Goal: Communication & Community: Answer question/provide support

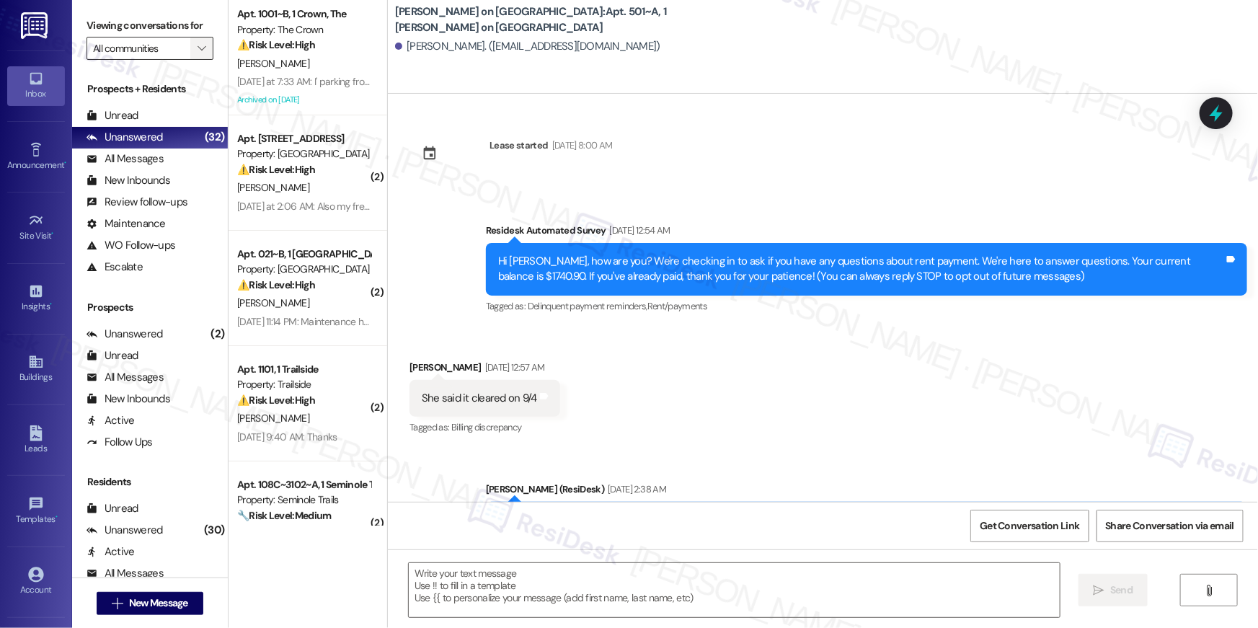
scroll to position [216, 0]
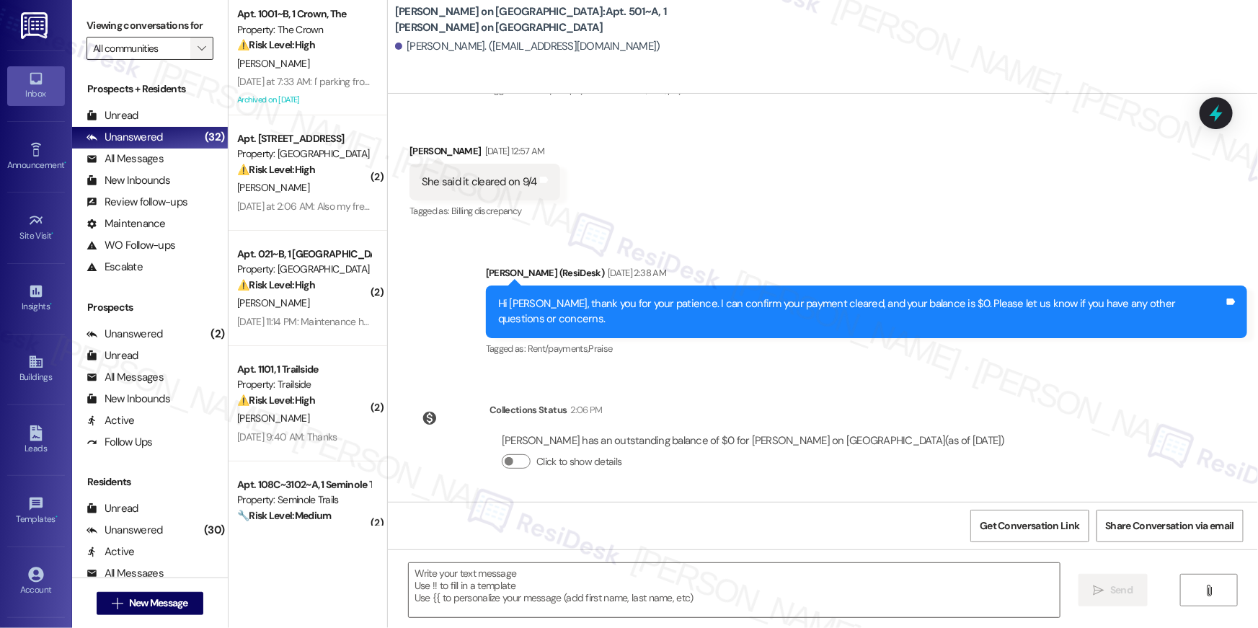
click at [195, 52] on span "" at bounding box center [202, 48] width 14 height 23
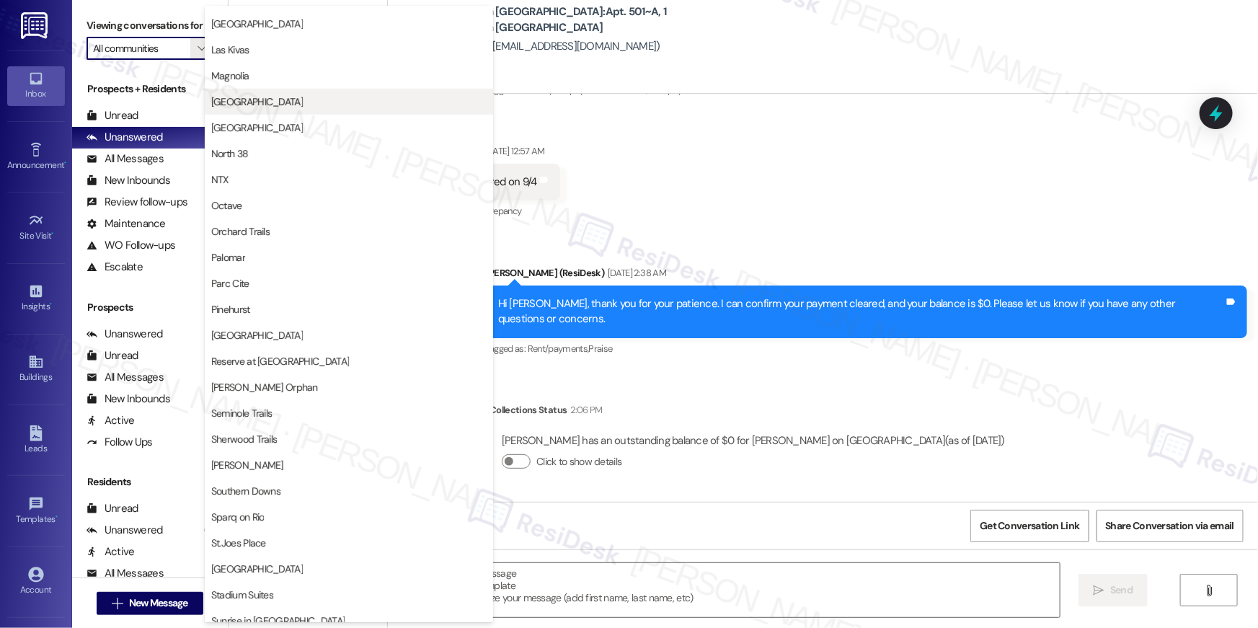
scroll to position [0, 0]
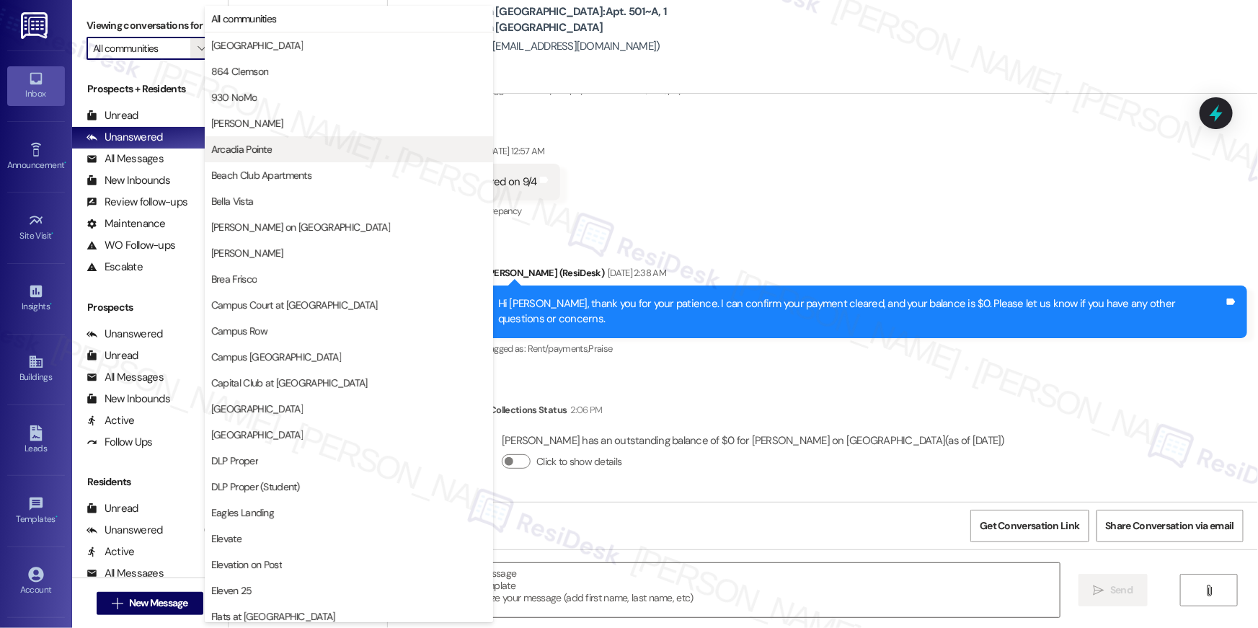
click at [293, 146] on span "Arcadia Pointe" at bounding box center [348, 149] width 275 height 14
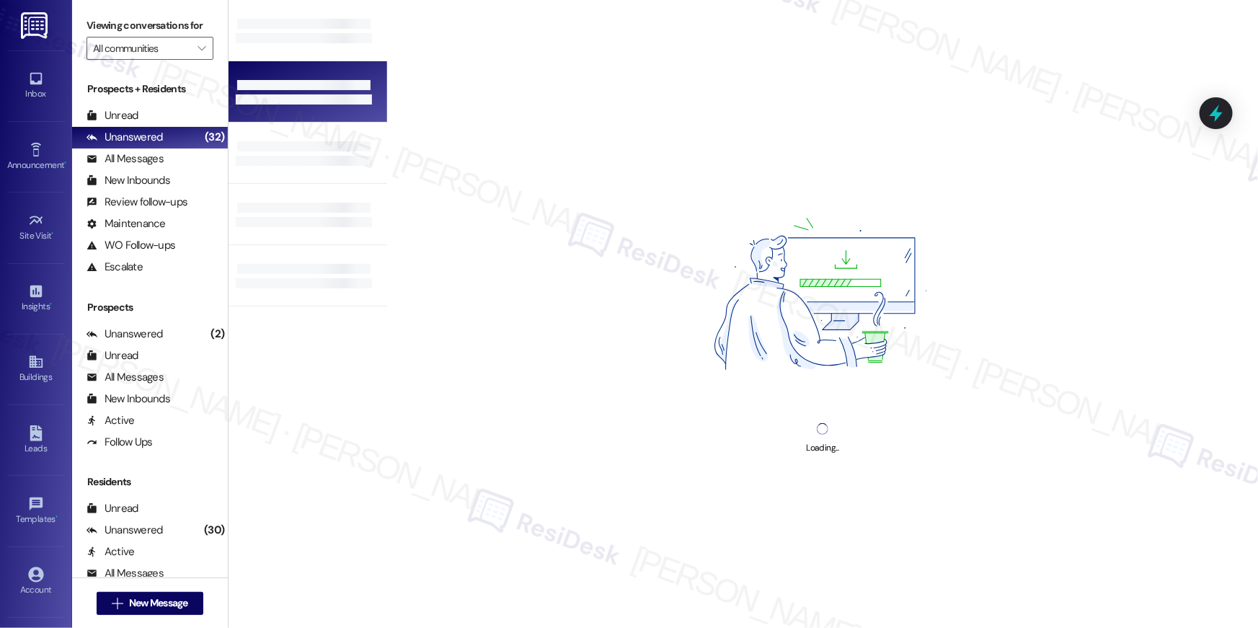
type input "Arcadia Pointe"
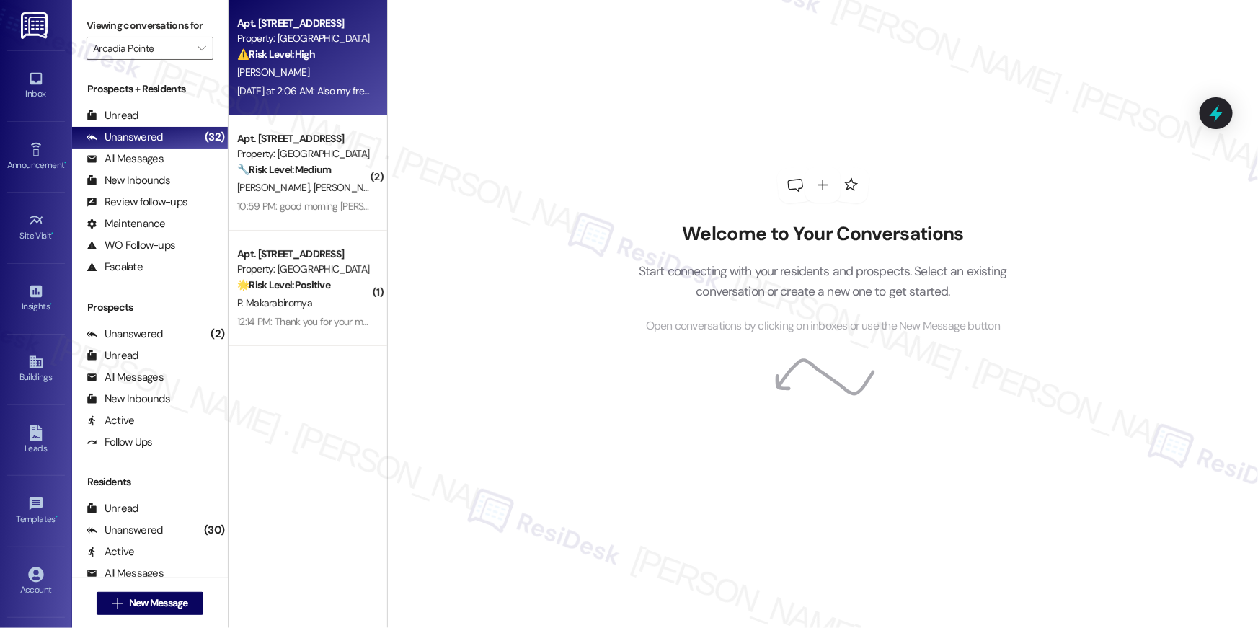
click at [272, 52] on strong "⚠️ Risk Level: High" at bounding box center [276, 54] width 78 height 13
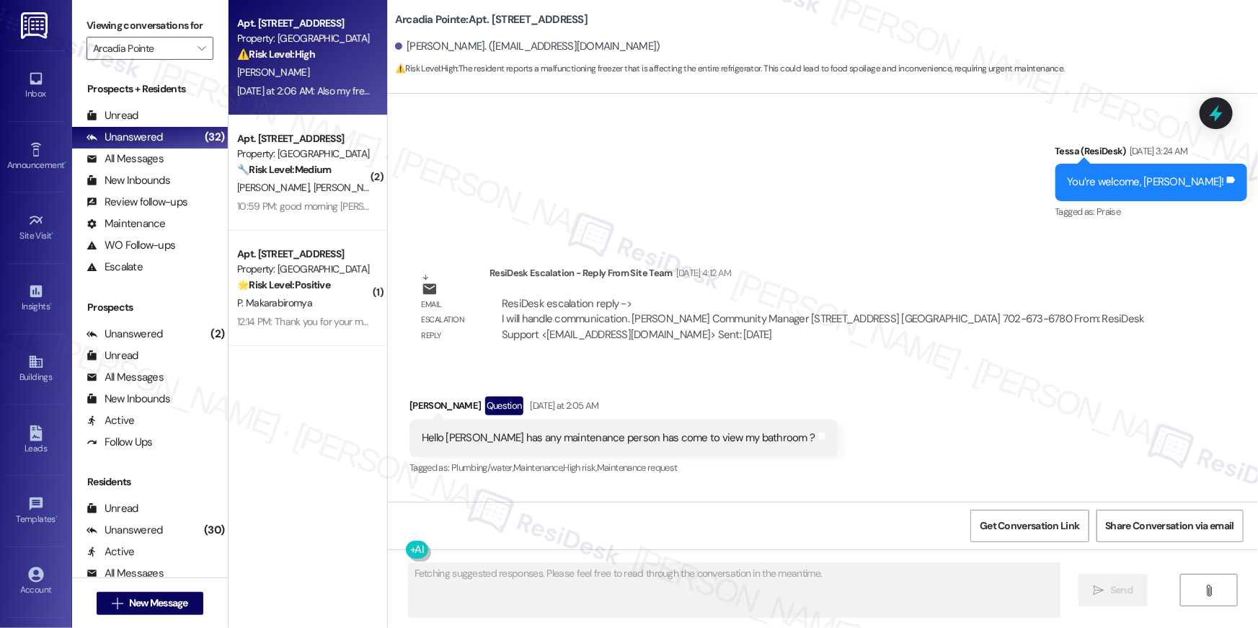
scroll to position [1449, 0]
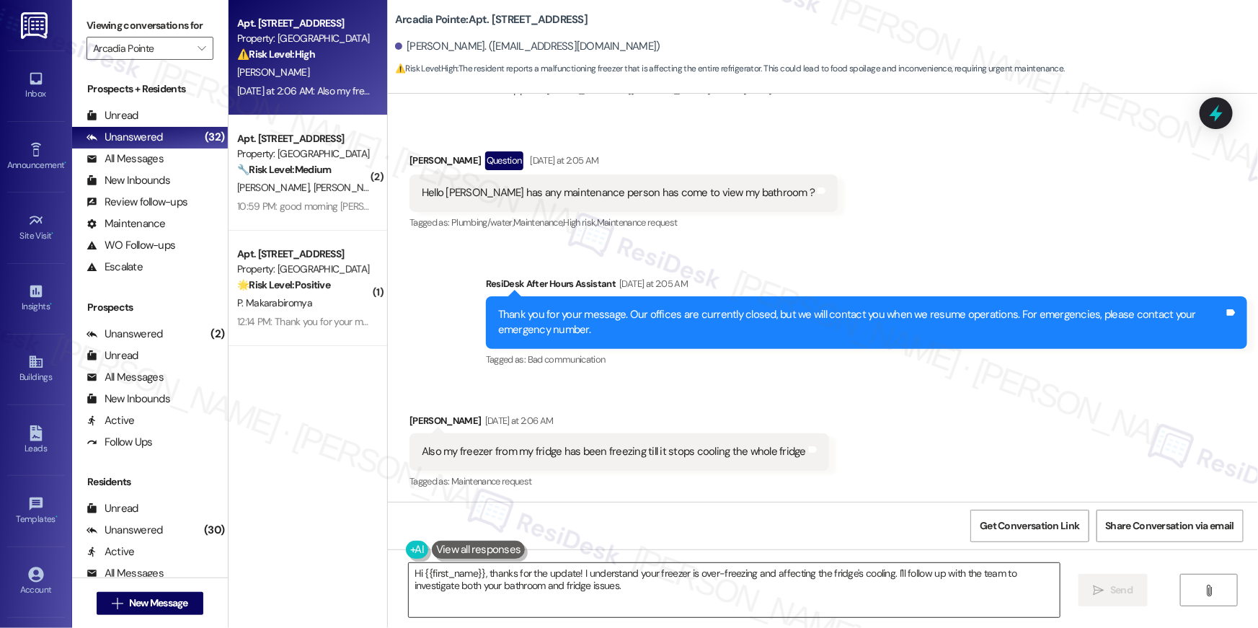
click at [670, 597] on textarea "Hi {{first_name}}, thanks for the update! I understand your freezer is over-fre…" at bounding box center [734, 590] width 651 height 54
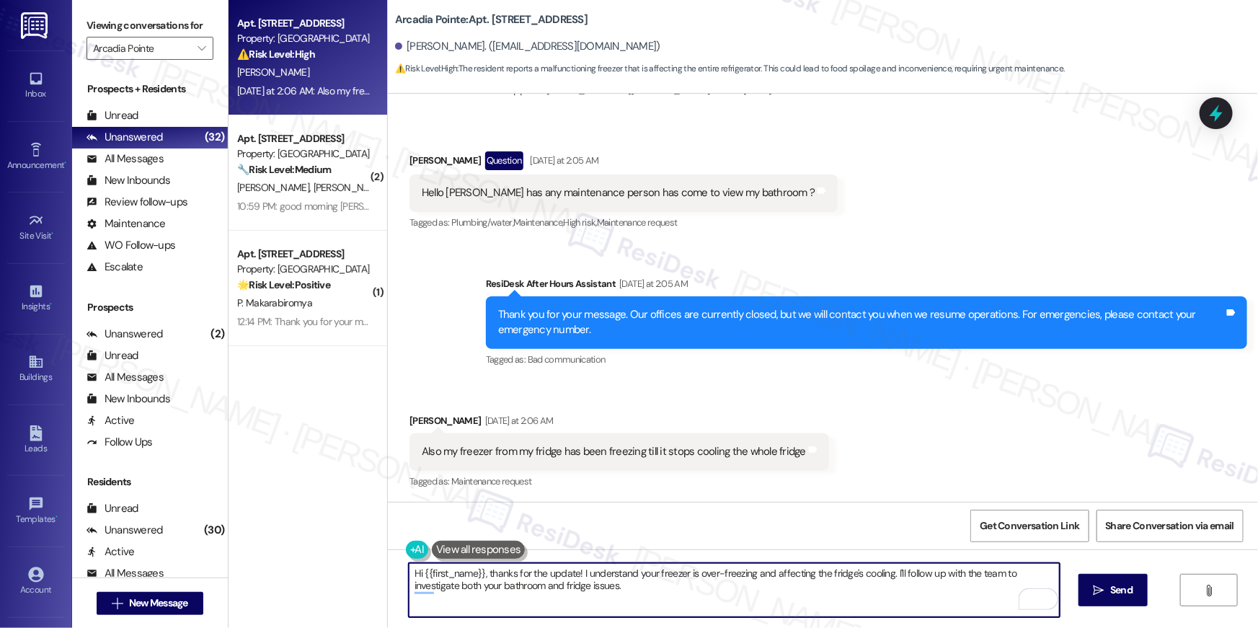
click at [629, 586] on textarea "Hi {{first_name}}, thanks for the update! I understand your freezer is over-fre…" at bounding box center [734, 590] width 651 height 54
drag, startPoint x: 620, startPoint y: 589, endPoint x: 486, endPoint y: 574, distance: 134.9
click at [486, 574] on textarea "Hi {{first_name}}, thanks for the update! I understand your freezer is over-fre…" at bounding box center [734, 590] width 651 height 54
click at [485, 574] on textarea "Hi {{first_name}}, thanks for the update! I understand your freezer is over-fre…" at bounding box center [734, 590] width 651 height 54
click at [484, 572] on textarea "Hi {{first_name}}, thanks for the update! I understand your freezer is over-fre…" at bounding box center [734, 590] width 651 height 54
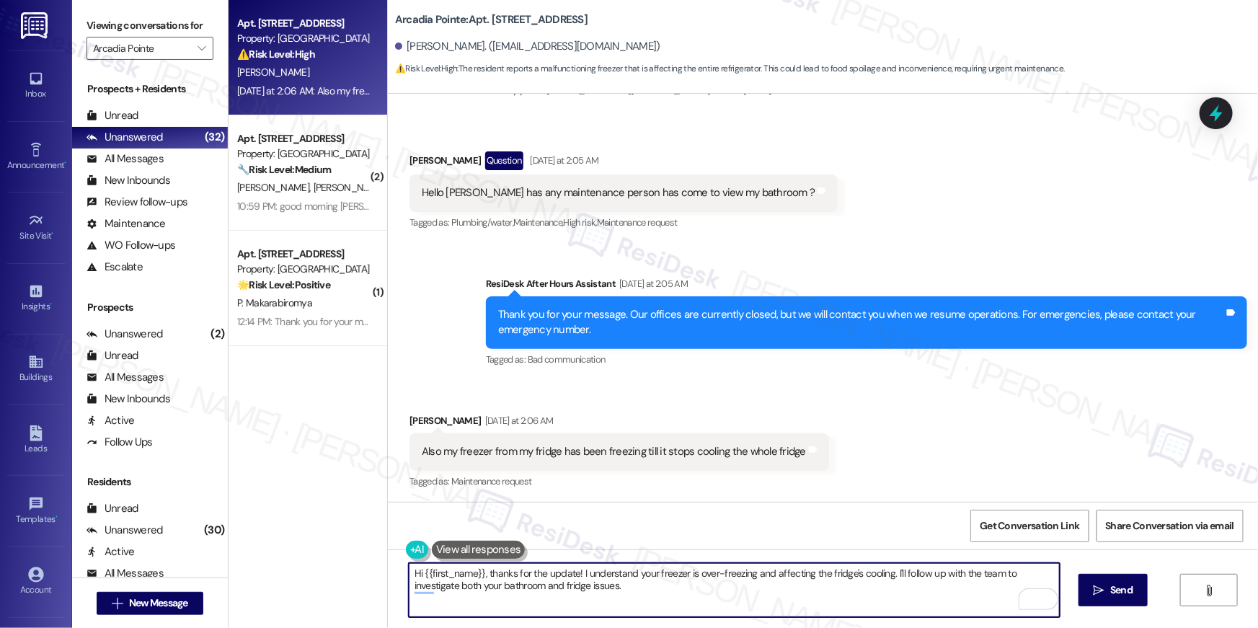
click at [576, 582] on textarea "Hi {{first_name}}, thanks for the update! I understand your freezer is over-fre…" at bounding box center [734, 590] width 651 height 54
drag, startPoint x: 583, startPoint y: 599, endPoint x: 564, endPoint y: 584, distance: 24.1
click at [510, 582] on textarea "Hi {{first_name}}, thanks for the update! I understand your freezer is over-fre…" at bounding box center [734, 590] width 651 height 54
click at [637, 584] on textarea "Hi {{first_name}}, thanks for the update! I understand your freezer is over-fre…" at bounding box center [734, 590] width 651 height 54
click at [626, 584] on textarea "Hi {{first_name}}, thanks for the update! I understand your freezer is over-fre…" at bounding box center [734, 590] width 651 height 54
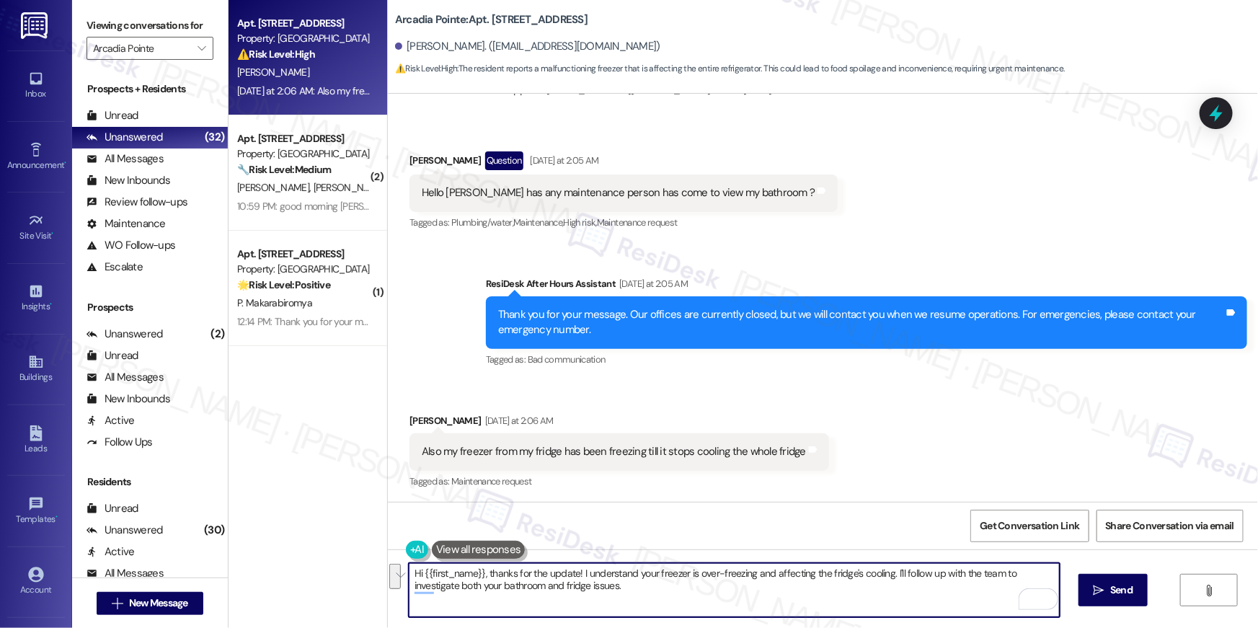
drag, startPoint x: 597, startPoint y: 590, endPoint x: 482, endPoint y: 574, distance: 116.4
click at [482, 574] on textarea "Hi {{first_name}}, thanks for the update! I understand your freezer is over-fre…" at bounding box center [734, 590] width 651 height 54
click at [654, 566] on textarea "Hi {{first_name}}, I understand you're having issues with thebathroom and the f…" at bounding box center [734, 590] width 651 height 54
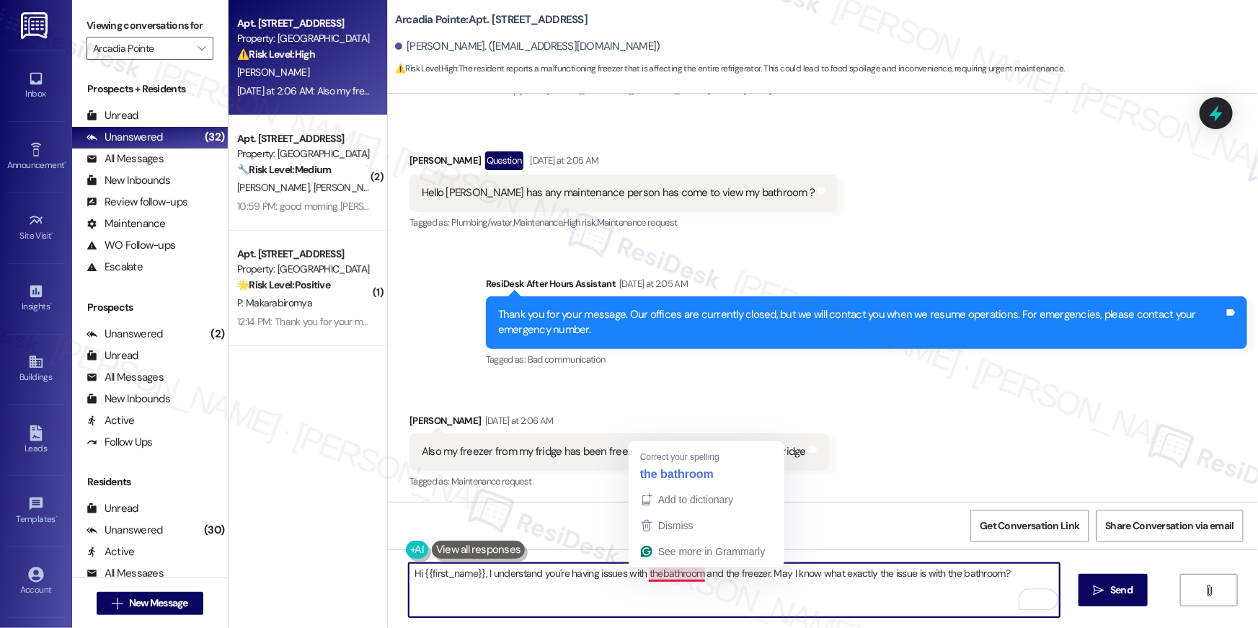
click at [657, 575] on textarea "Hi {{first_name}}, I understand you're having issues with thebathroom and the f…" at bounding box center [734, 590] width 651 height 54
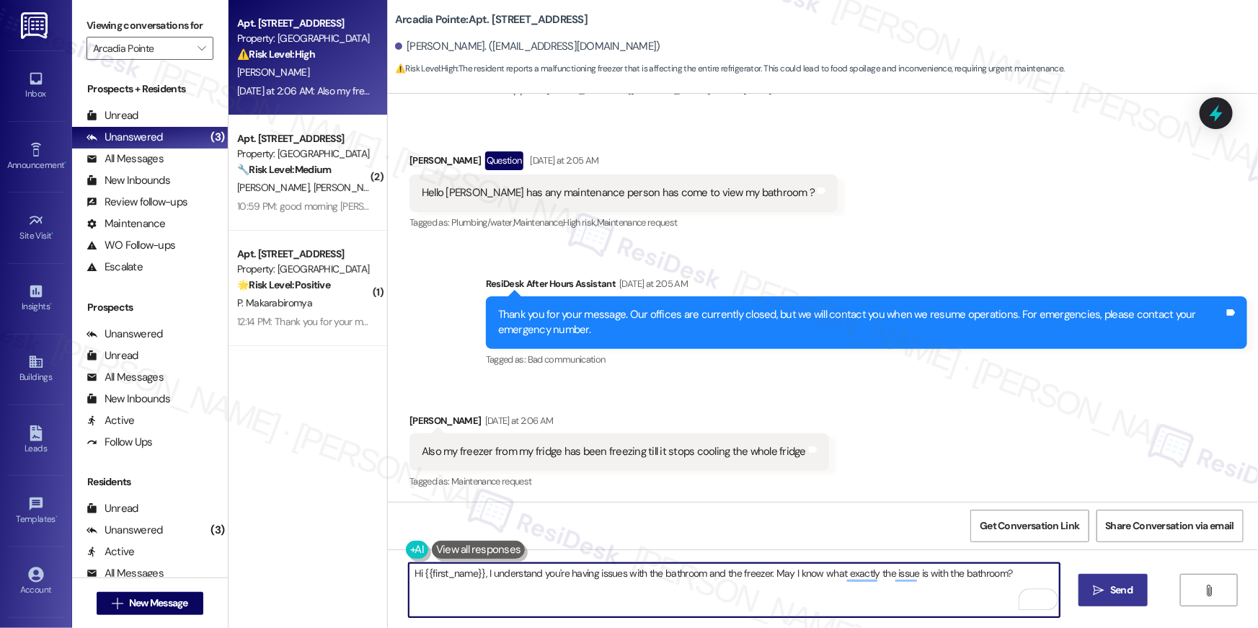
type textarea "Hi {{first_name}}, I understand you're having issues with the bathroom and the …"
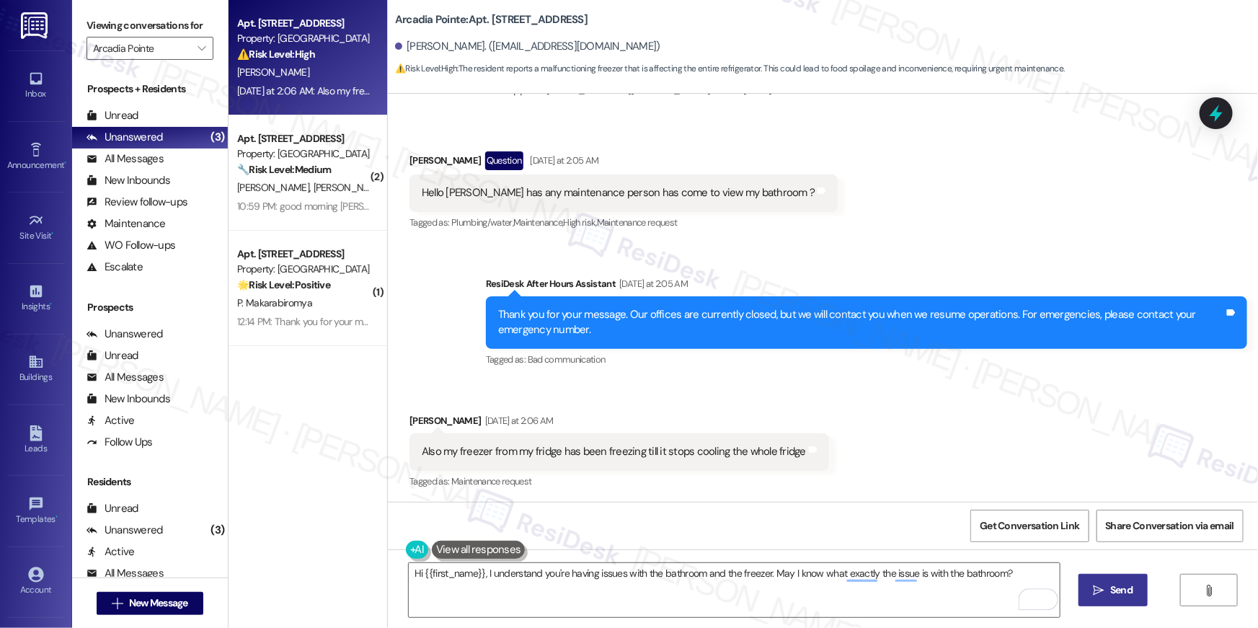
click at [1103, 590] on icon "" at bounding box center [1098, 590] width 11 height 12
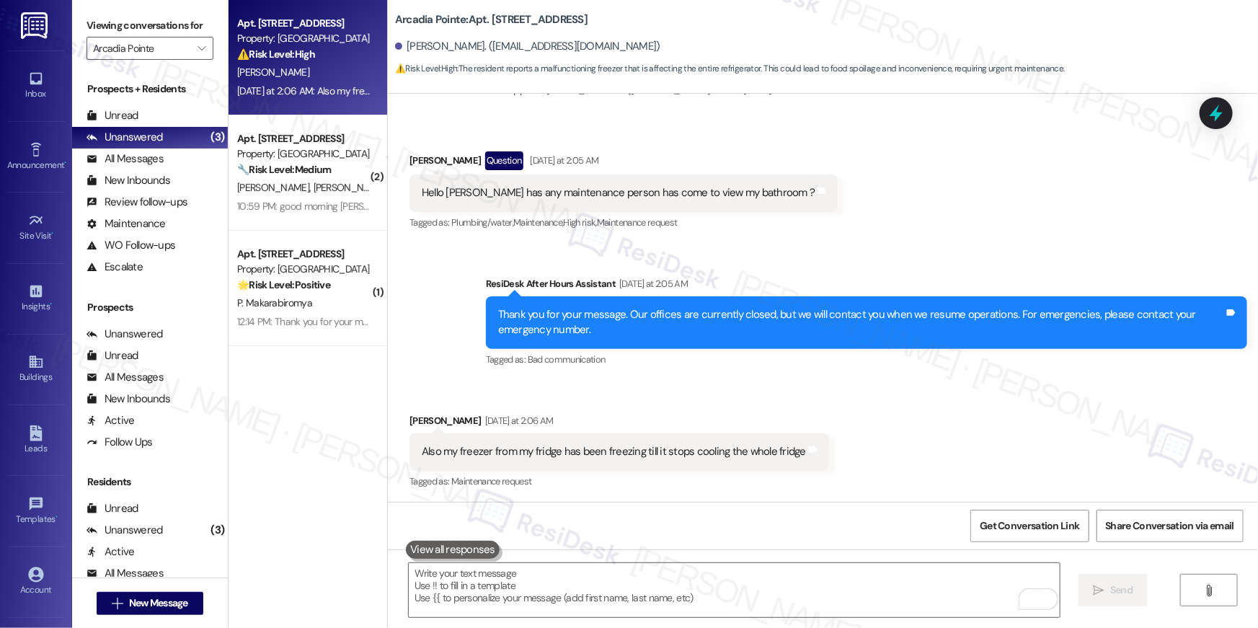
click at [913, 442] on div "Received via SMS John Almodovar Yesterday at 2:06 AM Also my freezer from my fr…" at bounding box center [823, 442] width 870 height 122
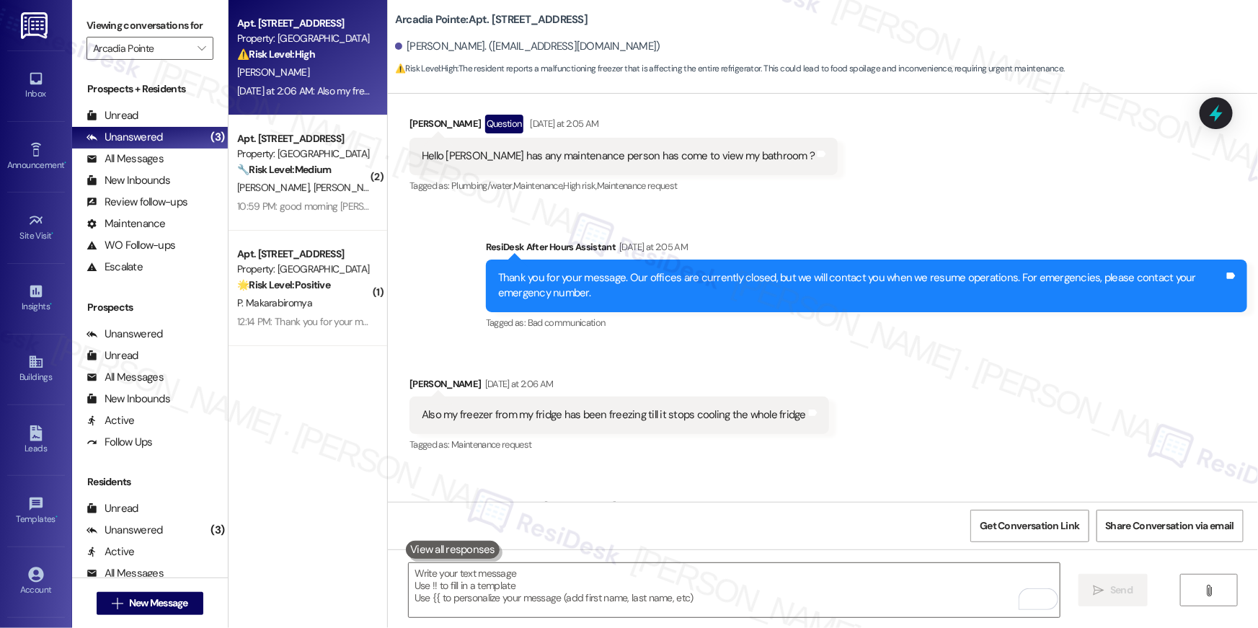
scroll to position [1549, 0]
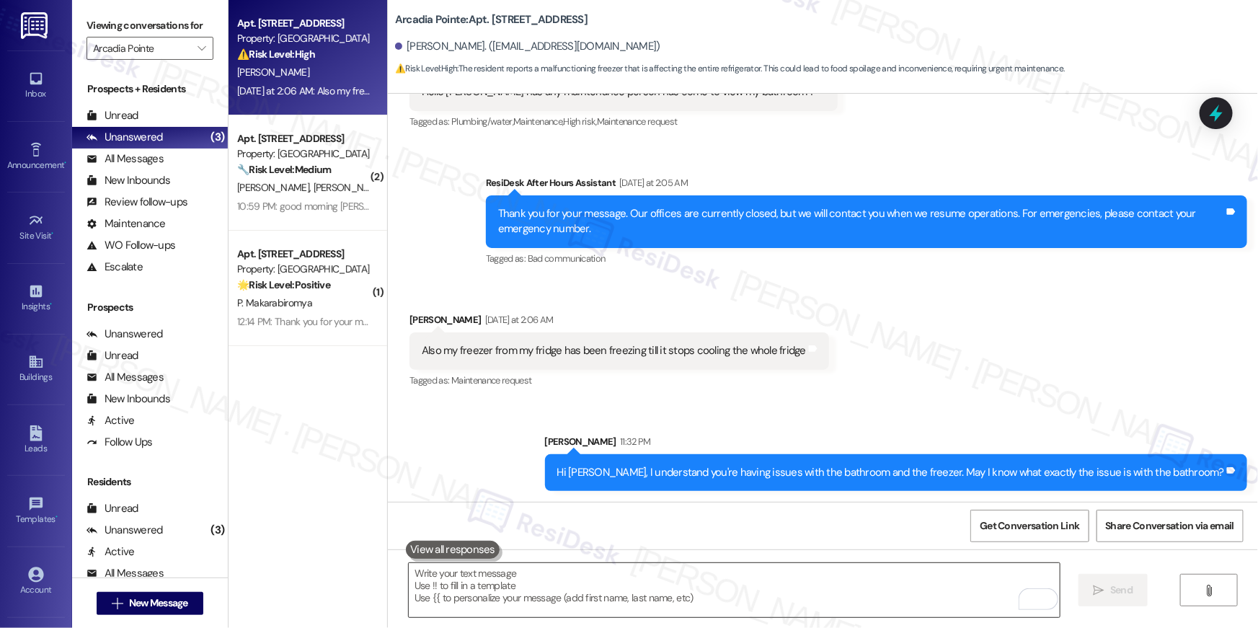
click at [788, 579] on textarea "To enrich screen reader interactions, please activate Accessibility in Grammarl…" at bounding box center [734, 590] width 651 height 54
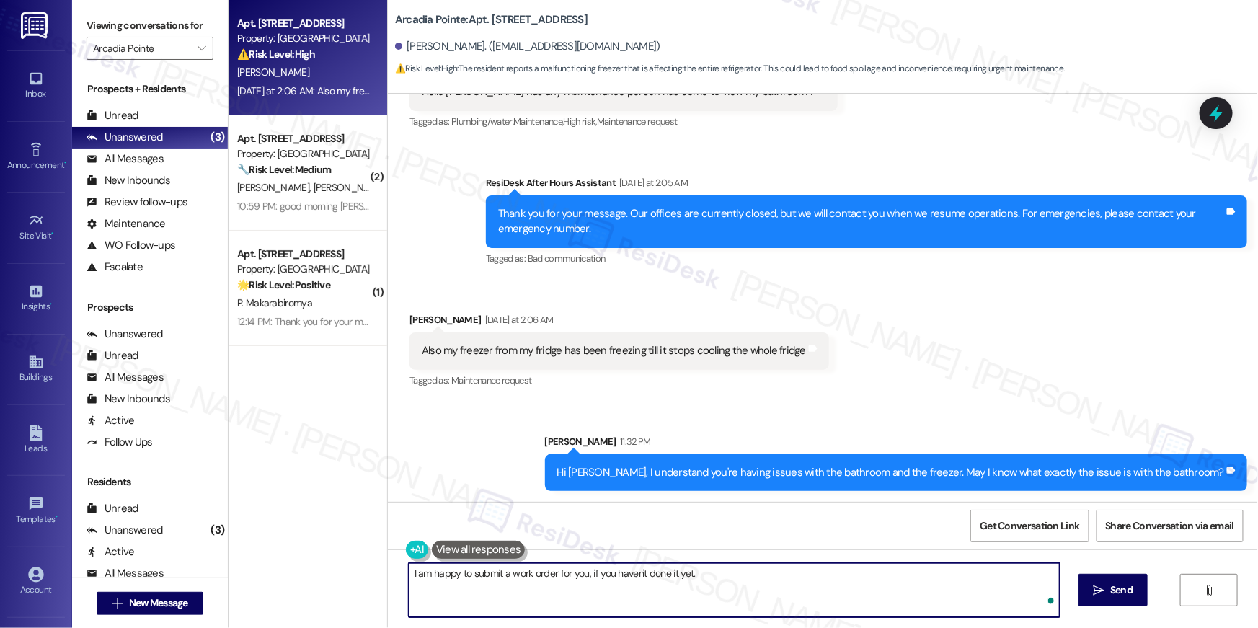
type textarea "I am happy to submit a work order for you, if you haven't done it yet."
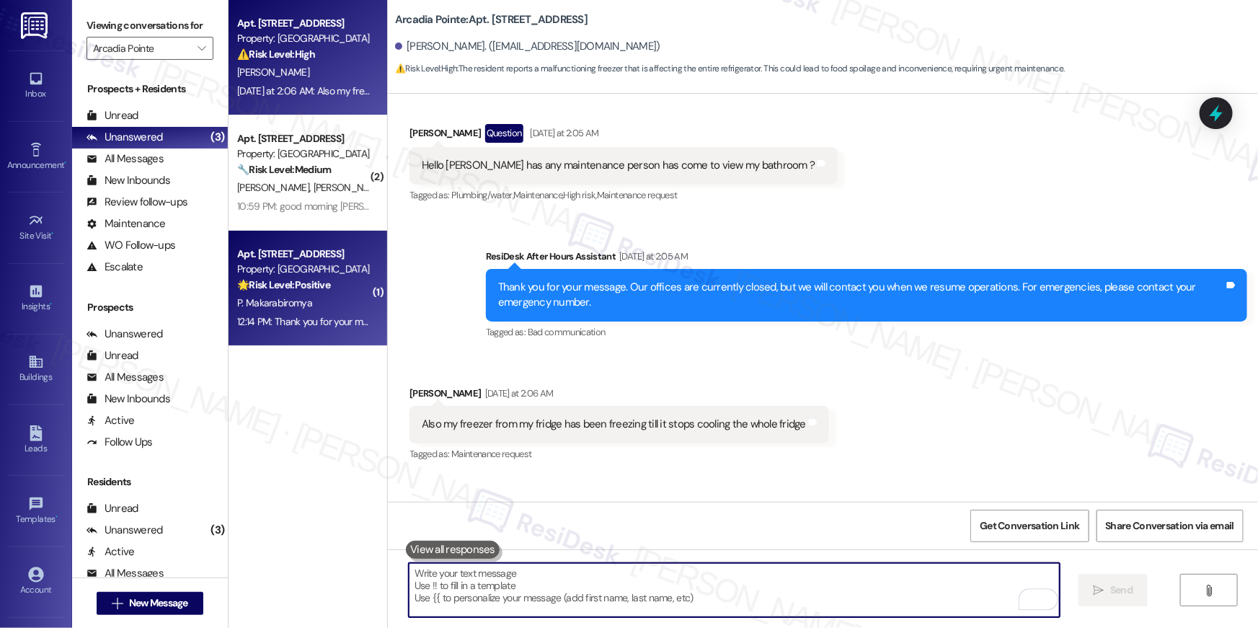
scroll to position [1449, 0]
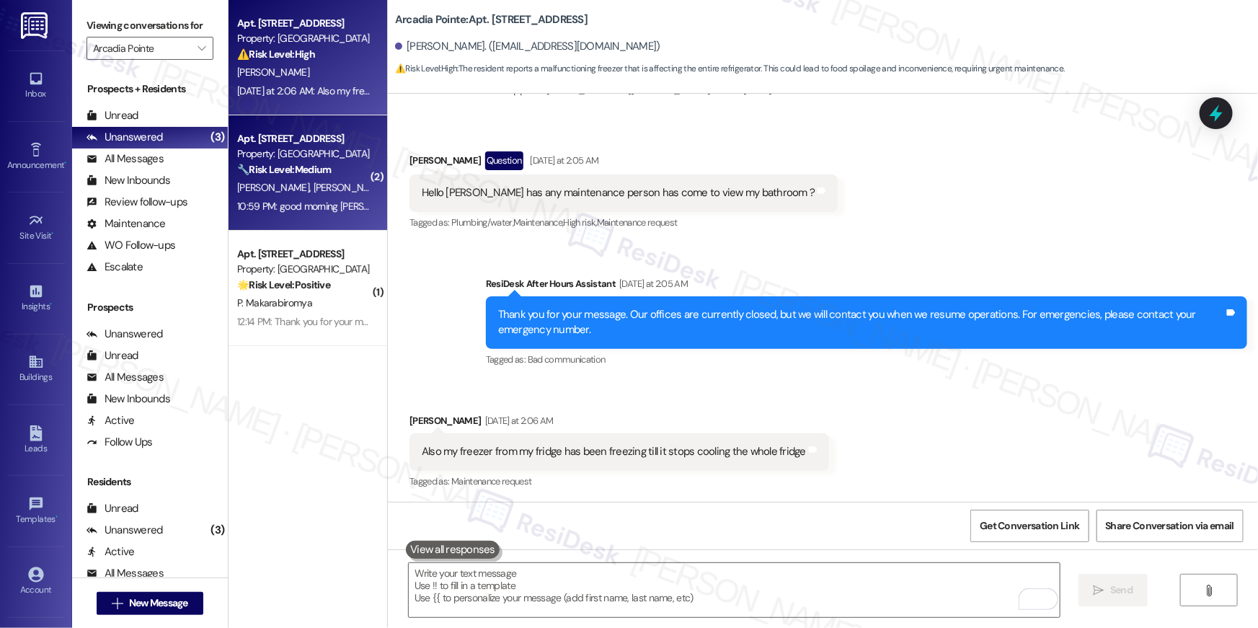
click at [316, 189] on span "A. Bautista" at bounding box center [349, 187] width 72 height 13
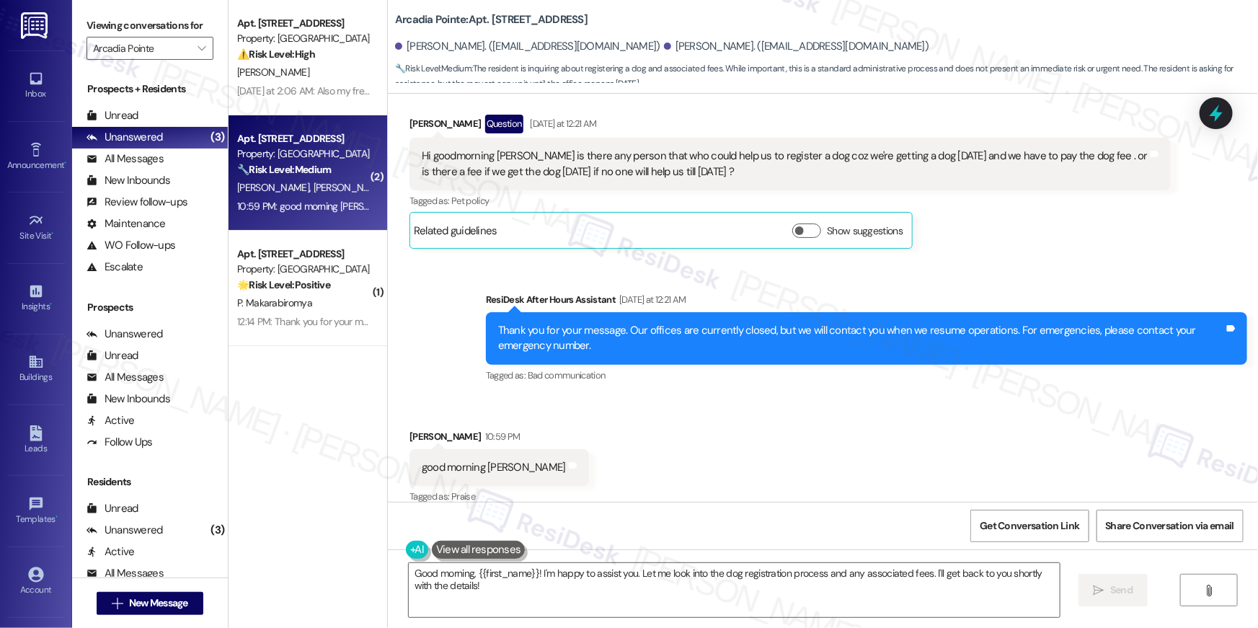
scroll to position [1048, 0]
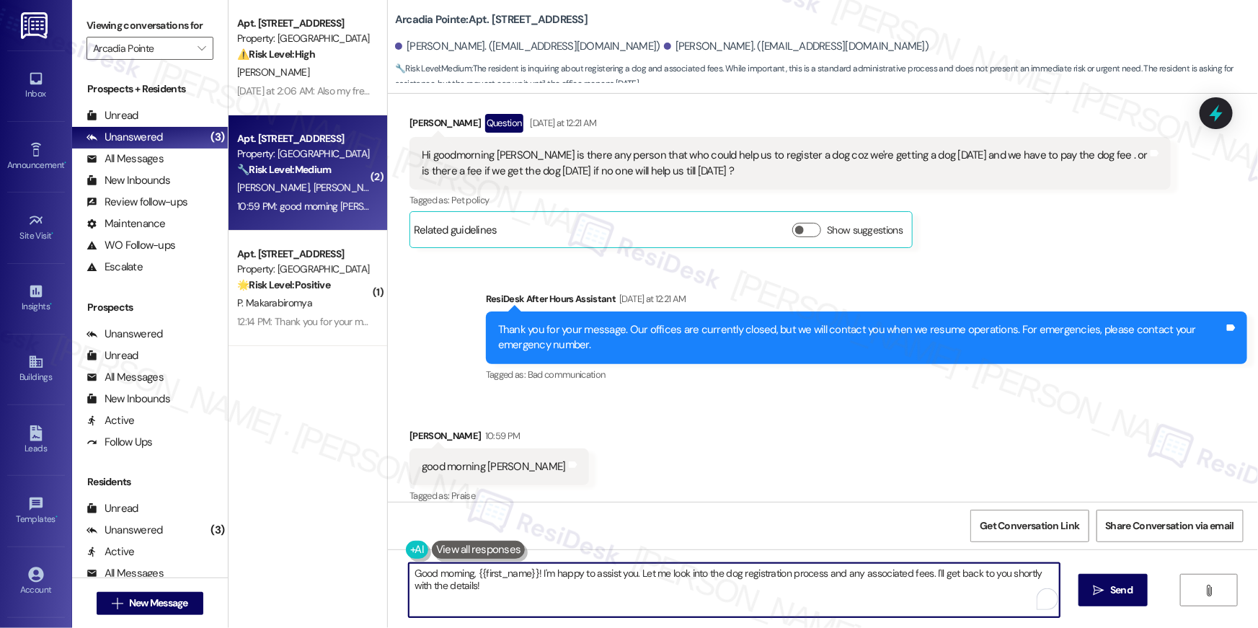
click at [512, 594] on textarea "Good morning, {{first_name}}! I'm happy to assist you. Let me look into the dog…" at bounding box center [734, 590] width 651 height 54
click at [569, 597] on textarea "Good morning, {{first_name}}! I'm happy to assist you. Let me look into the dog…" at bounding box center [734, 590] width 651 height 54
click at [569, 588] on textarea "Good morning, {{first_name}}! I'm happy to assist you. Let me look into the dog…" at bounding box center [734, 590] width 651 height 54
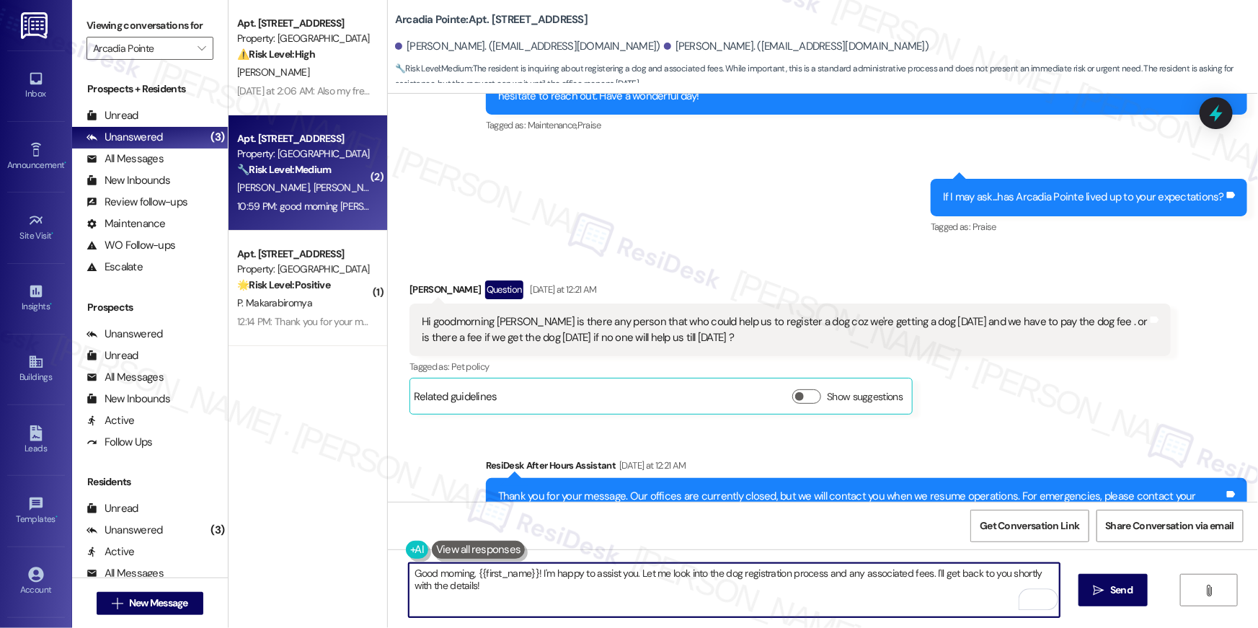
scroll to position [784, 0]
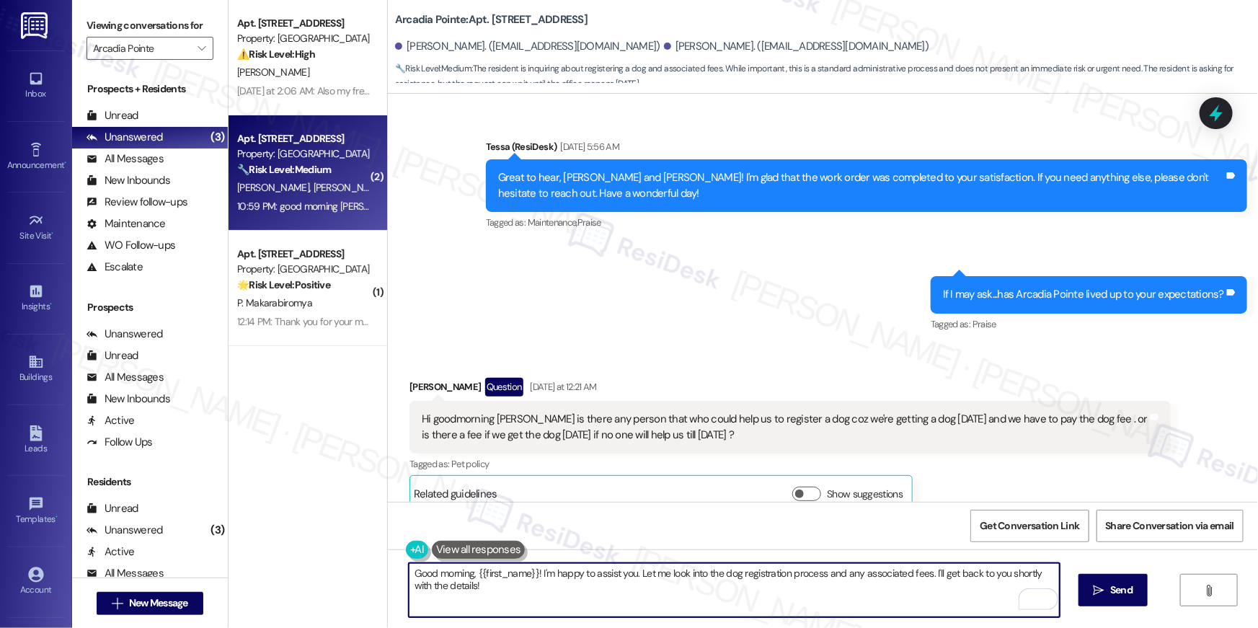
click at [635, 603] on textarea "Good morning, {{first_name}}! I'm happy to assist you. Let me look into the dog…" at bounding box center [734, 590] width 651 height 54
click at [608, 600] on textarea "Good morning, {{first_name}}! I'm happy to assist you. Let me look into the dog…" at bounding box center [734, 590] width 651 height 54
click at [641, 595] on textarea "Good morning, {{first_name}}! I'm happy to assist you. Let me look into the dog…" at bounding box center [734, 590] width 651 height 54
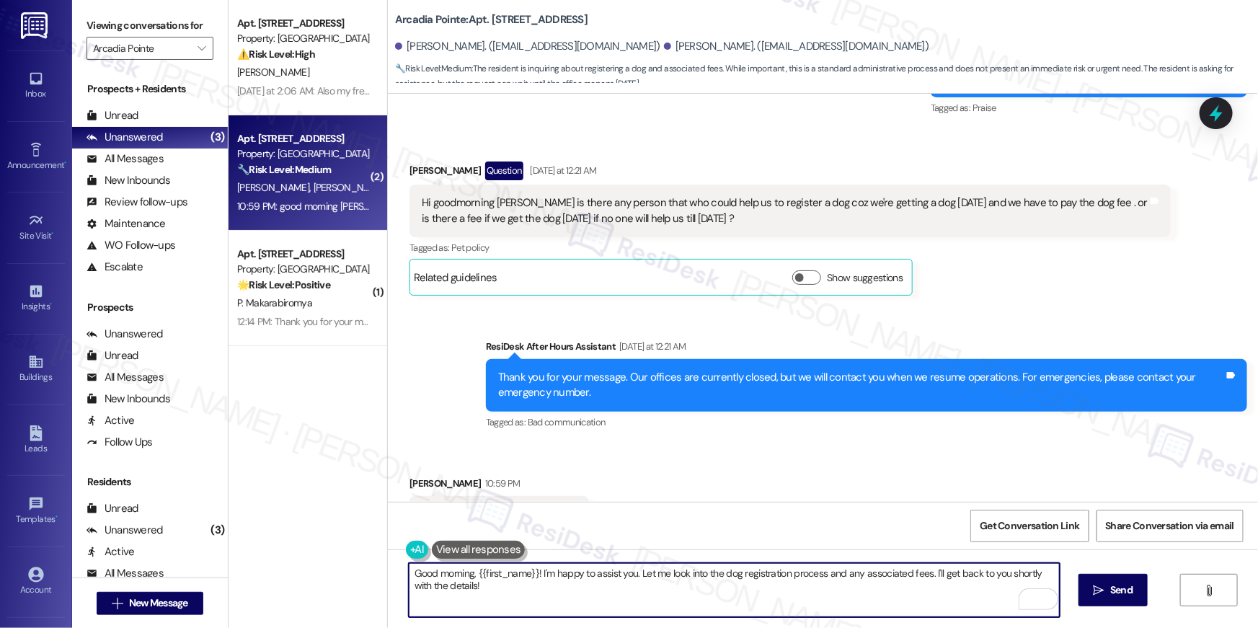
scroll to position [1048, 0]
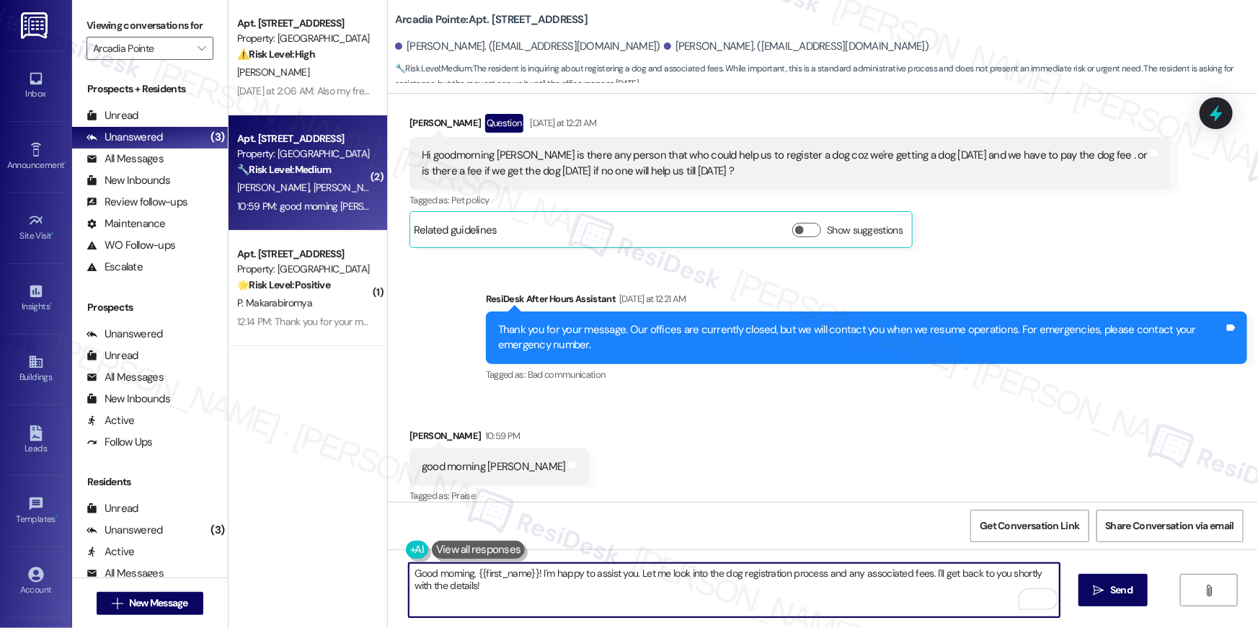
click at [574, 592] on textarea "Good morning, {{first_name}}! I'm happy to assist you. Let me look into the dog…" at bounding box center [734, 590] width 651 height 54
drag, startPoint x: 564, startPoint y: 596, endPoint x: 538, endPoint y: 573, distance: 34.7
click at [536, 573] on textarea "Good morning, {{first_name}}! I'm happy to assist you. Let me look into the dog…" at bounding box center [734, 590] width 651 height 54
type textarea "Good morning, {{first_name}}! May I know if you were able to get assistance abo…"
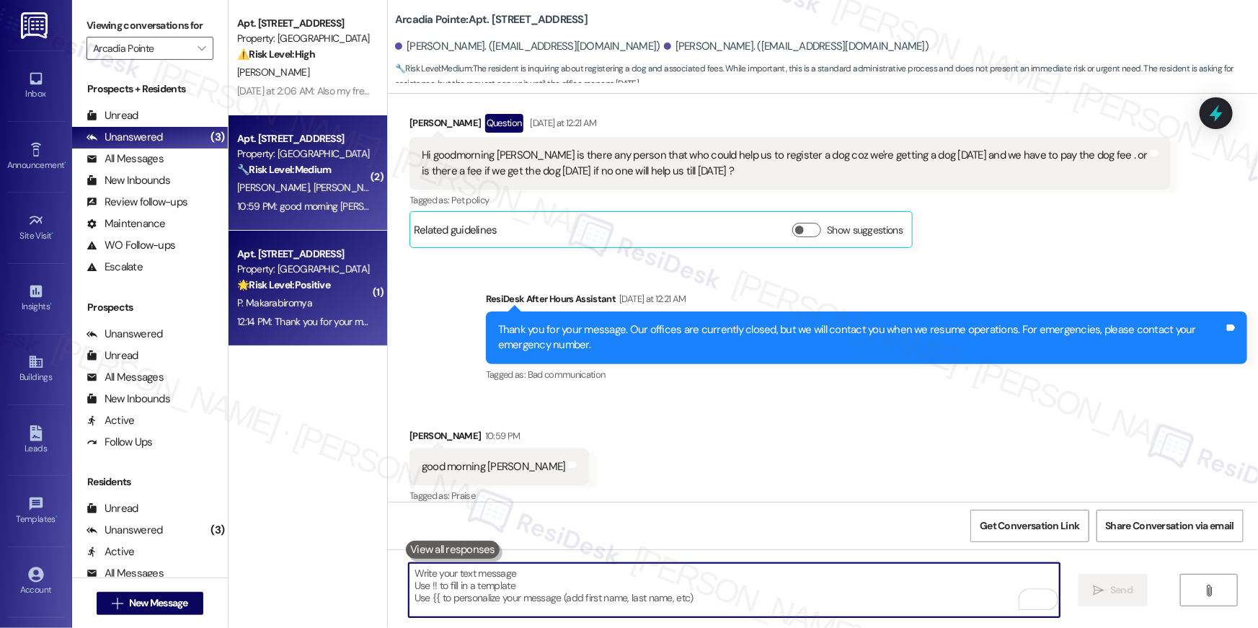
scroll to position [1047, 0]
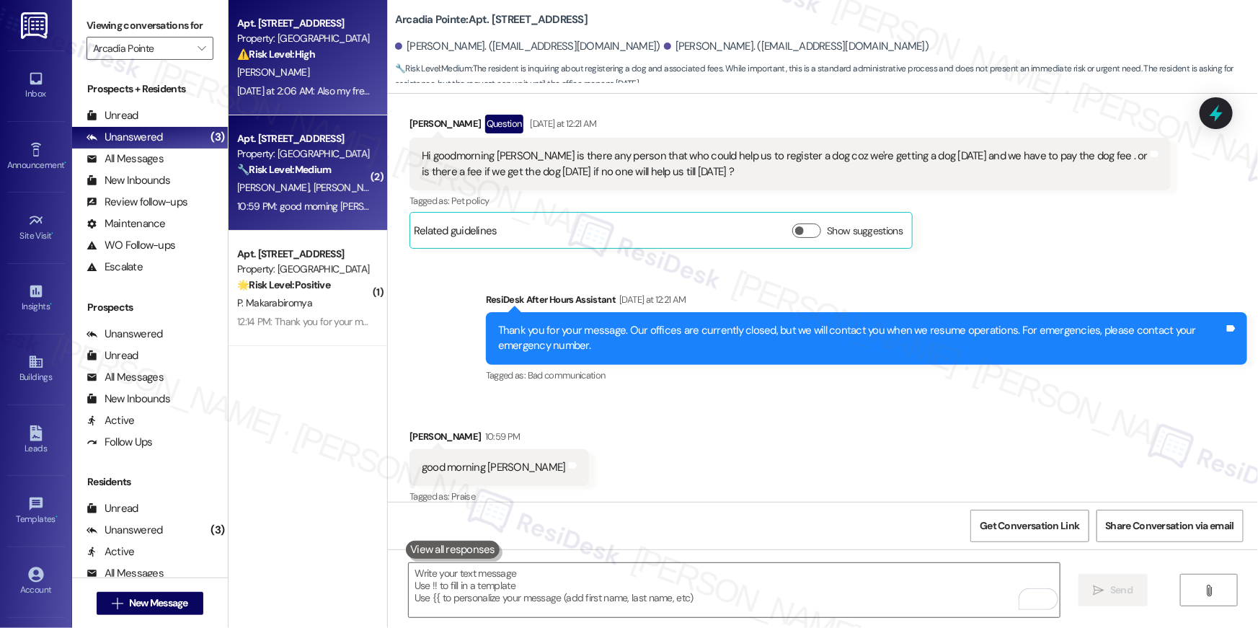
click at [275, 63] on div "J. Almodovar" at bounding box center [304, 72] width 136 height 18
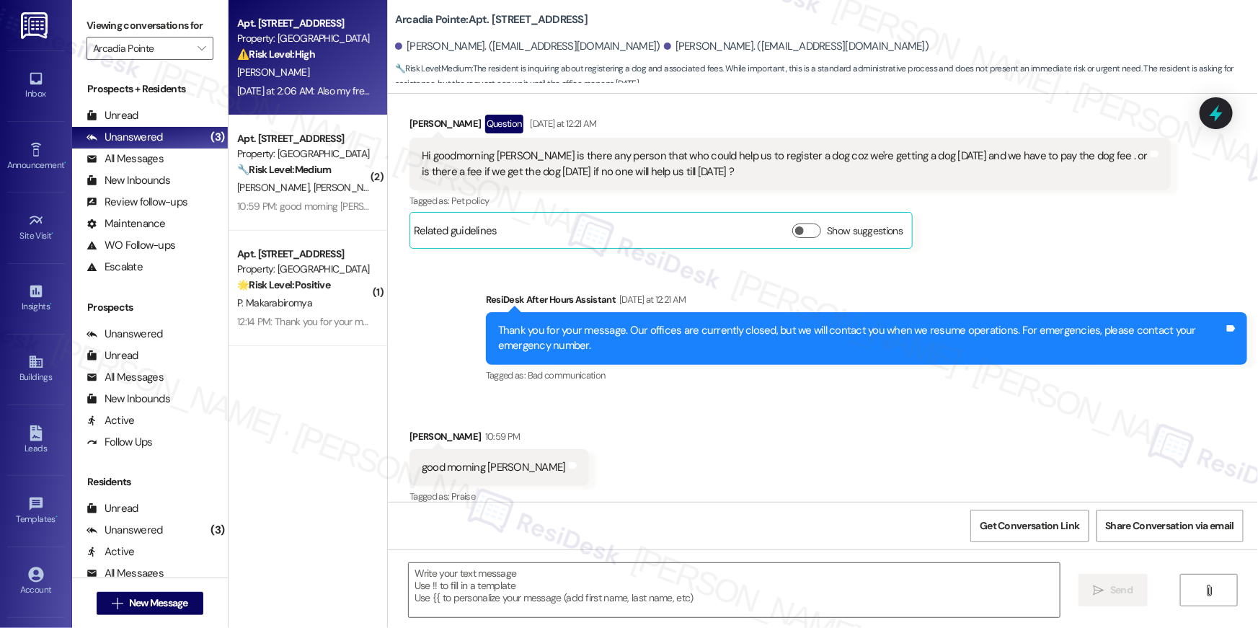
type textarea "Fetching suggested responses. Please feel free to read through the conversation…"
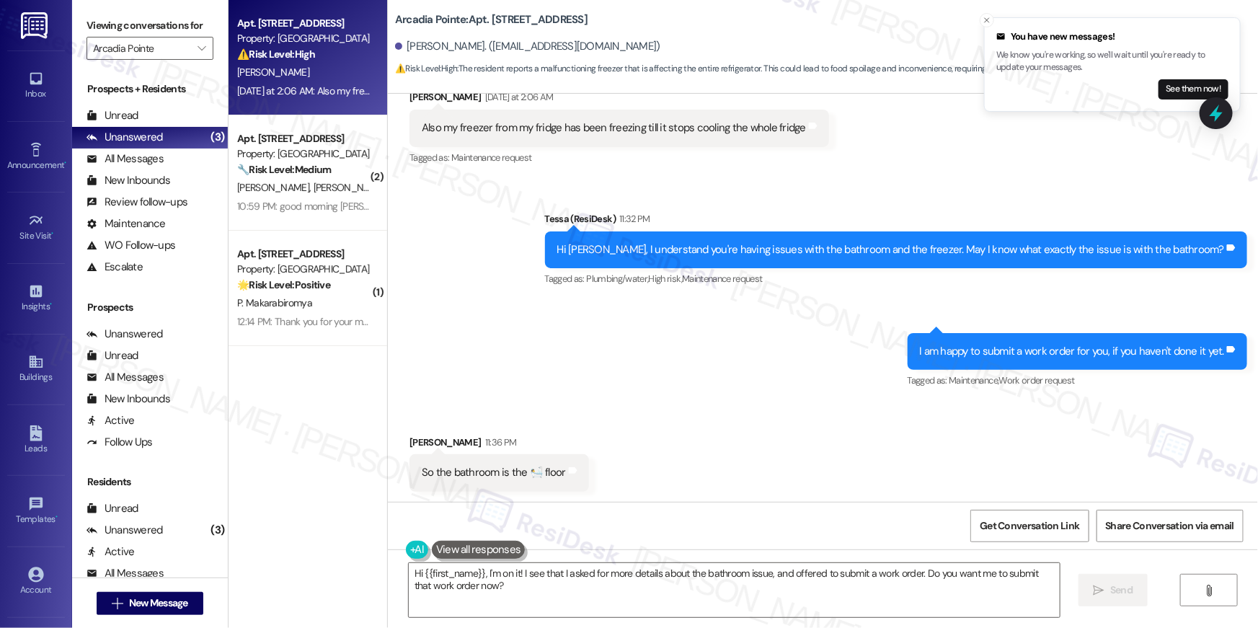
scroll to position [1773, 0]
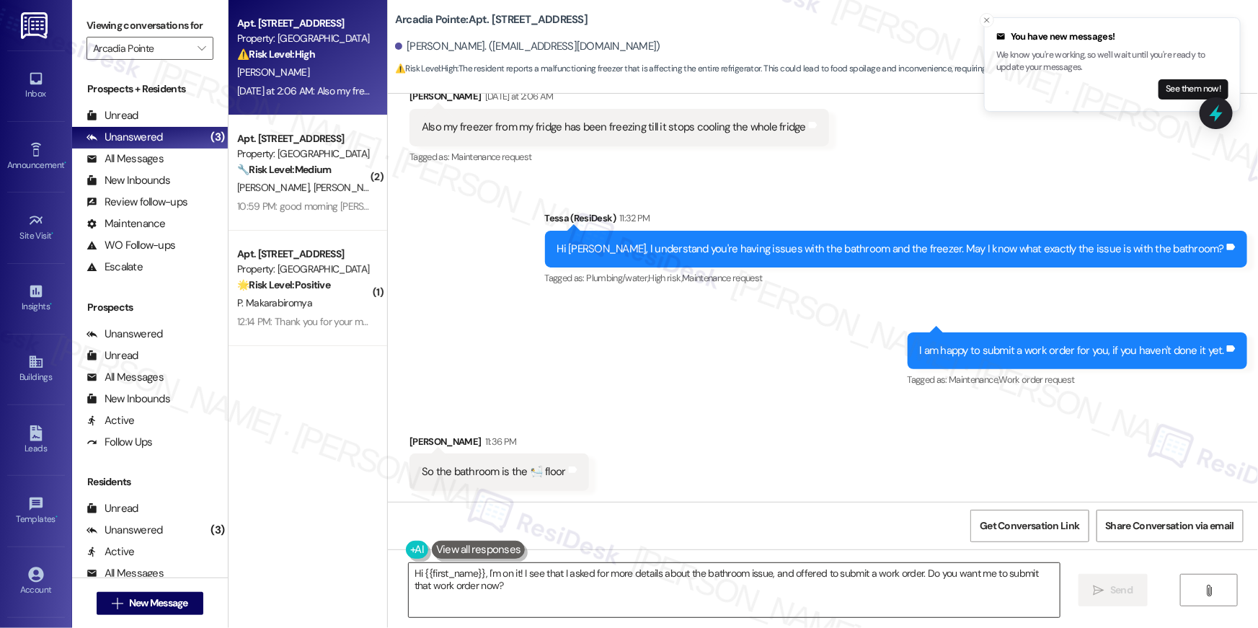
click at [501, 595] on textarea "Hi {{first_name}}, I'm on it! I see that I asked for more details about the bat…" at bounding box center [734, 590] width 651 height 54
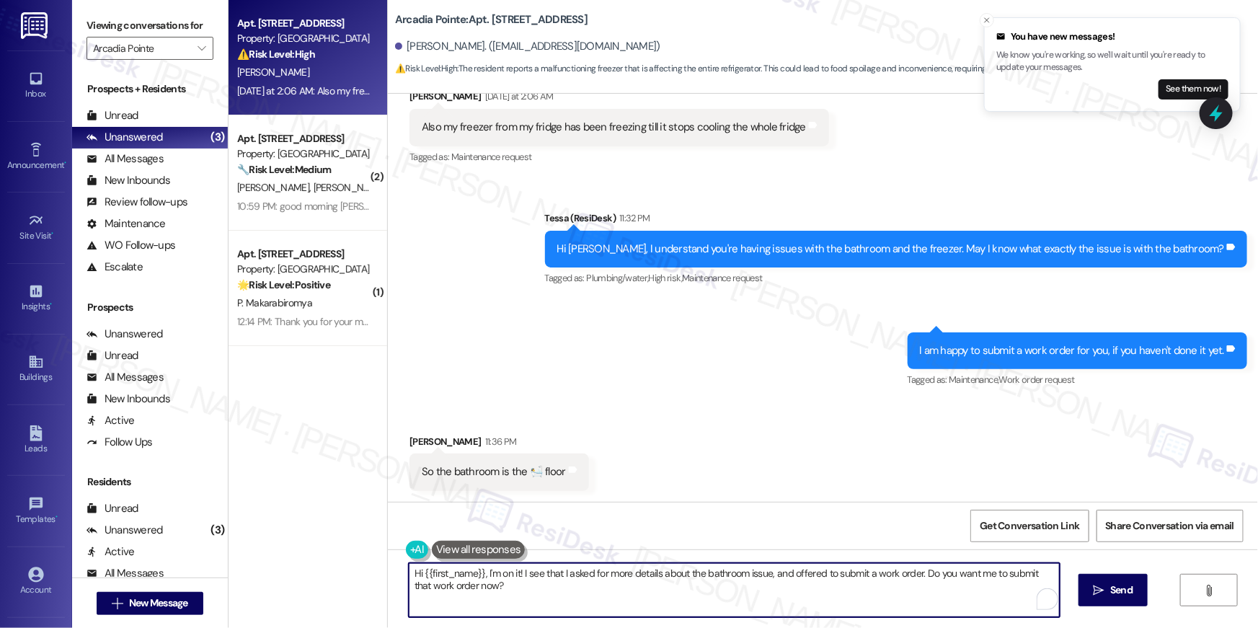
click at [501, 595] on textarea "Hi {{first_name}}, I'm on it! I see that I asked for more details about the bat…" at bounding box center [734, 590] width 651 height 54
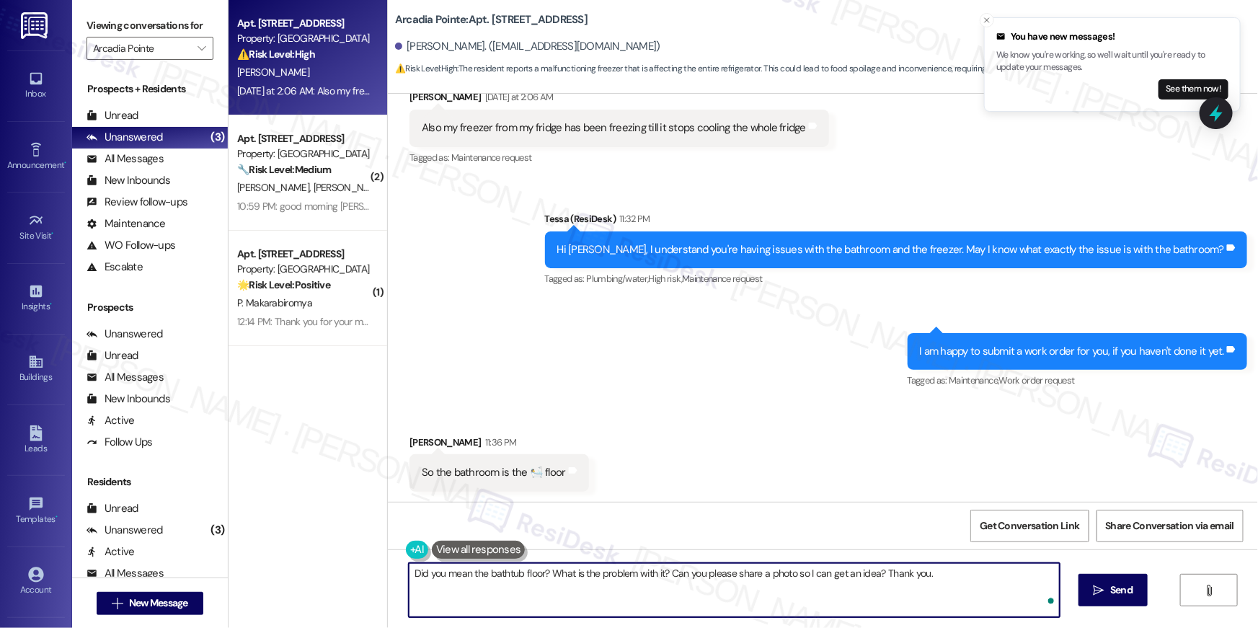
type textarea "Did you mean the bathtub floor? What is the problem with it? Can you please sha…"
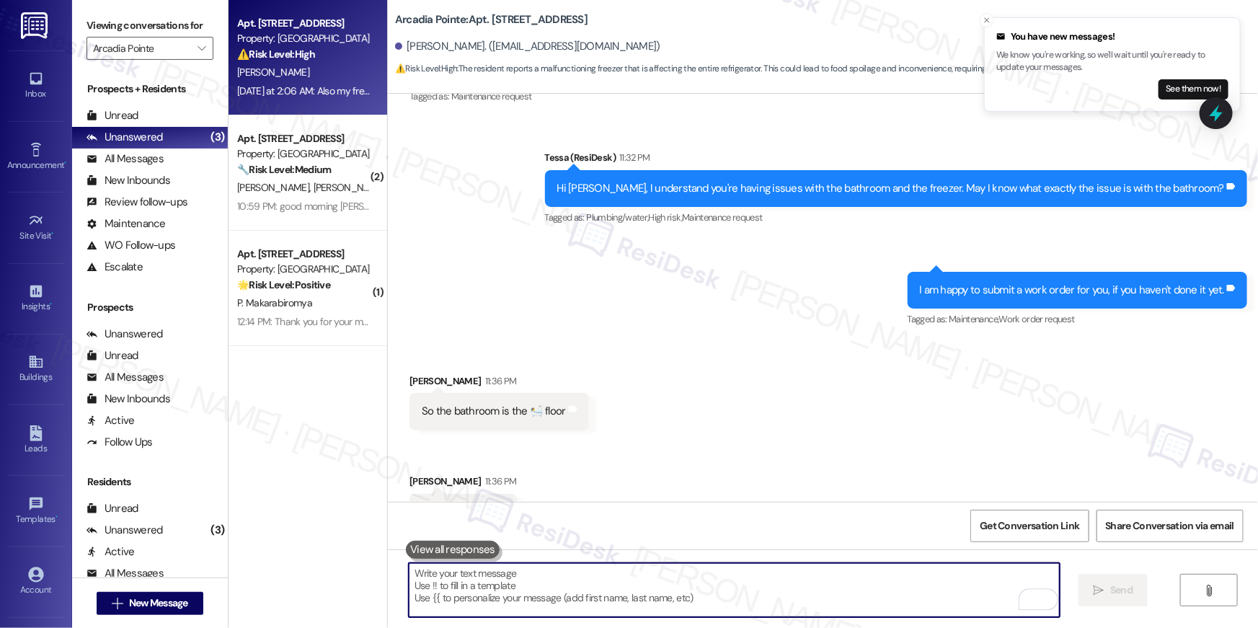
scroll to position [1873, 0]
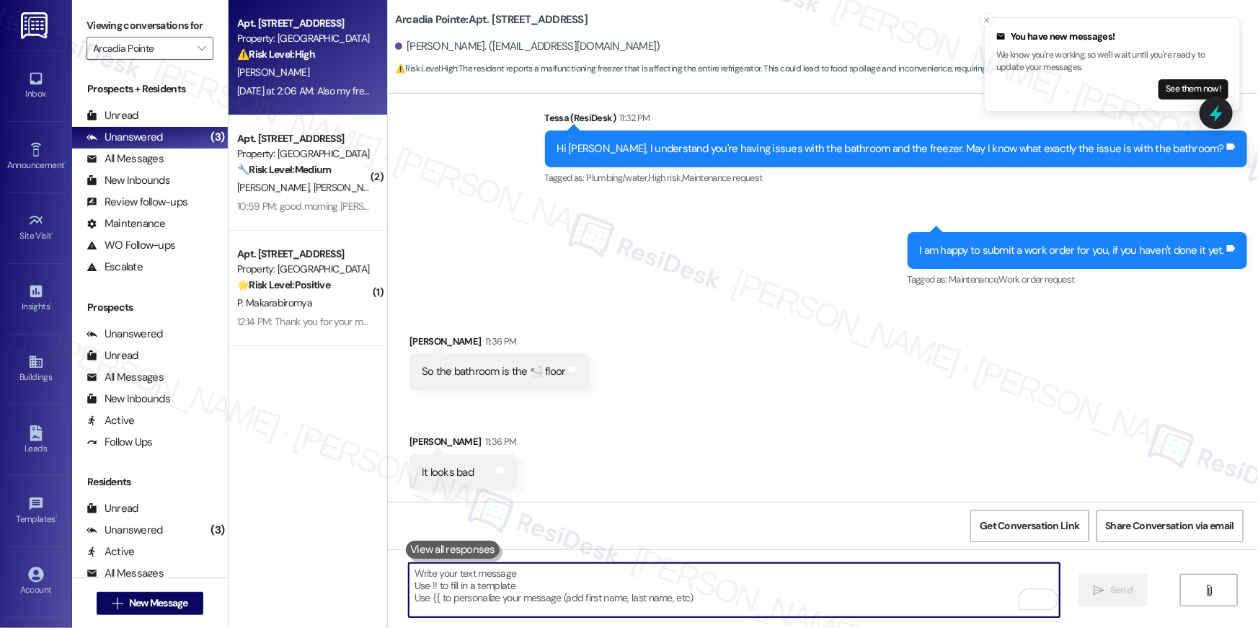
click at [334, 176] on div "🔧 Risk Level: Medium The resident is inquiring about registering a dog and asso…" at bounding box center [303, 169] width 133 height 15
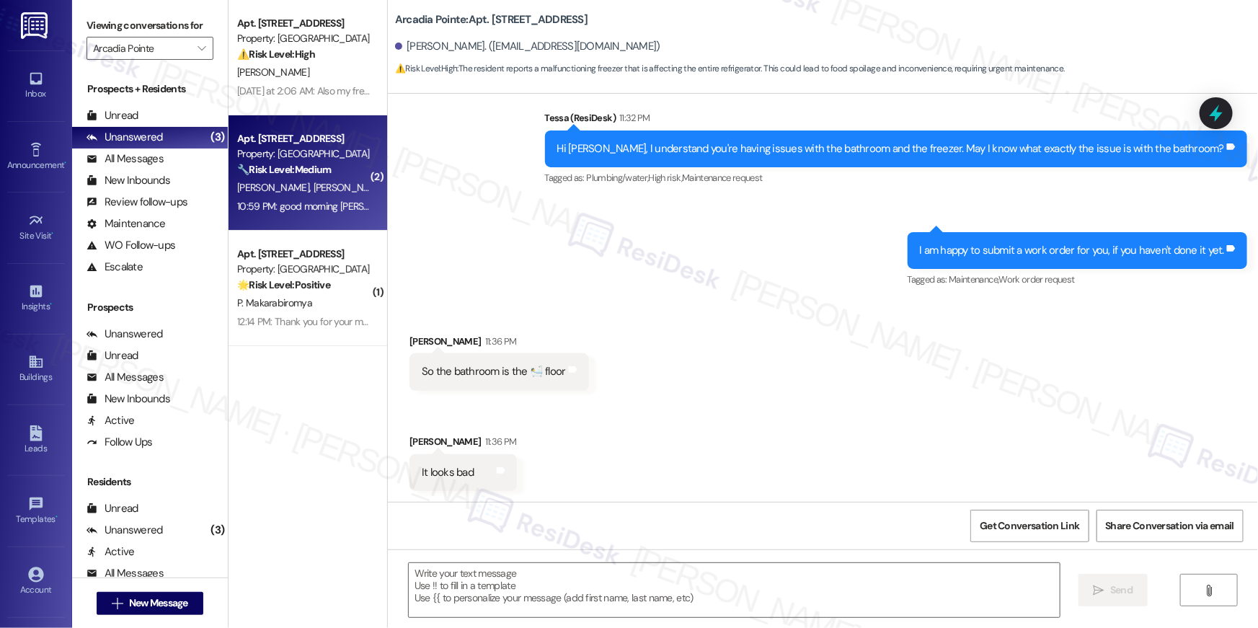
type textarea "Fetching suggested responses. Please feel free to read through the conversation…"
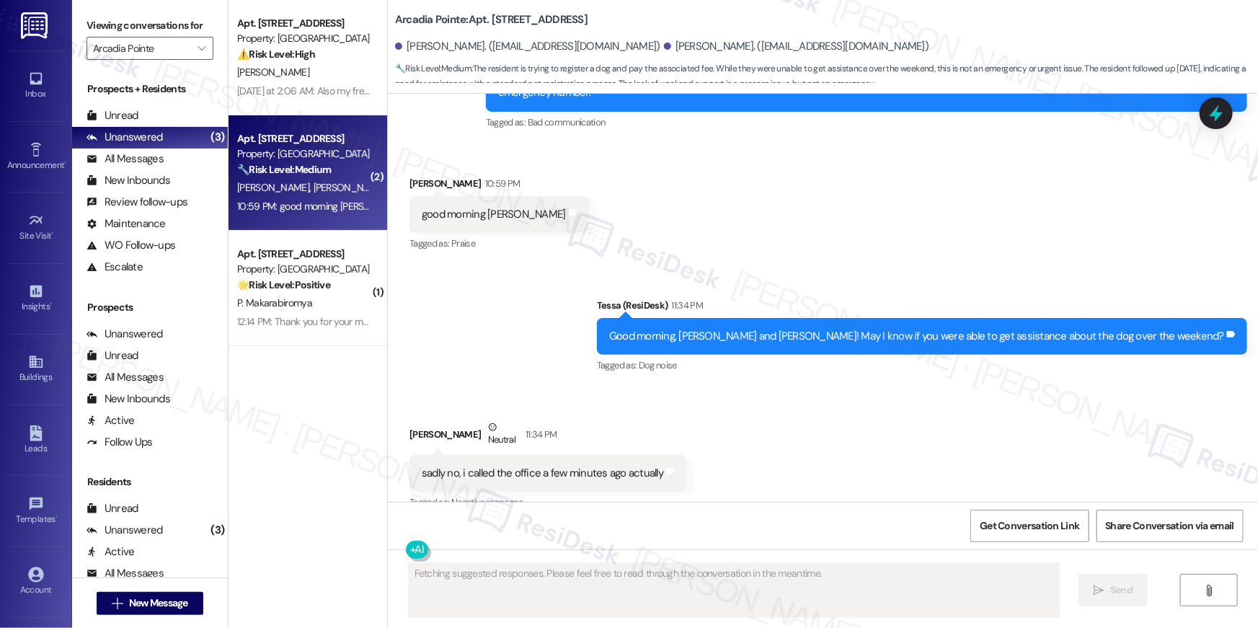
scroll to position [1306, 0]
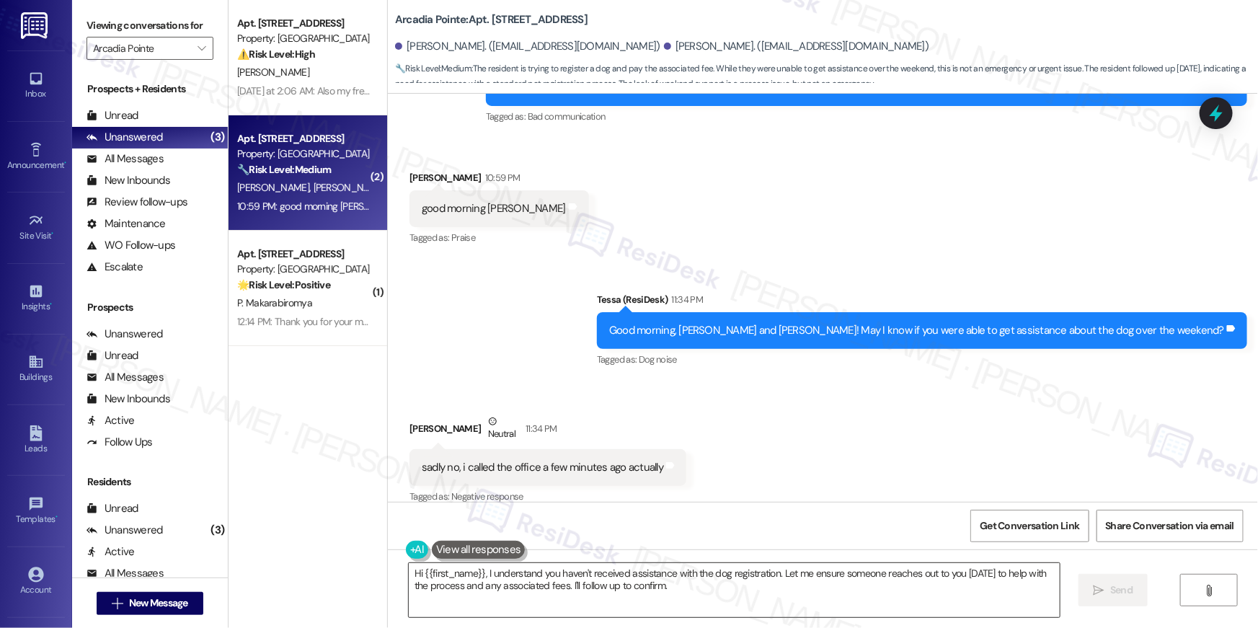
click at [736, 596] on textarea "Hi {{first_name}}, I understand you haven't received assistance with the dog re…" at bounding box center [734, 590] width 651 height 54
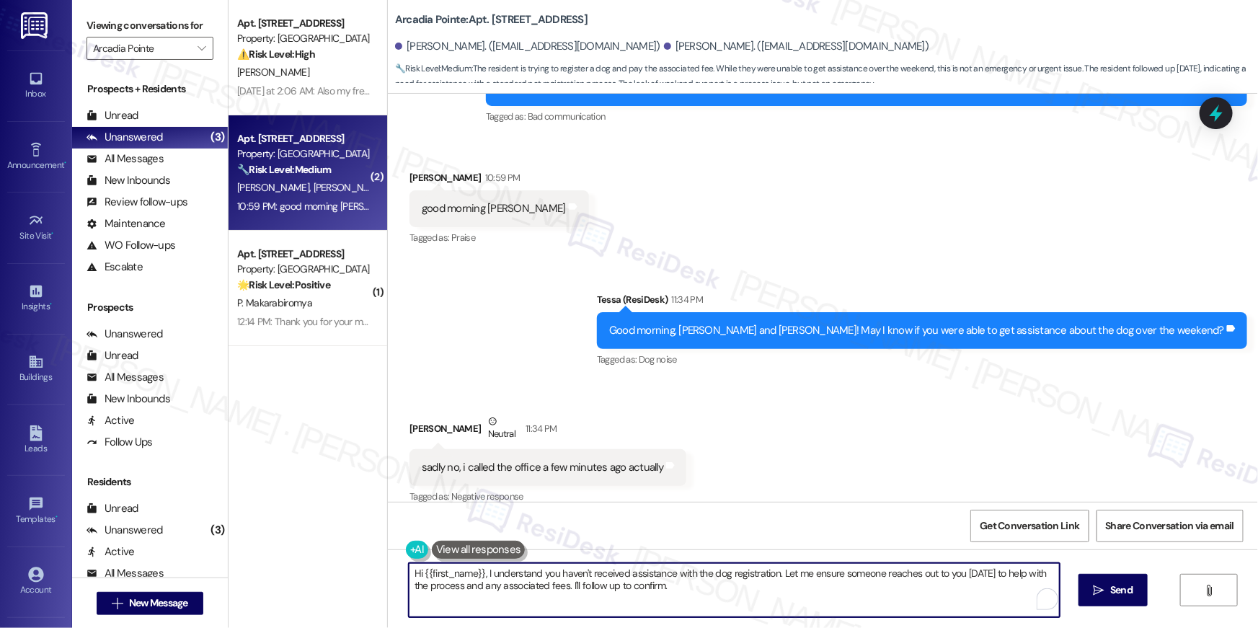
click at [736, 596] on textarea "Hi {{first_name}}, I understand you haven't received assistance with the dog re…" at bounding box center [734, 590] width 651 height 54
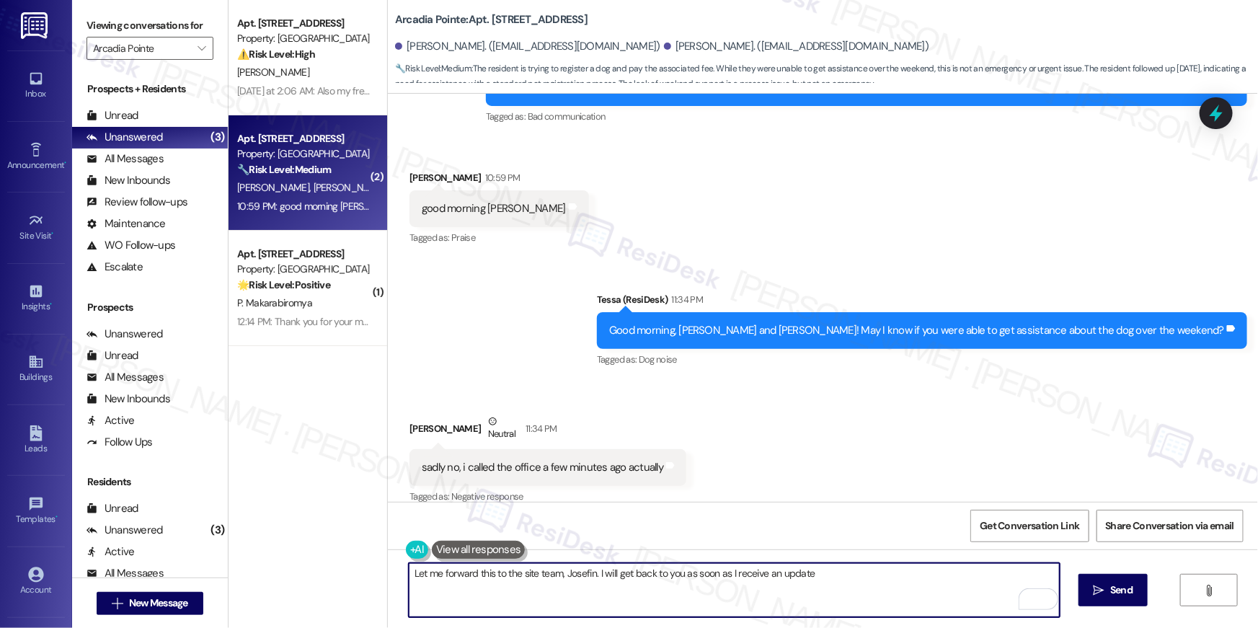
click at [842, 584] on textarea "Let me forward this to the site team, Josefin. I will get back to you as soon a…" at bounding box center [734, 590] width 651 height 54
click at [871, 597] on textarea "Let me forward this to the site team, Josefin. I will get back to you as soon a…" at bounding box center [734, 590] width 651 height 54
click at [904, 588] on textarea "Let me forward this to the site team, Josefin. I will get back to you as soon a…" at bounding box center [734, 590] width 651 height 54
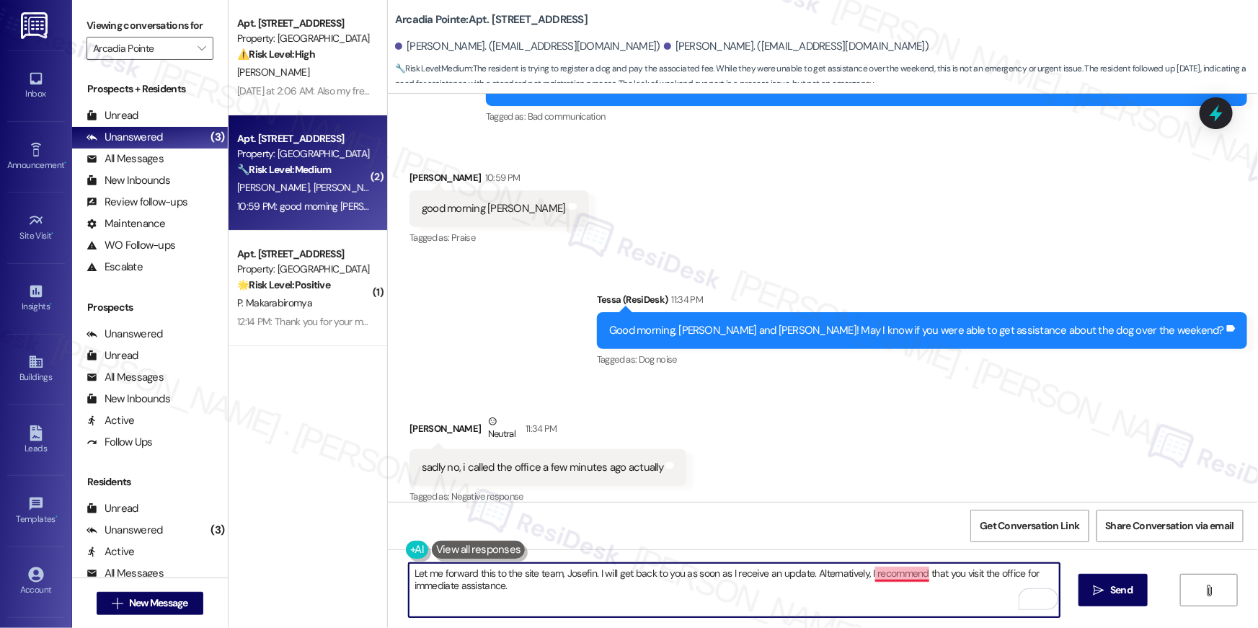
click at [898, 579] on textarea "Let me forward this to the site team, Josefin. I will get back to you as soon a…" at bounding box center [734, 590] width 651 height 54
click at [897, 577] on textarea "Let me forward this to the site team, Josefin. I will get back to you as soon a…" at bounding box center [734, 590] width 651 height 54
click at [881, 574] on textarea "Let me forward this to the site team, Josefin. I will get back to you as soon a…" at bounding box center [734, 590] width 651 height 54
click at [836, 595] on textarea "Let me forward this to the site team, Josefin. I will get back to you as soon a…" at bounding box center [734, 590] width 651 height 54
click at [869, 575] on textarea "Let me forward this to the site team, Josefin. I will get back to you as soon a…" at bounding box center [734, 590] width 651 height 54
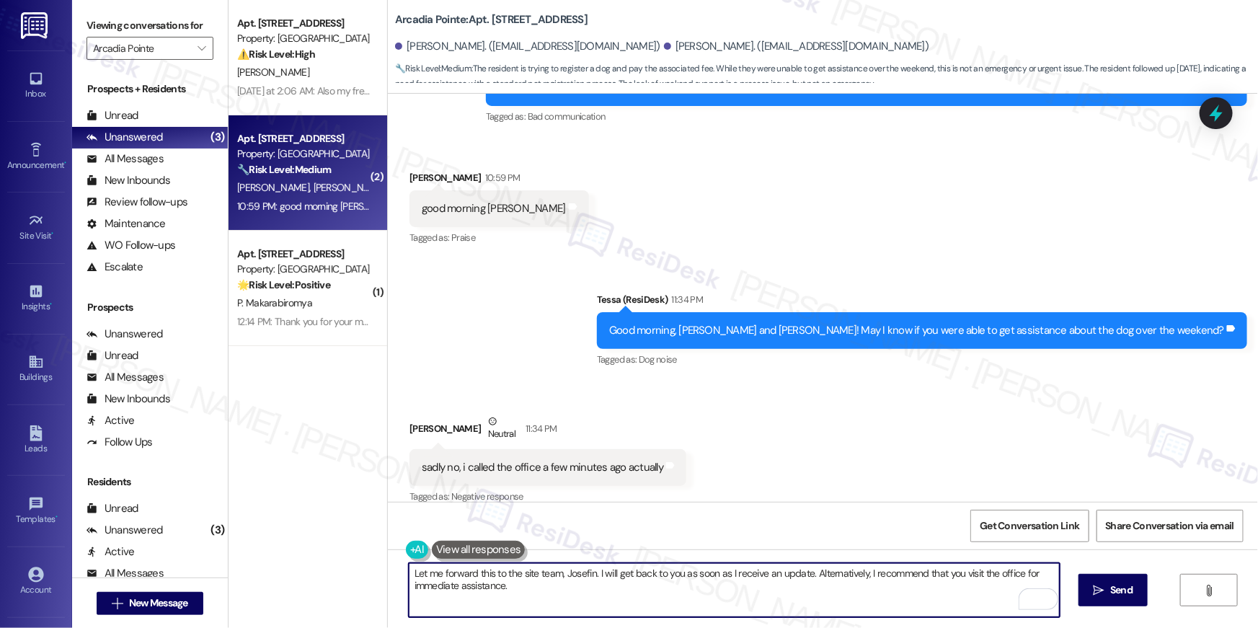
drag, startPoint x: 920, startPoint y: 571, endPoint x: 920, endPoint y: 588, distance: 16.6
click at [920, 571] on textarea "Let me forward this to the site team, Josefin. I will get back to you as soon a…" at bounding box center [734, 590] width 651 height 54
click at [920, 597] on textarea "Let me forward this to the site team, Josefin. I will get back to you as soon a…" at bounding box center [734, 590] width 651 height 54
type textarea "Let me forward this to the site team, Josefin. I will get back to you as soon a…"
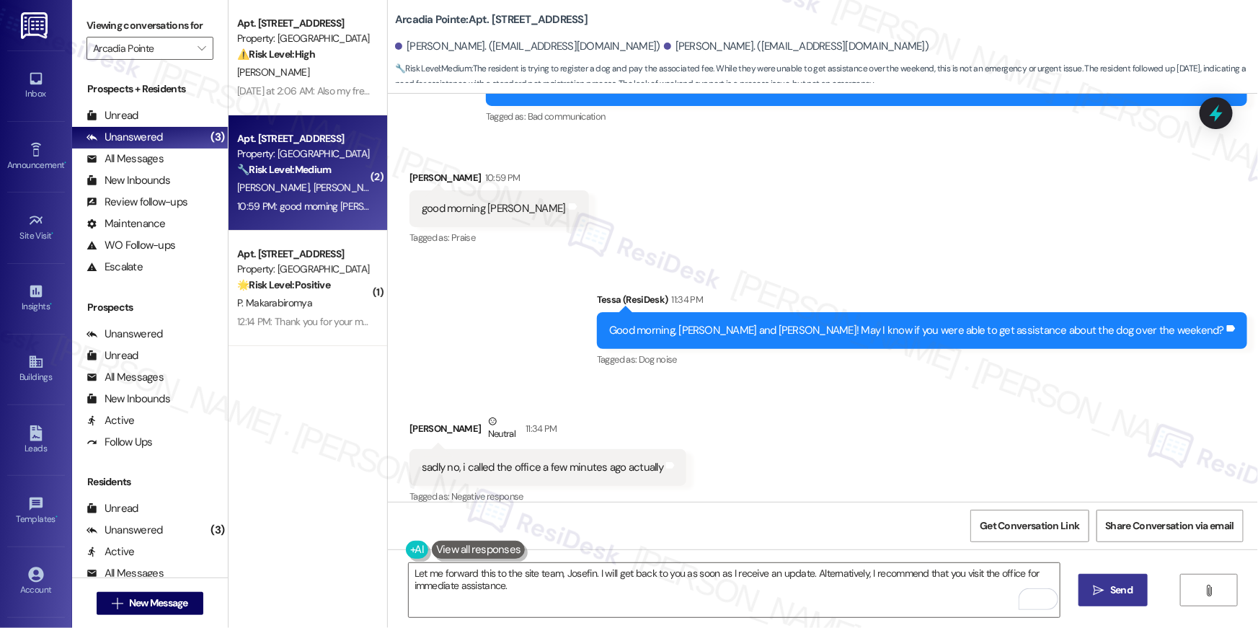
click at [1102, 585] on icon "" at bounding box center [1098, 590] width 11 height 12
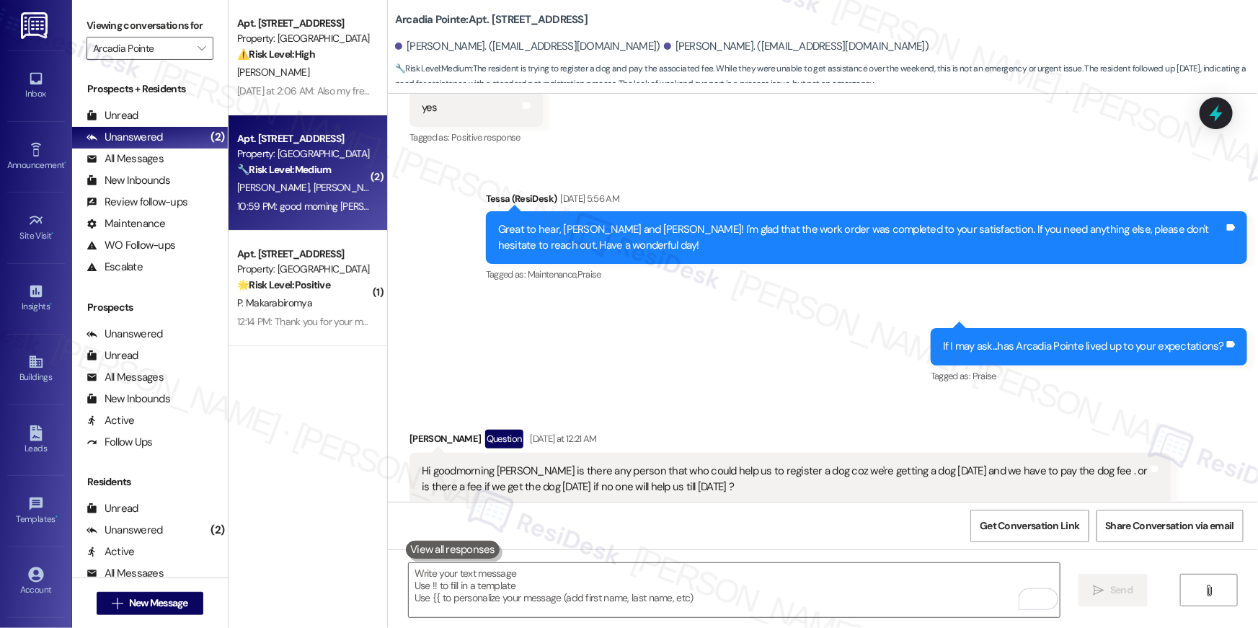
scroll to position [1049, 0]
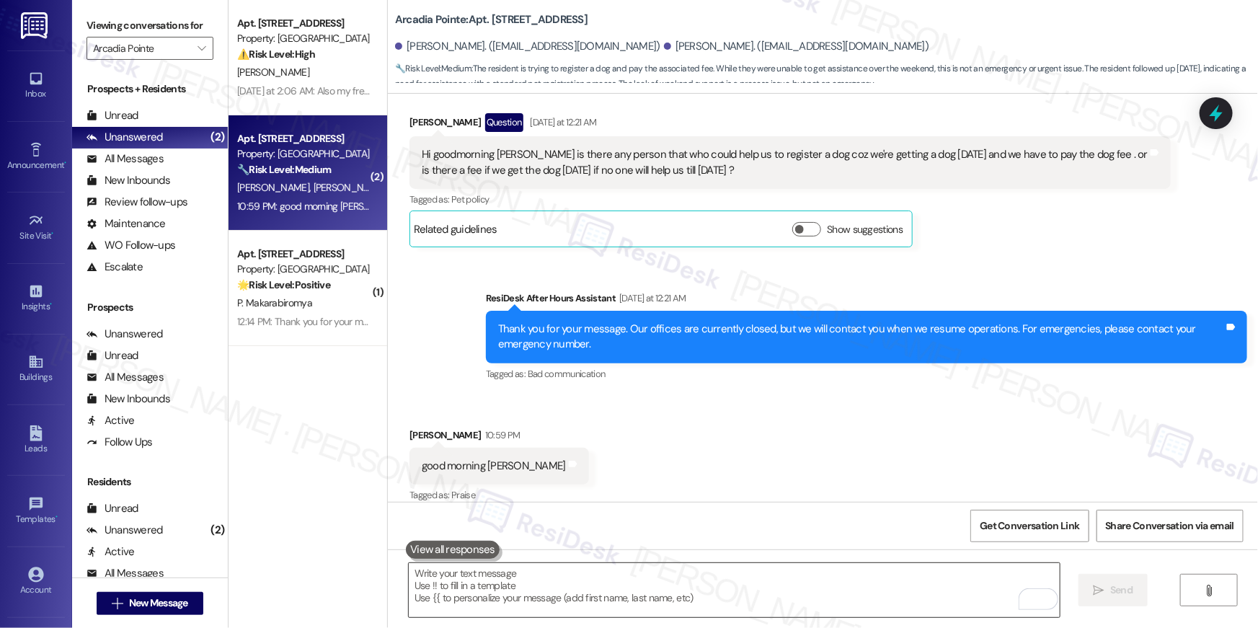
click at [872, 593] on textarea "To enrich screen reader interactions, please activate Accessibility in Grammarl…" at bounding box center [734, 590] width 651 height 54
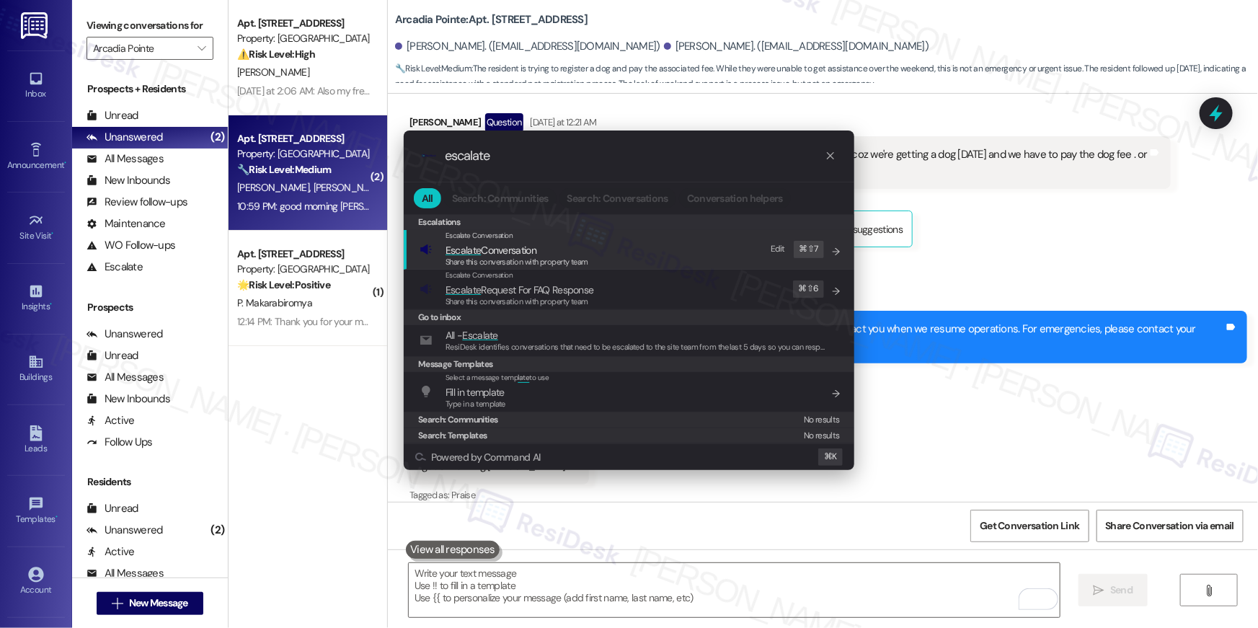
type input "escalate"
drag, startPoint x: 529, startPoint y: 250, endPoint x: 562, endPoint y: 300, distance: 59.8
click at [530, 251] on span "Escalate Conversation" at bounding box center [490, 250] width 91 height 13
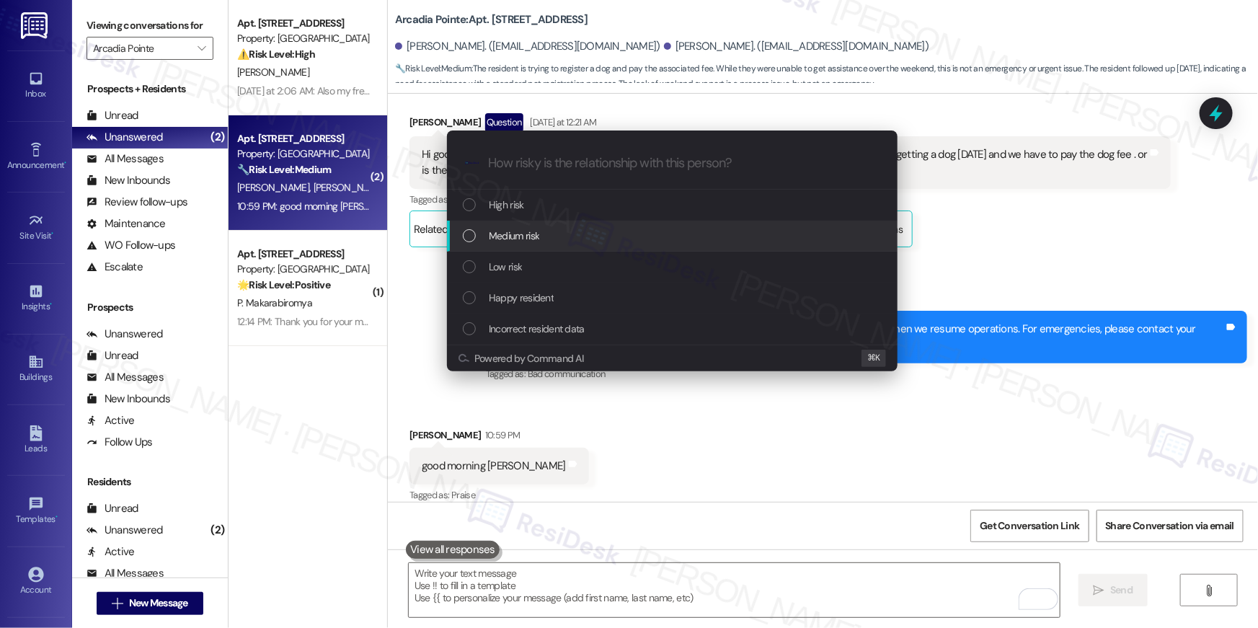
click at [543, 235] on div "Medium risk" at bounding box center [674, 236] width 422 height 16
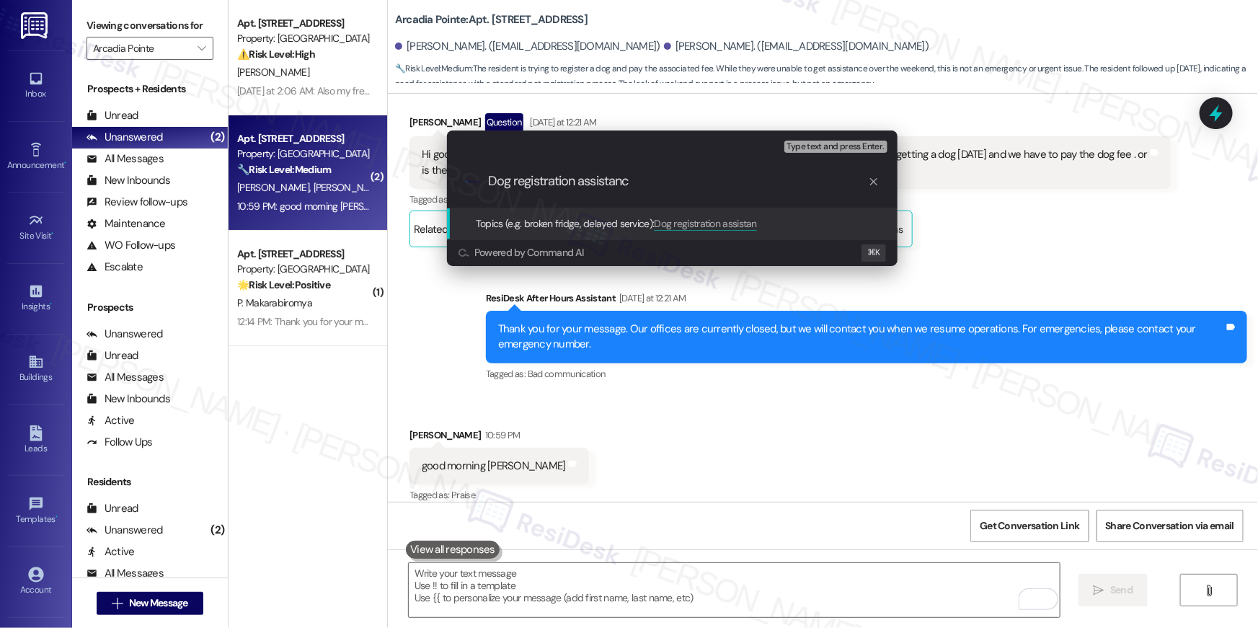
type input "Dog registration assistance"
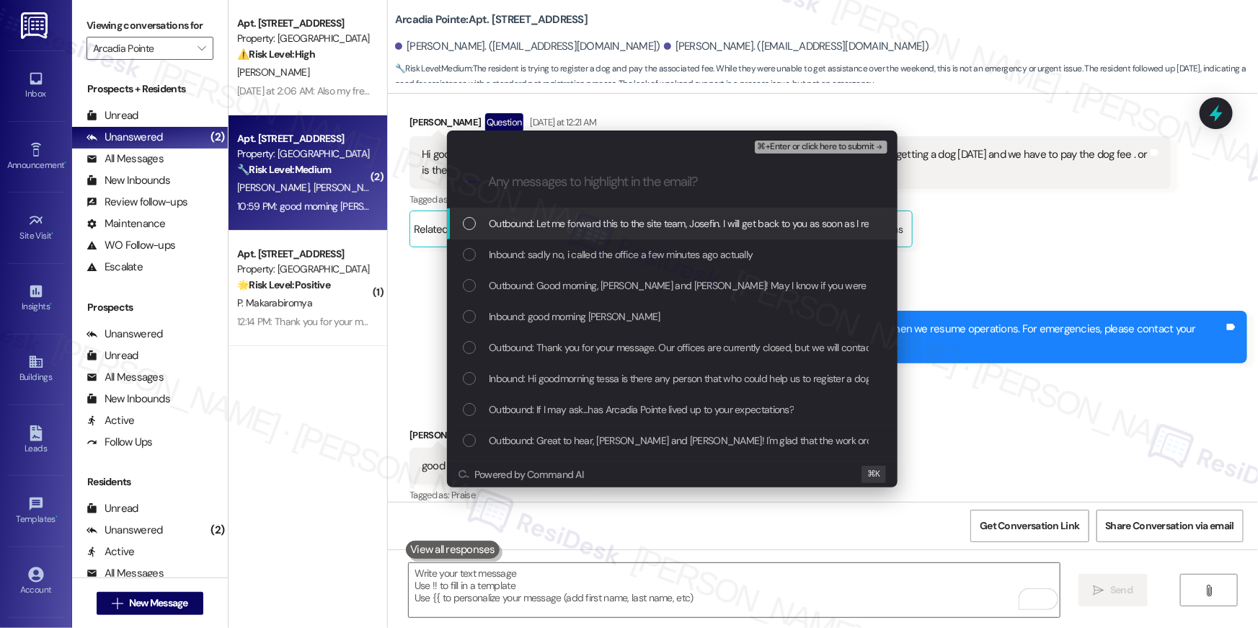
drag, startPoint x: 533, startPoint y: 229, endPoint x: 530, endPoint y: 253, distance: 24.0
click at [533, 230] on span "Outbound: Let me forward this to the site team, Josefin. I will get back to you…" at bounding box center [873, 223] width 768 height 16
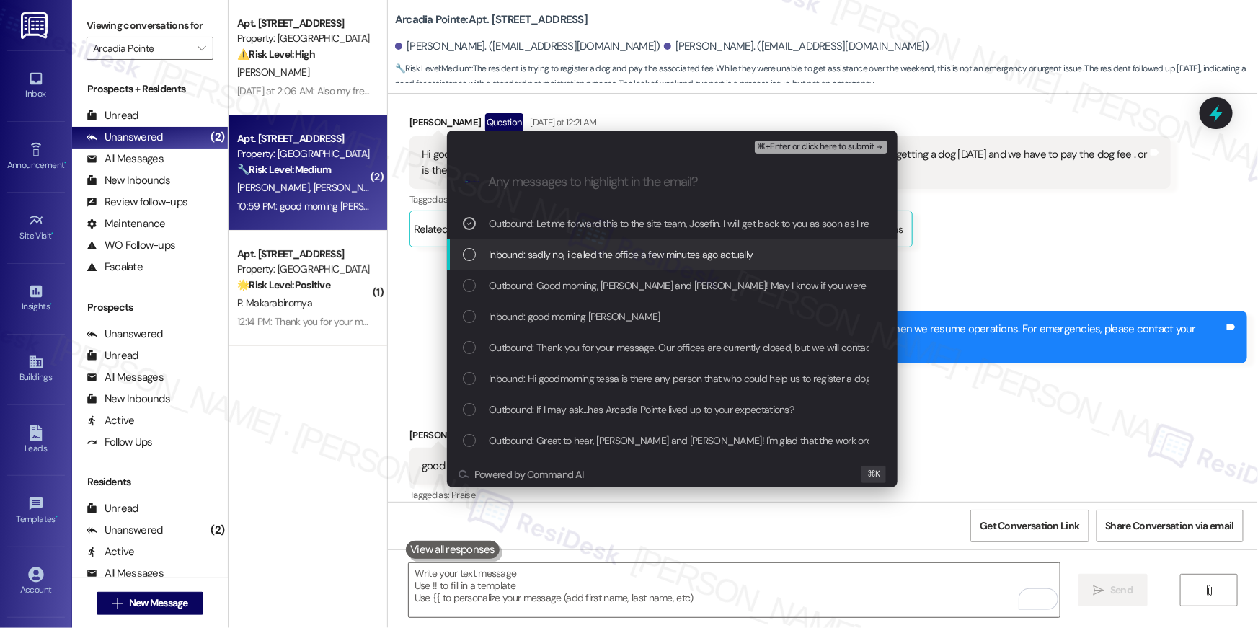
click at [530, 261] on span "Inbound: sadly no, i called the office a few minutes ago actually" at bounding box center [621, 254] width 264 height 16
drag, startPoint x: 534, startPoint y: 287, endPoint x: 535, endPoint y: 299, distance: 12.3
click at [534, 288] on span "Outbound: Good morning, Adrian Drew and Josefin! May I know if you were able to…" at bounding box center [796, 285] width 615 height 16
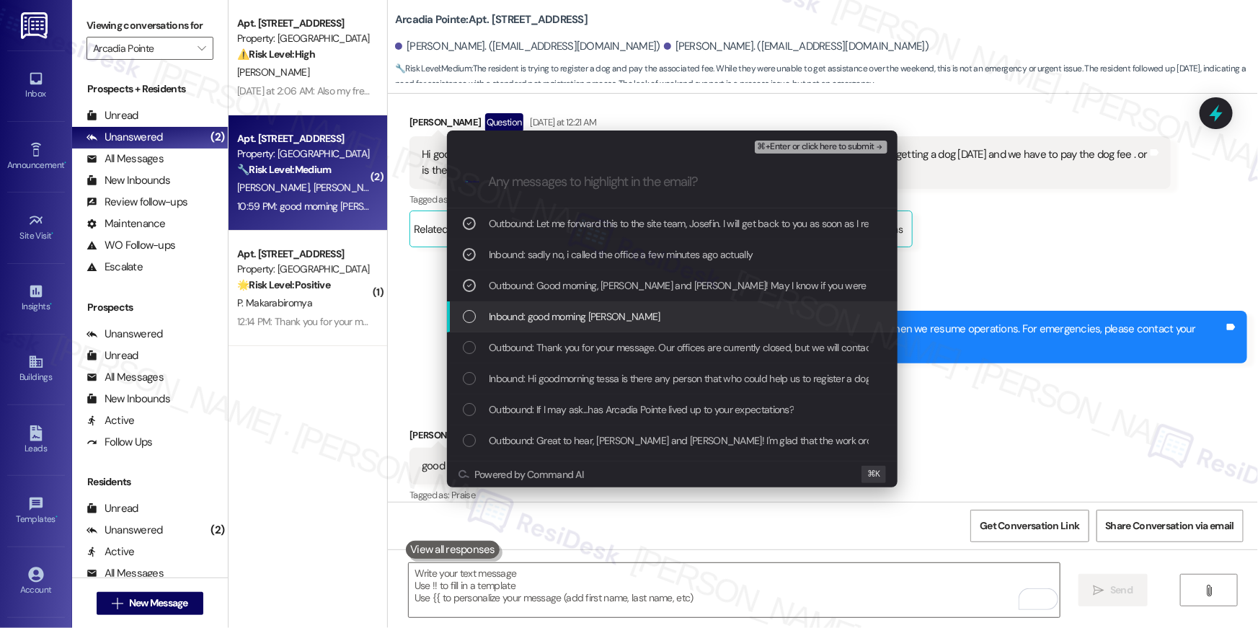
click at [532, 322] on span "Inbound: good morning tessa" at bounding box center [575, 316] width 172 height 16
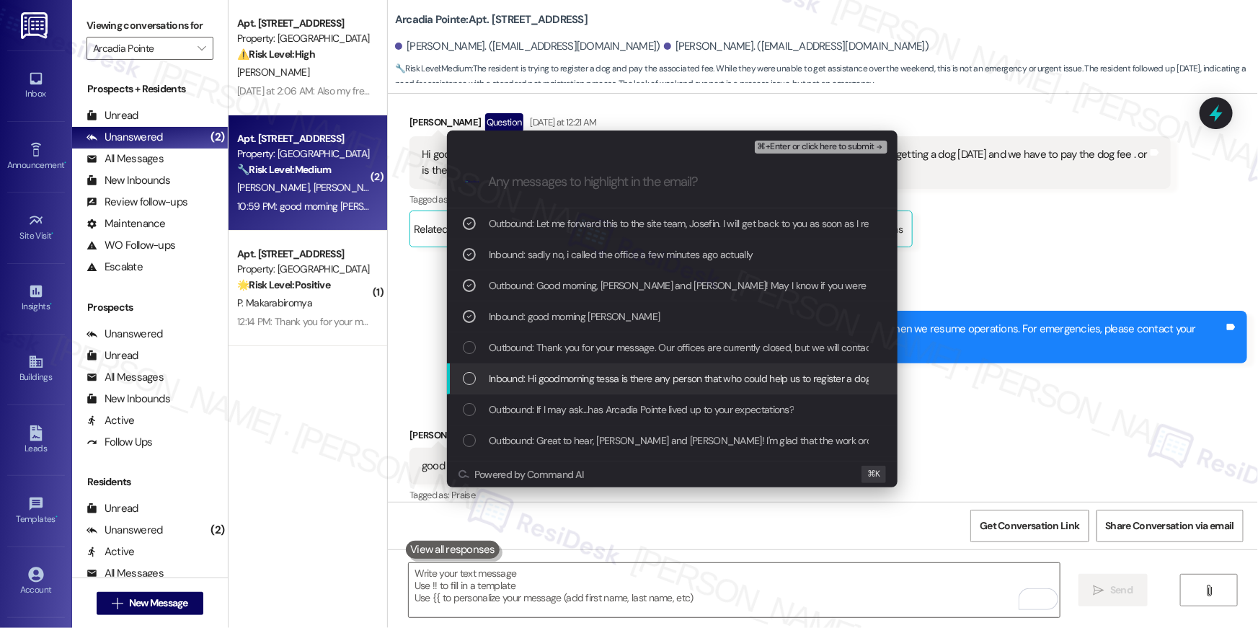
click at [546, 370] on span "Inbound: Hi goodmorning tessa is there any person that who could help us to reg…" at bounding box center [964, 378] width 951 height 16
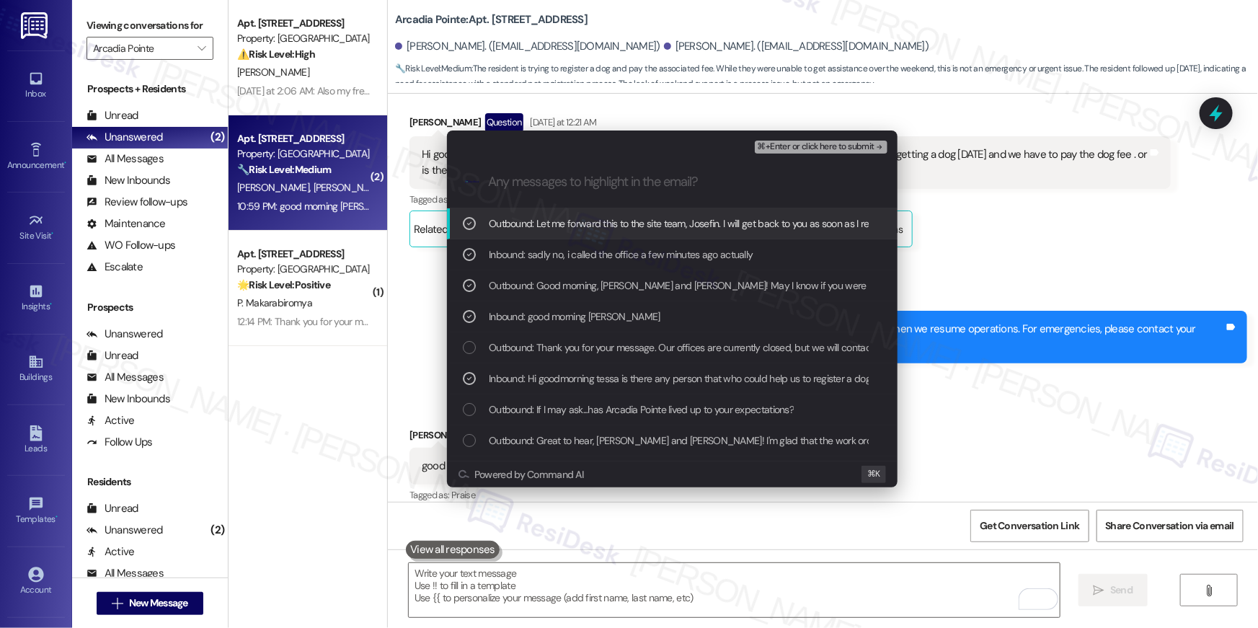
click at [791, 149] on span "⌘+Enter or click here to submit" at bounding box center [815, 147] width 117 height 10
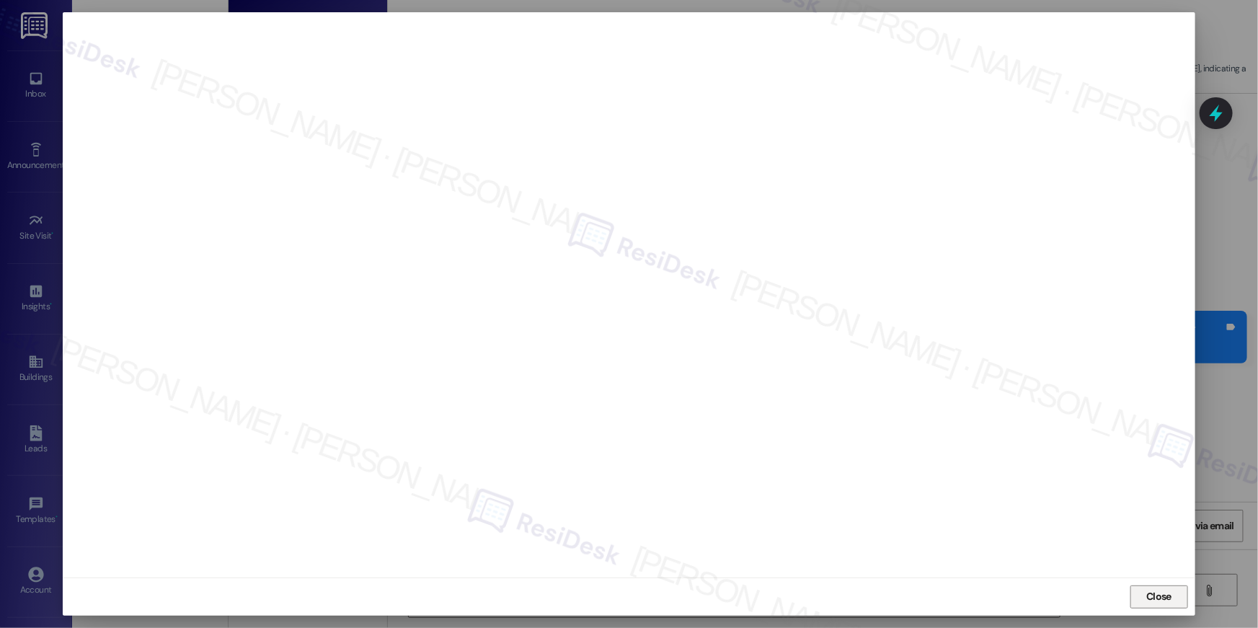
click at [1165, 590] on span "Close" at bounding box center [1158, 596] width 25 height 15
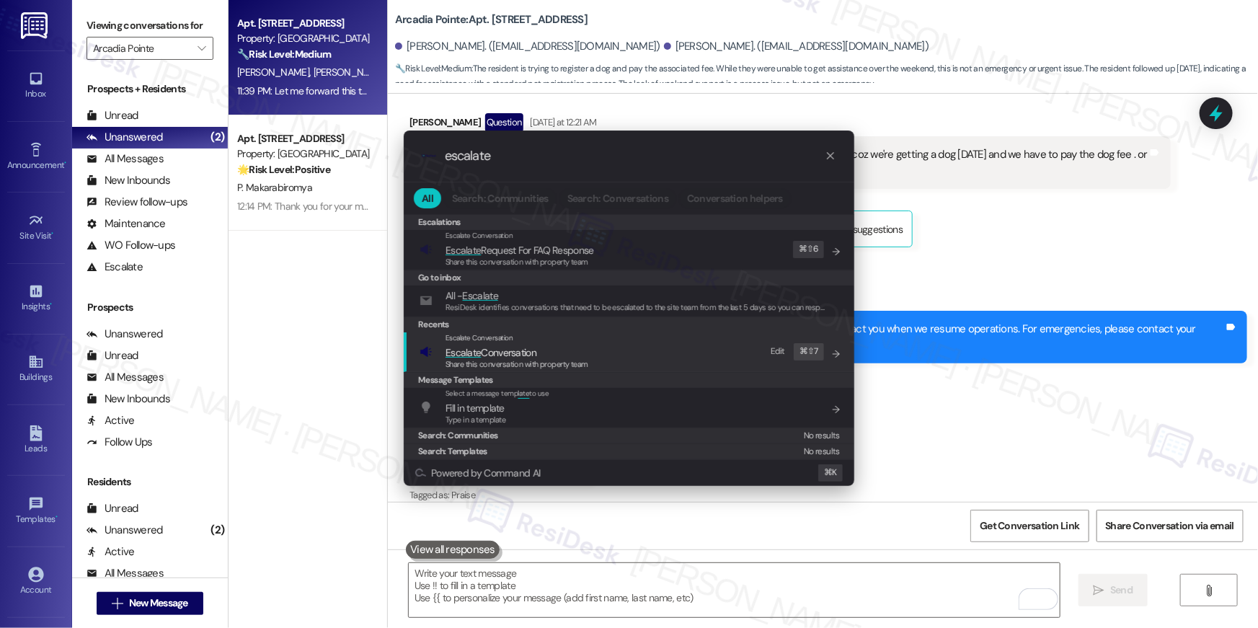
type input "escalate"
click at [471, 347] on span "Escalate" at bounding box center [462, 352] width 35 height 13
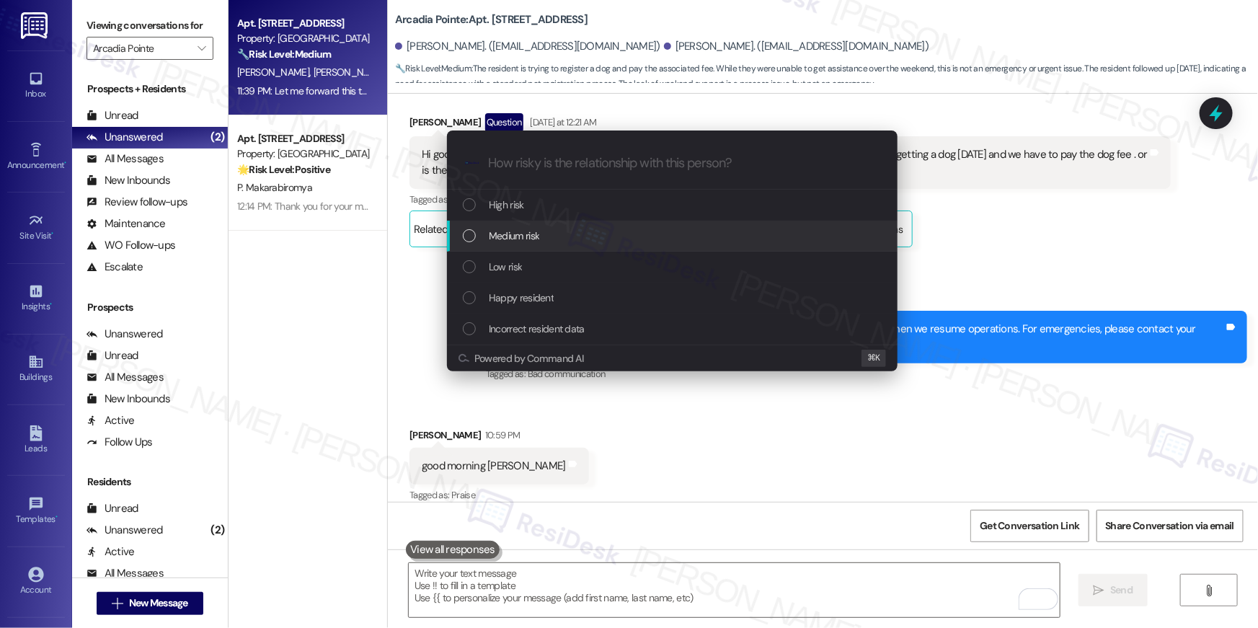
click at [512, 237] on span "Medium risk" at bounding box center [514, 236] width 50 height 16
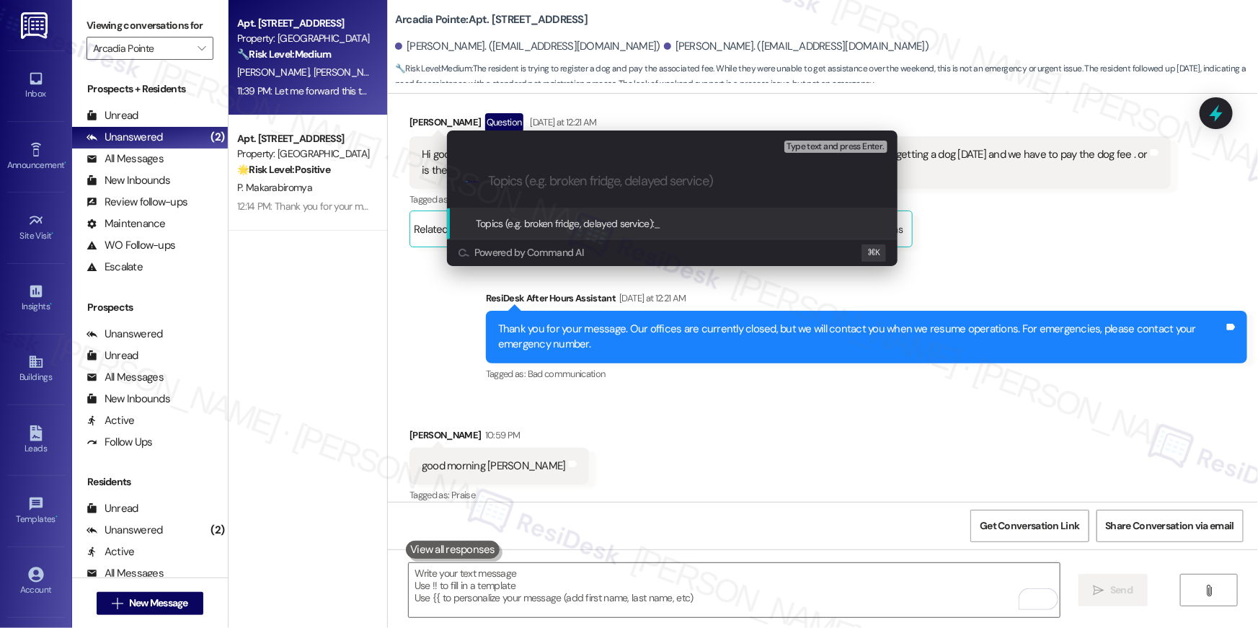
paste input "Dog registration assistance"
type input "Dog registration assistance"
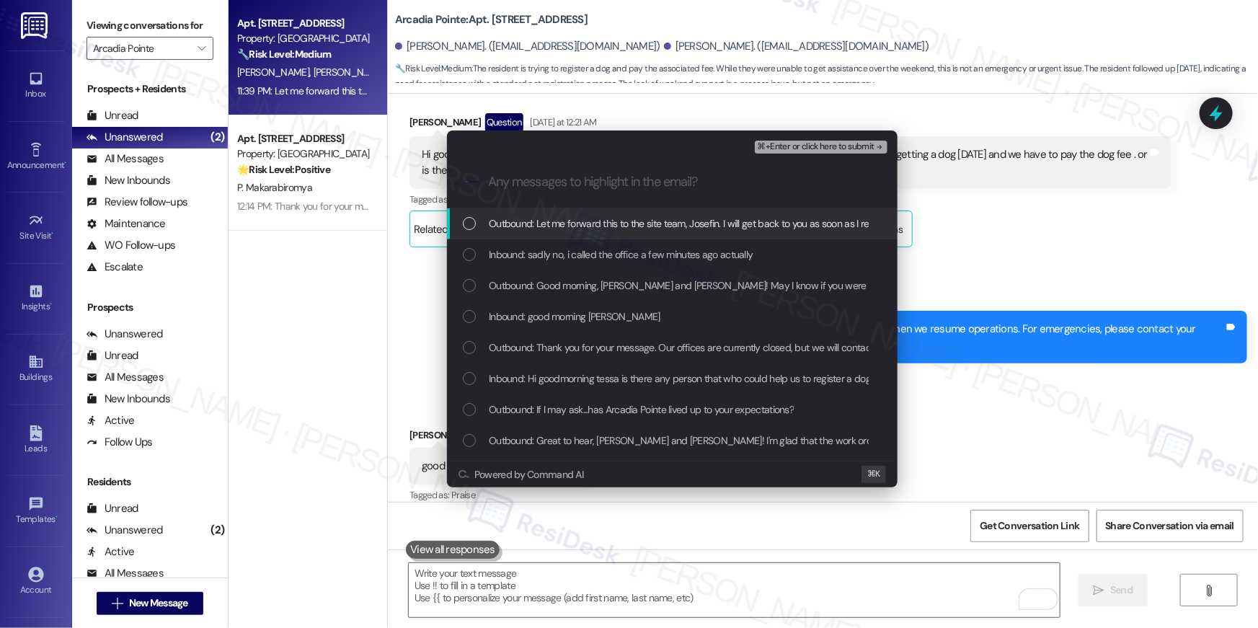
click at [541, 228] on span "Outbound: Let me forward this to the site team, Josefin. I will get back to you…" at bounding box center [873, 223] width 768 height 16
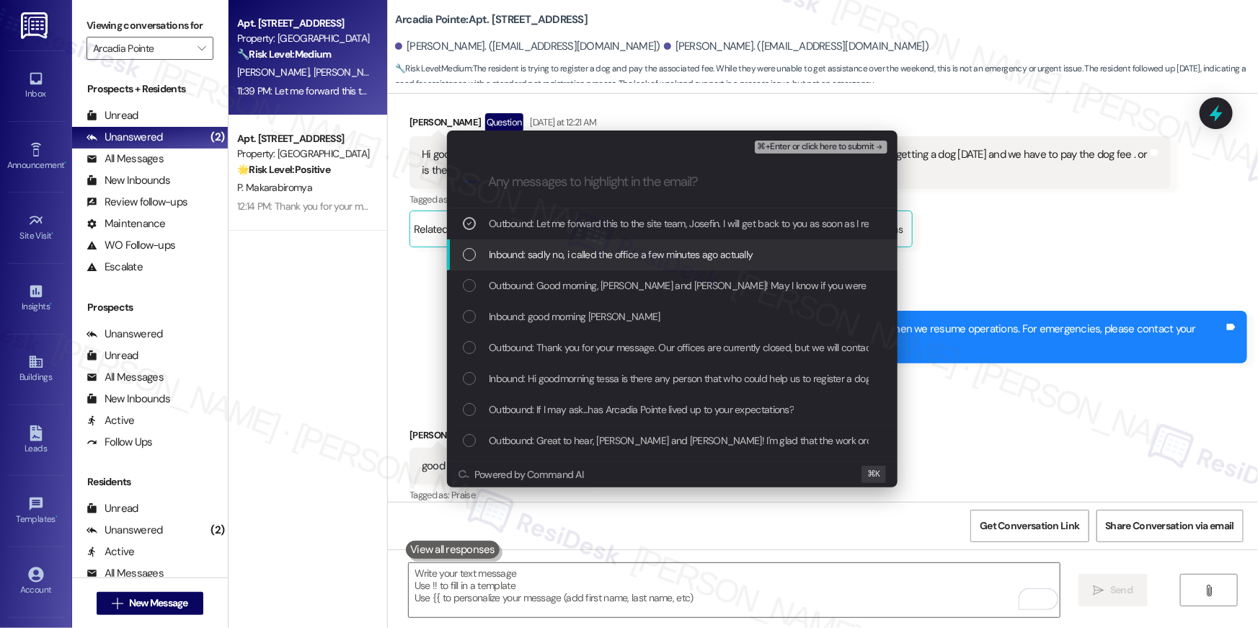
drag, startPoint x: 540, startPoint y: 251, endPoint x: 535, endPoint y: 281, distance: 30.7
click at [539, 251] on span "Inbound: sadly no, i called the office a few minutes ago actually" at bounding box center [621, 254] width 264 height 16
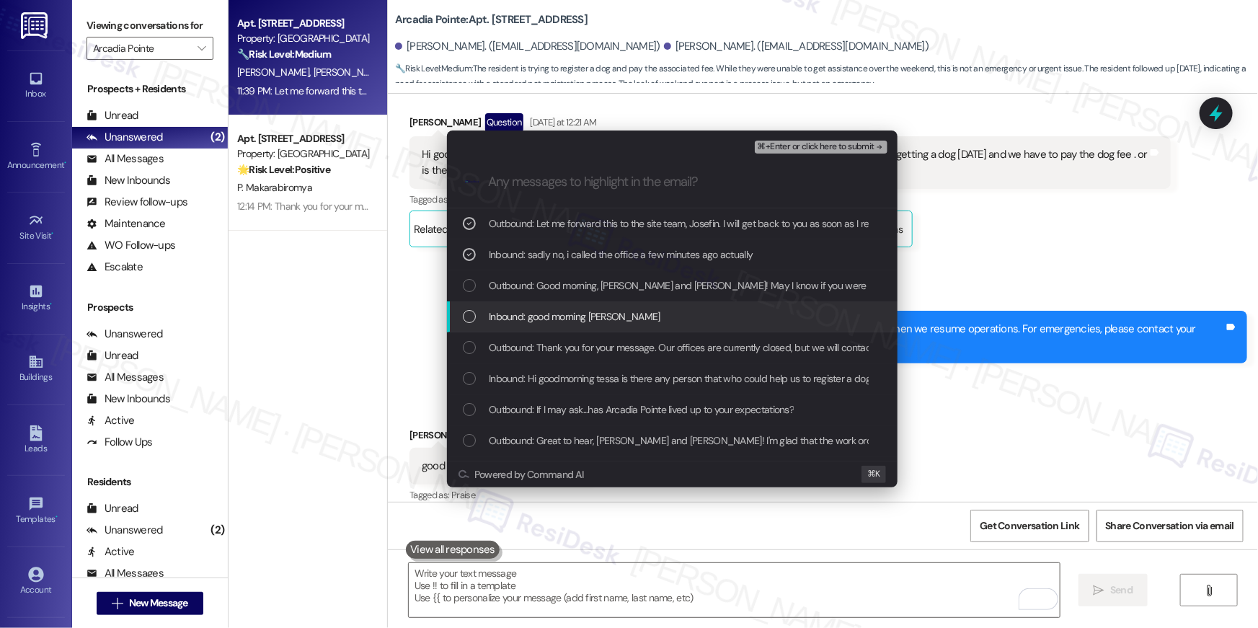
click at [532, 316] on span "Inbound: good morning tessa" at bounding box center [575, 316] width 172 height 16
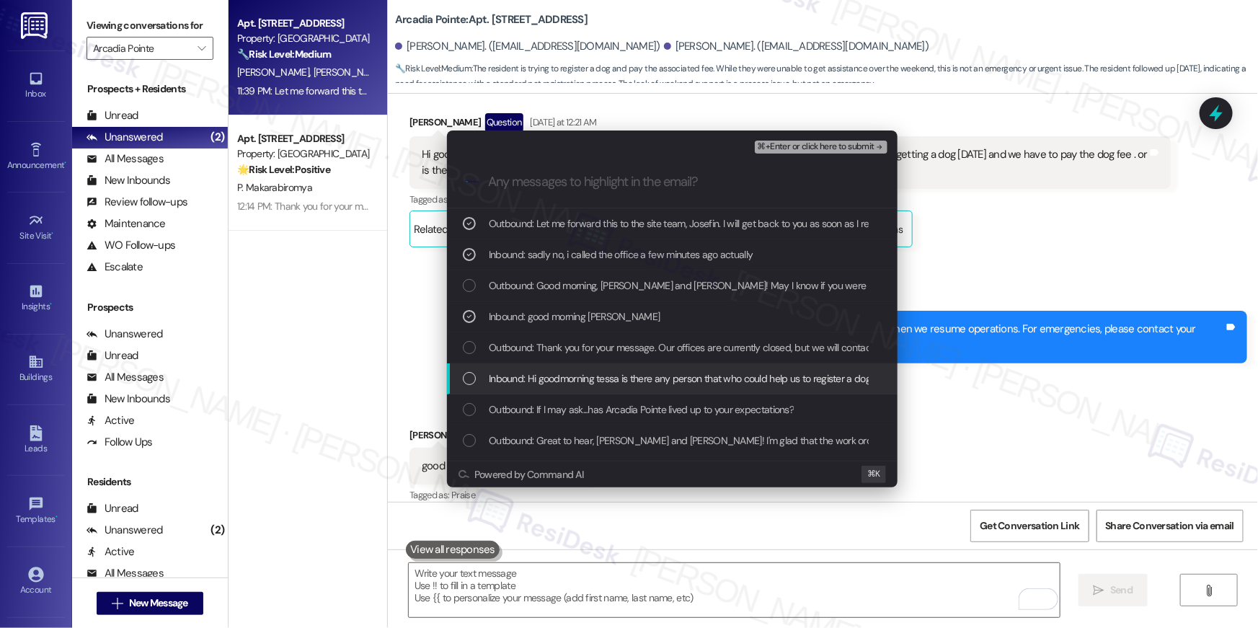
click at [523, 377] on span "Inbound: Hi goodmorning tessa is there any person that who could help us to reg…" at bounding box center [964, 378] width 951 height 16
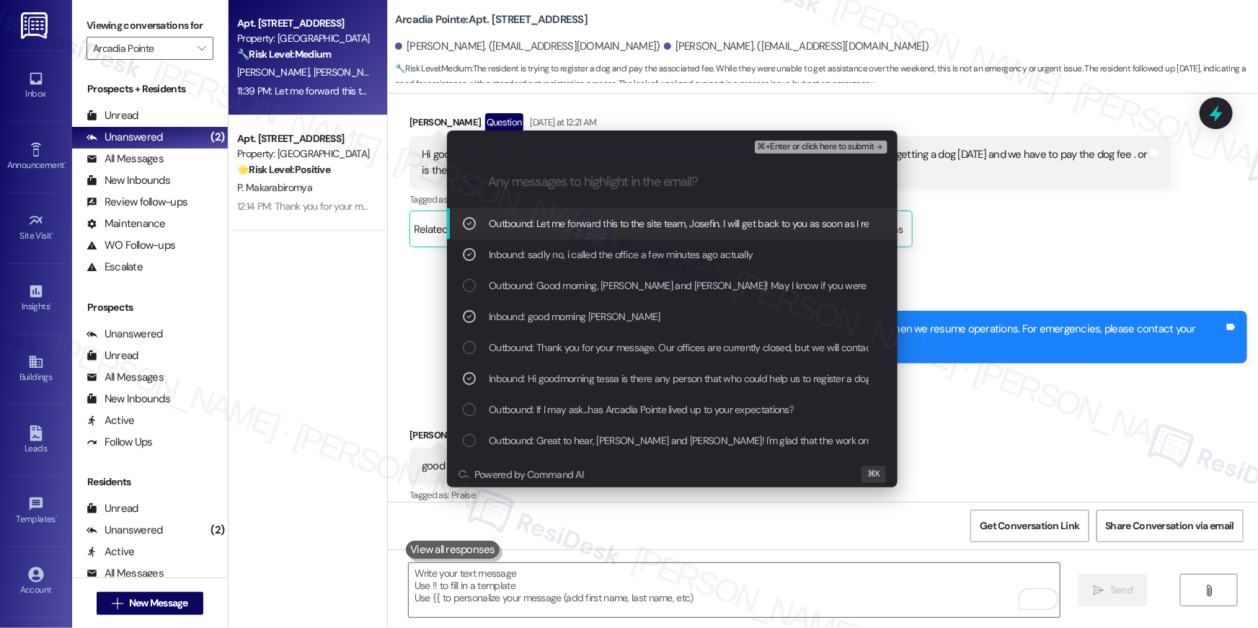
click at [816, 142] on span "⌘+Enter or click here to submit" at bounding box center [815, 147] width 117 height 10
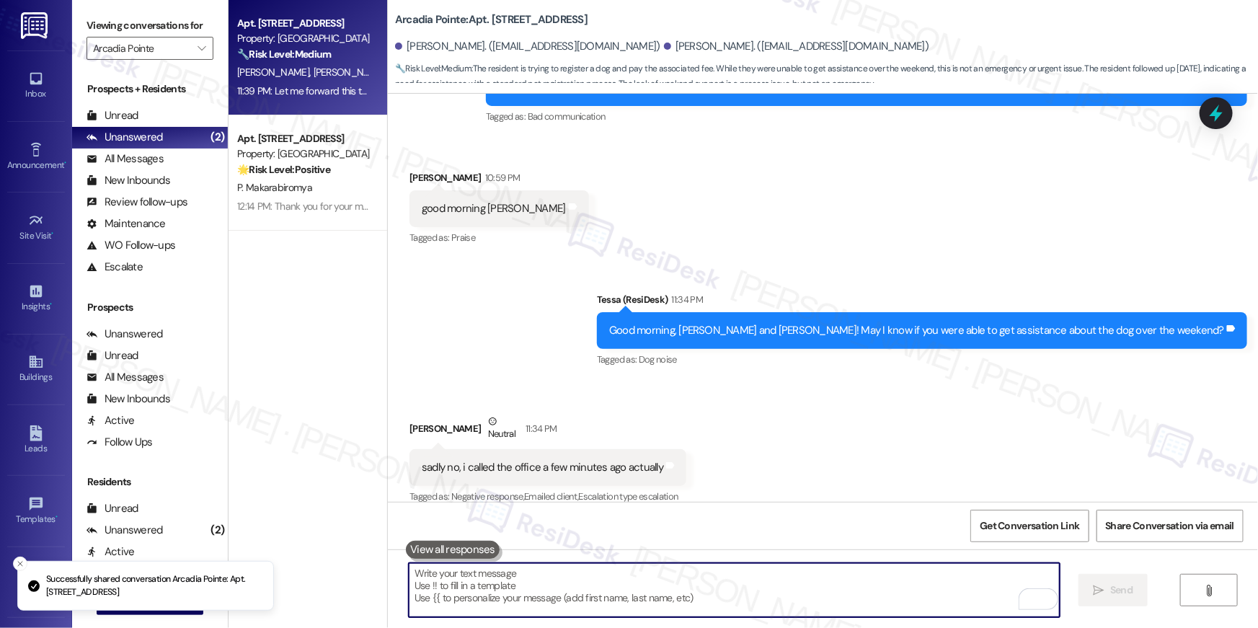
scroll to position [1443, 0]
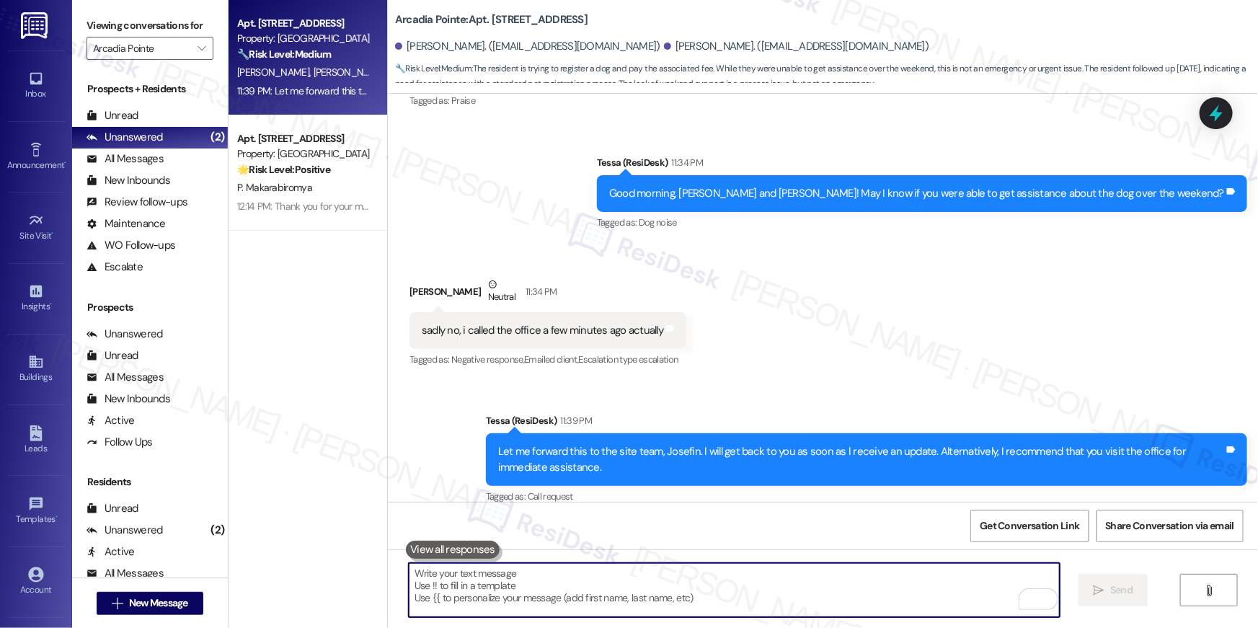
click at [782, 593] on textarea "To enrich screen reader interactions, please activate Accessibility in Grammarl…" at bounding box center [734, 590] width 651 height 54
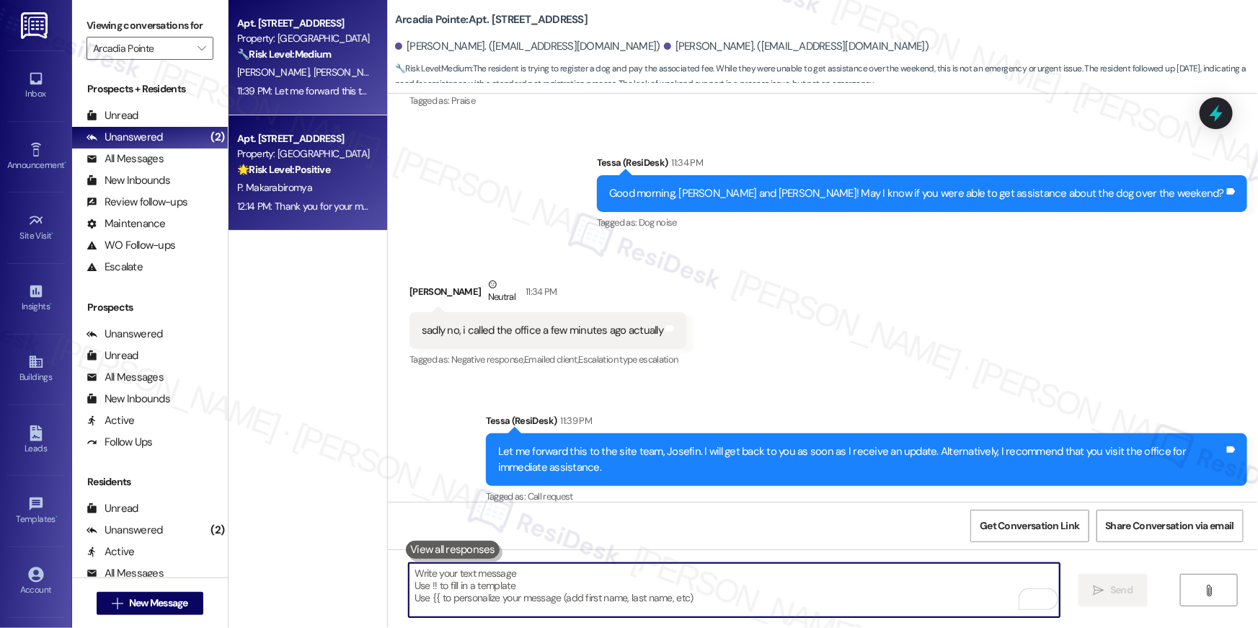
click at [329, 203] on div "12:14 PM: Thank you for your message. Our offices are currently closed, but we …" at bounding box center [618, 206] width 762 height 13
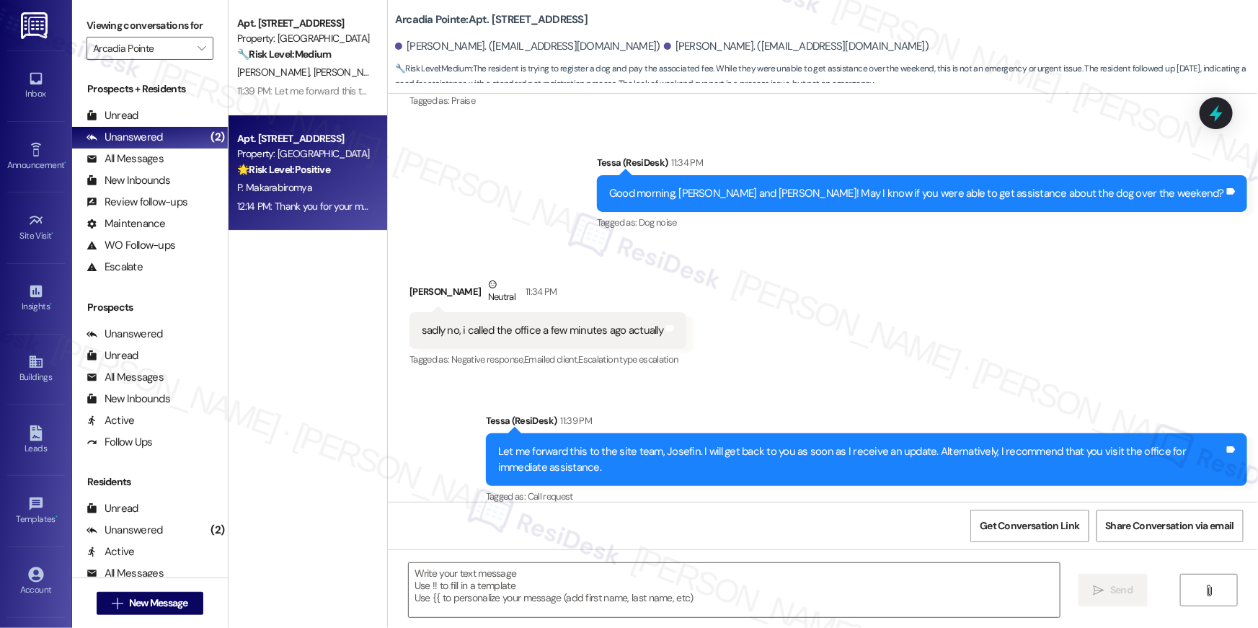
type textarea "Fetching suggested responses. Please feel free to read through the conversation…"
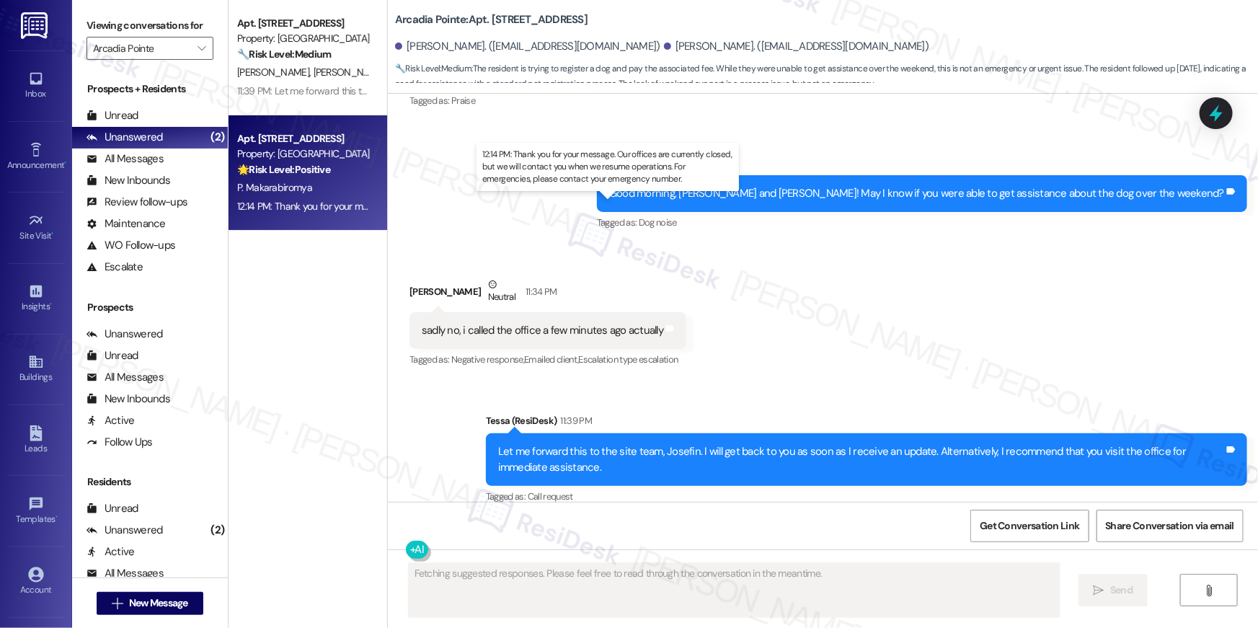
scroll to position [491, 0]
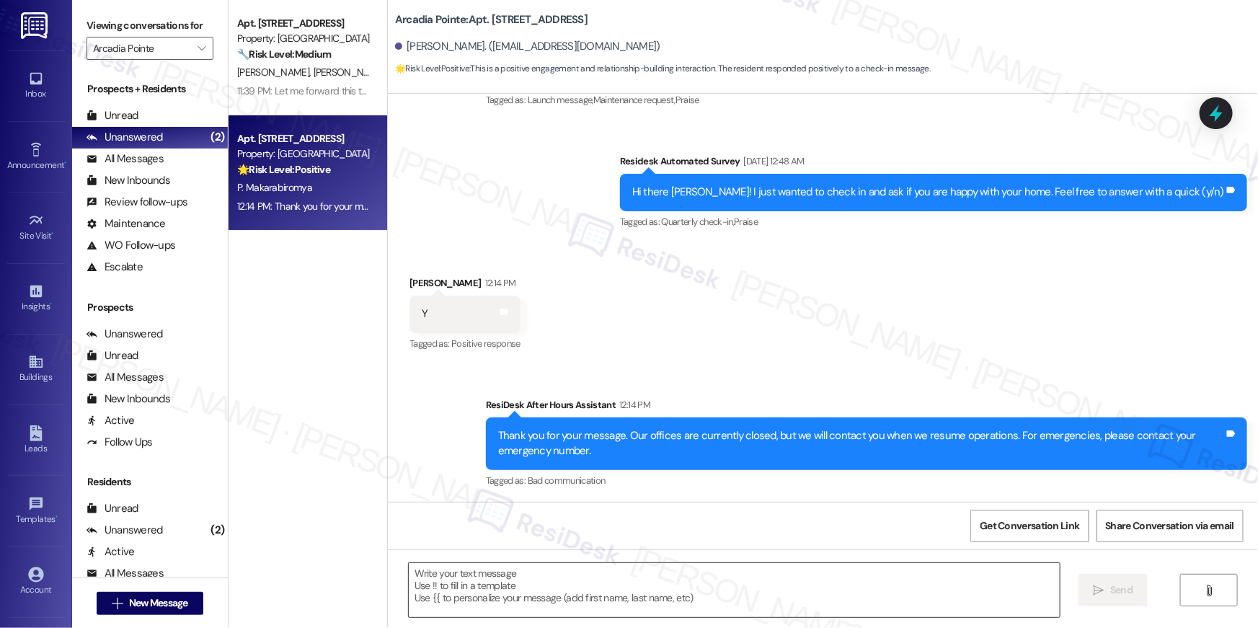
drag, startPoint x: 631, startPoint y: 582, endPoint x: 620, endPoint y: 583, distance: 10.8
click at [631, 582] on textarea at bounding box center [734, 590] width 651 height 54
paste textarea "Thanks so much, {{first_name}}! I’m glad you’re happy with your home. We love h…"
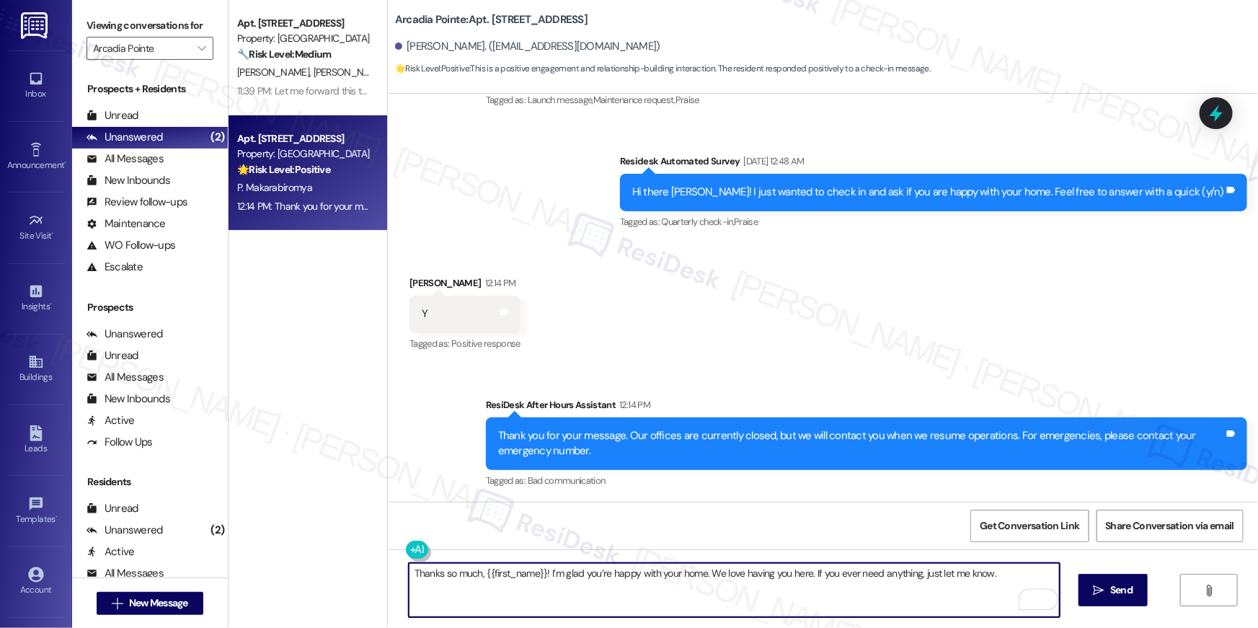
click at [535, 574] on textarea "Thanks so much, {{first_name}}! I’m glad you’re happy with your home. We love h…" at bounding box center [734, 590] width 651 height 54
click at [639, 595] on textarea "Thanks so much, {{first_name}}, for your reply! I’m glad you’re happy with your…" at bounding box center [734, 590] width 651 height 54
type textarea "Thanks so much, {{first_name}}, for your reply! I’m glad you’re happy with your…"
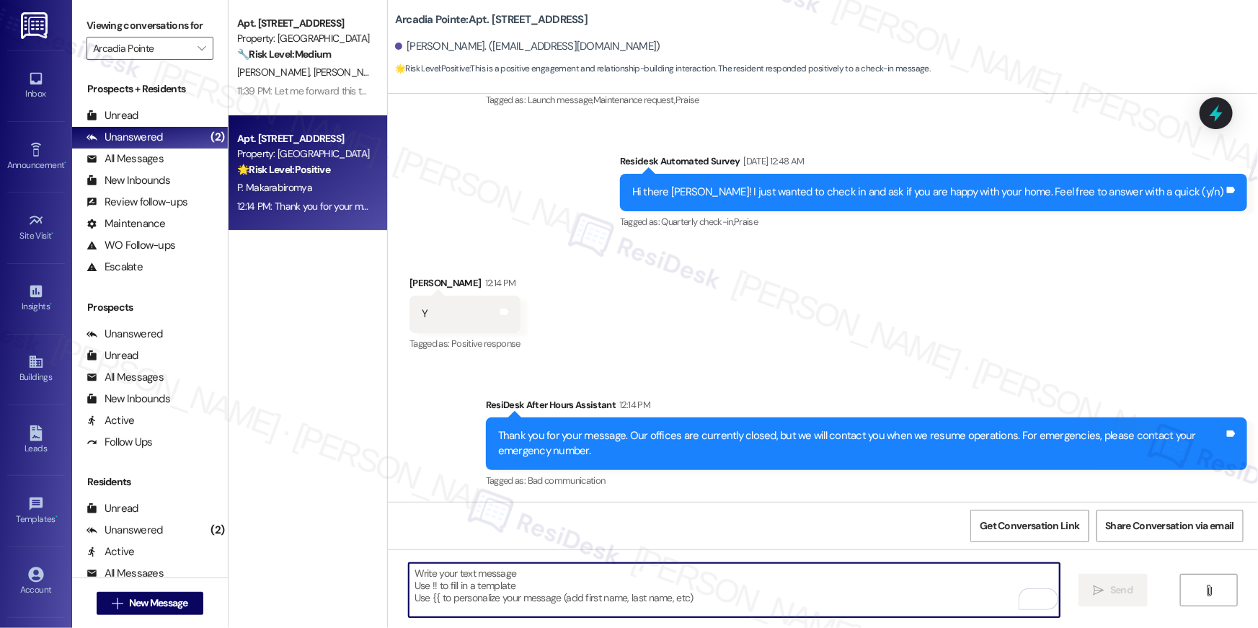
click at [824, 597] on textarea "To enrich screen reader interactions, please activate Accessibility in Grammarl…" at bounding box center [734, 590] width 651 height 54
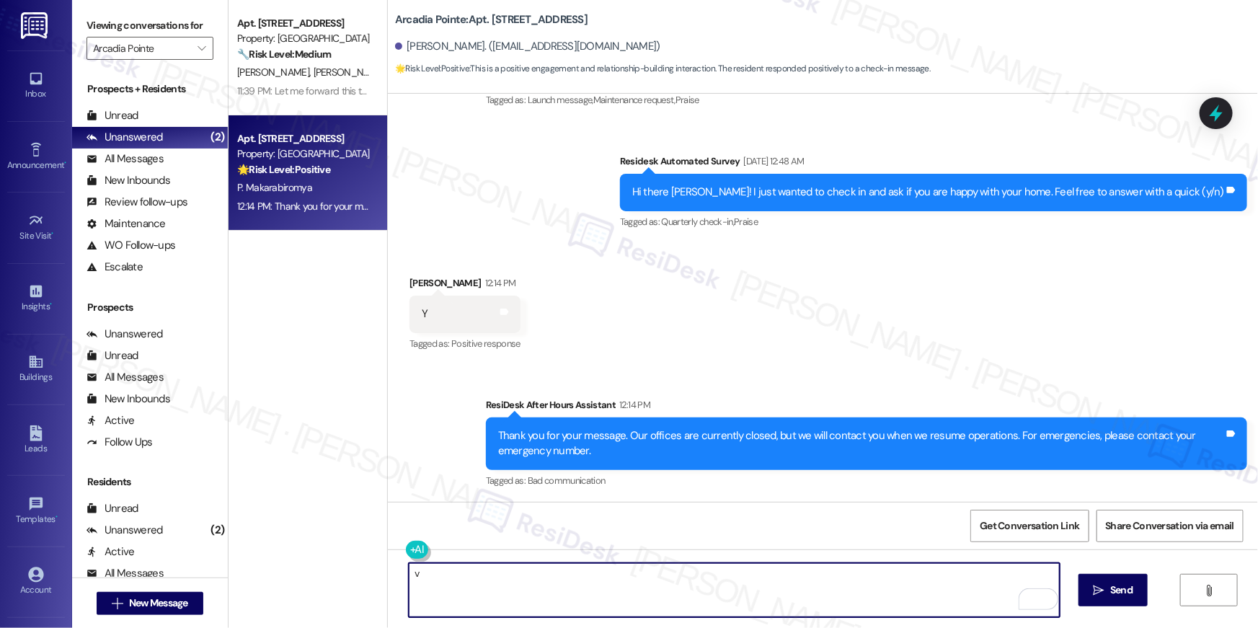
scroll to position [489, 0]
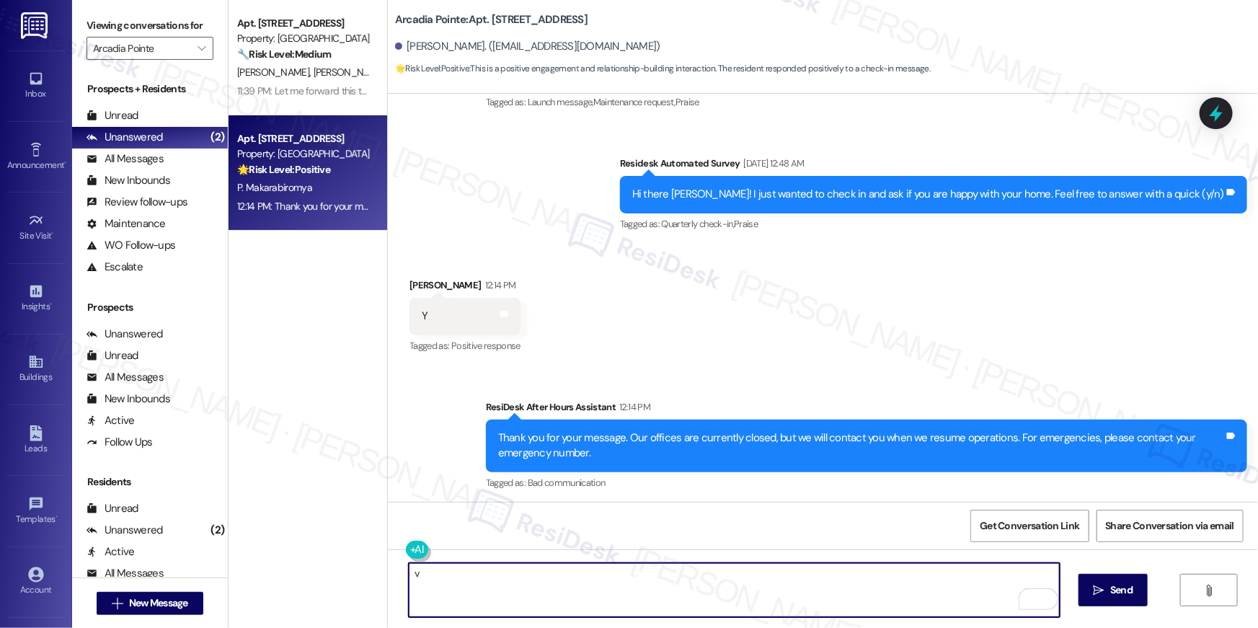
click at [801, 612] on textarea "v" at bounding box center [734, 590] width 651 height 54
click at [802, 612] on textarea "v" at bounding box center [734, 590] width 651 height 54
paste textarea "When you get a chance, would you mind leaving us a quick Google Review? ⭐ It on…"
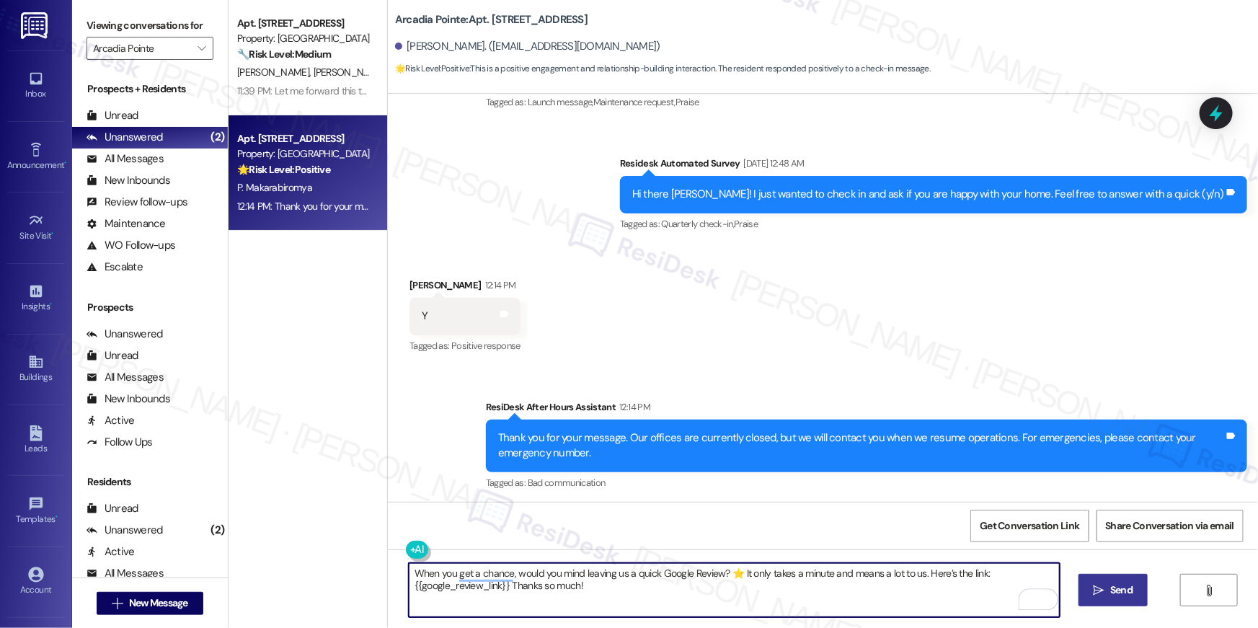
type textarea "When you get a chance, would you mind leaving us a quick Google Review? ⭐ It on…"
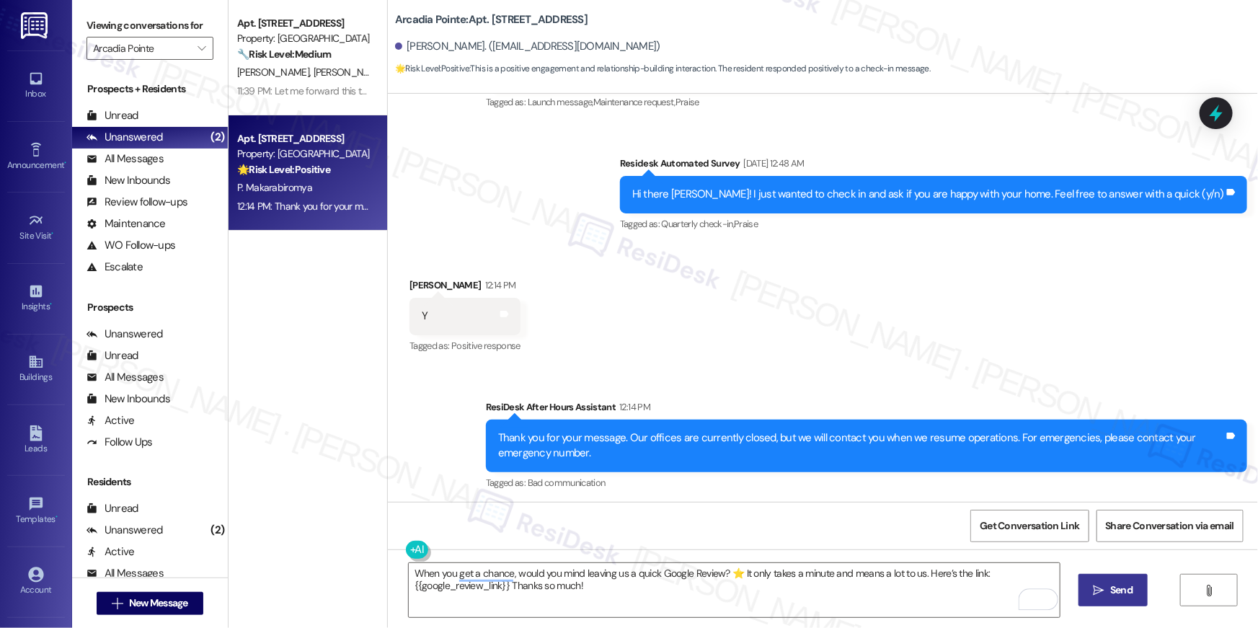
click at [1116, 589] on span "Send" at bounding box center [1121, 589] width 22 height 15
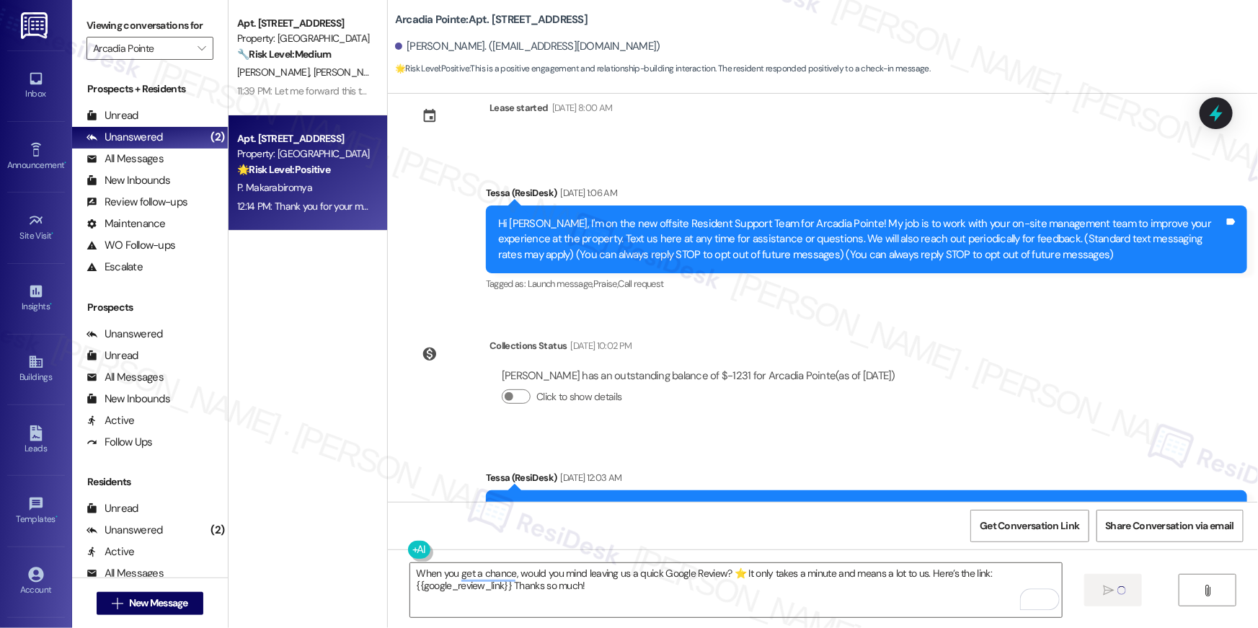
scroll to position [0, 0]
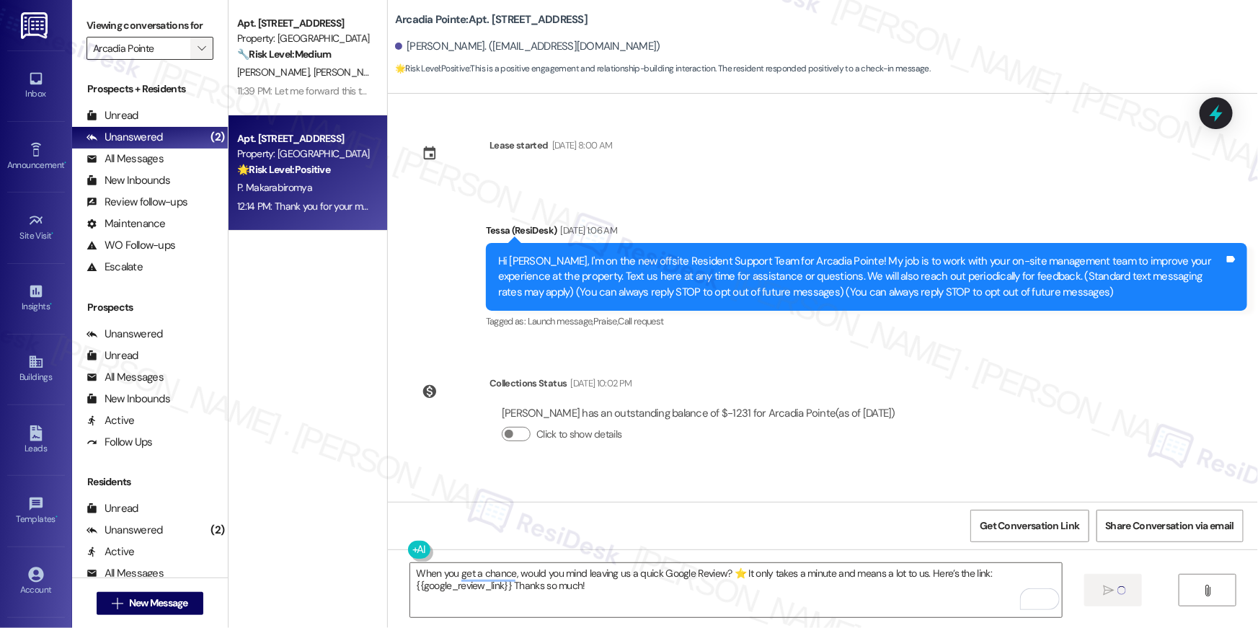
click at [197, 45] on icon "" at bounding box center [201, 49] width 8 height 12
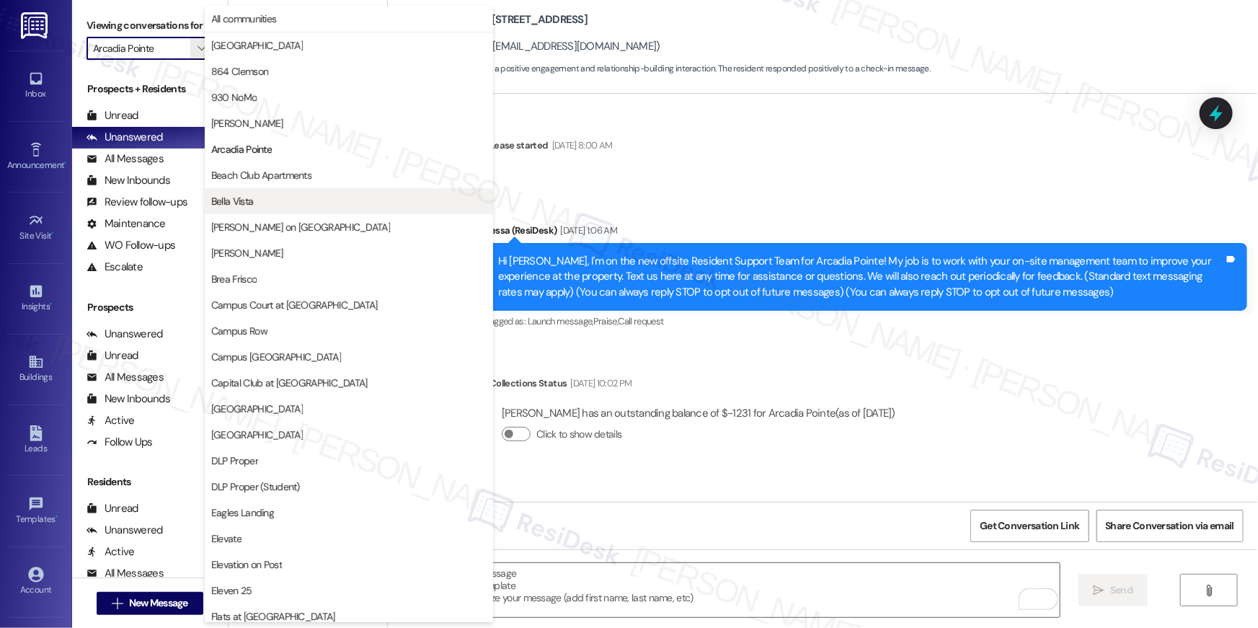
click at [252, 200] on span "Bella Vista" at bounding box center [232, 201] width 42 height 14
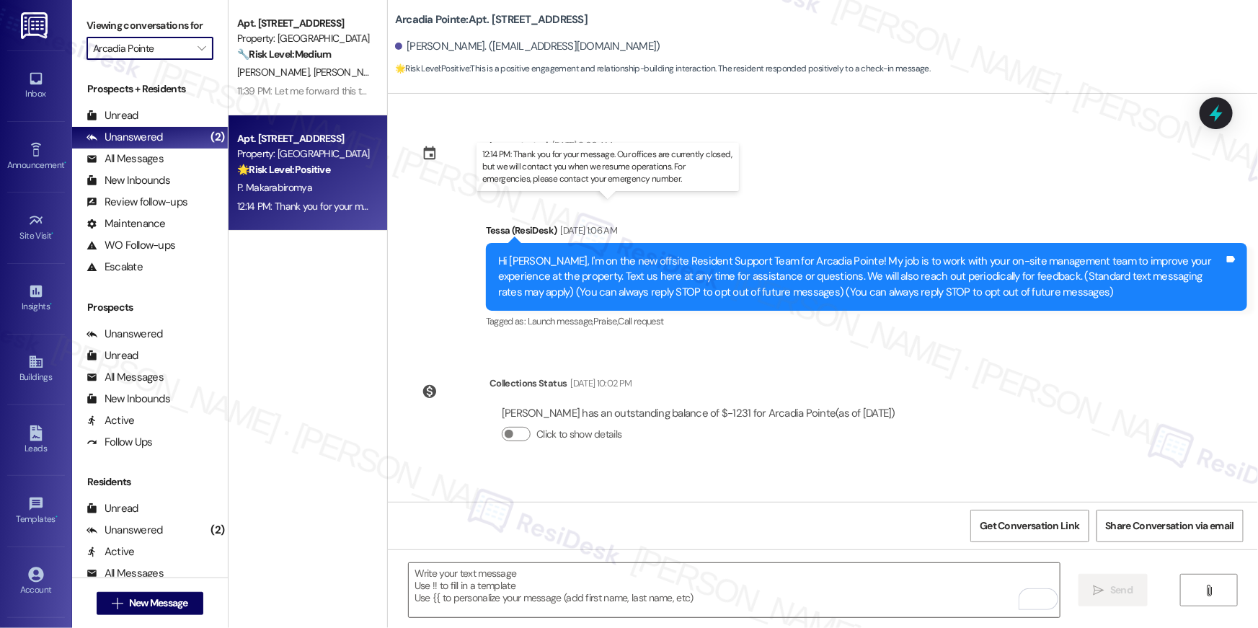
type input "Bella Vista"
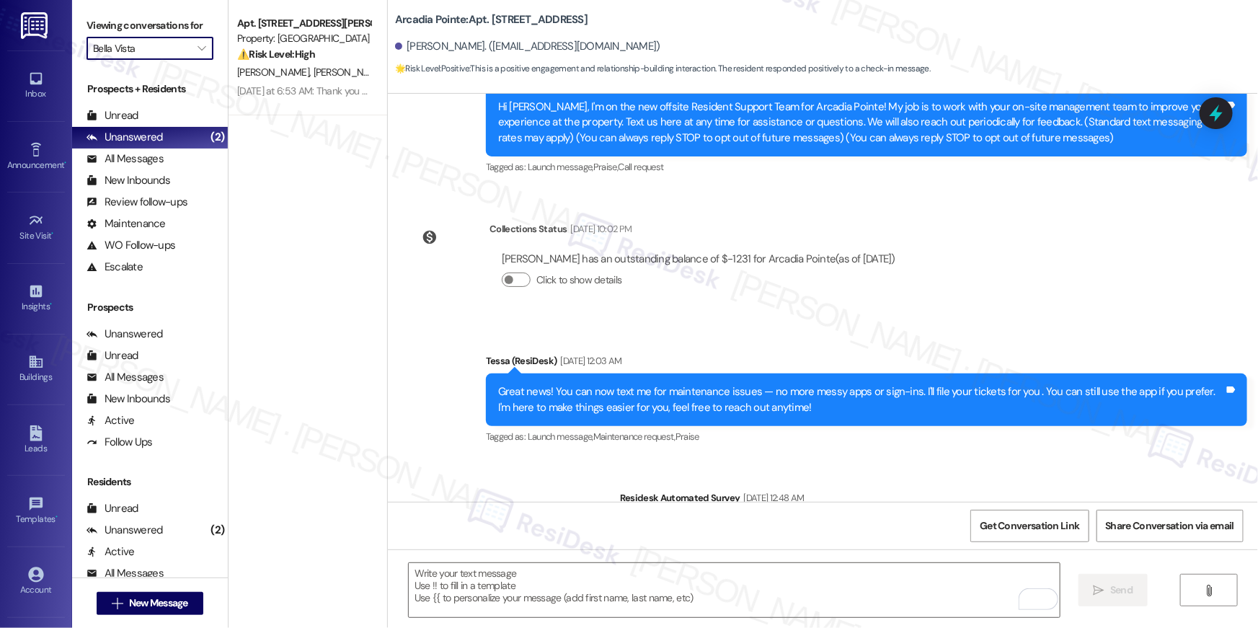
scroll to position [707, 0]
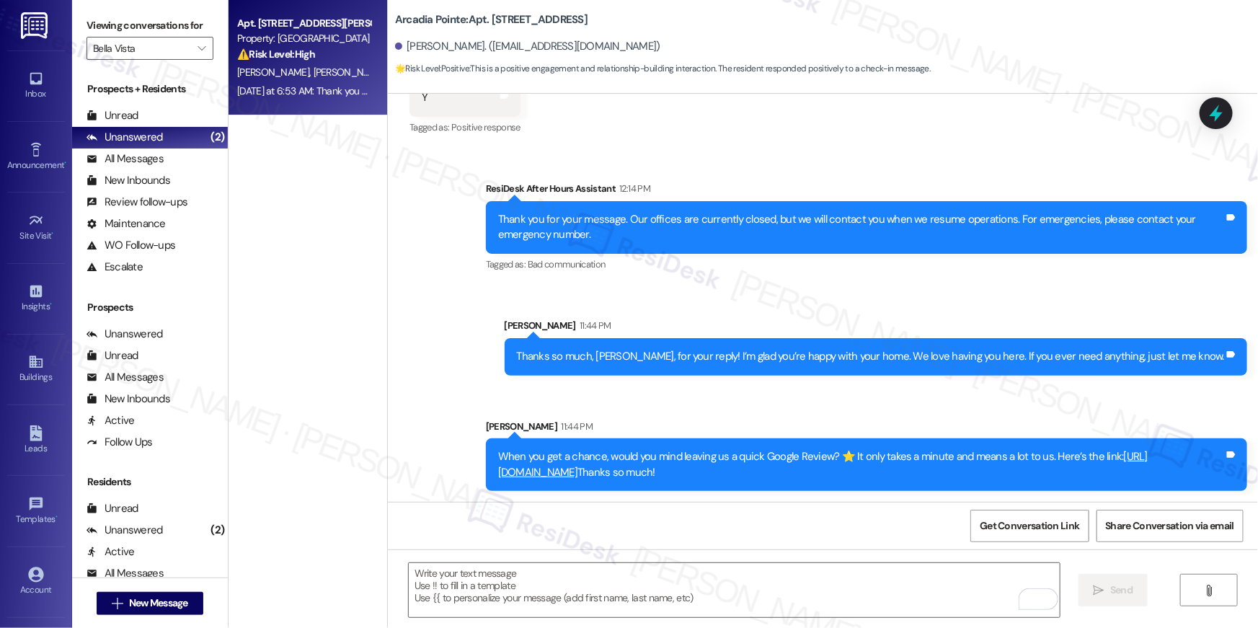
click at [316, 53] on div "⚠️ Risk Level: High The message is a notice of non-renewal, which requires time…" at bounding box center [303, 54] width 133 height 15
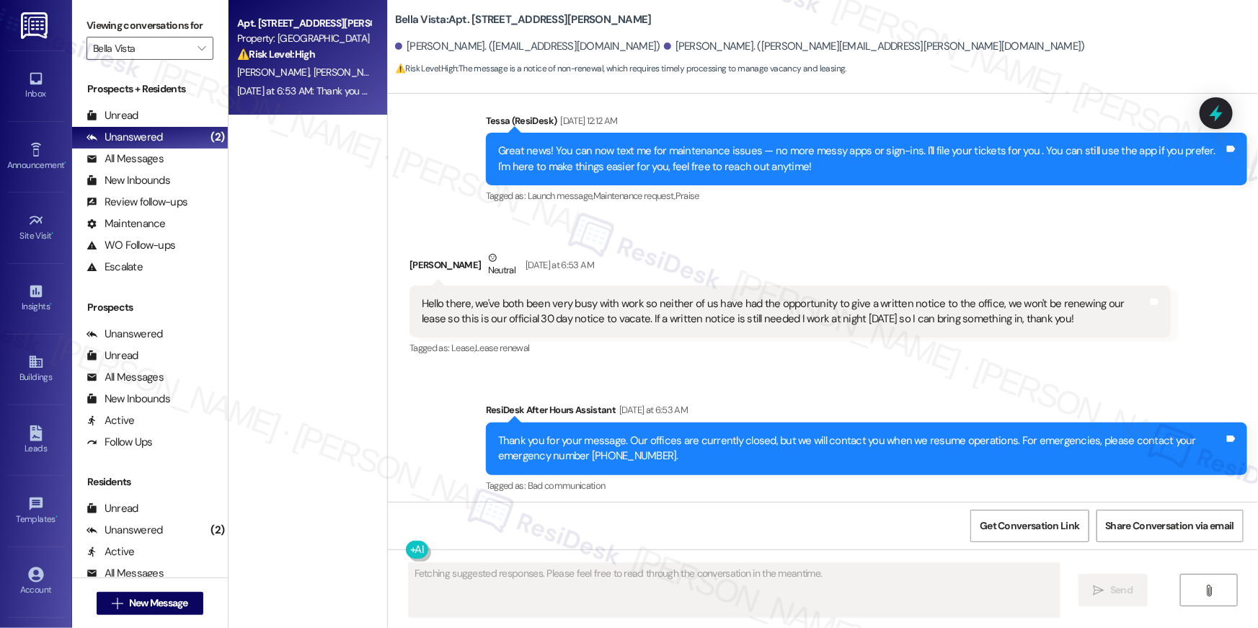
scroll to position [130, 0]
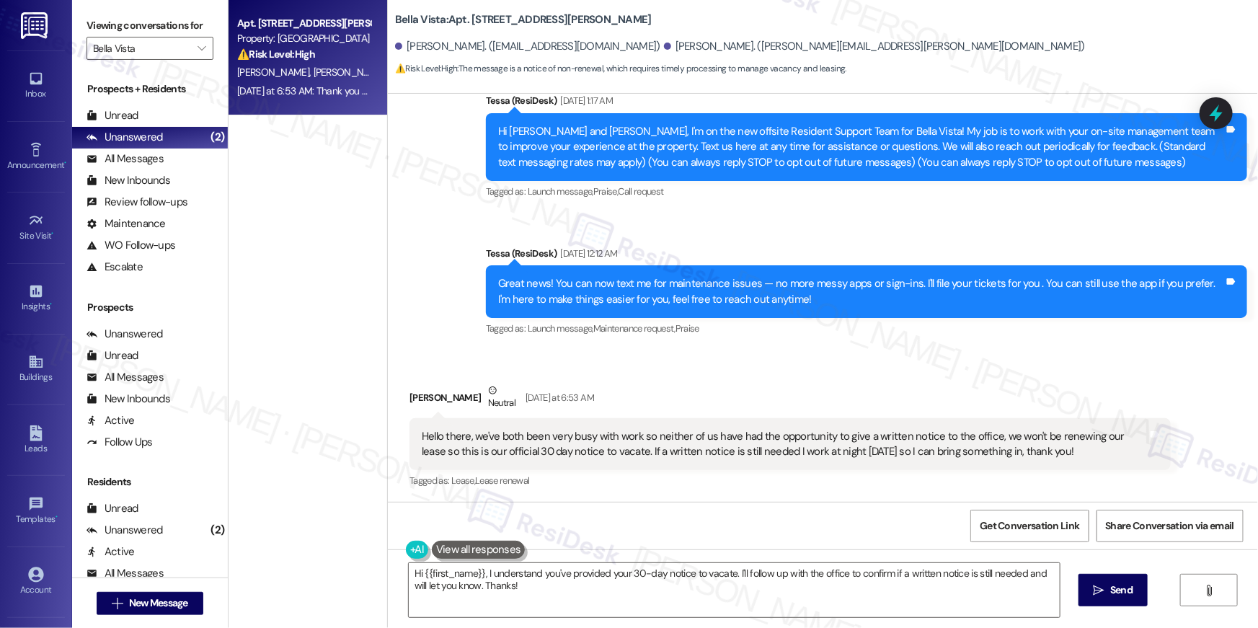
click at [827, 362] on div "Received via SMS Reid Alongi Neutral Yesterday at 6:53 AM Hello there, we've bo…" at bounding box center [823, 426] width 870 height 152
drag, startPoint x: 1033, startPoint y: 443, endPoint x: 571, endPoint y: 434, distance: 462.1
click at [571, 434] on div "Hello there, we've both been very busy with work so neither of us have had the …" at bounding box center [785, 444] width 726 height 31
click at [676, 437] on div "Hello there, we've both been very busy with work so neither of us have had the …" at bounding box center [785, 444] width 726 height 31
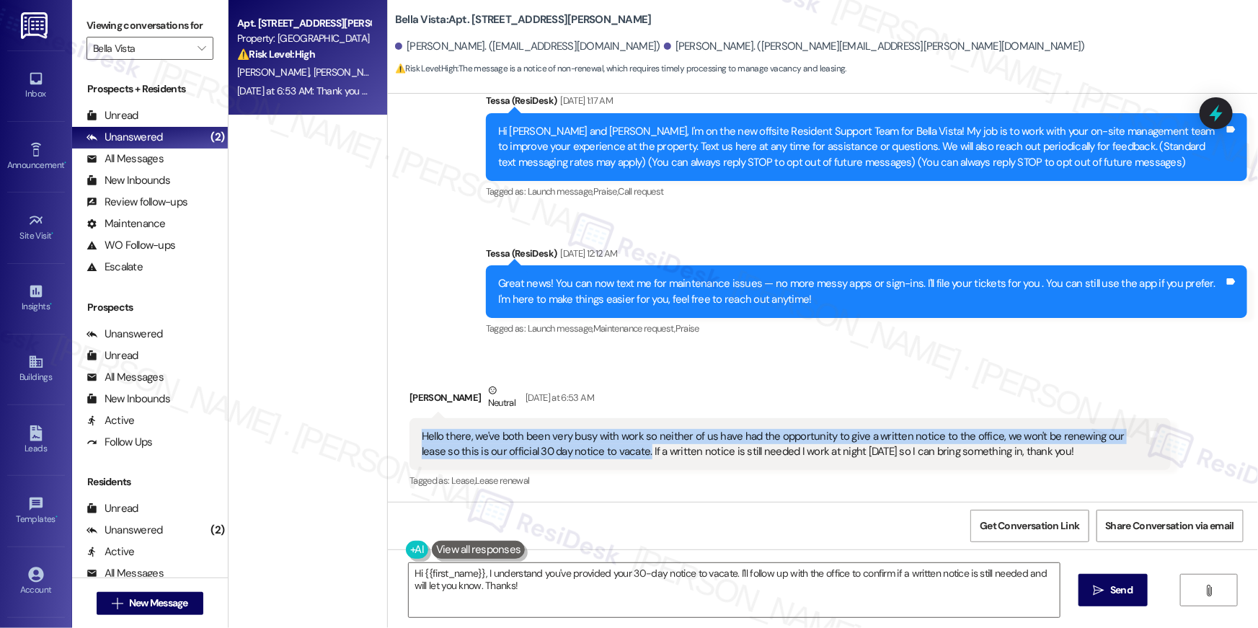
drag, startPoint x: 598, startPoint y: 455, endPoint x: 409, endPoint y: 433, distance: 190.1
click at [409, 433] on div "Hello there, we've both been very busy with work so neither of us have had the …" at bounding box center [789, 444] width 761 height 53
copy div "Hello there, we've both been very busy with work so neither of us have had the …"
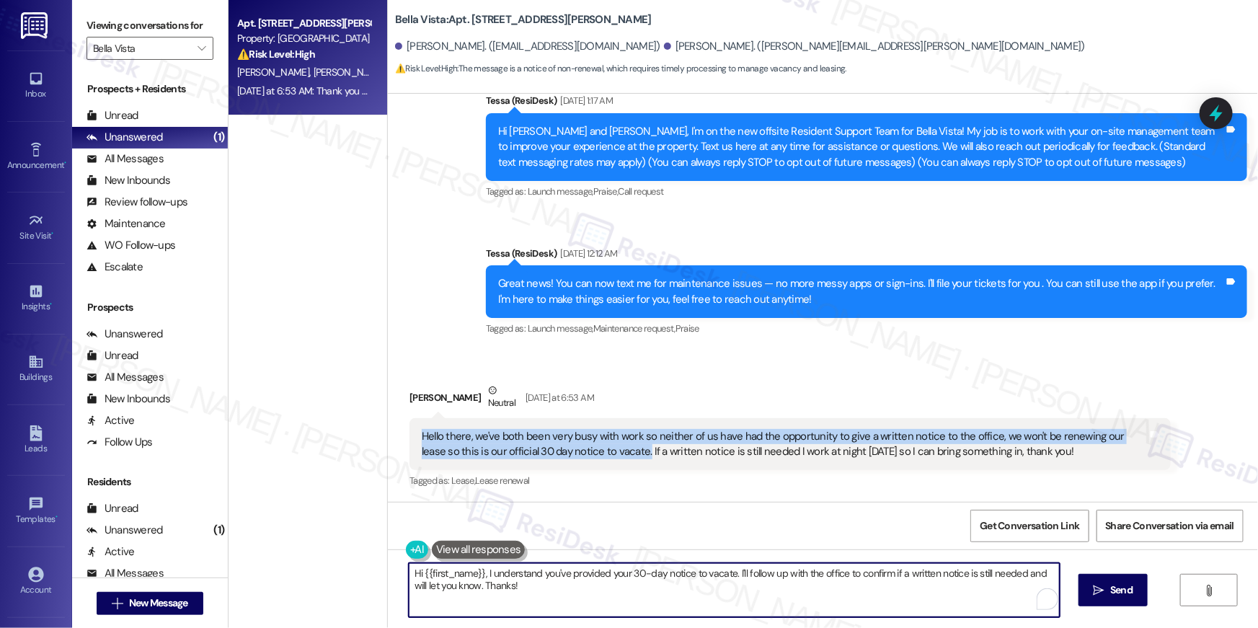
click at [600, 590] on textarea "Hi {{first_name}}, I understand you've provided your 30-day notice to vacate. I…" at bounding box center [734, 590] width 651 height 54
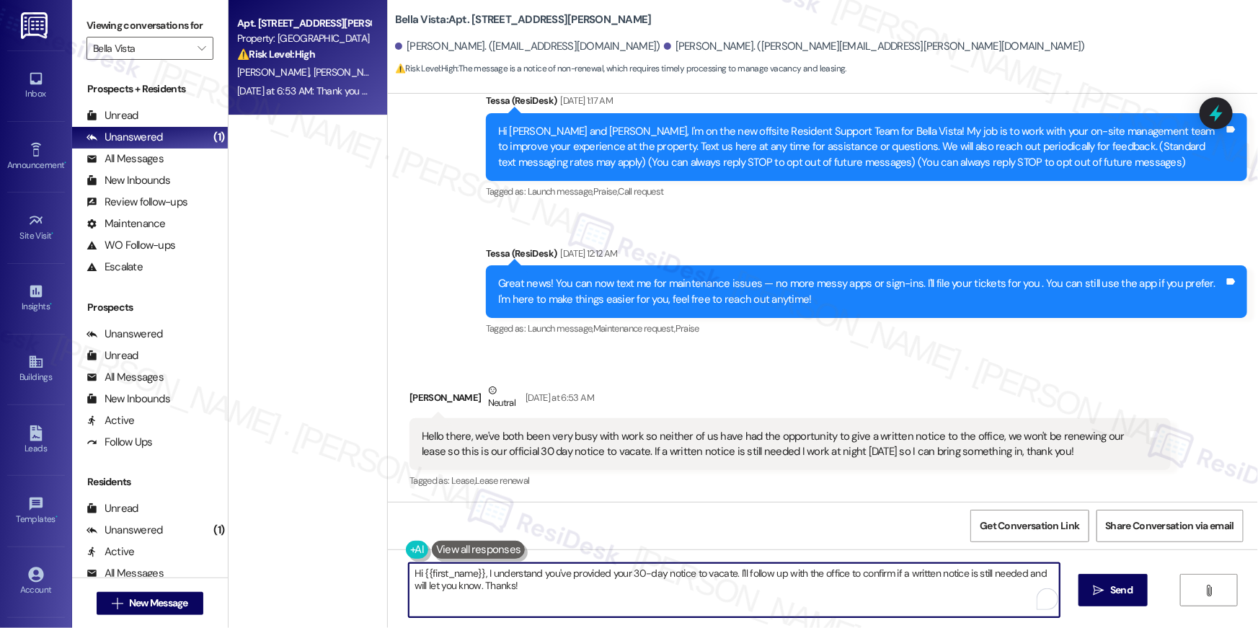
click at [605, 592] on textarea "Hi {{first_name}}, I understand you've provided your 30-day notice to vacate. I…" at bounding box center [734, 590] width 651 height 54
paste textarea "saw that you’ve decided not to renew your lease. If you don’t mind me asking, c…"
click at [496, 576] on textarea "Hi {{first_name}}, I saw that you’ve decided not to renew your lease. If you do…" at bounding box center [734, 590] width 651 height 54
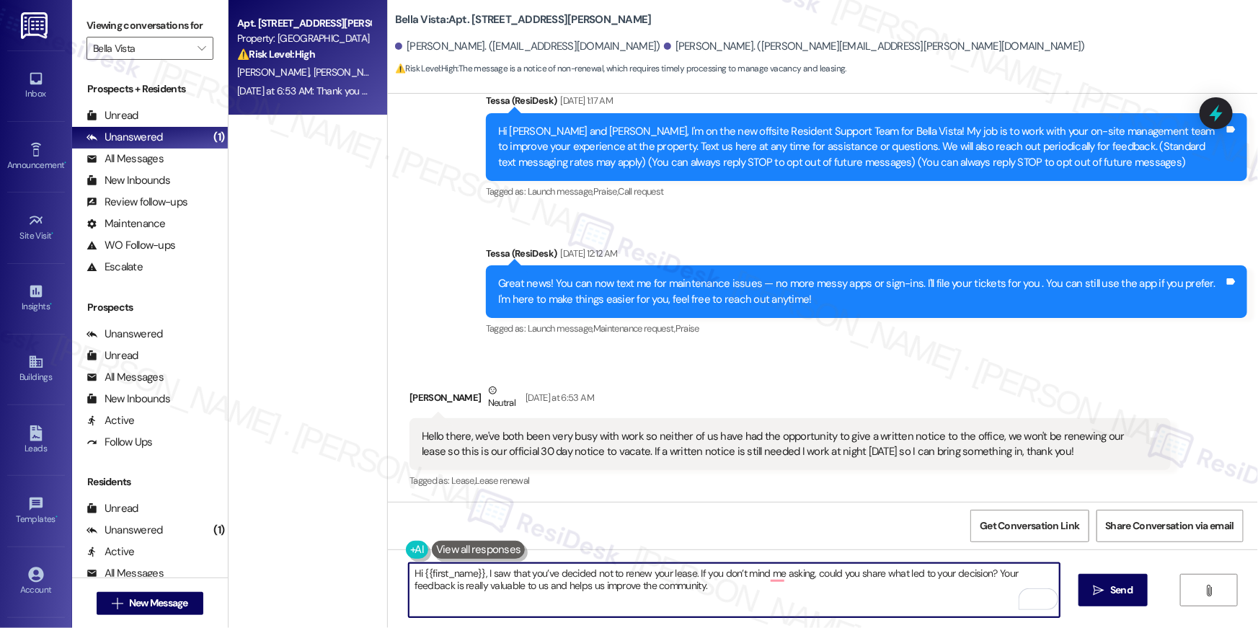
click at [496, 576] on textarea "Hi {{first_name}}, I saw that you’ve decided not to renew your lease. If you do…" at bounding box center [734, 590] width 651 height 54
type textarea "Hi {{first_name}}, I udnerstand that you’ve decided not to renew your lease. If…"
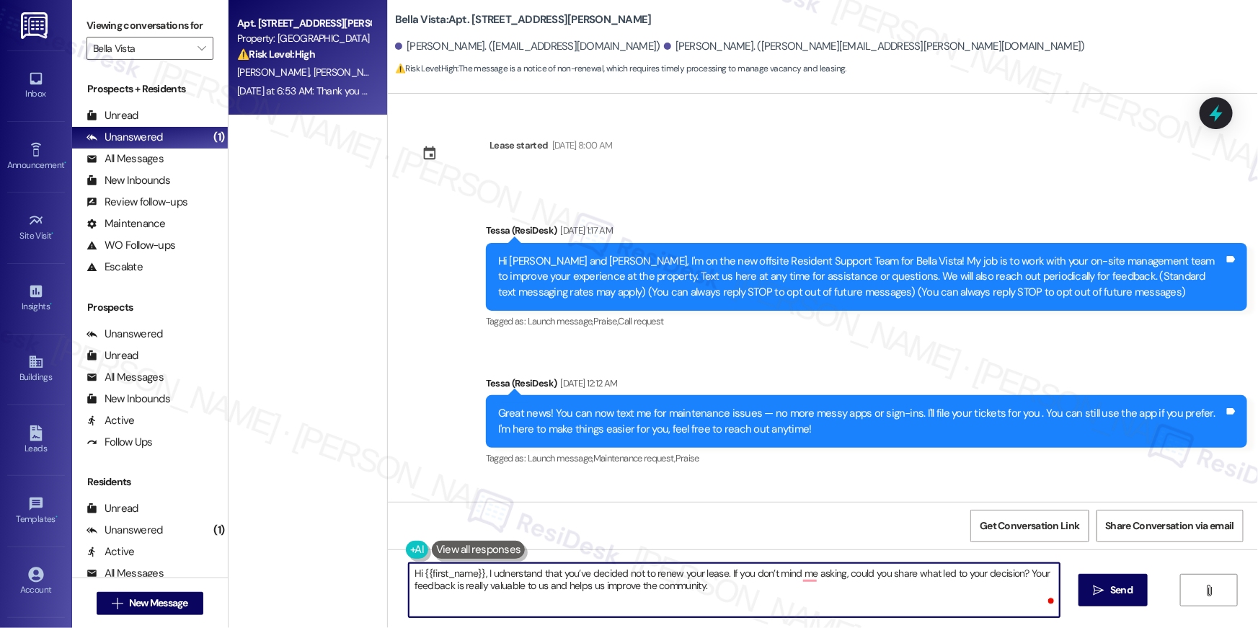
scroll to position [130, 0]
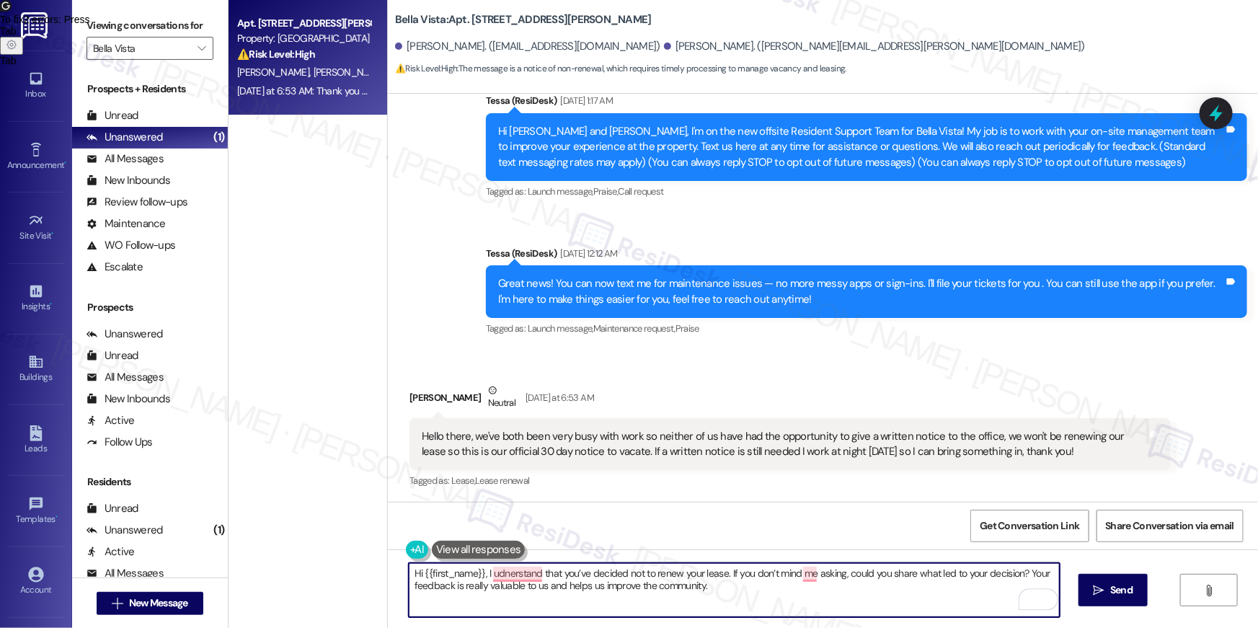
click at [428, 572] on textarea "Hi {{first_name}}, I udnerstand that you’ve decided not to renew your lease. If…" at bounding box center [734, 590] width 651 height 54
click at [470, 529] on span "understand" at bounding box center [473, 528] width 63 height 12
click at [690, 587] on textarea "Hi [PERSON_NAME], I understand that you’ve decided not to renew your lease. If …" at bounding box center [734, 590] width 651 height 54
click at [741, 590] on textarea "Hi [PERSON_NAME], I understand that you’ve decided not to renew your lease. If …" at bounding box center [734, 590] width 651 height 54
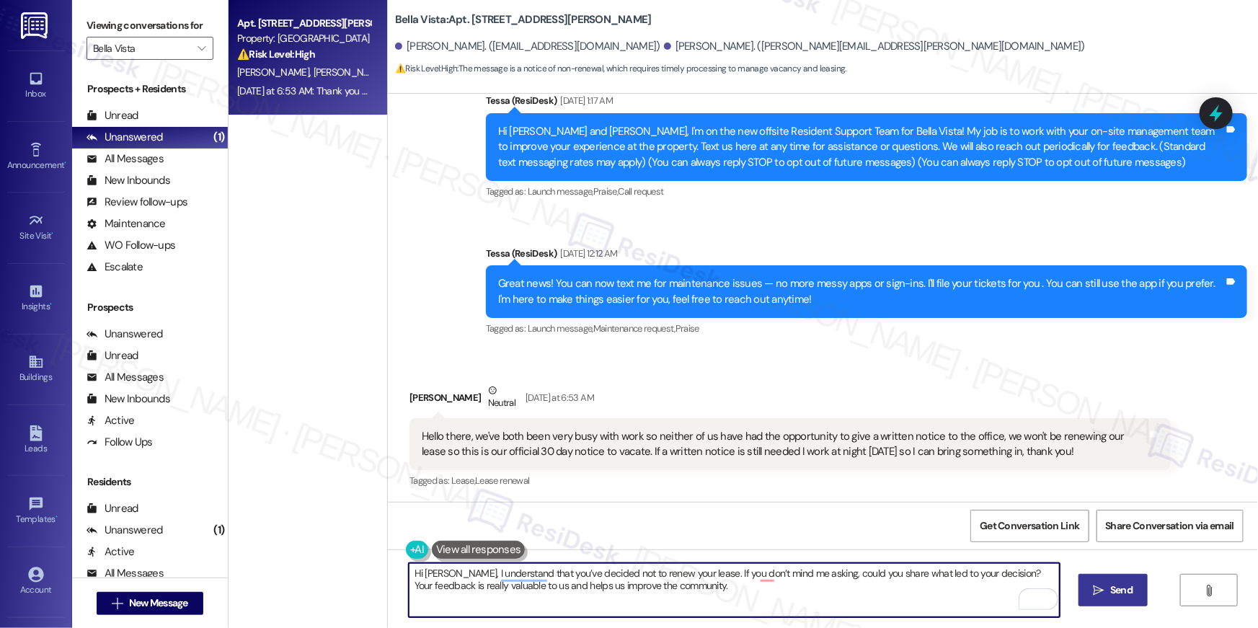
type textarea "Hi Reid, I understand that you’ve decided not to renew your lease. If you don’t…"
click at [1093, 587] on icon "" at bounding box center [1098, 590] width 11 height 12
click at [886, 608] on textarea "Hi Reid, I understand that you’ve decided not to renew your lease. If you don’t…" at bounding box center [735, 590] width 651 height 54
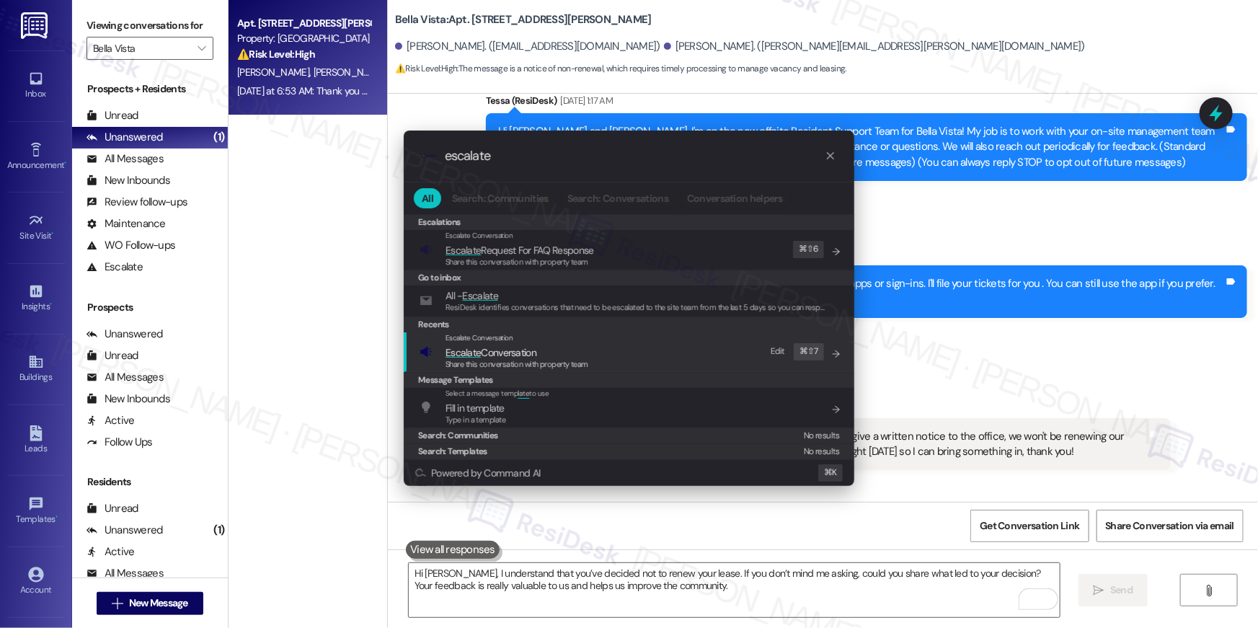
type input "escalate"
click at [569, 364] on span "Share this conversation with property team" at bounding box center [516, 364] width 143 height 10
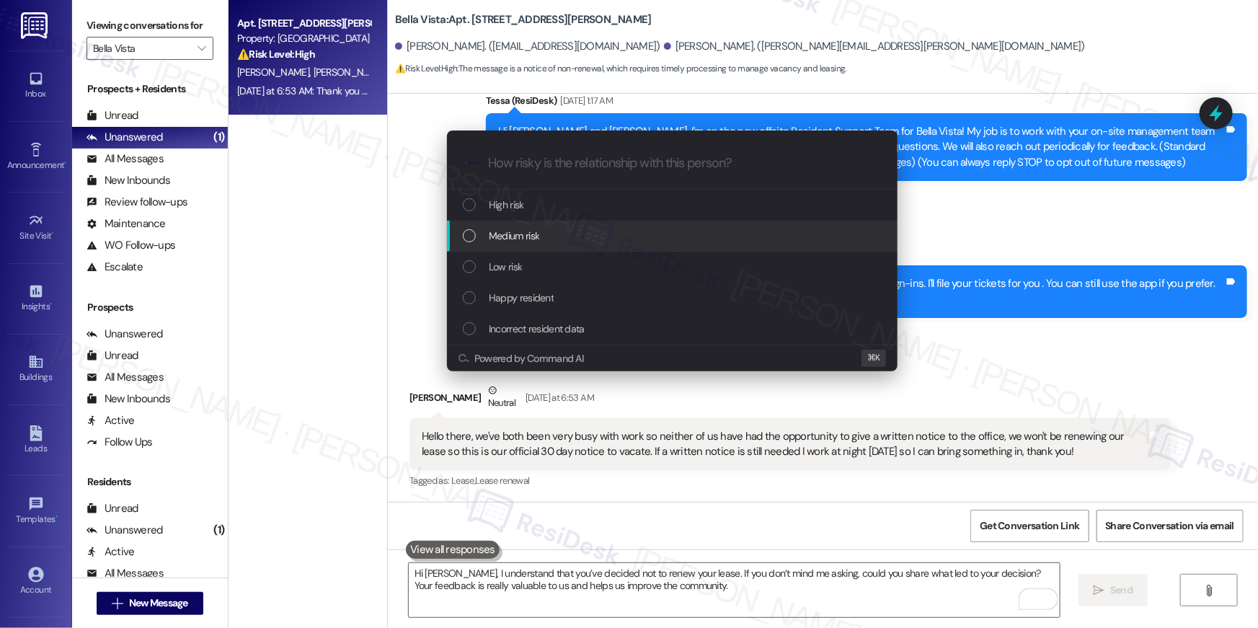
click at [510, 239] on span "Medium risk" at bounding box center [514, 236] width 50 height 16
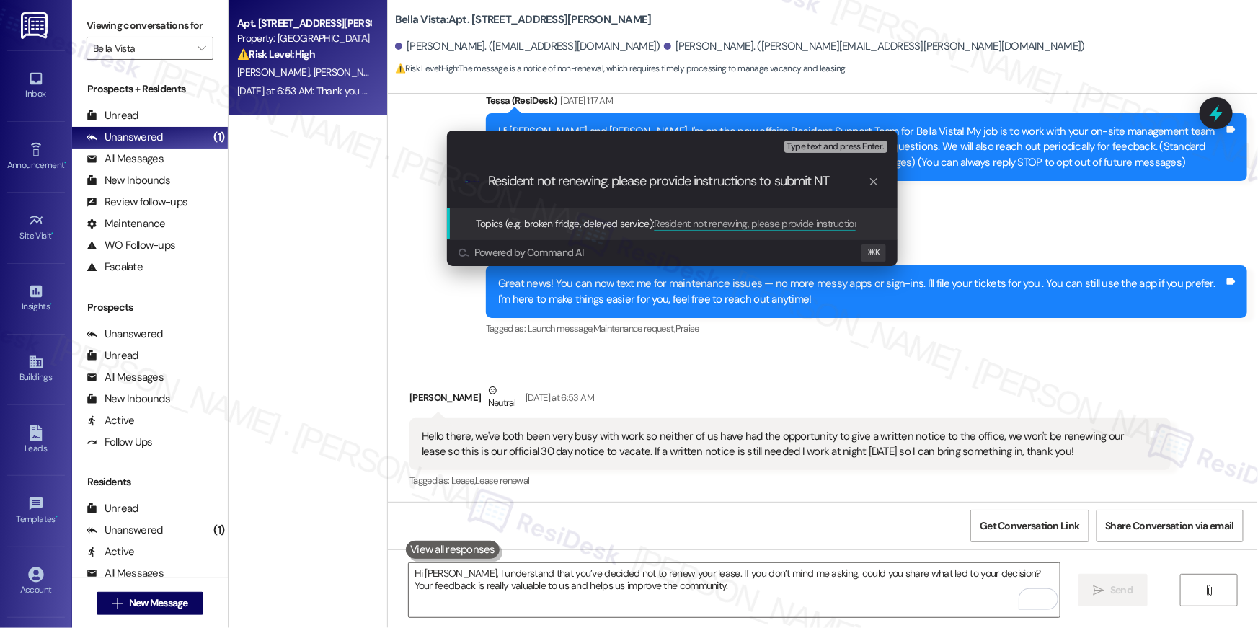
type input "Resident not renewing, please provide instructions to submit NTV"
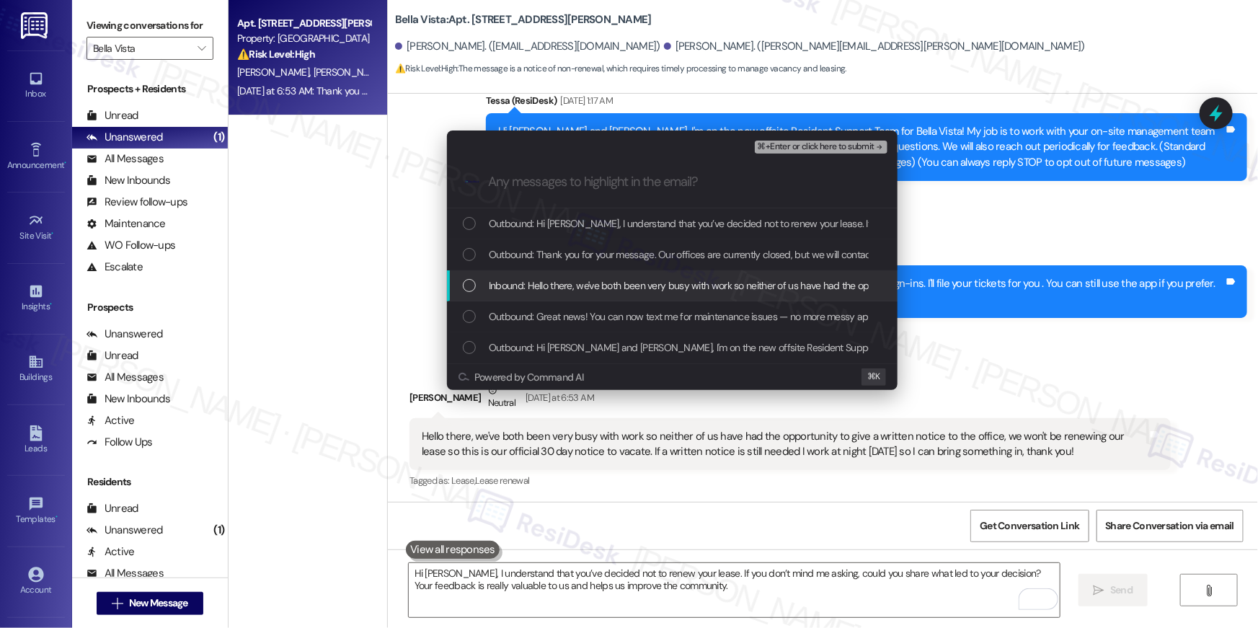
drag, startPoint x: 466, startPoint y: 285, endPoint x: 482, endPoint y: 313, distance: 32.9
click at [466, 285] on div "List of options" at bounding box center [469, 285] width 13 height 13
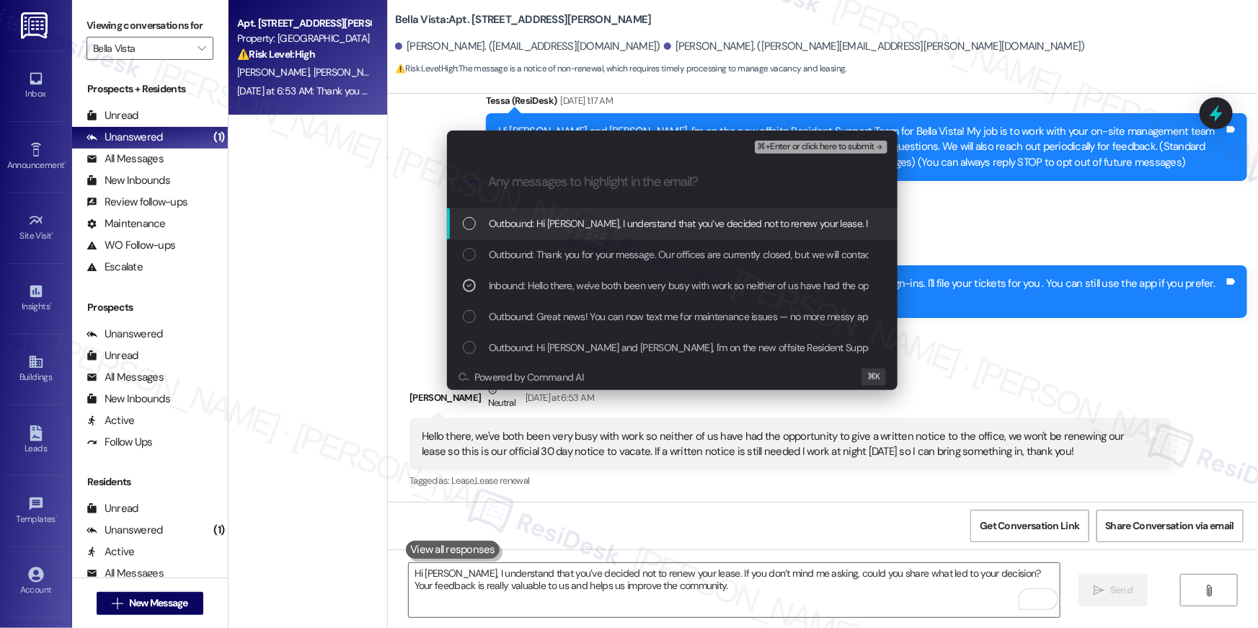
click at [827, 151] on span "⌘+Enter or click here to submit" at bounding box center [815, 147] width 117 height 10
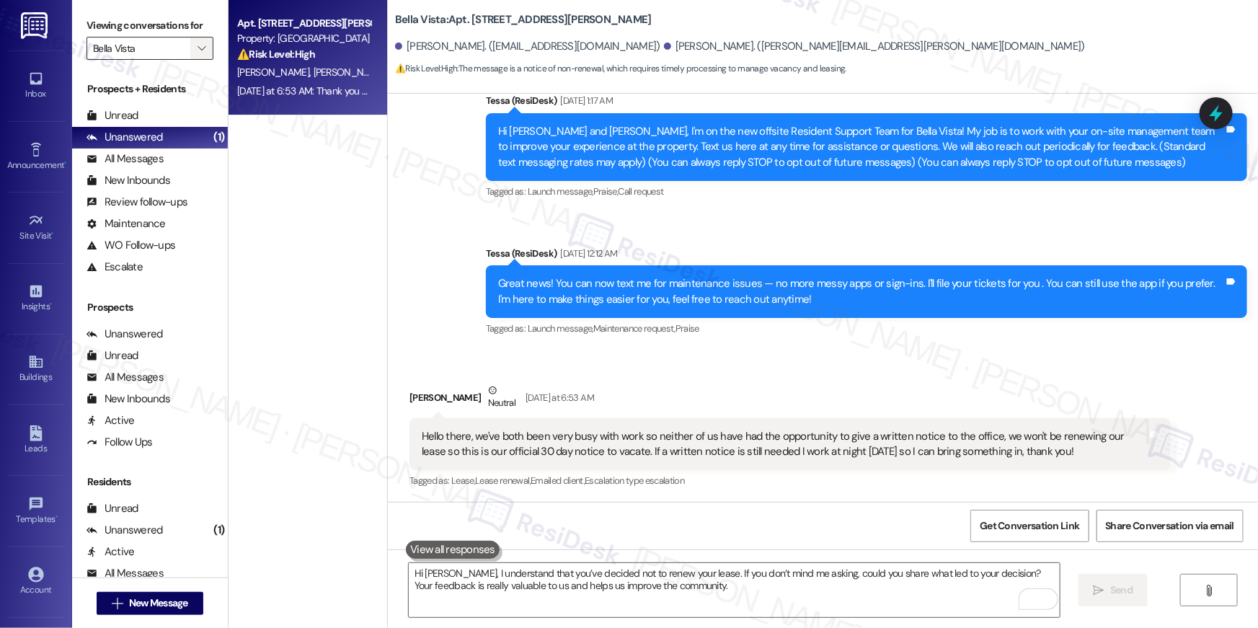
click at [197, 52] on icon "" at bounding box center [201, 49] width 8 height 12
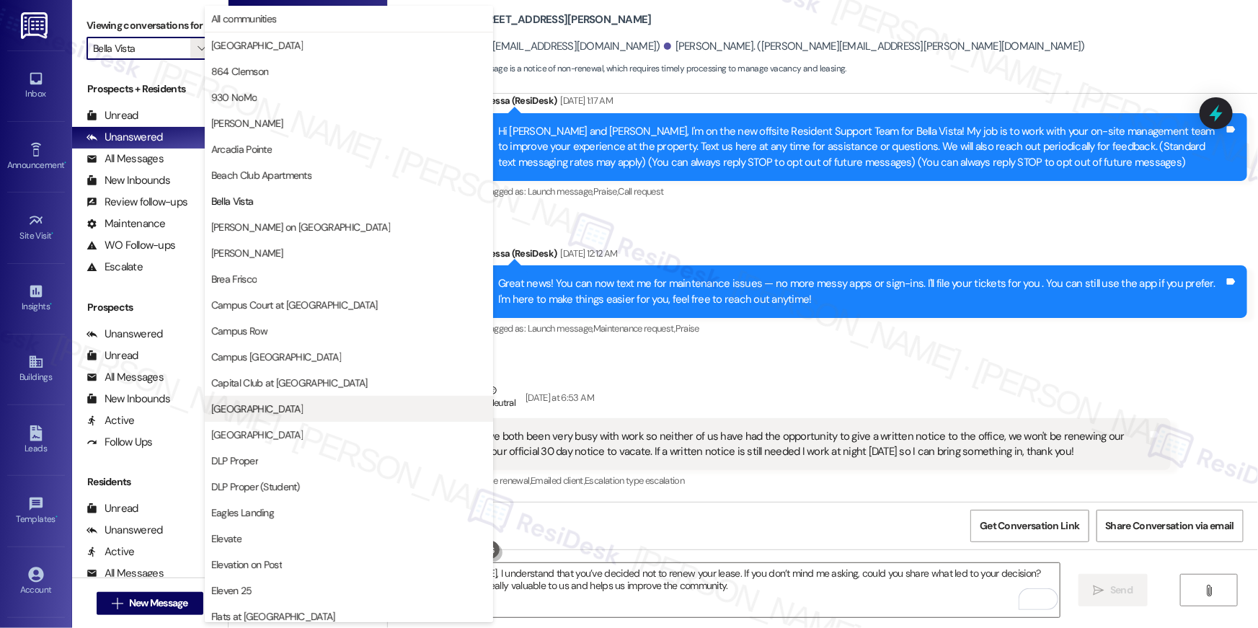
click at [239, 413] on span "[GEOGRAPHIC_DATA]" at bounding box center [257, 408] width 92 height 14
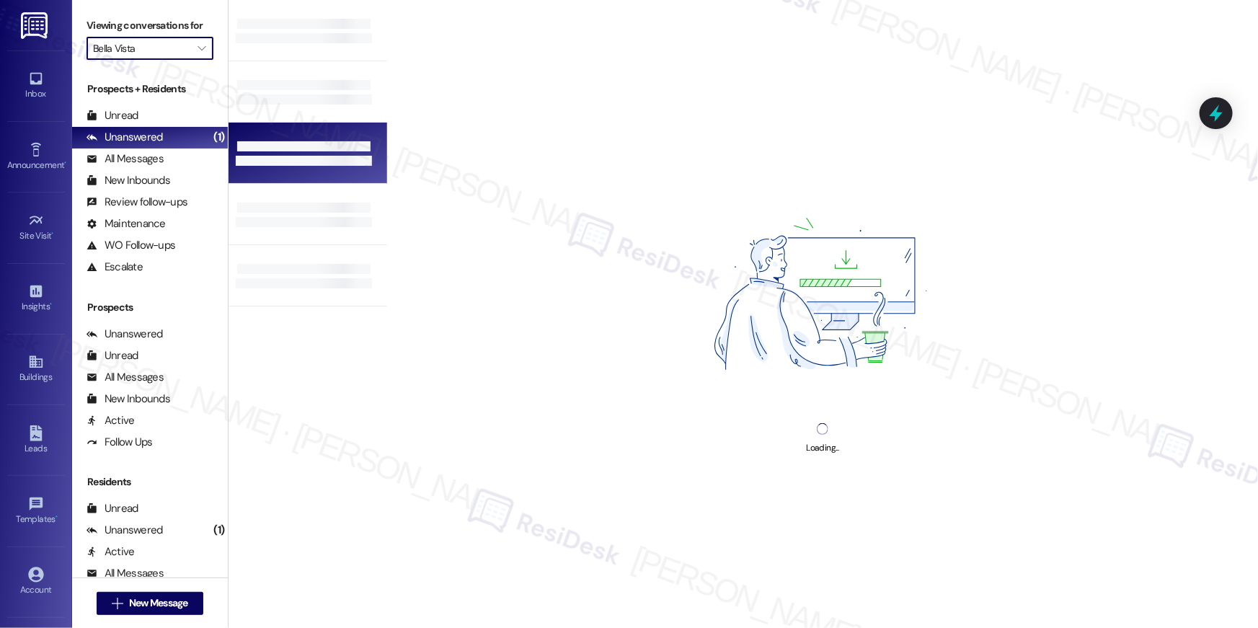
type input "[GEOGRAPHIC_DATA]"
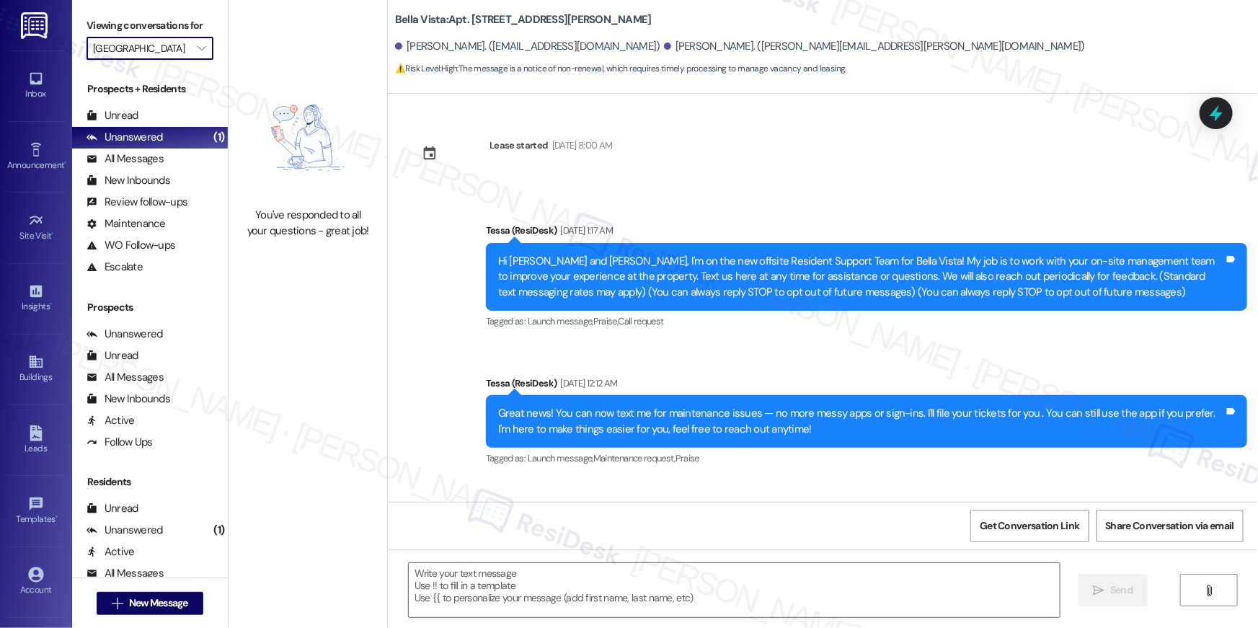
scroll to position [130, 0]
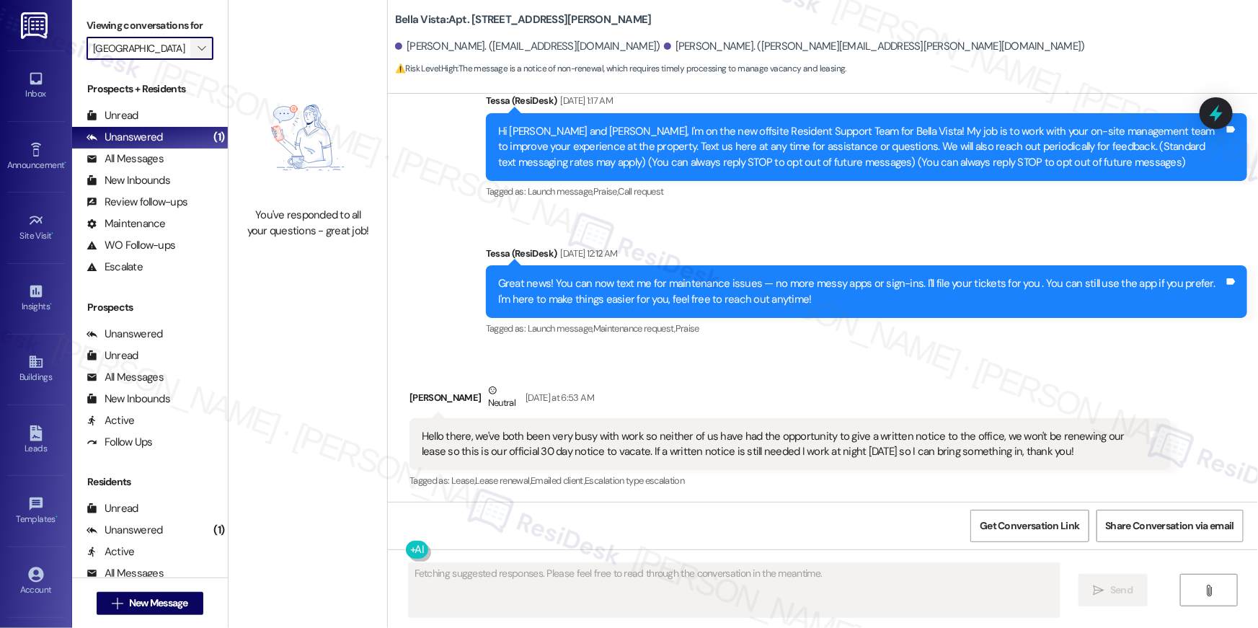
click at [195, 55] on span "" at bounding box center [202, 48] width 14 height 23
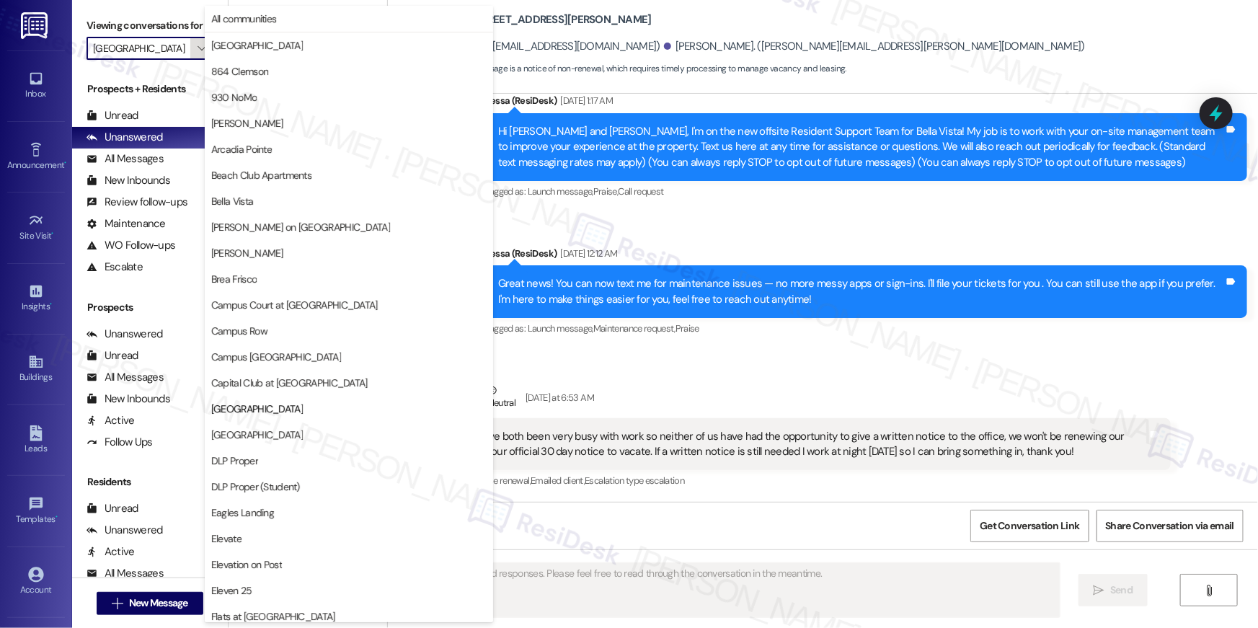
scroll to position [234, 0]
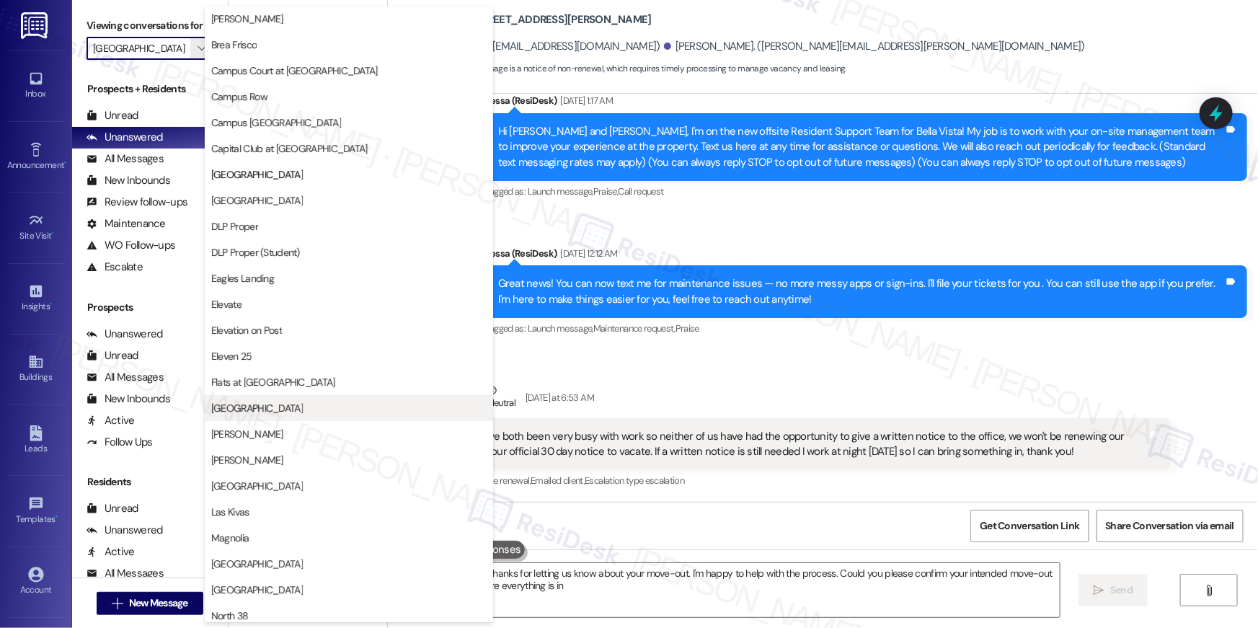
click at [264, 405] on span "[GEOGRAPHIC_DATA]" at bounding box center [257, 408] width 92 height 14
type textarea "Hi {{first_name}}, thanks for letting us know about your move-out. I'm happy to…"
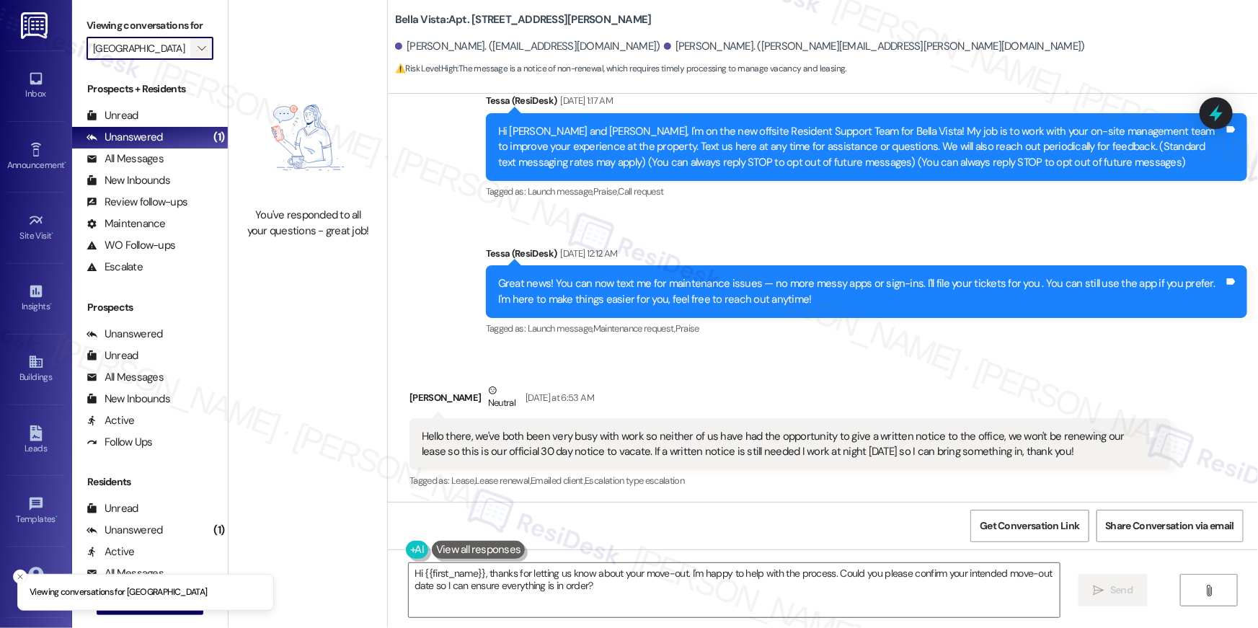
click at [199, 48] on span "" at bounding box center [202, 48] width 14 height 23
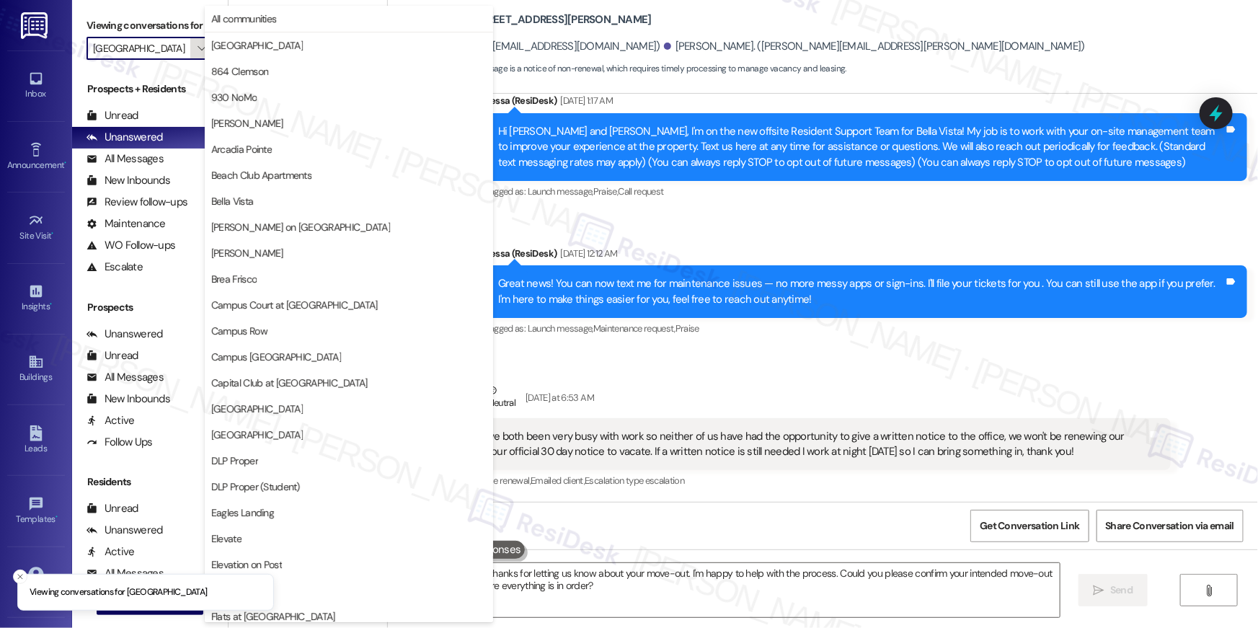
scroll to position [494, 0]
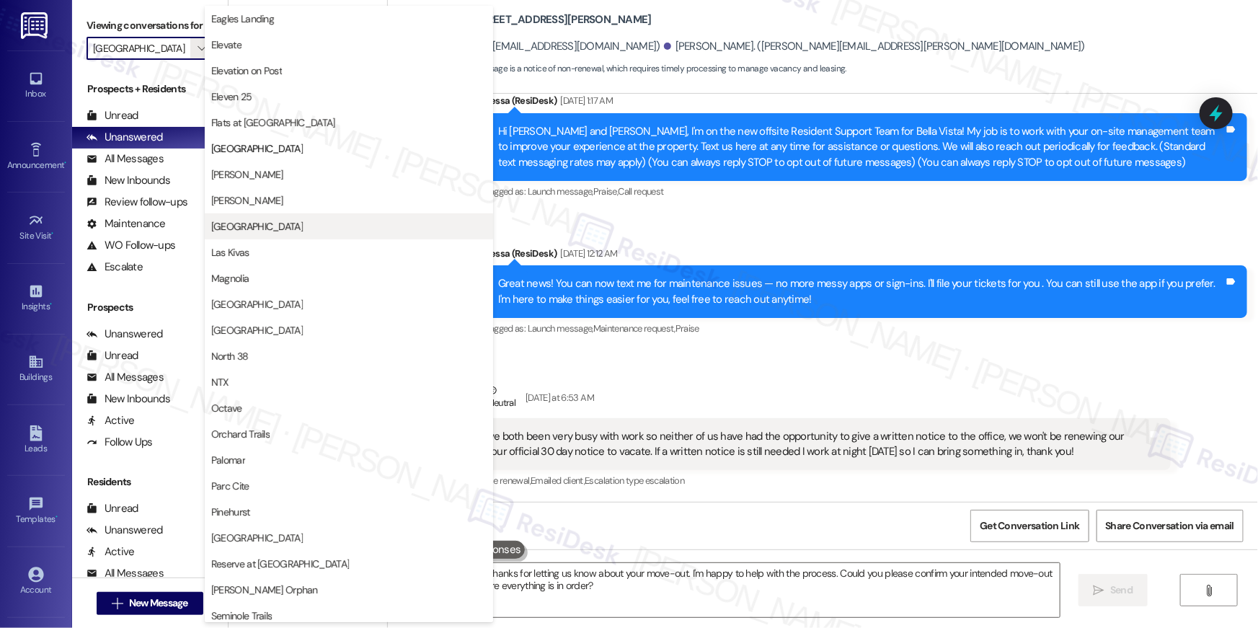
click at [253, 219] on span "[GEOGRAPHIC_DATA]" at bounding box center [257, 226] width 92 height 14
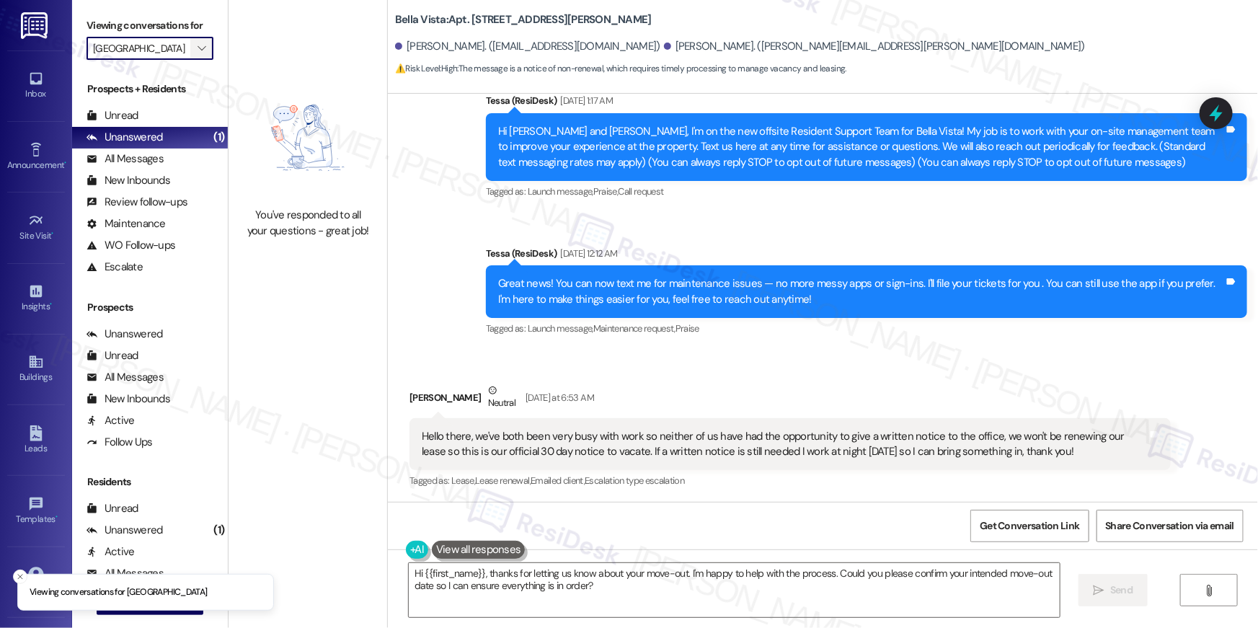
click at [196, 55] on span "" at bounding box center [202, 48] width 14 height 23
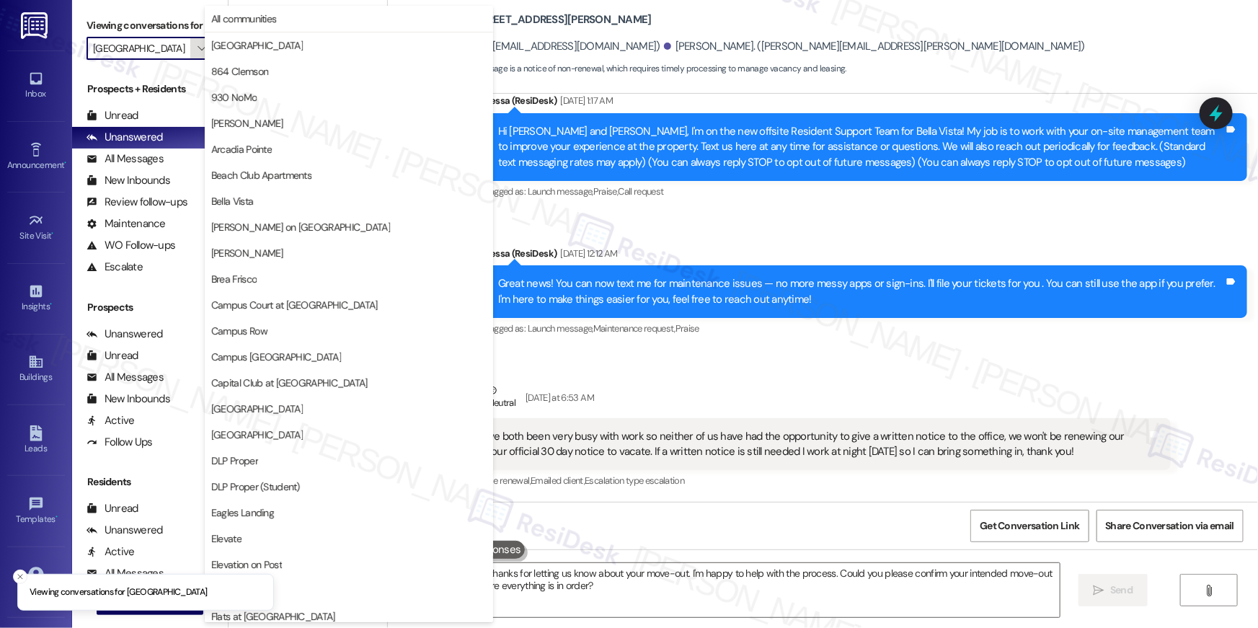
scroll to position [494, 0]
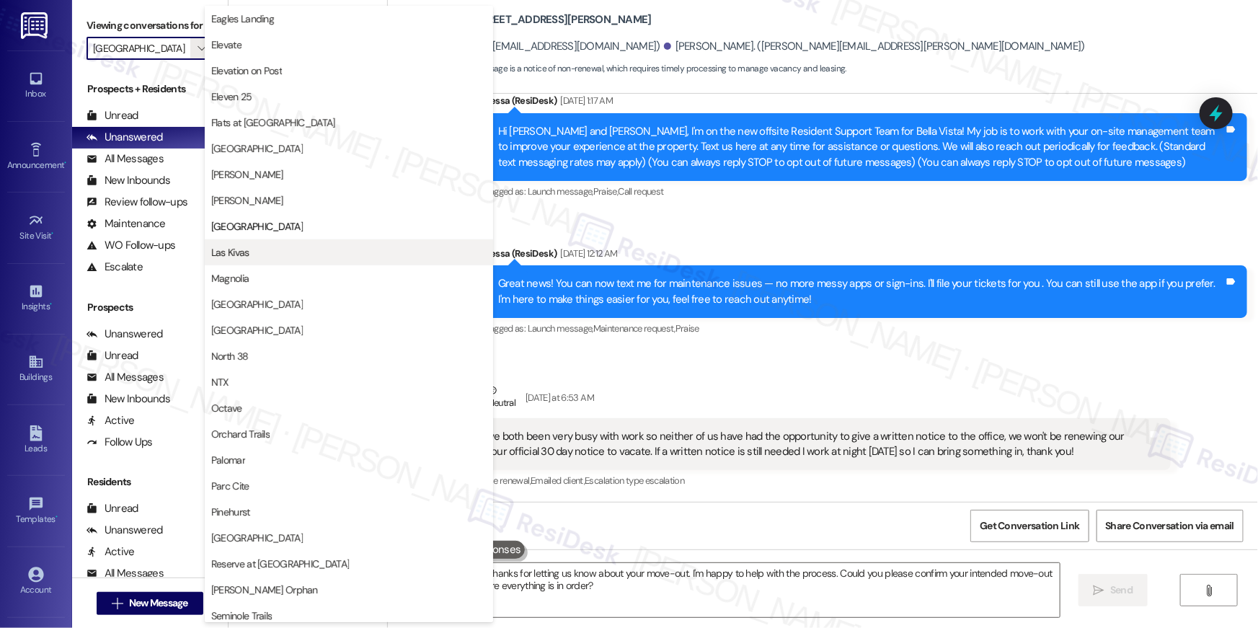
click at [247, 252] on span "Las Kivas" at bounding box center [230, 252] width 38 height 14
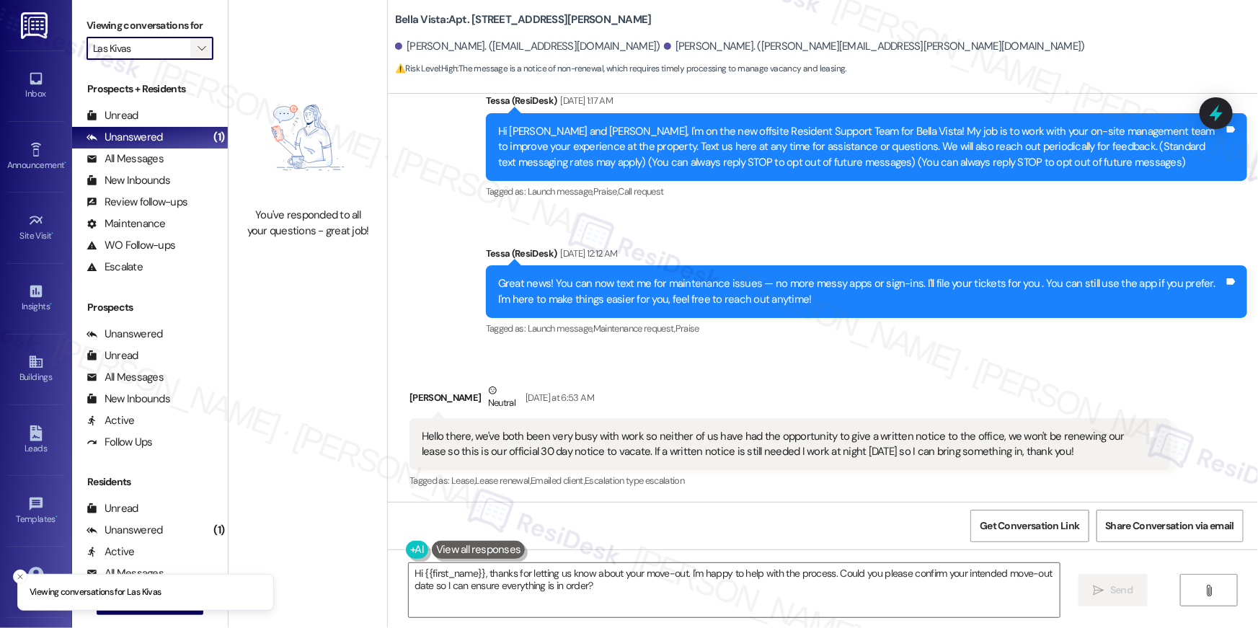
click at [197, 45] on icon "" at bounding box center [201, 49] width 8 height 12
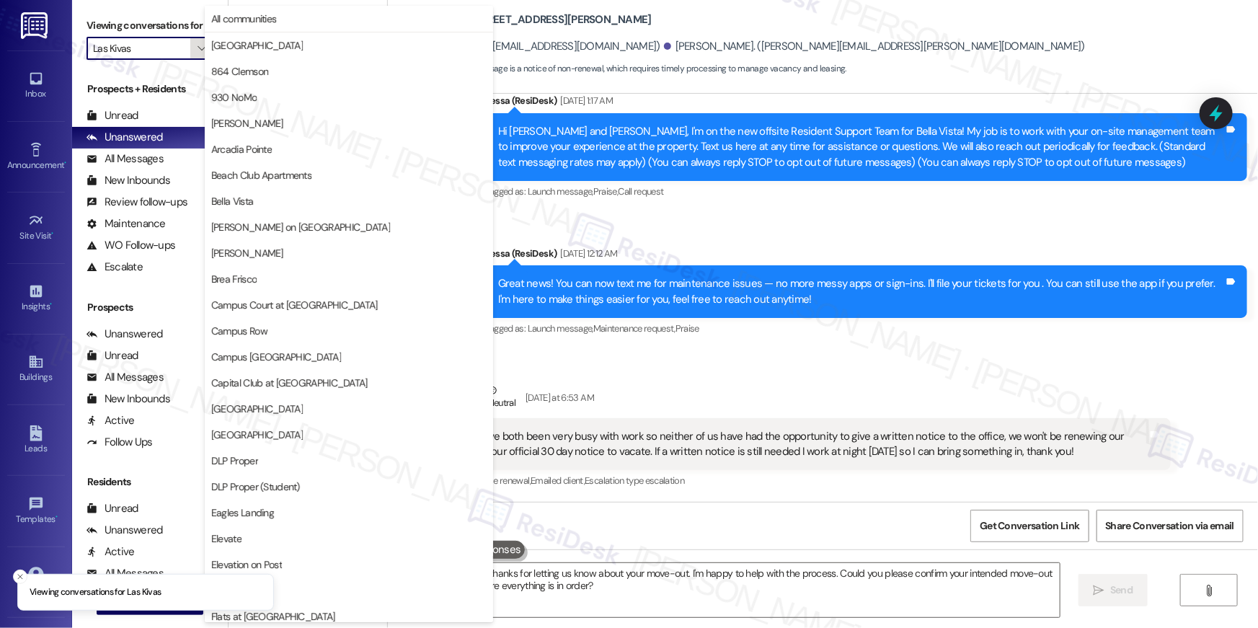
scroll to position [494, 0]
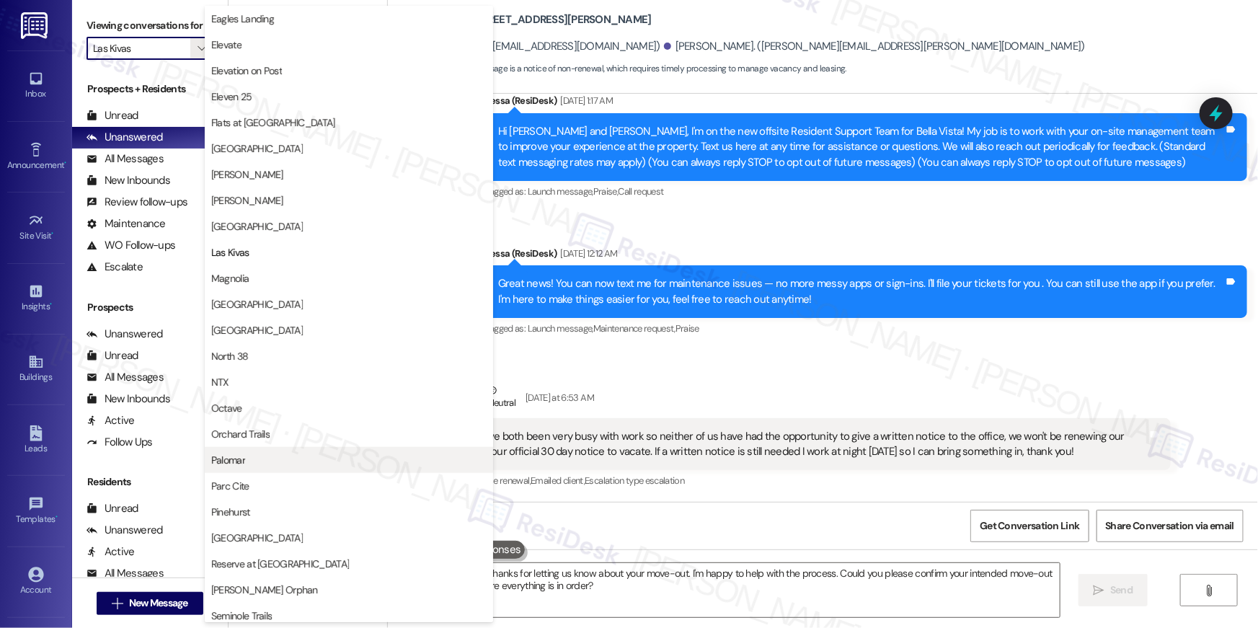
click at [301, 453] on span "Palomar" at bounding box center [348, 460] width 275 height 14
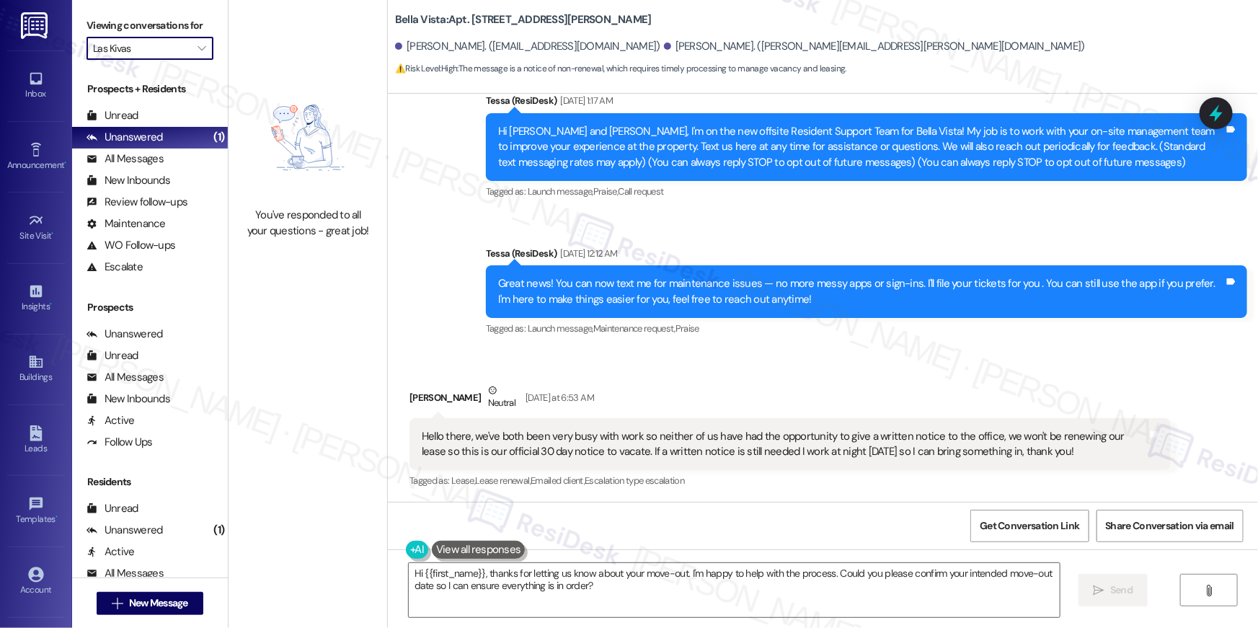
type input "Palomar"
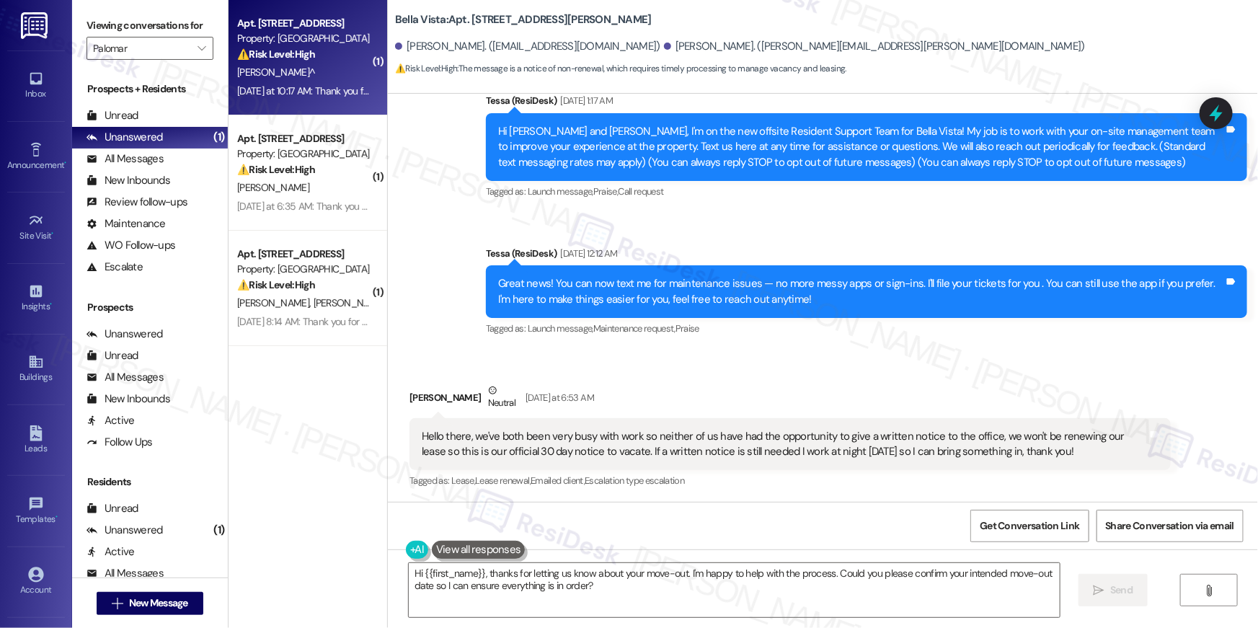
click at [276, 61] on div "⚠️ Risk Level: High The resident is inquiring about the process for submitting …" at bounding box center [303, 54] width 133 height 15
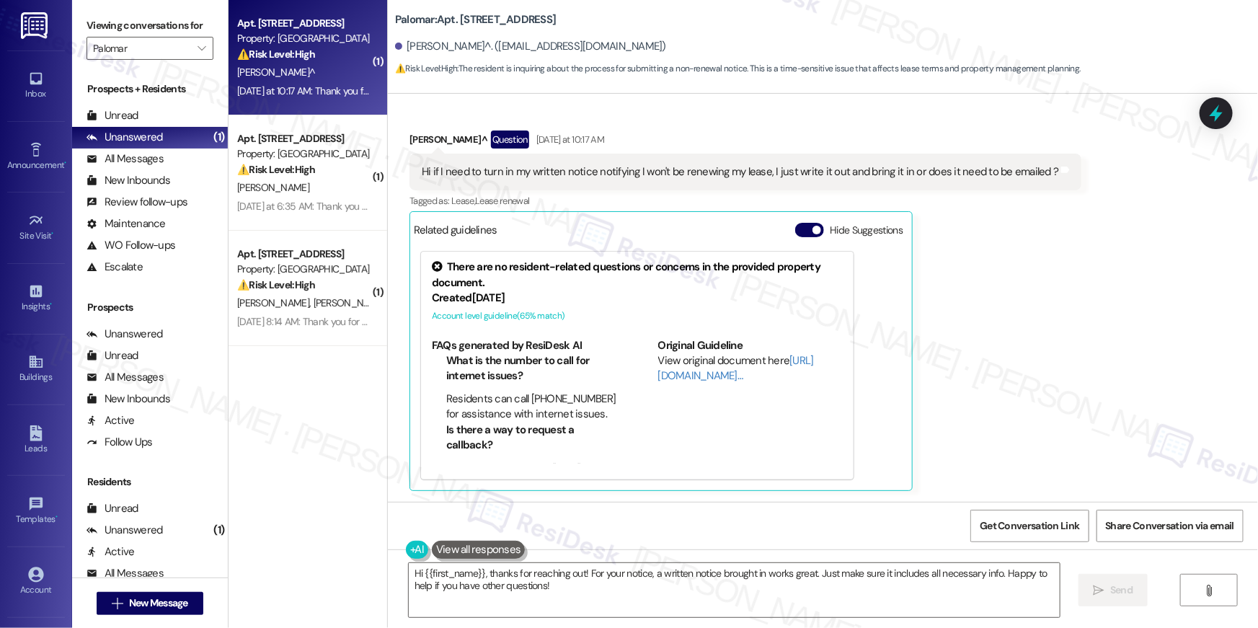
scroll to position [333, 0]
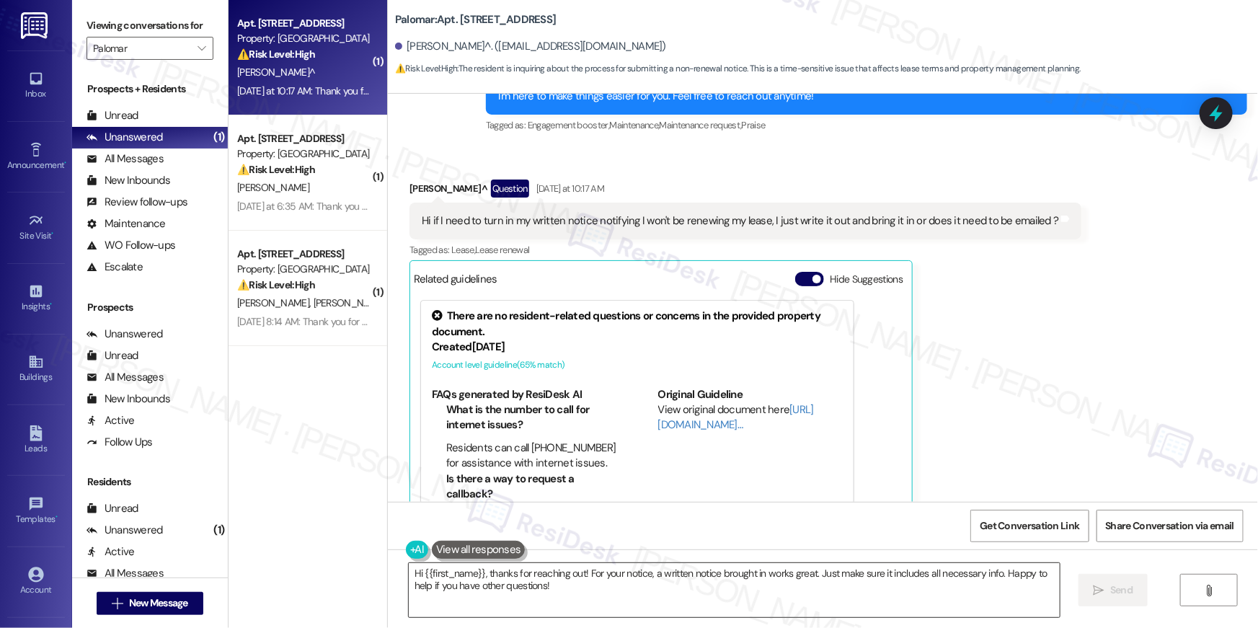
click at [709, 592] on textarea "Hi {{first_name}}, thanks for reaching out! For your notice, a written notice b…" at bounding box center [734, 590] width 651 height 54
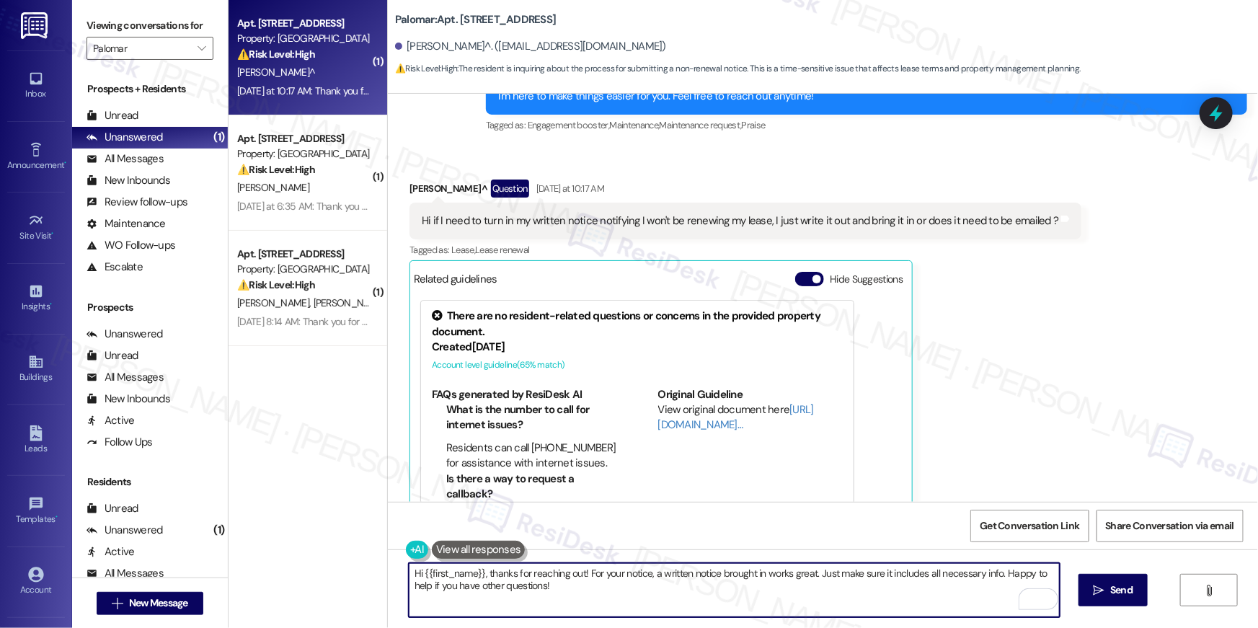
click at [682, 590] on textarea "Hi {{first_name}}, thanks for reaching out! For your notice, a written notice b…" at bounding box center [734, 590] width 651 height 54
drag, startPoint x: 580, startPoint y: 571, endPoint x: 590, endPoint y: 596, distance: 26.5
click at [590, 598] on textarea "Hi {{first_name}}, thanks for reaching out! For your notice, a written notice b…" at bounding box center [734, 590] width 651 height 54
click at [600, 586] on textarea "Hi {{first_name}}, thanks for reaching out! For your notice, a written notice b…" at bounding box center [734, 590] width 651 height 54
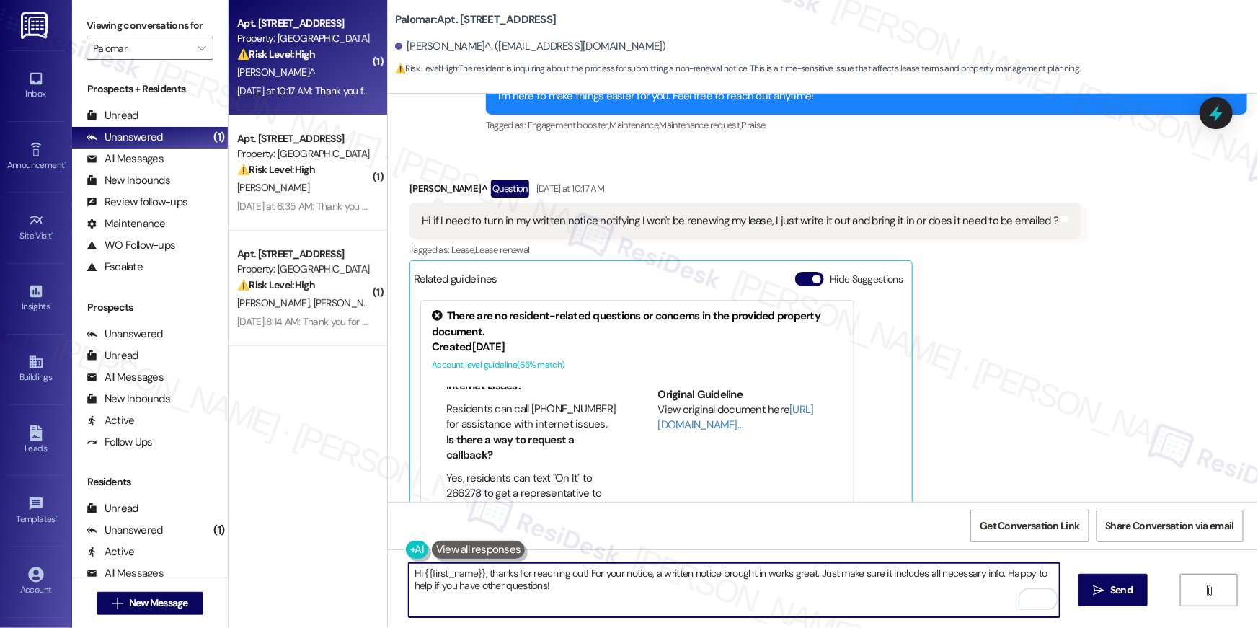
scroll to position [50, 0]
click at [574, 600] on textarea "Hi {{first_name}}, thanks for reaching out! For your notice, a written notice b…" at bounding box center [734, 590] width 651 height 54
drag, startPoint x: 579, startPoint y: 571, endPoint x: 590, endPoint y: 617, distance: 47.4
click at [590, 617] on div "Hi {{first_name}}, thanks for reaching out! For your notice, a written notice b…" at bounding box center [734, 589] width 652 height 55
drag, startPoint x: 579, startPoint y: 571, endPoint x: 591, endPoint y: 598, distance: 29.3
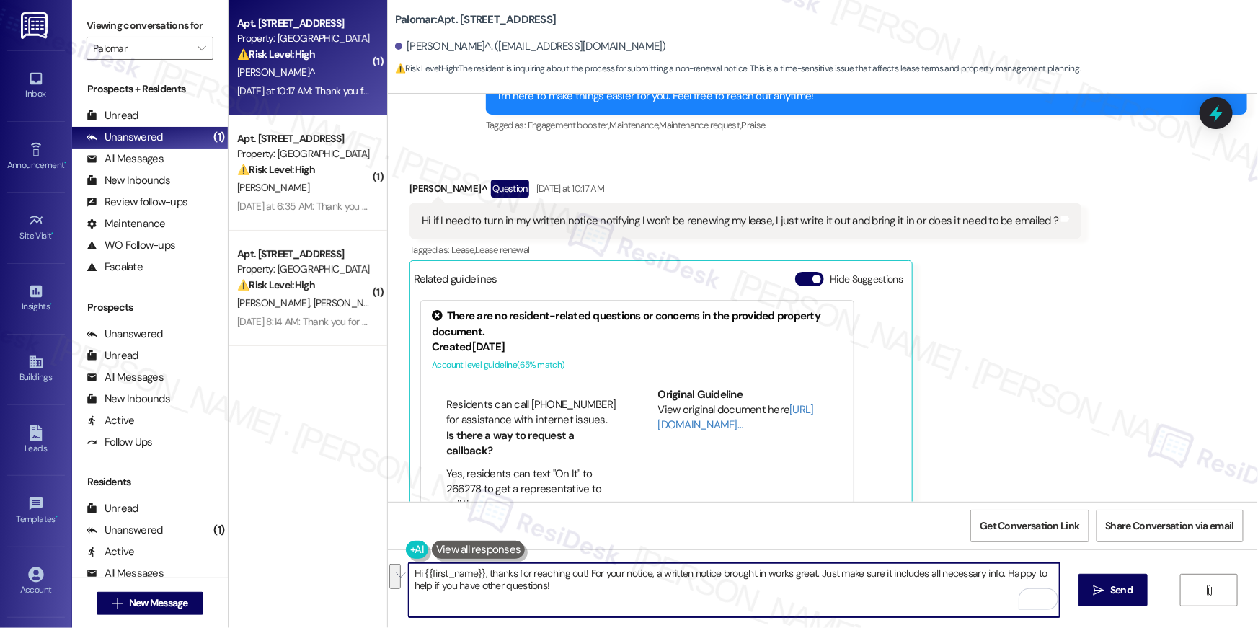
click at [590, 599] on textarea "Hi {{first_name}}, thanks for reaching out! For your notice, a written notice b…" at bounding box center [734, 590] width 651 height 54
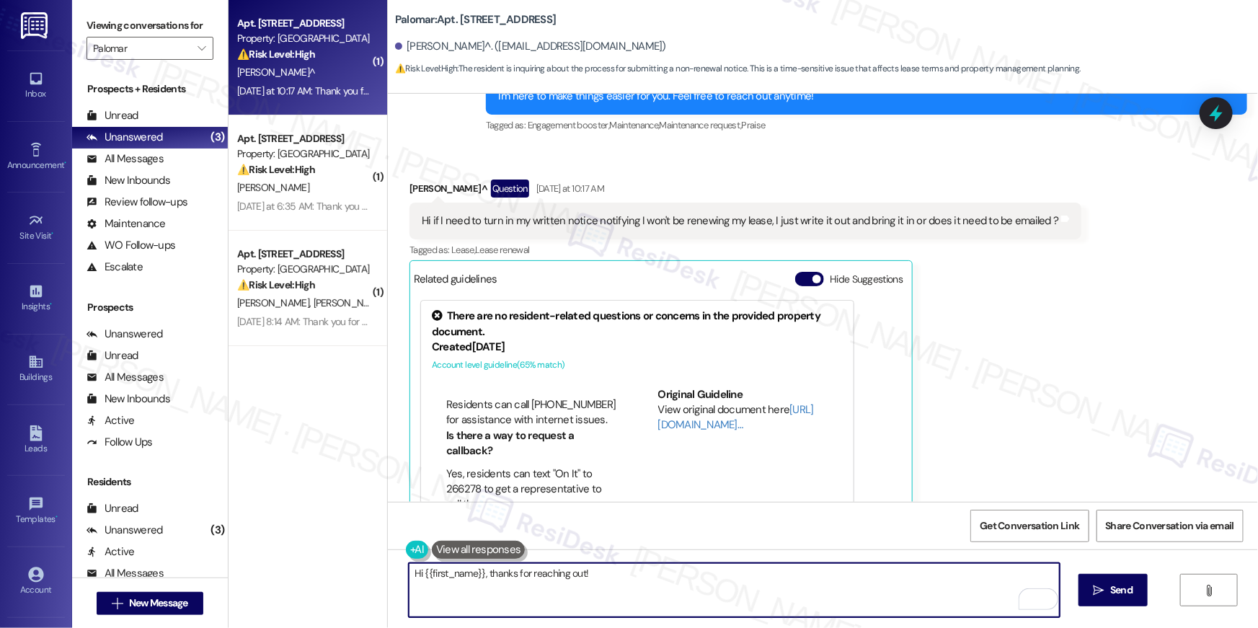
paste textarea "Hi {{first_name}}, I saw that you’ve decided not to renew your lease. If you do…"
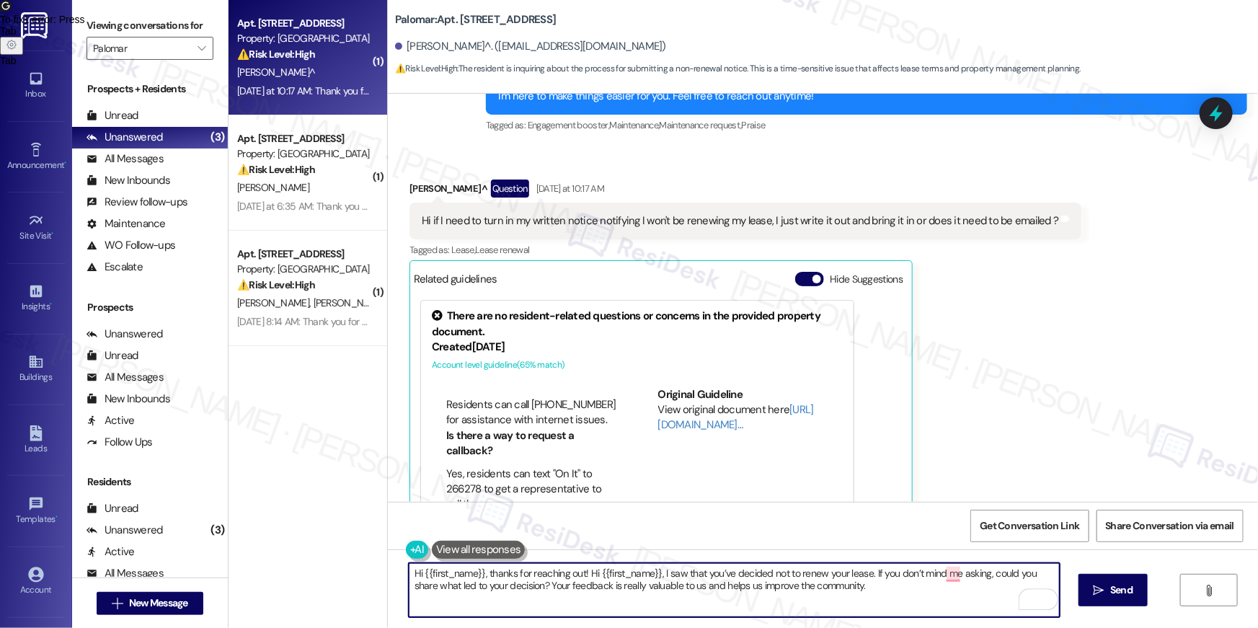
drag, startPoint x: 579, startPoint y: 574, endPoint x: 779, endPoint y: 574, distance: 199.6
click at [784, 574] on textarea "Hi {{first_name}}, thanks for reaching out! Hi {{first_name}}, I saw that you’v…" at bounding box center [734, 590] width 651 height 54
click at [583, 574] on textarea "Hi {{first_name}}, thanks for reaching out! Hi {{first_name}}, I saw that you’v…" at bounding box center [734, 590] width 651 height 54
click at [677, 576] on textarea "Hi {{first_name}}, thanks for reaching out! Hi {{first_name}}, I saw that you’v…" at bounding box center [734, 590] width 651 height 54
click at [909, 588] on textarea "Hi {{first_name}}, thanks for reaching out! i understand that you’ve decided no…" at bounding box center [734, 590] width 651 height 54
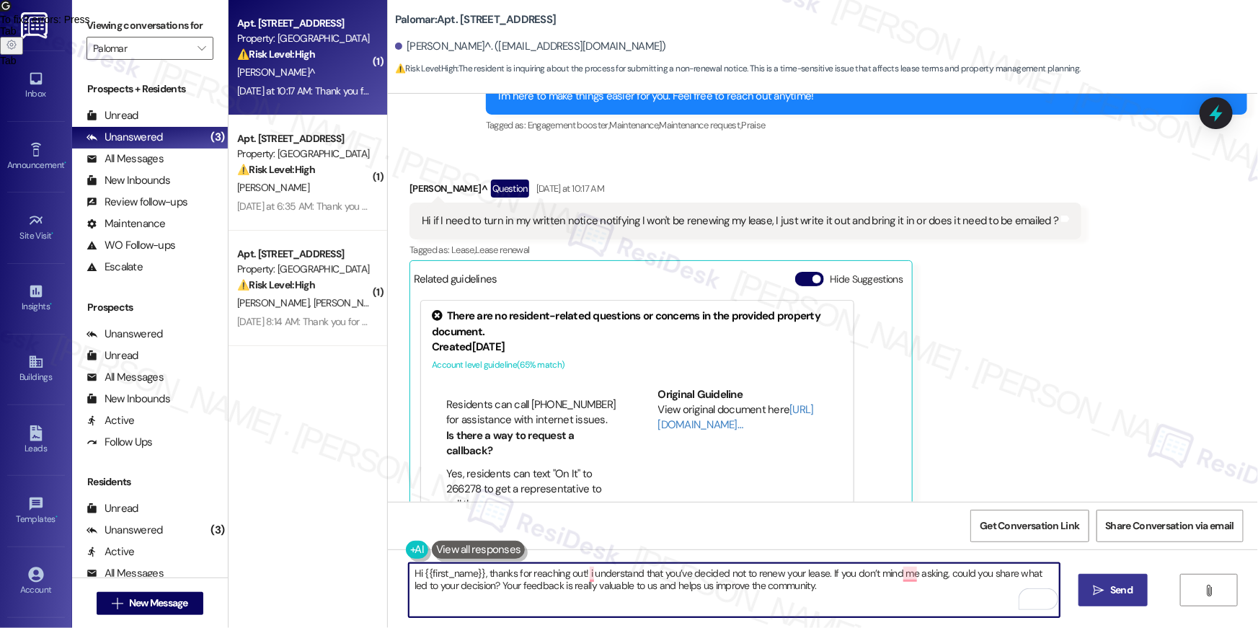
type textarea "Hi {{first_name}}, thanks for reaching out! i understand that you’ve decided no…"
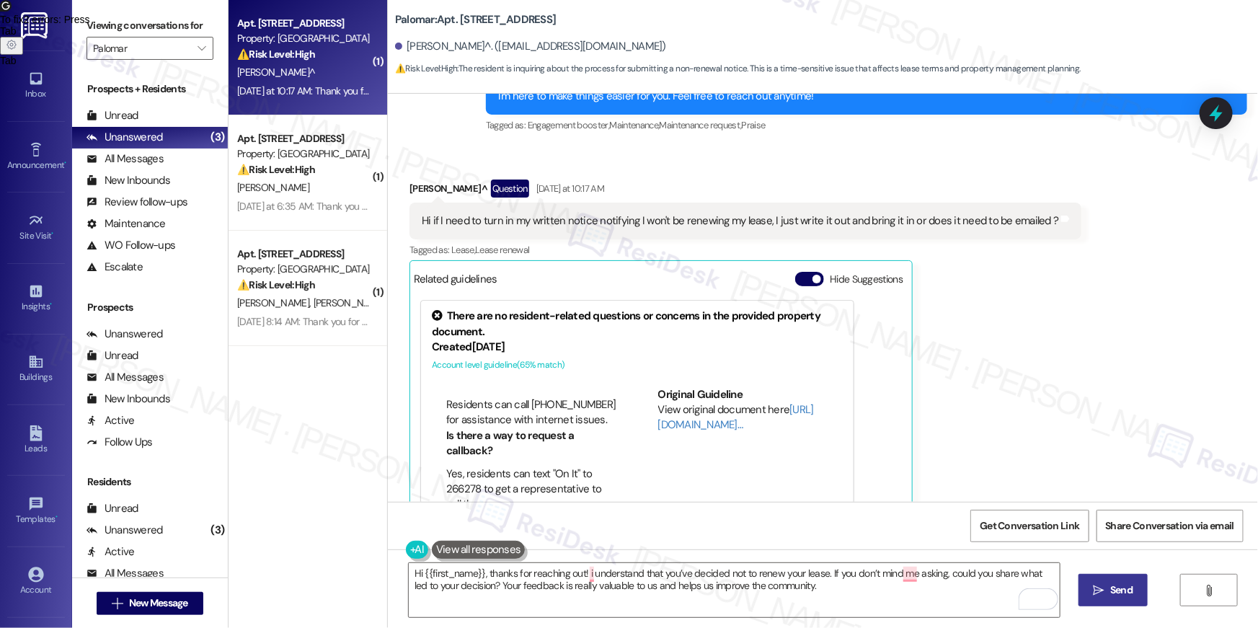
click at [1123, 592] on span "Send" at bounding box center [1121, 589] width 22 height 15
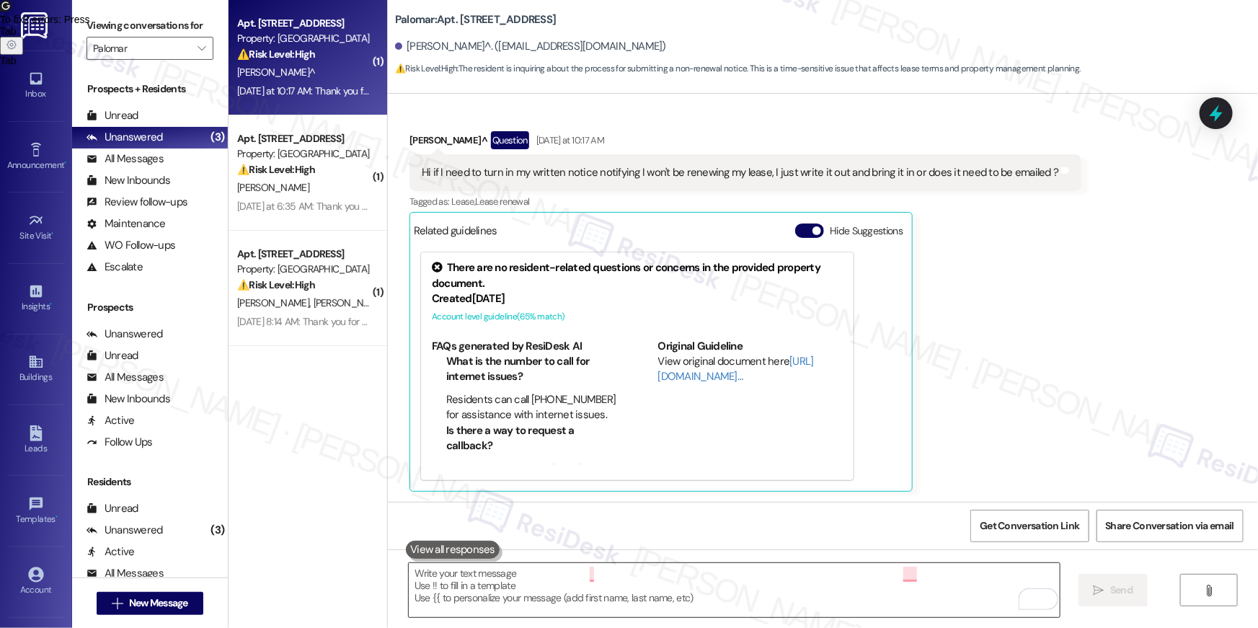
scroll to position [382, 0]
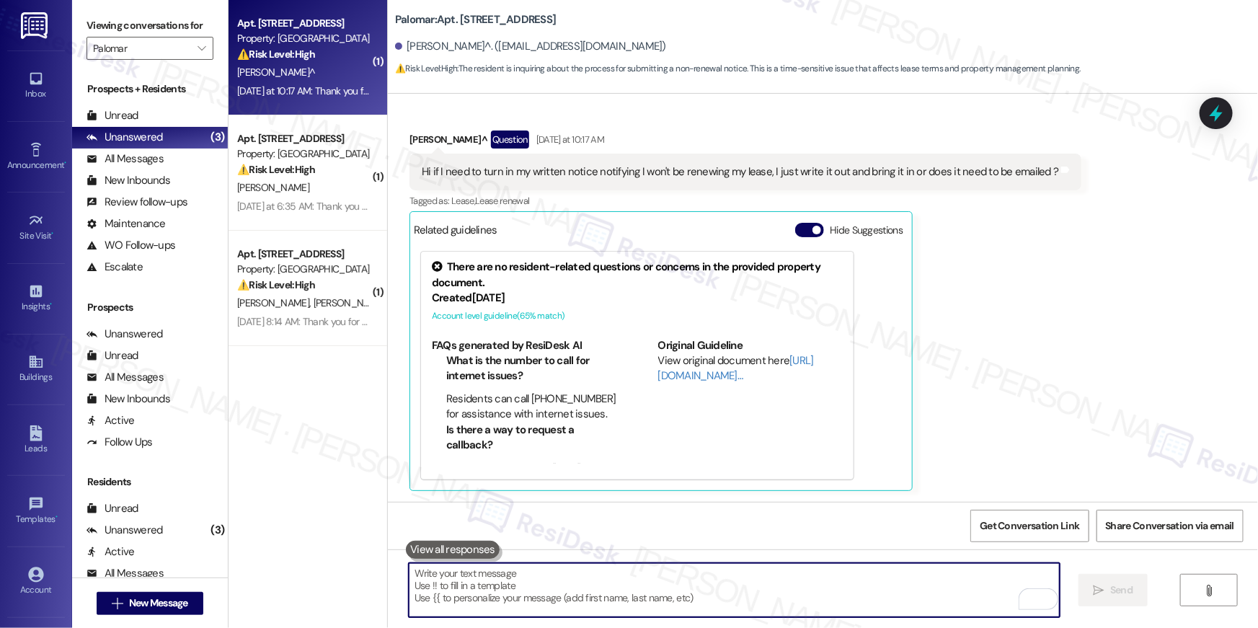
click at [660, 594] on textarea "To enrich screen reader interactions, please activate Accessibility in Grammarl…" at bounding box center [734, 590] width 651 height 54
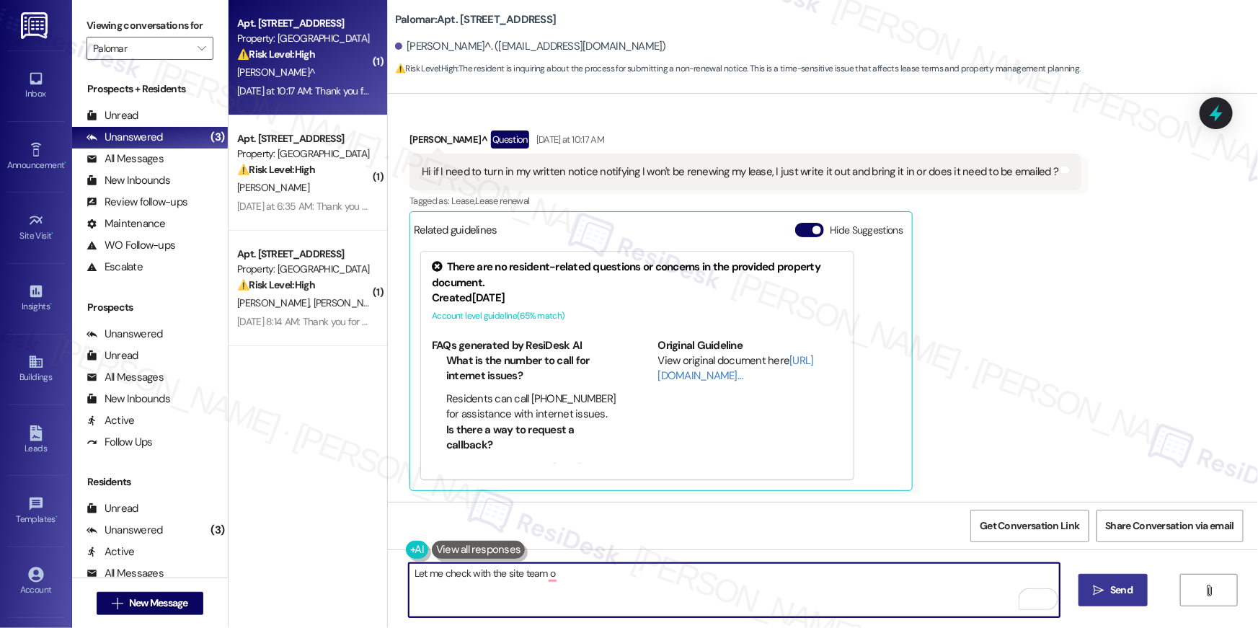
click at [598, 587] on textarea "Let me check with the site team o" at bounding box center [734, 590] width 651 height 54
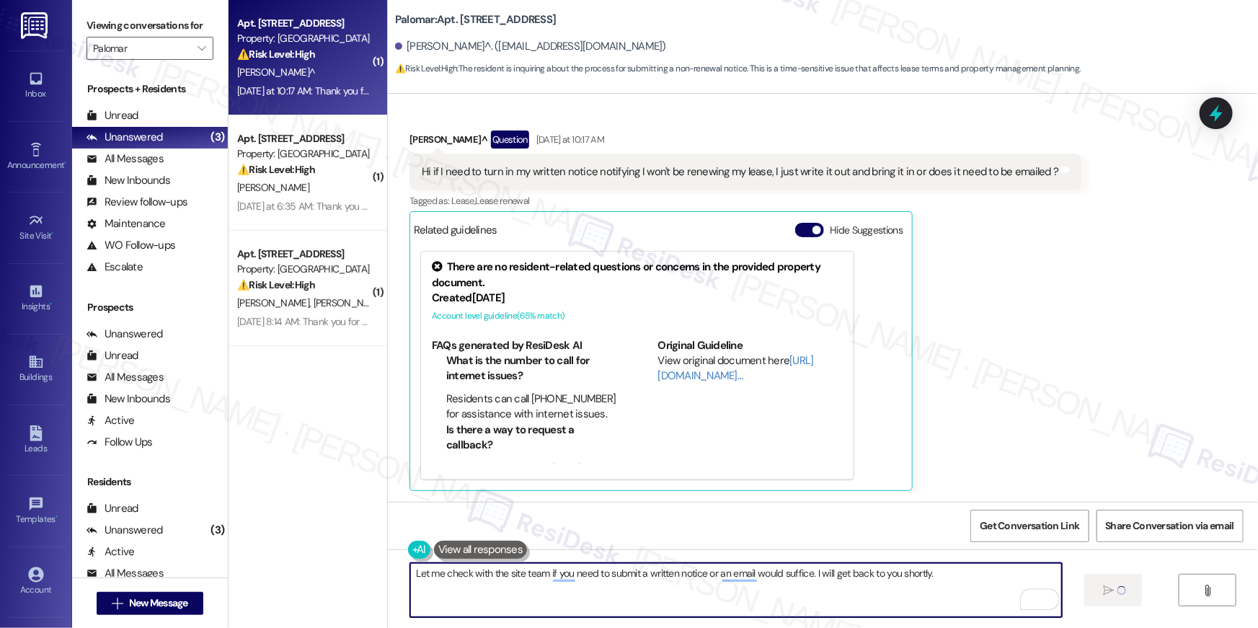
type textarea "Let me check with the site team if you need to submit a written notice or an em…"
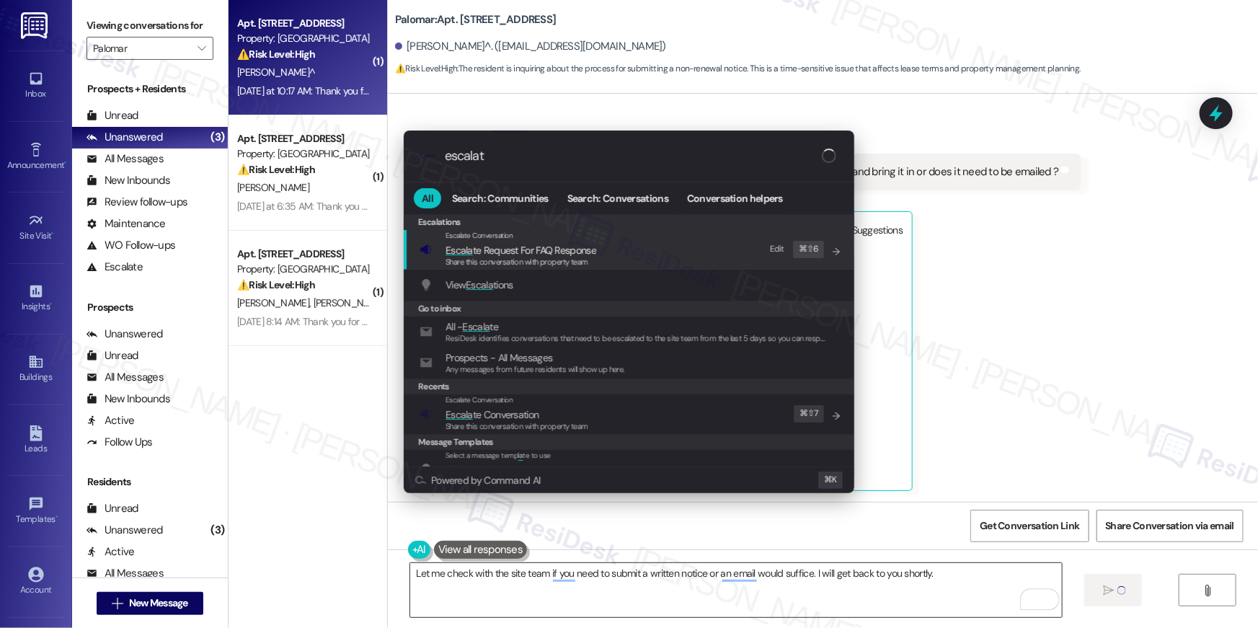
type input "escalate"
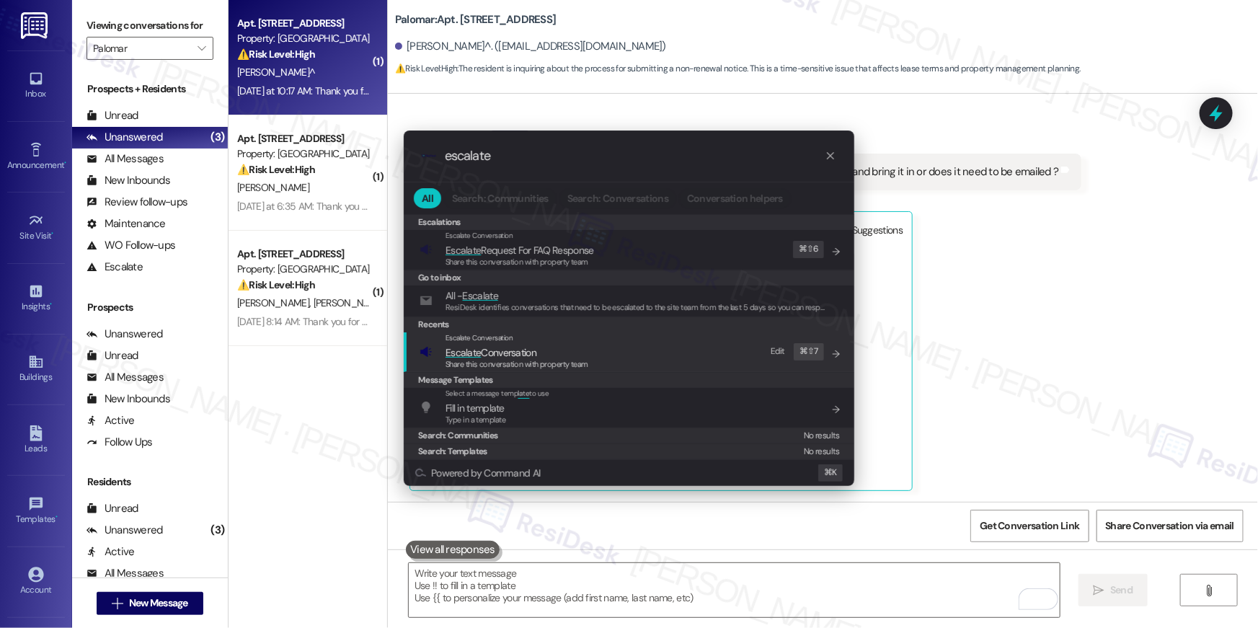
type input "escalate"
click at [613, 357] on div "Escalate Conversation Escalate Conversation Share this conversation with proper…" at bounding box center [630, 351] width 422 height 39
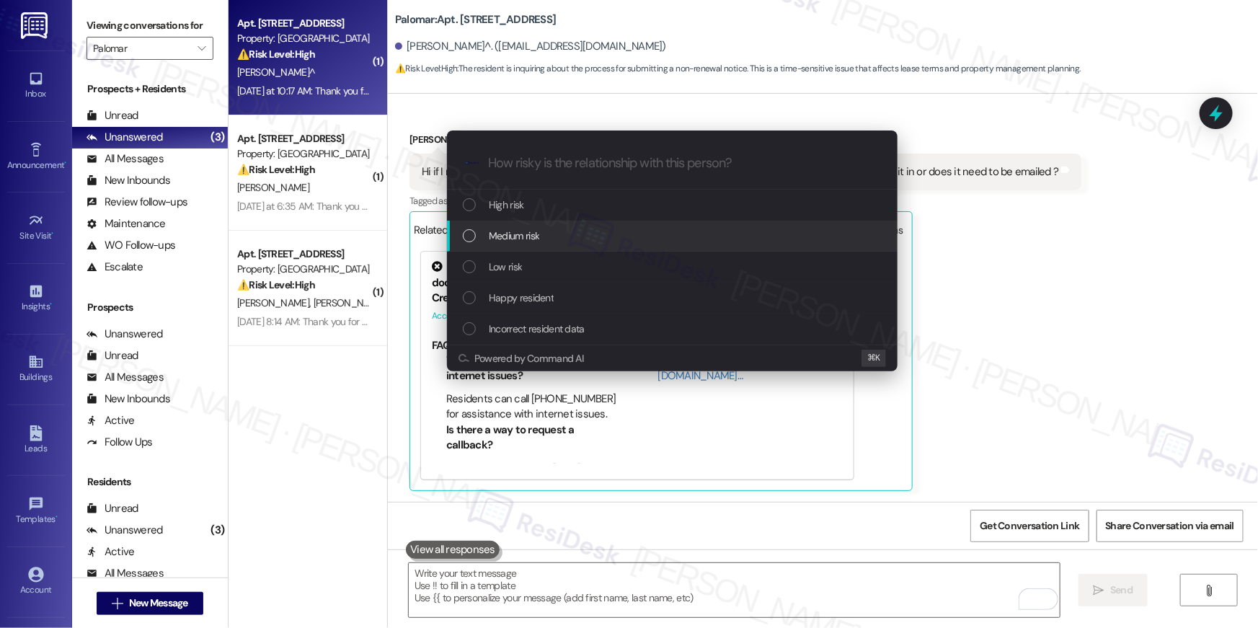
click at [553, 239] on div "Medium risk" at bounding box center [674, 236] width 422 height 16
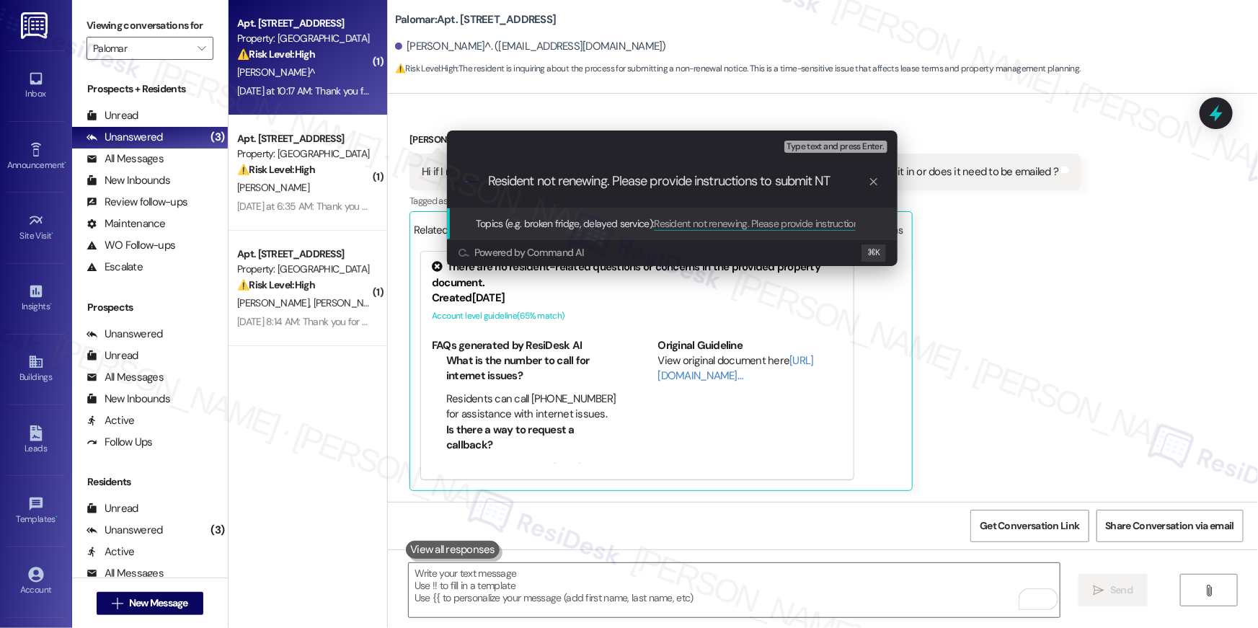
type input "Resident not renewing. Please provide instructions to submit NTV"
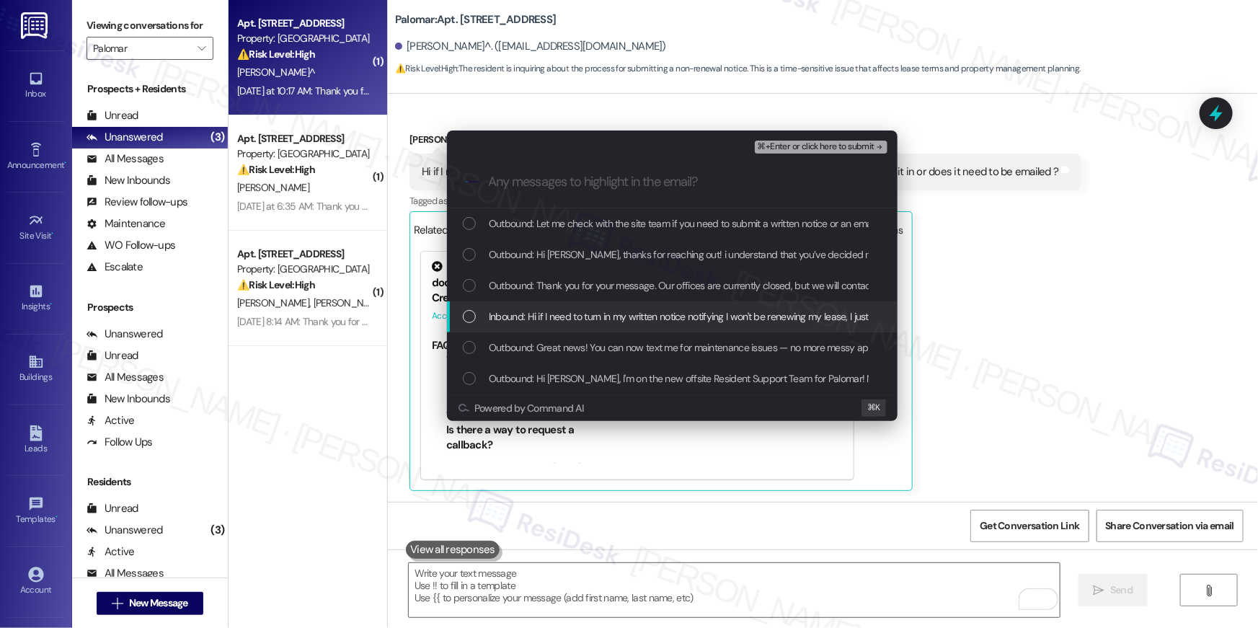
click at [468, 308] on div "Inbound: Hi if I need to turn in my written notice notifying I won't be renewin…" at bounding box center [674, 316] width 422 height 16
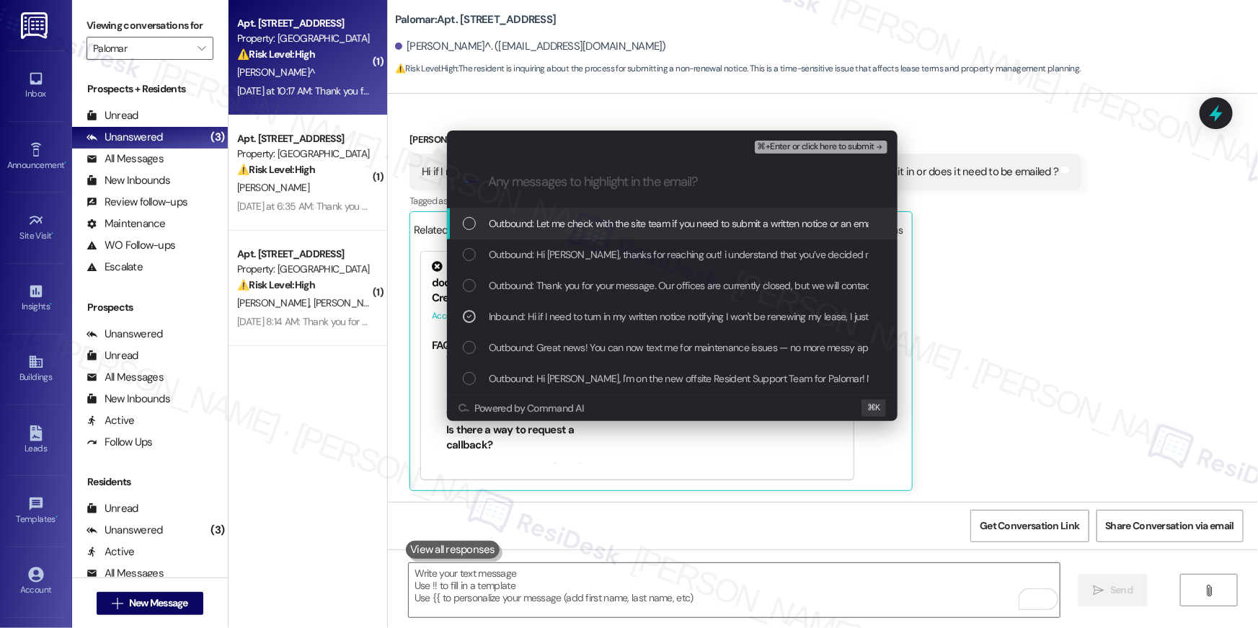
click at [863, 150] on span "⌘+Enter or click here to submit" at bounding box center [815, 147] width 117 height 10
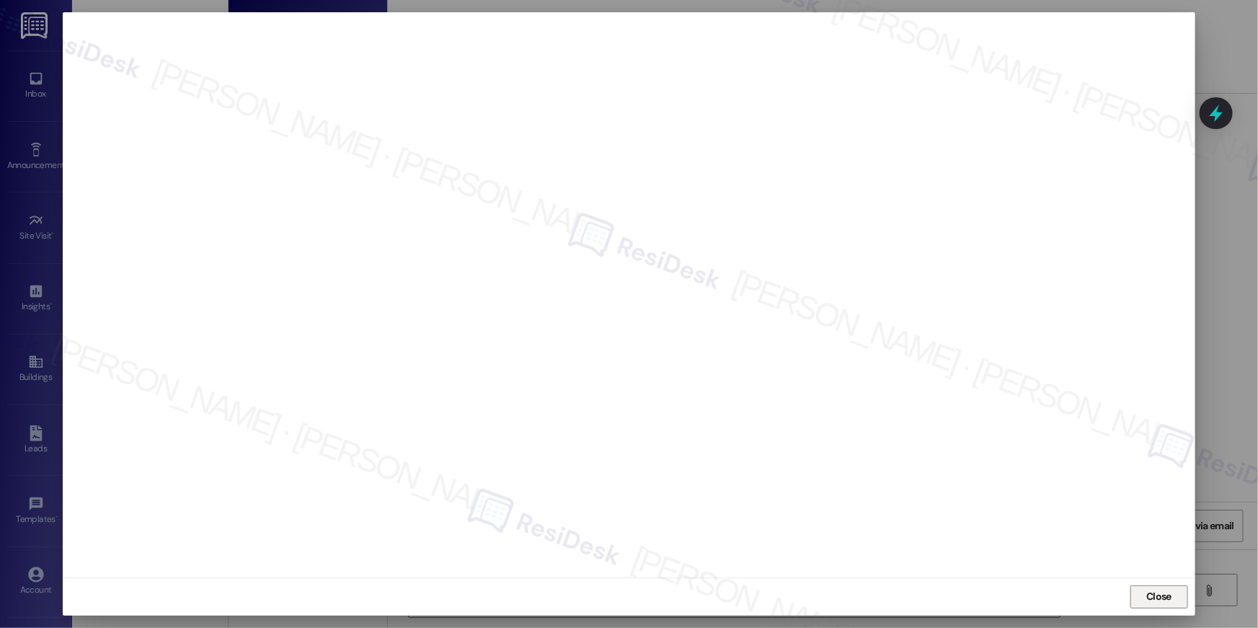
click at [1154, 596] on span "Close" at bounding box center [1158, 596] width 25 height 15
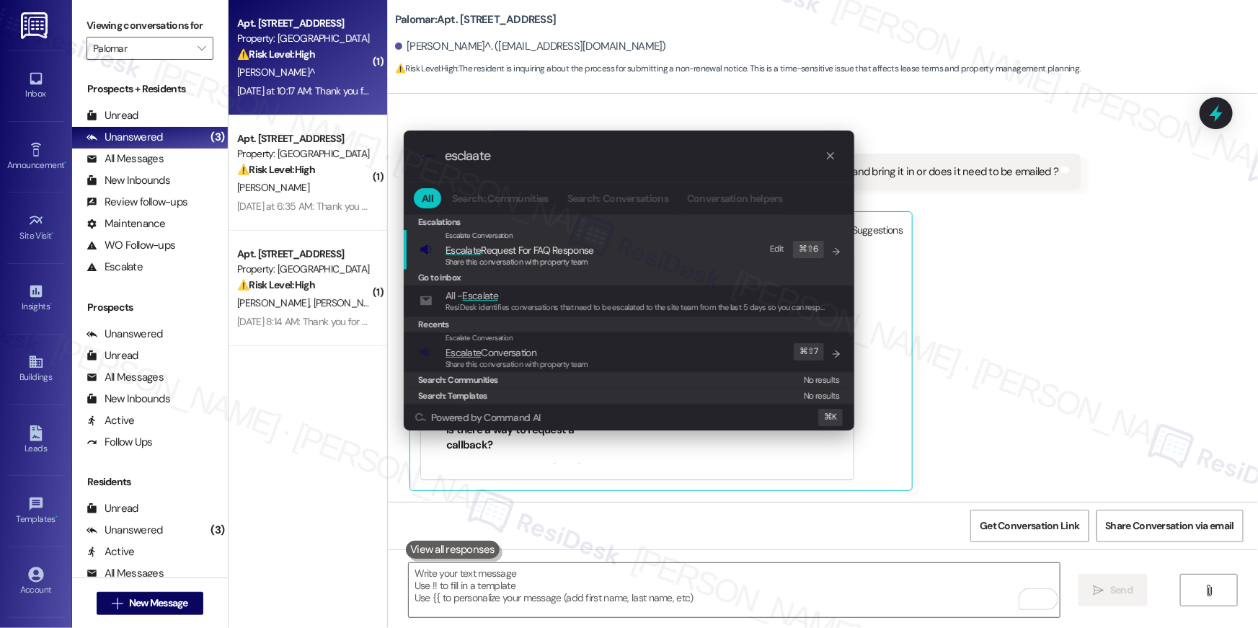
type input "esclaate"
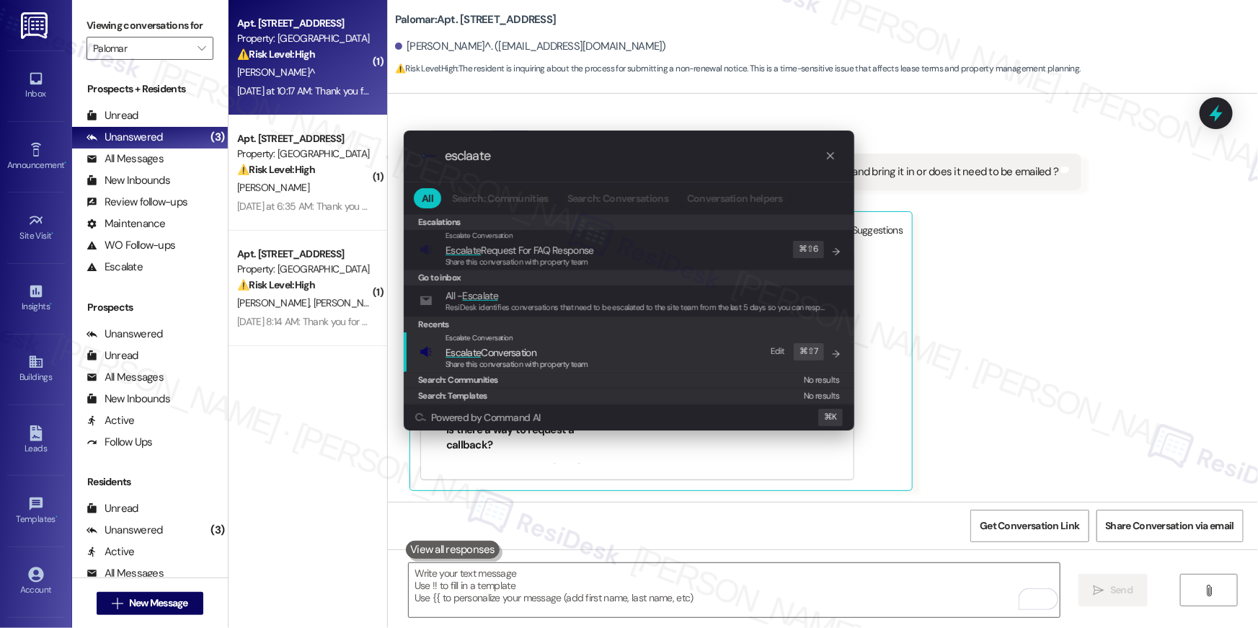
click at [561, 358] on div "Share this conversation with property team" at bounding box center [516, 364] width 143 height 13
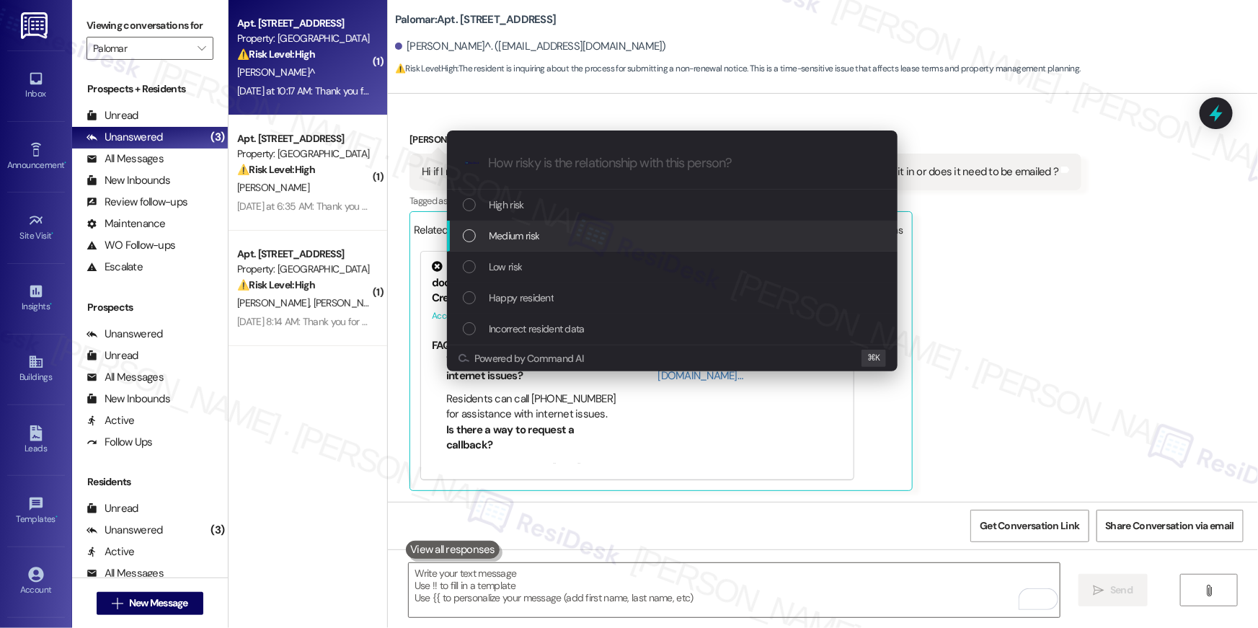
click at [533, 244] on span "Medium risk" at bounding box center [514, 236] width 50 height 16
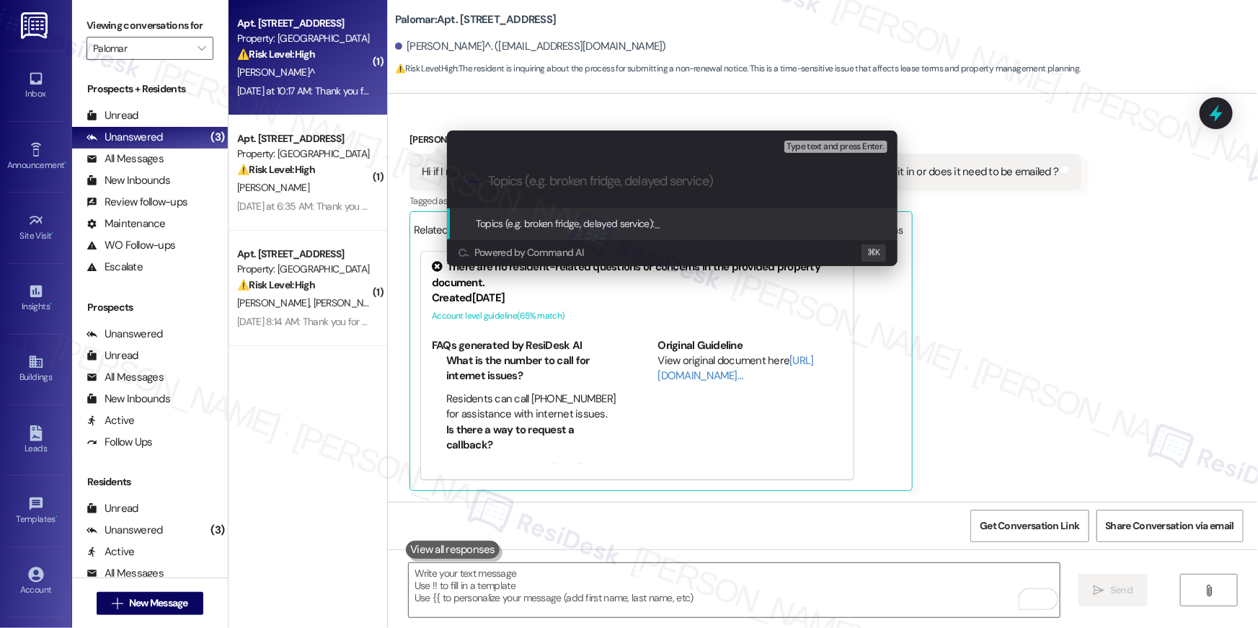
type input "v"
paste input "Resident not renewing. Please provide instructions to submit NTV"
type input "Resident not renewing. Please provide instructions to submit NTV"
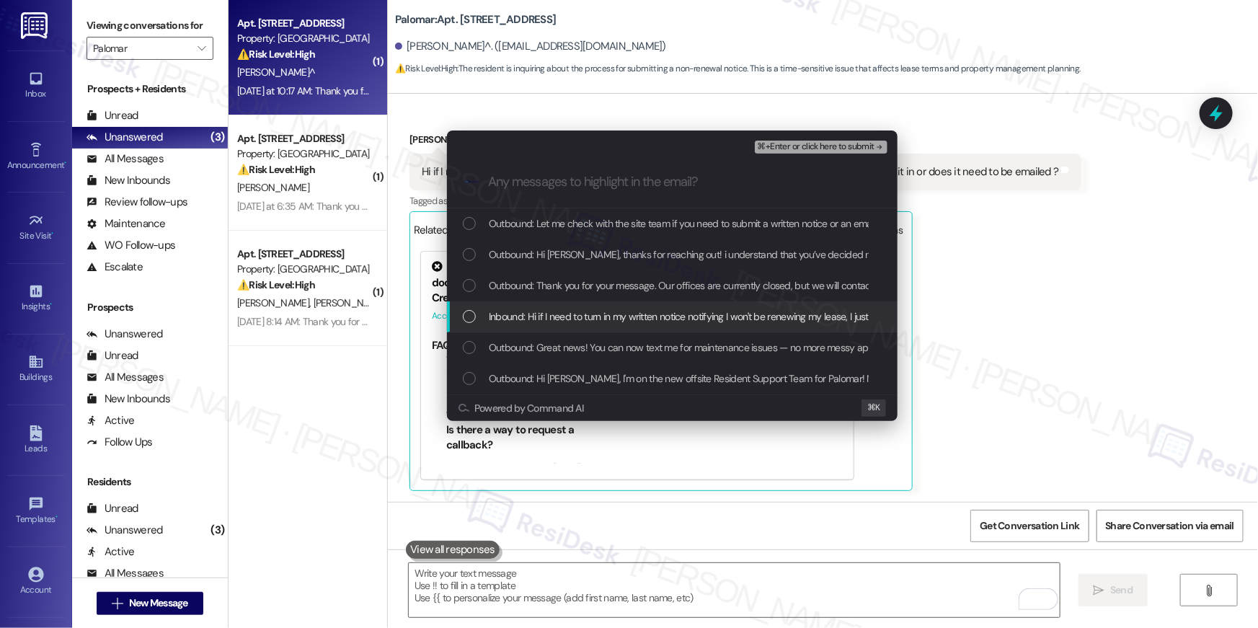
drag, startPoint x: 467, startPoint y: 316, endPoint x: 650, endPoint y: 251, distance: 194.4
click at [468, 316] on div "List of options" at bounding box center [469, 316] width 13 height 13
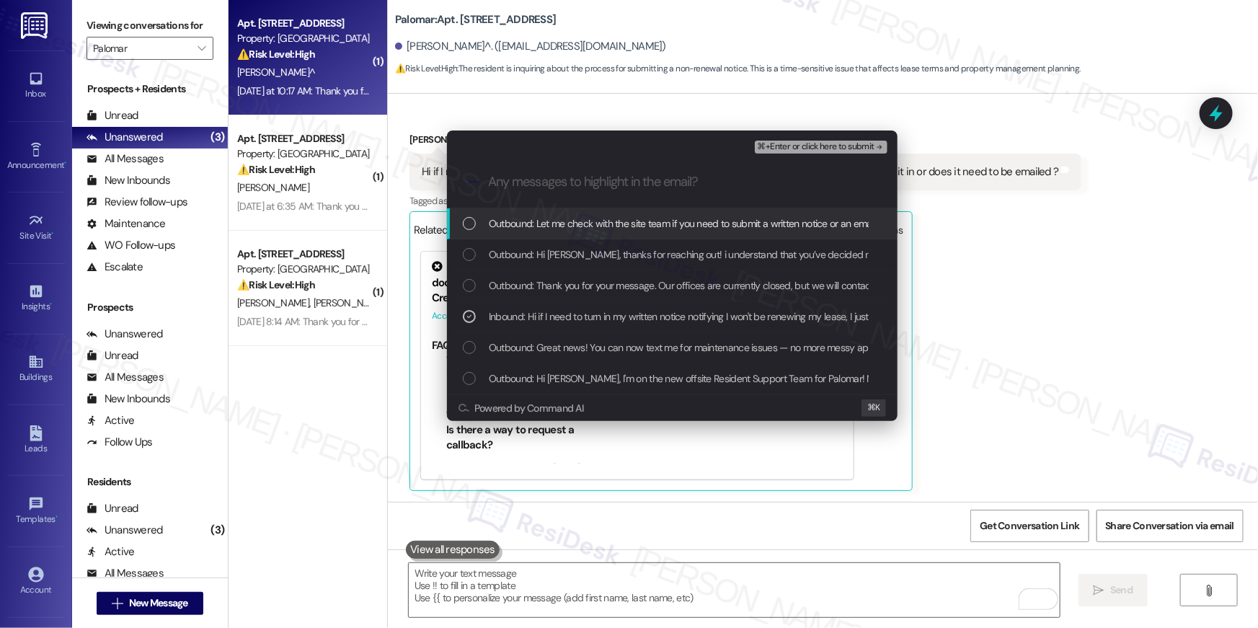
click at [842, 151] on span "⌘+Enter or click here to submit" at bounding box center [815, 147] width 117 height 10
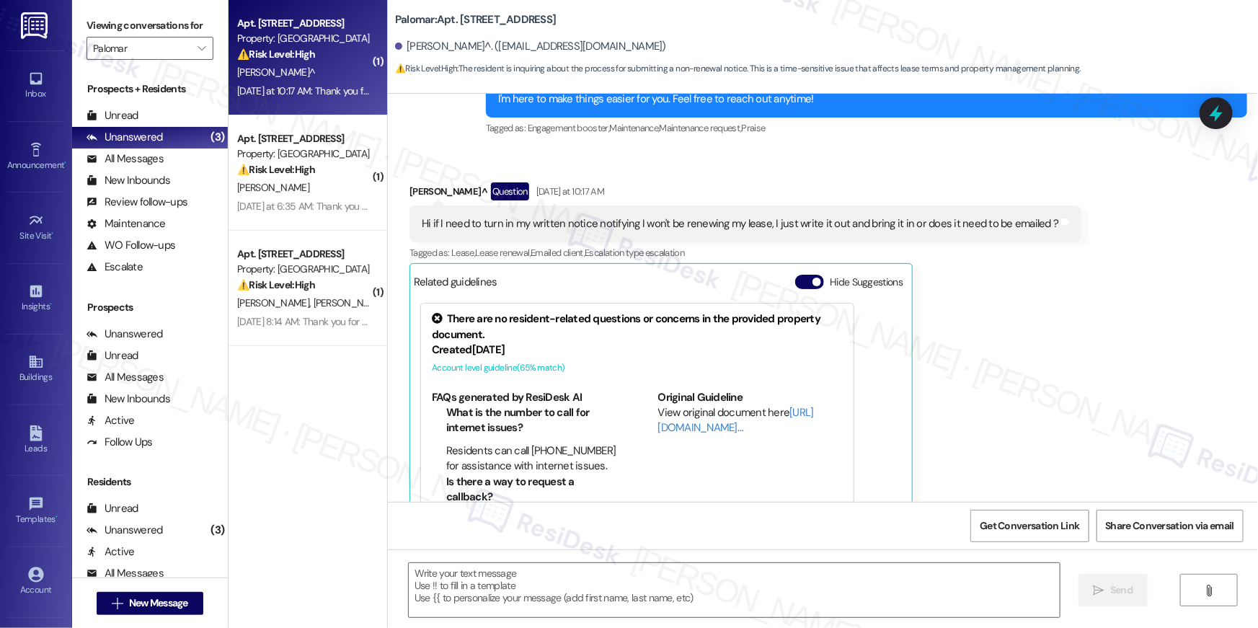
type textarea "Fetching suggested responses. Please feel free to read through the conversation…"
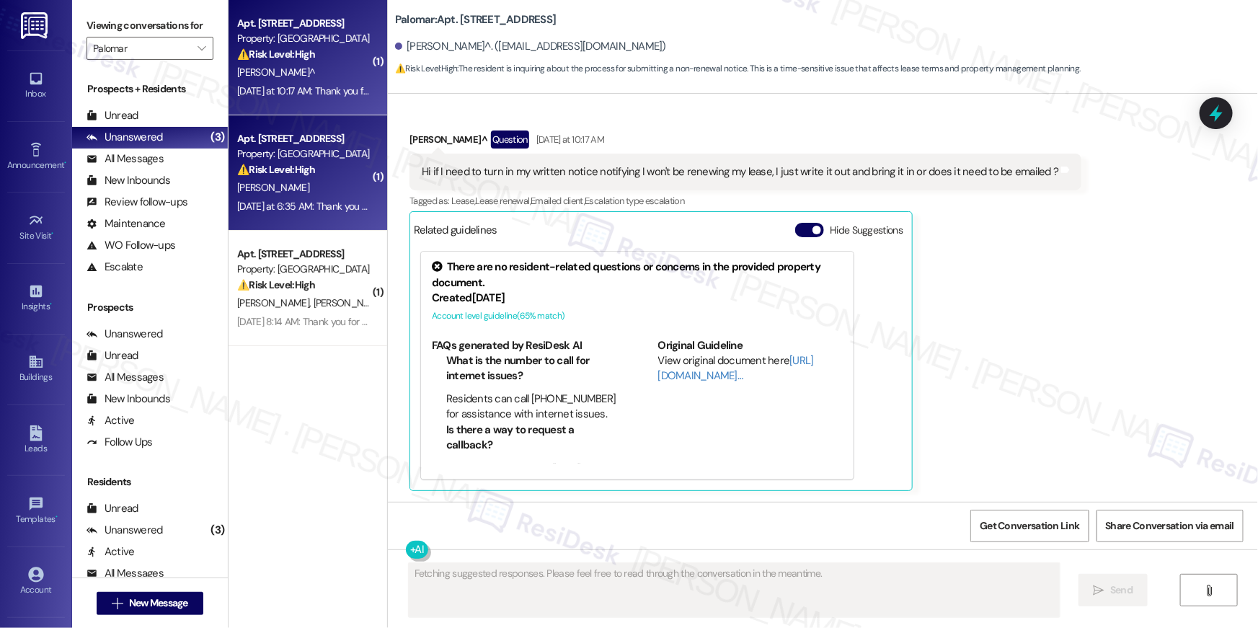
click at [278, 137] on div "Apt. 1219, 6250 S Commerce Ct" at bounding box center [303, 138] width 133 height 15
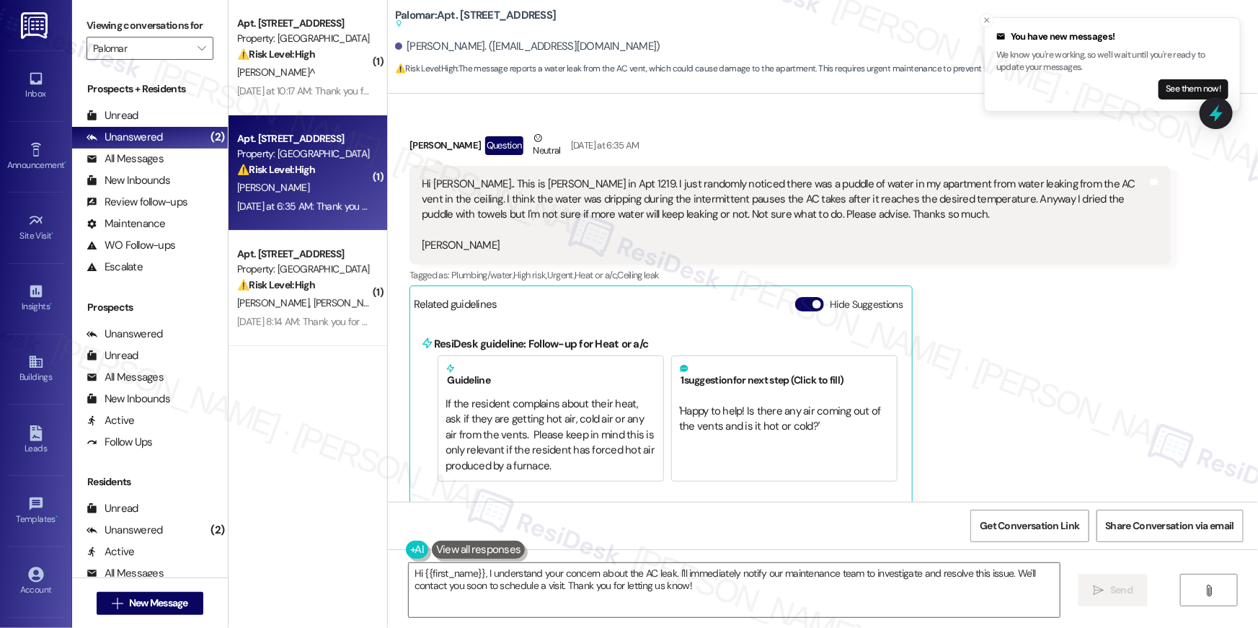
click at [969, 345] on div "Luke Stodgel Question Neutral Yesterday at 6:35 AM Hi Tessa.. This is Luke Stod…" at bounding box center [789, 318] width 761 height 377
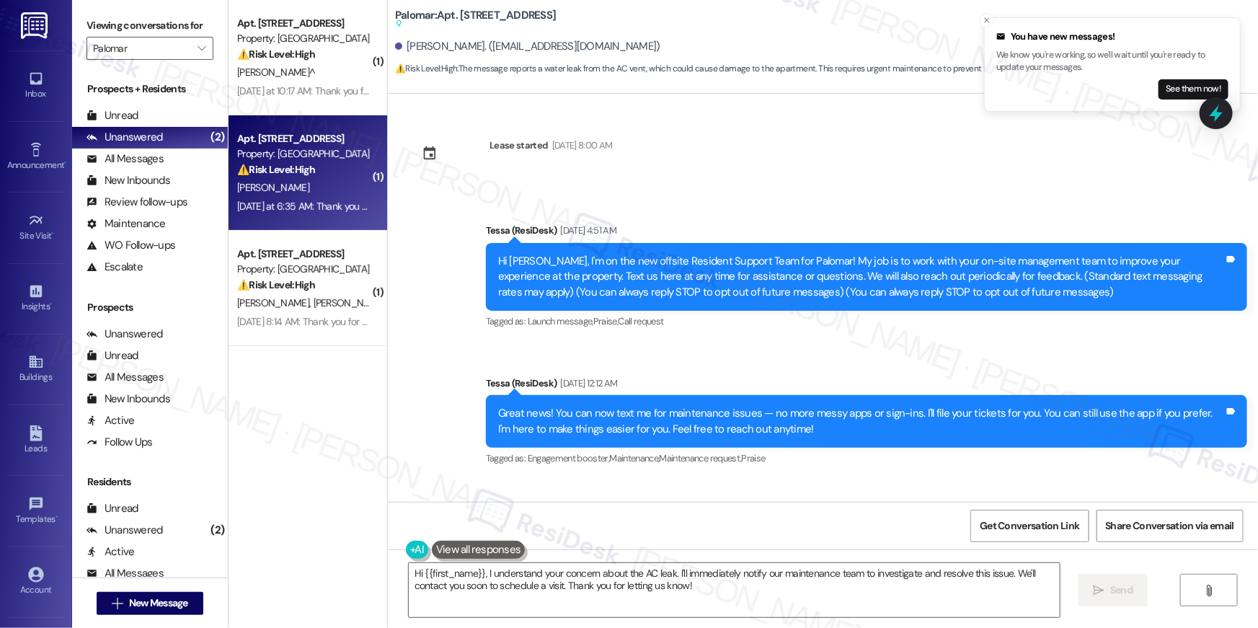
scroll to position [288, 0]
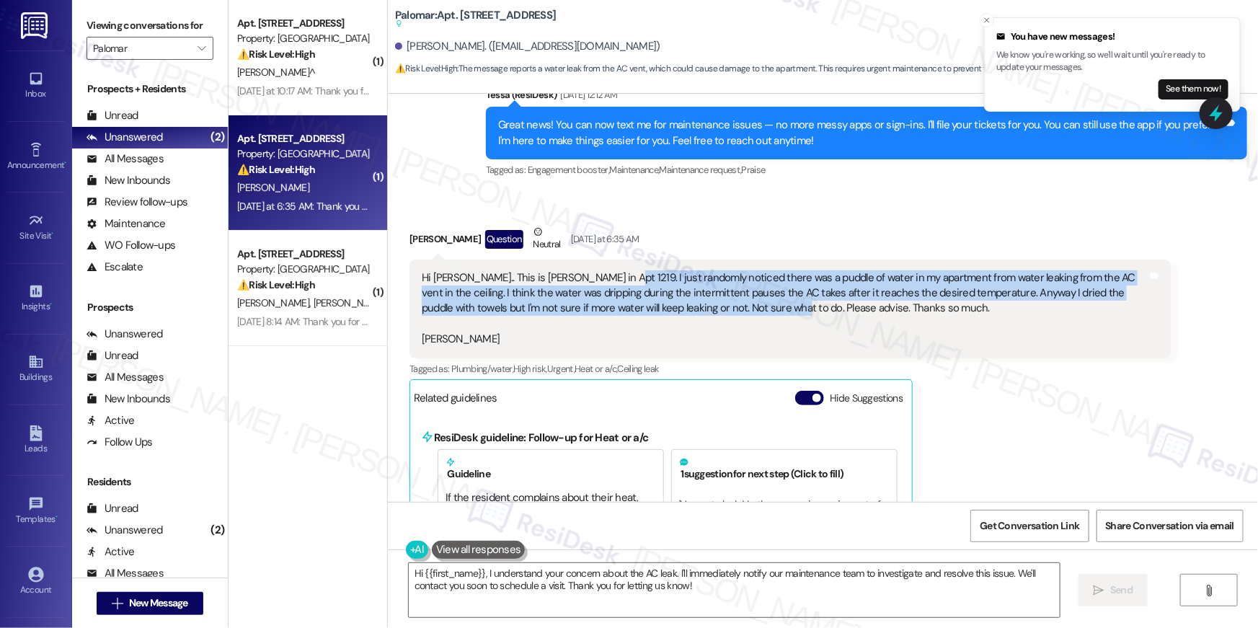
drag, startPoint x: 698, startPoint y: 307, endPoint x: 595, endPoint y: 277, distance: 107.4
click at [595, 277] on div "Hi Tessa.. This is Luke Stodgel in Apt 1219. I just randomly noticed there was …" at bounding box center [785, 308] width 726 height 77
copy div "I just randomly noticed there was a puddle of water in my apartment from water …"
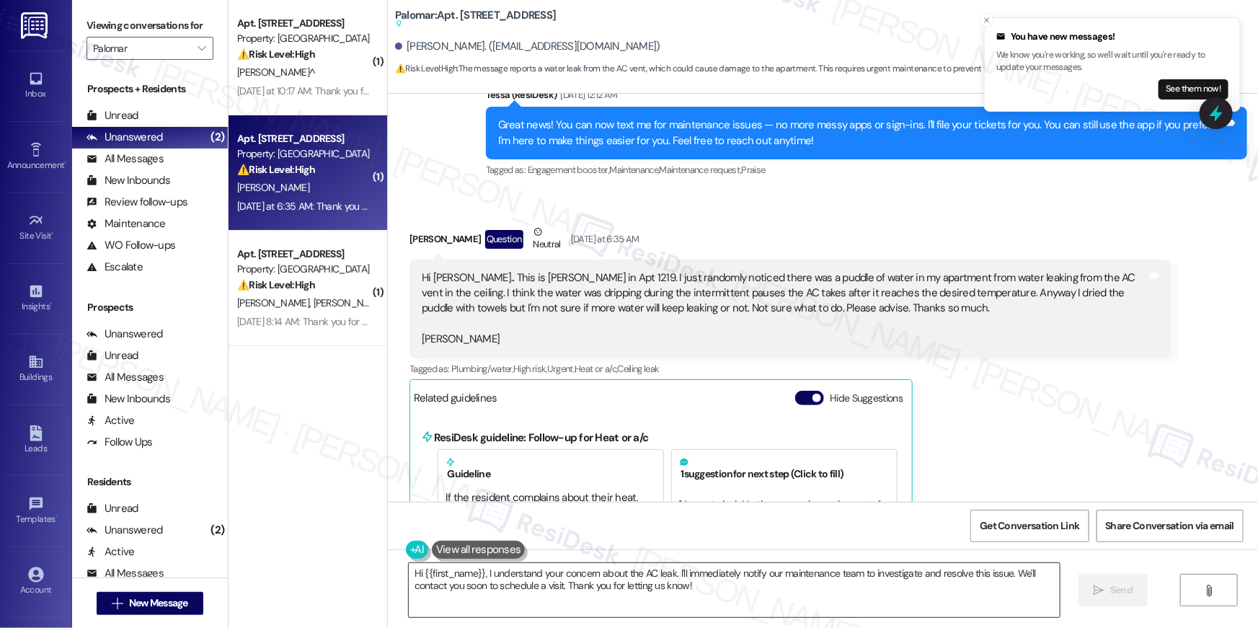
click at [733, 577] on textarea "Hi {{first_name}}, I understand your concern about the AC leak. I'll immediatel…" at bounding box center [734, 590] width 651 height 54
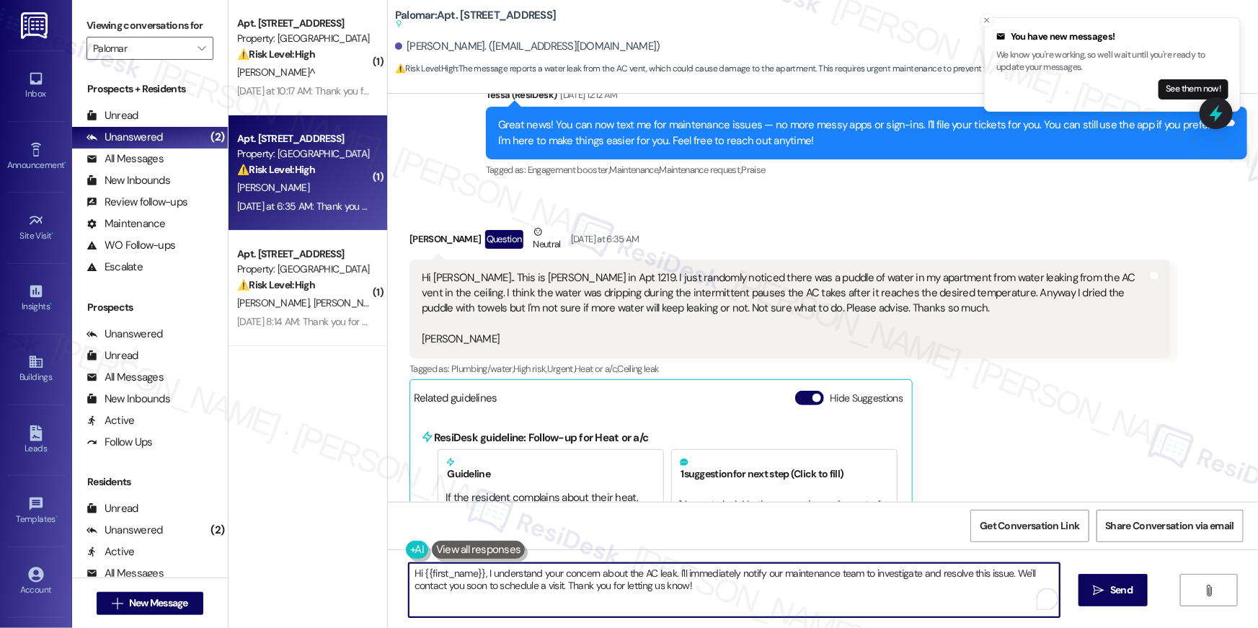
click at [706, 595] on textarea "Hi {{first_name}}, I understand your concern about the AC leak. I'll immediatel…" at bounding box center [734, 590] width 651 height 54
click at [773, 597] on textarea "Hi {{first_name}}, I understand your concern about the AC leak. I'll immediatel…" at bounding box center [734, 590] width 651 height 54
click at [855, 594] on textarea "Hi {{first_name}}, I understand your concern about the AC leak. I'll immediatel…" at bounding box center [734, 590] width 651 height 54
click at [958, 590] on textarea "Hi {{first_name}}, I understand your concern about the AC leak. I'll immediatel…" at bounding box center [734, 590] width 651 height 54
drag, startPoint x: 966, startPoint y: 591, endPoint x: 1010, endPoint y: 573, distance: 47.5
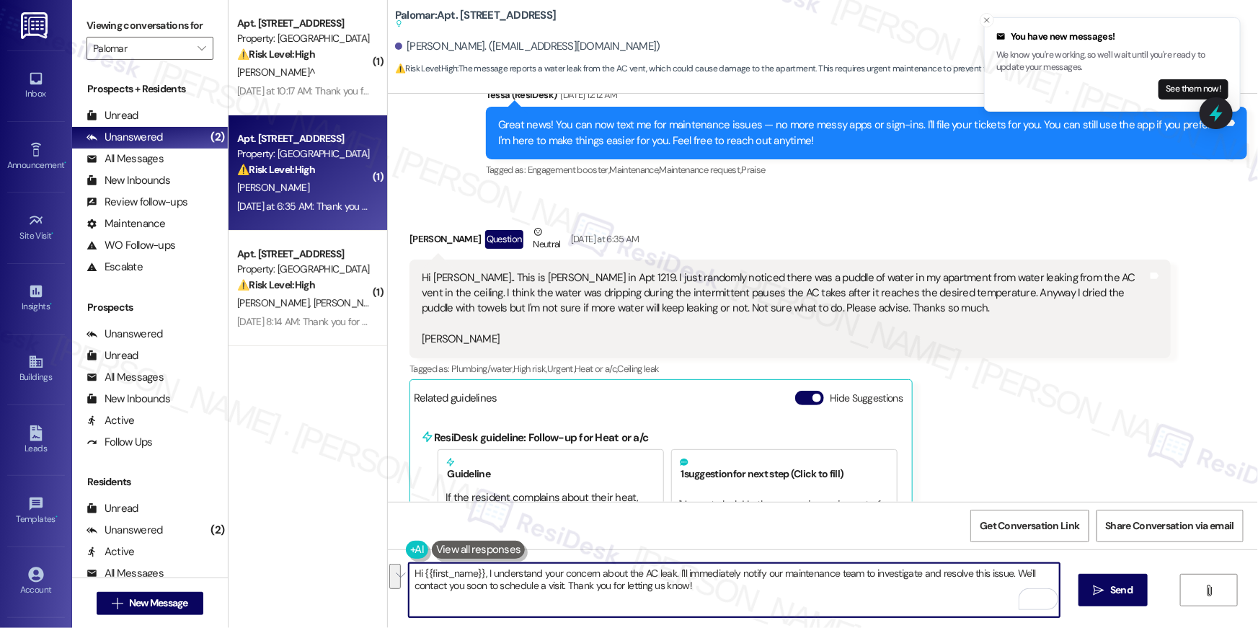
click at [1010, 573] on textarea "Hi {{first_name}}, I understand your concern about the AC leak. I'll immediatel…" at bounding box center [734, 590] width 651 height 54
type textarea "Hi {{first_name}}, I understand your concern about the AC leak. I'll immediatel…"
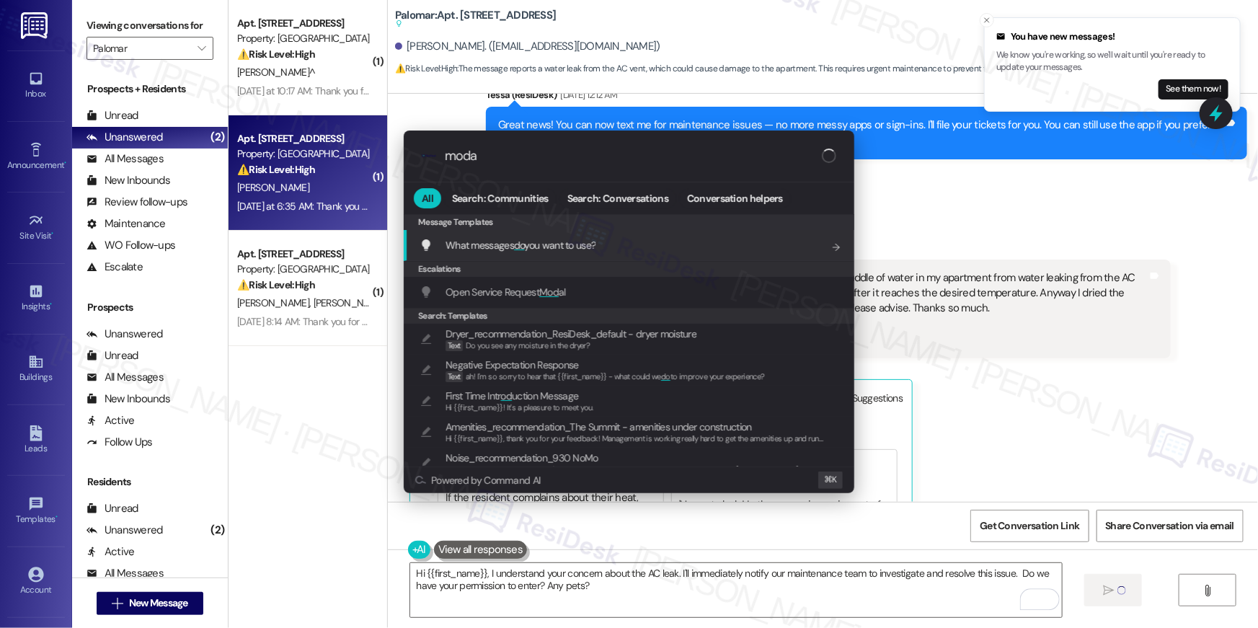
type input "modal"
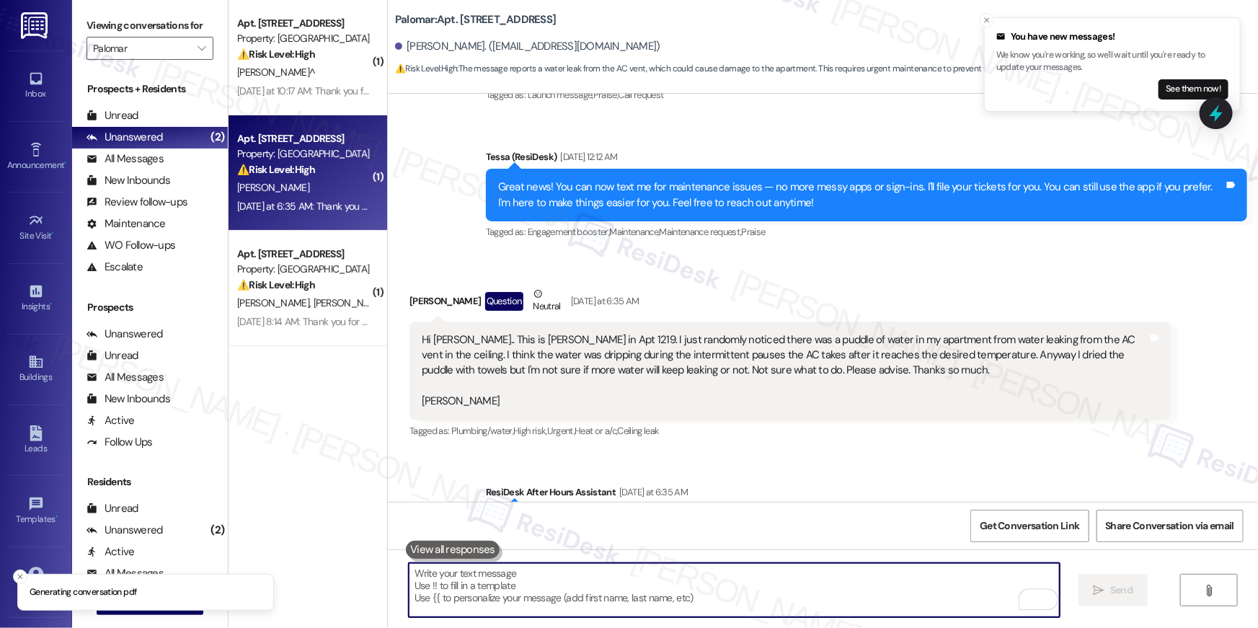
scroll to position [177, 0]
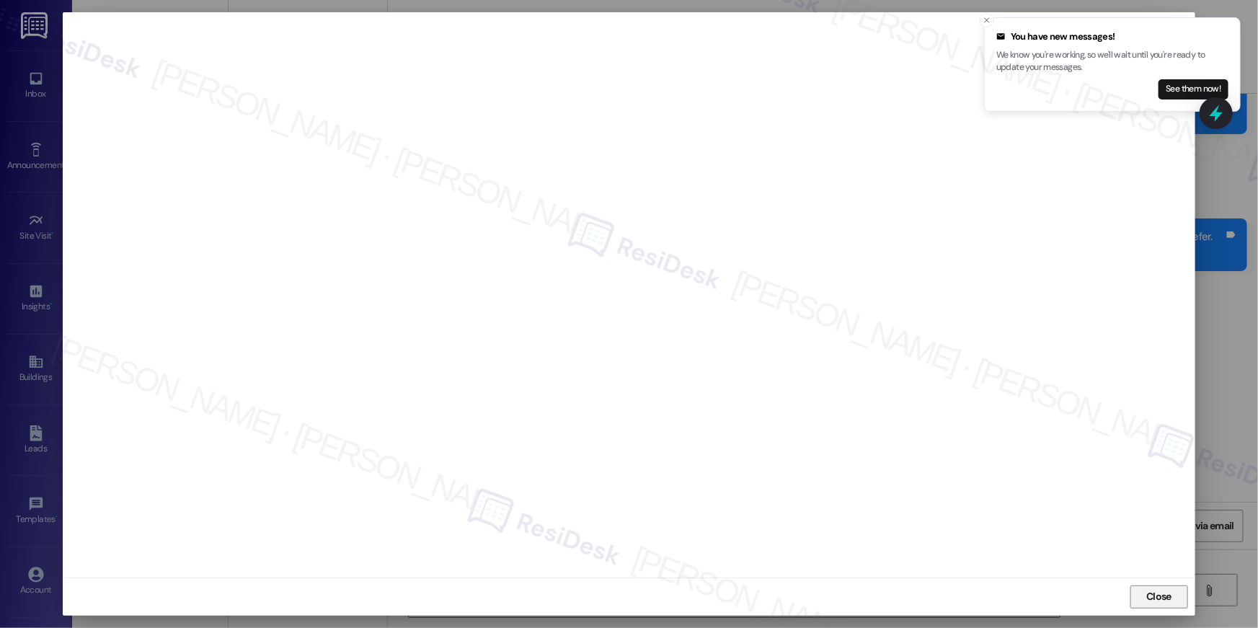
click at [1160, 595] on span "Close" at bounding box center [1158, 596] width 25 height 15
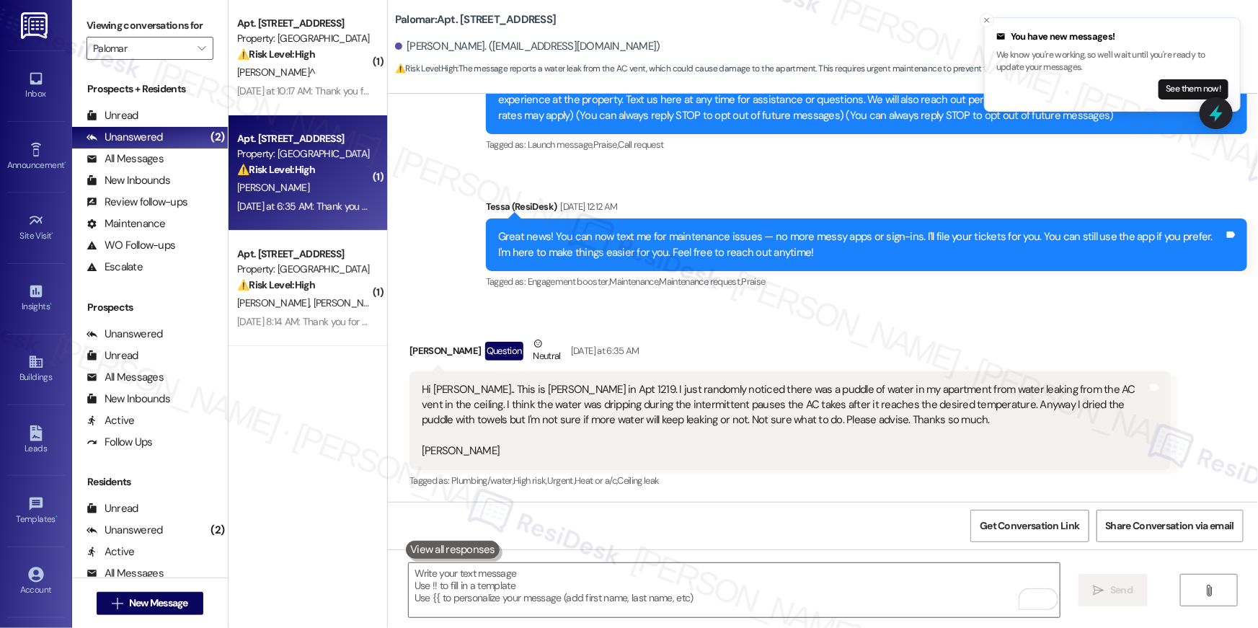
click at [589, 553] on div " Send " at bounding box center [823, 603] width 870 height 108
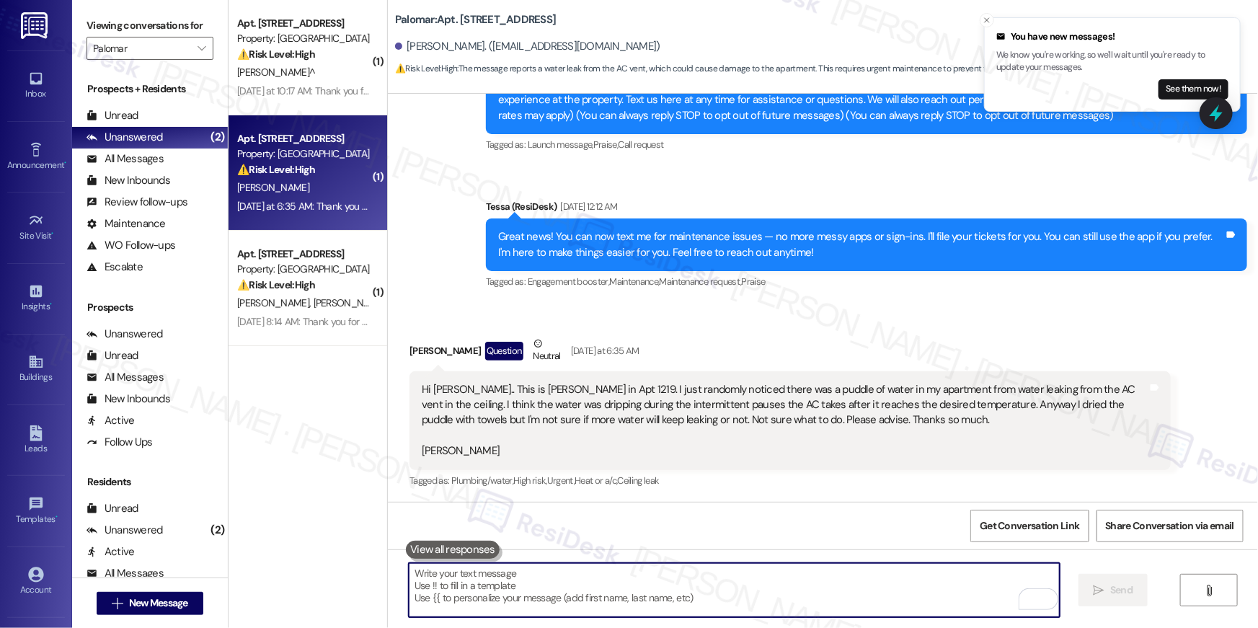
click at [592, 573] on textarea "To enrich screen reader interactions, please activate Accessibility in Grammarl…" at bounding box center [734, 590] width 651 height 54
click at [592, 574] on textarea "To enrich screen reader interactions, please activate Accessibility in Grammarl…" at bounding box center [734, 590] width 651 height 54
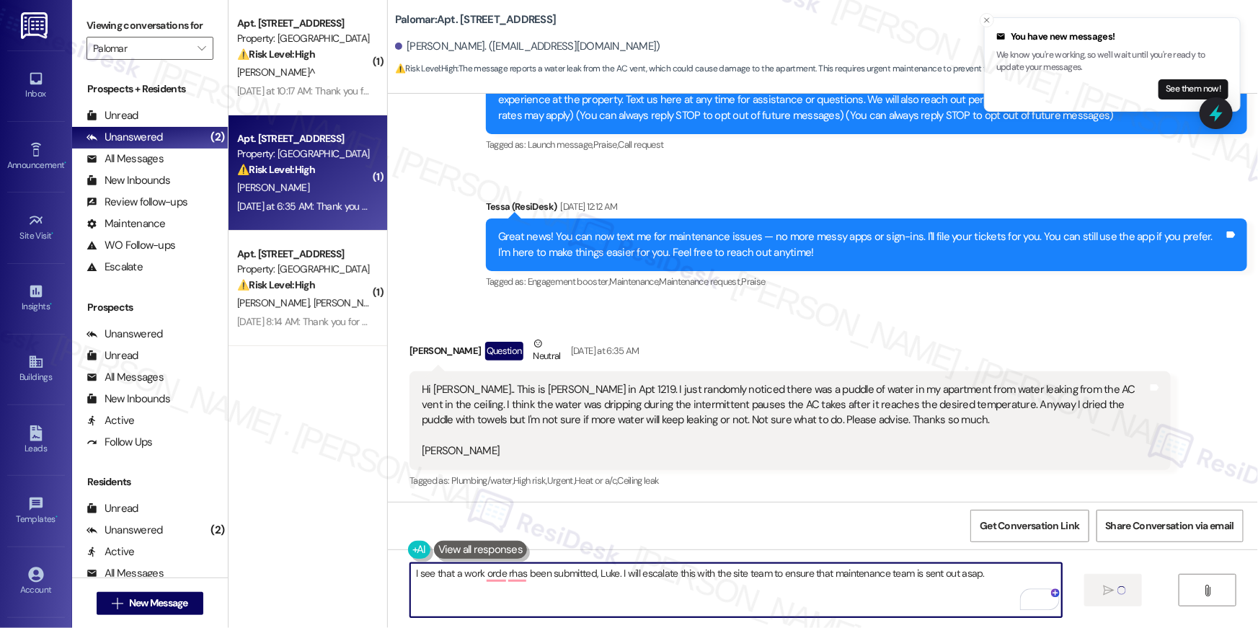
type textarea "I see that a work orde rhas been submitted, Luke. I will escalate this with the…"
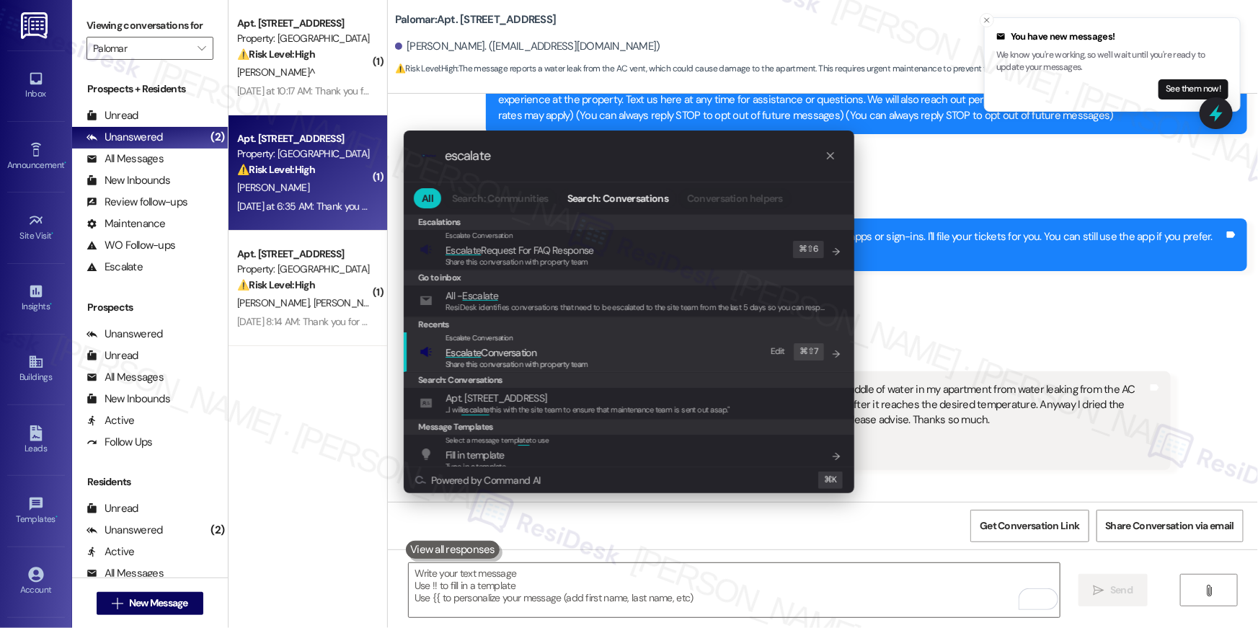
type input "escalate"
click at [530, 363] on span "Share this conversation with property team" at bounding box center [516, 364] width 143 height 10
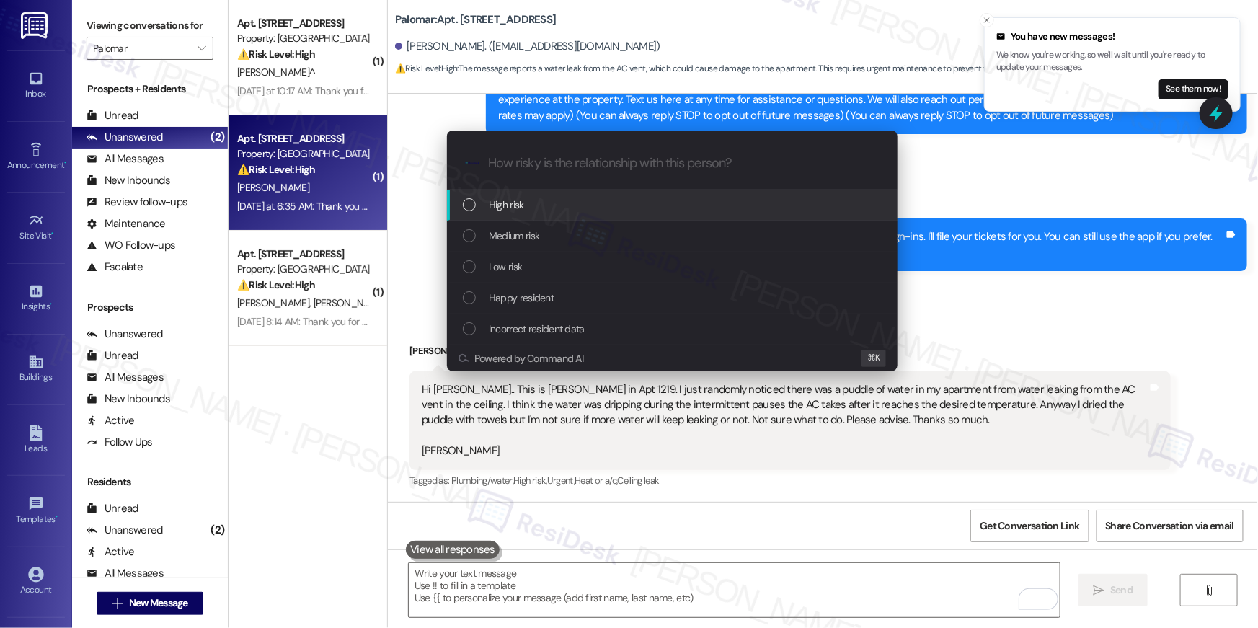
drag, startPoint x: 553, startPoint y: 221, endPoint x: 554, endPoint y: 204, distance: 17.4
click at [554, 204] on div "High risk Medium risk Low risk Happy resident Incorrect resident data" at bounding box center [672, 267] width 450 height 155
click at [554, 204] on div "High risk" at bounding box center [674, 205] width 422 height 16
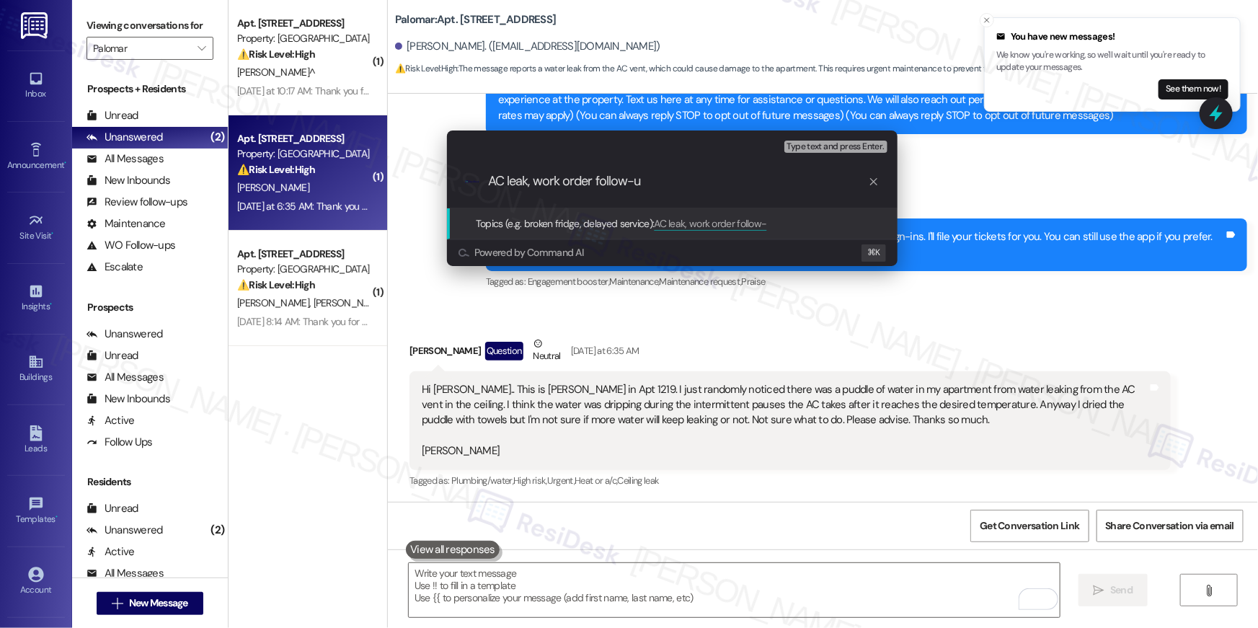
type input "AC leak, work order follow-up"
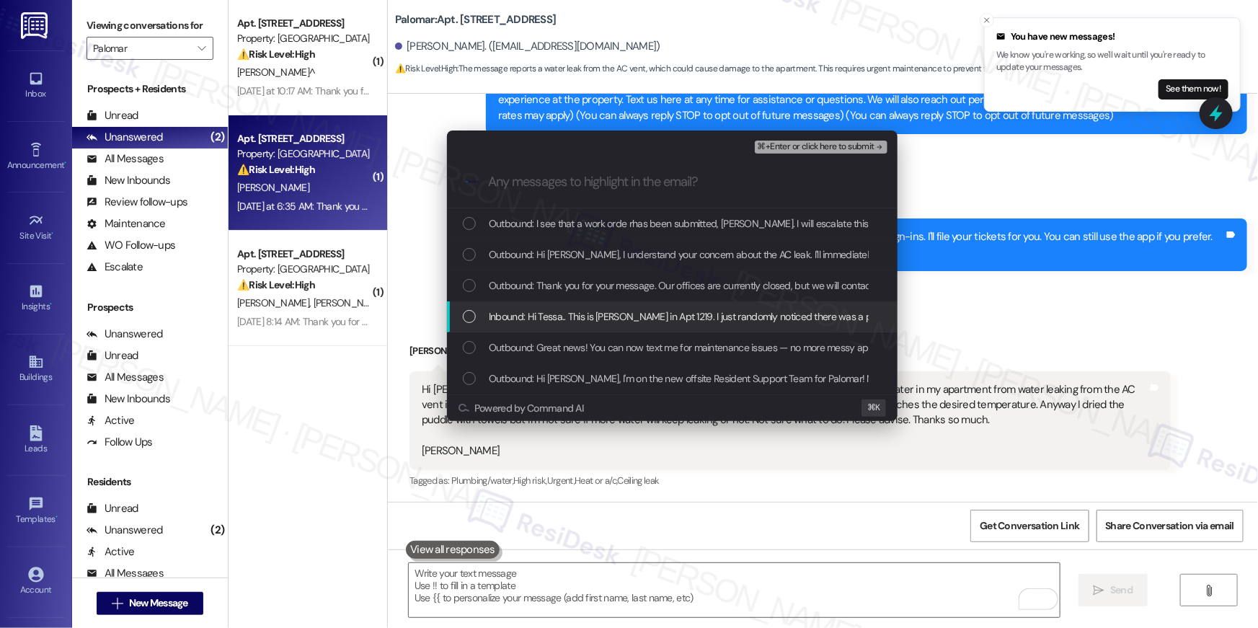
click at [483, 319] on div "Inbound: Hi Tessa.. This is Luke Stodgel in Apt 1219. I just randomly noticed t…" at bounding box center [674, 316] width 422 height 16
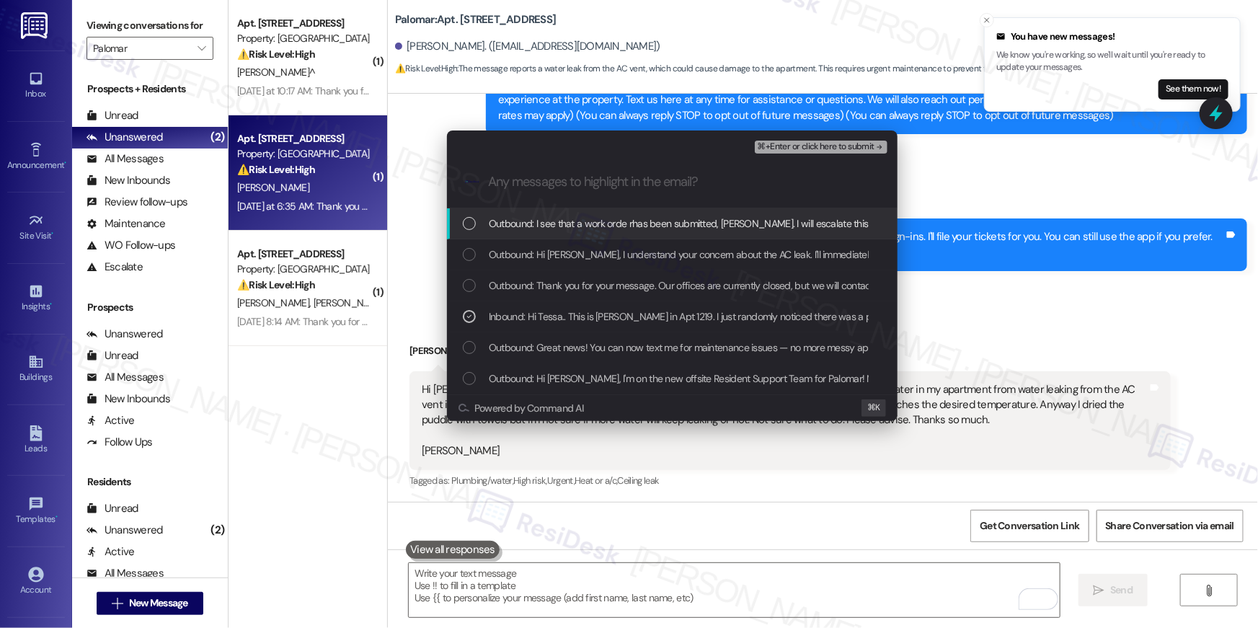
click at [833, 142] on span "⌘+Enter or click here to submit" at bounding box center [815, 147] width 117 height 10
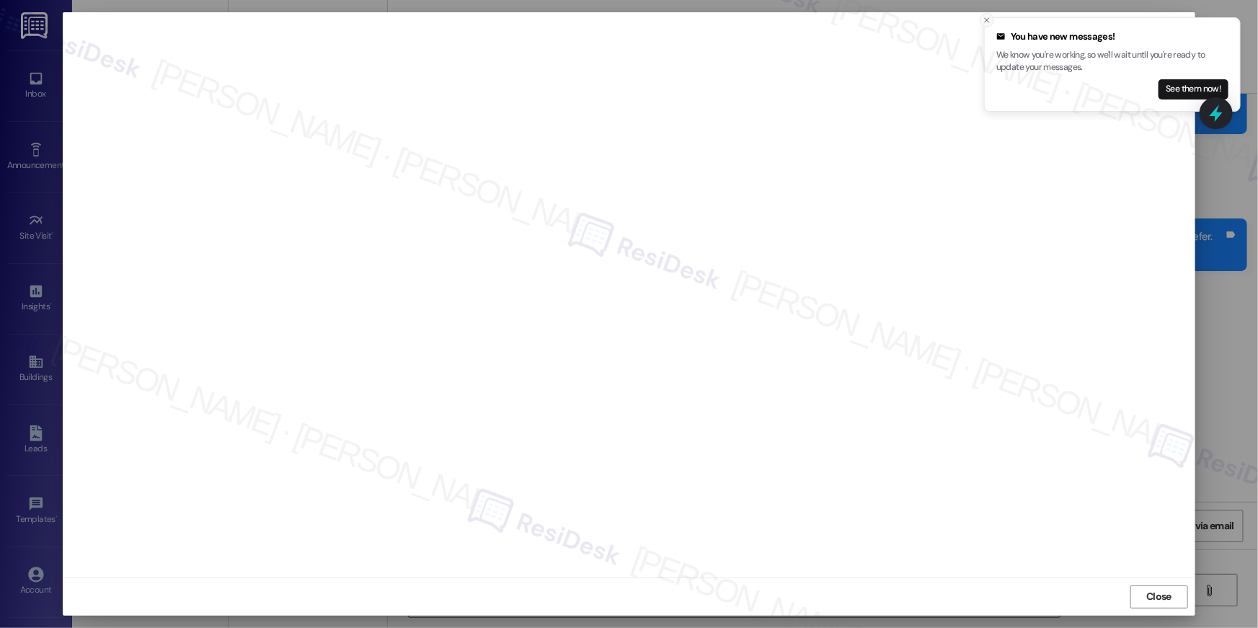
click at [983, 21] on icon "Close toast" at bounding box center [986, 20] width 9 height 9
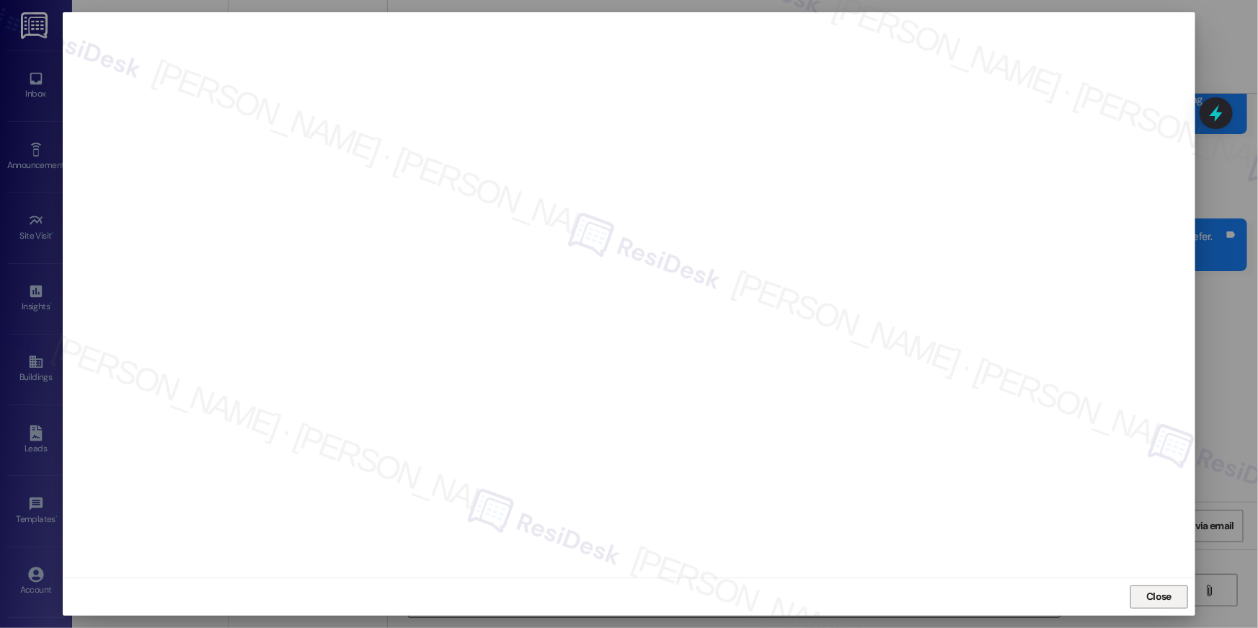
click at [1141, 592] on button "Close" at bounding box center [1159, 596] width 58 height 23
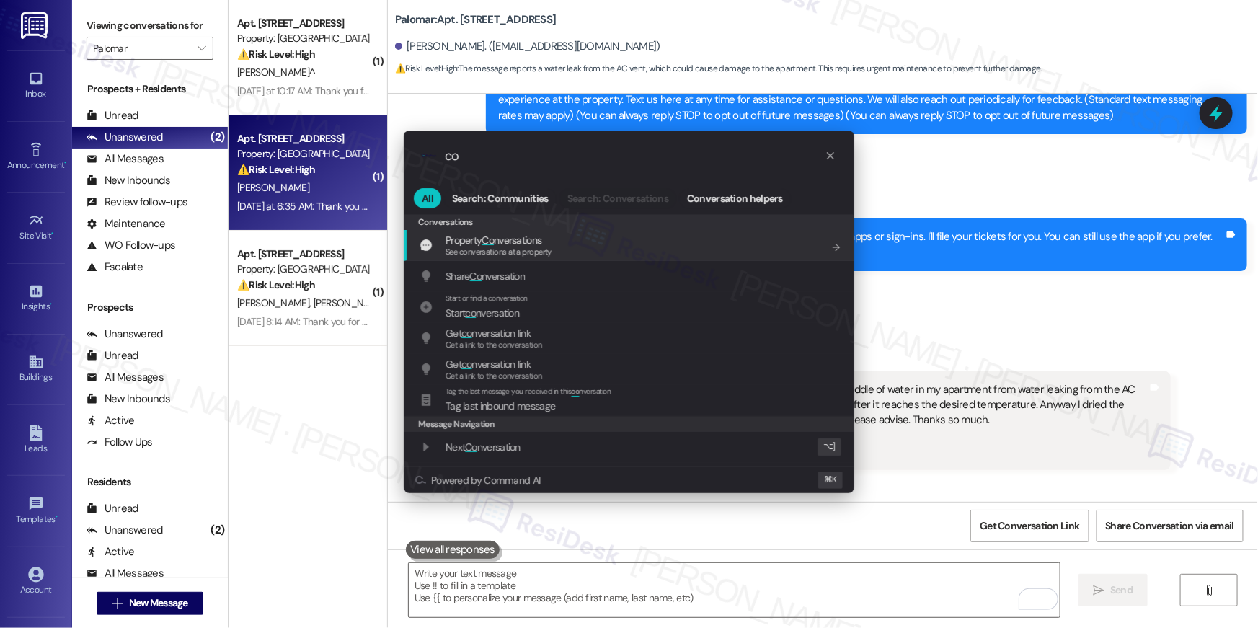
type input "c"
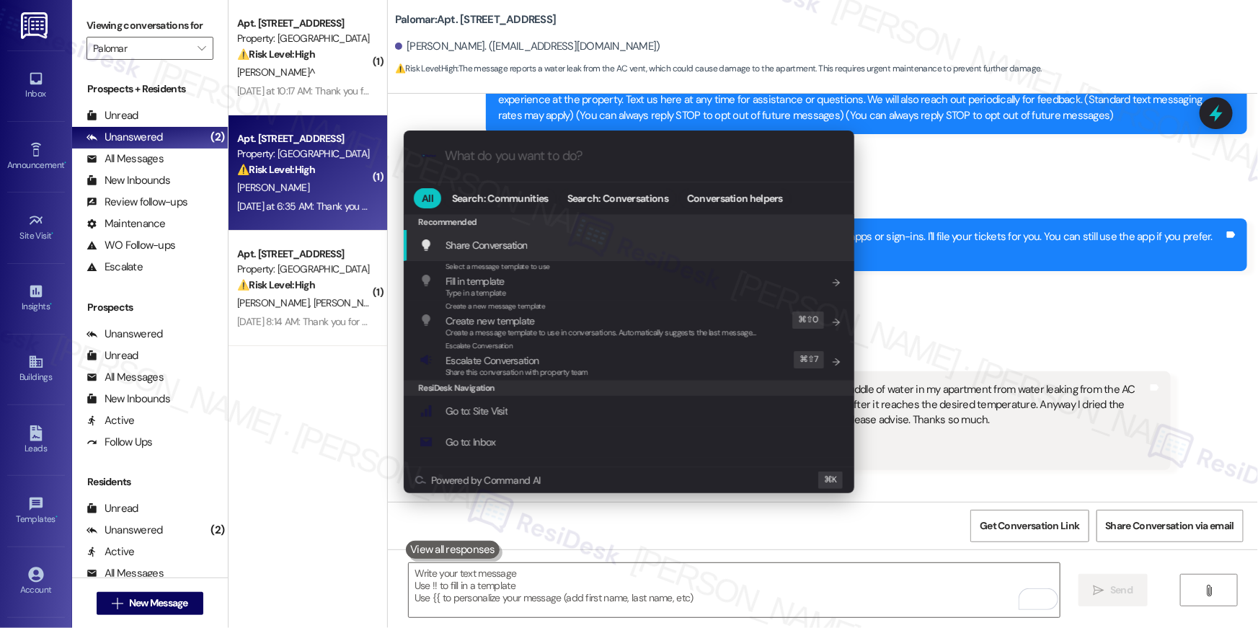
type input "s"
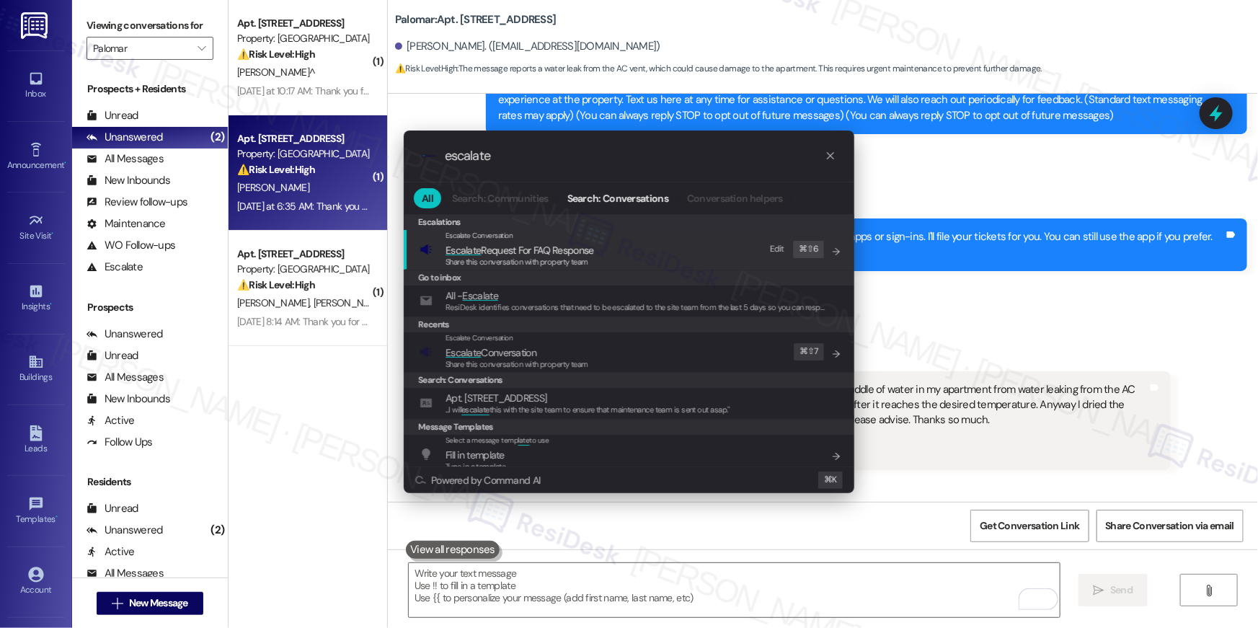
type input "escalate"
click at [663, 366] on div "Escalate Conversation Escalate Conversation Share this conversation with proper…" at bounding box center [630, 351] width 422 height 39
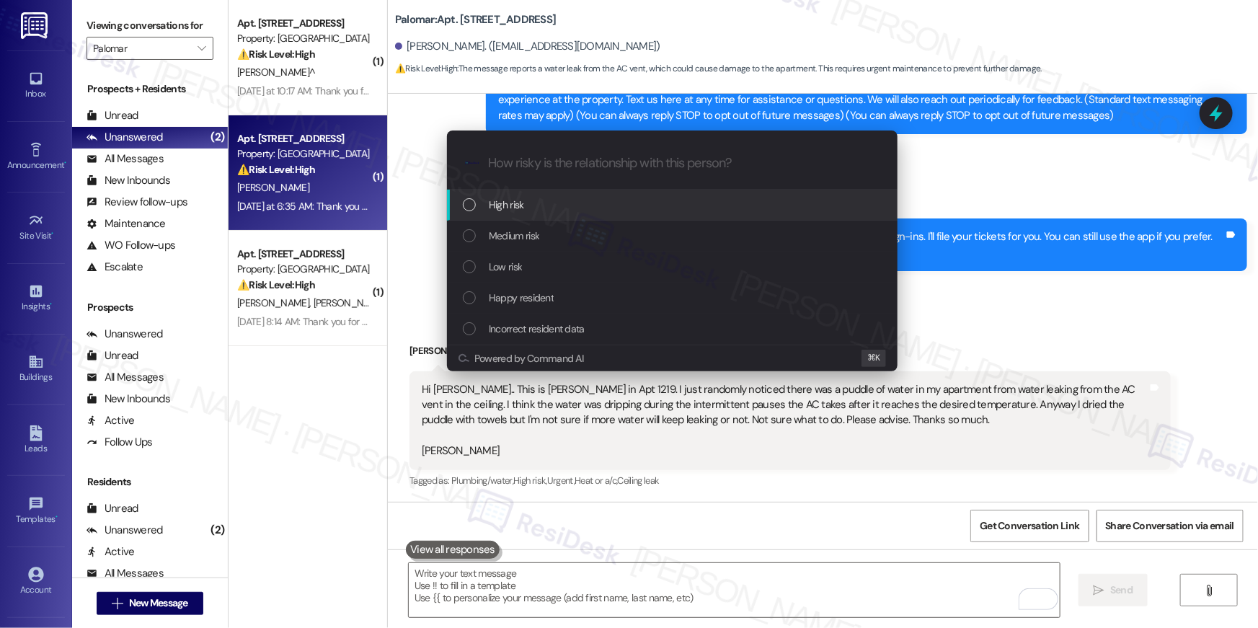
click at [569, 210] on div "High risk" at bounding box center [674, 205] width 422 height 16
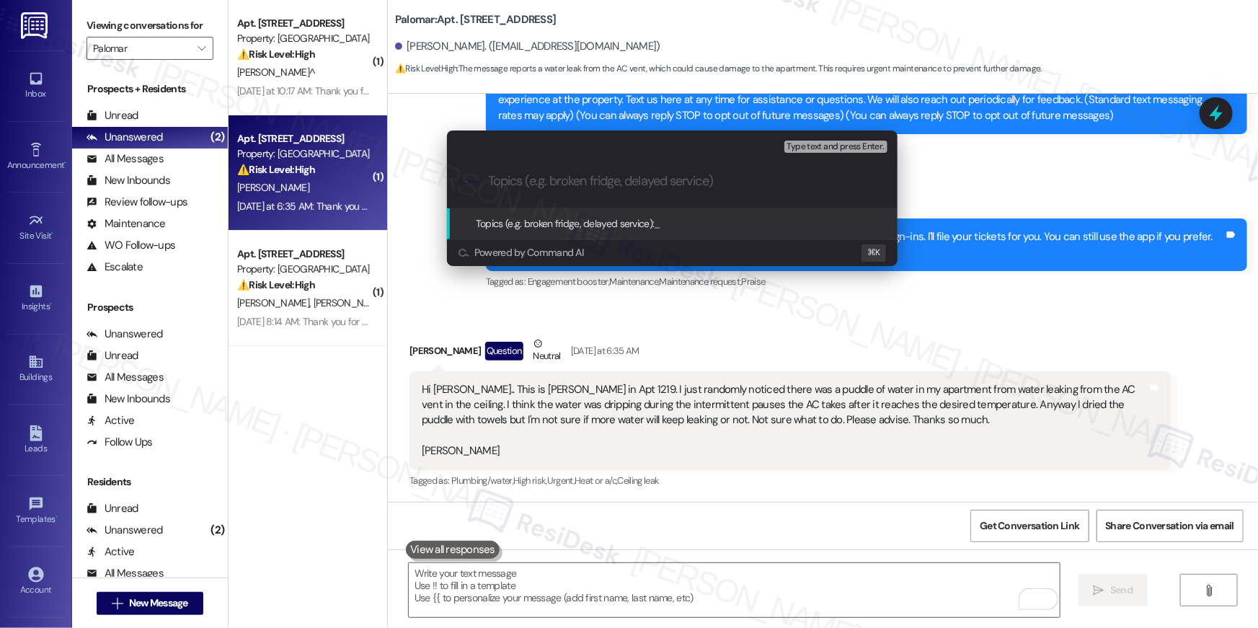
paste input "AC leak, work order follow-up"
type input "AC leak, work order follow-up"
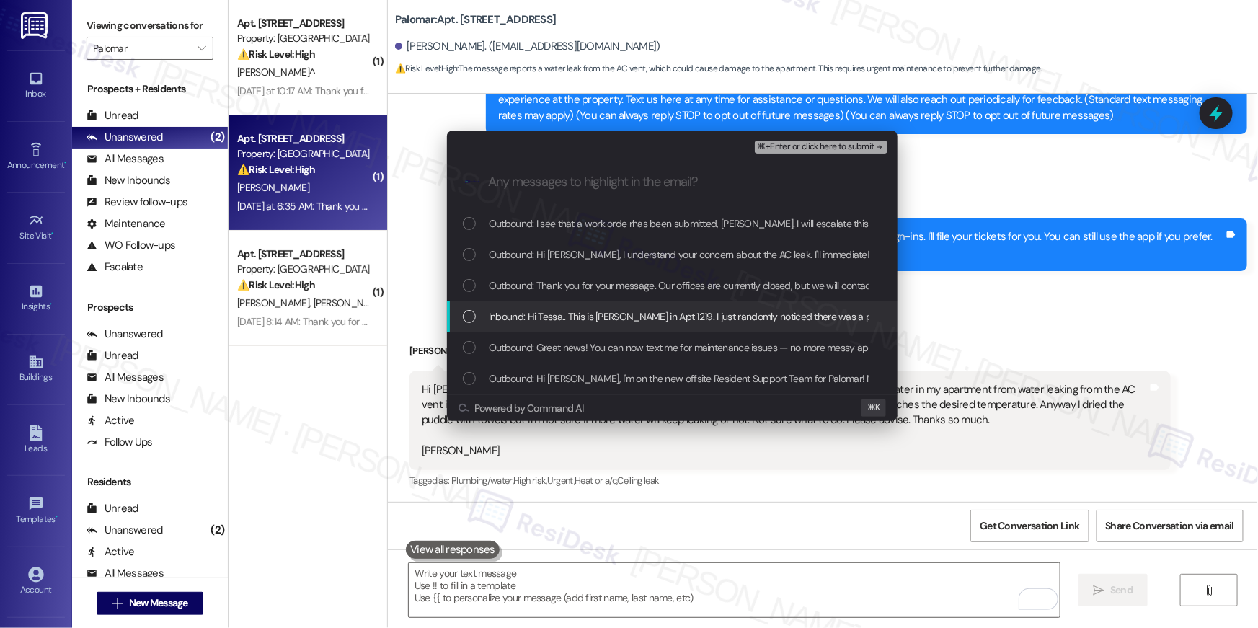
click at [471, 313] on div "List of options" at bounding box center [469, 316] width 13 height 13
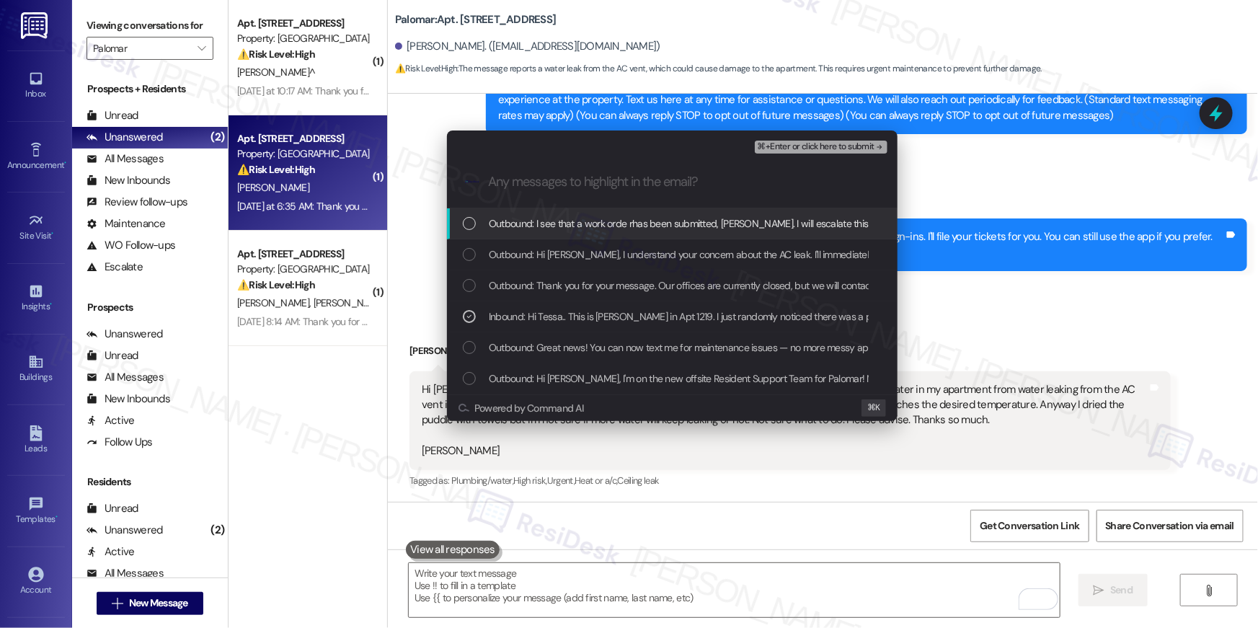
click at [850, 148] on span "⌘+Enter or click here to submit" at bounding box center [815, 147] width 117 height 10
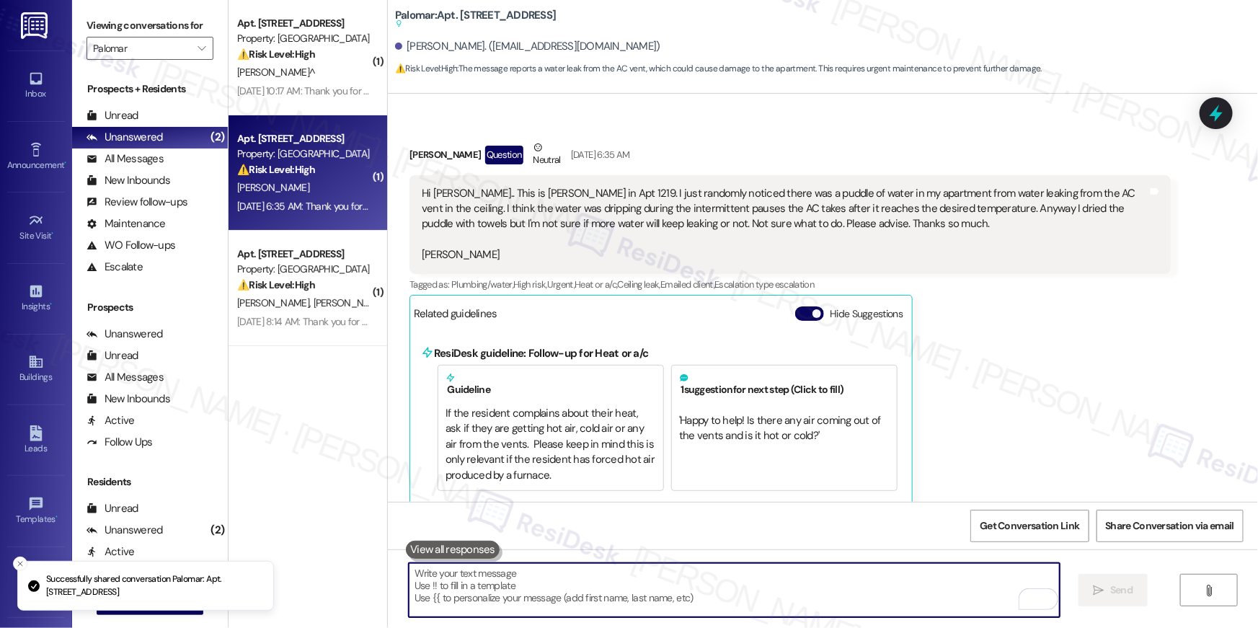
scroll to position [398, 0]
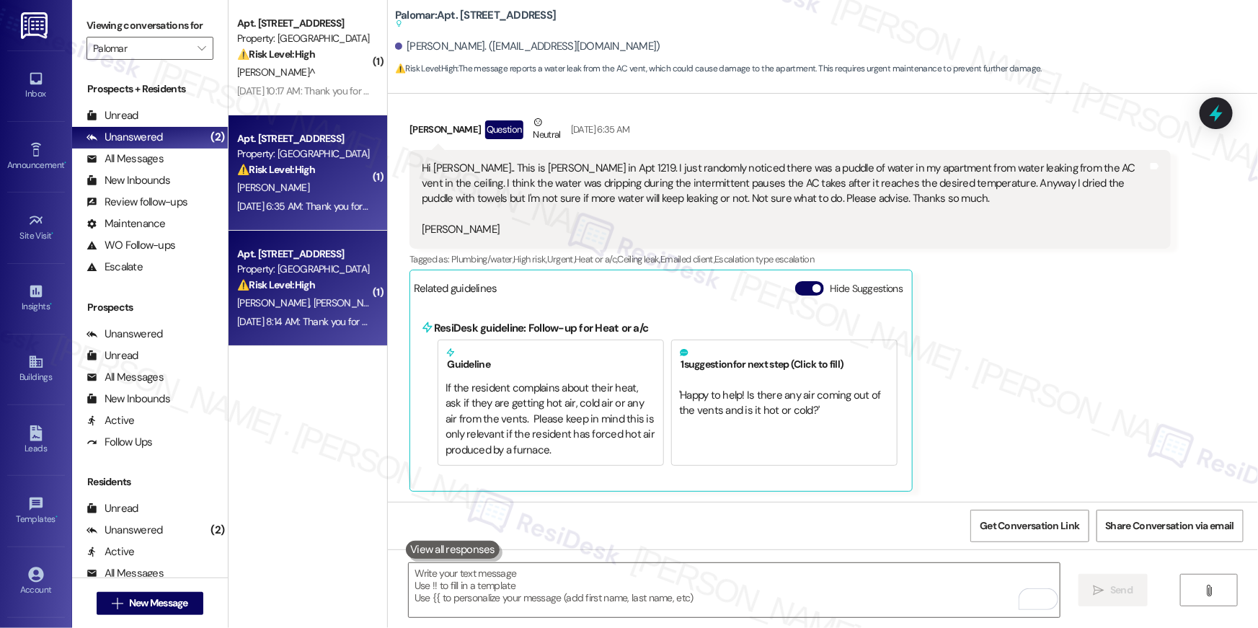
click at [306, 260] on div "Apt. 4112, 6250 S Commerce Ct" at bounding box center [303, 253] width 133 height 15
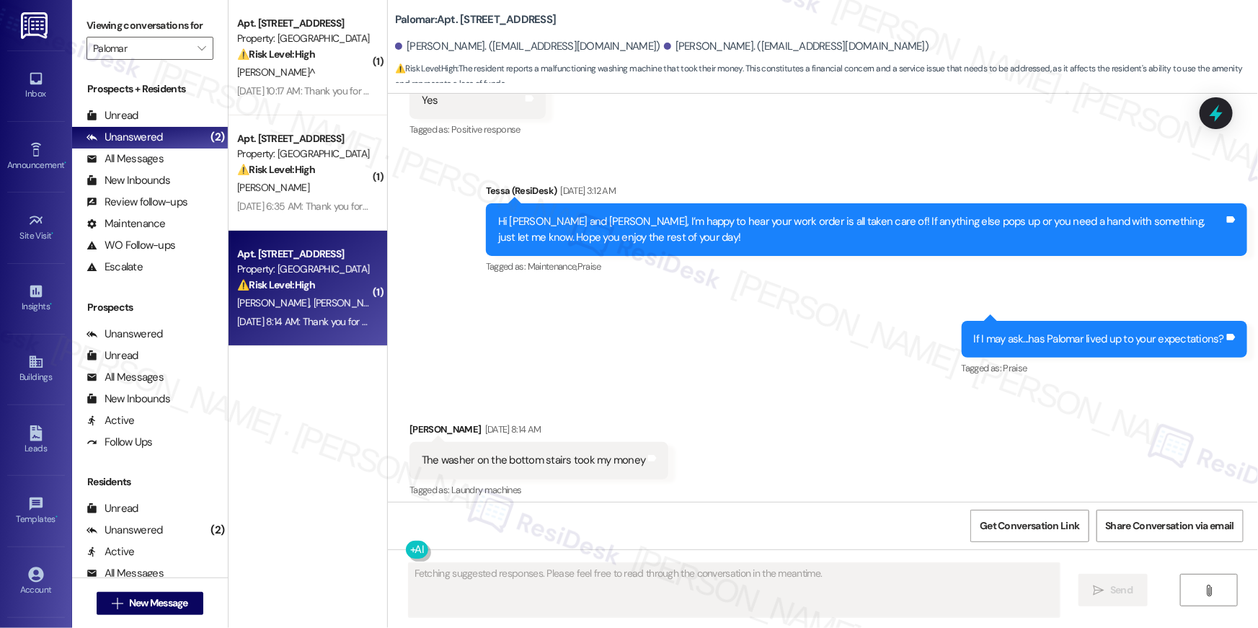
scroll to position [971, 0]
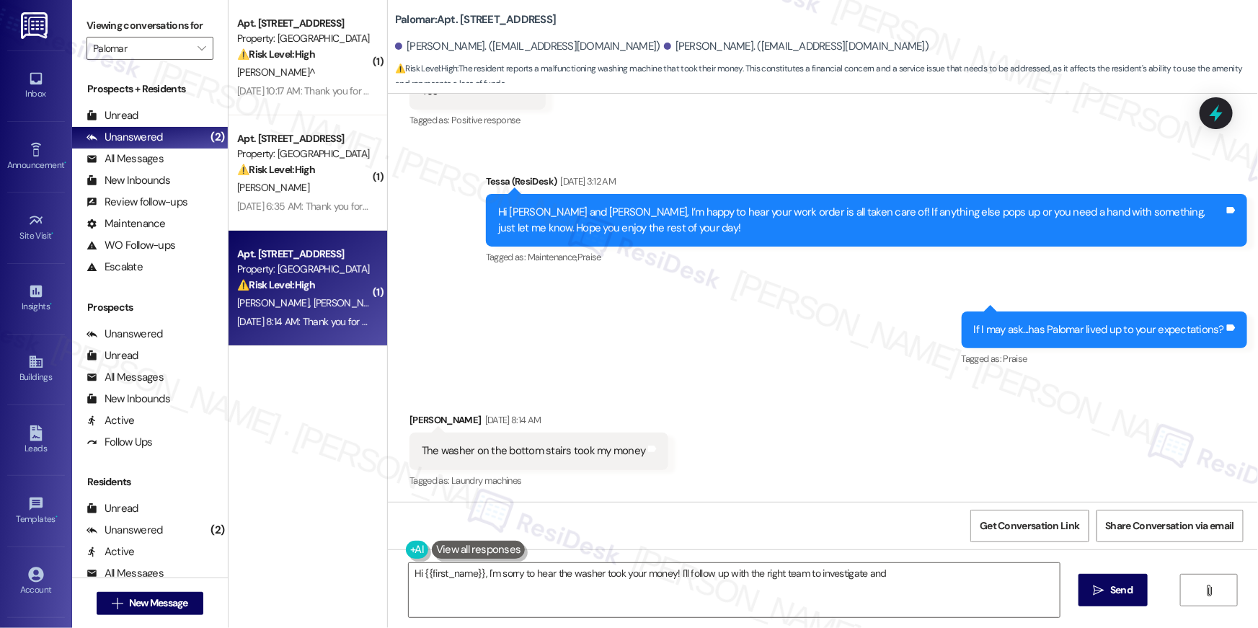
click at [778, 402] on div "Received via SMS Alyssa Ayala Sep 20, 2025 at 8:14 AM The washer on the bottom …" at bounding box center [823, 441] width 870 height 122
type textarea "Hi {{first_name}}, I'm sorry to hear the washer took your money! I'll follow up…"
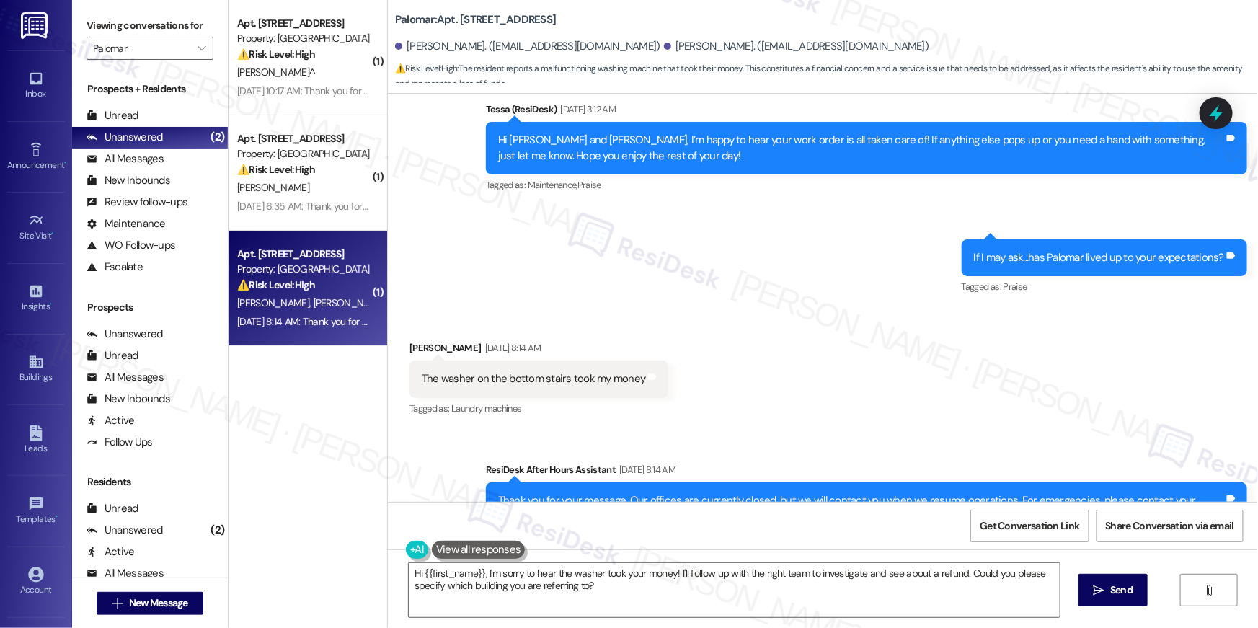
scroll to position [1109, 0]
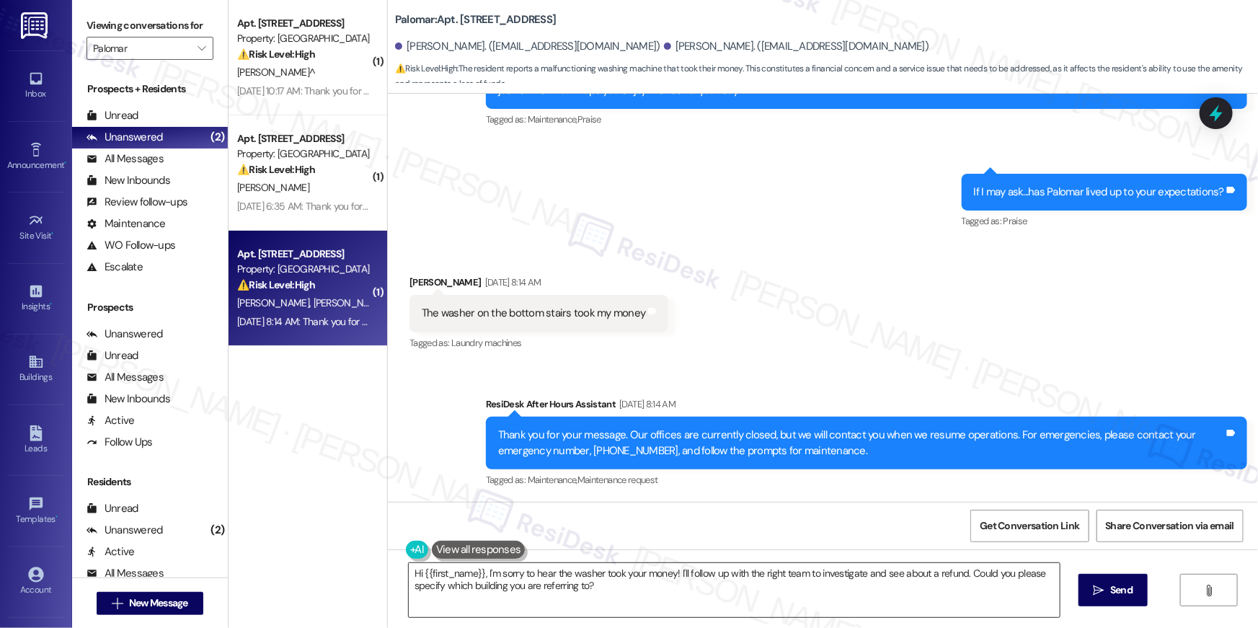
click at [684, 595] on textarea "Hi {{first_name}}, I'm sorry to hear the washer took your money! I'll follow up…" at bounding box center [734, 590] width 651 height 54
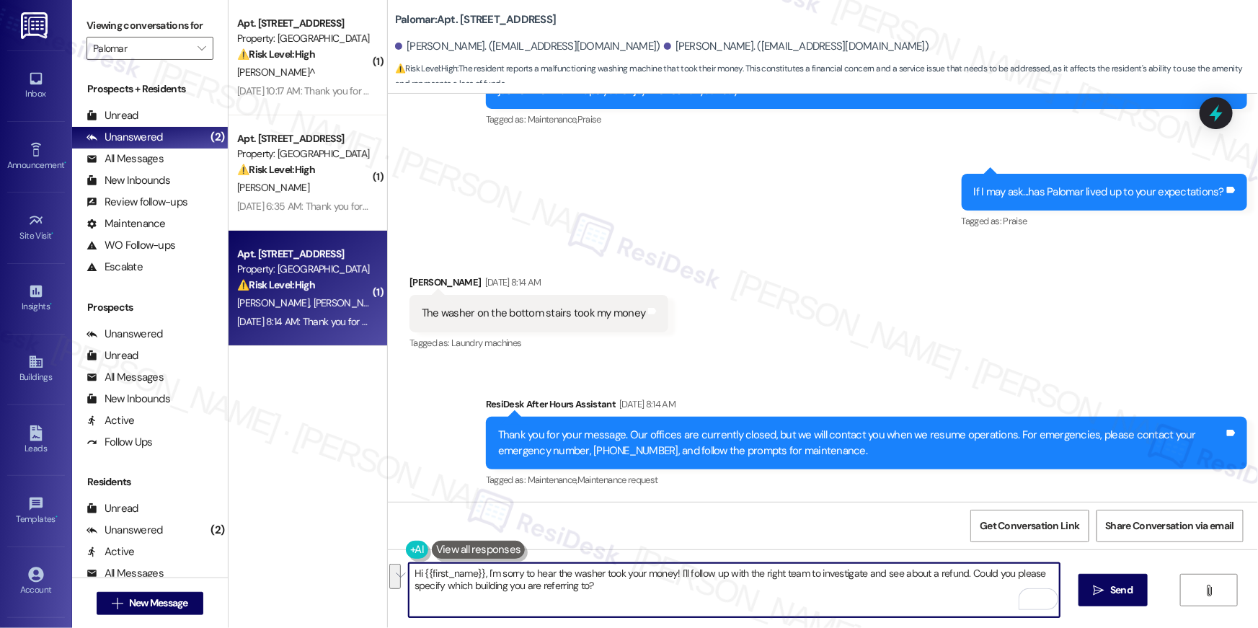
drag, startPoint x: 696, startPoint y: 597, endPoint x: 953, endPoint y: 577, distance: 257.4
click at [963, 574] on textarea "Hi {{first_name}}, I'm sorry to hear the washer took your money! I'll follow up…" at bounding box center [734, 590] width 651 height 54
click at [904, 582] on textarea "Hi {{first_name}}, I'm sorry to hear the washer took your money! I'll follow up…" at bounding box center [734, 590] width 651 height 54
drag, startPoint x: 864, startPoint y: 574, endPoint x: 877, endPoint y: 572, distance: 13.1
click at [877, 572] on textarea "Hi {{first_name}}, I'm sorry to hear the washer took your money! I'll follow up…" at bounding box center [734, 590] width 651 height 54
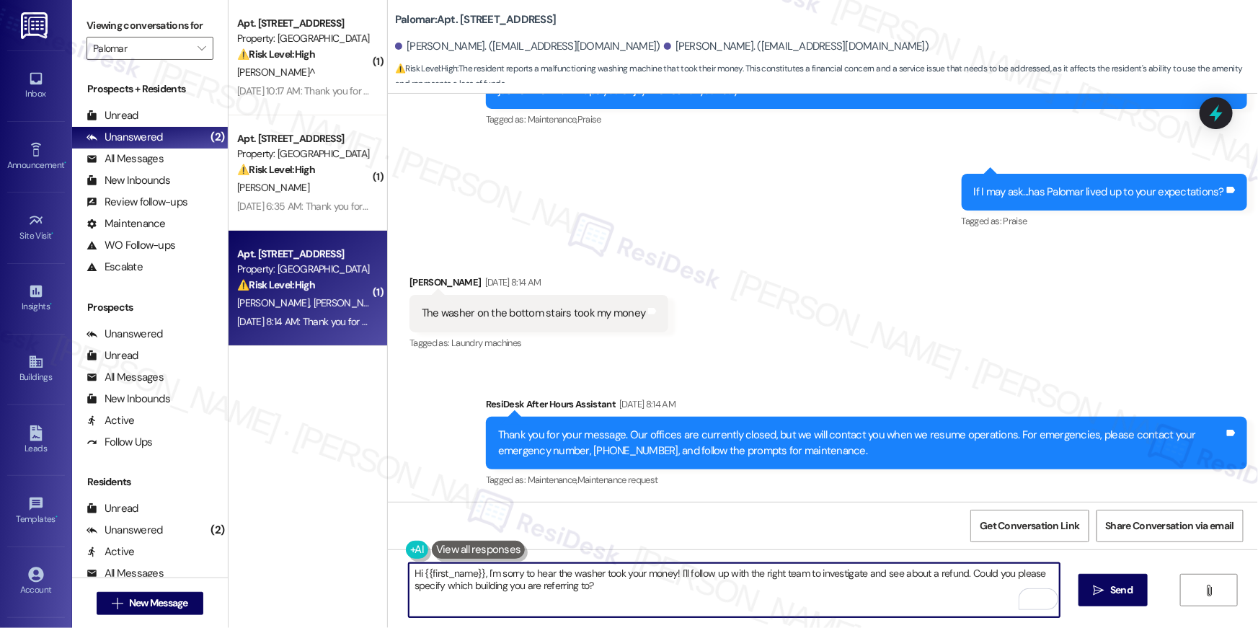
click at [850, 589] on textarea "Hi {{first_name}}, I'm sorry to hear the washer took your money! I'll follow up…" at bounding box center [734, 590] width 651 height 54
click at [872, 594] on textarea "Hi {{first_name}}, I'm sorry to hear the washer took your money! I'll follow up…" at bounding box center [734, 590] width 651 height 54
click at [1125, 590] on span "Send" at bounding box center [1121, 589] width 22 height 15
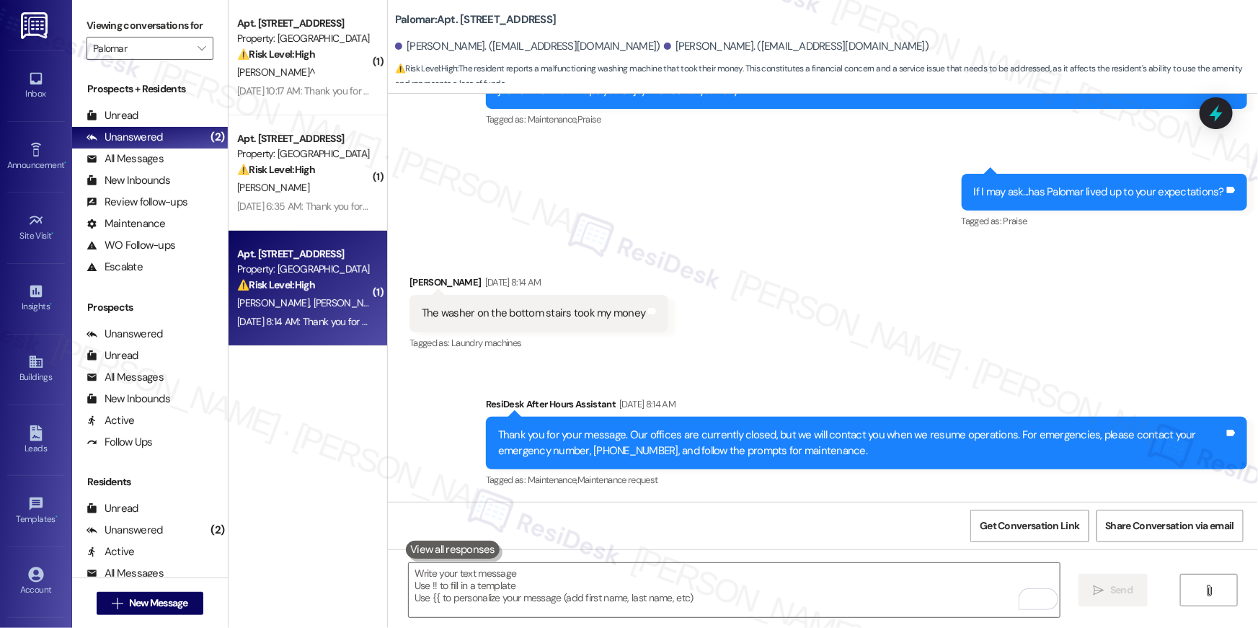
scroll to position [971, 0]
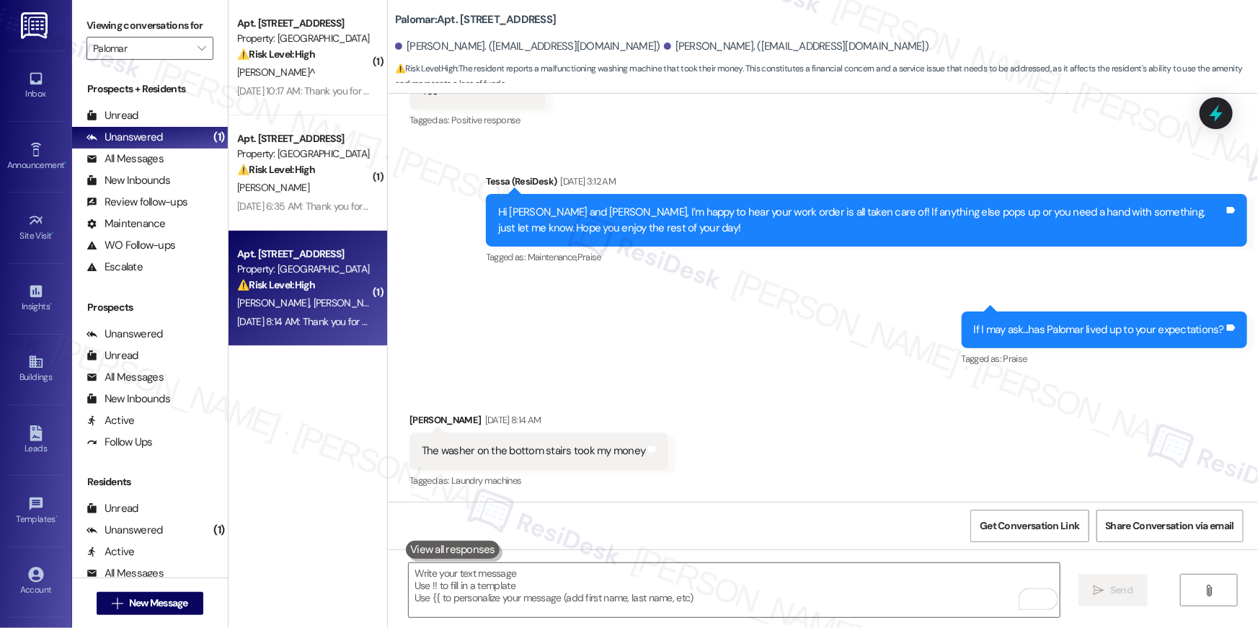
click at [654, 352] on div "Sent via SMS Tessa (ResiDesk) Sep 20, 2025 at 3:12 AM Hi Alyssa and Roberto, I’…" at bounding box center [823, 260] width 870 height 239
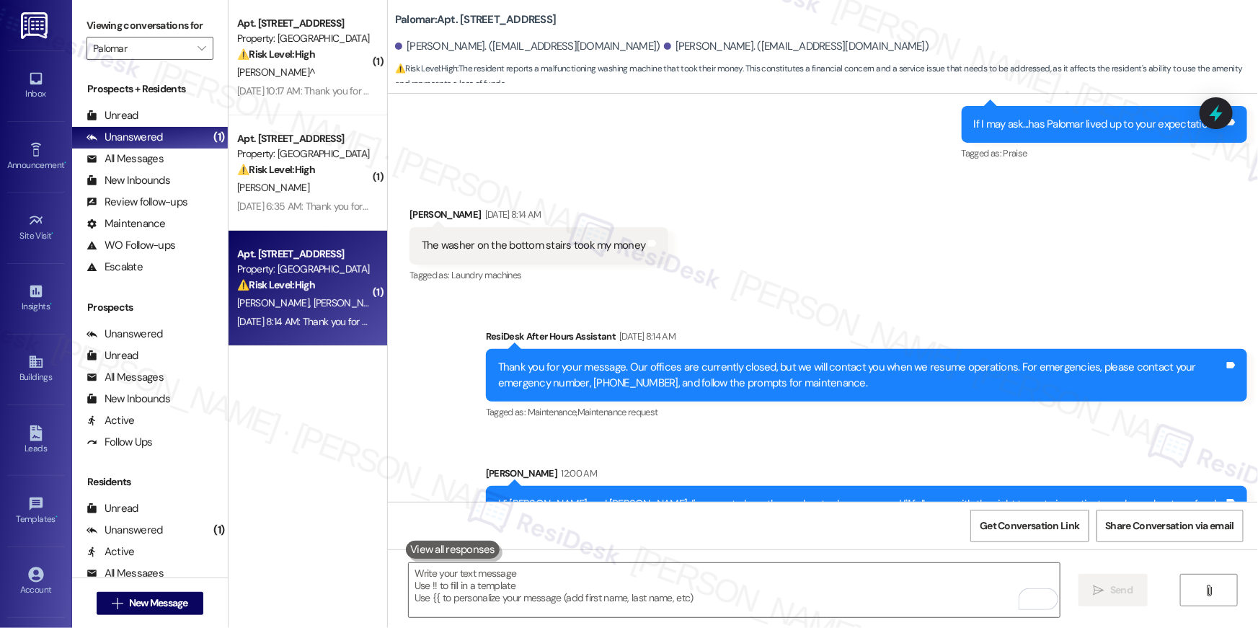
scroll to position [1224, 0]
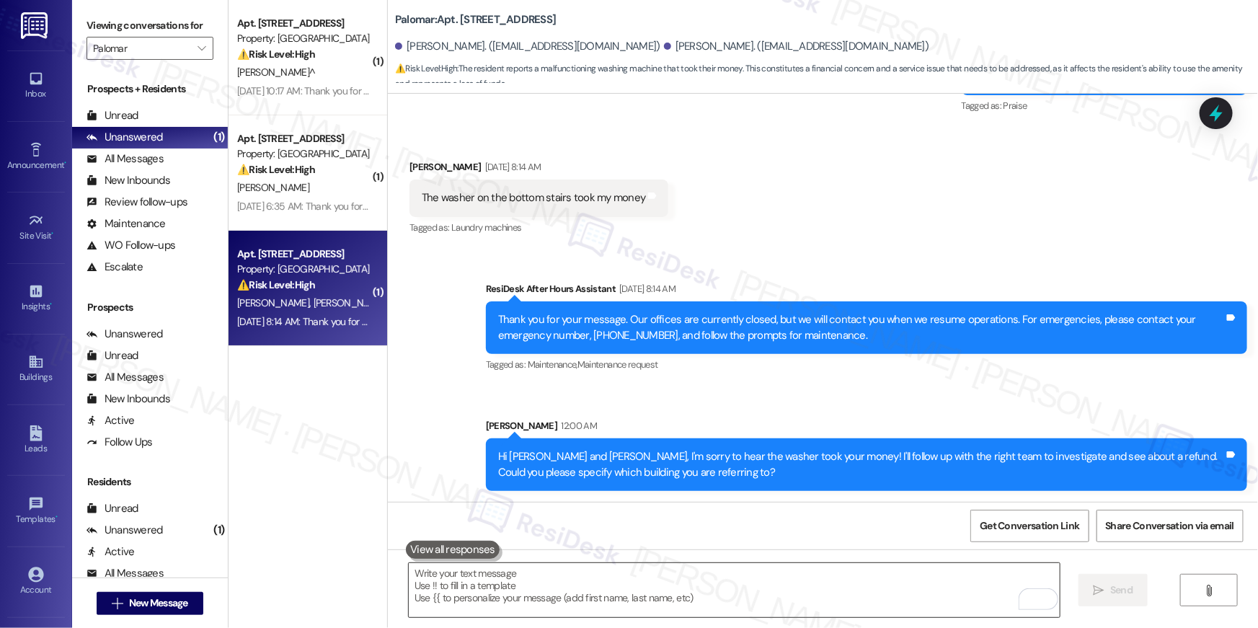
click at [773, 612] on textarea "To enrich screen reader interactions, please activate Accessibility in Grammarl…" at bounding box center [734, 590] width 651 height 54
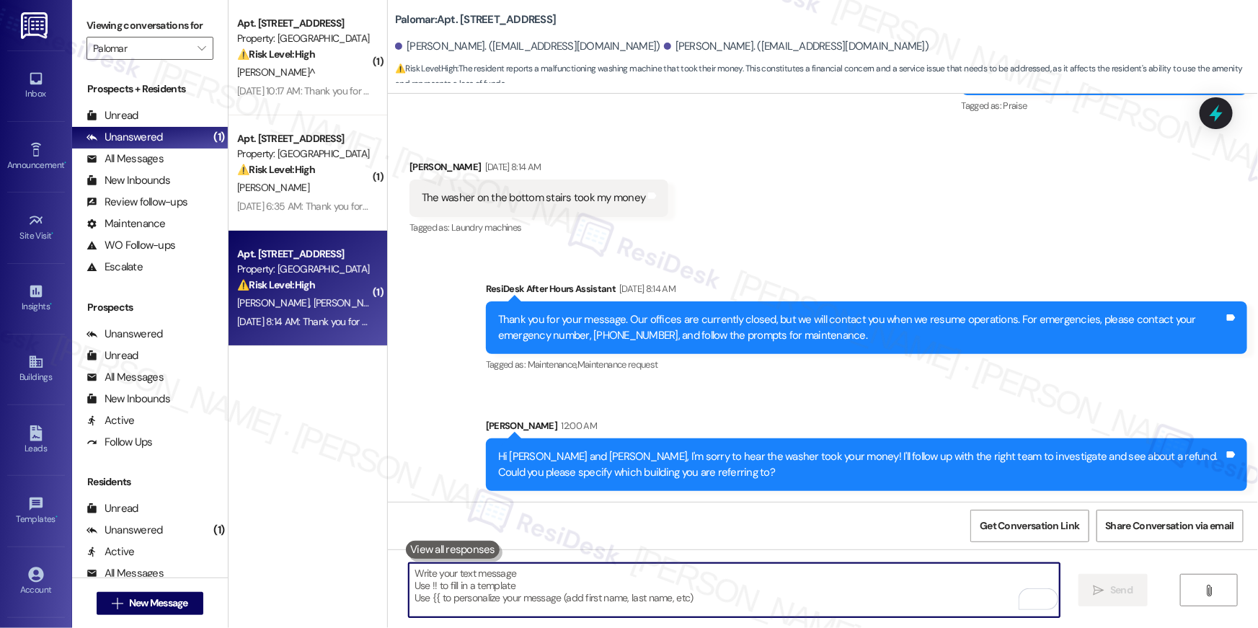
click at [773, 610] on textarea "To enrich screen reader interactions, please activate Accessibility in Grammarl…" at bounding box center [734, 590] width 651 height 54
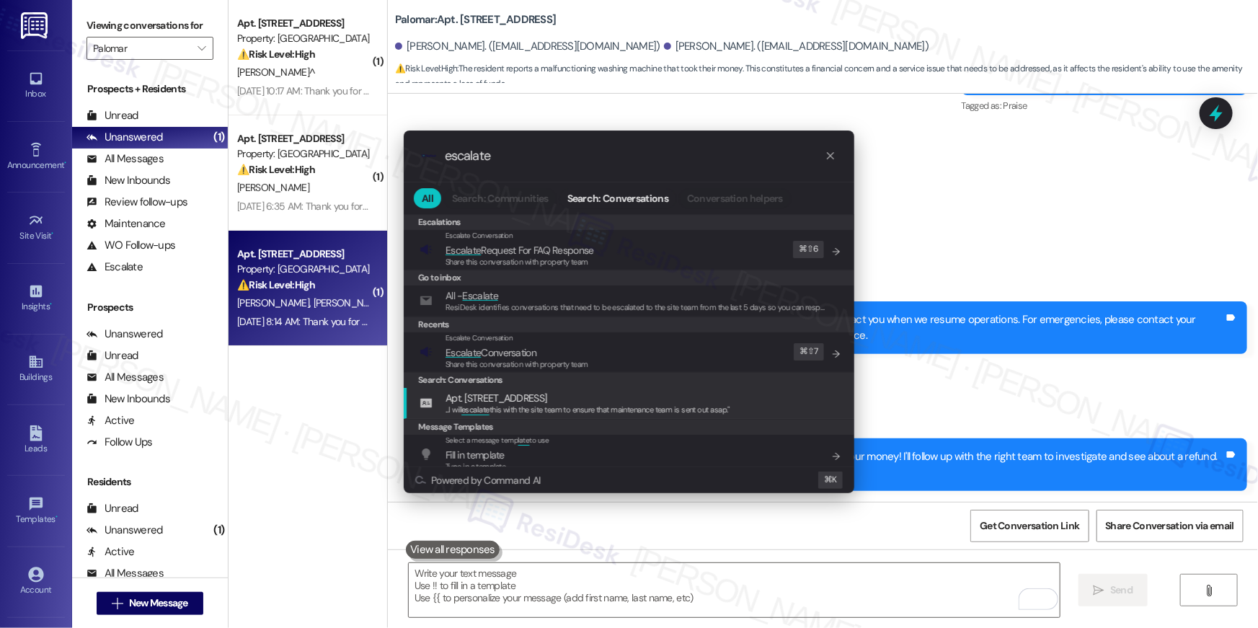
type input "escalate"
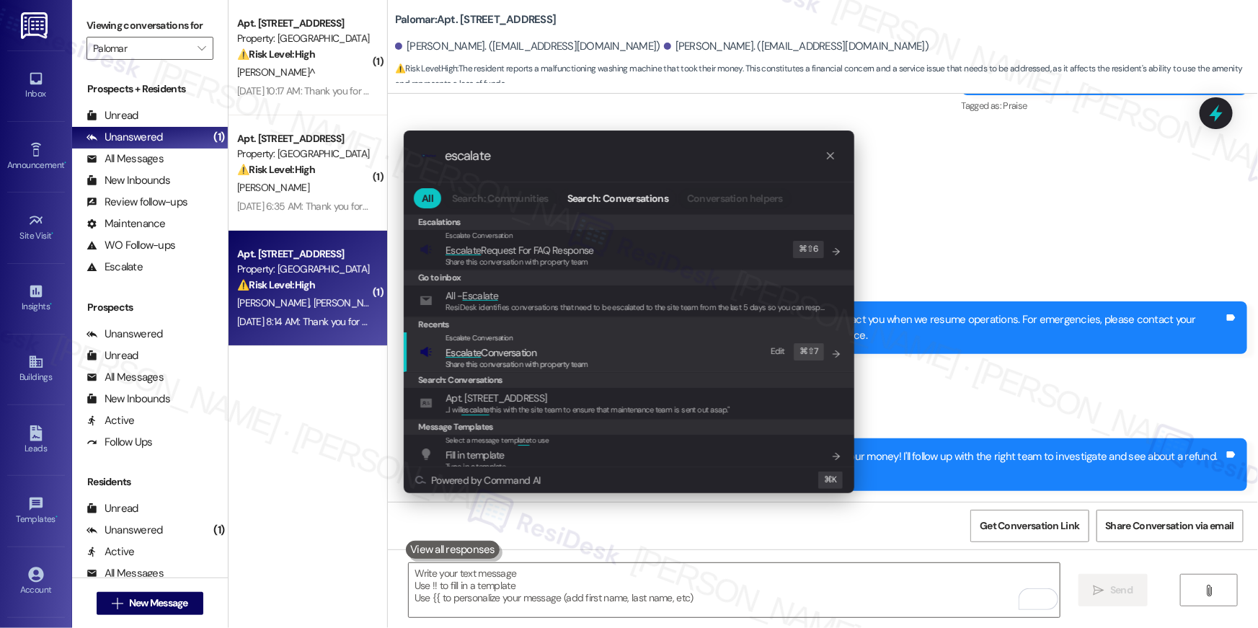
click at [527, 370] on div "Share this conversation with property team" at bounding box center [516, 364] width 143 height 13
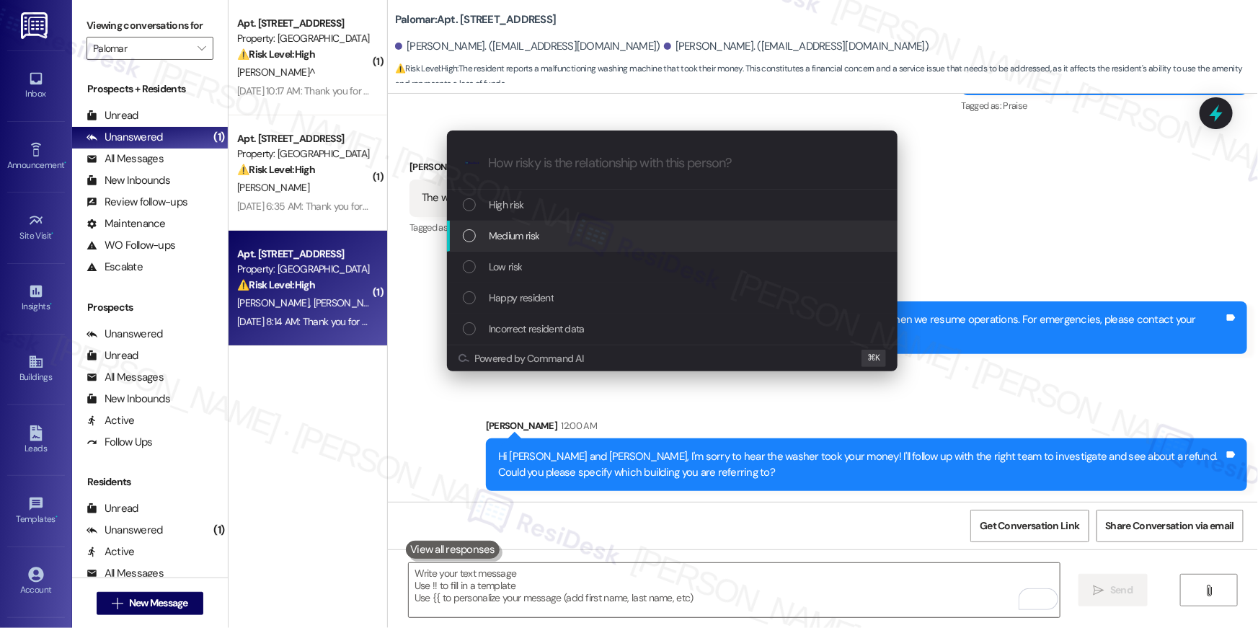
click at [510, 234] on span "Medium risk" at bounding box center [514, 236] width 50 height 16
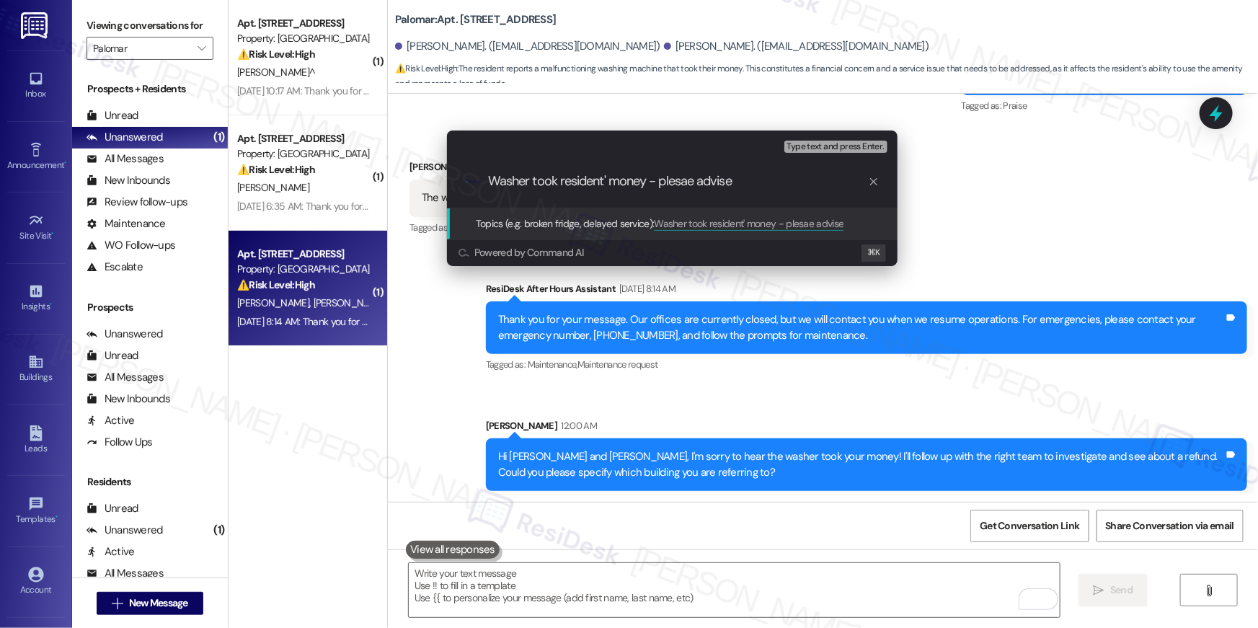
click at [606, 182] on input "Washer took resident' money - plesae advise" at bounding box center [678, 181] width 380 height 15
click at [774, 190] on div ".cls-1{fill:#0a055f;}.cls-2{fill:#0cc4c4;} resideskLogoBlueOrange Washer took r…" at bounding box center [672, 181] width 450 height 51
click at [774, 187] on input "Washer took resident's money - please advise" at bounding box center [678, 181] width 380 height 15
type input "Washer took resident's money - please advise next step"
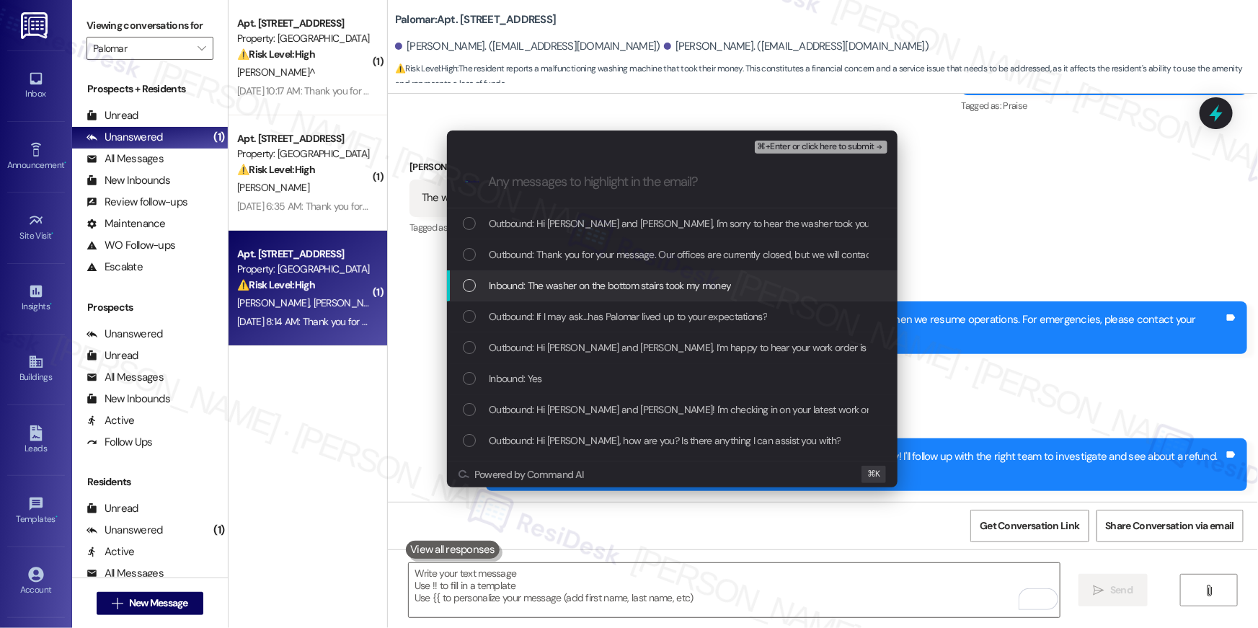
click at [468, 281] on div "List of options" at bounding box center [469, 285] width 13 height 13
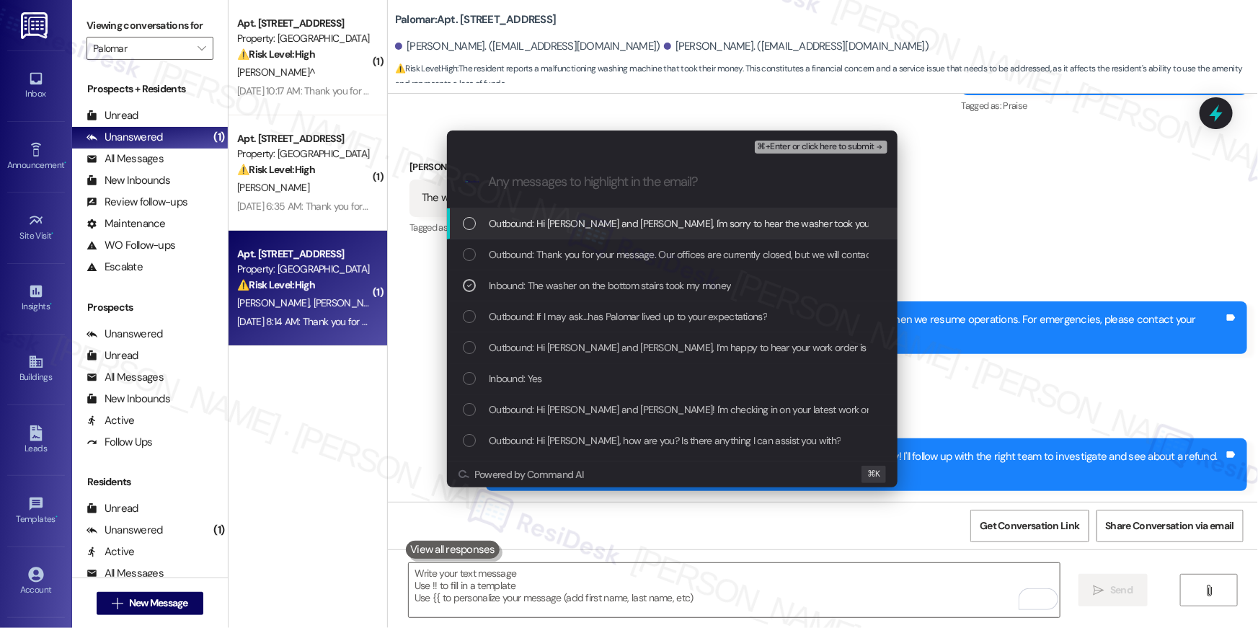
click at [840, 139] on div "⌘+Enter or click here to submit" at bounding box center [822, 147] width 135 height 19
click at [830, 144] on span "⌘+Enter or click here to submit" at bounding box center [815, 147] width 117 height 10
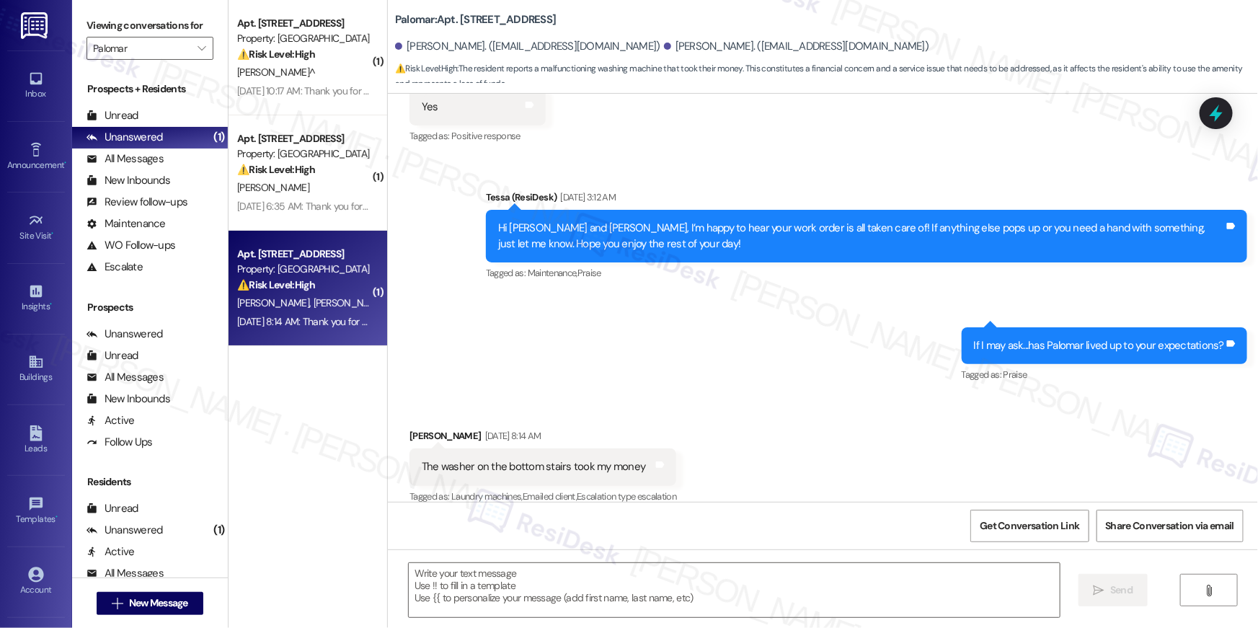
scroll to position [971, 0]
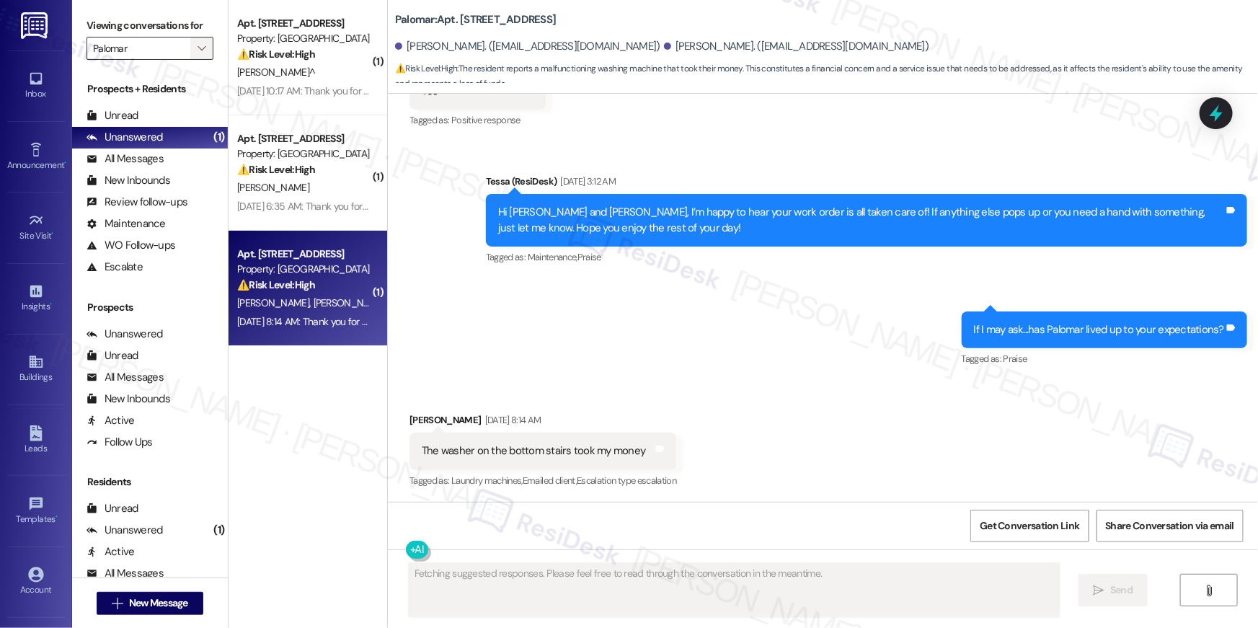
click at [197, 48] on icon "" at bounding box center [201, 49] width 8 height 12
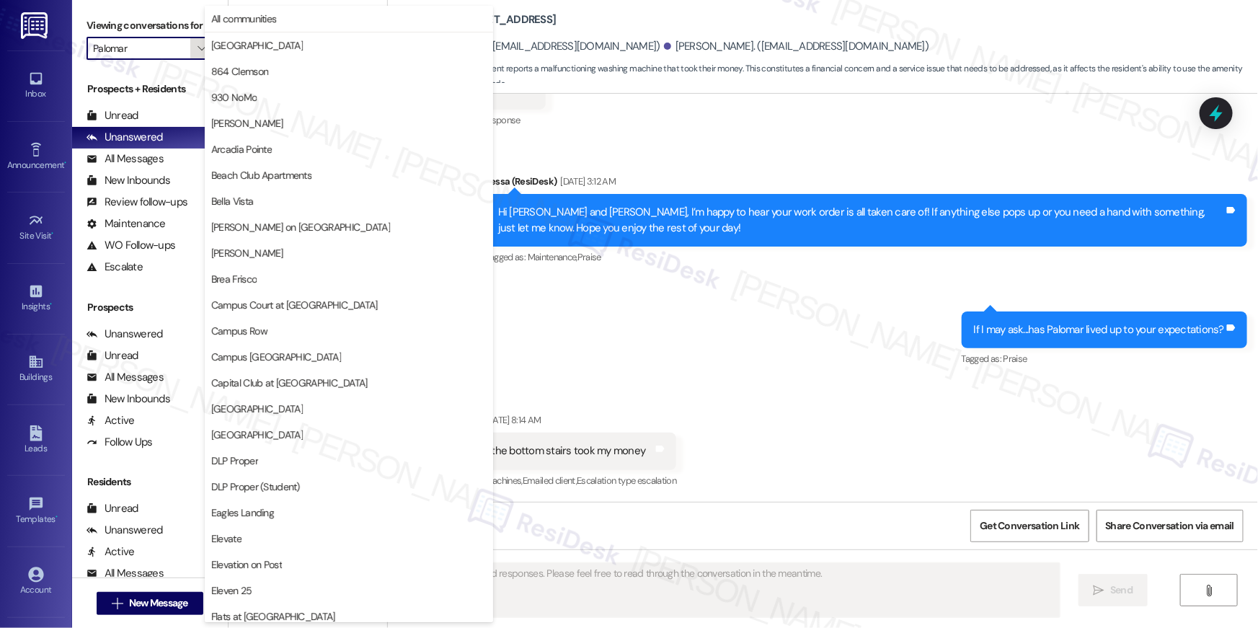
scroll to position [753, 0]
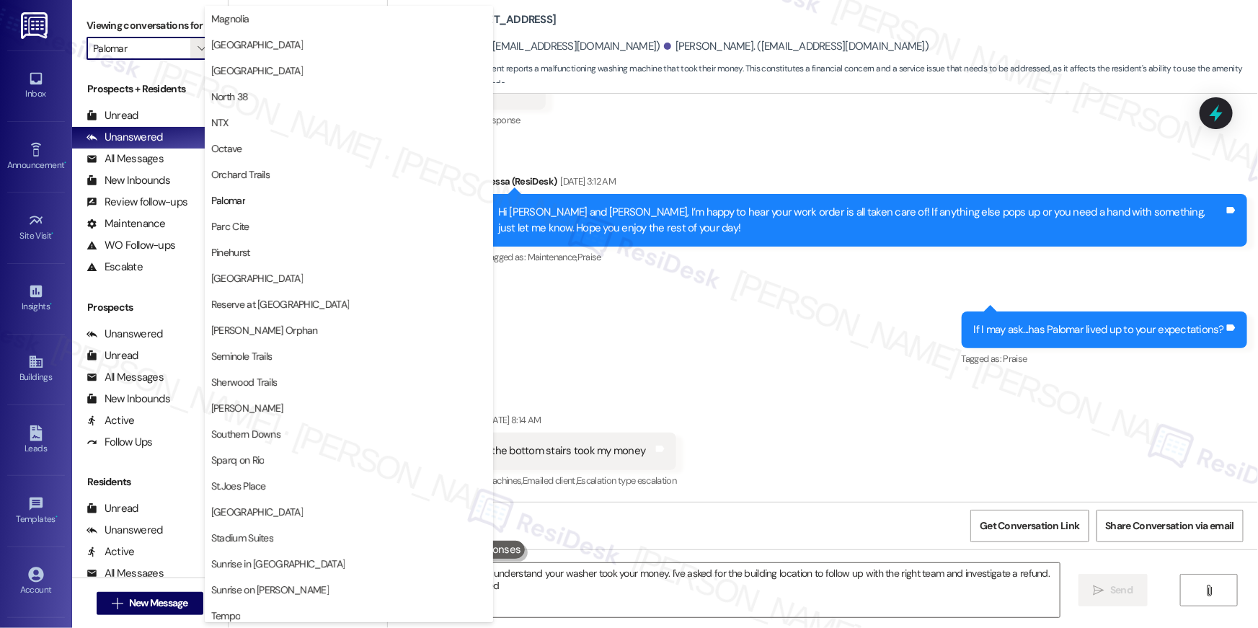
type textarea "Hi {{first_name}}, I understand your washer took your money. I've asked for the…"
click at [234, 249] on span "Pinehurst" at bounding box center [230, 252] width 39 height 14
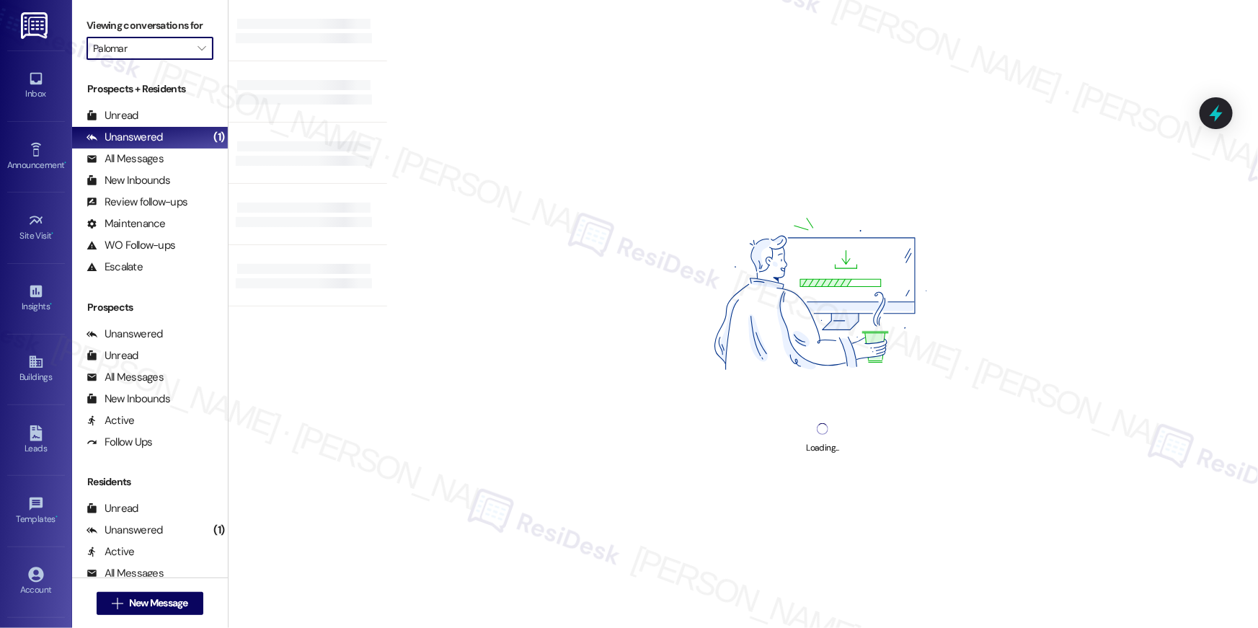
type input "Pinehurst"
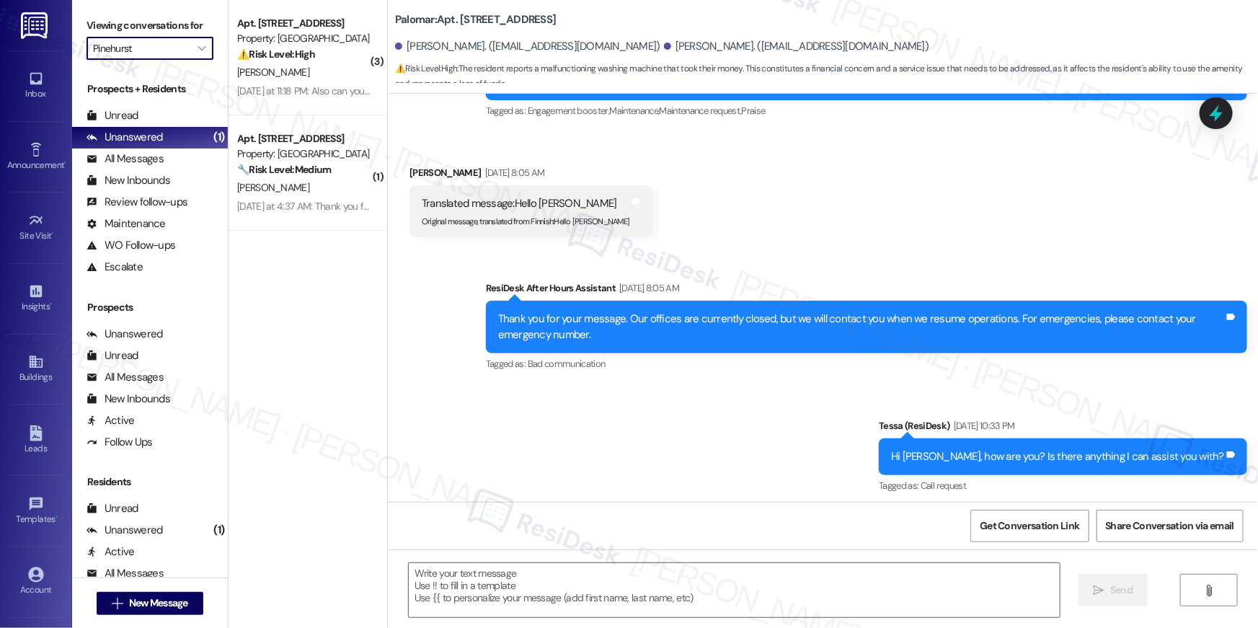
type textarea "Fetching suggested responses. Please feel free to read through the conversation…"
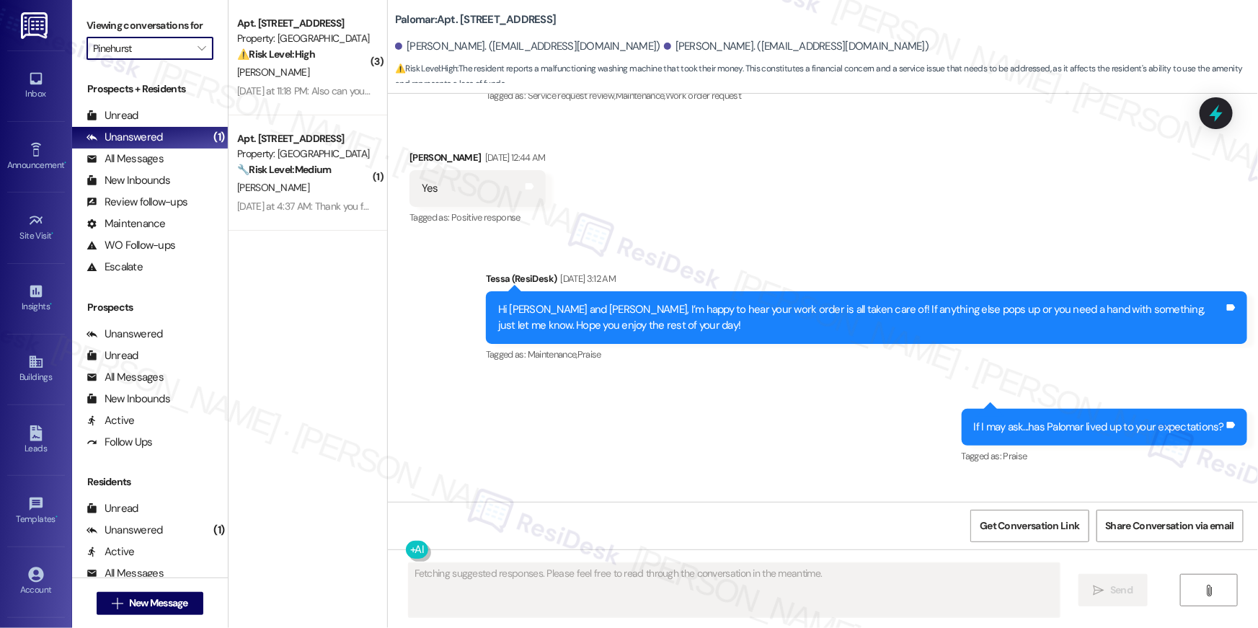
scroll to position [971, 0]
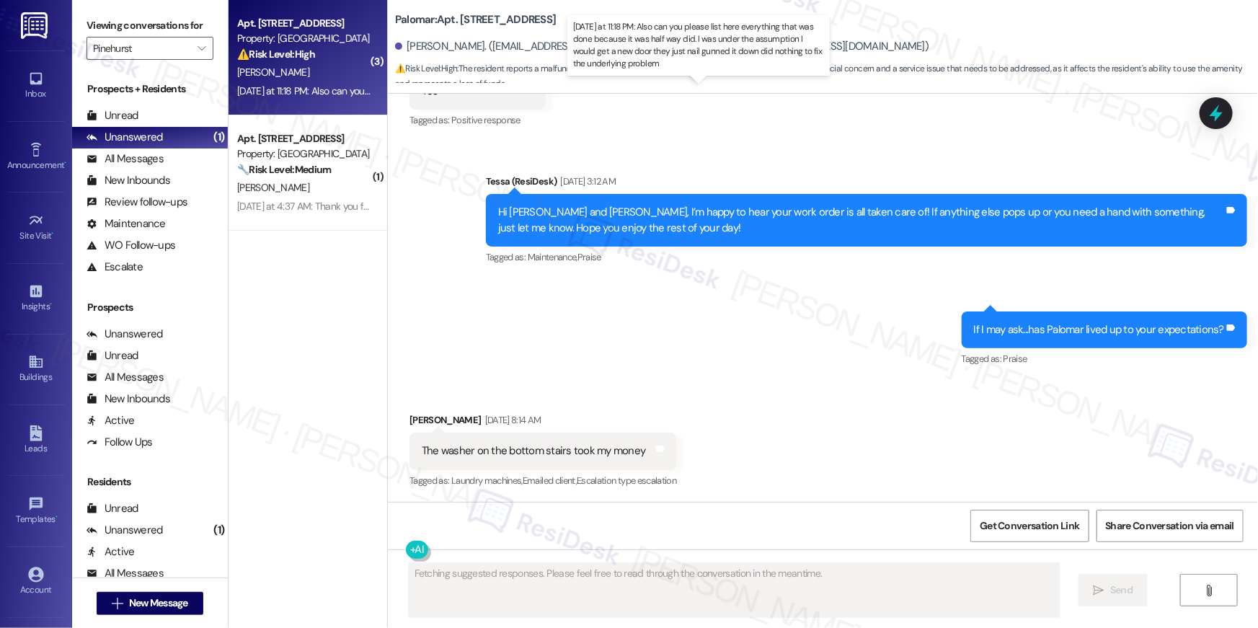
click at [254, 85] on div "Yesterday at 11:18 PM: Also can you please list here everything that was done b…" at bounding box center [704, 90] width 934 height 13
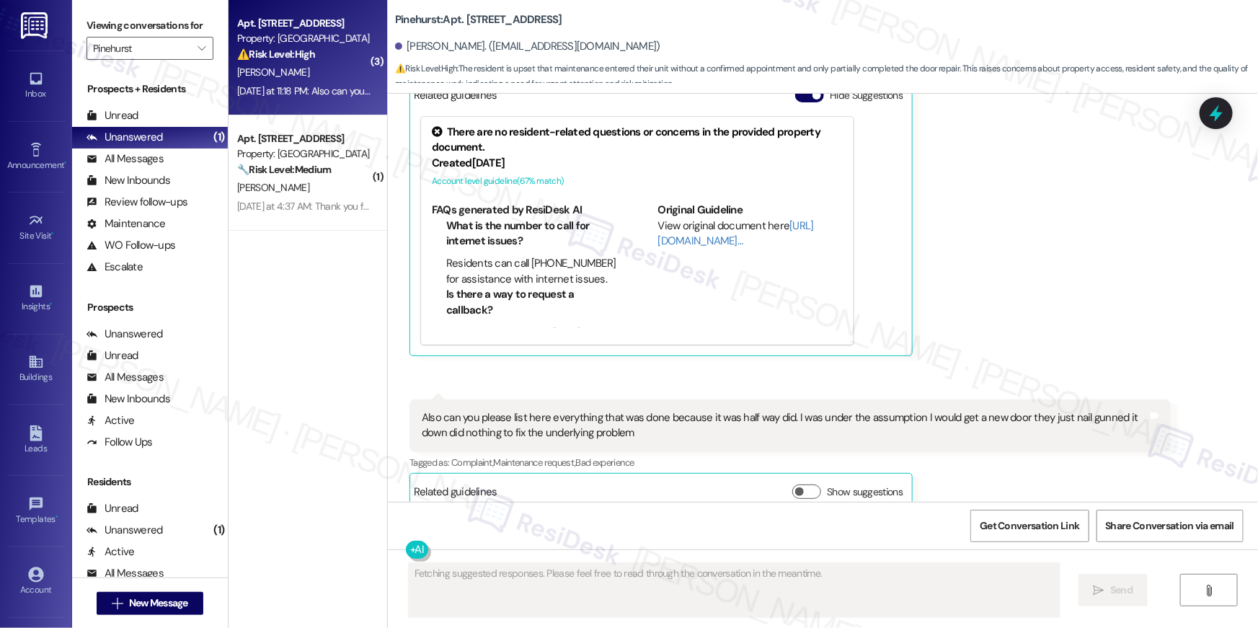
scroll to position [2580, 0]
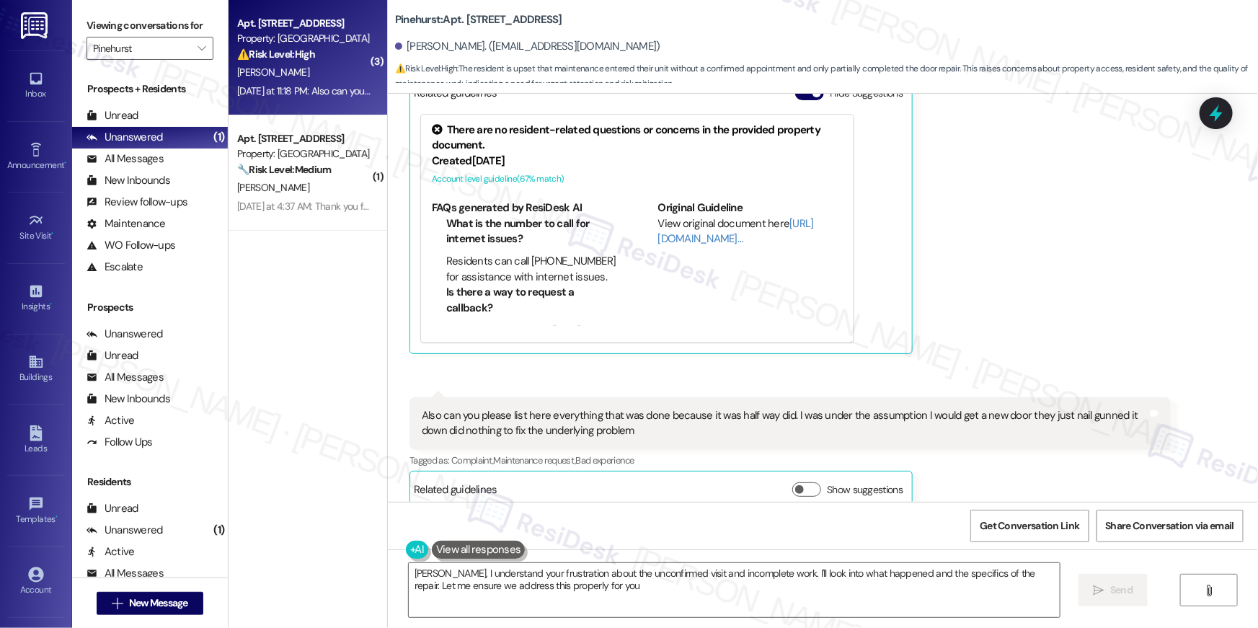
type textarea "Alyssa, I understand your frustration about the unconfirmed visit and incomplet…"
click at [1160, 289] on div "Received via SMS Alyssa Turner Yesterday at 11:17 PM Hey. I did not confirm wit…" at bounding box center [823, 240] width 870 height 555
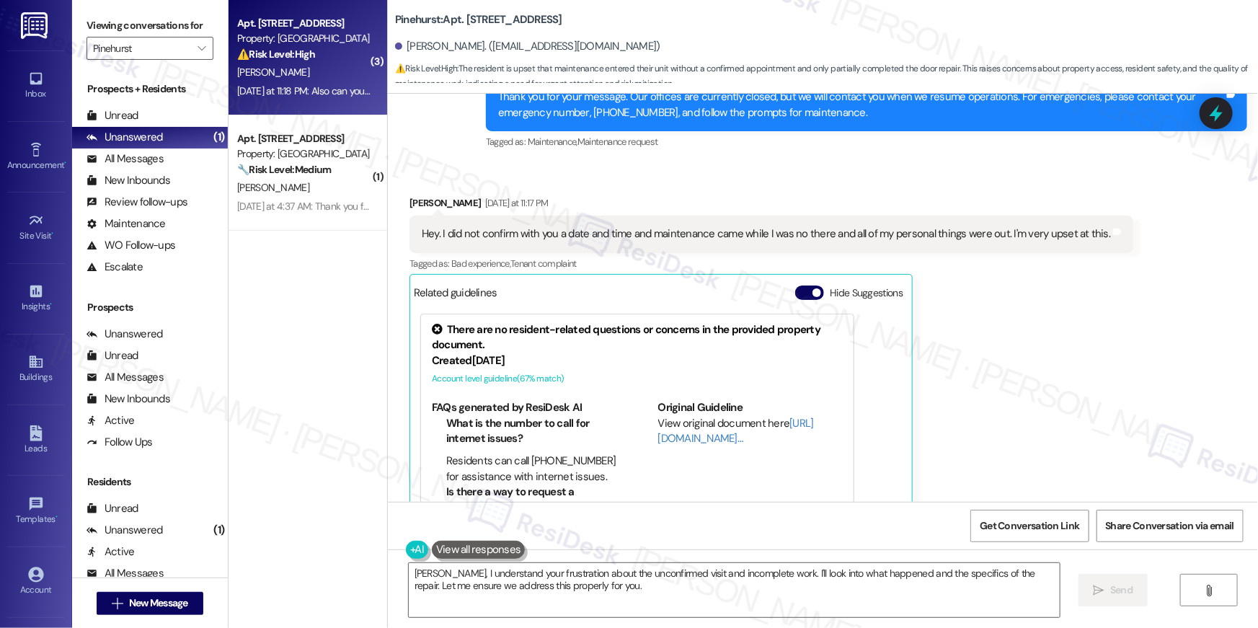
scroll to position [2374, 0]
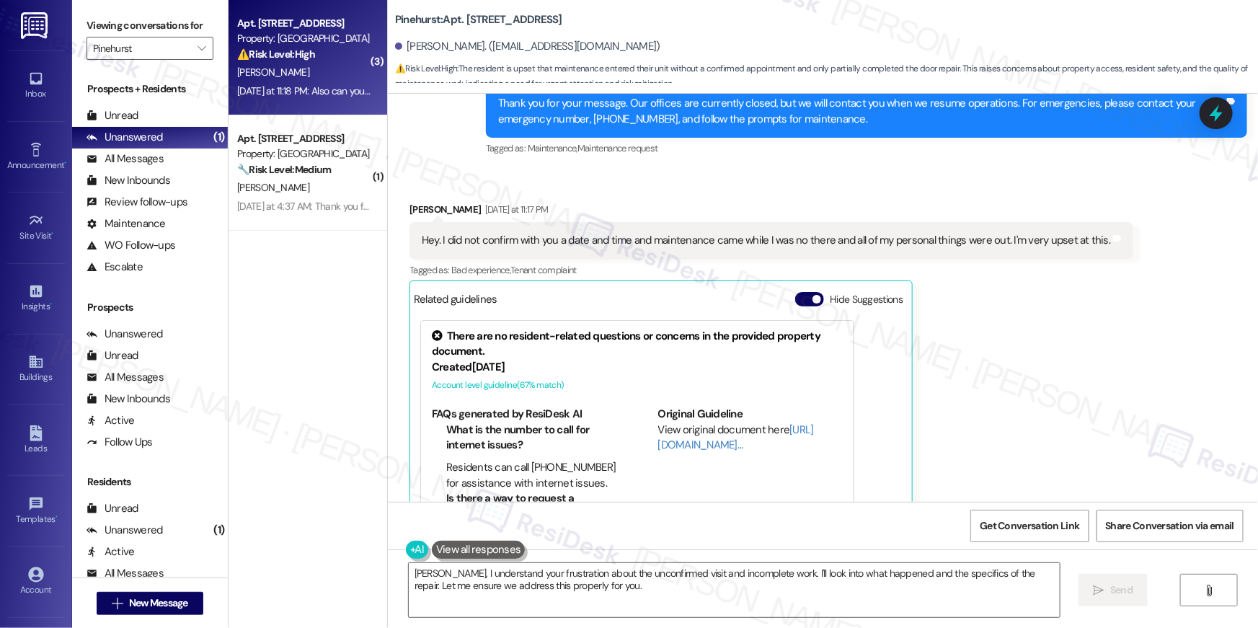
click at [1084, 353] on div "Alyssa Turner Yesterday at 11:17 PM Hey. I did not confirm with you a date and …" at bounding box center [771, 381] width 724 height 358
click at [1061, 372] on div "Alyssa Turner Yesterday at 11:17 PM Hey. I did not confirm with you a date and …" at bounding box center [771, 381] width 724 height 358
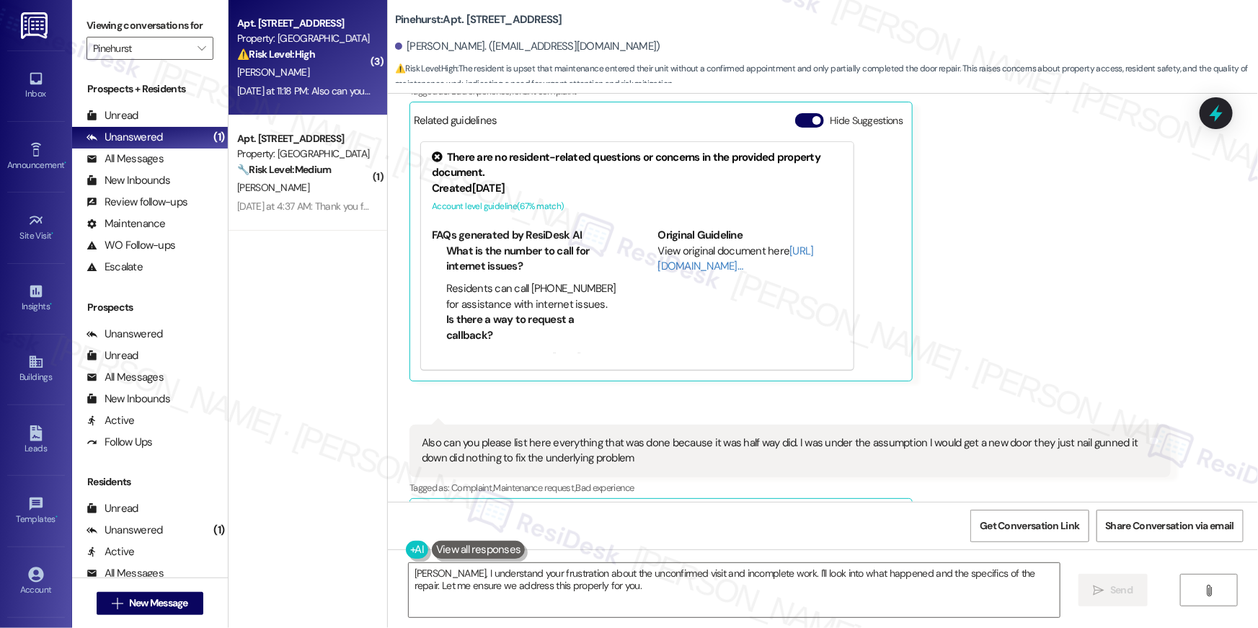
scroll to position [2581, 0]
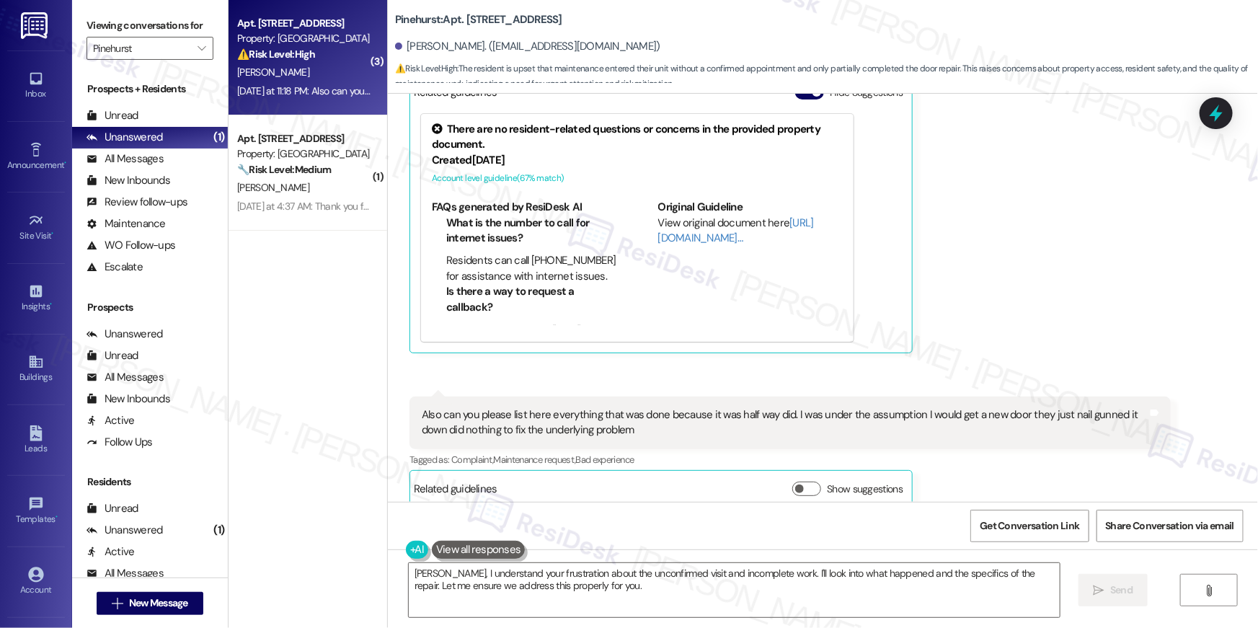
click at [750, 627] on div "Alyssa, I understand your frustration about the unconfirmed visit and incomplet…" at bounding box center [823, 603] width 870 height 108
click at [764, 600] on textarea "Alyssa, I understand your frustration about the unconfirmed visit and incomplet…" at bounding box center [734, 590] width 651 height 54
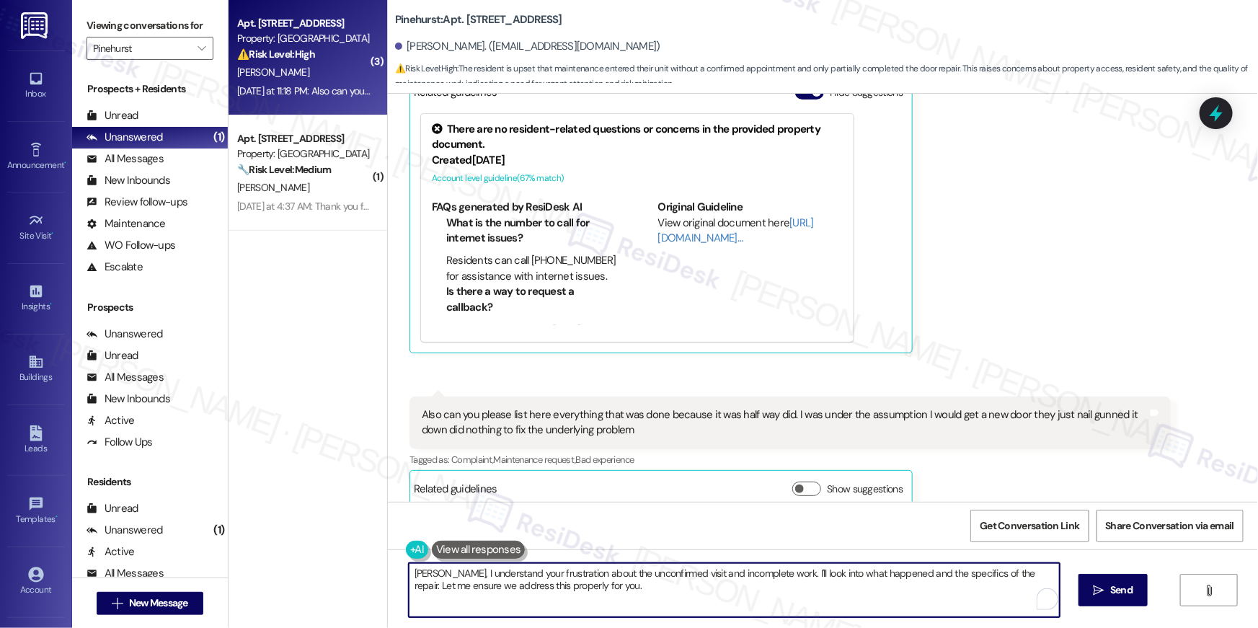
click at [829, 596] on textarea "Alyssa, I understand your frustration about the unconfirmed visit and incomplet…" at bounding box center [734, 590] width 651 height 54
click at [966, 591] on textarea "Alyssa, I understand your frustration about the unconfirmed visit and incomplet…" at bounding box center [734, 590] width 651 height 54
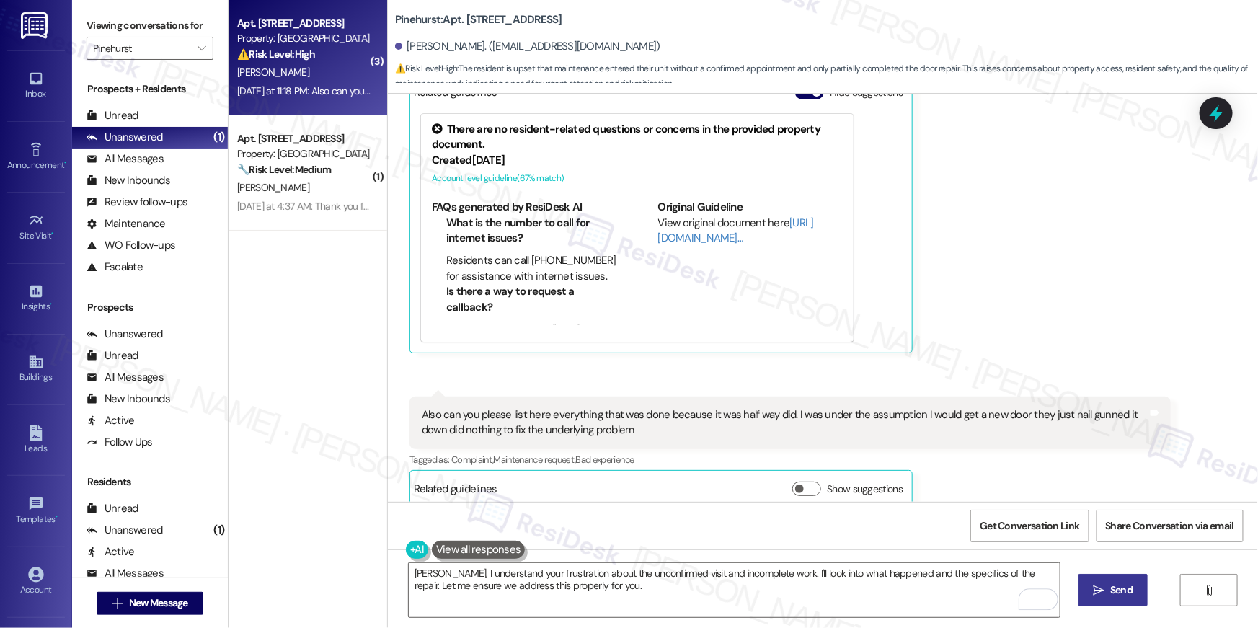
click at [1112, 589] on span "Send" at bounding box center [1121, 589] width 22 height 15
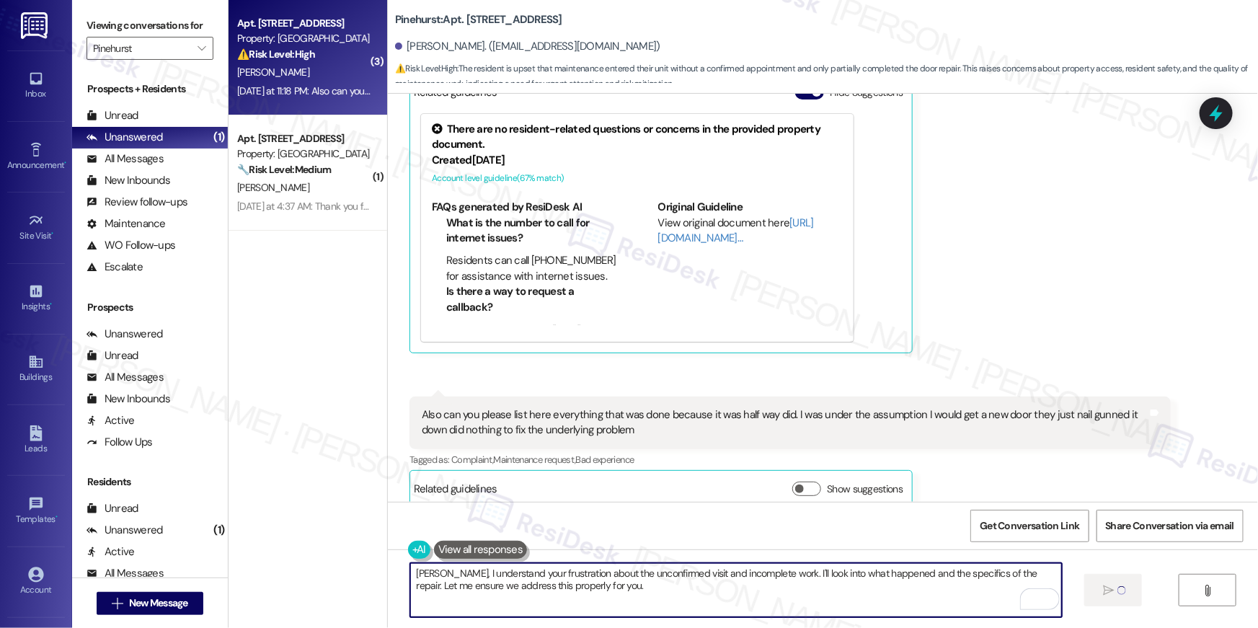
click at [849, 590] on textarea "Alyssa, I understand your frustration about the unconfirmed visit and incomplet…" at bounding box center [735, 590] width 651 height 54
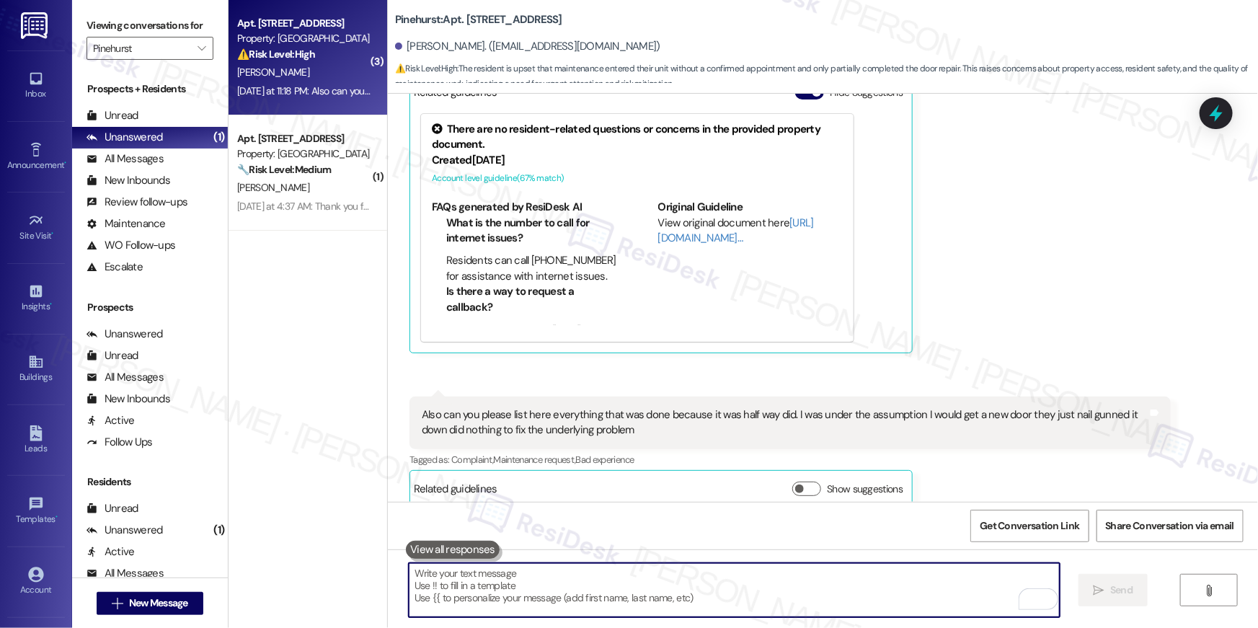
scroll to position [2580, 0]
click at [845, 590] on textarea "To enrich screen reader interactions, please activate Accessibility in Grammarl…" at bounding box center [734, 590] width 651 height 54
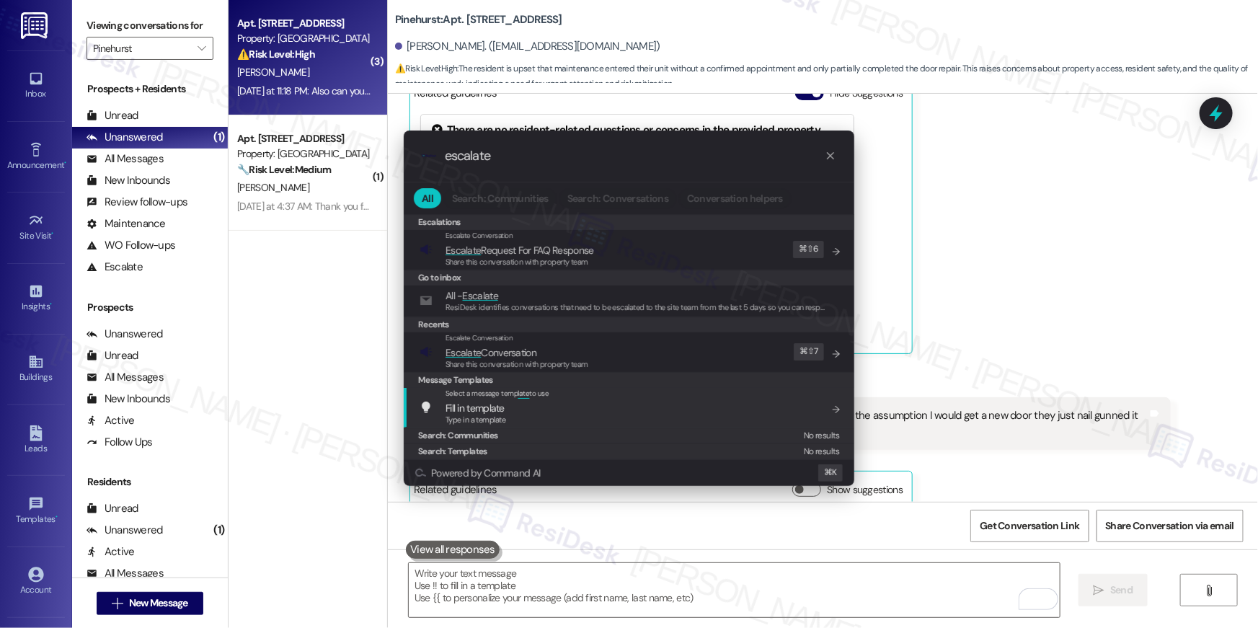
type input "escalate"
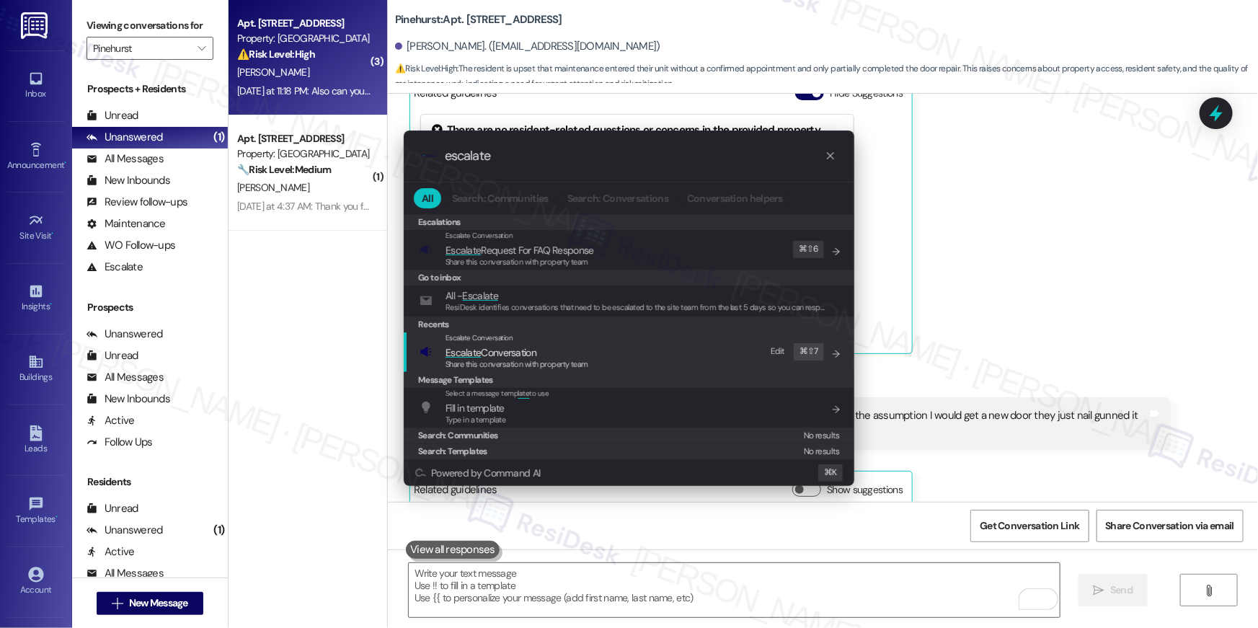
click at [587, 362] on span "Share this conversation with property team" at bounding box center [516, 364] width 143 height 10
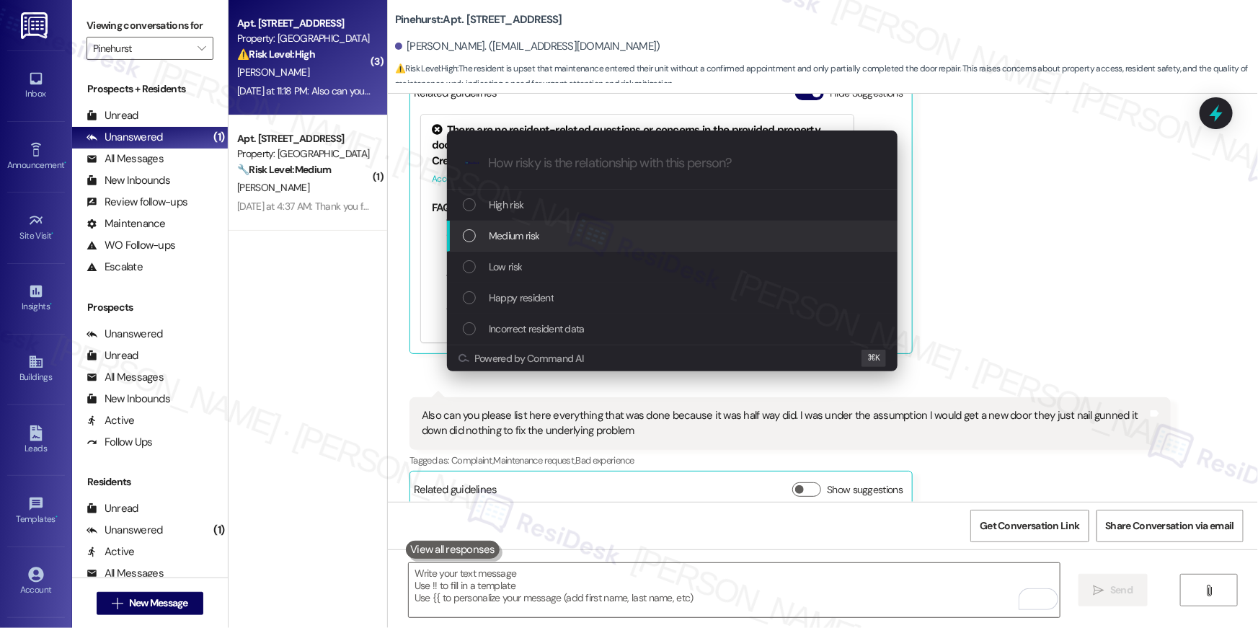
click at [559, 234] on div "Medium risk" at bounding box center [674, 236] width 422 height 16
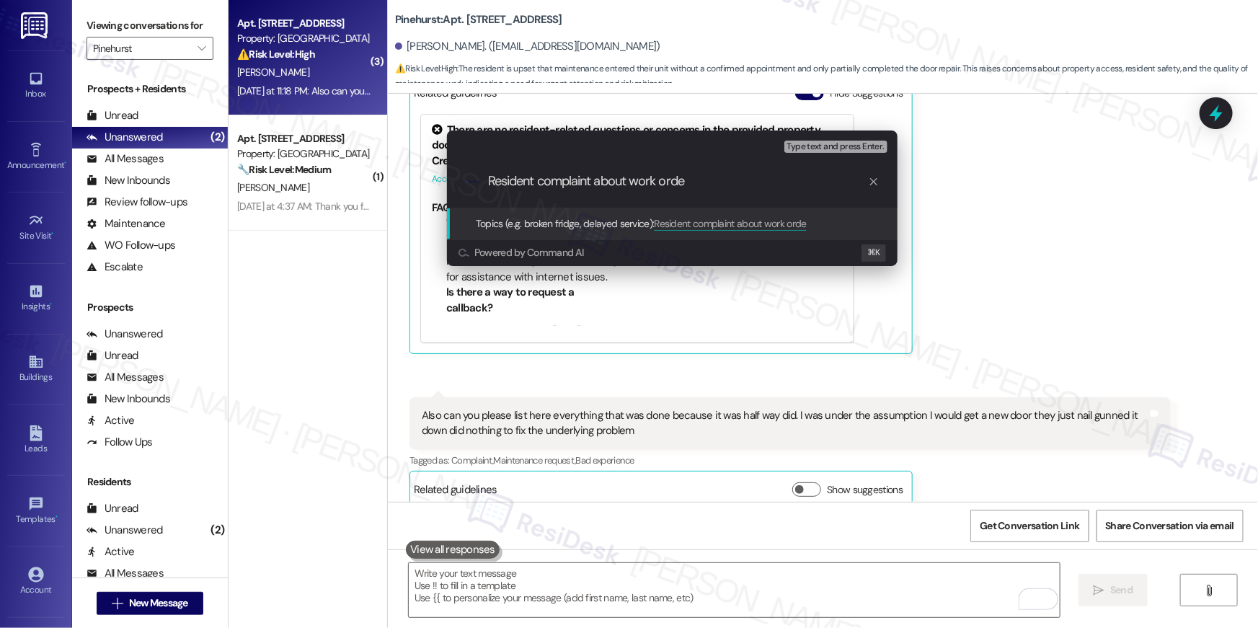
type input "Resident complaint about work order"
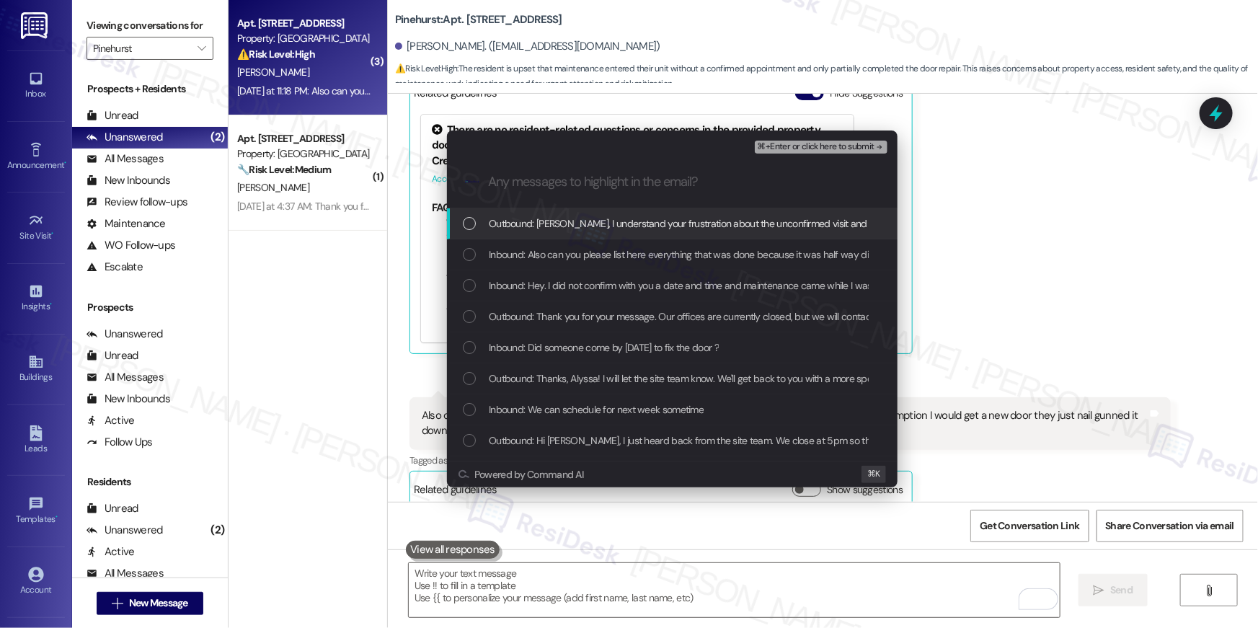
click at [471, 226] on div "List of options" at bounding box center [469, 223] width 13 height 13
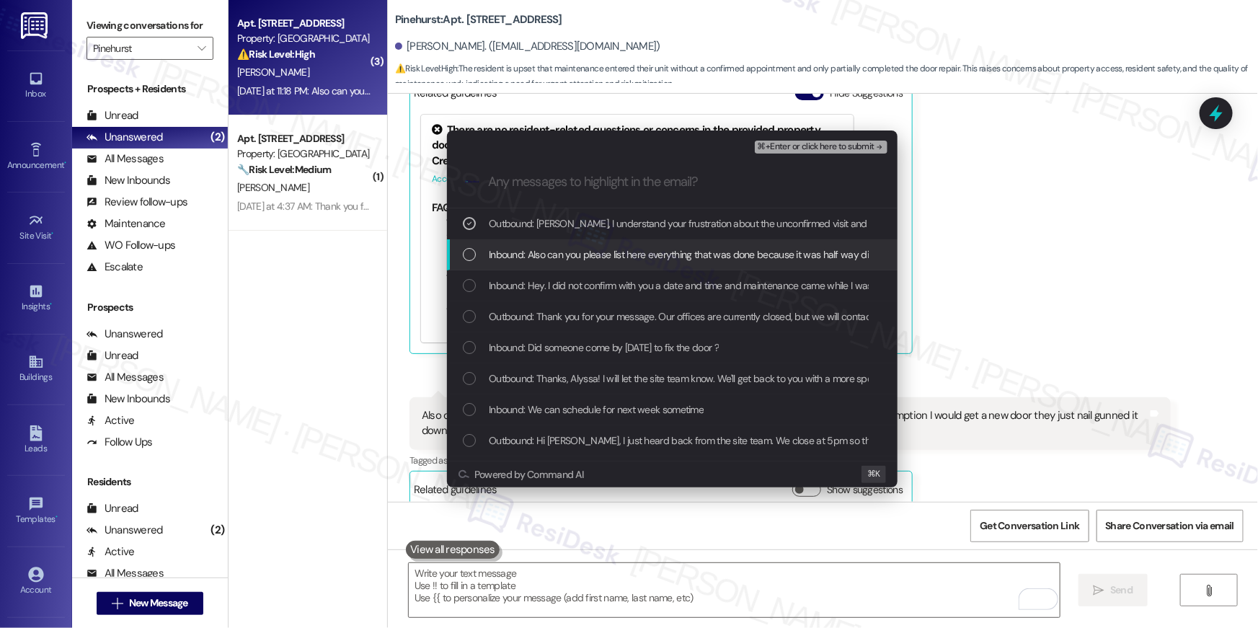
click at [472, 254] on div "List of options" at bounding box center [469, 254] width 13 height 13
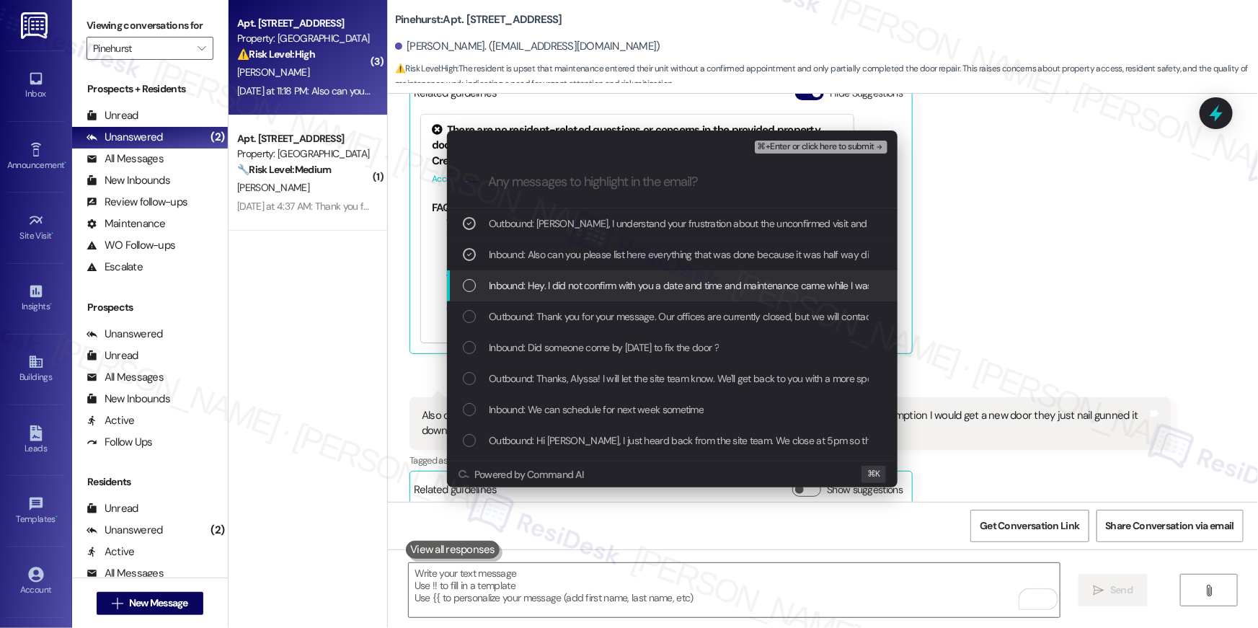
click at [471, 283] on div "List of options" at bounding box center [469, 285] width 13 height 13
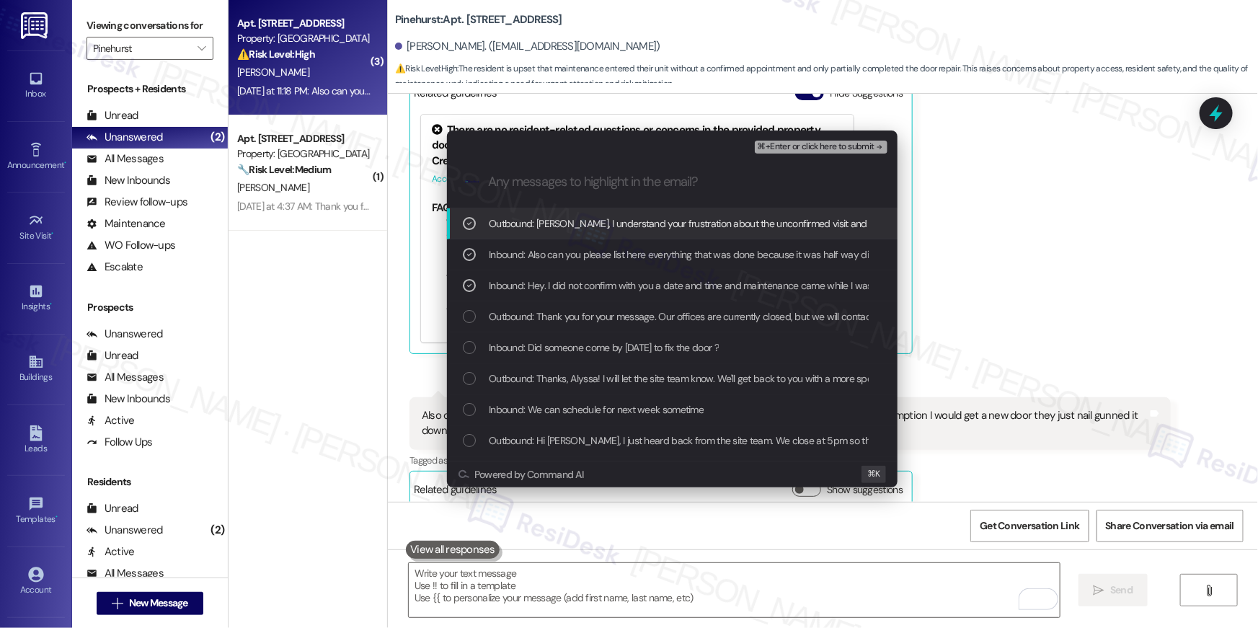
click at [466, 230] on div "Outbound: Alyssa, I understand your frustration about the unconfirmed visit and…" at bounding box center [674, 223] width 422 height 16
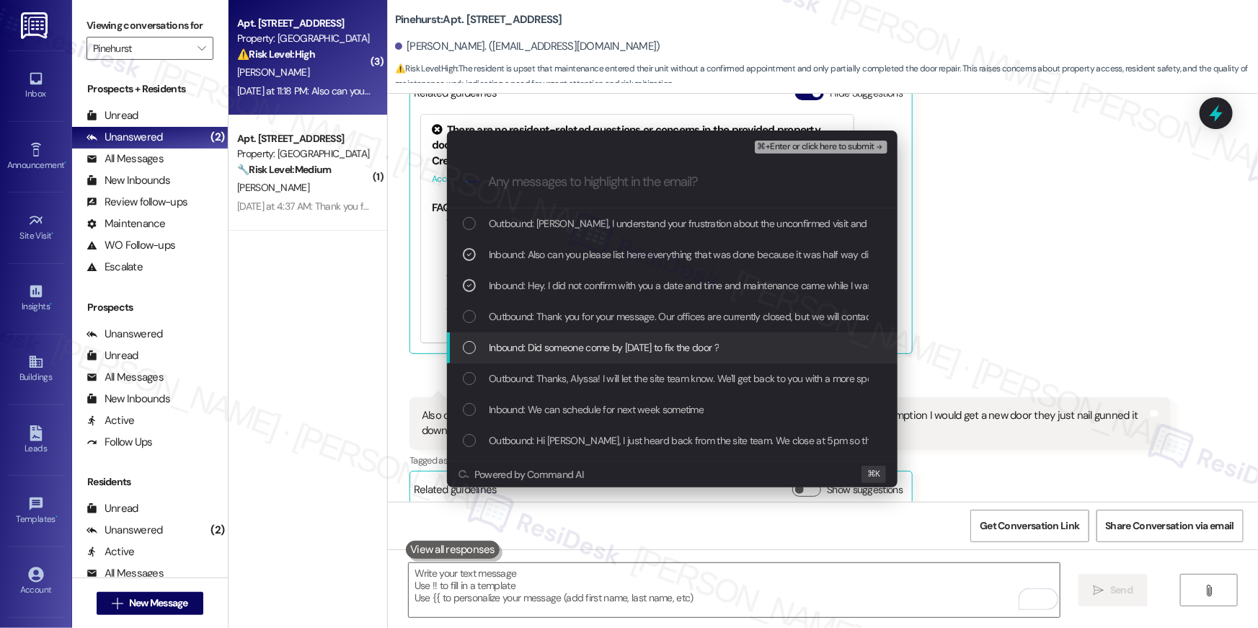
click at [461, 354] on div "Inbound: Did someone come by yesterday to fix the door ?" at bounding box center [672, 347] width 450 height 31
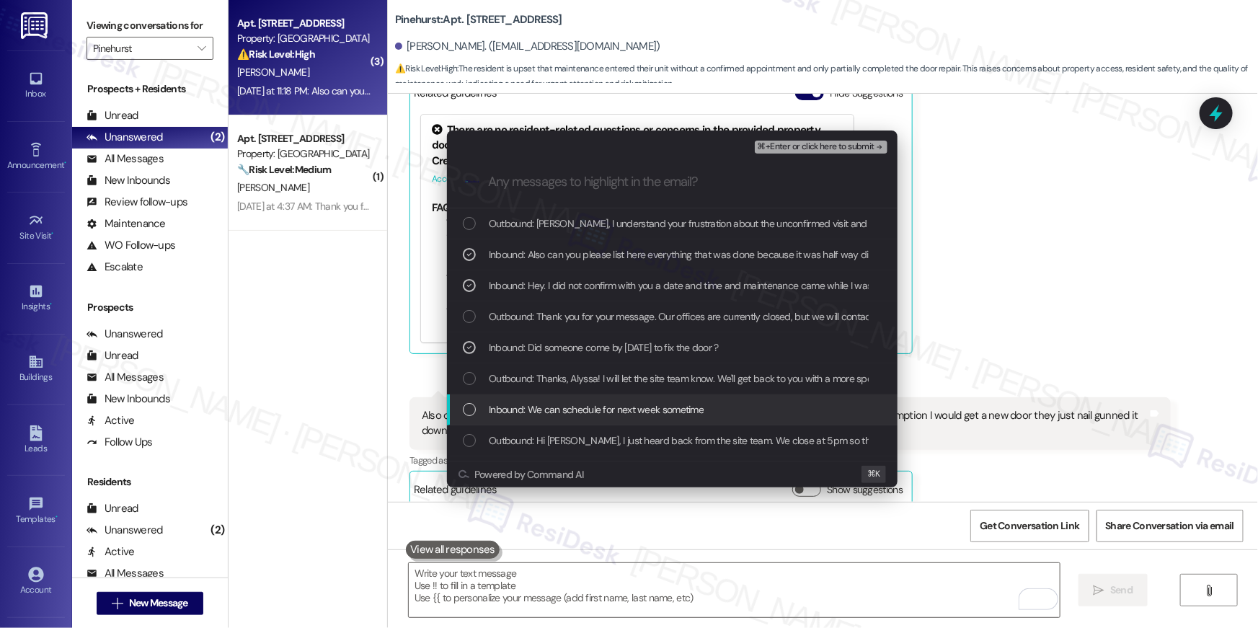
click at [463, 399] on div "Inbound: We can schedule for next week sometime" at bounding box center [672, 409] width 450 height 31
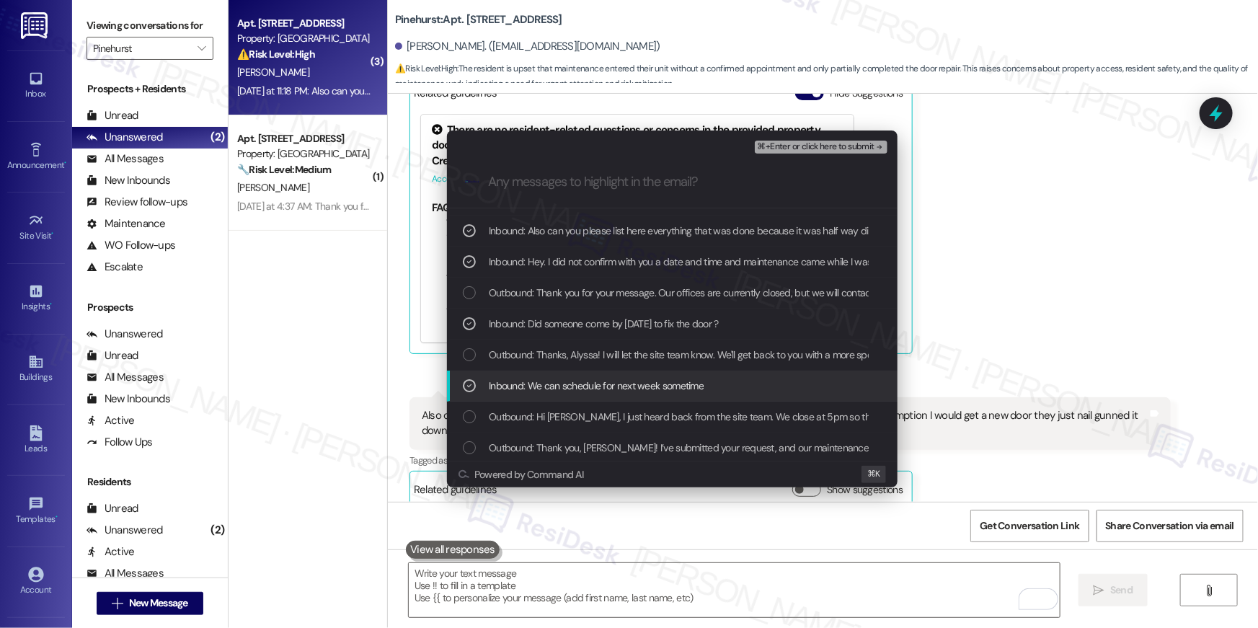
scroll to position [26, 0]
click at [459, 379] on div "Inbound: We can schedule for next week sometime" at bounding box center [672, 383] width 450 height 31
click at [791, 149] on span "⌘+Enter or click here to submit" at bounding box center [815, 147] width 117 height 10
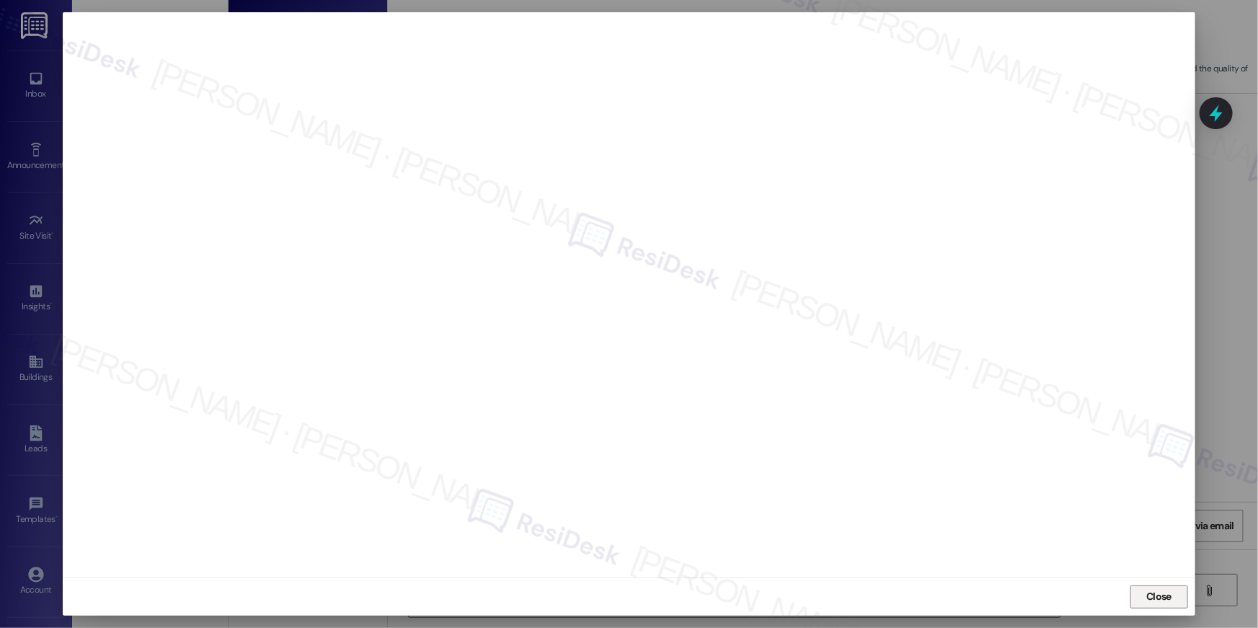
click at [1155, 587] on span "Close" at bounding box center [1158, 597] width 31 height 22
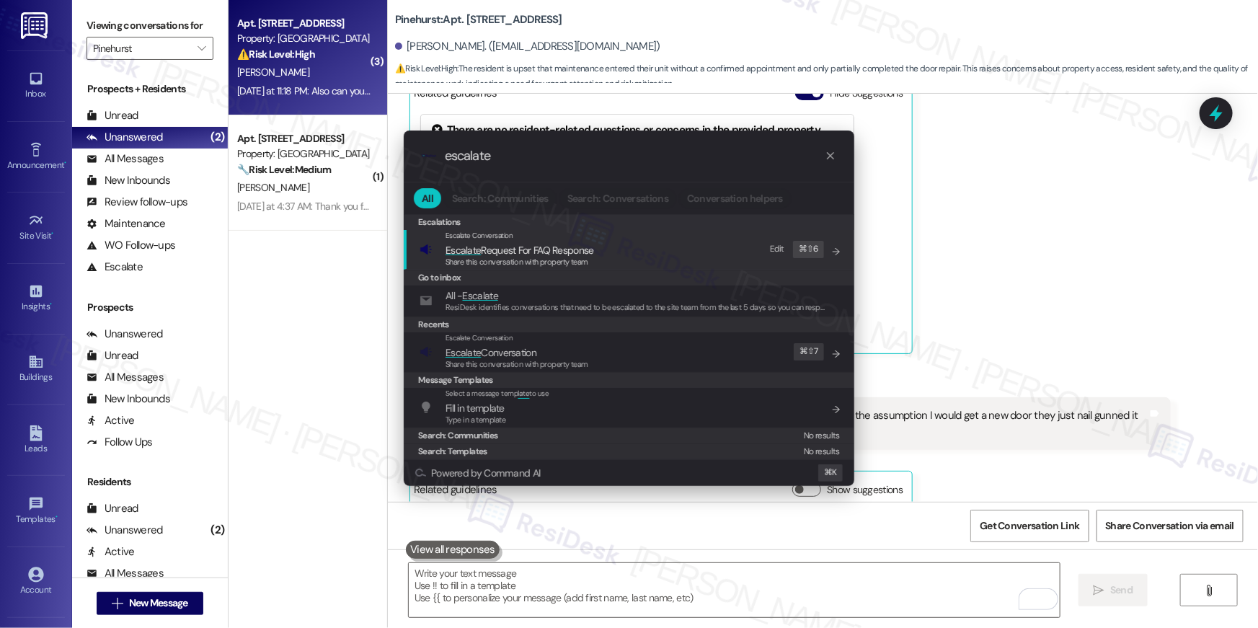
type input "escalate"
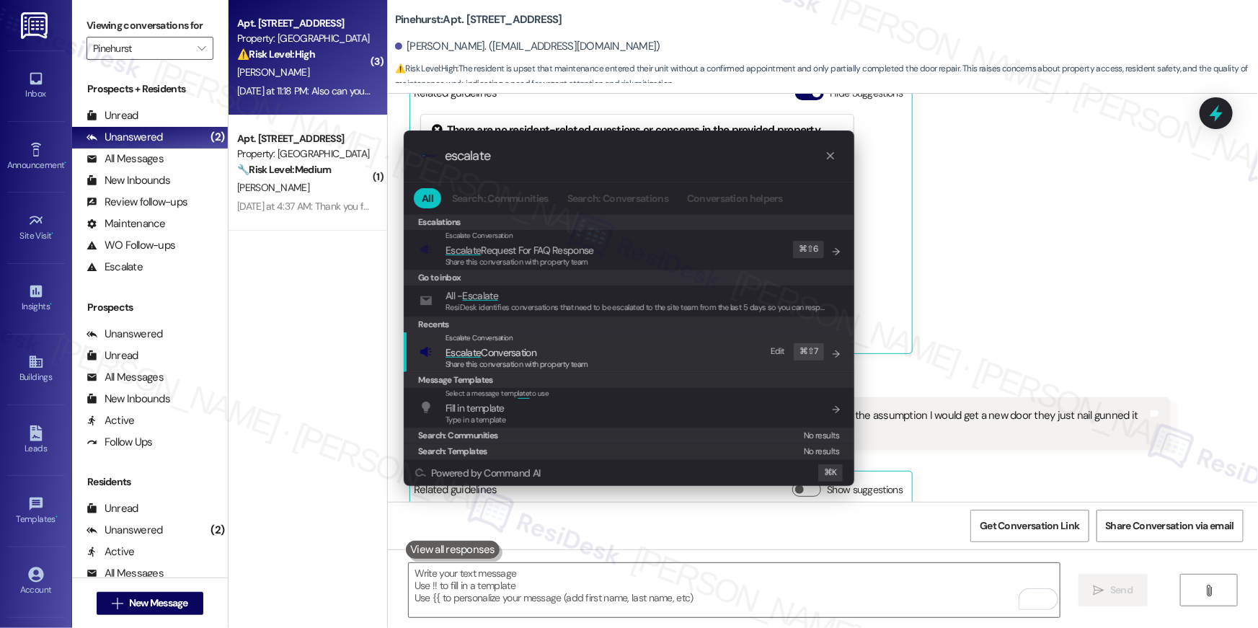
click at [725, 363] on div "Escalate Conversation Escalate Conversation Share this conversation with proper…" at bounding box center [630, 351] width 422 height 39
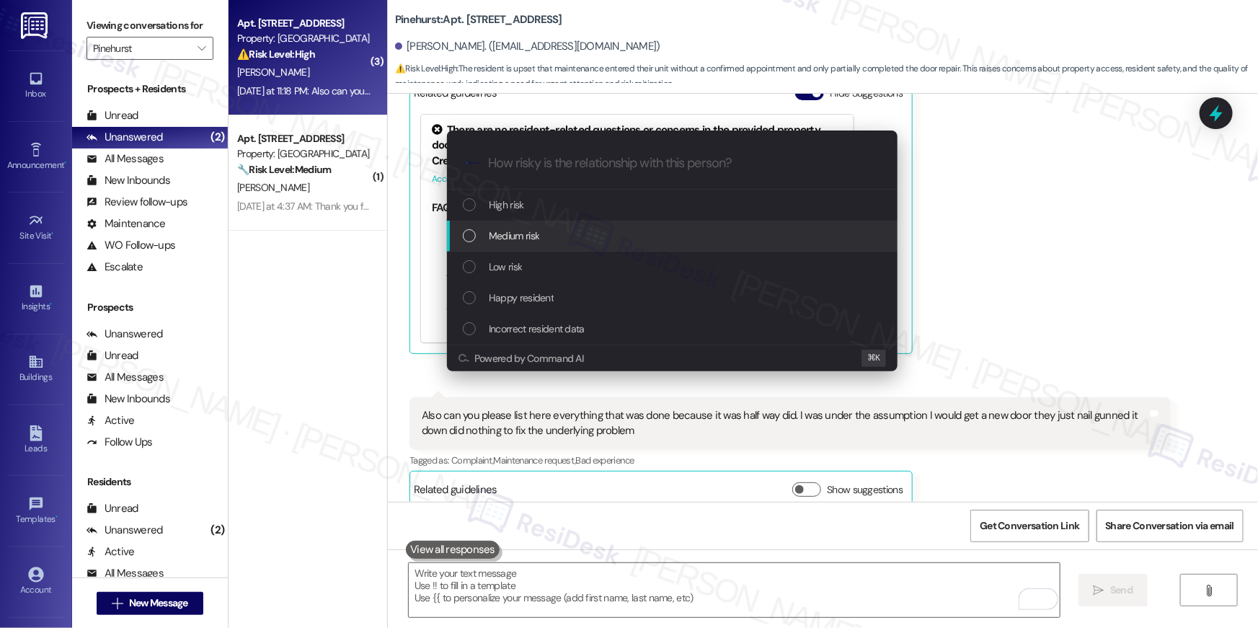
click at [562, 231] on div "Medium risk" at bounding box center [674, 236] width 422 height 16
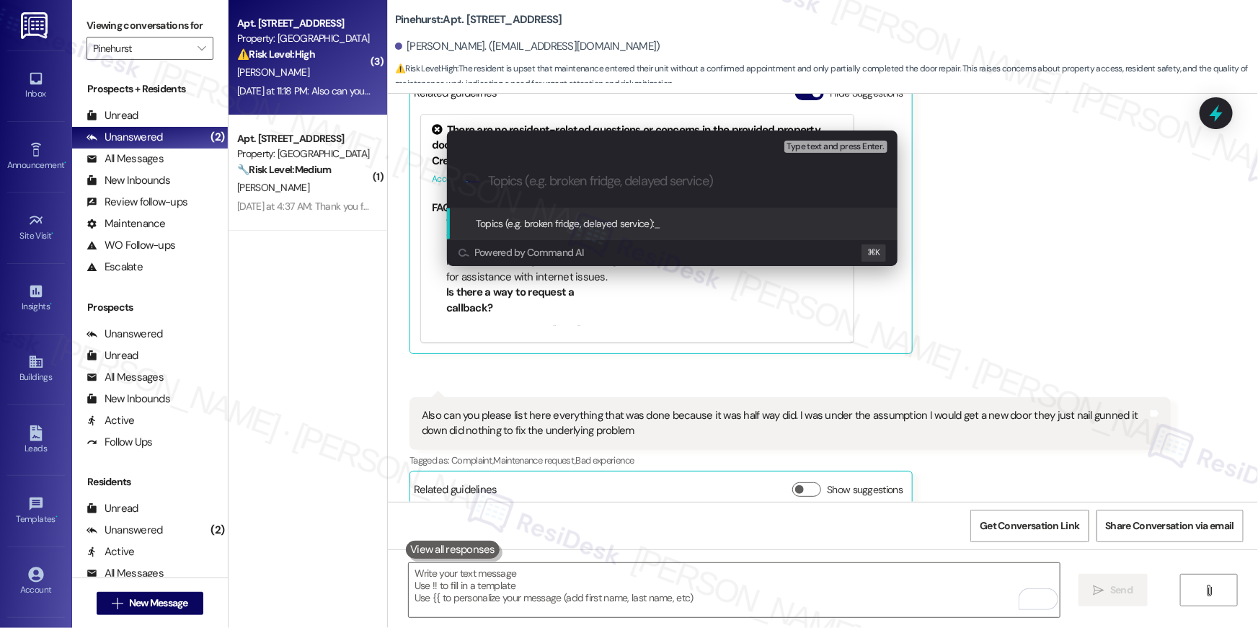
paste input "Resident complaint about work order"
type input "Resident complaint about work order"
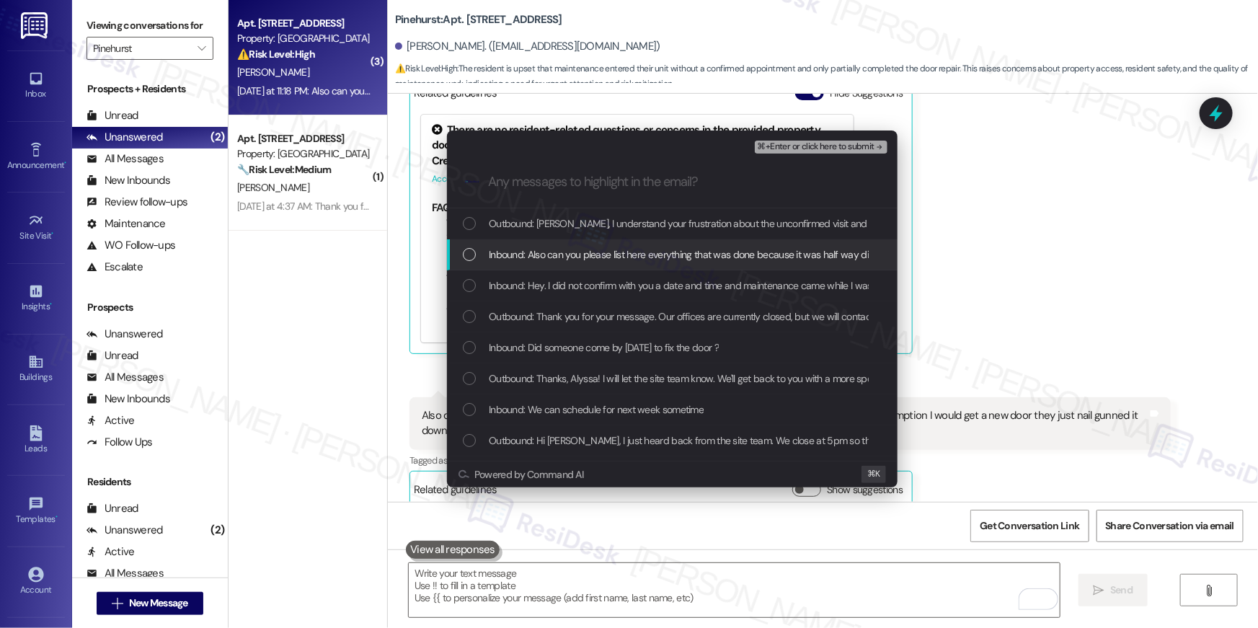
drag, startPoint x: 470, startPoint y: 257, endPoint x: 468, endPoint y: 282, distance: 25.3
click at [470, 257] on div "List of options" at bounding box center [469, 254] width 13 height 13
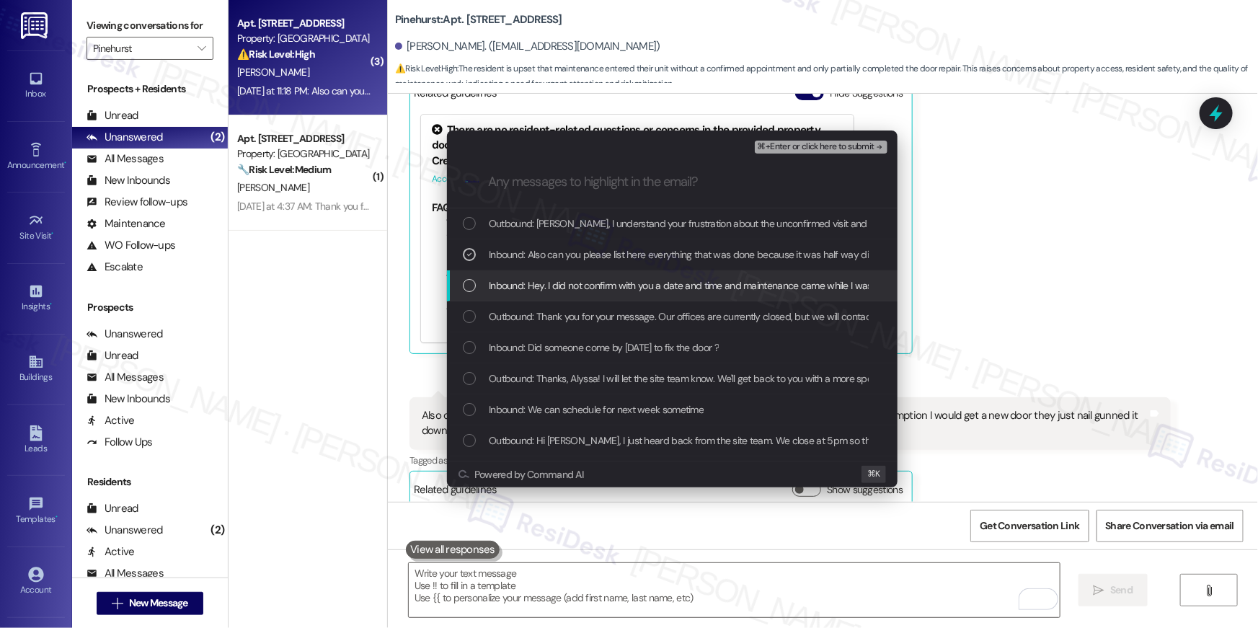
click at [468, 284] on div "List of options" at bounding box center [469, 285] width 13 height 13
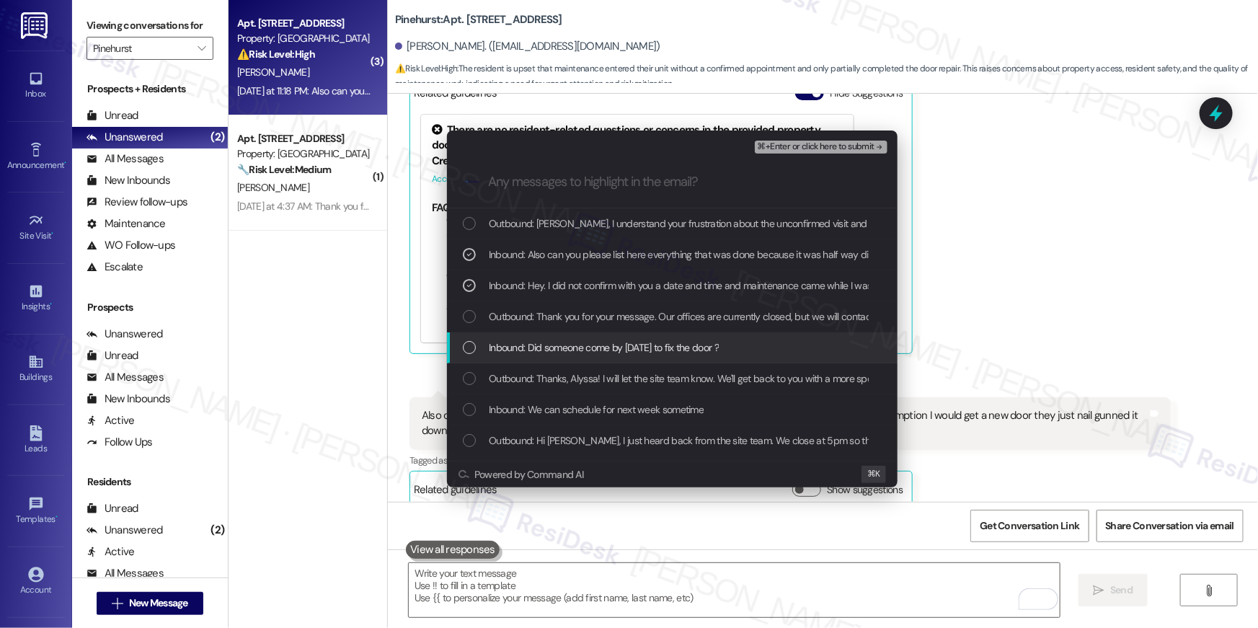
click at [467, 353] on div "List of options" at bounding box center [469, 347] width 13 height 13
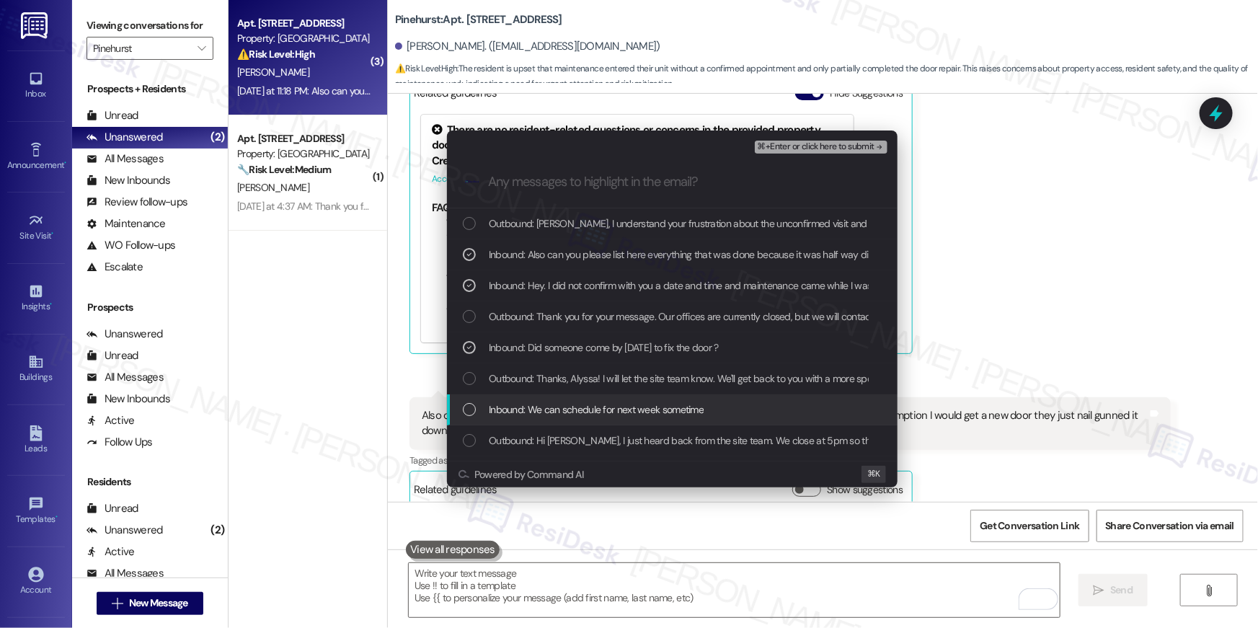
click at [465, 410] on div "List of options" at bounding box center [469, 409] width 13 height 13
click at [468, 409] on icon "List of options" at bounding box center [469, 410] width 5 height 4
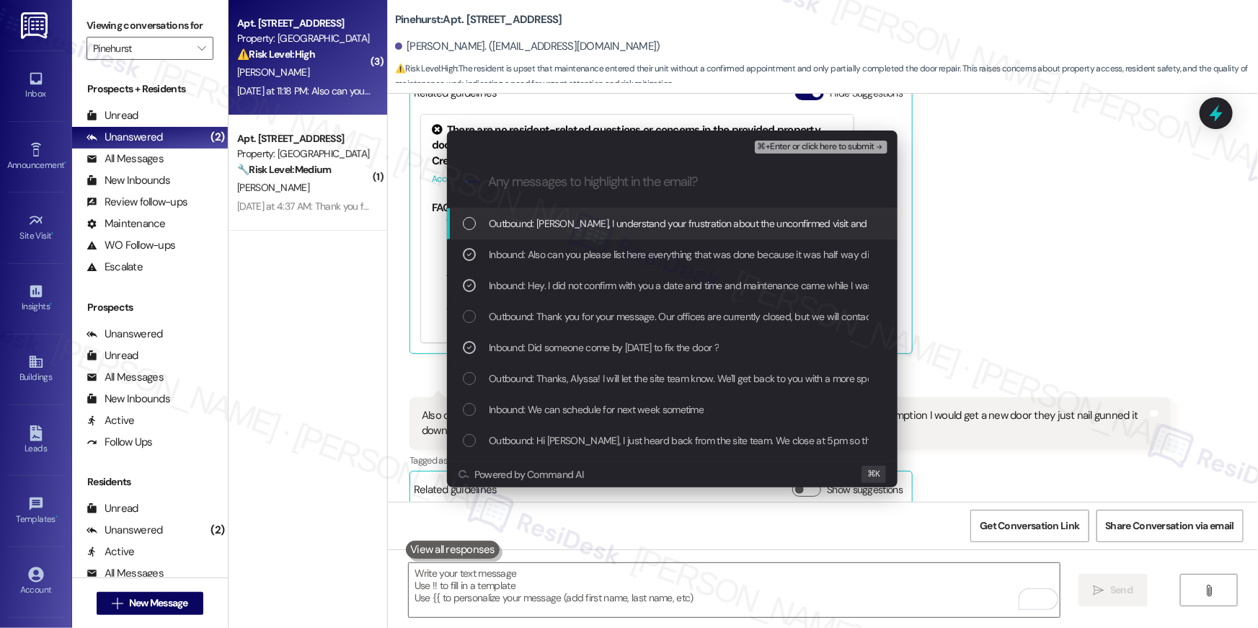
click at [773, 146] on span "⌘+Enter or click here to submit" at bounding box center [815, 147] width 117 height 10
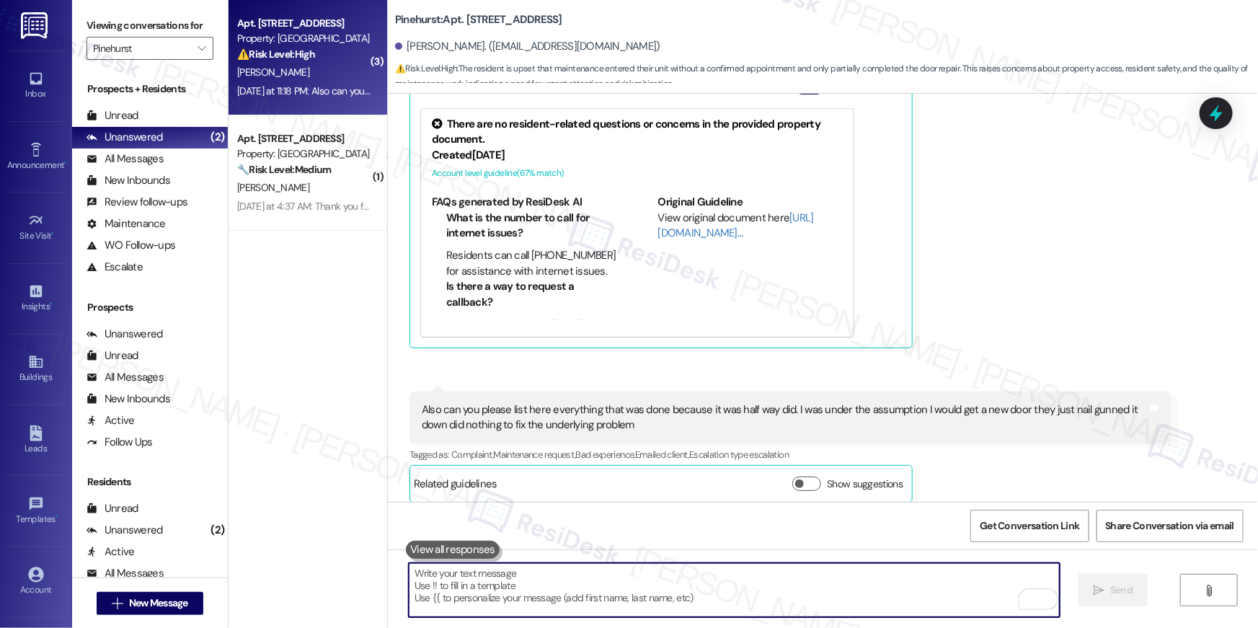
scroll to position [2580, 0]
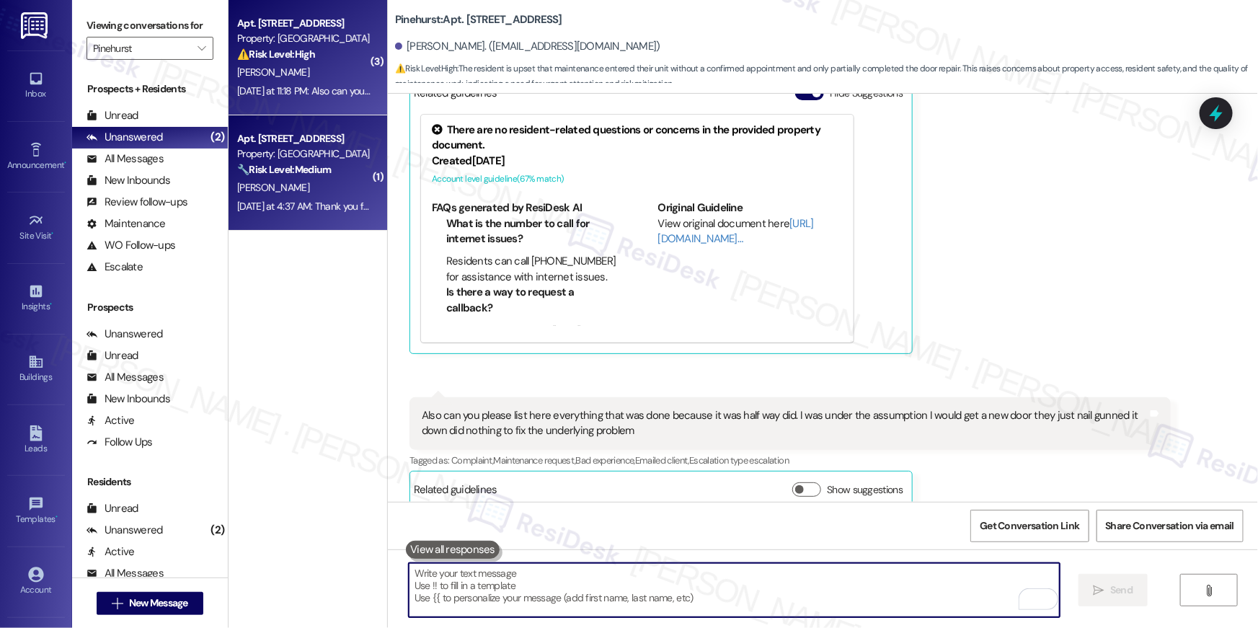
click at [285, 161] on div "Apt. 824, 500 NW 63rd Street Property: Pinehurst 🔧 Risk Level: Medium The resid…" at bounding box center [304, 154] width 136 height 49
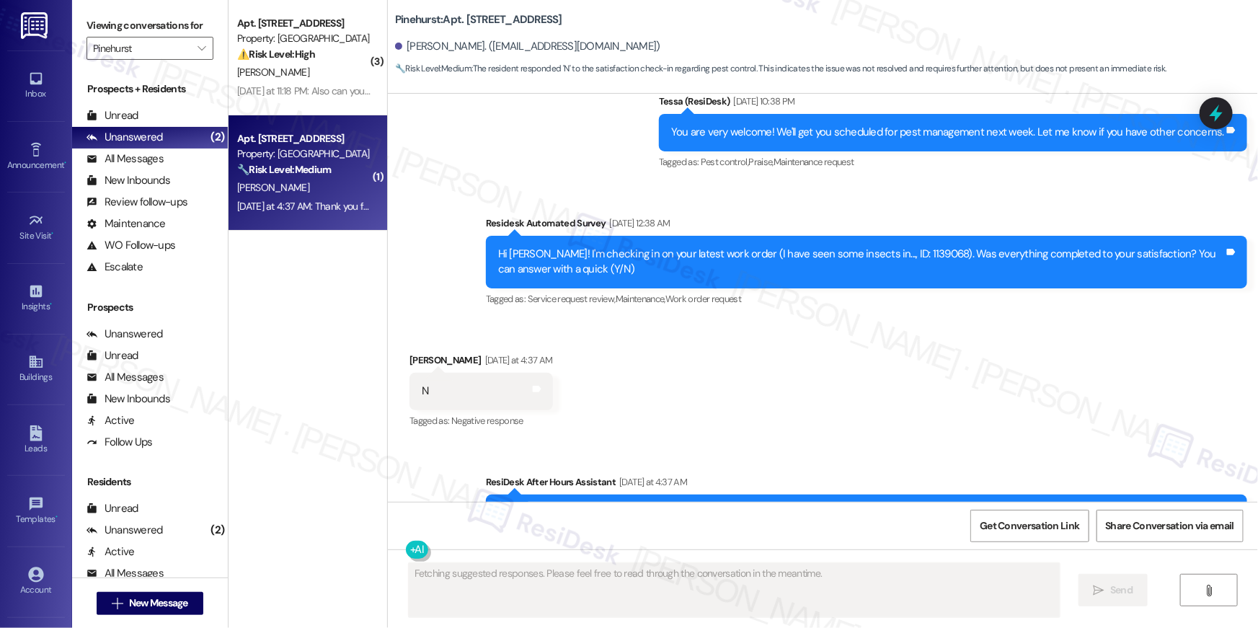
scroll to position [4083, 0]
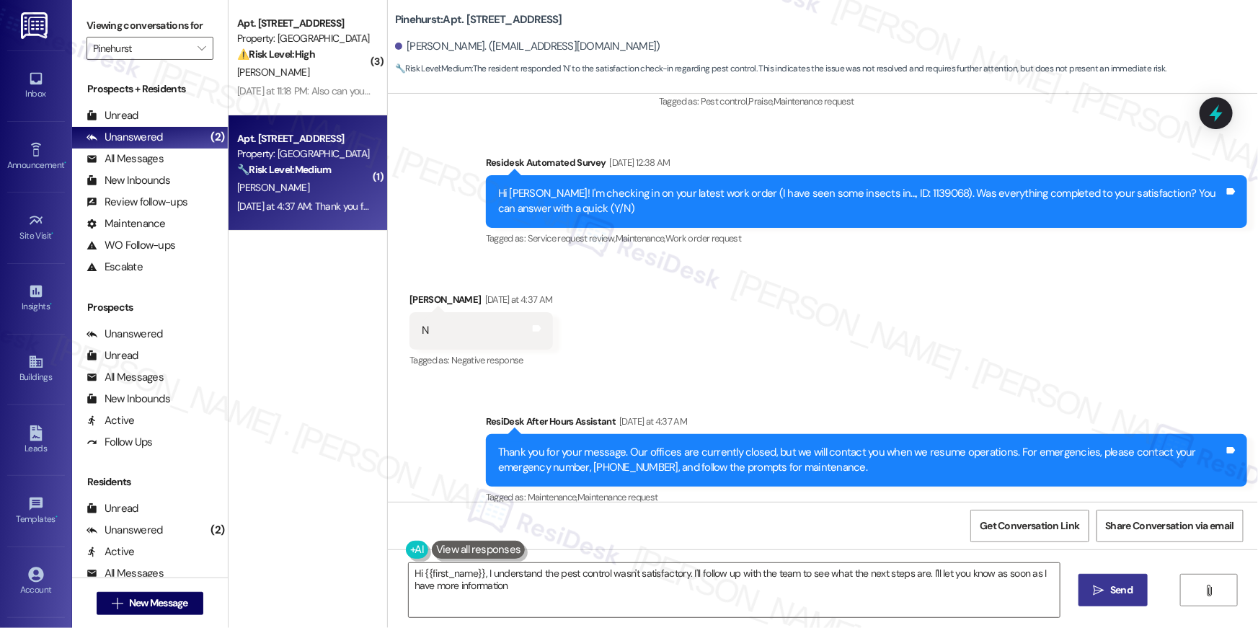
type textarea "Hi {{first_name}}, I understand the pest control wasn't satisfactory. I'll foll…"
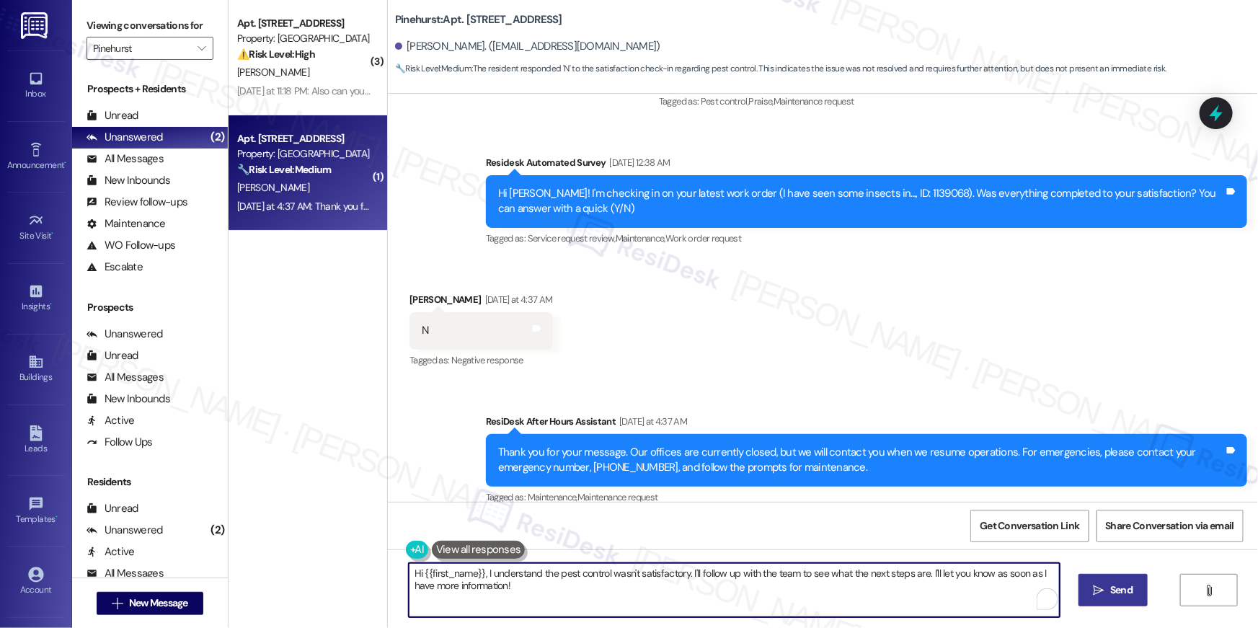
click at [832, 601] on textarea "Hi {{first_name}}, I understand the pest control wasn't satisfactory. I'll foll…" at bounding box center [734, 590] width 651 height 54
drag, startPoint x: 869, startPoint y: 598, endPoint x: 961, endPoint y: 599, distance: 91.5
click at [870, 598] on textarea "Hi {{first_name}}, I understand the pest control wasn't satisfactory. I'll foll…" at bounding box center [734, 590] width 651 height 54
click at [945, 600] on textarea "Hi {{first_name}}, I understand the pest control wasn't satisfactory. I'll foll…" at bounding box center [734, 590] width 651 height 54
click at [1107, 592] on span "Send" at bounding box center [1121, 589] width 28 height 15
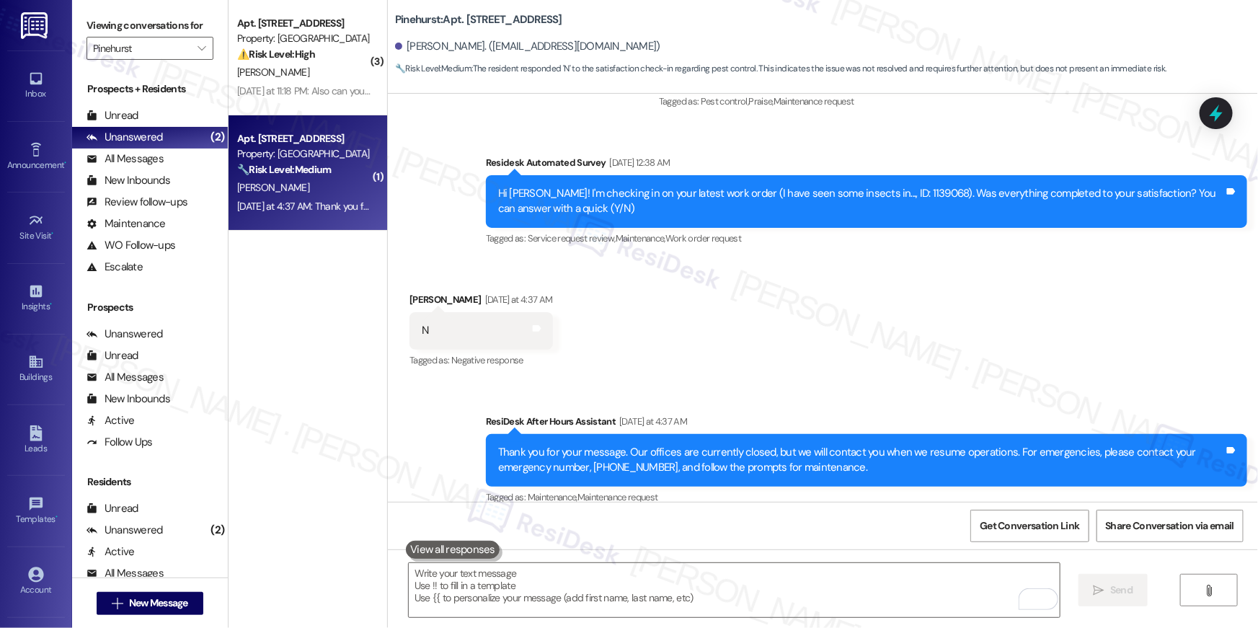
click at [882, 177] on div "Survey, sent via SMS Residesk Automated Survey Sep 20, 2025 at 12:38 AM Hi Chri…" at bounding box center [866, 201] width 783 height 115
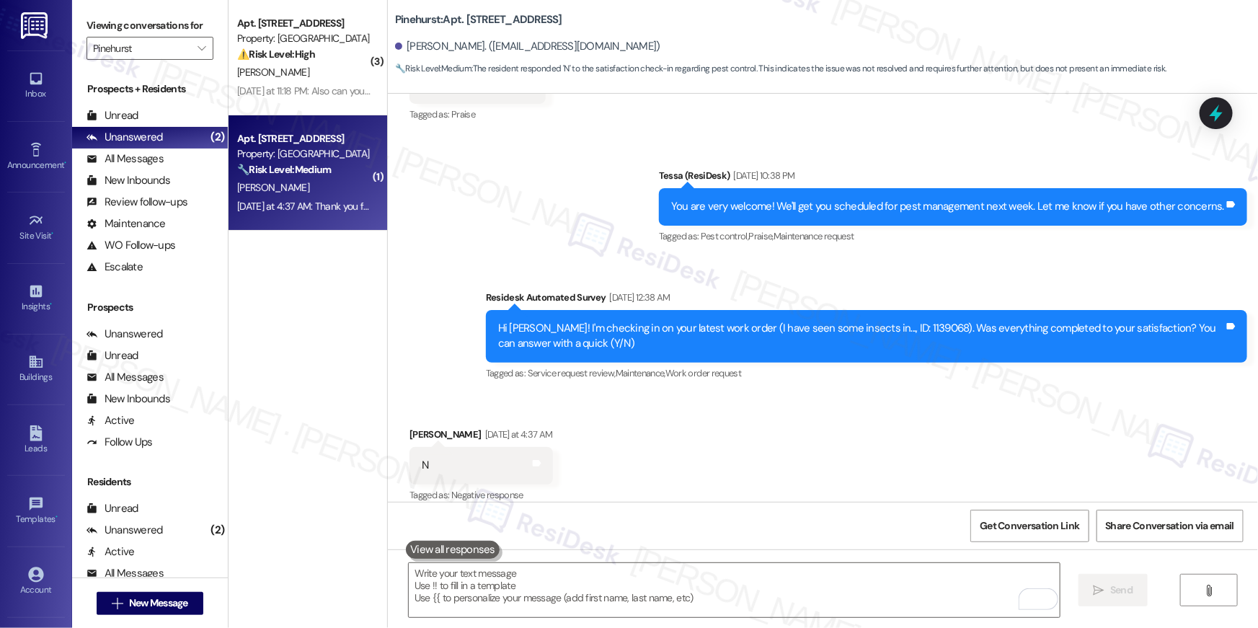
click at [882, 188] on div "You are very welcome! We'll get you scheduled for pest management next week. Le…" at bounding box center [953, 206] width 588 height 37
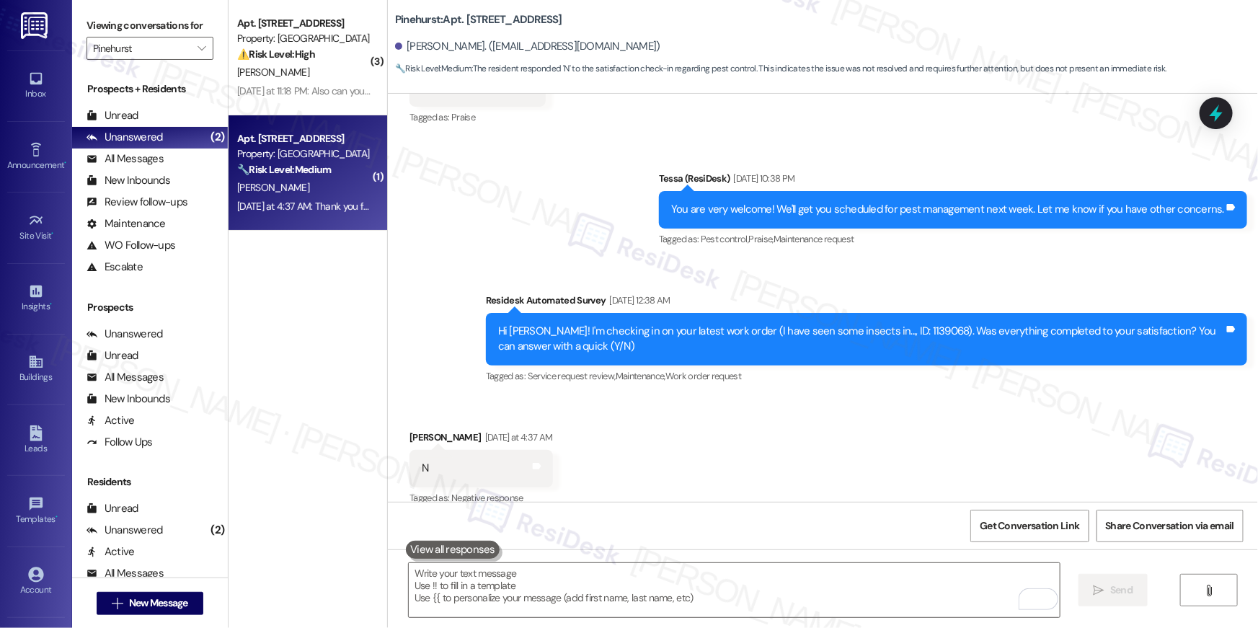
click at [744, 445] on div "Received via SMS Chris Petit Yesterday at 4:37 AM N Tags and notes Tagged as: N…" at bounding box center [823, 458] width 870 height 122
click at [740, 597] on textarea "To enrich screen reader interactions, please activate Accessibility in Grammarl…" at bounding box center [734, 590] width 651 height 54
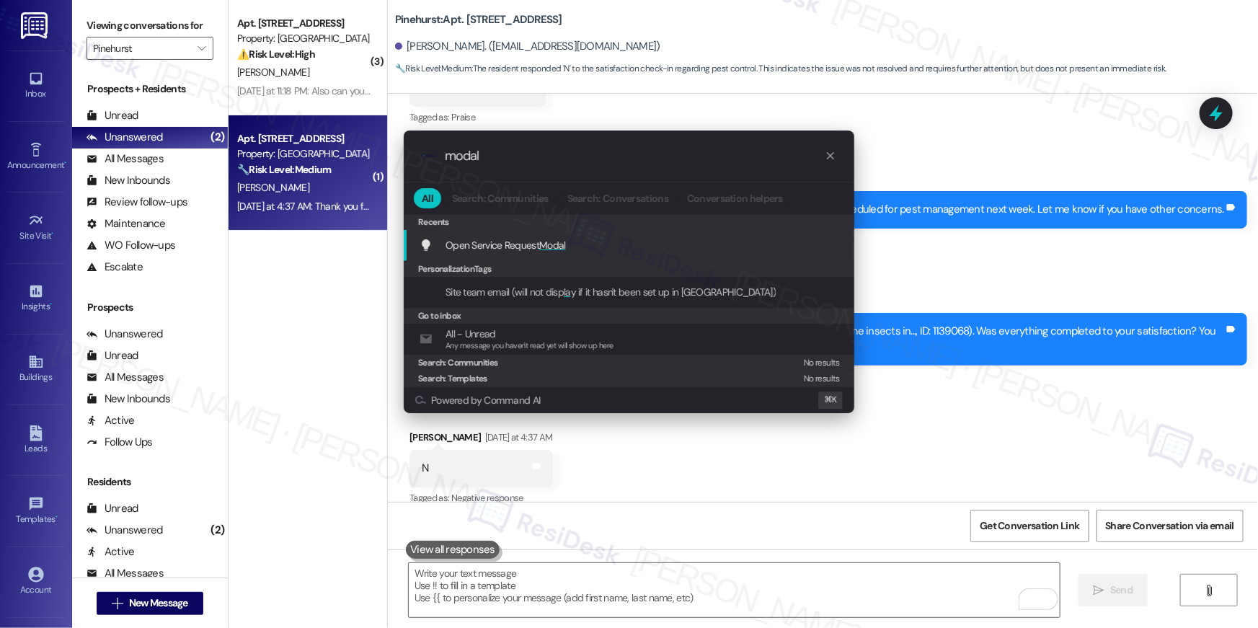
type input "modal"
click at [546, 239] on span "Modal" at bounding box center [552, 245] width 27 height 13
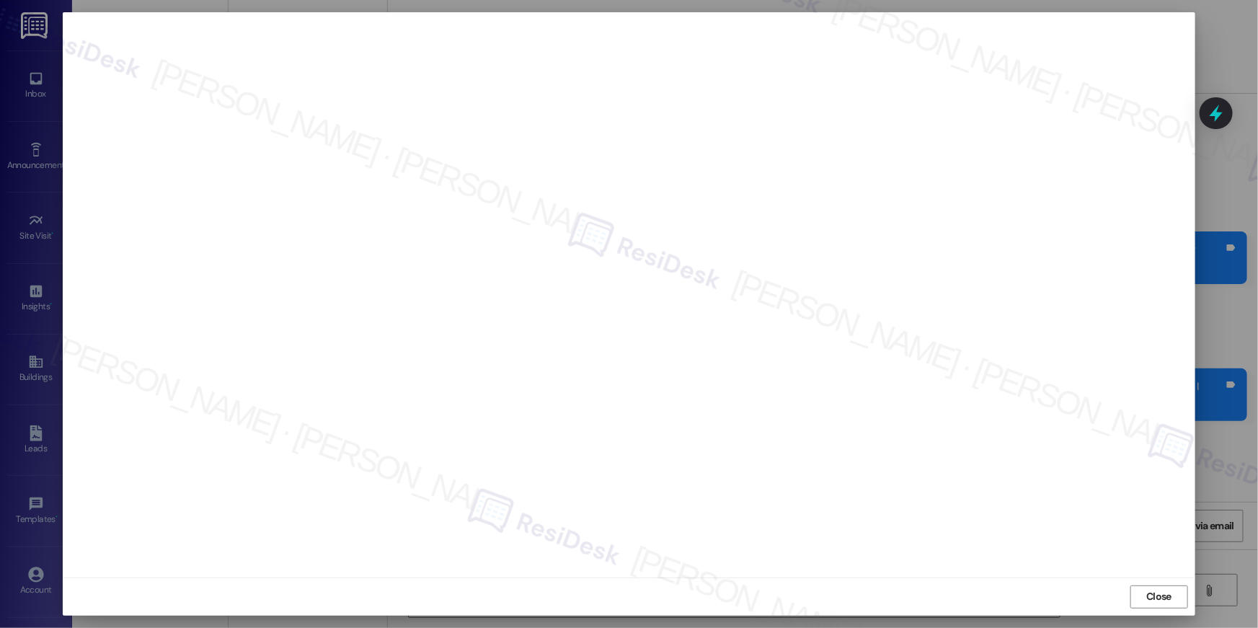
scroll to position [4299, 0]
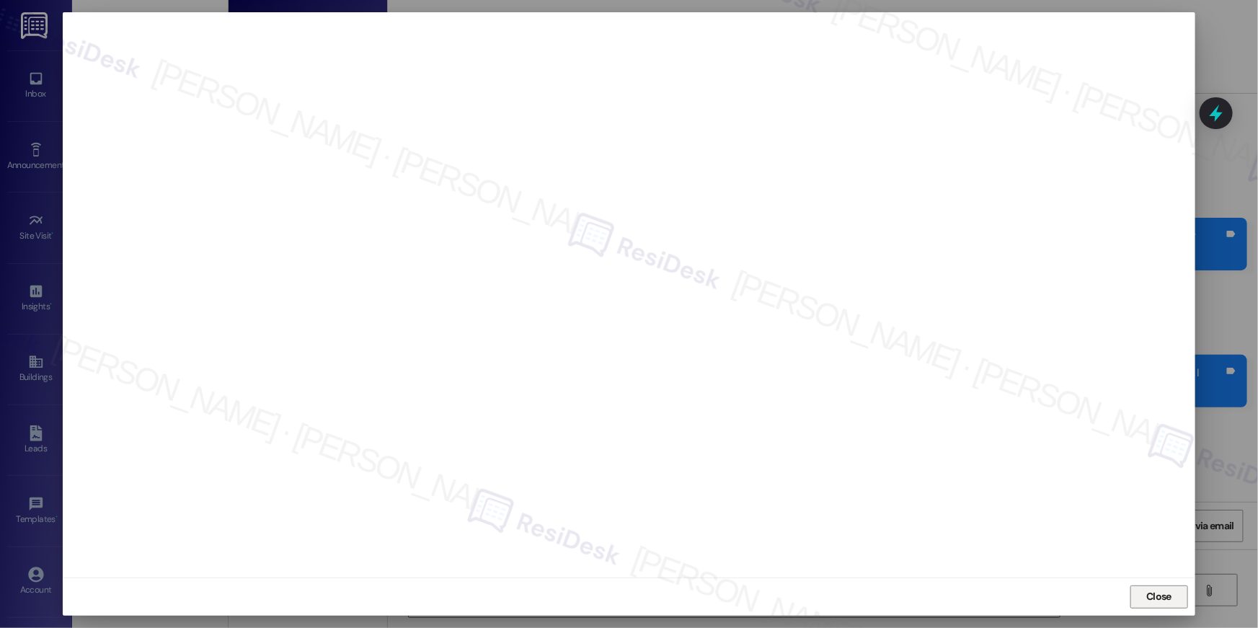
click at [1143, 590] on span "Close" at bounding box center [1158, 596] width 31 height 15
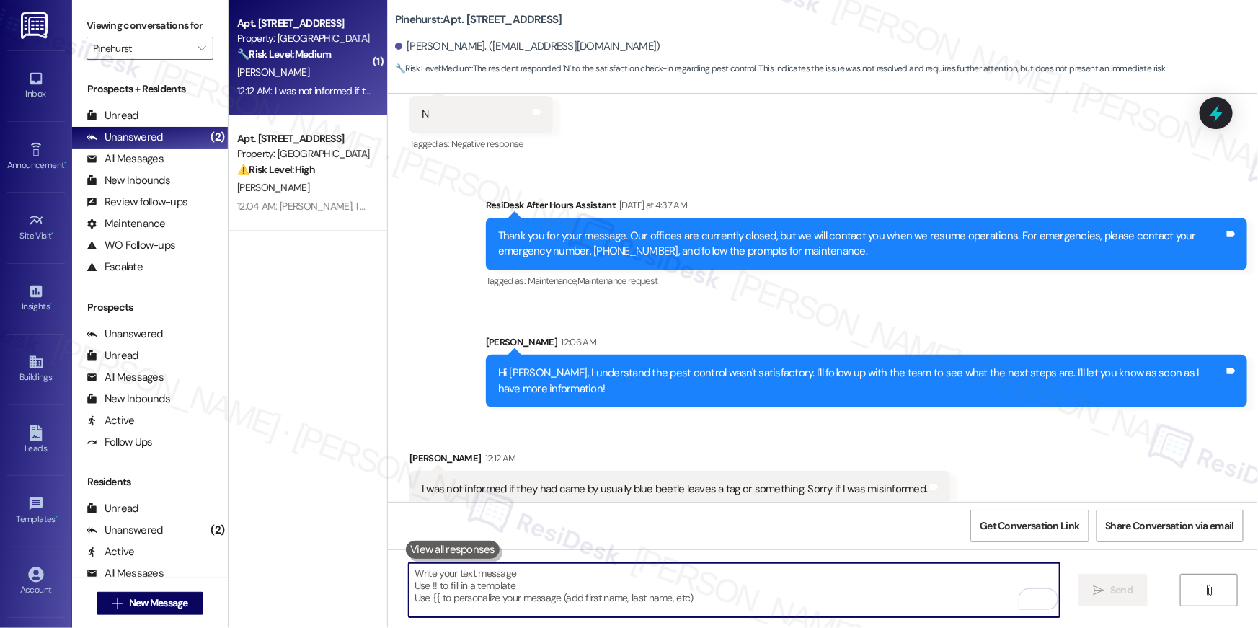
click at [796, 586] on textarea "To enrich screen reader interactions, please activate Accessibility in Grammarl…" at bounding box center [734, 590] width 651 height 54
click at [785, 592] on textarea "To enrich screen reader interactions, please activate Accessibility in Grammarl…" at bounding box center [734, 590] width 651 height 54
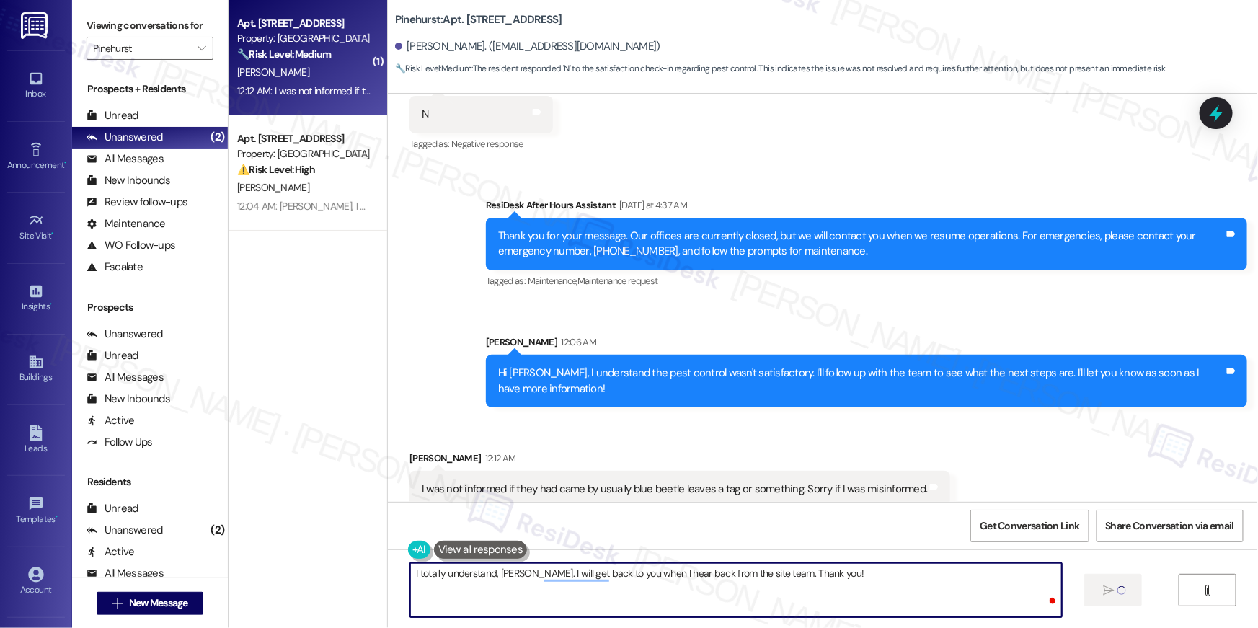
type textarea "I totally understand, Chris. I will get back to you when I hear back from the s…"
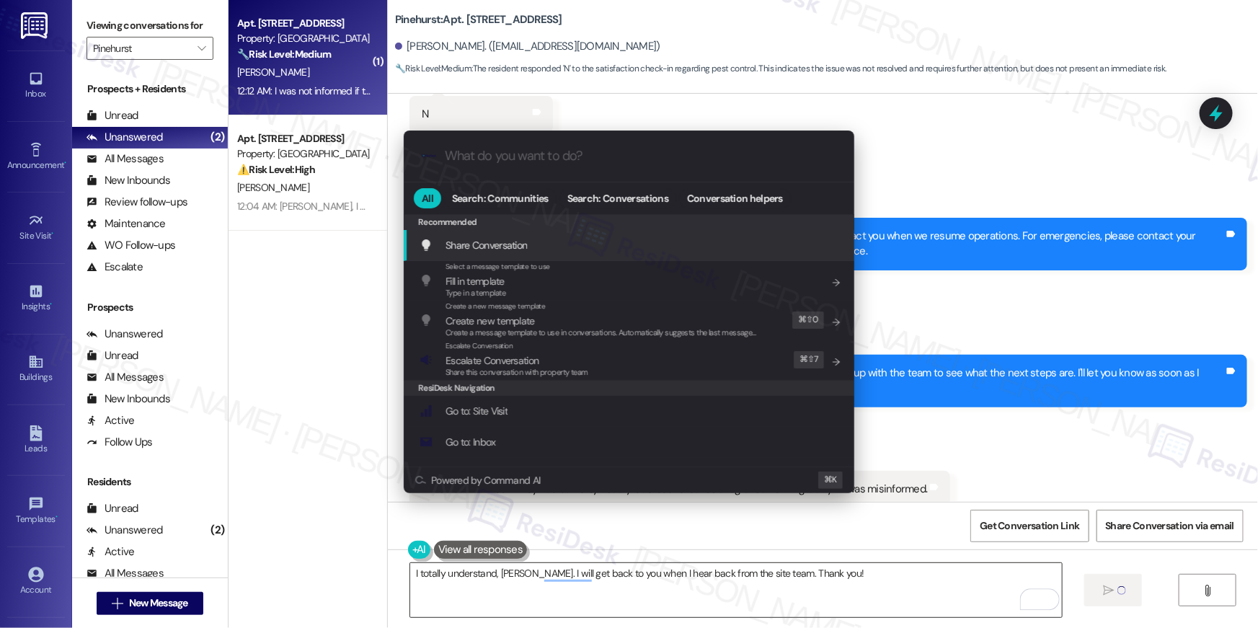
type input "w"
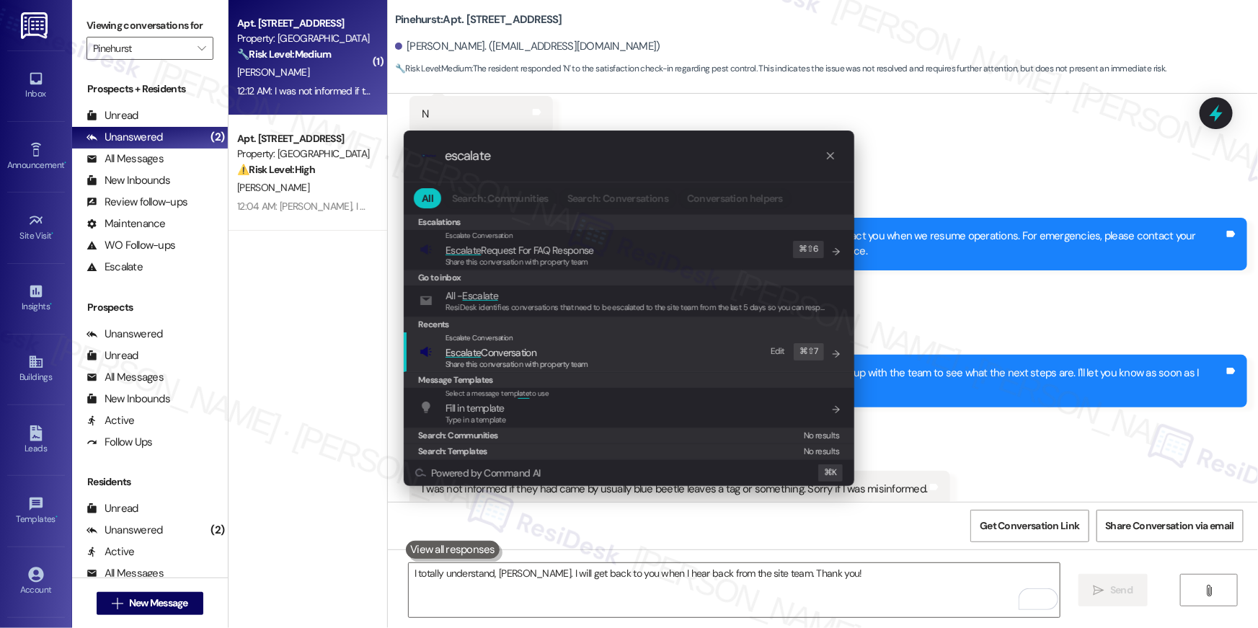
type input "escalate"
click at [630, 350] on div "Escalate Conversation Escalate Conversation Share this conversation with proper…" at bounding box center [630, 351] width 422 height 39
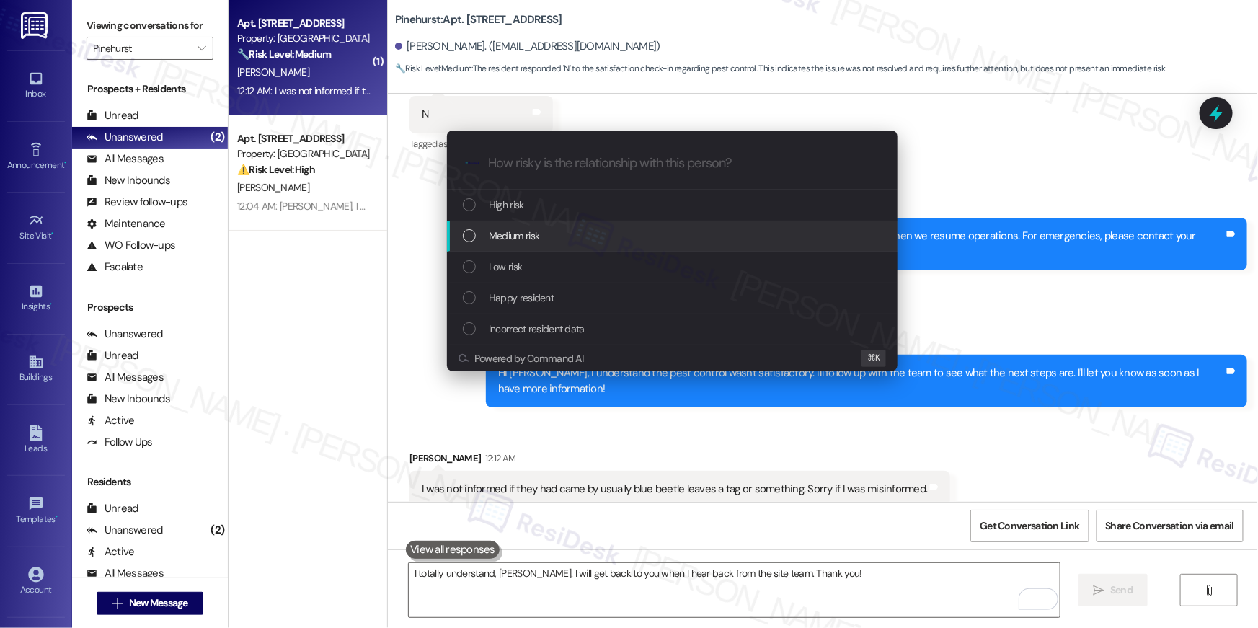
drag, startPoint x: 689, startPoint y: 254, endPoint x: 698, endPoint y: 237, distance: 19.7
click at [698, 237] on div "High risk Medium risk Low risk Happy resident Incorrect resident data" at bounding box center [672, 267] width 450 height 155
click at [698, 237] on div "Medium risk" at bounding box center [674, 236] width 422 height 16
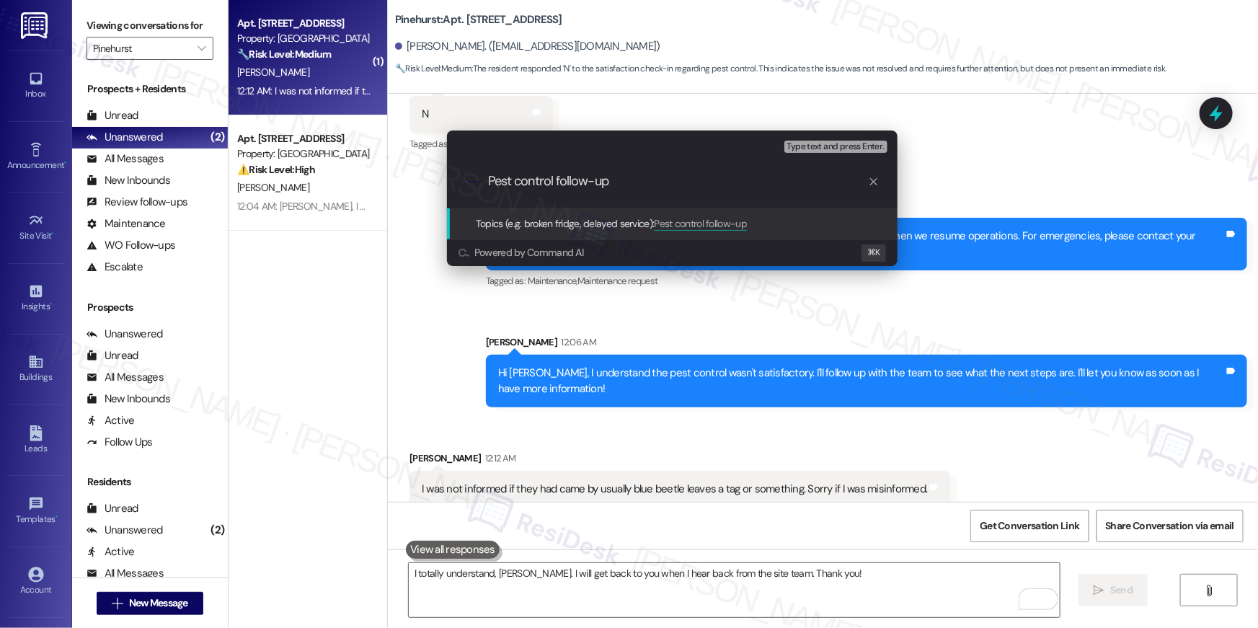
paste input "Resident complaint about work order"
type input "Pest control follow-up"
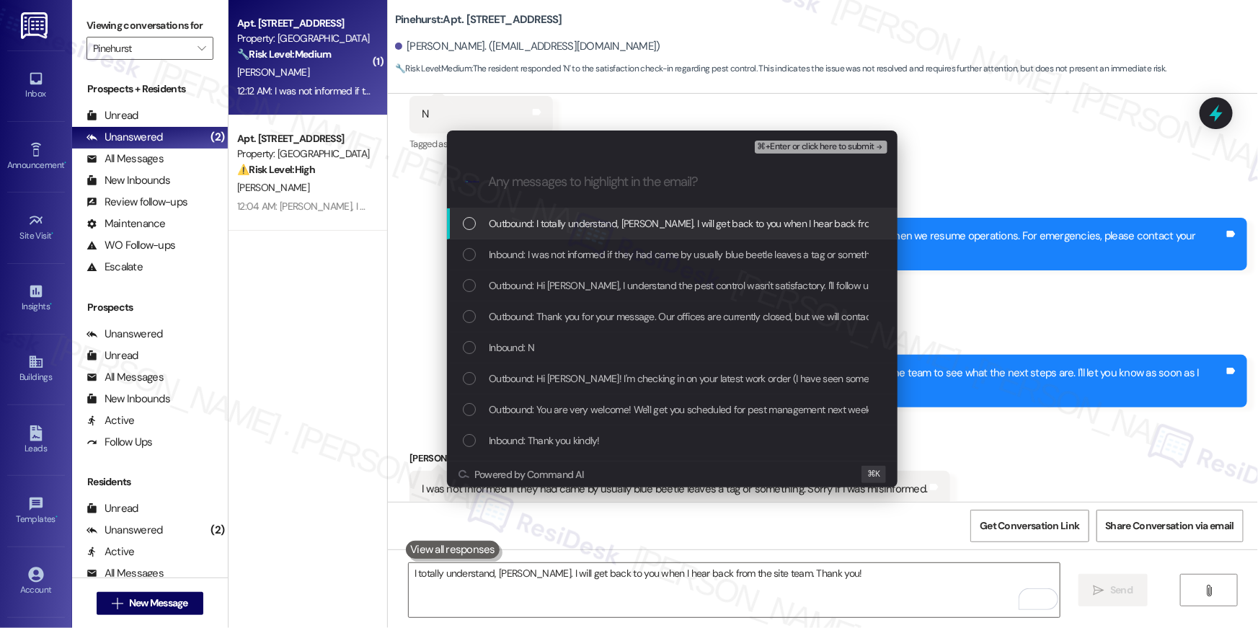
click at [471, 226] on div "List of options" at bounding box center [469, 223] width 13 height 13
click at [470, 226] on icon "List of options" at bounding box center [469, 223] width 10 height 10
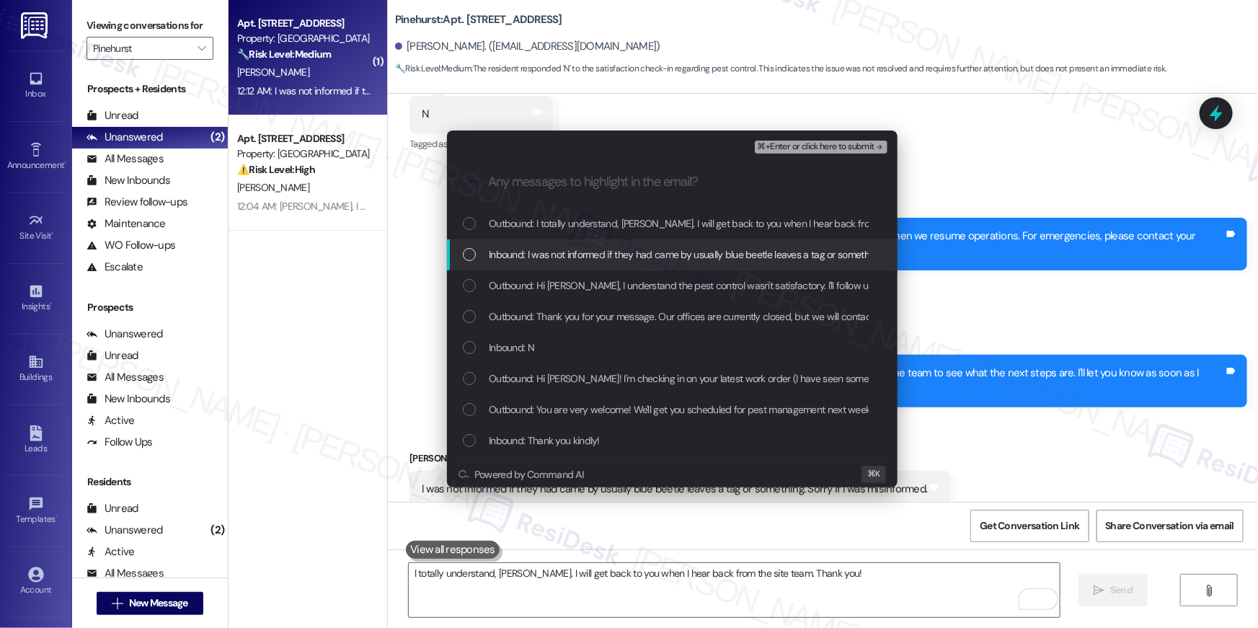
drag, startPoint x: 463, startPoint y: 264, endPoint x: 462, endPoint y: 292, distance: 28.1
click at [463, 264] on div "Inbound: I was not informed if they had came by usually blue beetle leaves a ta…" at bounding box center [672, 254] width 450 height 31
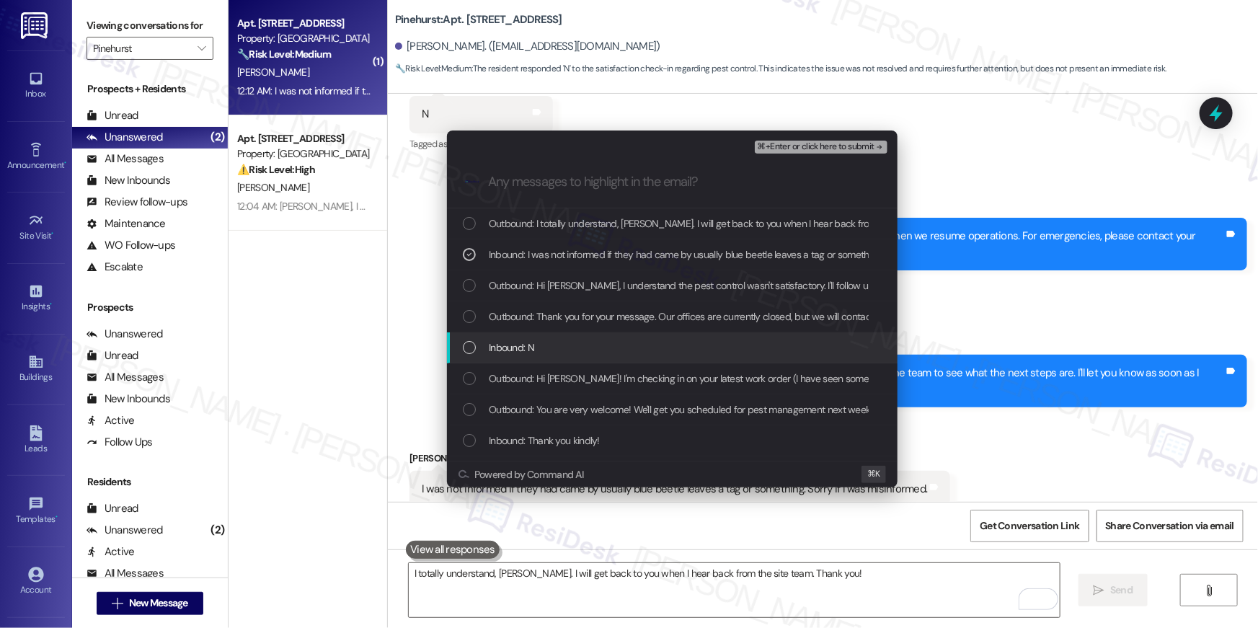
click at [466, 347] on div "List of options" at bounding box center [469, 347] width 13 height 13
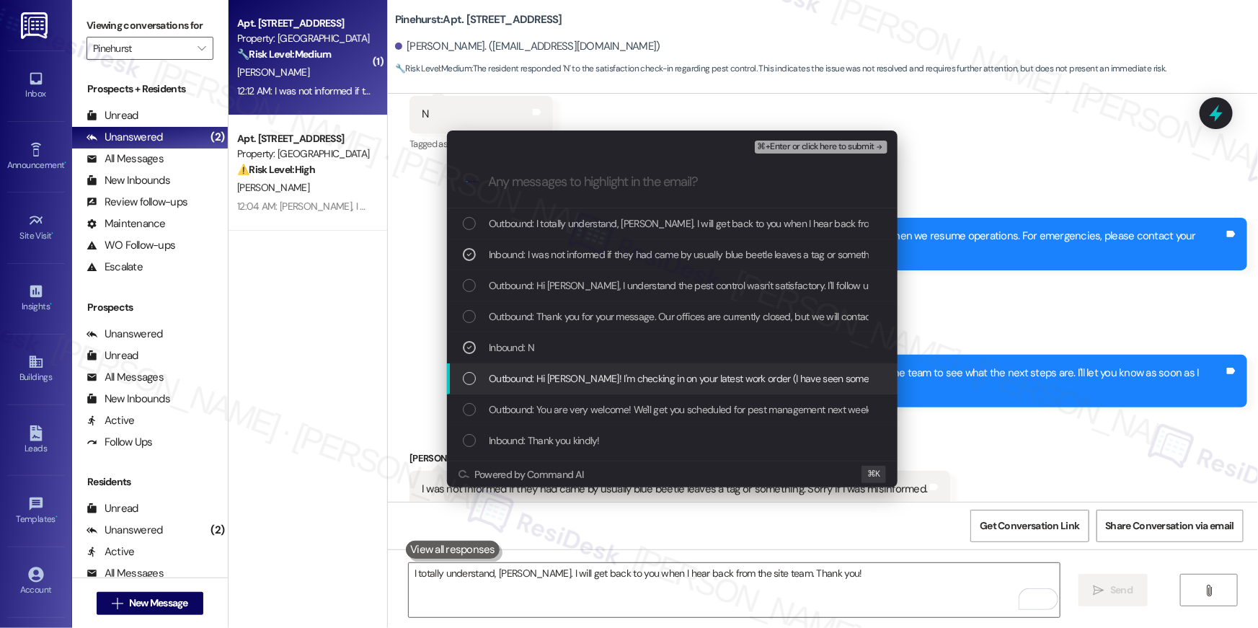
drag, startPoint x: 469, startPoint y: 378, endPoint x: 484, endPoint y: 373, distance: 15.3
click at [469, 378] on div "List of options" at bounding box center [469, 378] width 13 height 13
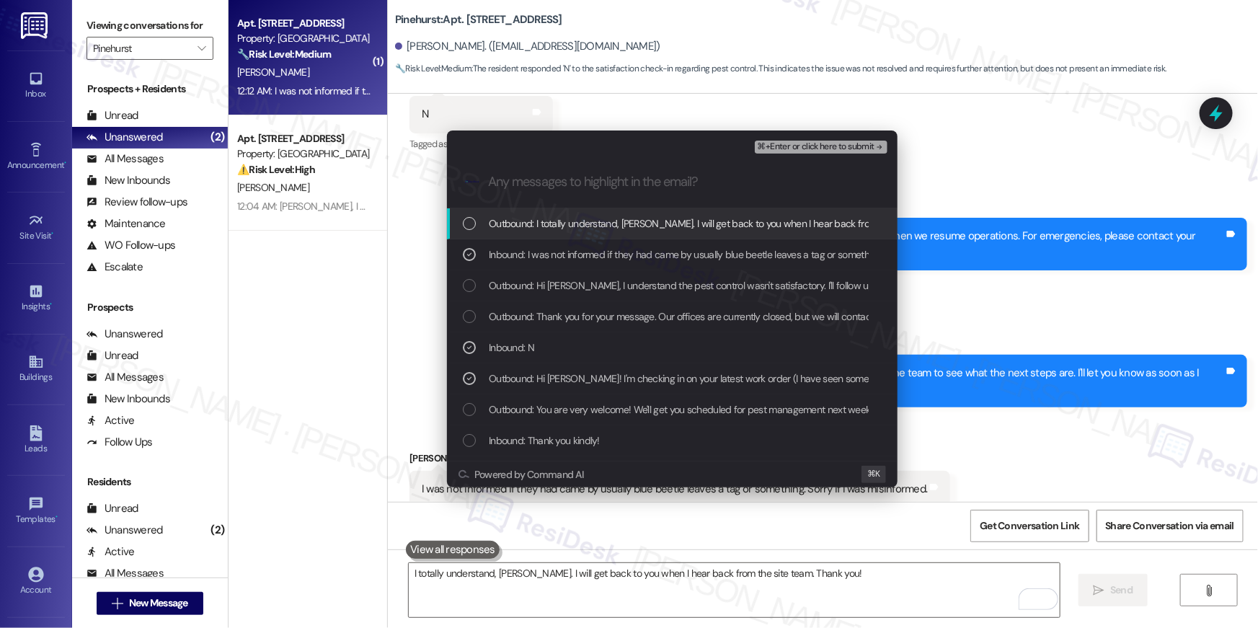
click at [817, 148] on span "⌘+Enter or click here to submit" at bounding box center [815, 147] width 117 height 10
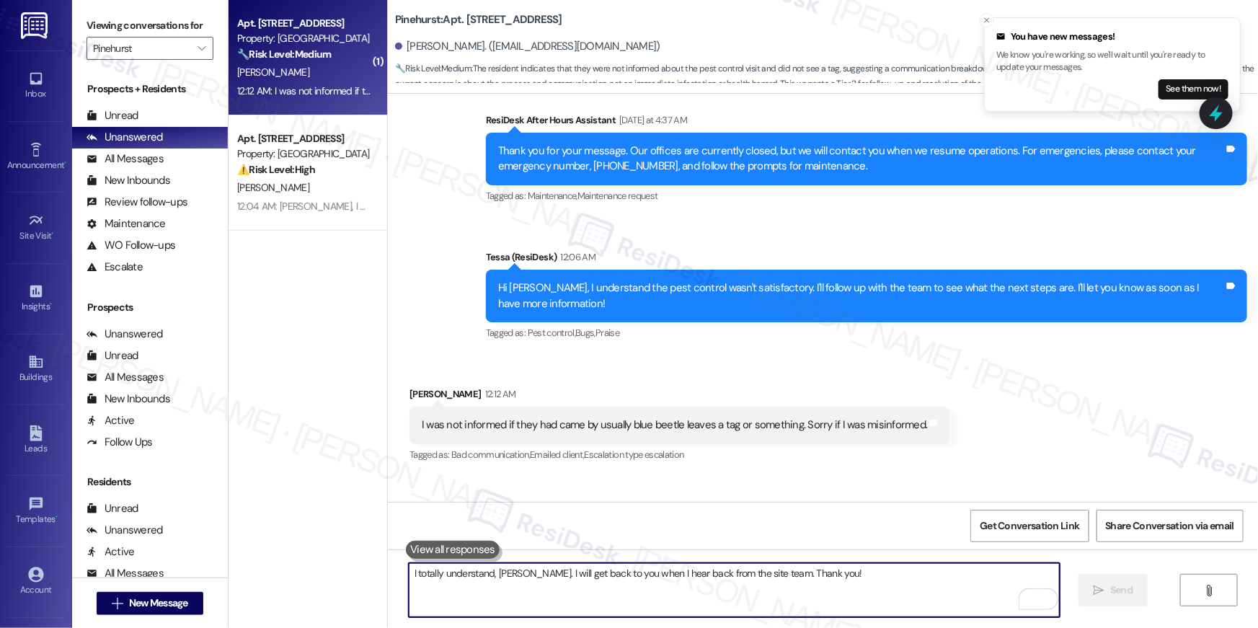
scroll to position [4463, 0]
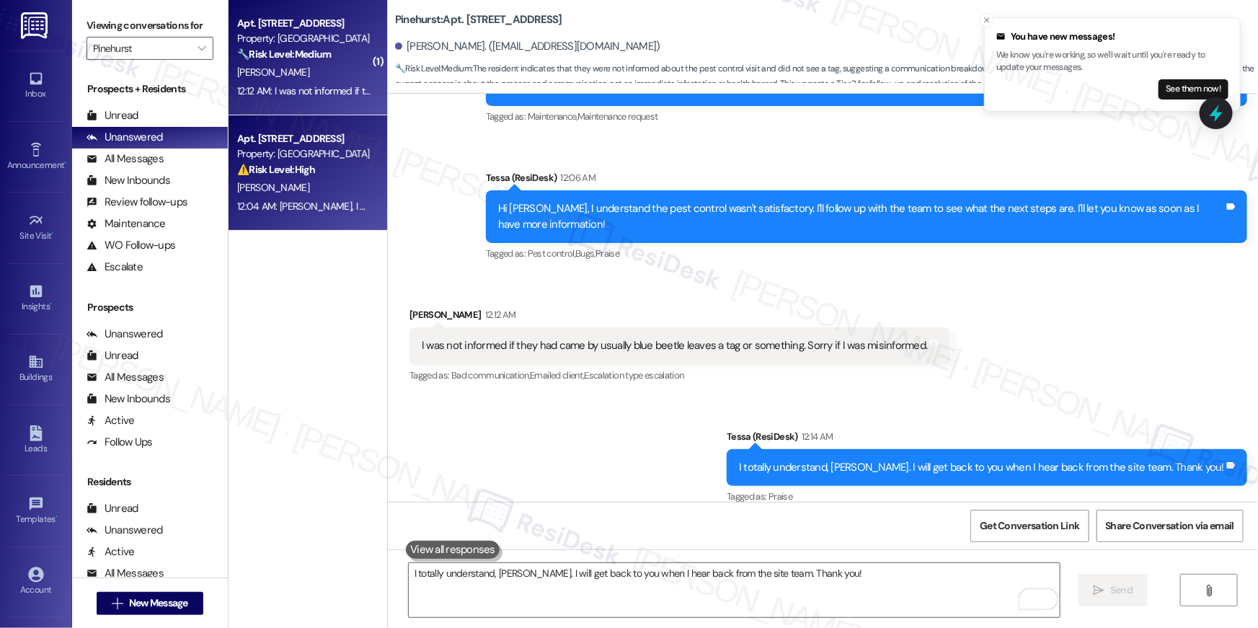
click at [285, 167] on strong "⚠️ Risk Level: High" at bounding box center [276, 169] width 78 height 13
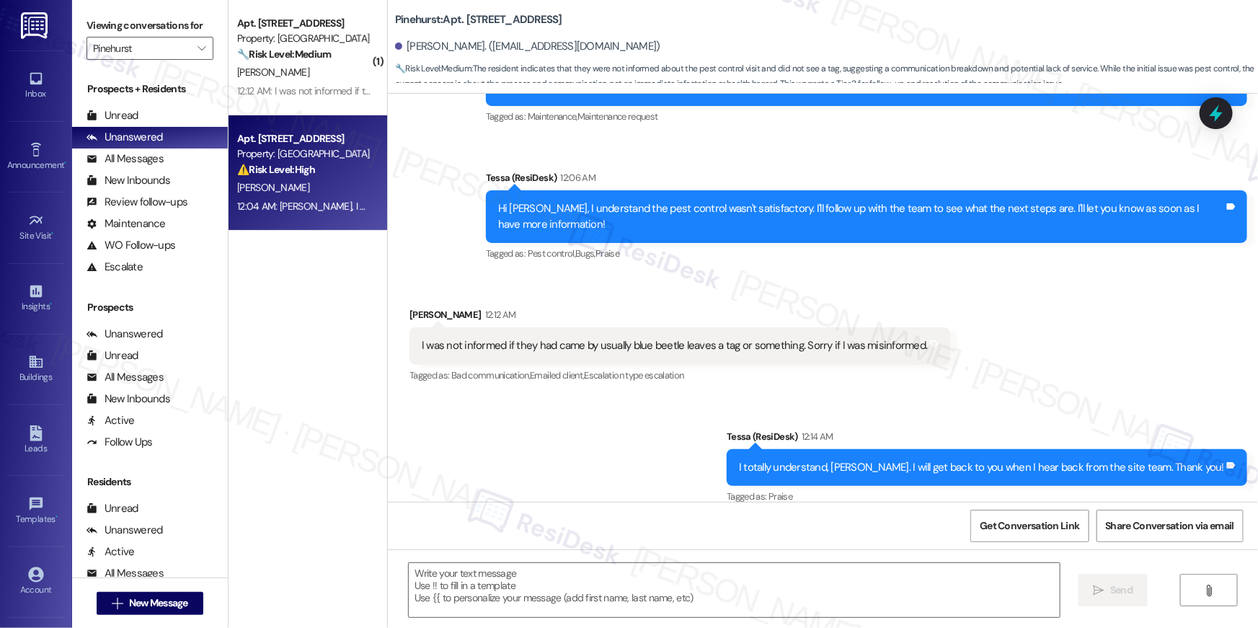
type textarea "Fetching suggested responses. Please feel free to read through the conversation…"
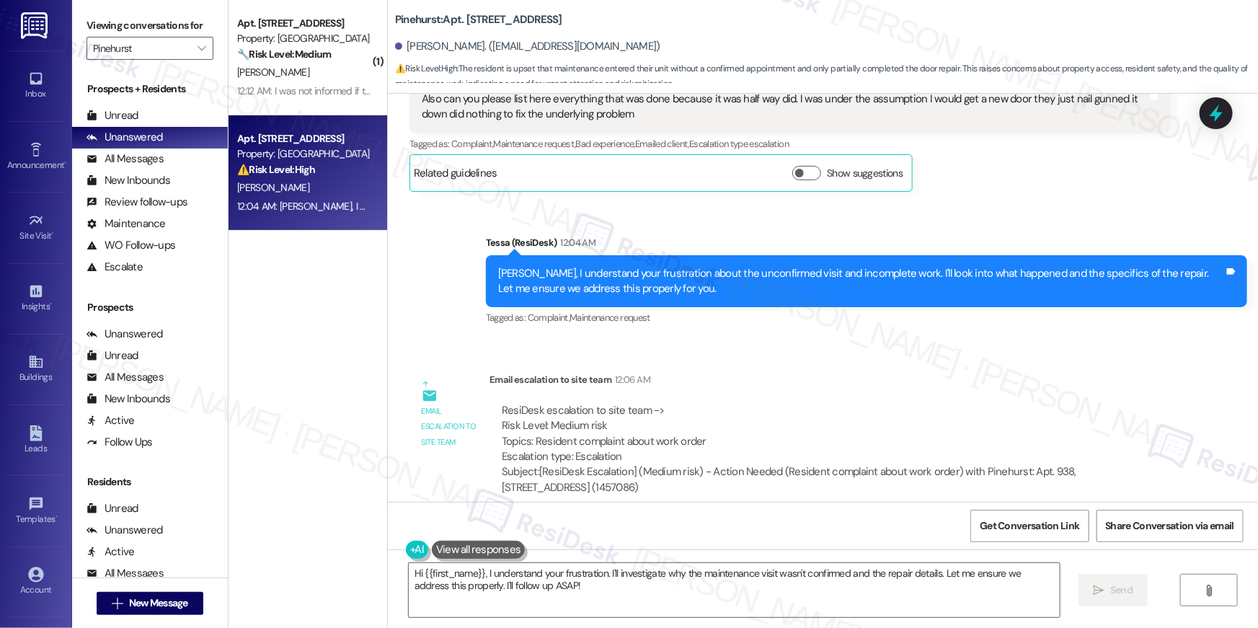
scroll to position [3027, 0]
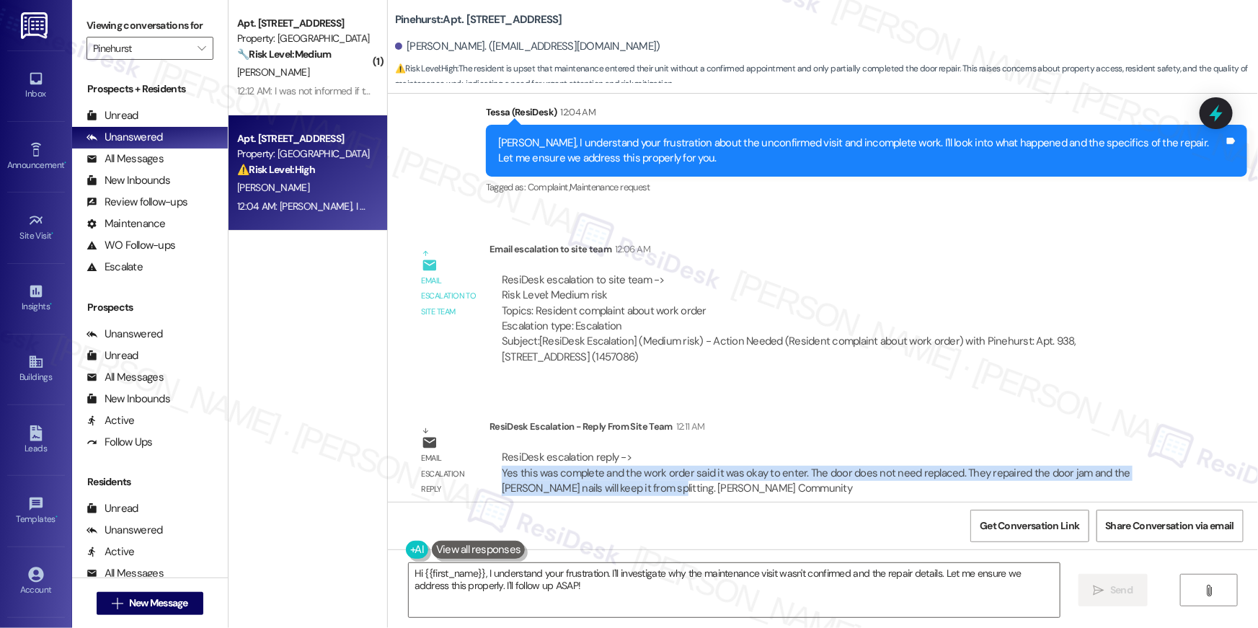
drag, startPoint x: 493, startPoint y: 455, endPoint x: 605, endPoint y: 478, distance: 114.1
click at [605, 478] on div "ResiDesk escalation reply -> Yes this was complete and the work order said it w…" at bounding box center [829, 473] width 659 height 46
copy div "Yes this was complete and the work order said it was okay to enter. The door do…"
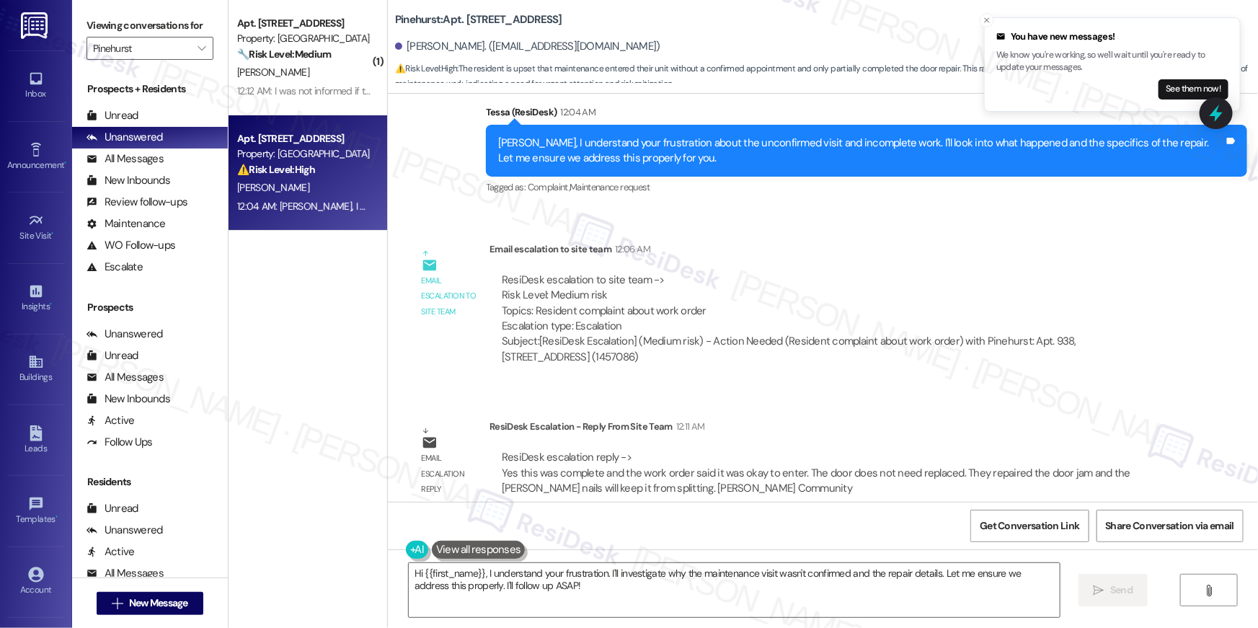
click at [894, 408] on div "Email escalation reply ResiDesk Escalation - Reply From Site Team 12:11 AM Resi…" at bounding box center [790, 463] width 783 height 110
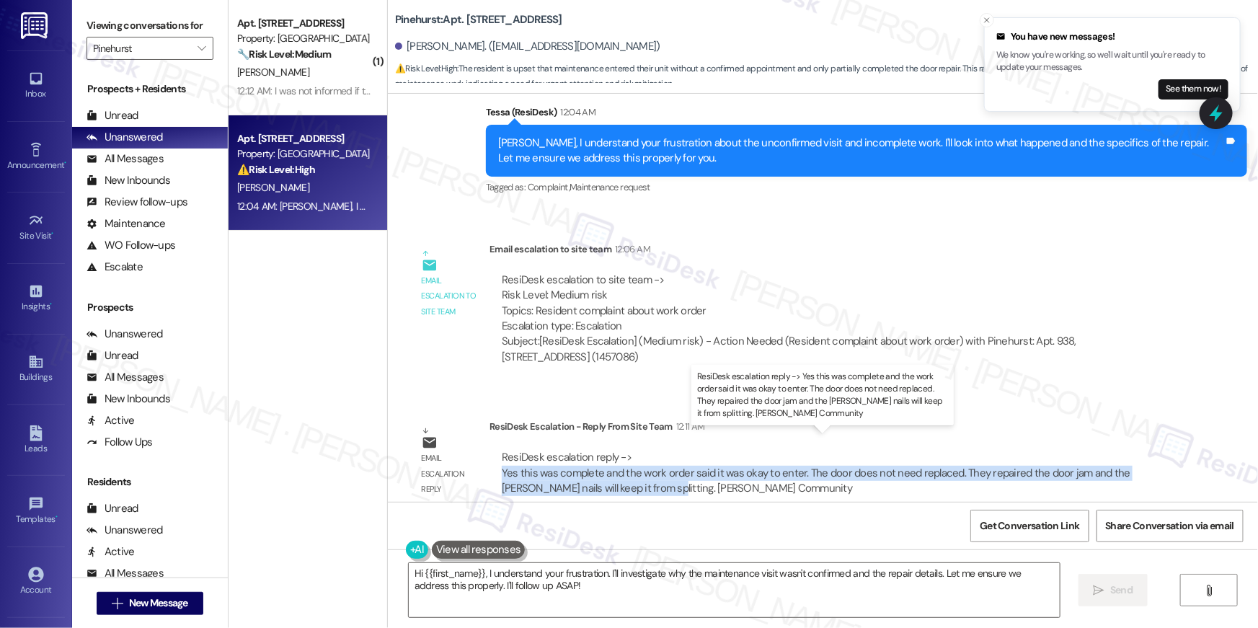
drag, startPoint x: 491, startPoint y: 453, endPoint x: 603, endPoint y: 472, distance: 114.0
click at [603, 472] on div "ResiDesk escalation reply -> Yes this was complete and the work order said it w…" at bounding box center [829, 473] width 659 height 46
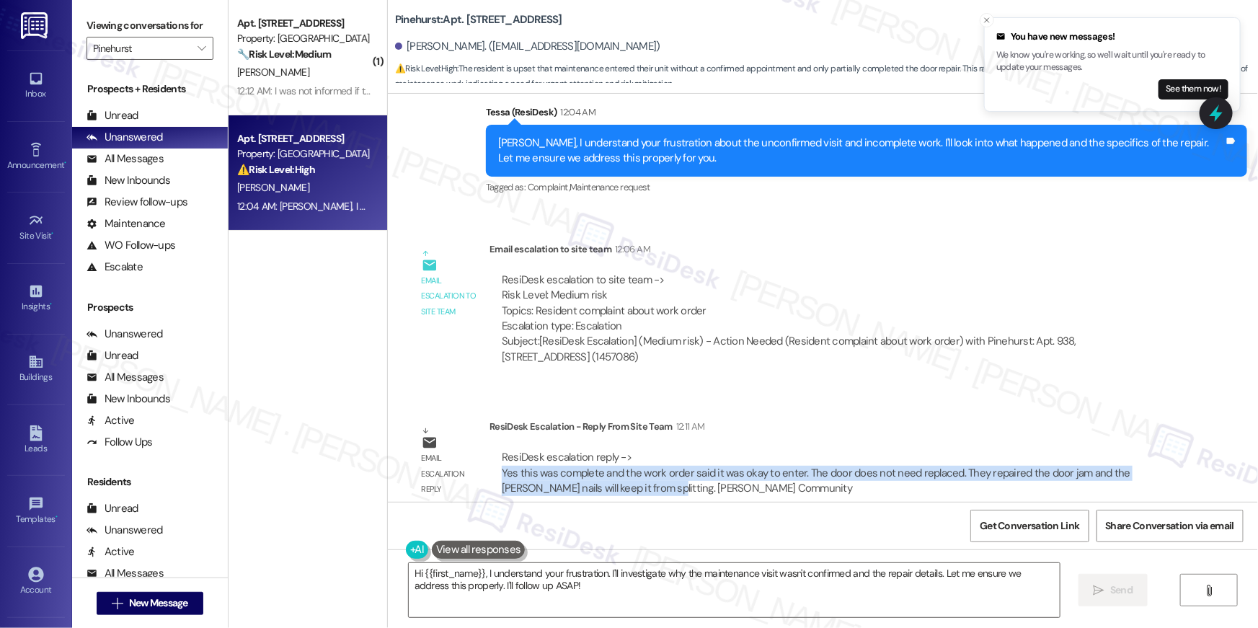
copy div "Yes this was complete and the work order said it was okay to enter. The door do…"
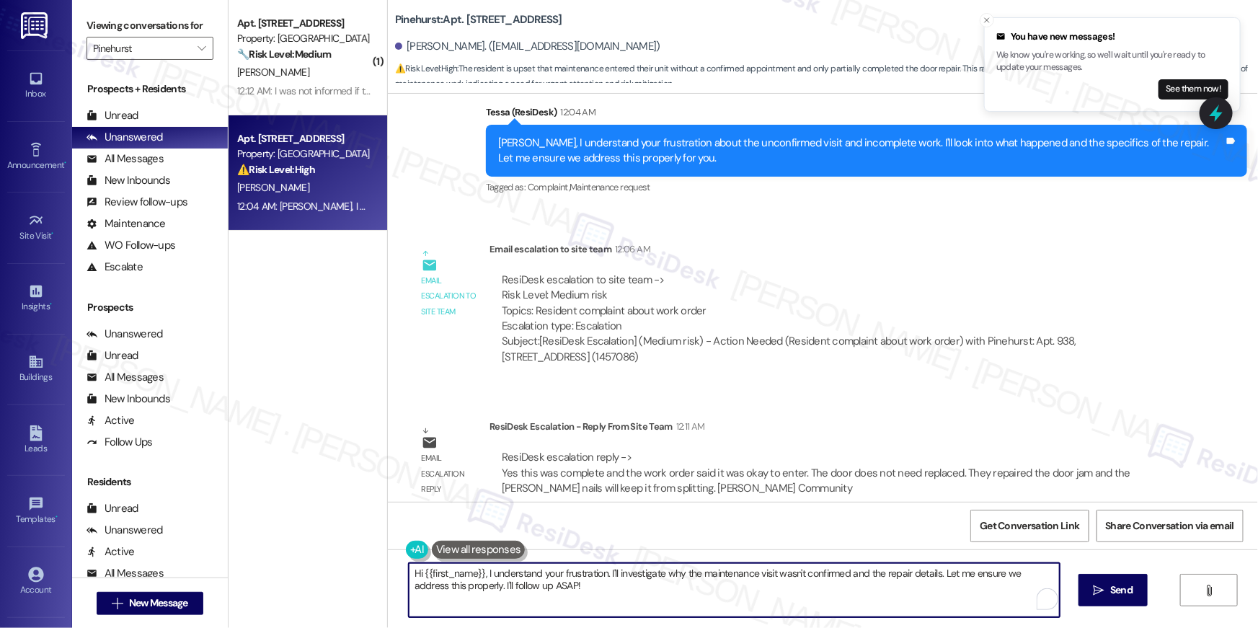
drag, startPoint x: 543, startPoint y: 587, endPoint x: 520, endPoint y: 576, distance: 25.5
click at [481, 571] on textarea "Hi {{first_name}}, I understand your frustration. I'll investigate why the main…" at bounding box center [734, 590] width 651 height 54
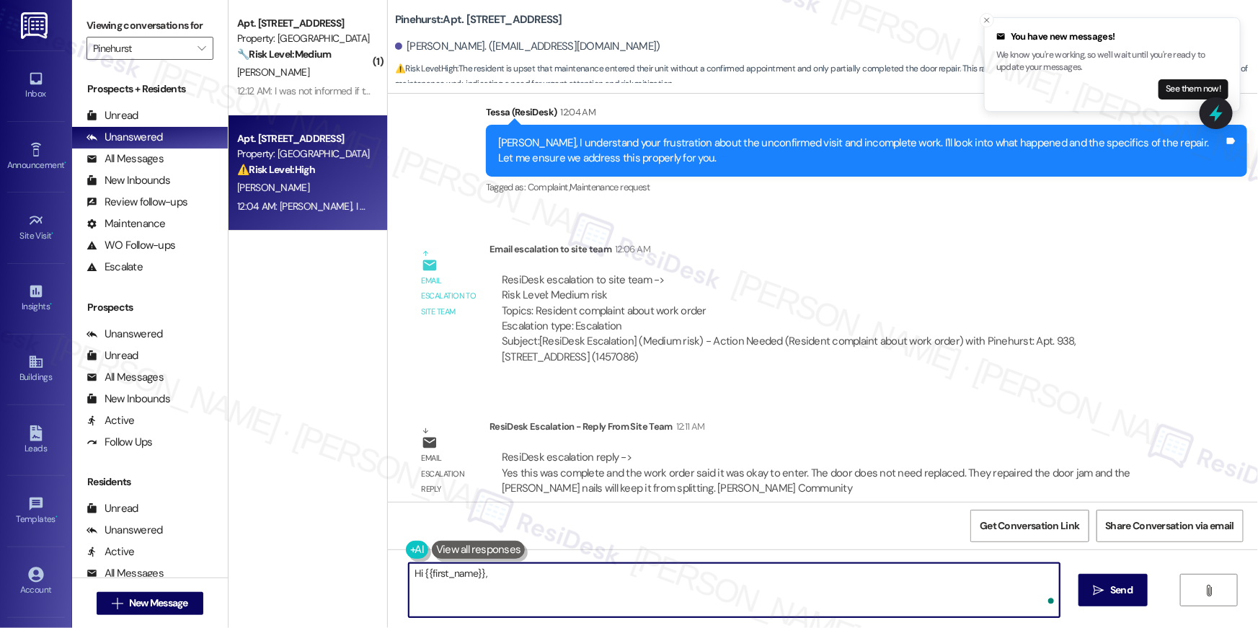
paste textarea "I just got an update from the site team. The work has been completed, and the w…"
type textarea "Hi {{first_name}}, I just got an update from the site team. The work has been c…"
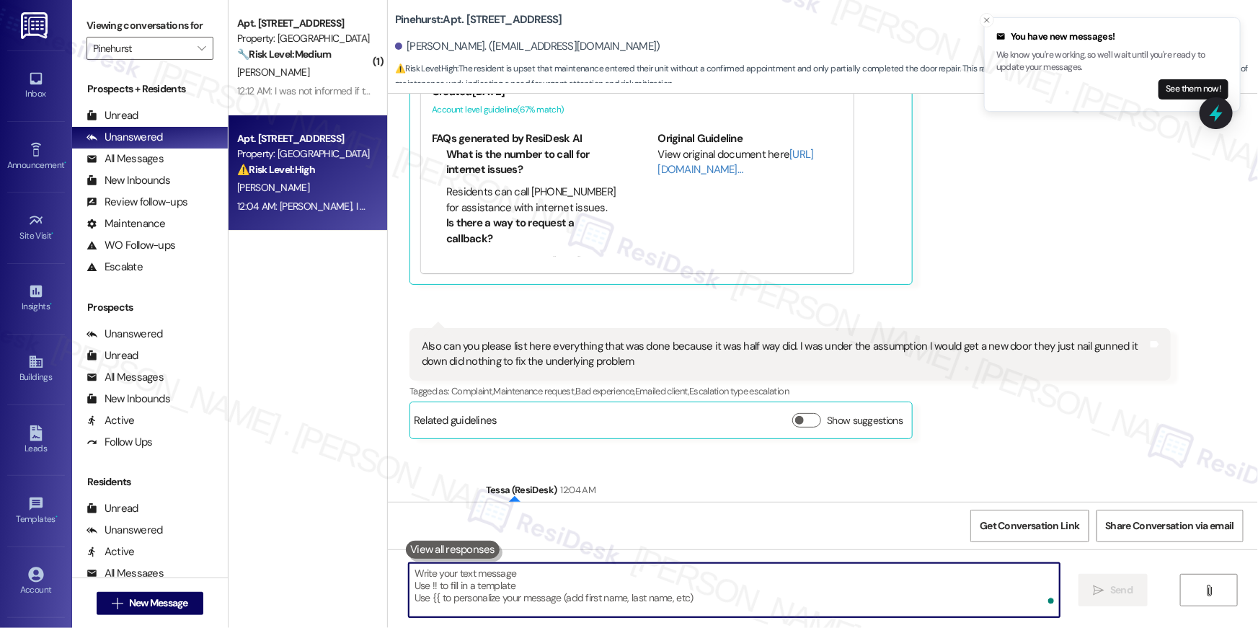
scroll to position [2580, 0]
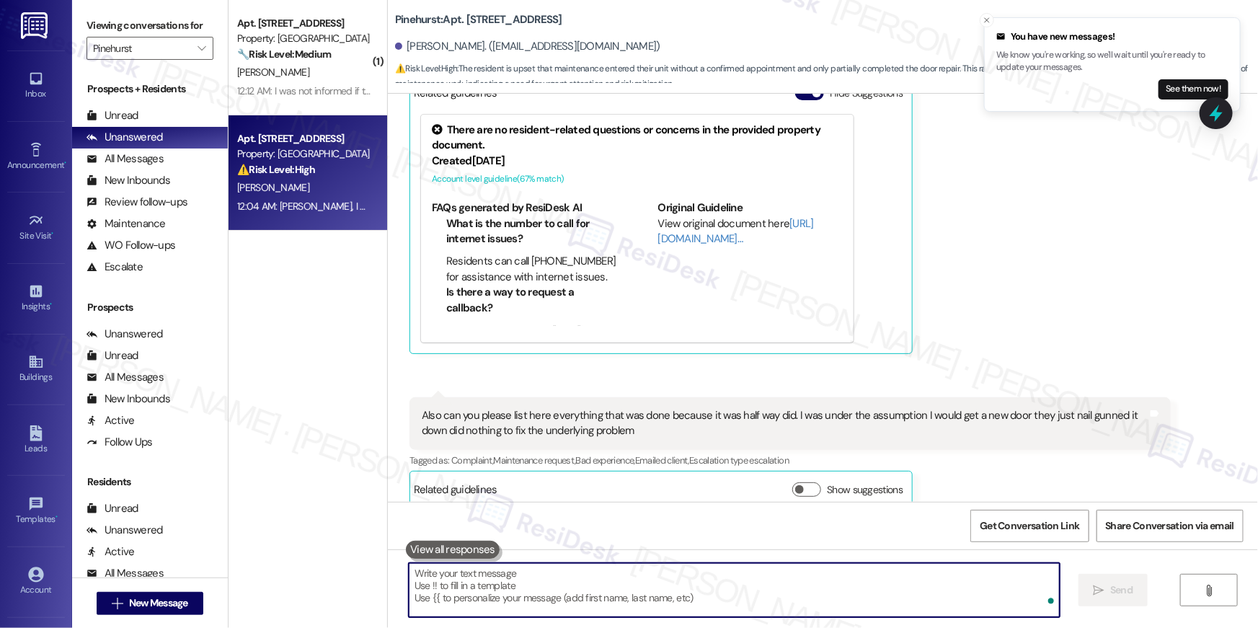
click at [325, 81] on div "[PERSON_NAME]" at bounding box center [304, 72] width 136 height 18
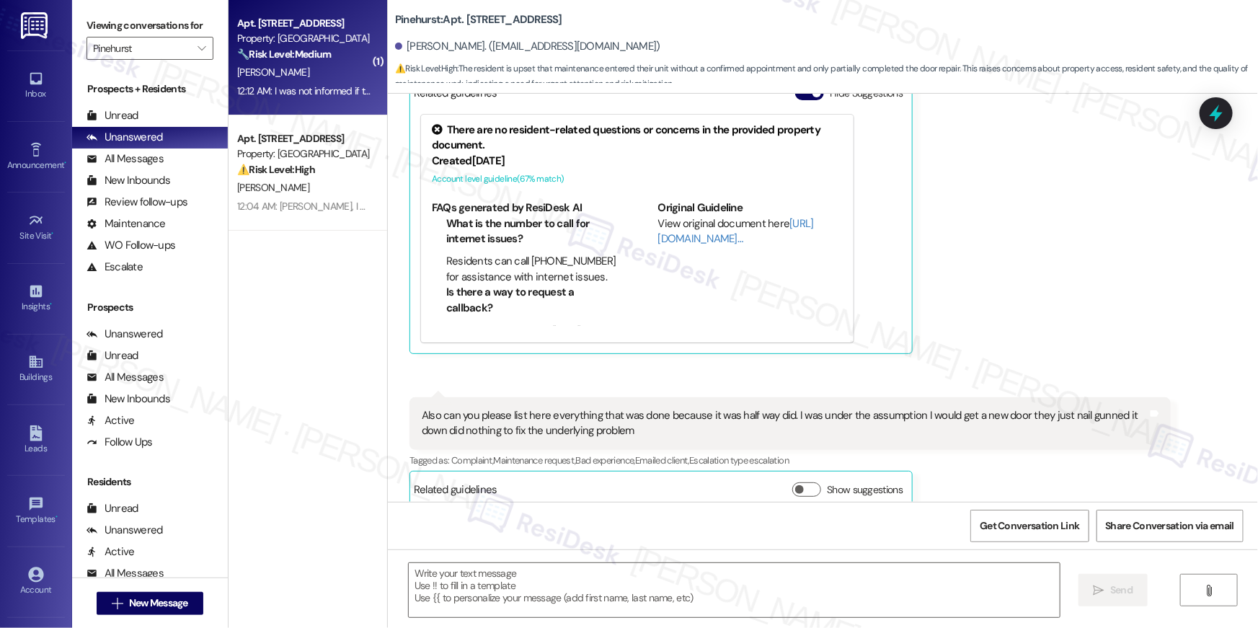
type textarea "Fetching suggested responses. Please feel free to read through the conversation…"
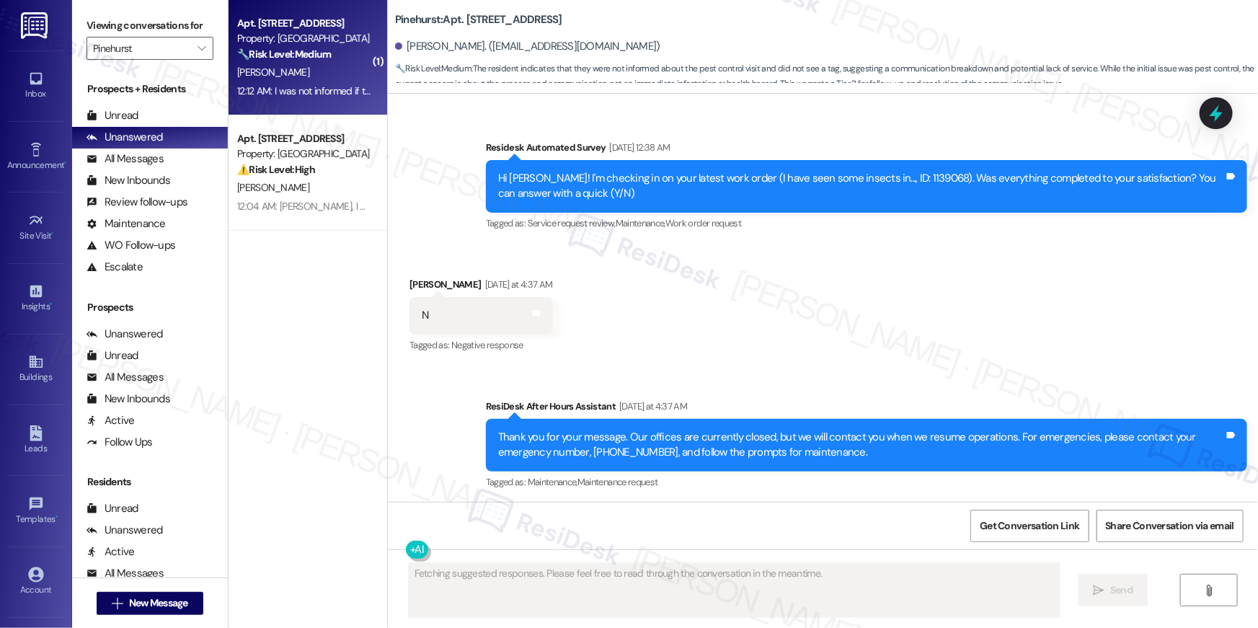
scroll to position [4341, 0]
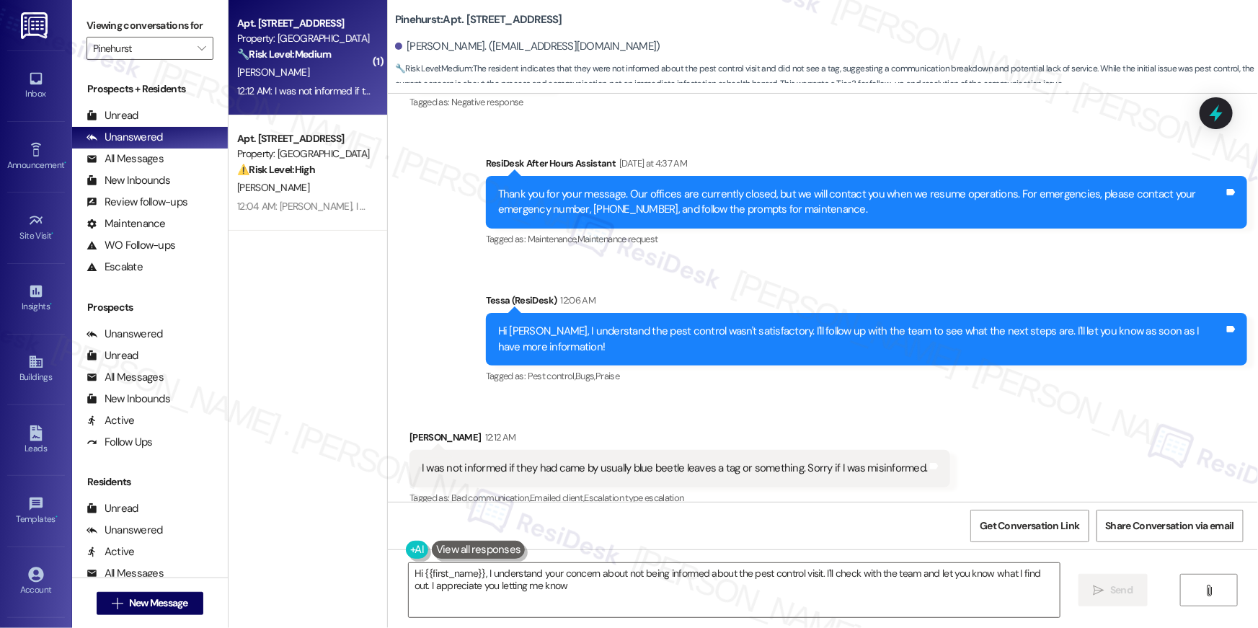
type textarea "Hi {{first_name}}, I understand your concern about not being informed about the…"
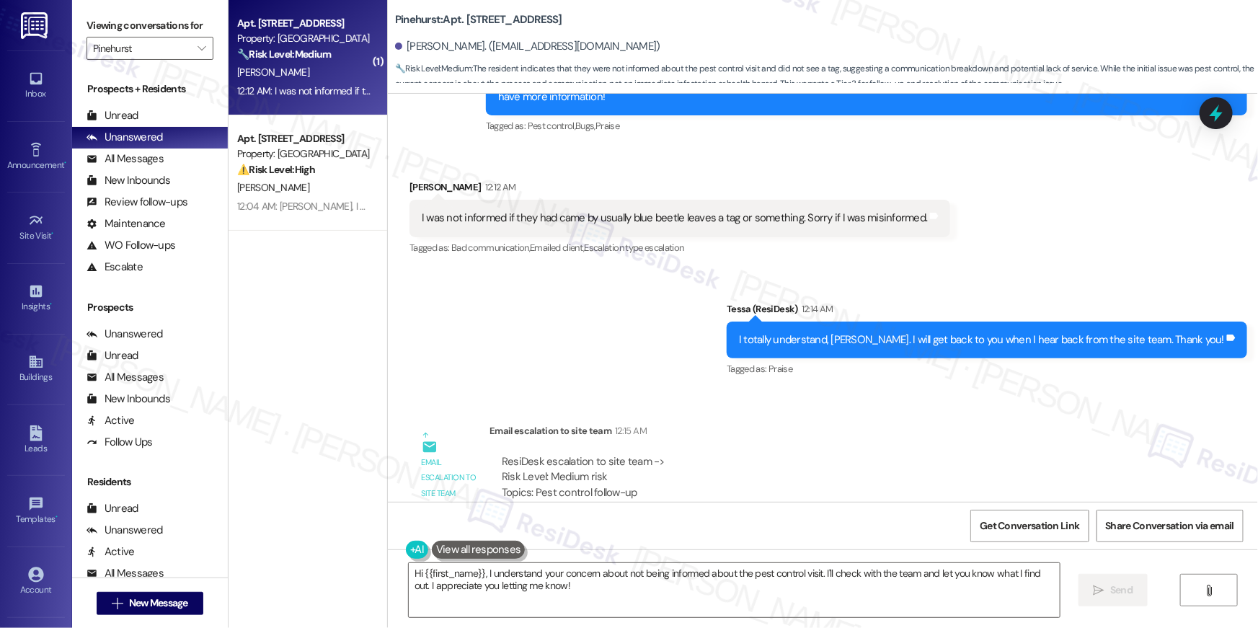
scroll to position [4625, 0]
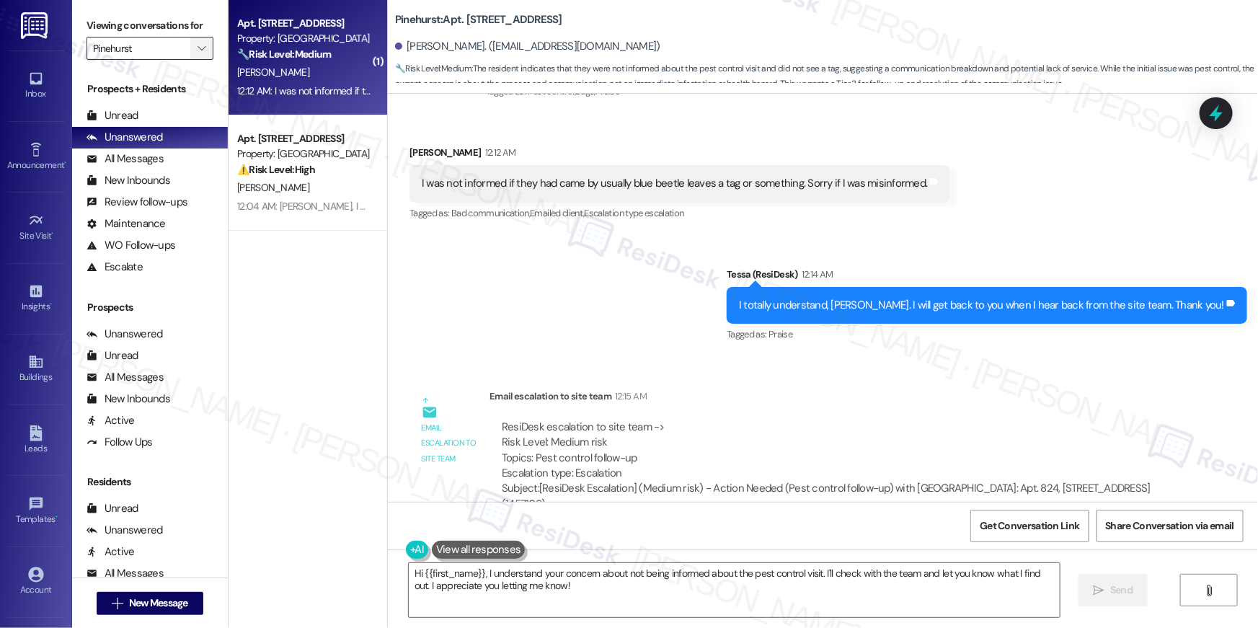
click at [197, 50] on icon "" at bounding box center [201, 49] width 8 height 12
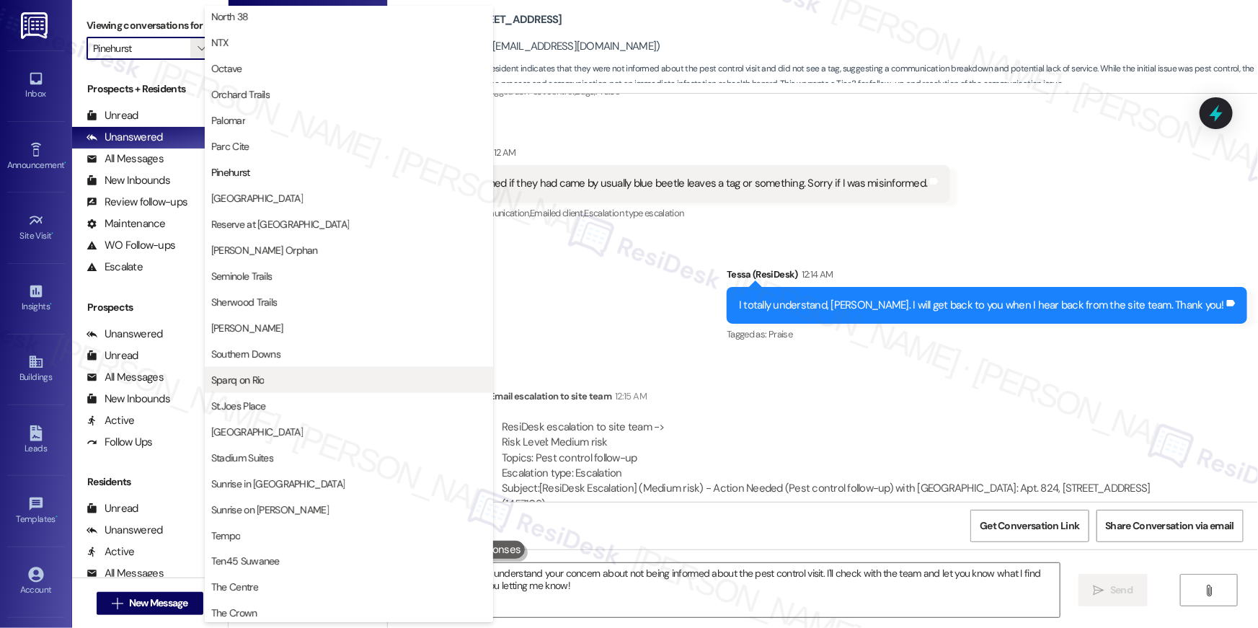
scroll to position [835, 0]
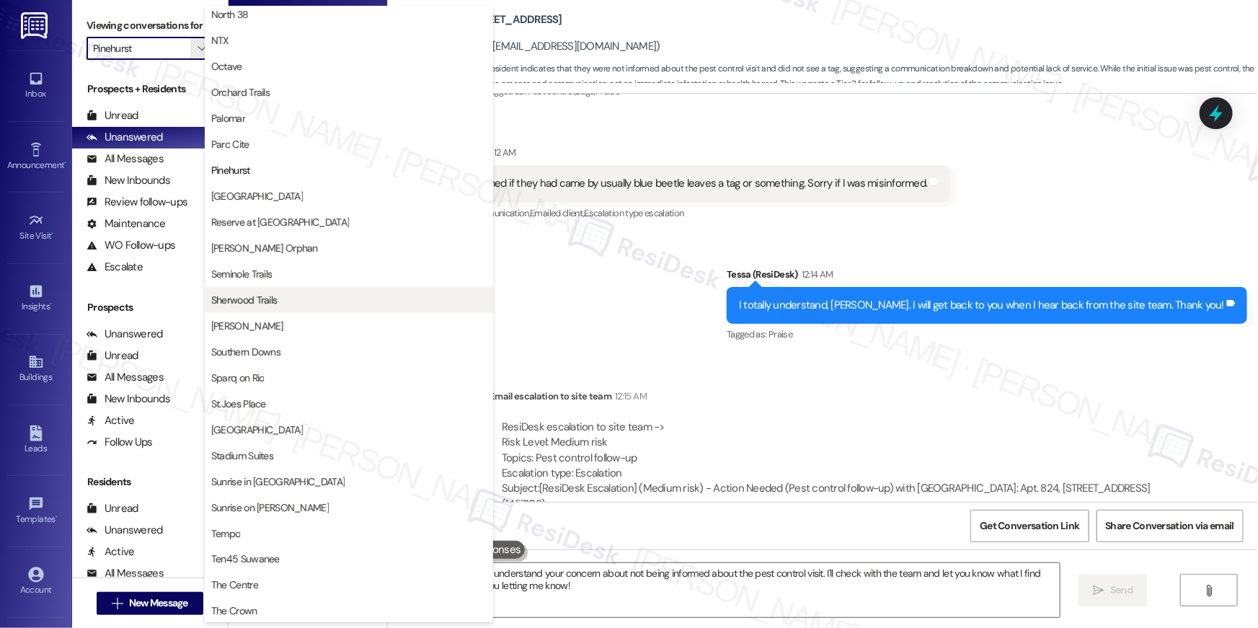
click at [283, 295] on span "Sherwood Trails" at bounding box center [348, 300] width 275 height 14
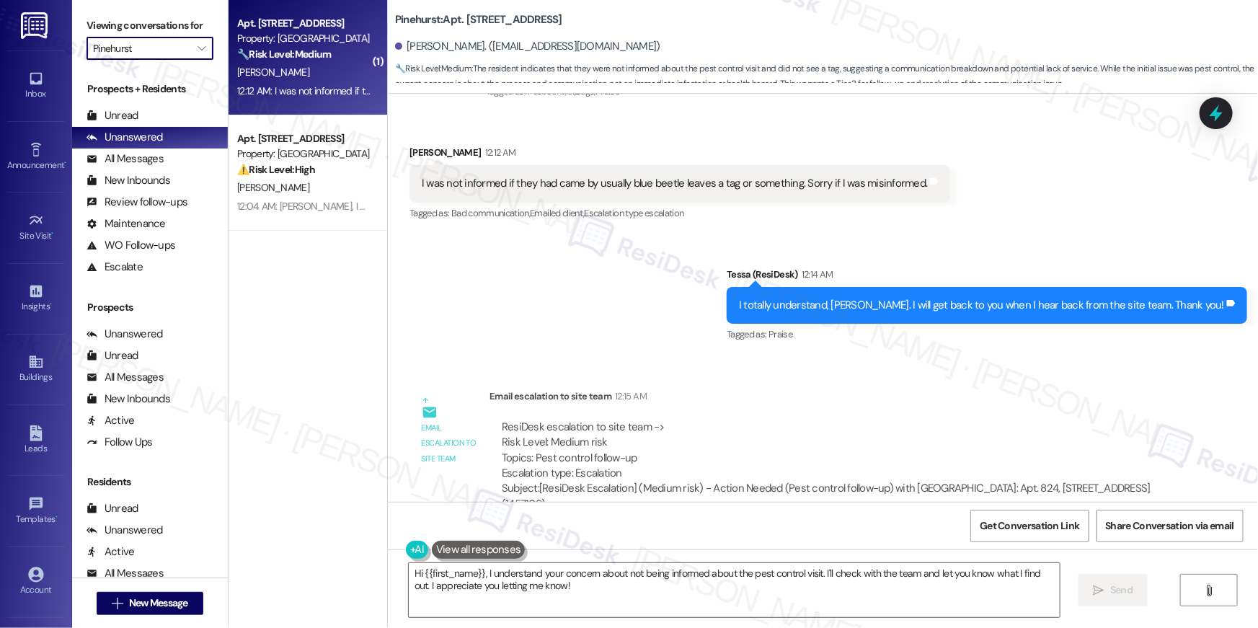
type input "Sherwood Trails"
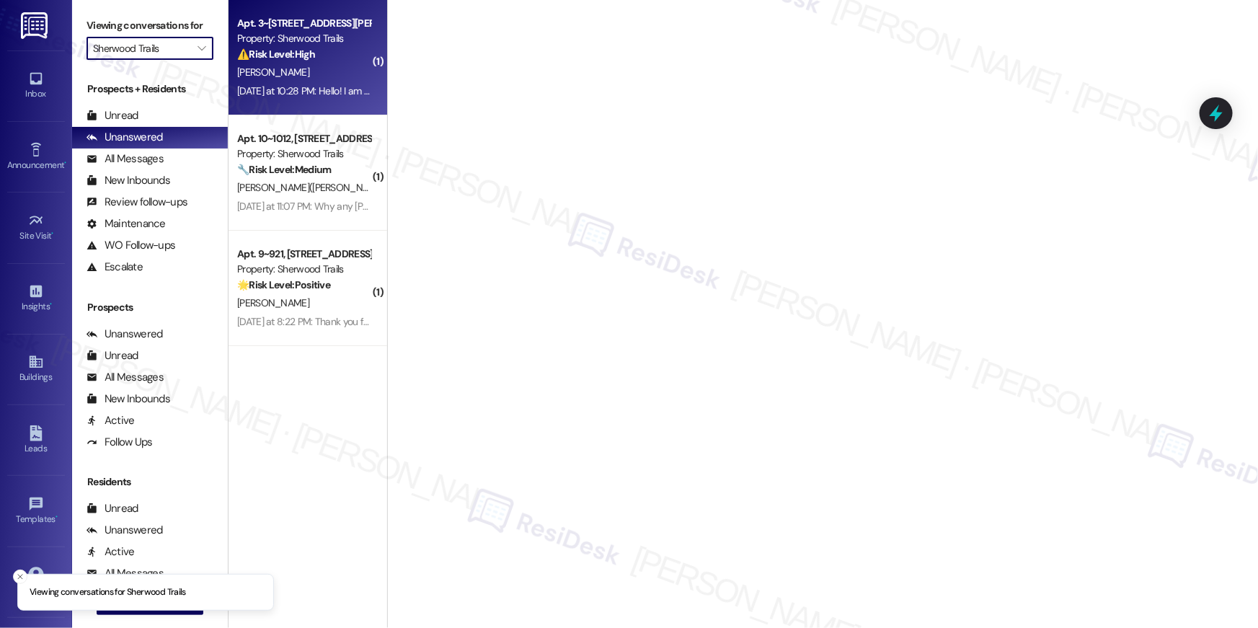
click at [305, 74] on div "D. Williams" at bounding box center [304, 72] width 136 height 18
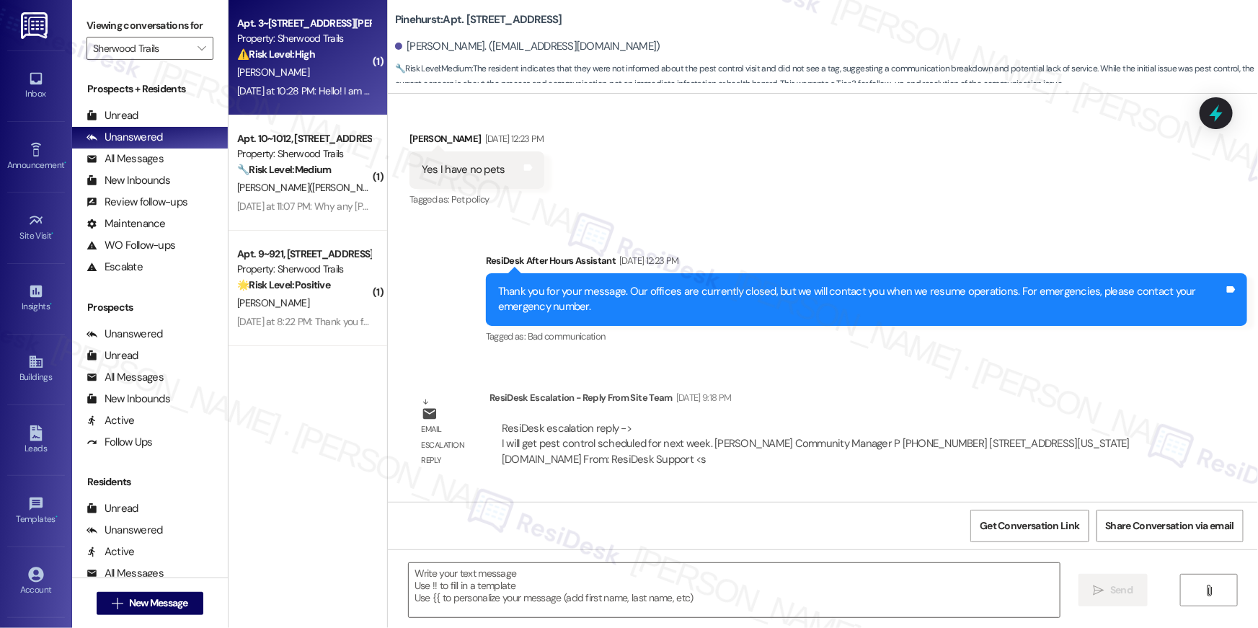
type textarea "Fetching suggested responses. Please feel free to read through the conversation…"
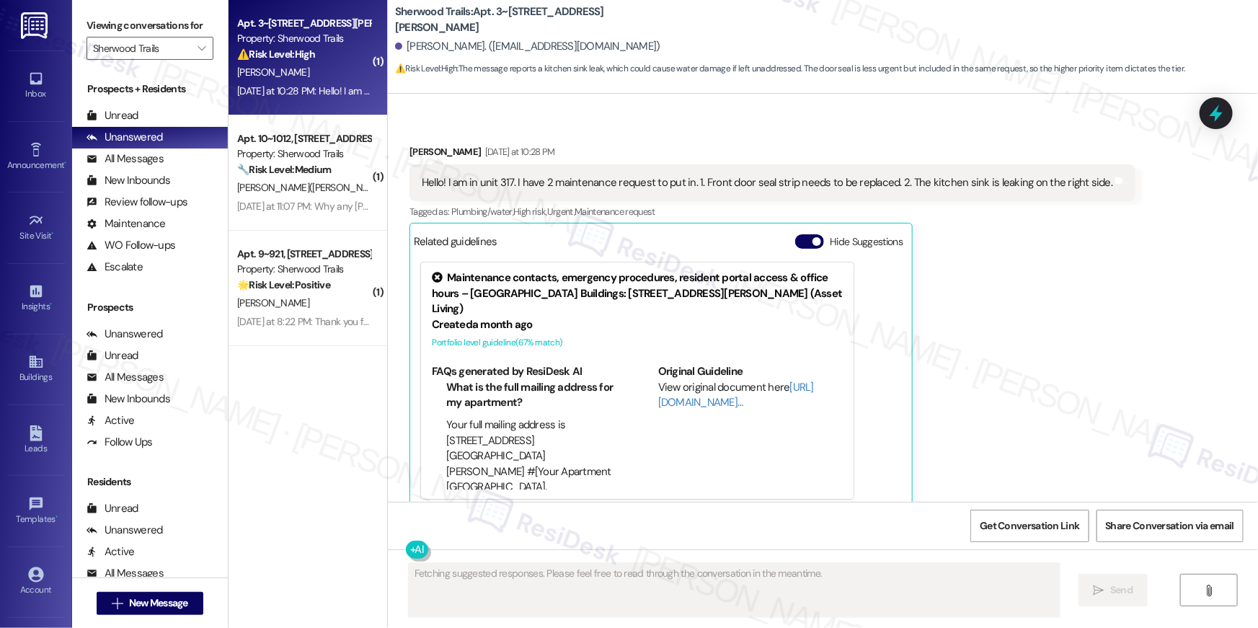
scroll to position [2665, 0]
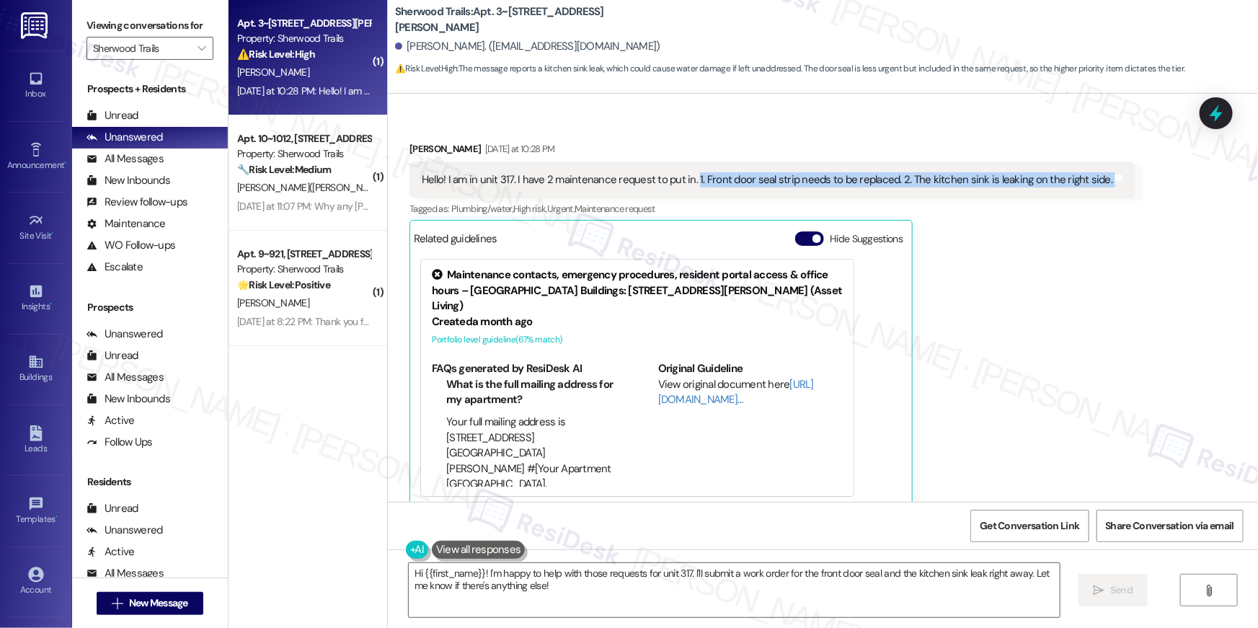
drag, startPoint x: 1084, startPoint y: 166, endPoint x: 683, endPoint y: 166, distance: 400.7
click at [683, 166] on div "Hello! I am in unit 317. I have 2 maintenance request to put in. 1. Front door …" at bounding box center [772, 179] width 726 height 37
copy div "1. Front door seal strip needs to be replaced. 2. The kitchen sink is leaking o…"
click at [588, 602] on textarea "Hi {{first_name}}! I'm happy to help with those requests for unit 317. I'll sub…" at bounding box center [734, 590] width 651 height 54
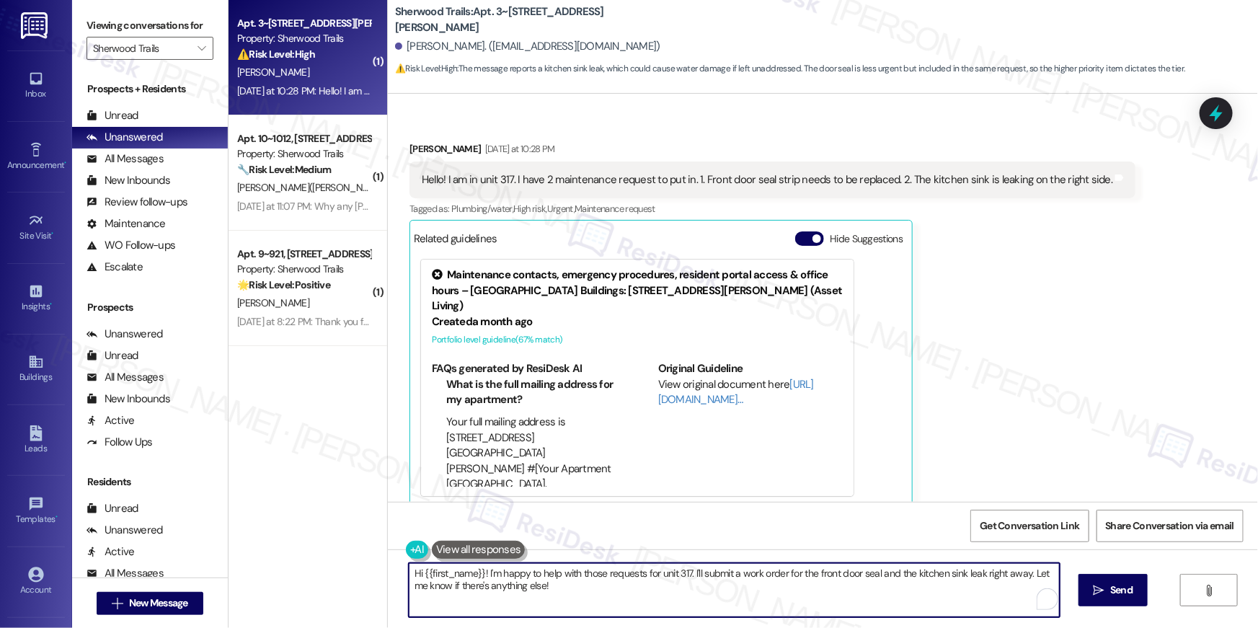
click at [588, 601] on textarea "Hi {{first_name}}! I'm happy to help with those requests for unit 317. I'll sub…" at bounding box center [734, 590] width 651 height 54
click at [694, 580] on textarea "Hi {{first_name}}! I'm happy to help with those requests for unit 317. I'll sub…" at bounding box center [734, 590] width 651 height 54
click at [681, 569] on textarea "Hi {{first_name}}! I'm happy to help with those requests for unit 317. I'll sub…" at bounding box center [734, 590] width 651 height 54
type textarea "Hi {{first_name}}! I'm happy to help with those requests for you. I'll submit a…"
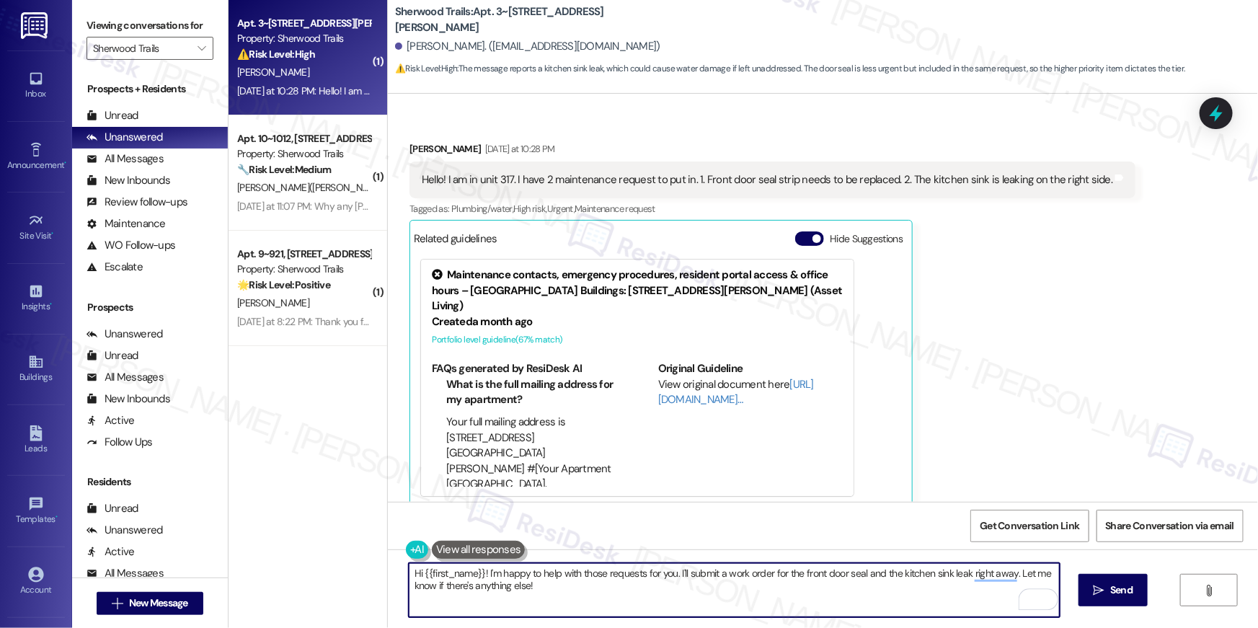
click at [914, 600] on textarea "Hi {{first_name}}! I'm happy to help with those requests for you. I'll submit a…" at bounding box center [734, 590] width 651 height 54
type textarea "May I know if we have your permission to enter? Do you have any pets?"
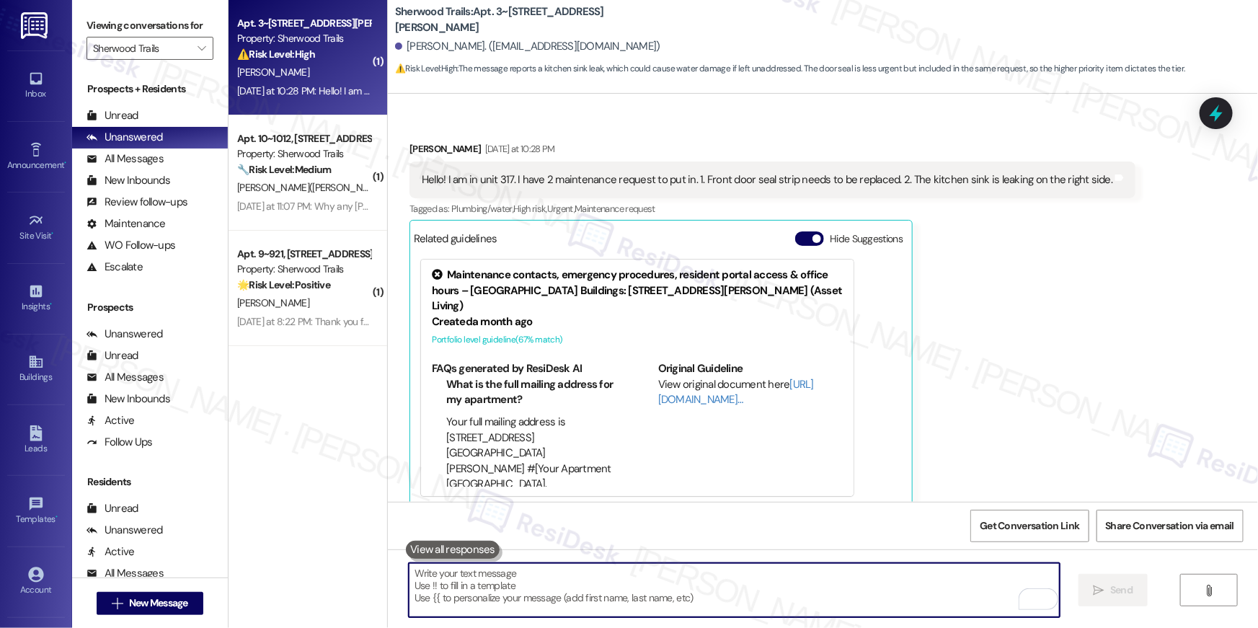
click at [704, 584] on textarea "To enrich screen reader interactions, please activate Accessibility in Grammarl…" at bounding box center [734, 590] width 651 height 54
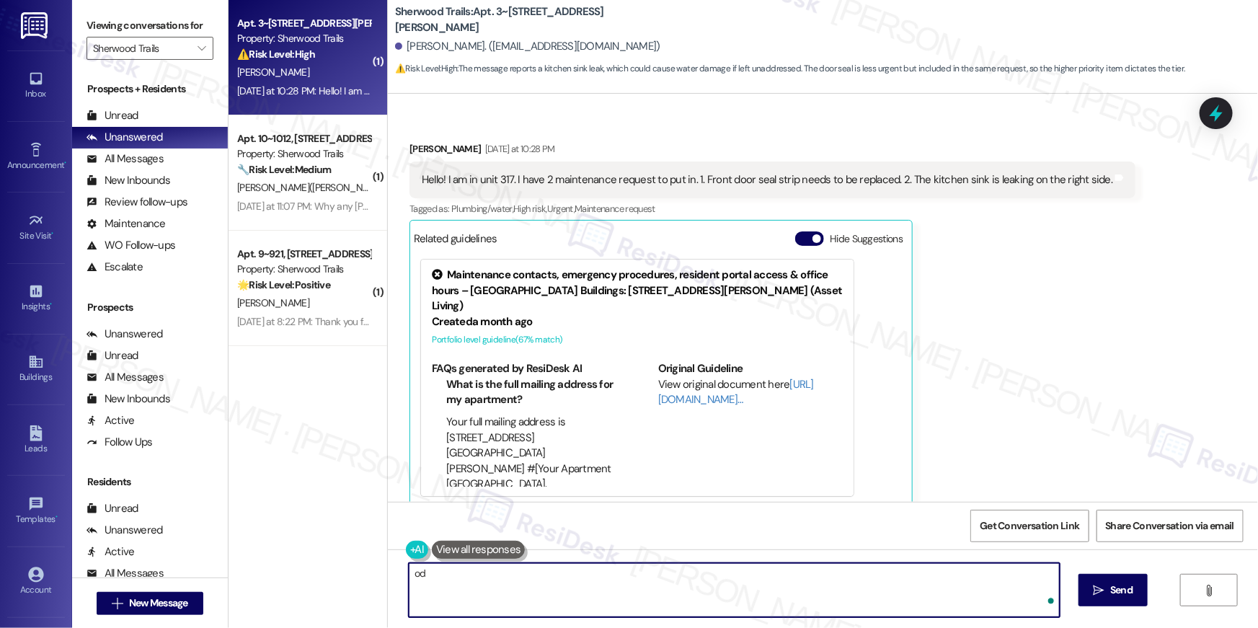
type textarea "o"
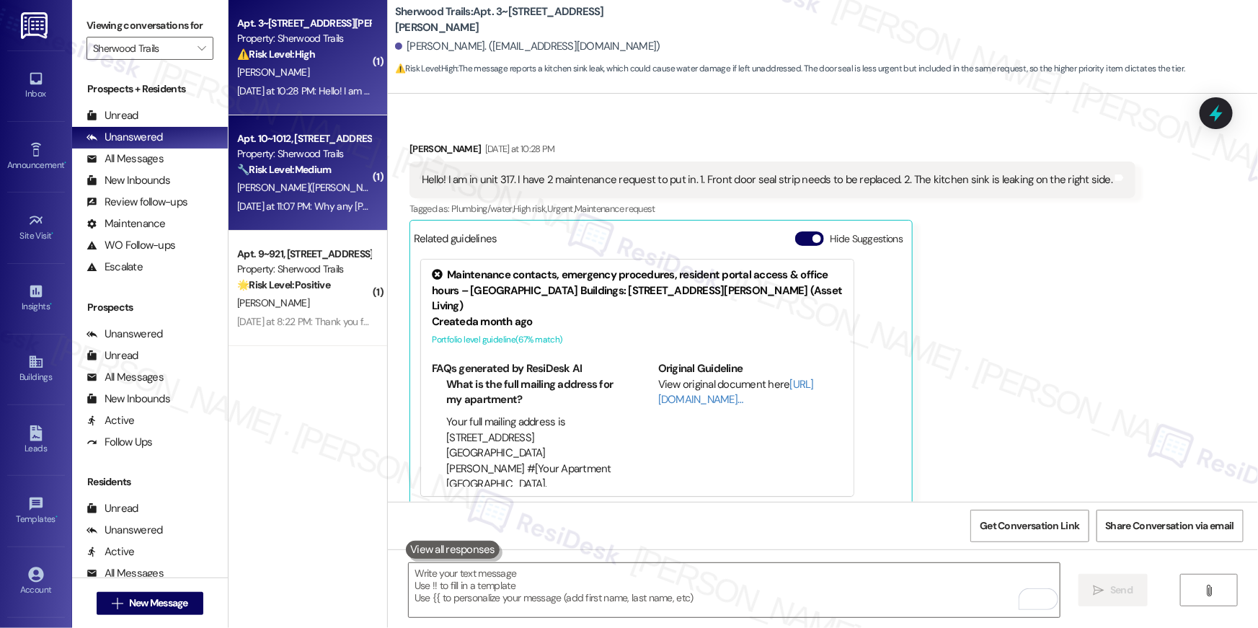
click at [247, 166] on strong "🔧 Risk Level: Medium" at bounding box center [284, 169] width 94 height 13
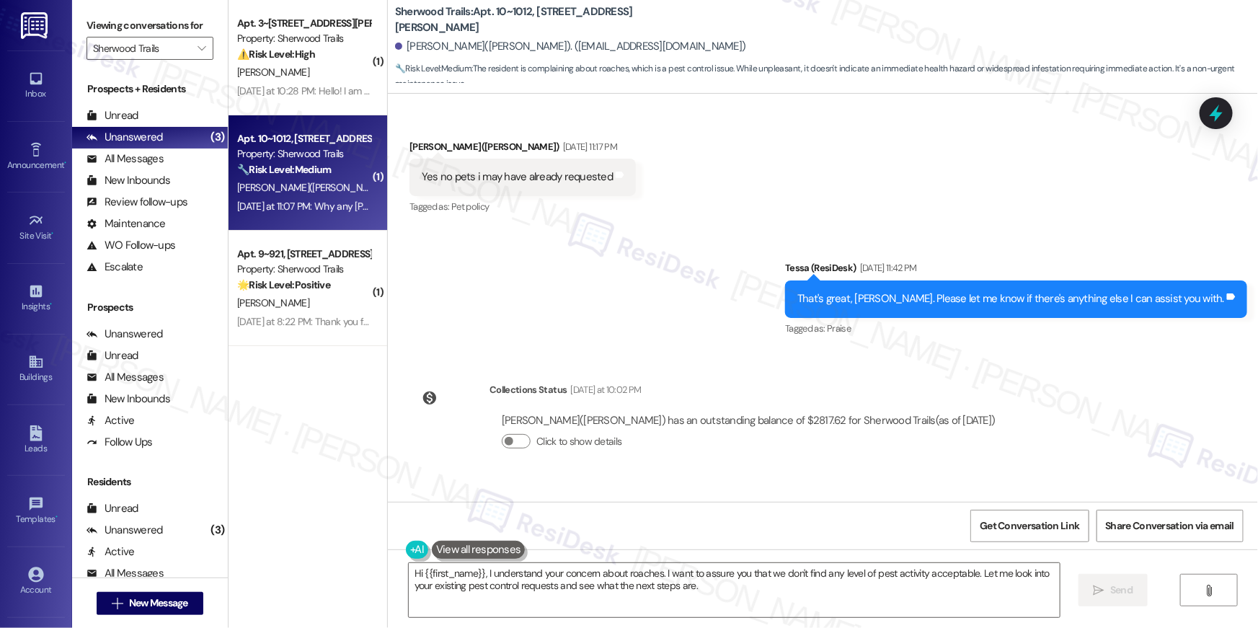
scroll to position [3488, 0]
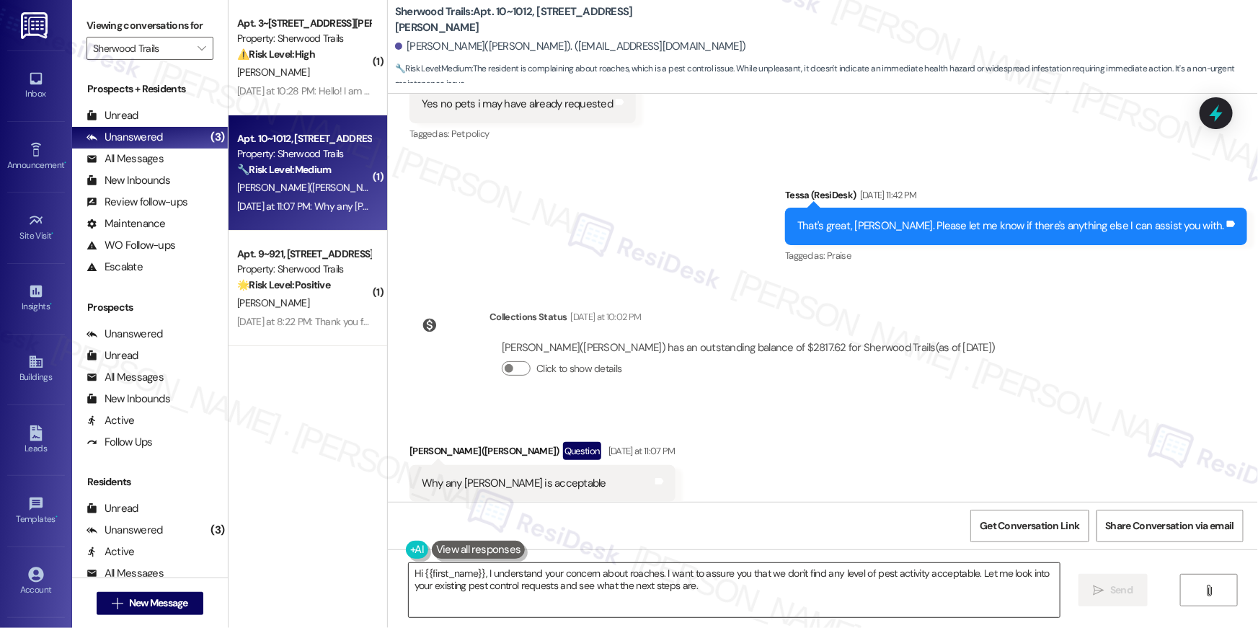
click at [692, 580] on textarea "Hi {{first_name}}, I understand your concern about roaches. I want to assure yo…" at bounding box center [734, 590] width 651 height 54
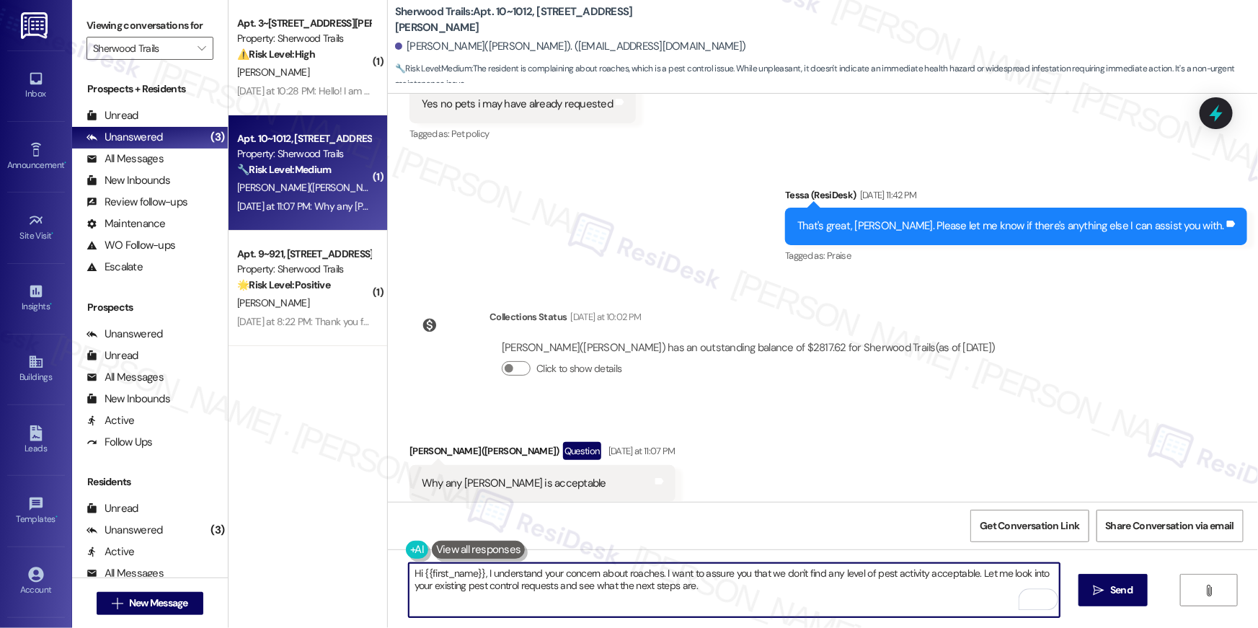
drag, startPoint x: 749, startPoint y: 593, endPoint x: 657, endPoint y: 577, distance: 93.7
click at [657, 577] on textarea "Hi {{first_name}}, I understand your concern about roaches. I want to assure yo…" at bounding box center [734, 590] width 651 height 54
type textarea "Hi {{first_name}}, I understand your concern about roaches. May I know if the p…"
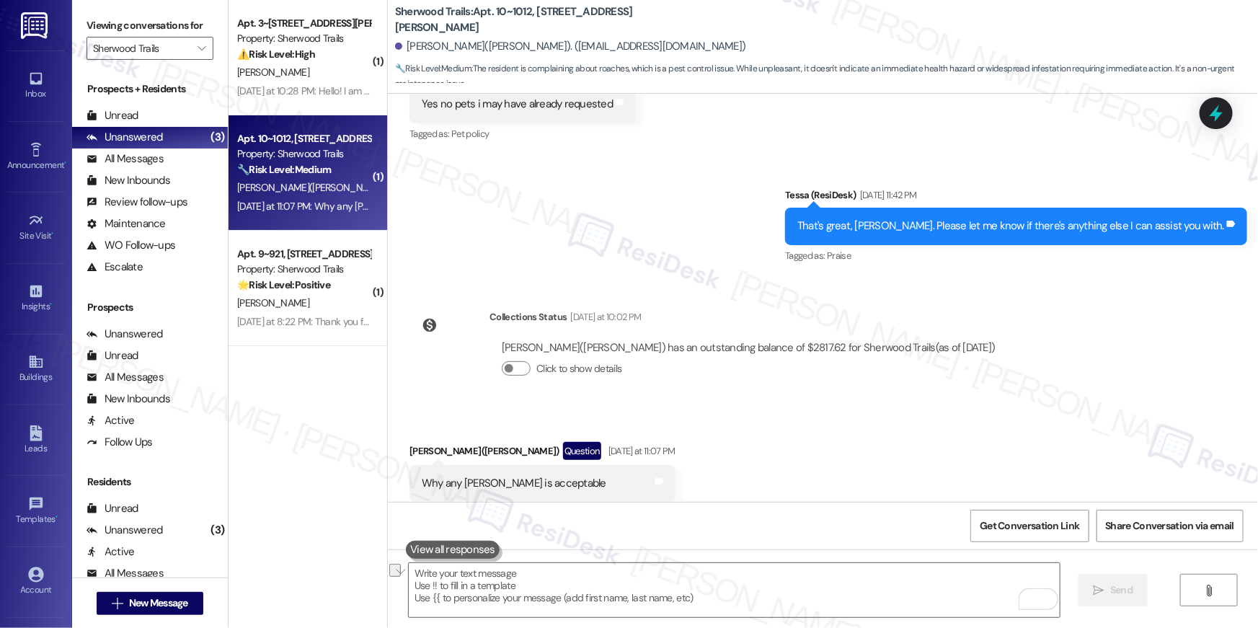
click at [904, 374] on div "Collections Status Yesterday at 10:02 PM Barbara Givens(Jha) has an outstanding…" at bounding box center [708, 353] width 619 height 111
click at [657, 579] on textarea "To enrich screen reader interactions, please activate Accessibility in Grammarl…" at bounding box center [734, 590] width 651 height 54
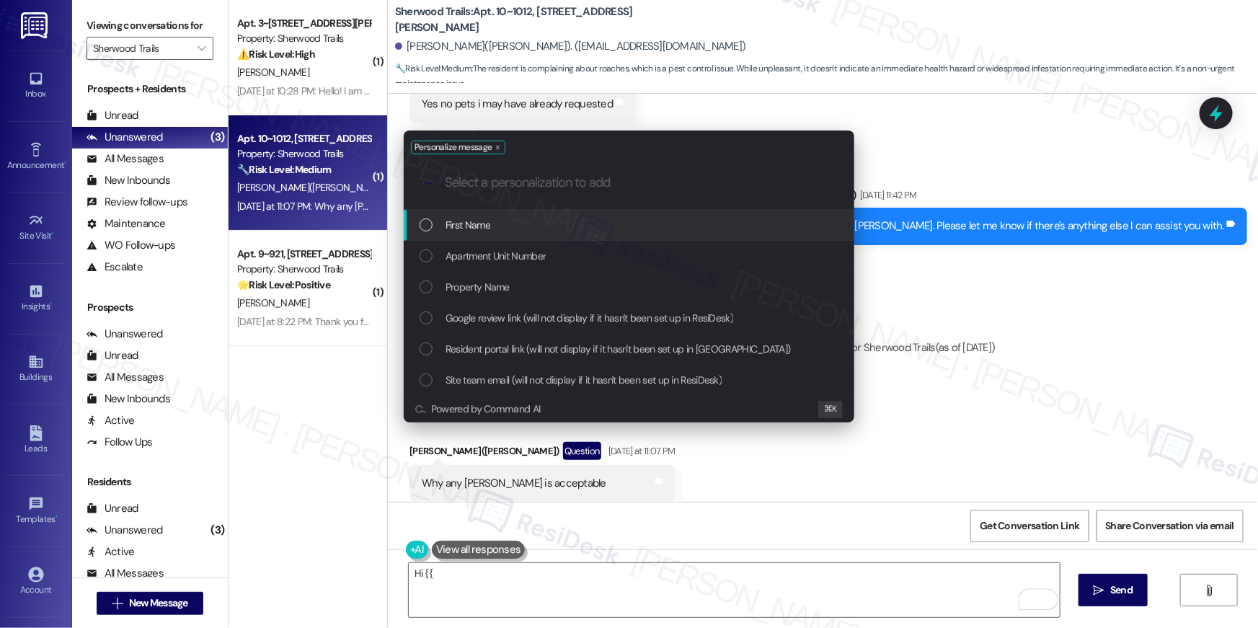
click at [522, 213] on div "First Name" at bounding box center [629, 225] width 450 height 31
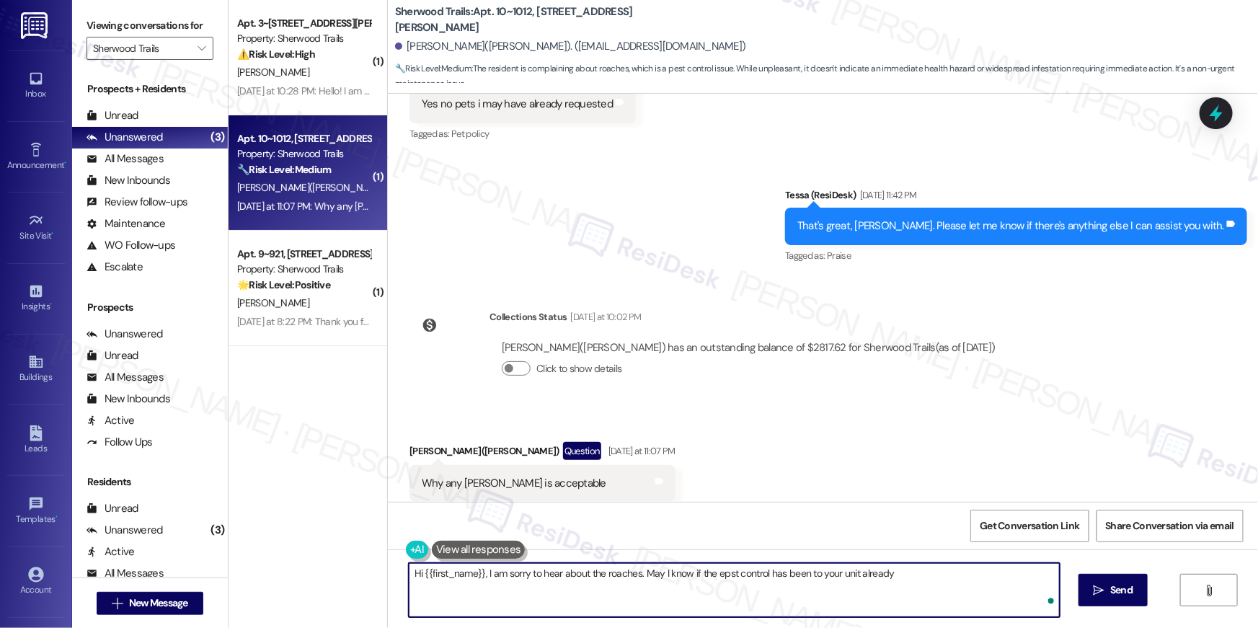
type textarea "Hi {{first_name}}, I am sorry to hear about the roaches. May I know if the epst…"
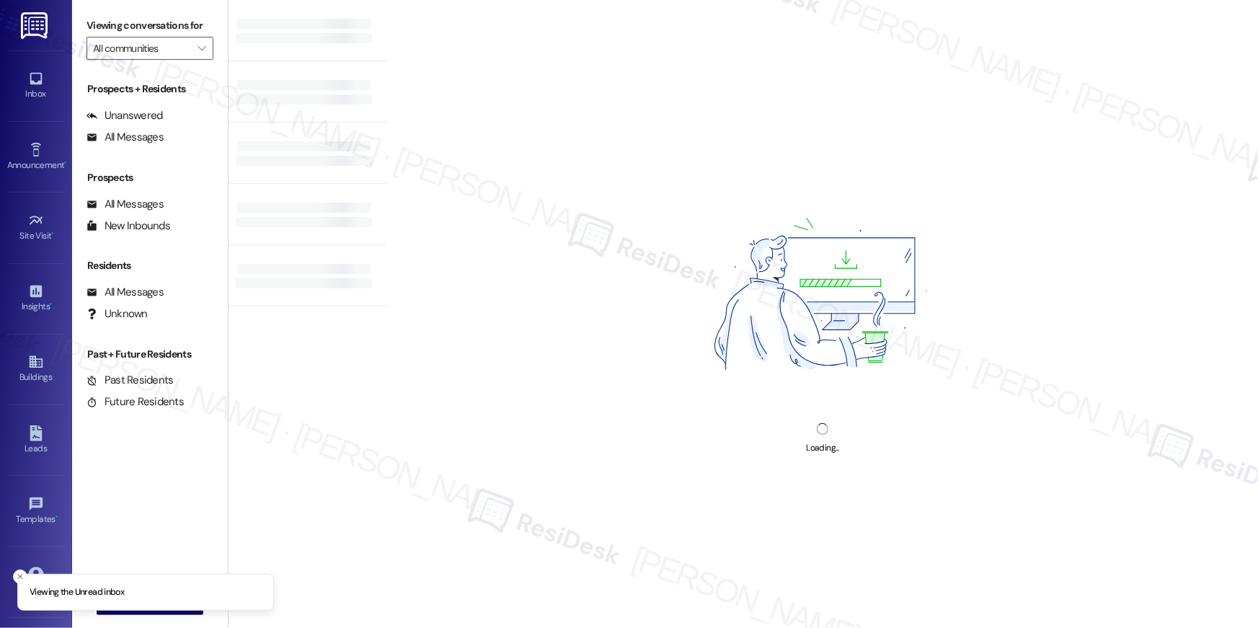
type input "Sherwood Trails"
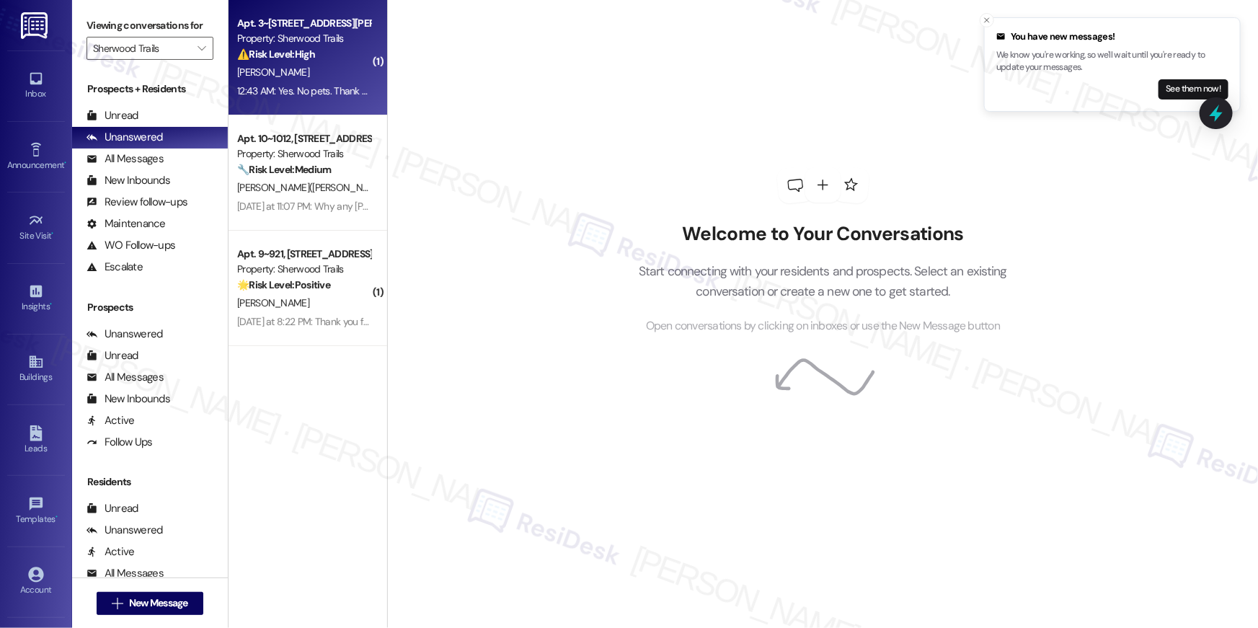
click at [329, 79] on div "[PERSON_NAME]" at bounding box center [304, 72] width 136 height 18
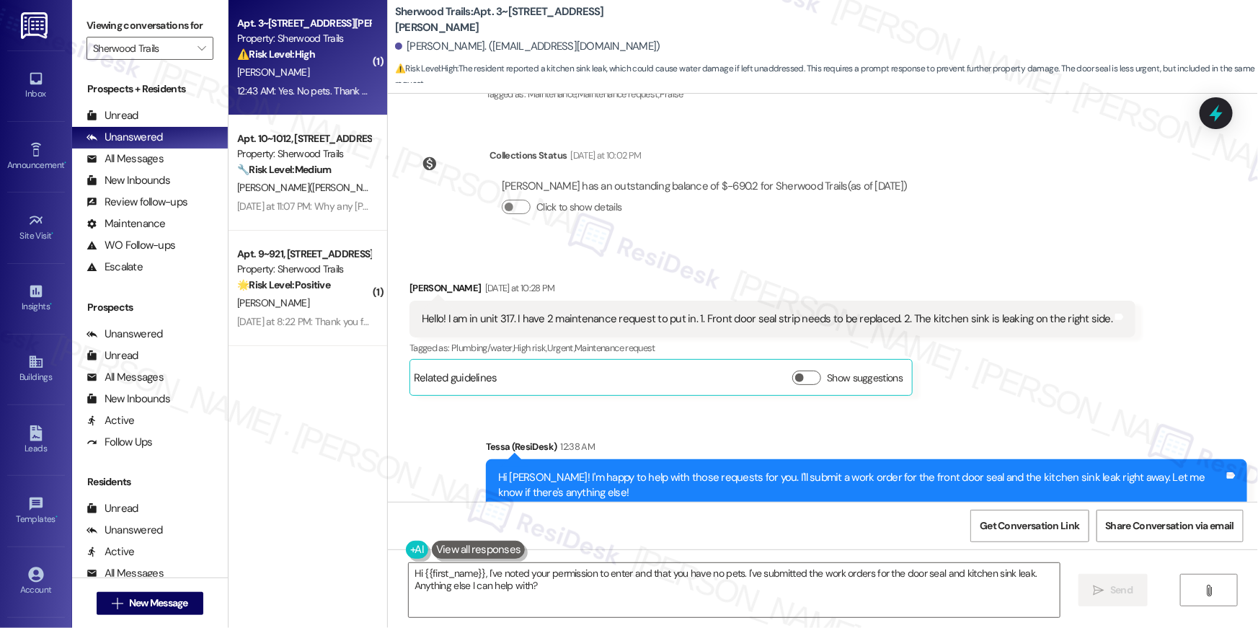
scroll to position [2498, 0]
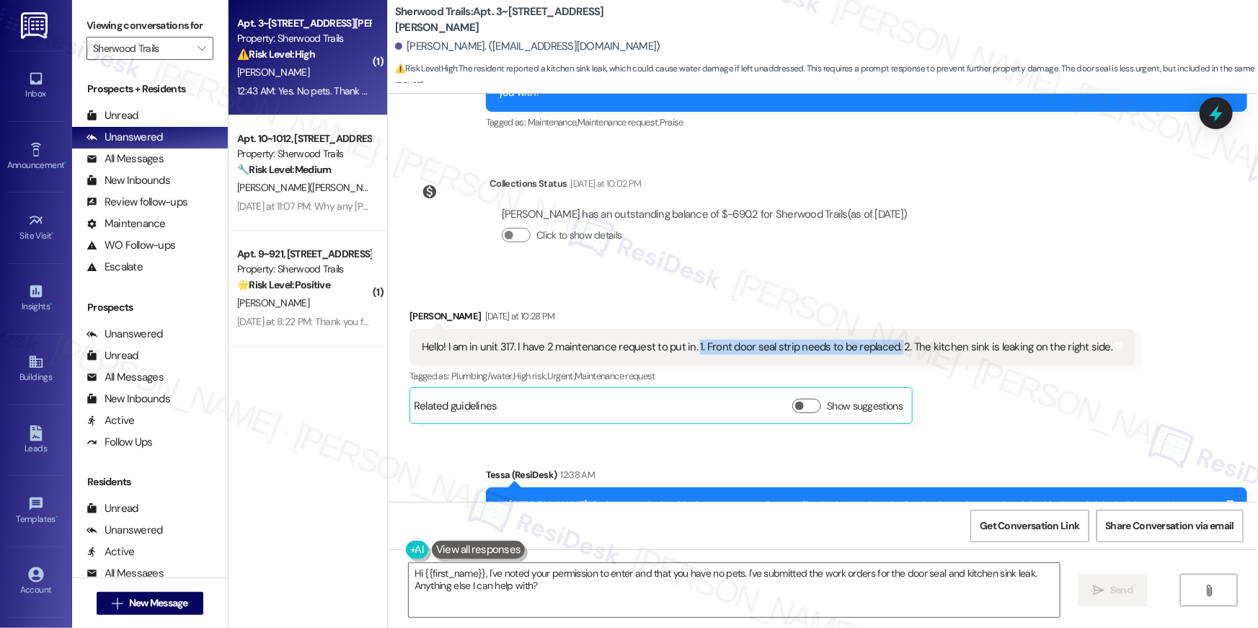
drag, startPoint x: 682, startPoint y: 325, endPoint x: 884, endPoint y: 331, distance: 201.2
click at [884, 339] on div "Hello! I am in unit 317. I have 2 maintenance request to put in. 1. Front door …" at bounding box center [767, 346] width 690 height 15
copy div "1. Front door seal strip needs to be replaced."
click at [857, 597] on textarea "Hi {{first_name}}, I've noted your permission to enter and that you have no pet…" at bounding box center [734, 590] width 651 height 54
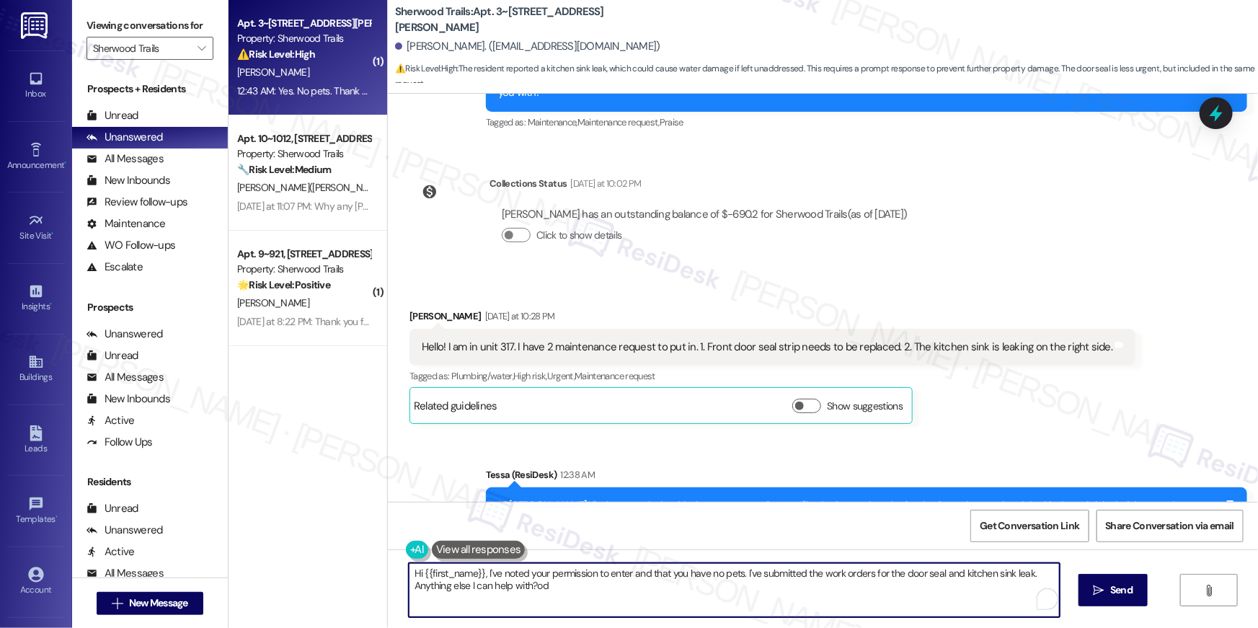
type textarea "Hi {{first_name}}, I've noted your permission to enter and that you have no pet…"
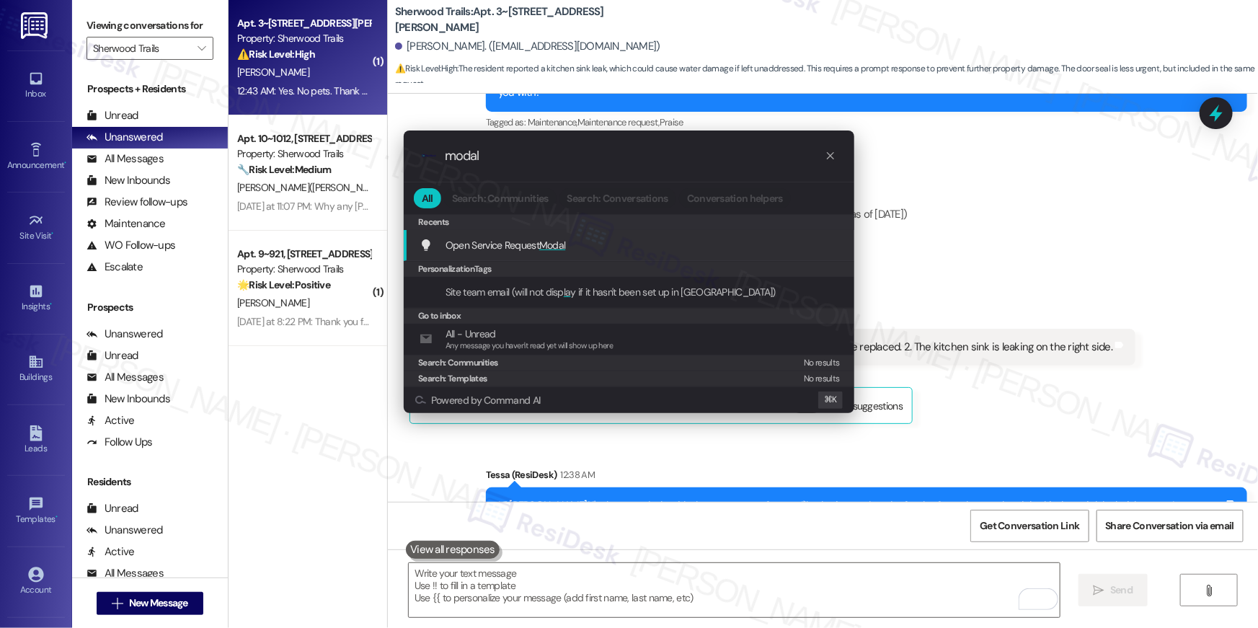
type input "modal"
click at [629, 255] on div "Open Service Request Modal Add shortcut" at bounding box center [629, 245] width 450 height 31
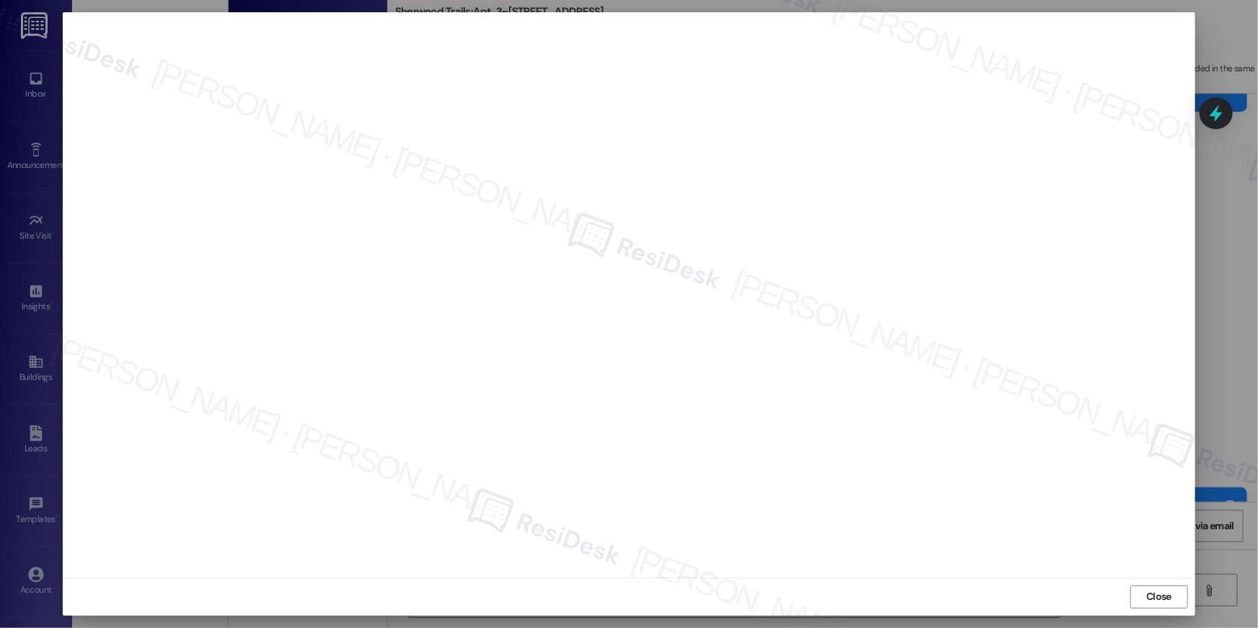
drag, startPoint x: 1169, startPoint y: 593, endPoint x: 1130, endPoint y: 603, distance: 40.2
click at [1168, 593] on span "Close" at bounding box center [1158, 596] width 25 height 15
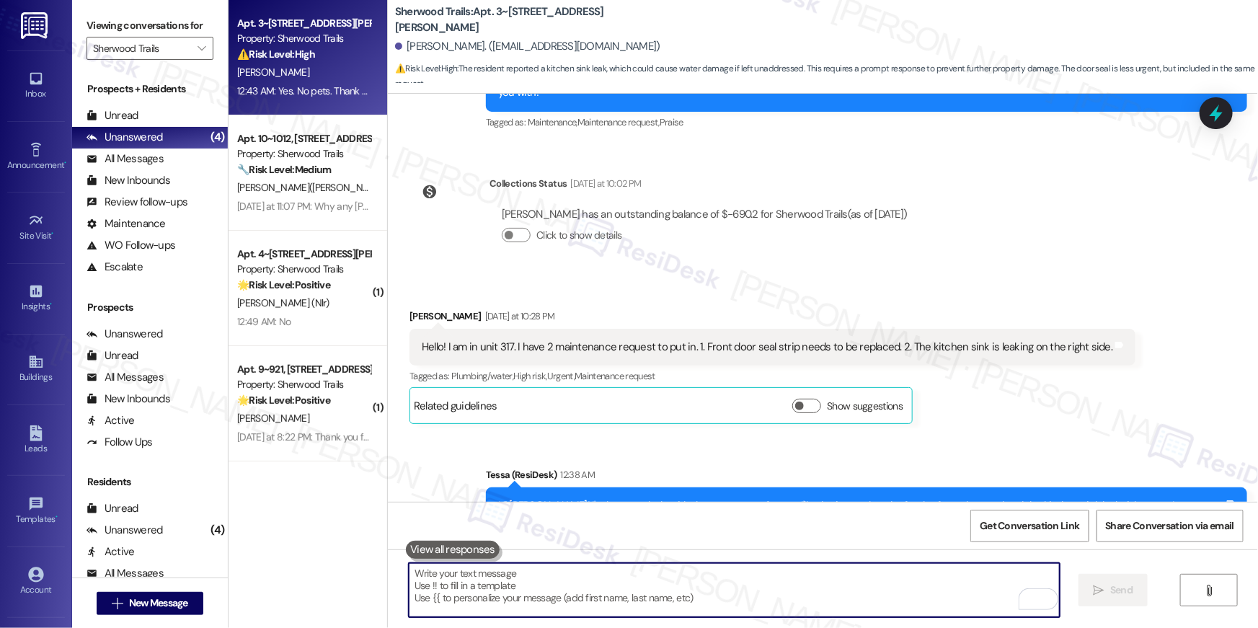
click at [698, 584] on textarea "To enrich screen reader interactions, please activate Accessibility in Grammarl…" at bounding box center [734, 590] width 651 height 54
paste textarea "serviceRequestId:"1140186""
type textarea "serviceRequestId:"1140186""
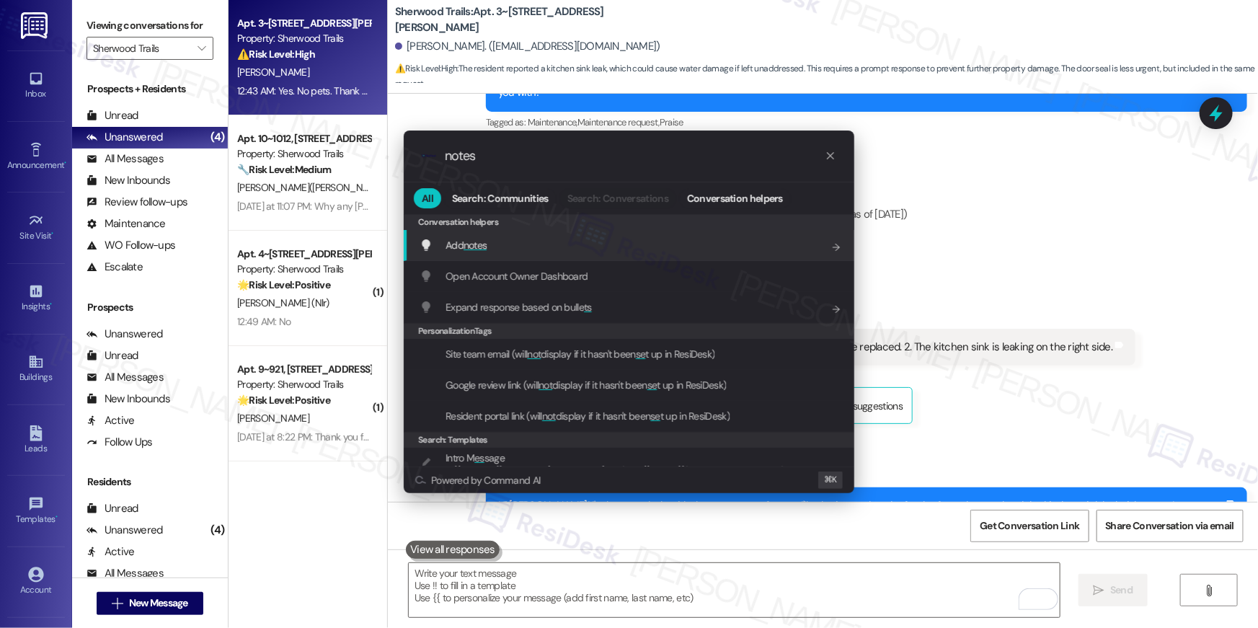
type input "notes"
click at [484, 244] on span "notes" at bounding box center [475, 245] width 24 height 13
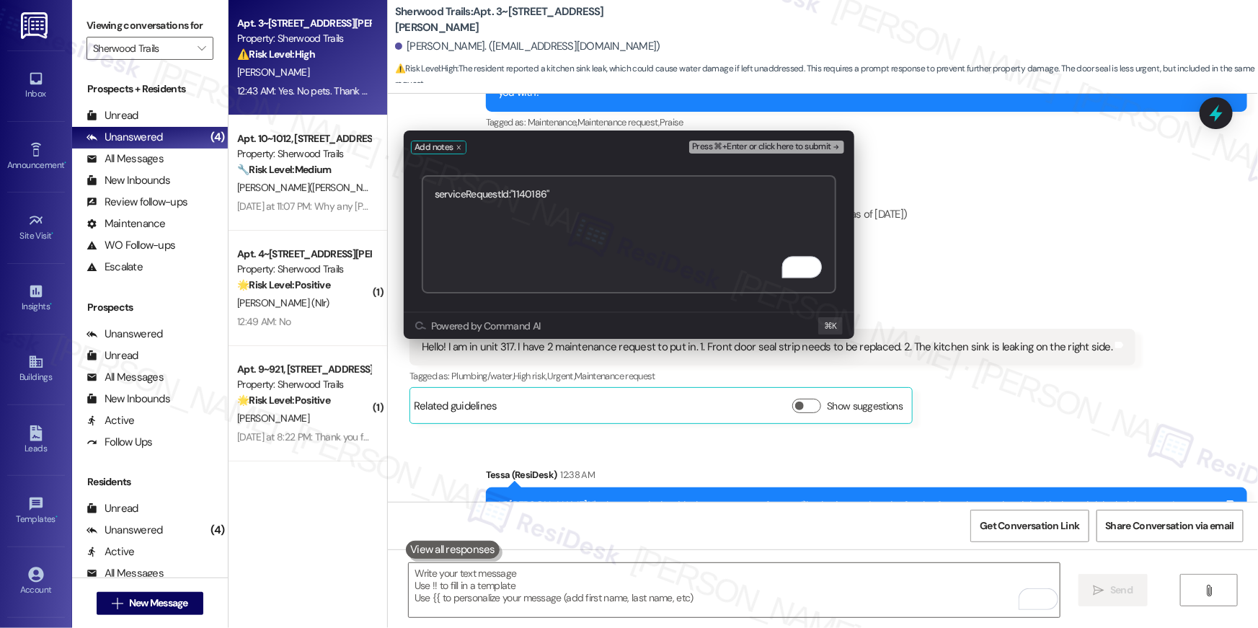
click at [770, 145] on span "Press ⌘+Enter or click here to submit" at bounding box center [761, 147] width 139 height 10
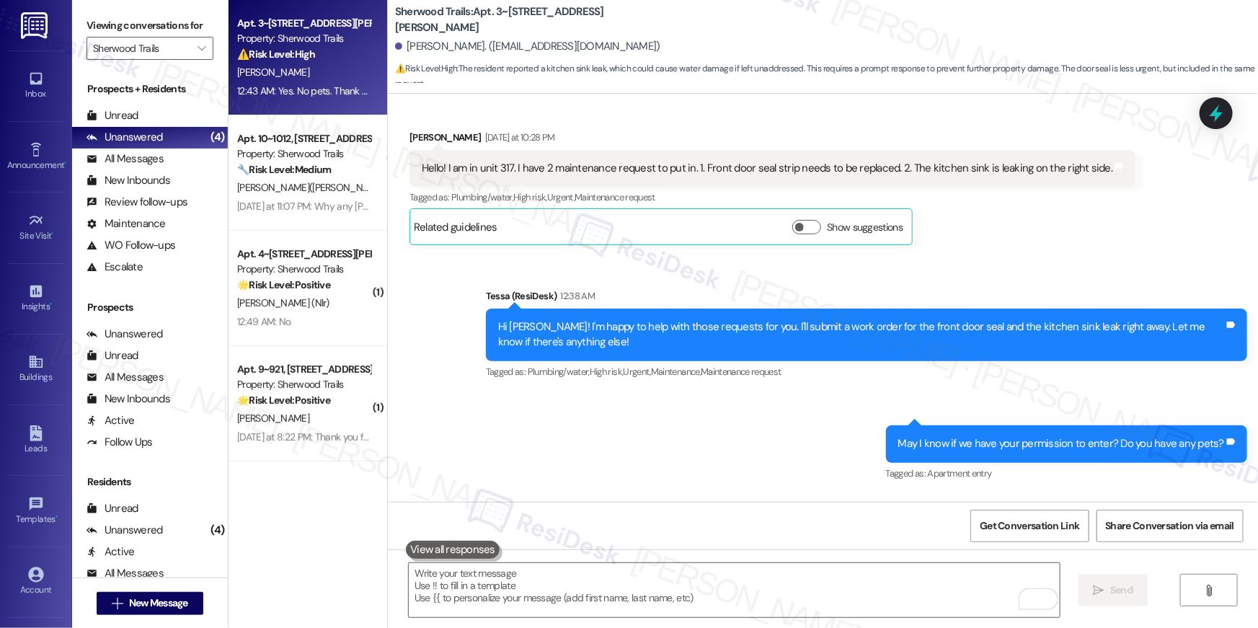
scroll to position [2676, 0]
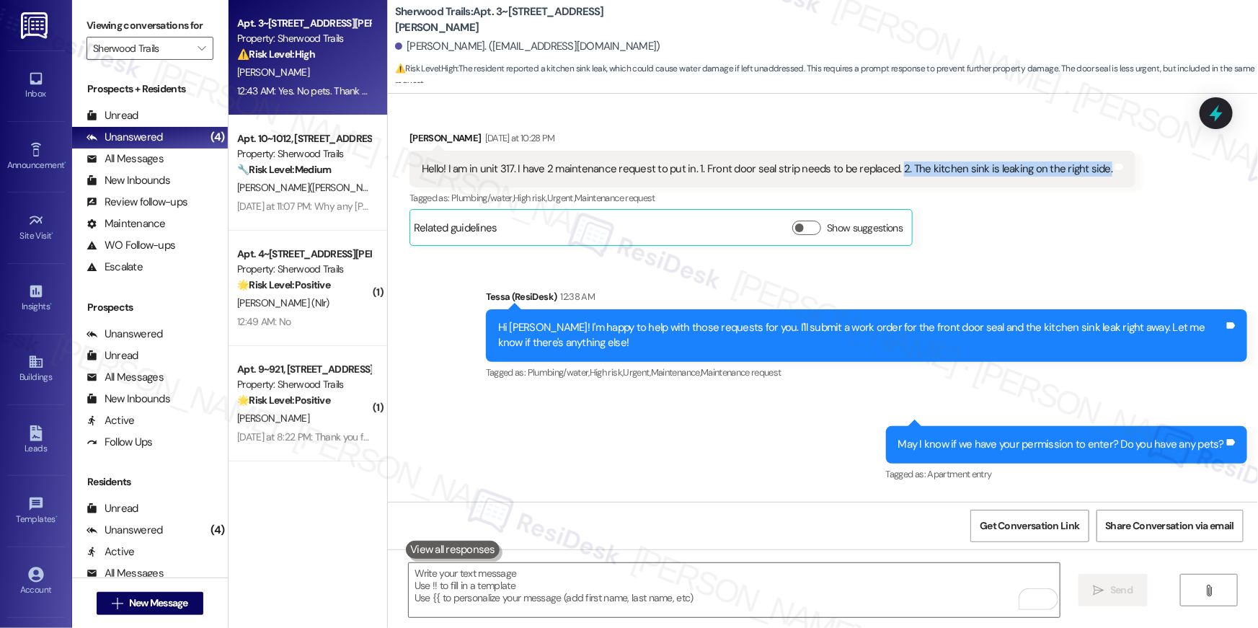
drag, startPoint x: 881, startPoint y: 153, endPoint x: 1082, endPoint y: 155, distance: 200.4
click at [1082, 161] on div "Hello! I am in unit 317. I have 2 maintenance request to put in. 1. Front door …" at bounding box center [767, 168] width 690 height 15
copy div "2. The kitchen sink is leaking on the right side."
click at [626, 591] on textarea "To enrich screen reader interactions, please activate Accessibility in Grammarl…" at bounding box center [734, 590] width 651 height 54
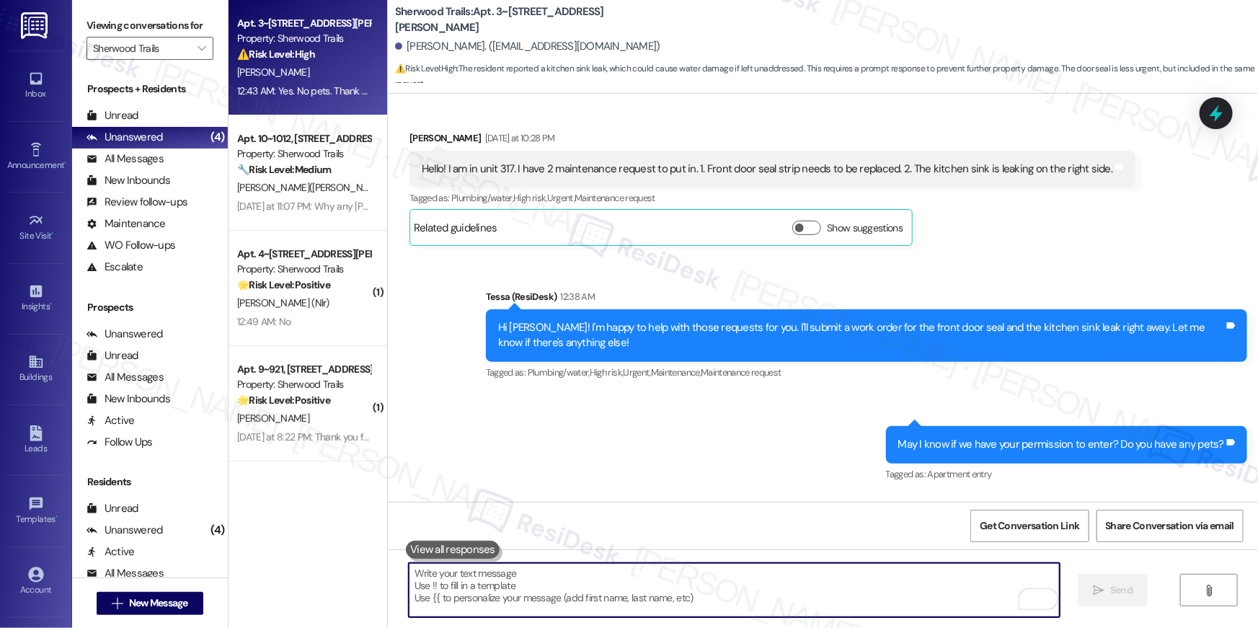
click at [626, 591] on textarea "To enrich screen reader interactions, please activate Accessibility in Grammarl…" at bounding box center [734, 590] width 651 height 54
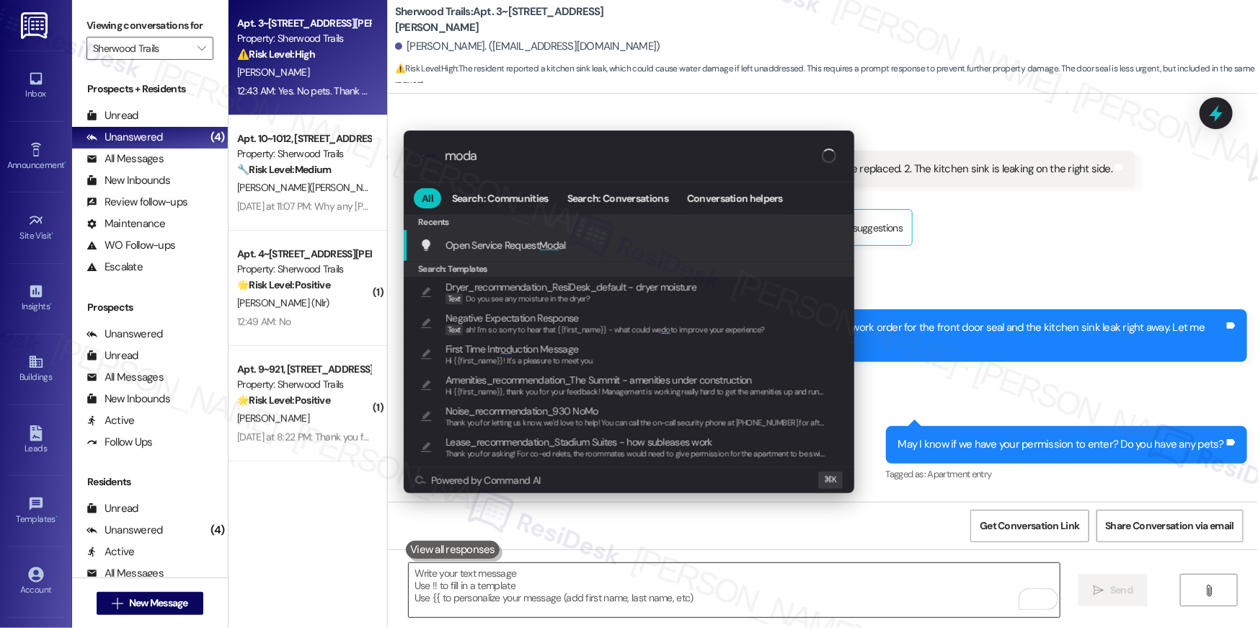
type input "modal"
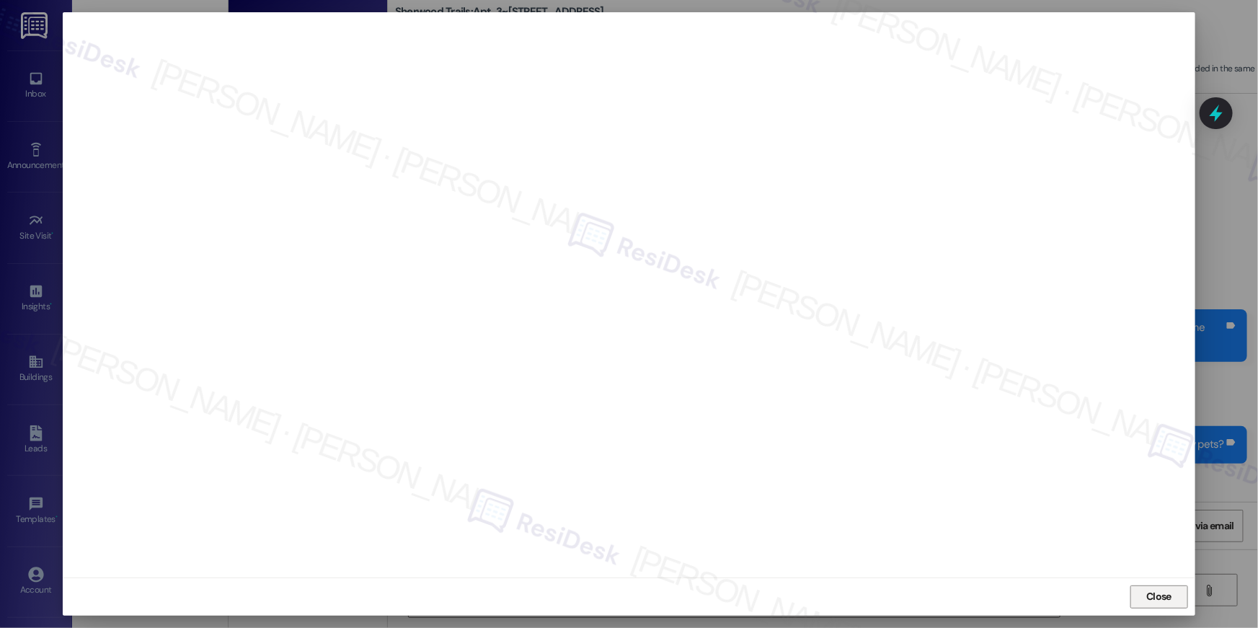
click at [1145, 601] on span "Close" at bounding box center [1158, 596] width 31 height 15
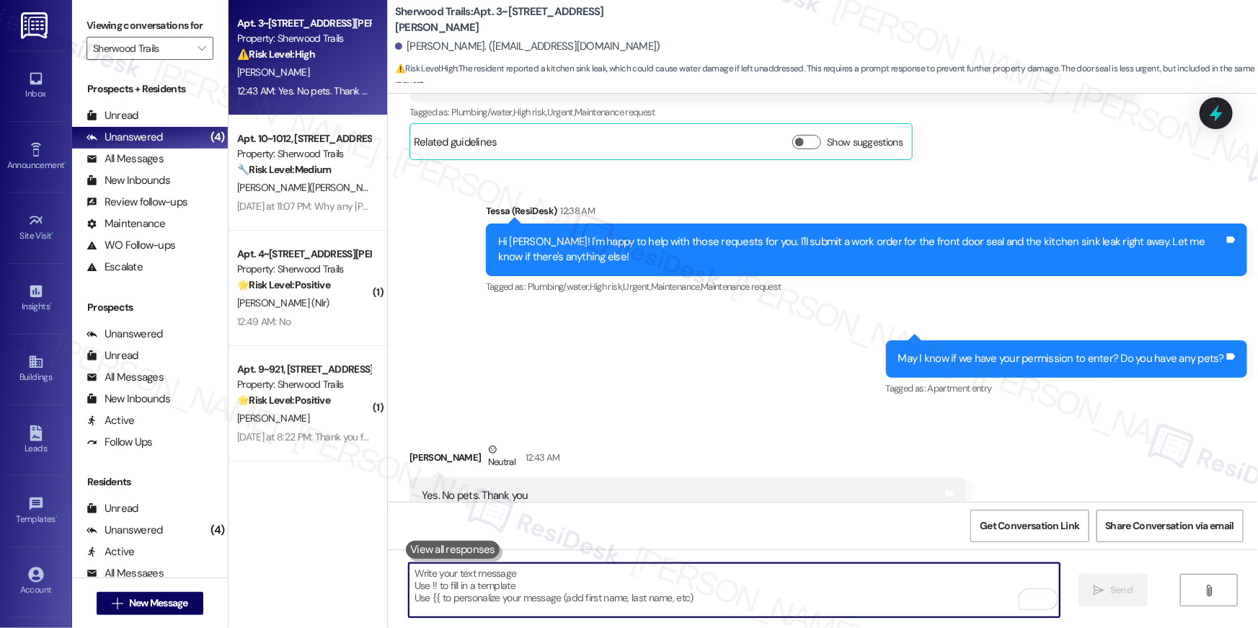
scroll to position [2912, 0]
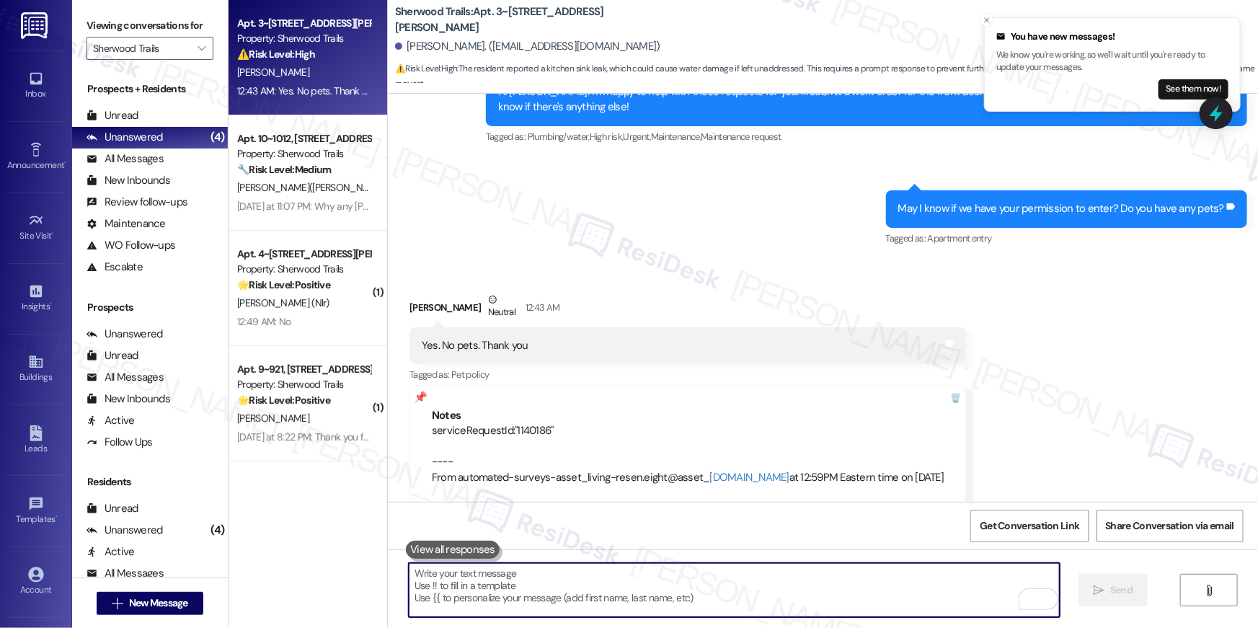
click at [594, 573] on textarea "To enrich screen reader interactions, please activate Accessibility in Grammarl…" at bounding box center [734, 590] width 651 height 54
paste textarea "serviceRequestId:"1140189""
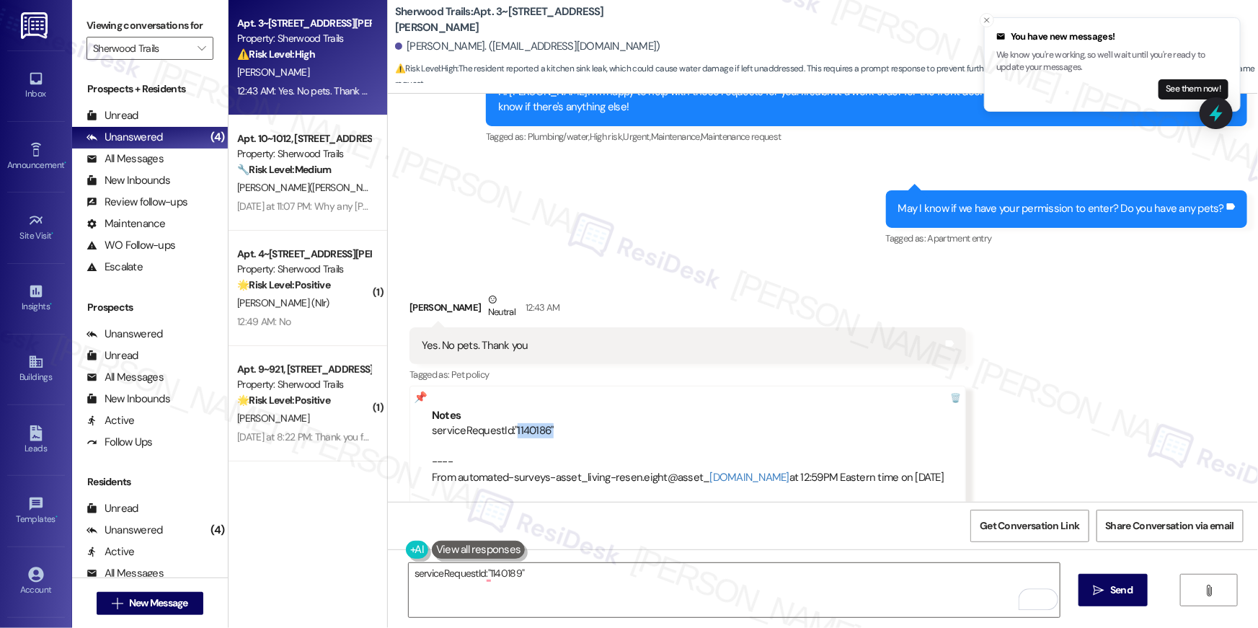
drag, startPoint x: 541, startPoint y: 419, endPoint x: 504, endPoint y: 417, distance: 37.5
click at [504, 423] on div "serviceRequestId:"1140186" ---- From automated-surveys-asset_living-resen.eight…" at bounding box center [688, 454] width 512 height 62
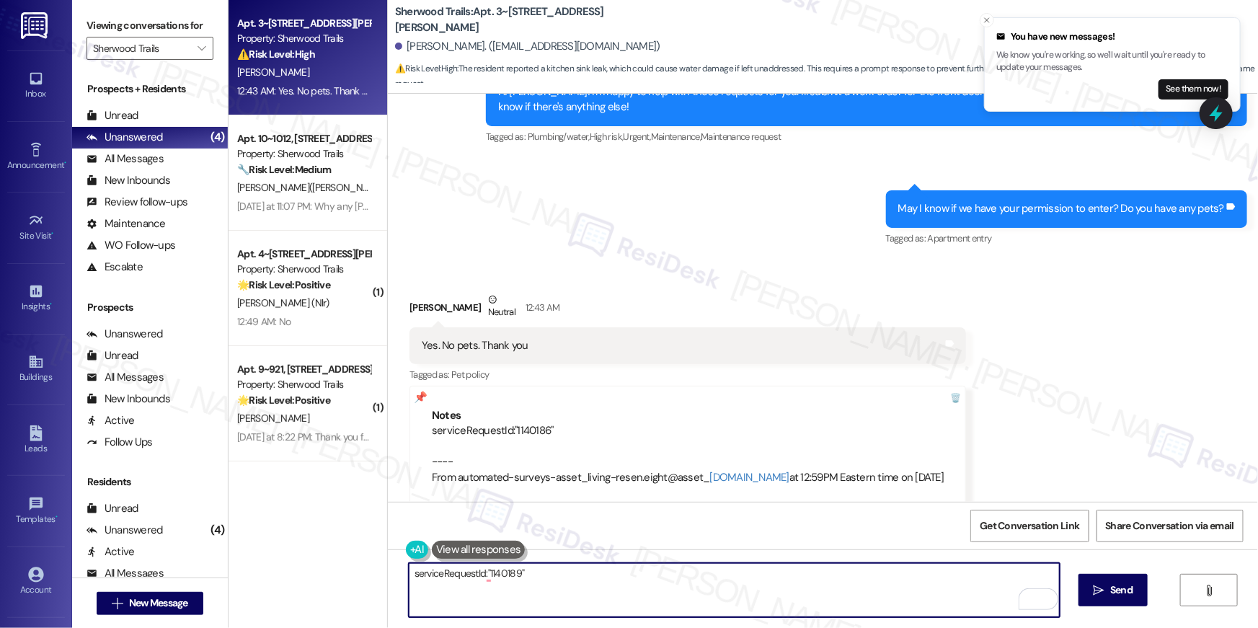
click at [558, 578] on textarea "serviceRequestId:"1140189"" at bounding box center [734, 590] width 651 height 54
paste textarea "serviceRequestId:"1140189""
click at [515, 423] on div "serviceRequestId:"1140186" ---- From automated-surveys-asset_living-resen.eight…" at bounding box center [688, 454] width 512 height 62
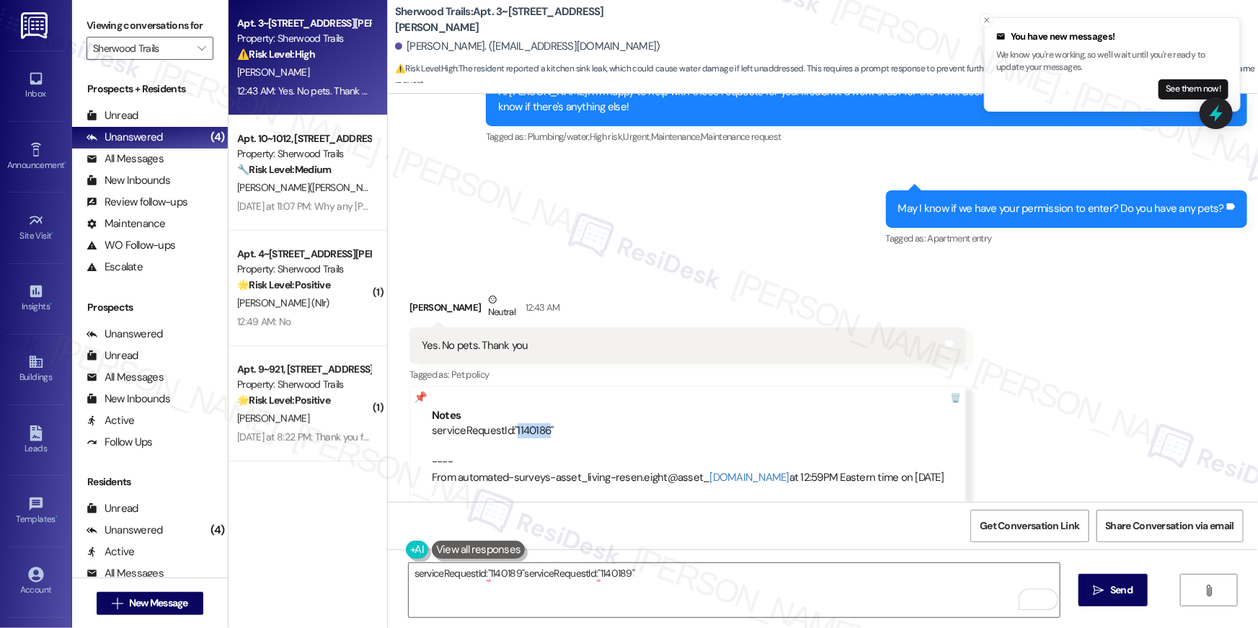
click at [515, 423] on div "serviceRequestId:"1140186" ---- From automated-surveys-asset_living-resen.eight…" at bounding box center [688, 454] width 512 height 62
copy div "serviceRequestId:"1140186""
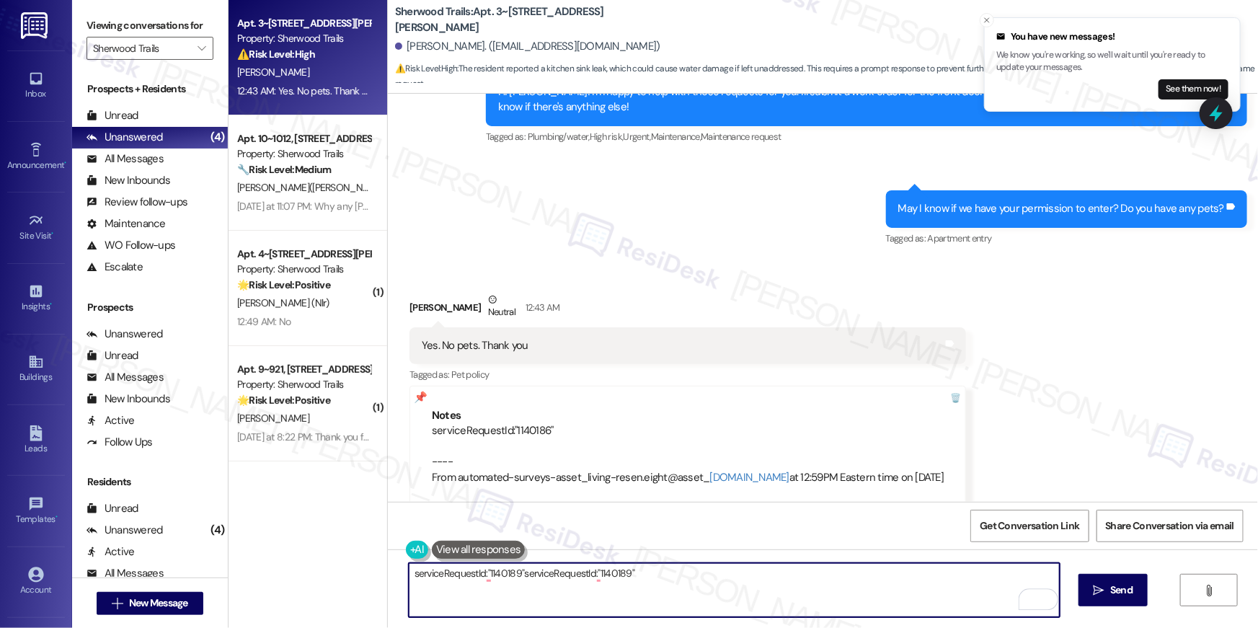
click at [599, 584] on textarea "serviceRequestId:"1140189"serviceRequestId:"1140189"" at bounding box center [734, 590] width 651 height 54
drag, startPoint x: 639, startPoint y: 574, endPoint x: 516, endPoint y: 569, distance: 122.6
click at [516, 569] on textarea "serviceRequestId:"1140189"serviceRequestId:"1140189"" at bounding box center [734, 590] width 651 height 54
paste textarea "serviceRequestId:"1140186""
click at [558, 569] on textarea "serviceRequestId:"1140189" serviceRequestId:"1140186"" at bounding box center [734, 590] width 651 height 54
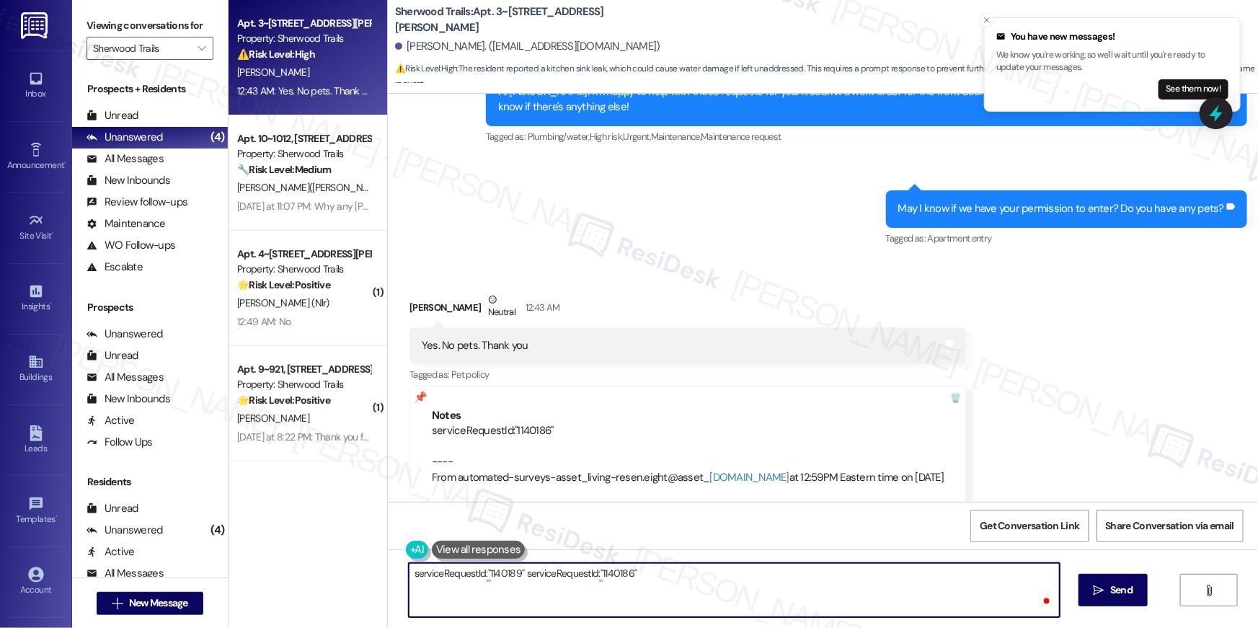
click at [558, 569] on textarea "serviceRequestId:"1140189" serviceRequestId:"1140186"" at bounding box center [734, 590] width 651 height 54
drag, startPoint x: 478, startPoint y: 579, endPoint x: 360, endPoint y: 579, distance: 117.5
click at [360, 579] on div "Apt. 3~317, 10401 Brockington Road Property: Sherwood Trails ⚠️ Risk Level: Hig…" at bounding box center [742, 314] width 1029 height 628
type textarea ""1140189" and "1140186""
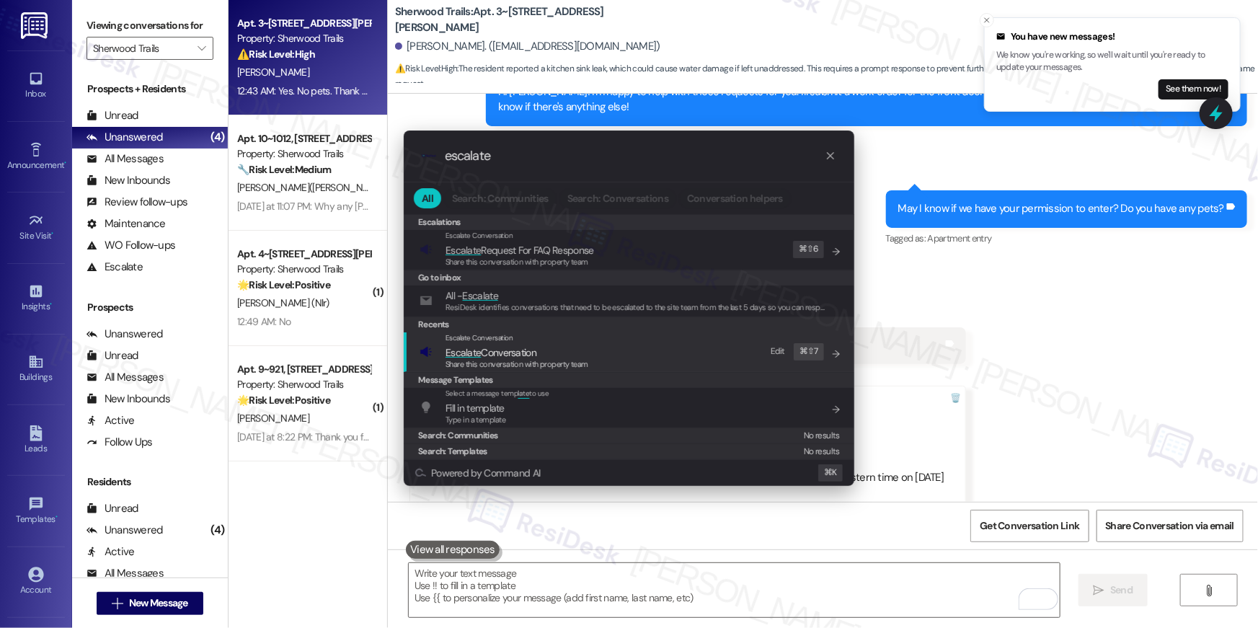
type input "escalate"
click at [562, 363] on span "Share this conversation with property team" at bounding box center [516, 364] width 143 height 10
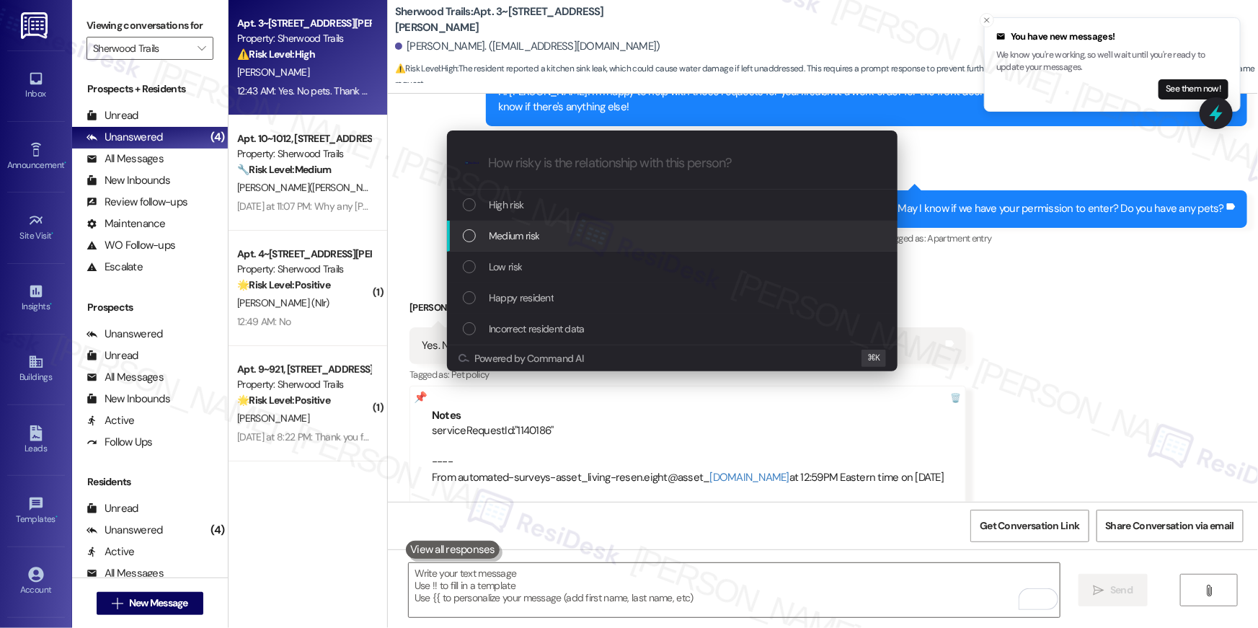
click at [516, 240] on span "Medium risk" at bounding box center [514, 236] width 50 height 16
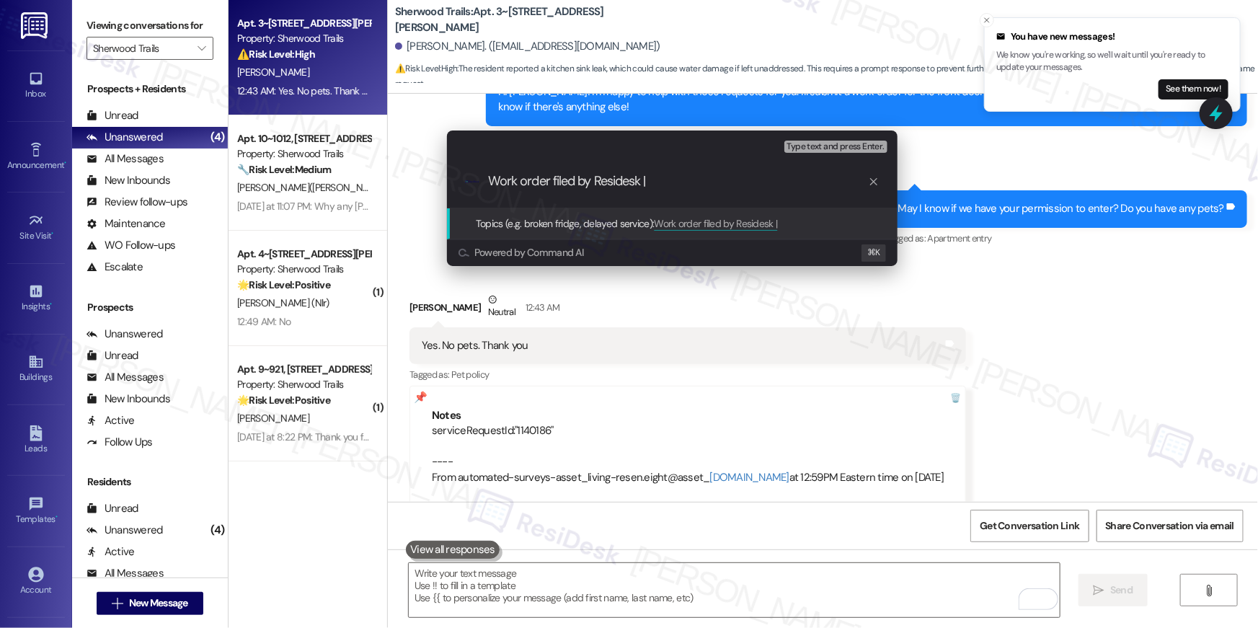
paste input ""1140189" and "1140186""
click at [649, 183] on input "Work order filed by Residesk | "1140189" and "1140186"" at bounding box center [678, 181] width 380 height 15
type input "Work order filed by Residesk | WO "1140189" and "1140186""
click at [818, 148] on span "Type text and press Enter." at bounding box center [835, 147] width 97 height 10
click at [822, 146] on span "Type text and press Enter." at bounding box center [835, 147] width 97 height 10
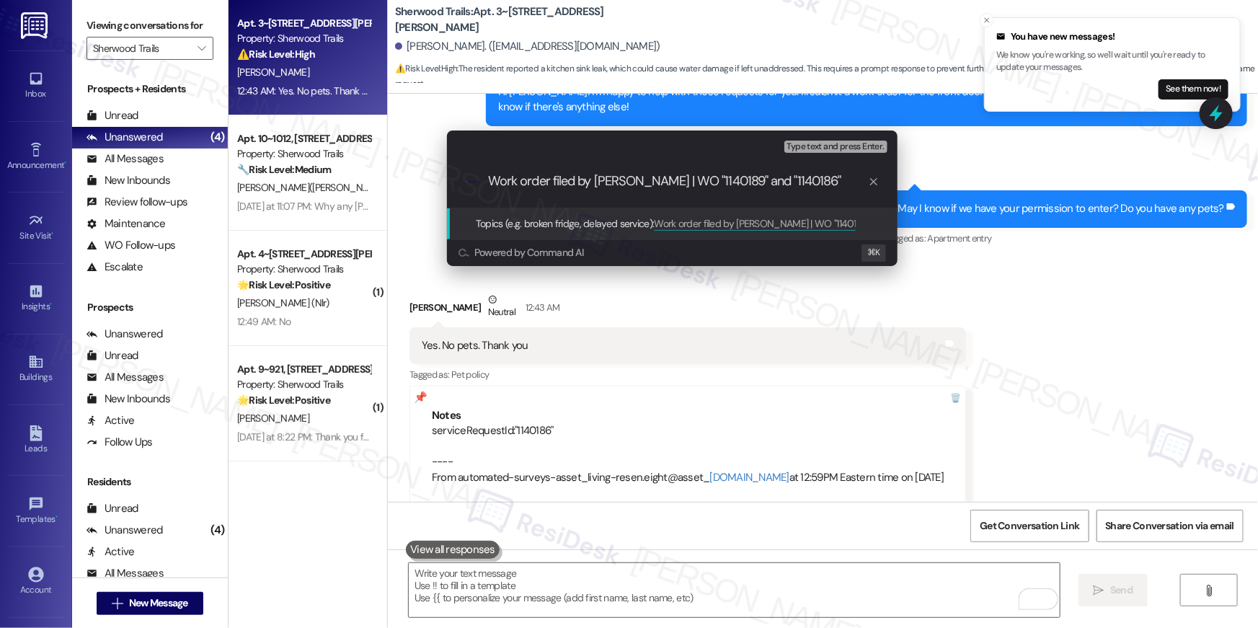
click at [783, 180] on input "Work order filed by Residesk | WO "1140189" and "1140186"" at bounding box center [678, 181] width 380 height 15
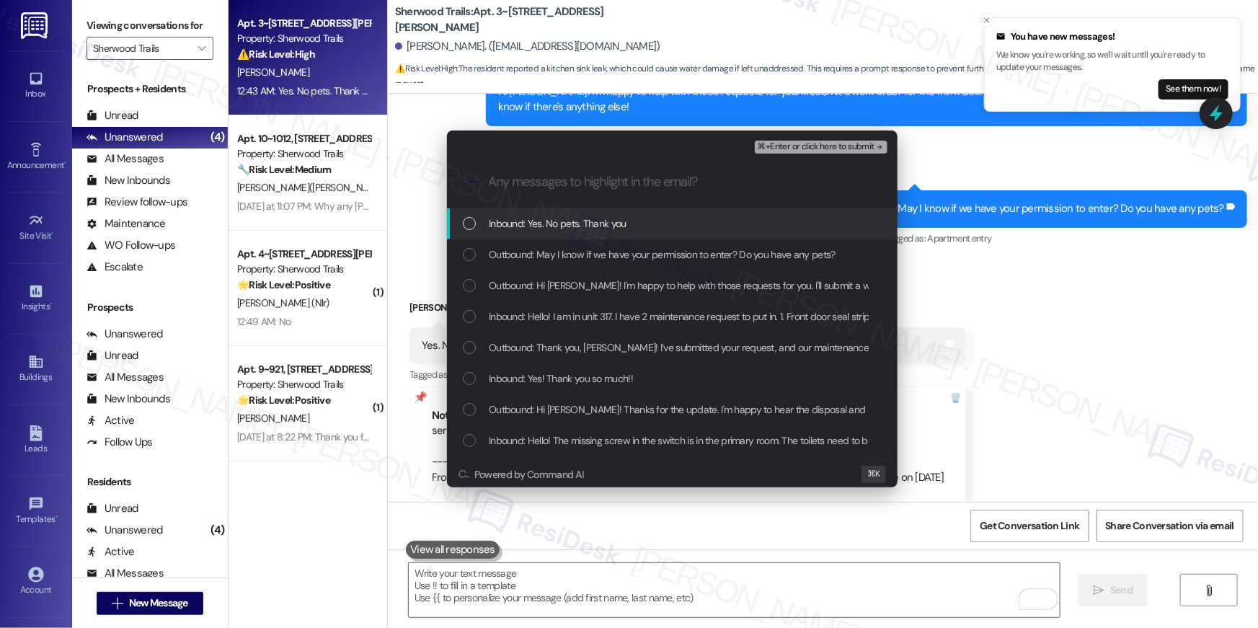
drag, startPoint x: 461, startPoint y: 226, endPoint x: 465, endPoint y: 258, distance: 32.6
click at [461, 226] on div "Inbound: Yes. No pets. Thank you" at bounding box center [672, 223] width 450 height 31
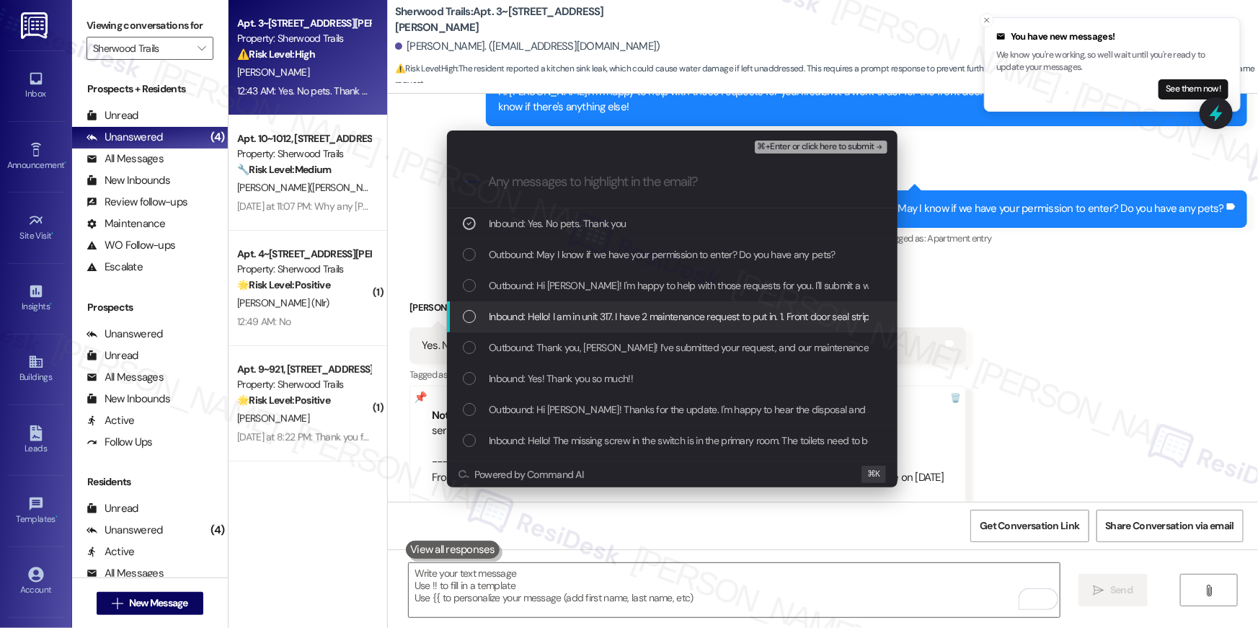
click at [463, 324] on div "Inbound: Hello! I am in unit 317. I have 2 maintenance request to put in. 1. Fr…" at bounding box center [674, 316] width 422 height 16
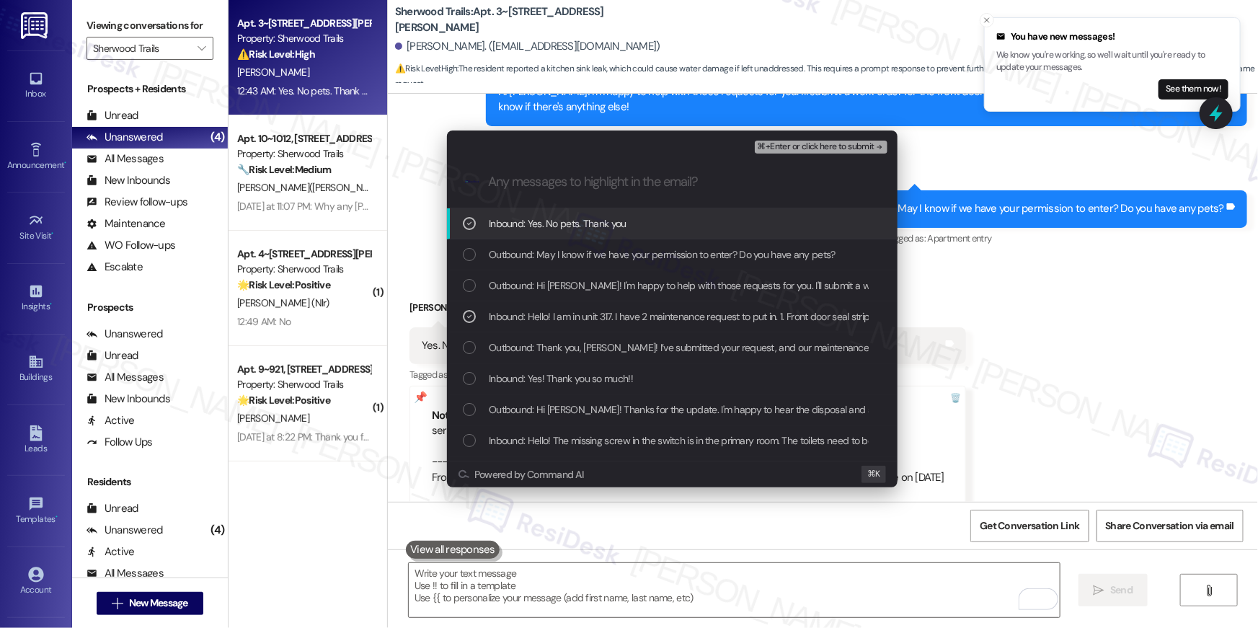
click at [823, 152] on button "⌘+Enter or click here to submit" at bounding box center [821, 147] width 133 height 13
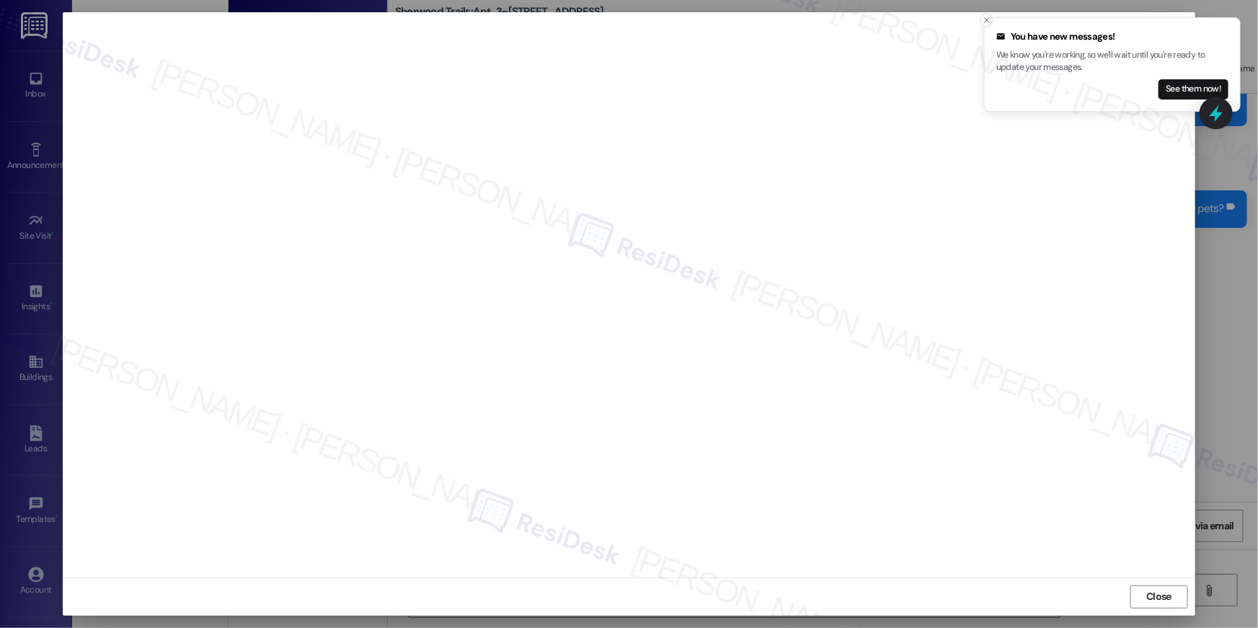
click at [986, 25] on button "Close toast" at bounding box center [986, 20] width 14 height 14
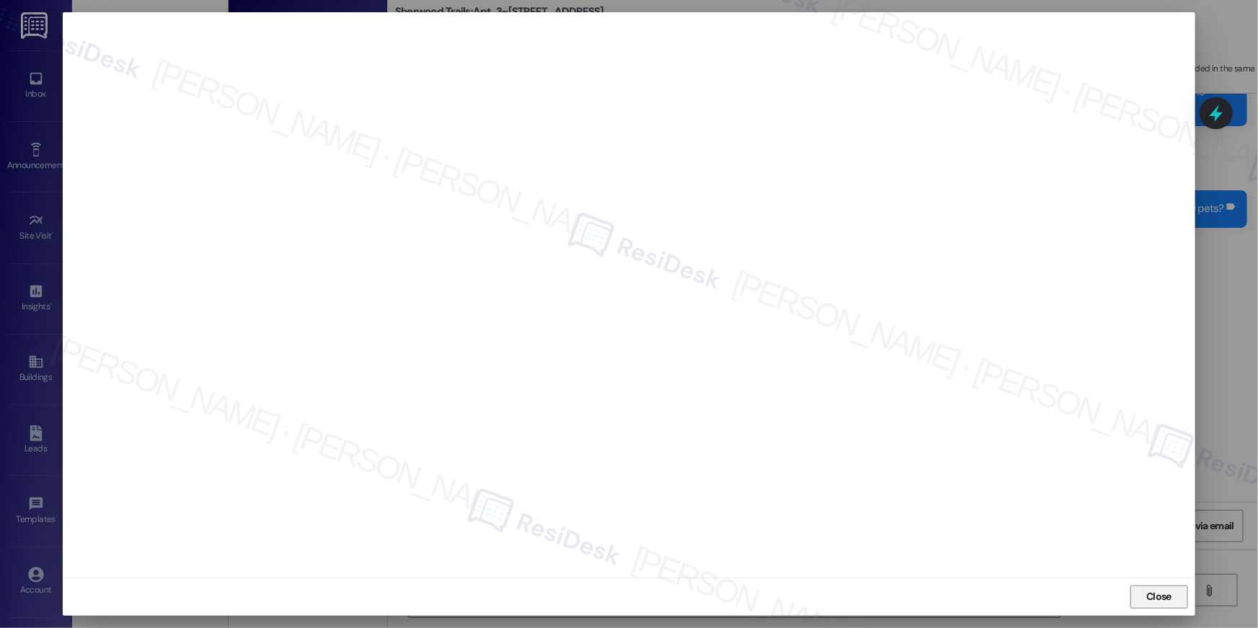
click at [1155, 603] on span "Close" at bounding box center [1158, 596] width 25 height 15
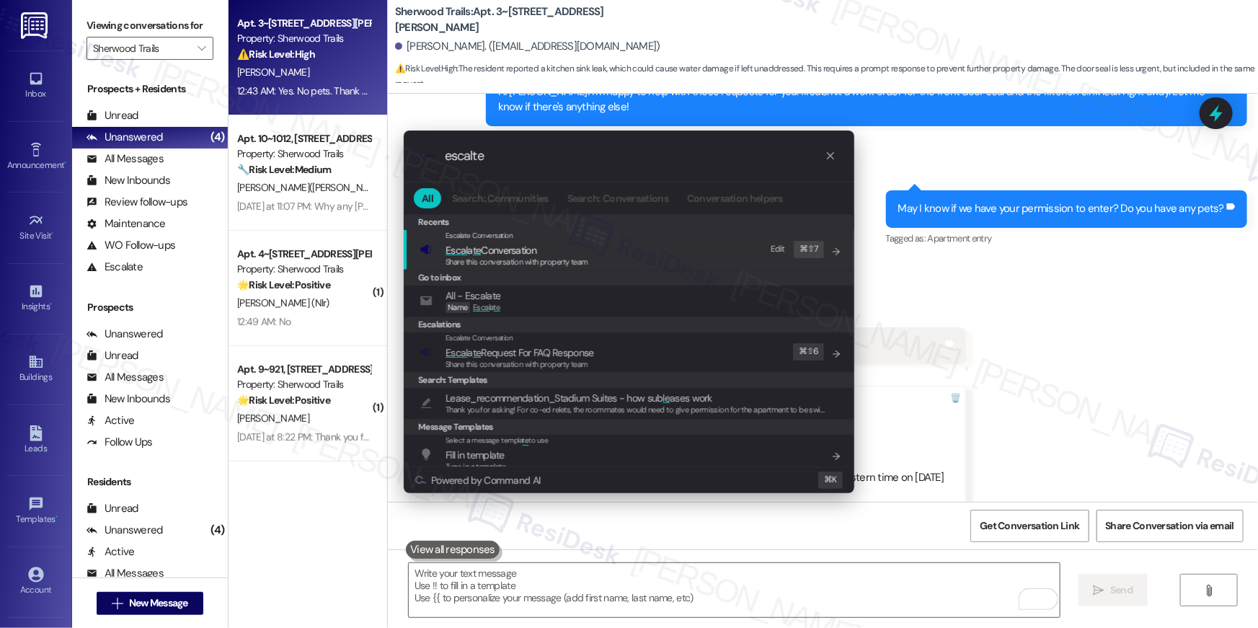
type input "escalte"
click at [583, 240] on div "Escalate Conversation" at bounding box center [516, 236] width 143 height 12
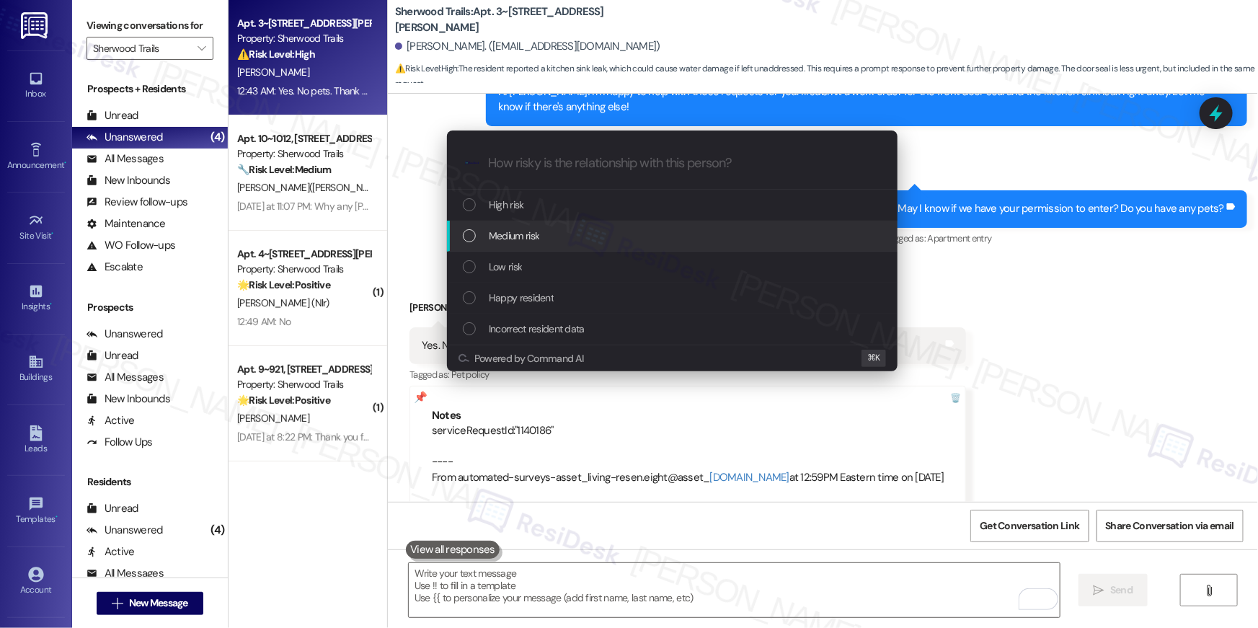
click at [545, 242] on div "Medium risk" at bounding box center [674, 236] width 422 height 16
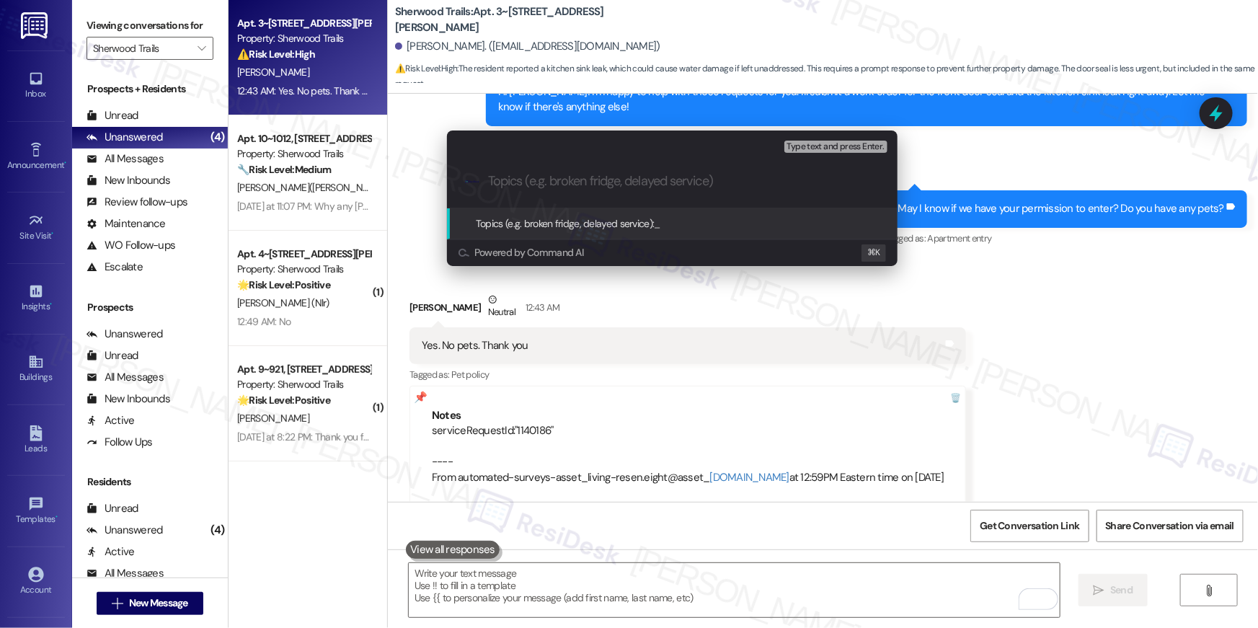
paste input "Work order filed by [PERSON_NAME] | WO "1140189" and "1140186""
type input "Work order filed by [PERSON_NAME] | WO "1140189" and "1140186""
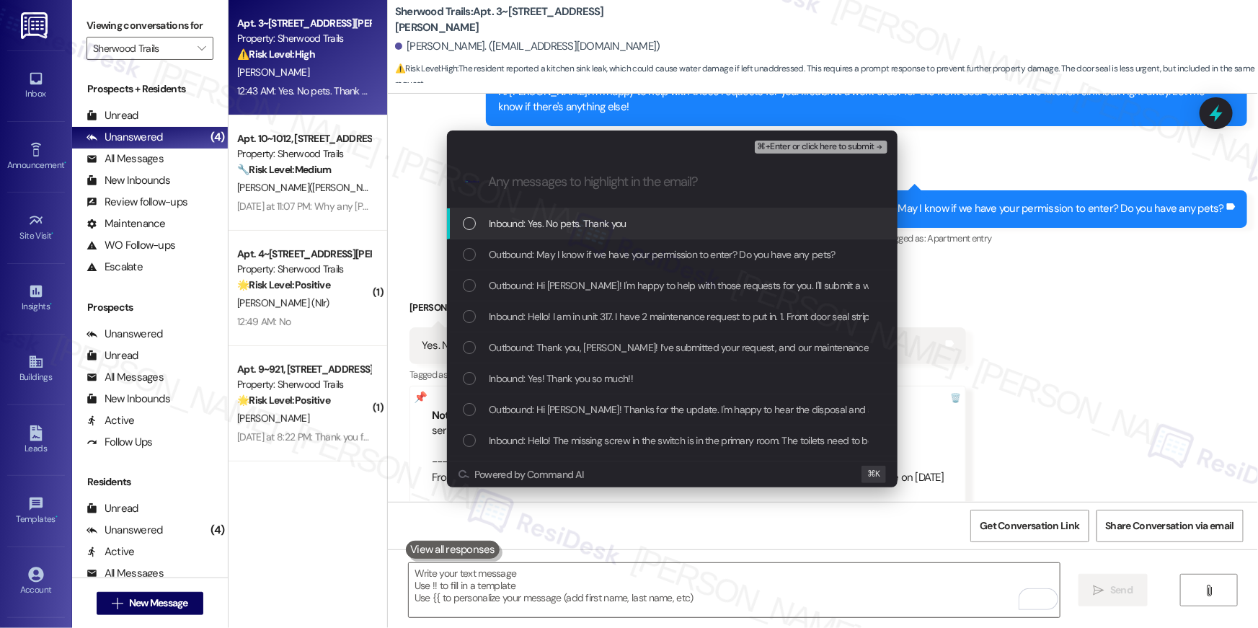
click at [466, 228] on div "List of options" at bounding box center [469, 223] width 13 height 13
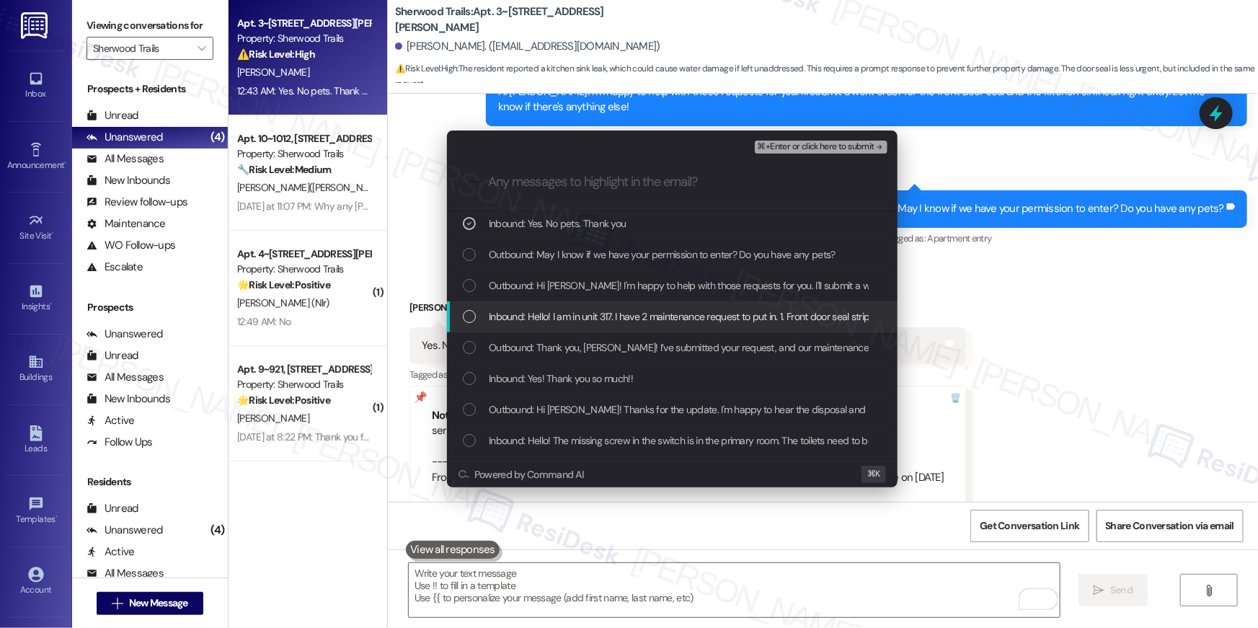
drag, startPoint x: 468, startPoint y: 319, endPoint x: 469, endPoint y: 339, distance: 20.9
click at [467, 319] on div "List of options" at bounding box center [469, 316] width 13 height 13
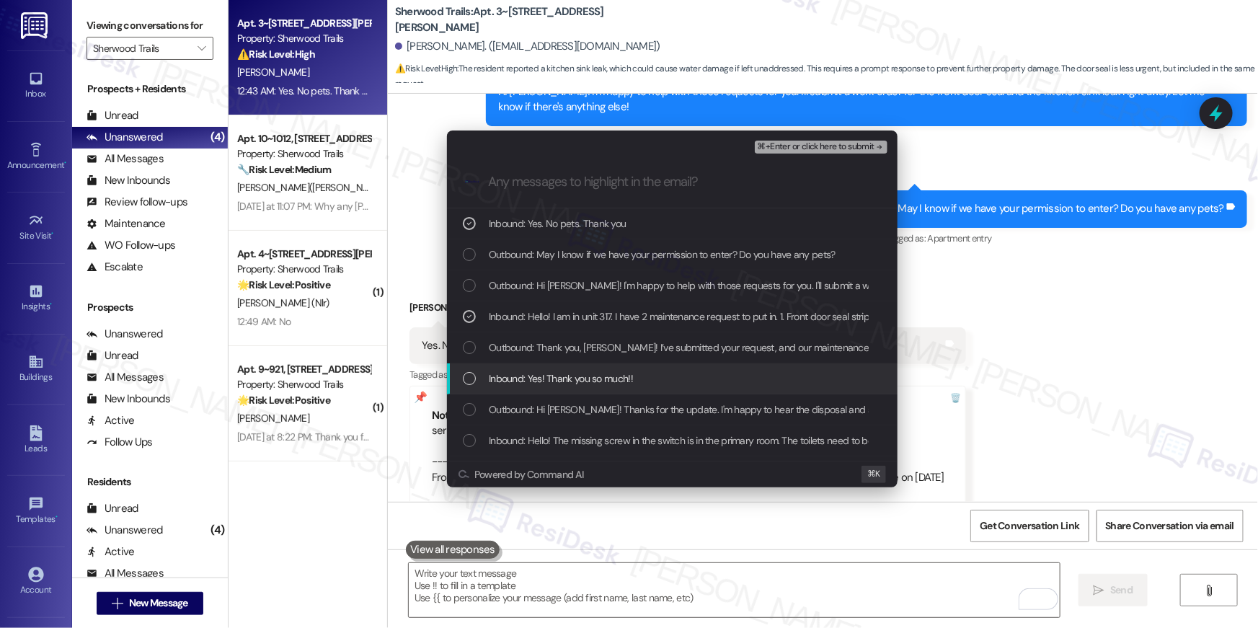
click at [470, 384] on div "List of options" at bounding box center [469, 378] width 13 height 13
click at [459, 381] on div "Inbound: Yes! Thank you so much!!" at bounding box center [672, 378] width 450 height 31
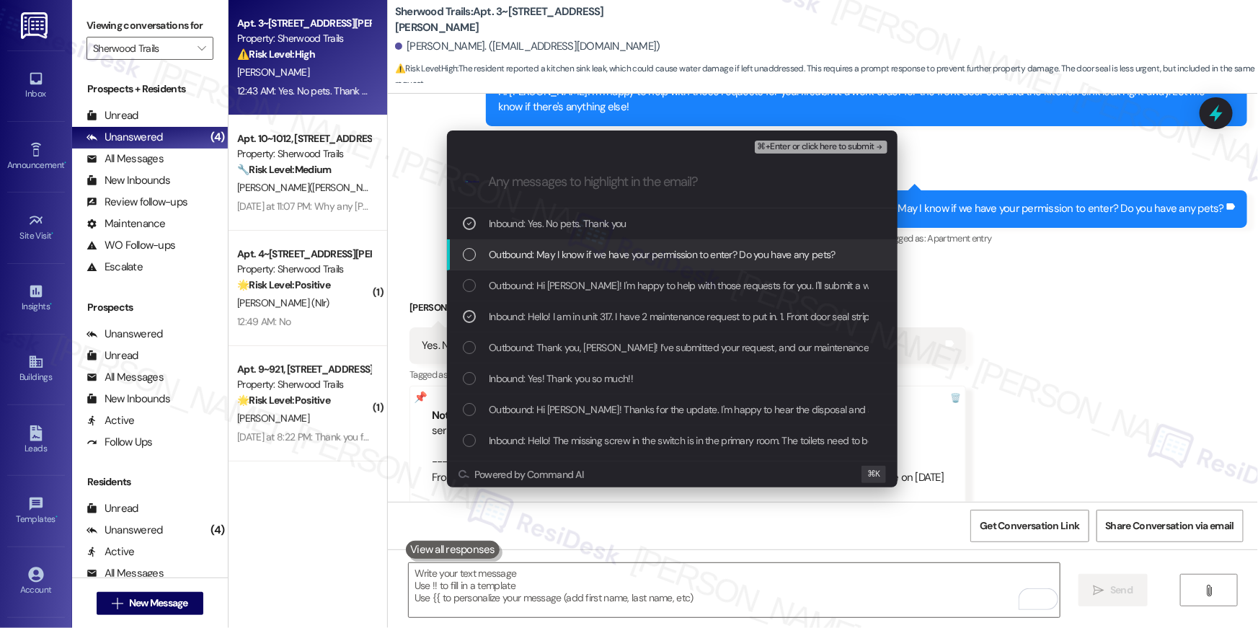
click at [844, 146] on span "⌘+Enter or click here to submit" at bounding box center [815, 147] width 117 height 10
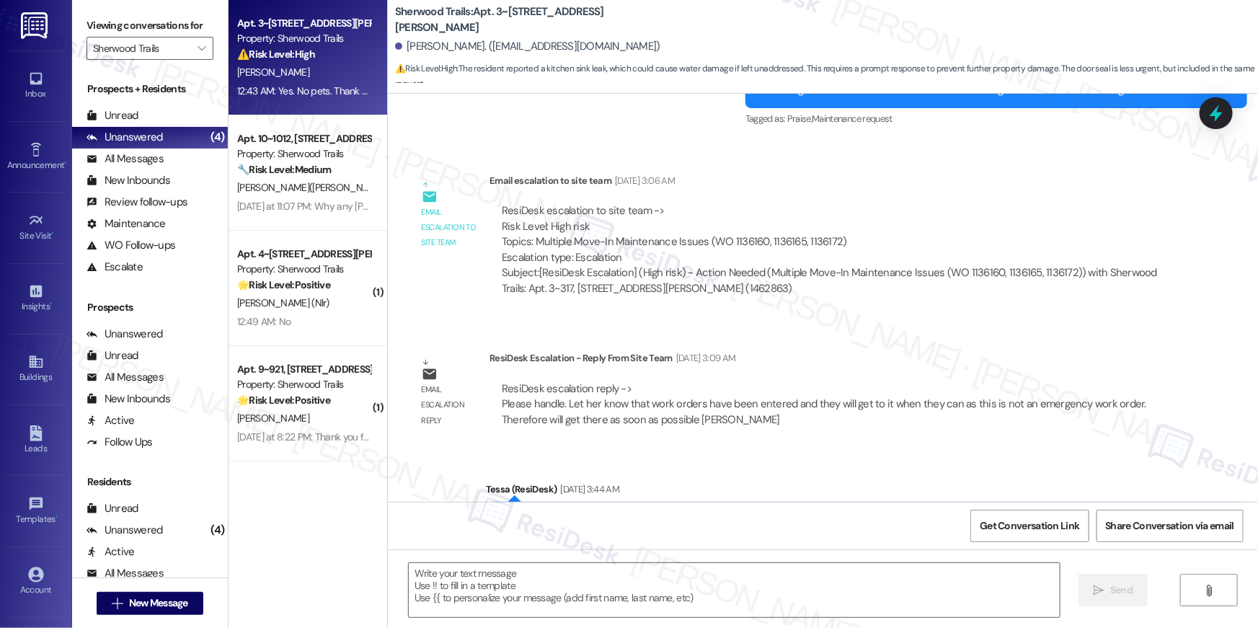
type textarea "Fetching suggested responses. Please feel free to read through the conversation…"
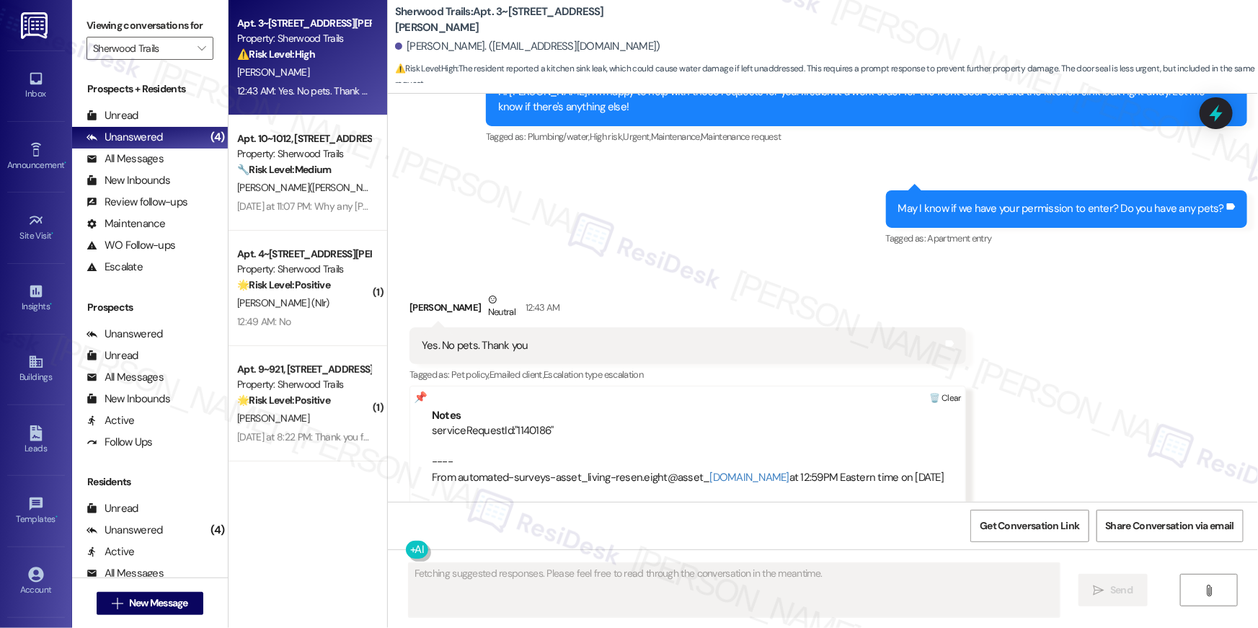
click at [933, 386] on div at bounding box center [945, 398] width 40 height 24
click at [925, 386] on div at bounding box center [945, 398] width 40 height 24
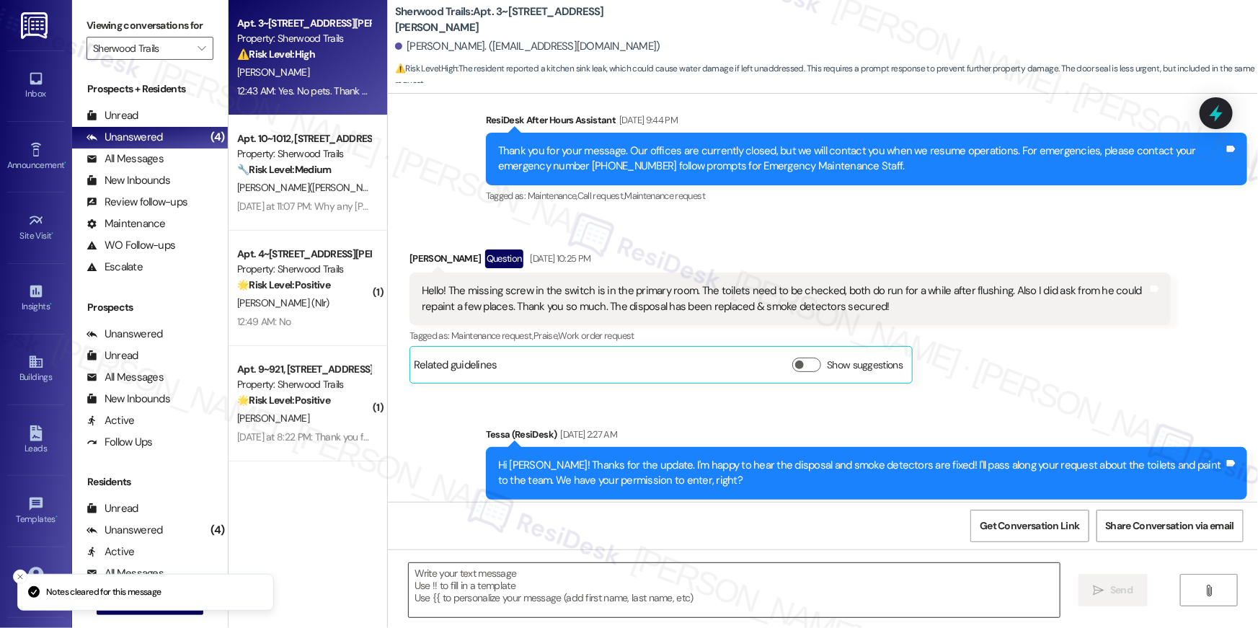
scroll to position [2393, 0]
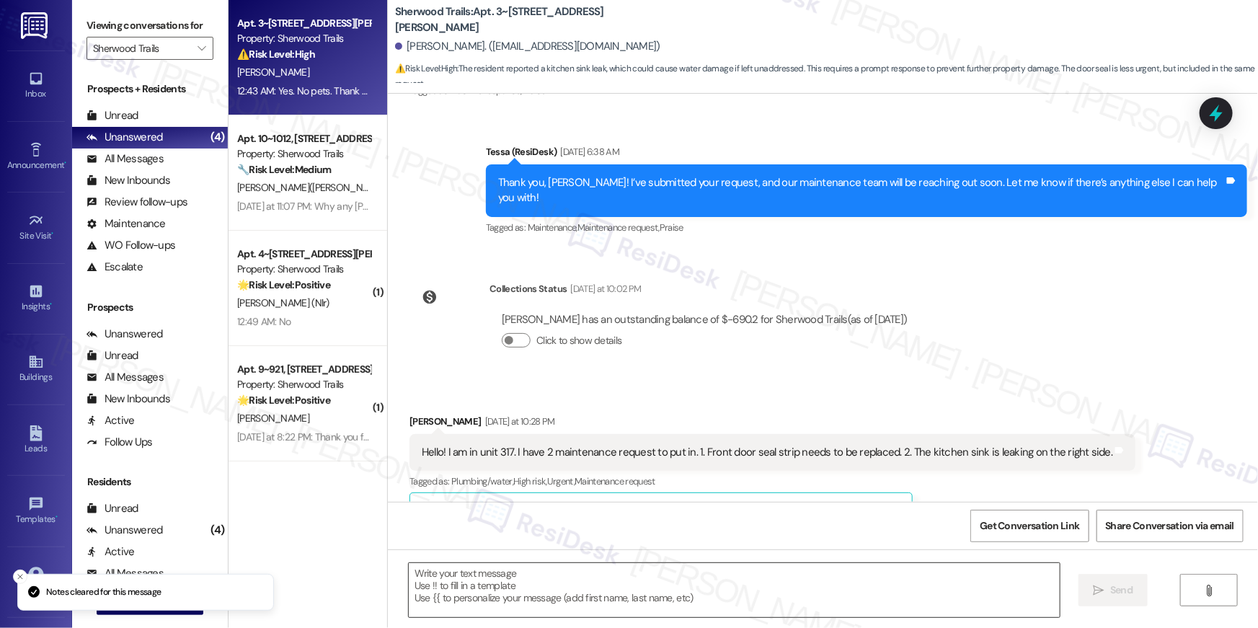
type textarea "Fetching suggested responses. Please feel free to read through the conversation…"
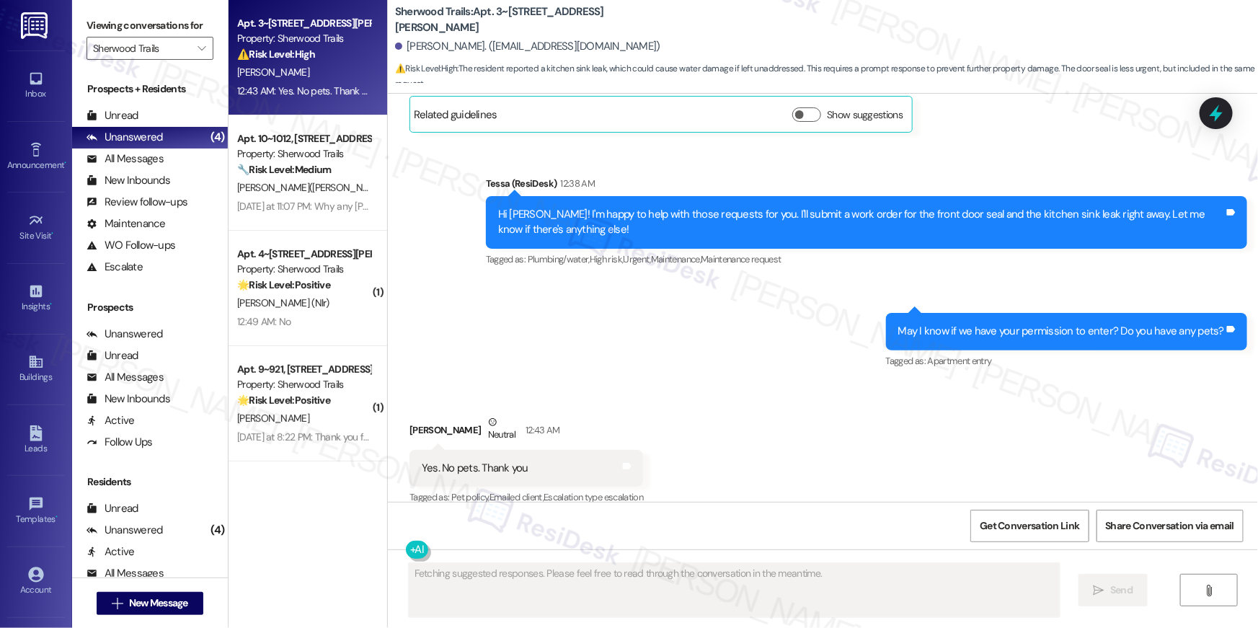
scroll to position [2790, 0]
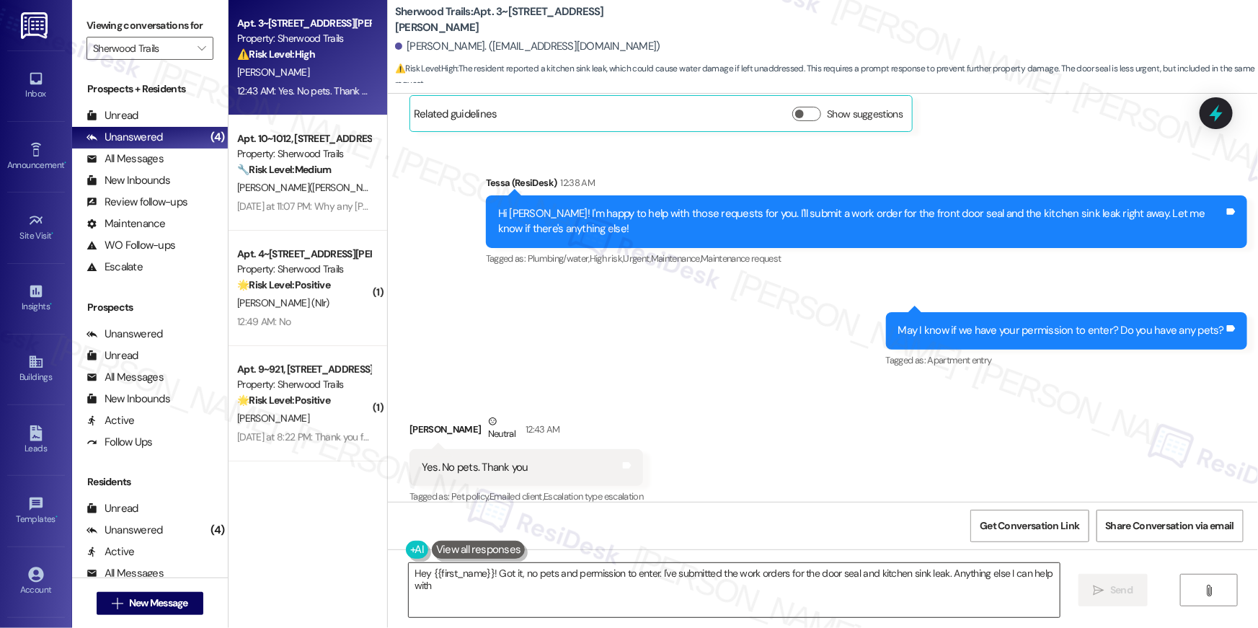
type textarea "Hey {{first_name}}! Got it, no pets and permission to enter. I've submitted the…"
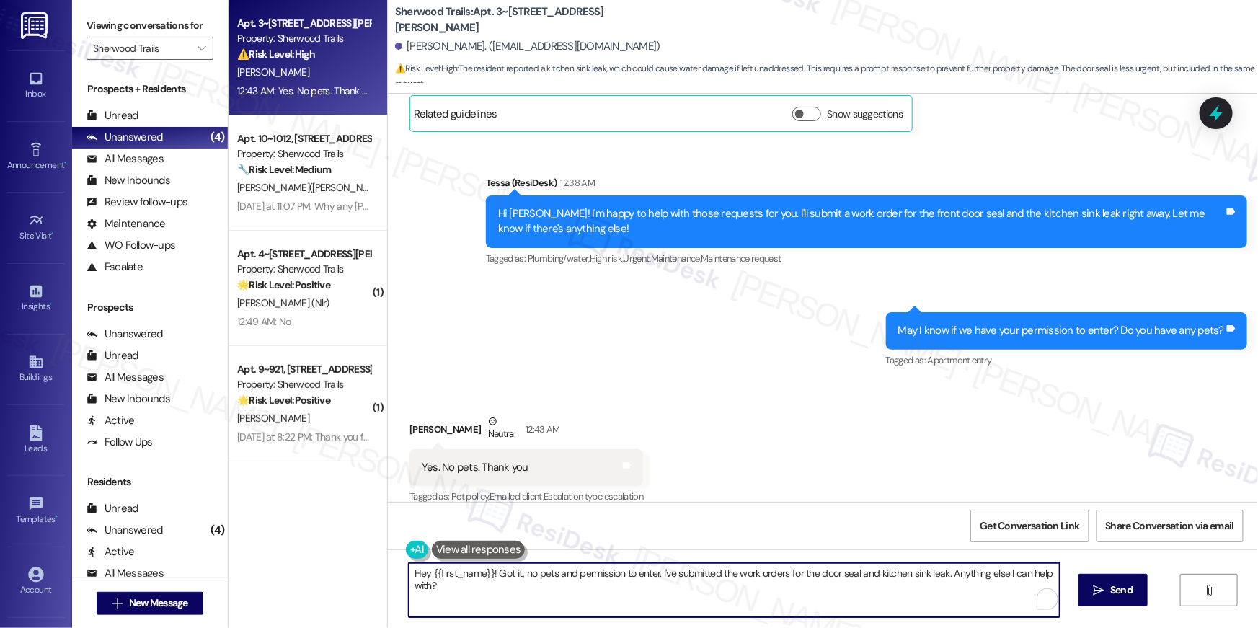
click at [832, 582] on textarea "Hey {{first_name}}! Got it, no pets and permission to enter. I've submitted the…" at bounding box center [734, 590] width 651 height 54
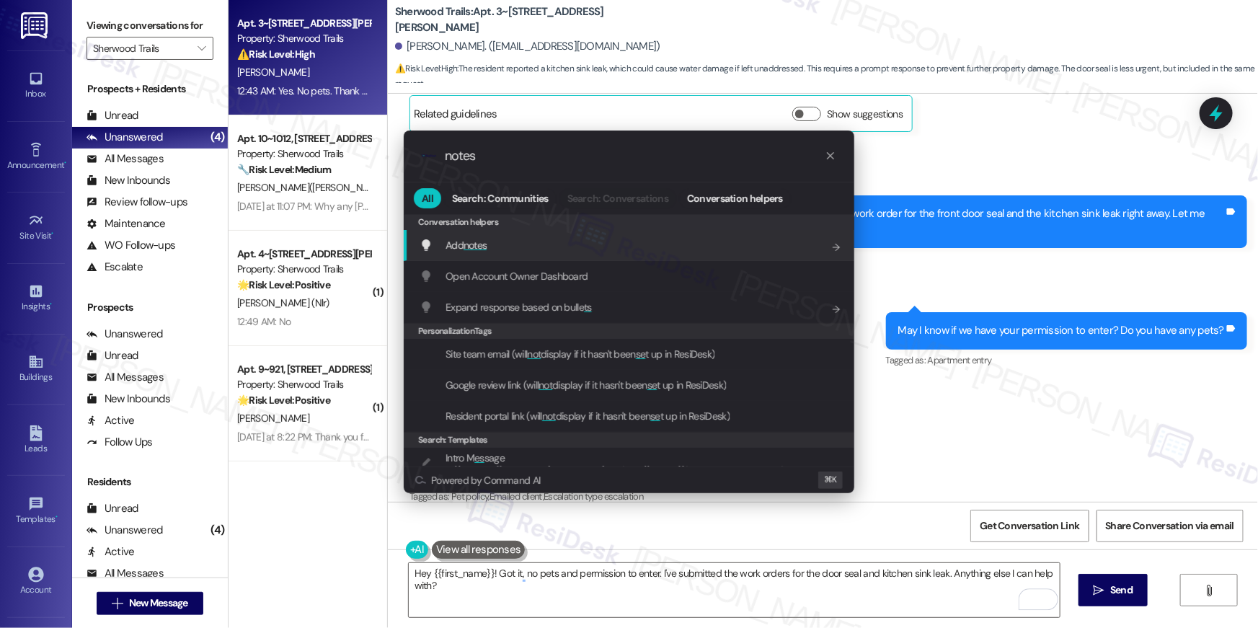
type input "notes"
click at [531, 254] on div "Add notes Add shortcut" at bounding box center [629, 245] width 450 height 31
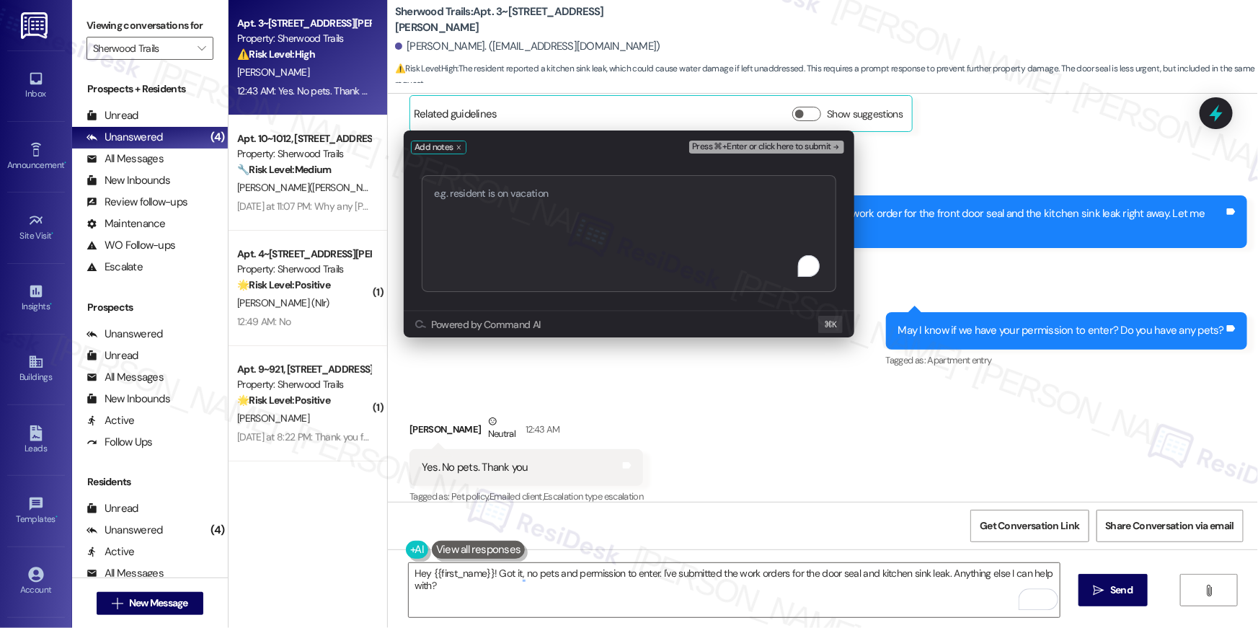
click at [530, 246] on textarea "To enrich screen reader interactions, please activate Accessibility in Grammarl…" at bounding box center [629, 233] width 414 height 117
type textarea "Work order filed by Residesk | WO "1140189" and "1140186""
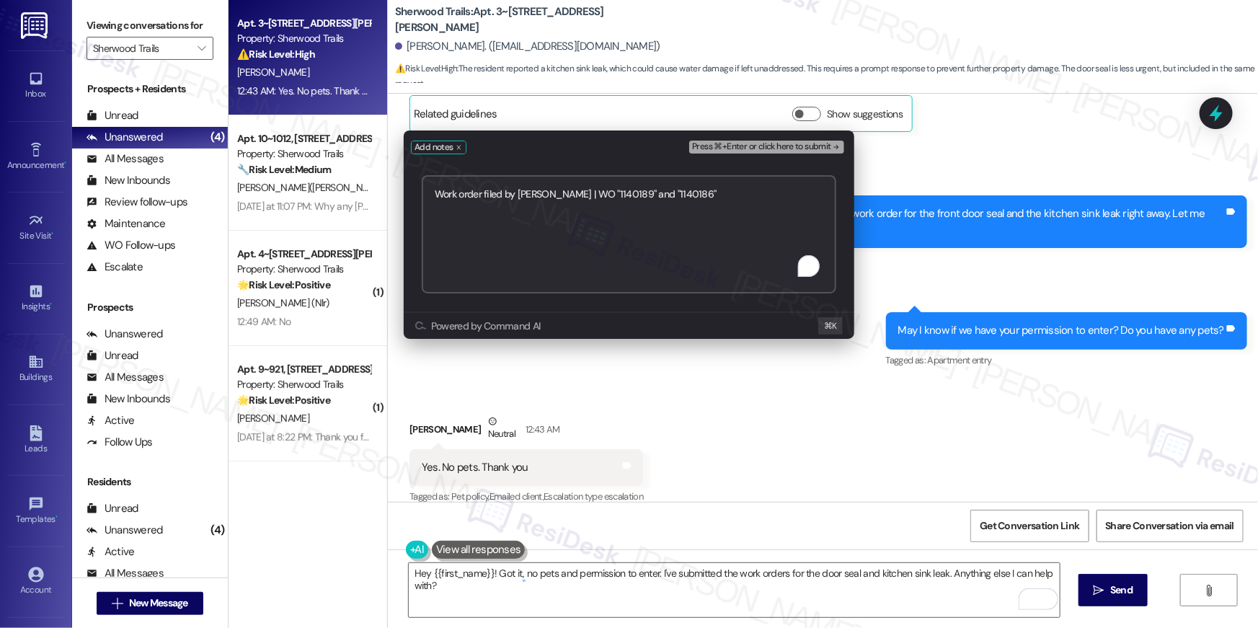
click at [801, 143] on span "Press ⌘+Enter or click here to submit" at bounding box center [761, 147] width 139 height 10
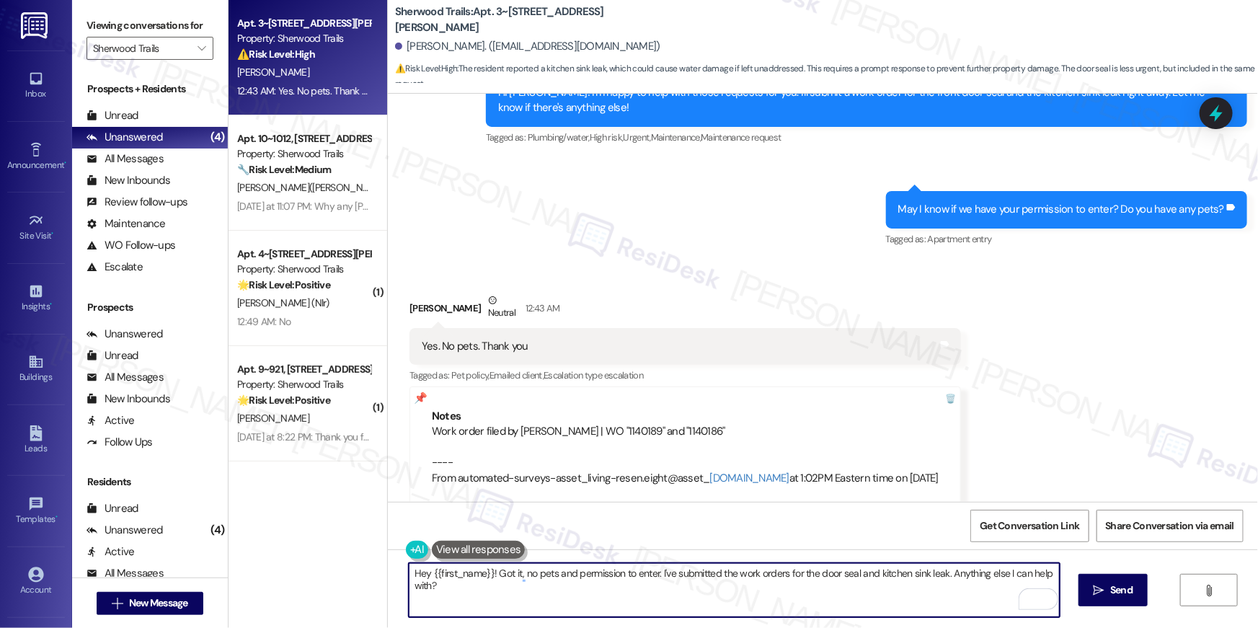
scroll to position [2912, 0]
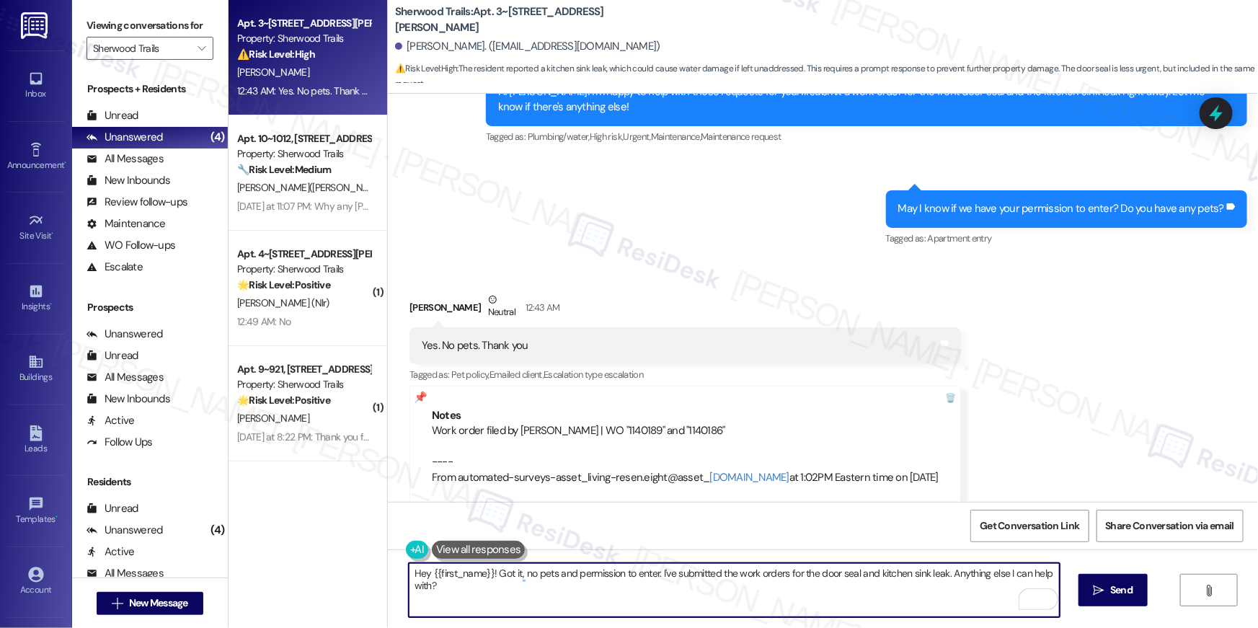
click at [805, 598] on textarea "Hey {{first_name}}! Got it, no pets and permission to enter. I've submitted the…" at bounding box center [734, 590] width 651 height 54
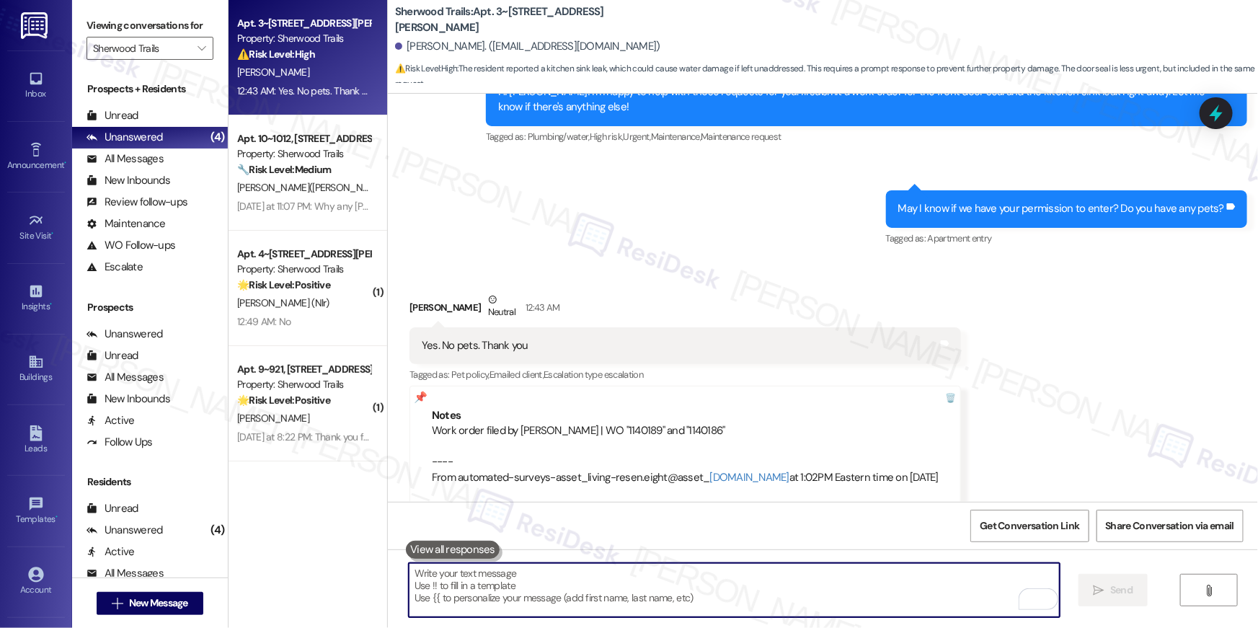
click at [677, 582] on textarea "To enrich screen reader interactions, please activate Accessibility in Grammarl…" at bounding box center [734, 590] width 651 height 54
paste textarea "Thank you, {{first_name}}! I’ve submitted your request, and our maintenance tea…"
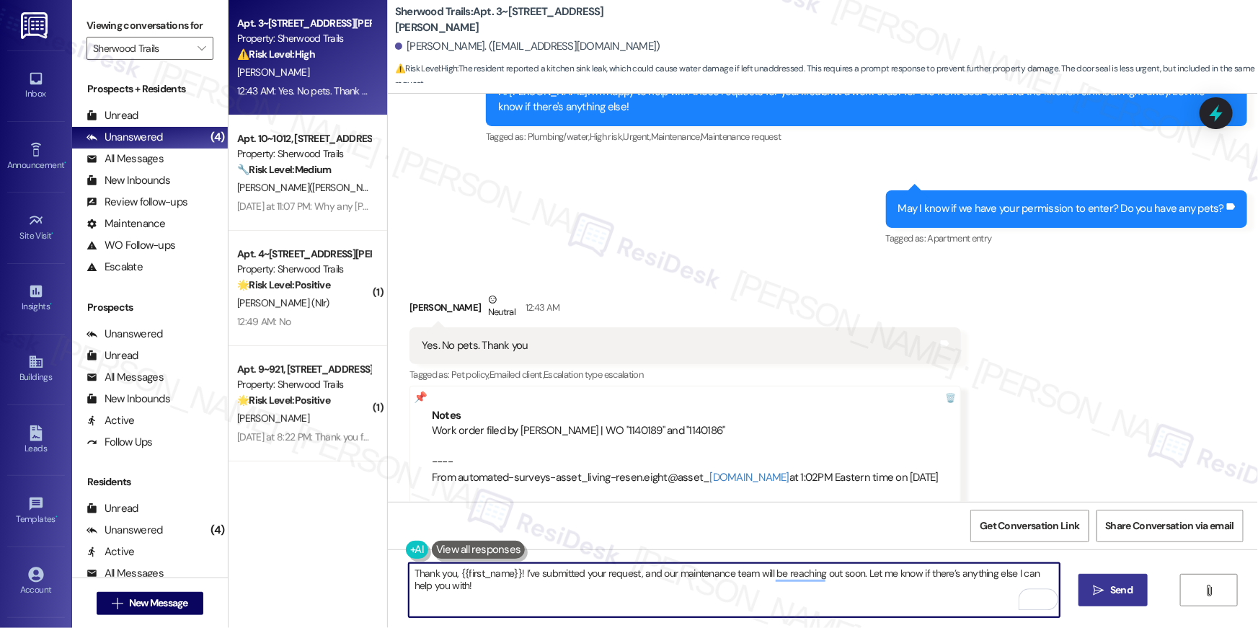
type textarea "Thank you, {{first_name}}! I’ve submitted your request, and our maintenance tea…"
click at [1108, 577] on button " Send" at bounding box center [1113, 590] width 70 height 32
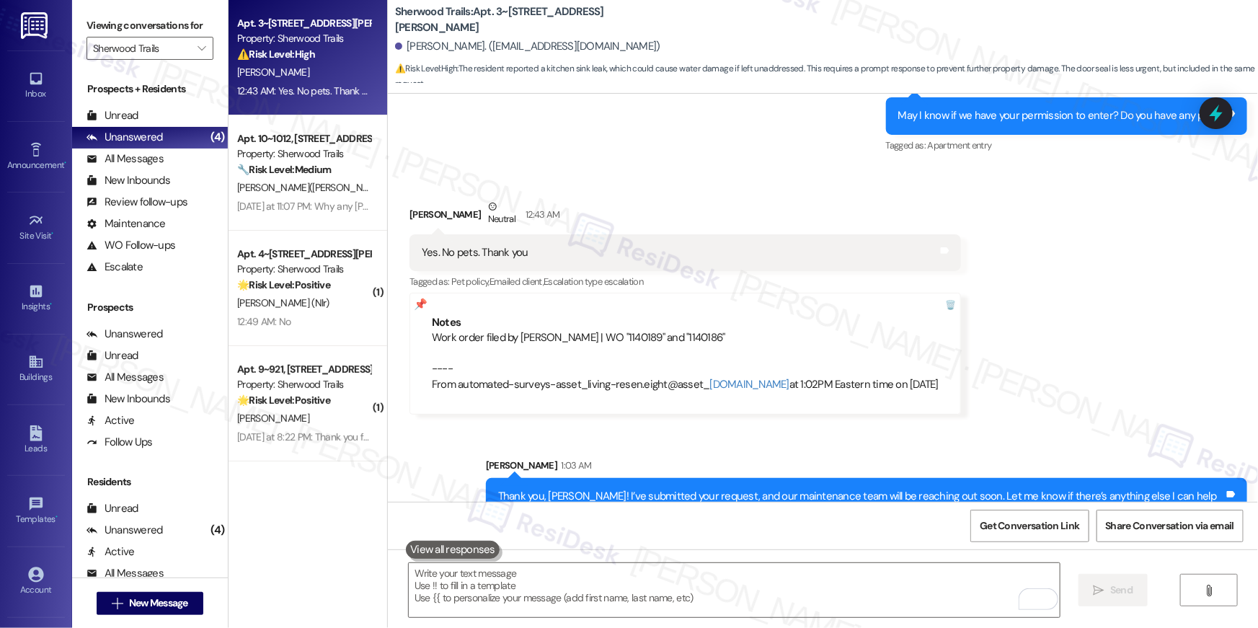
scroll to position [3012, 0]
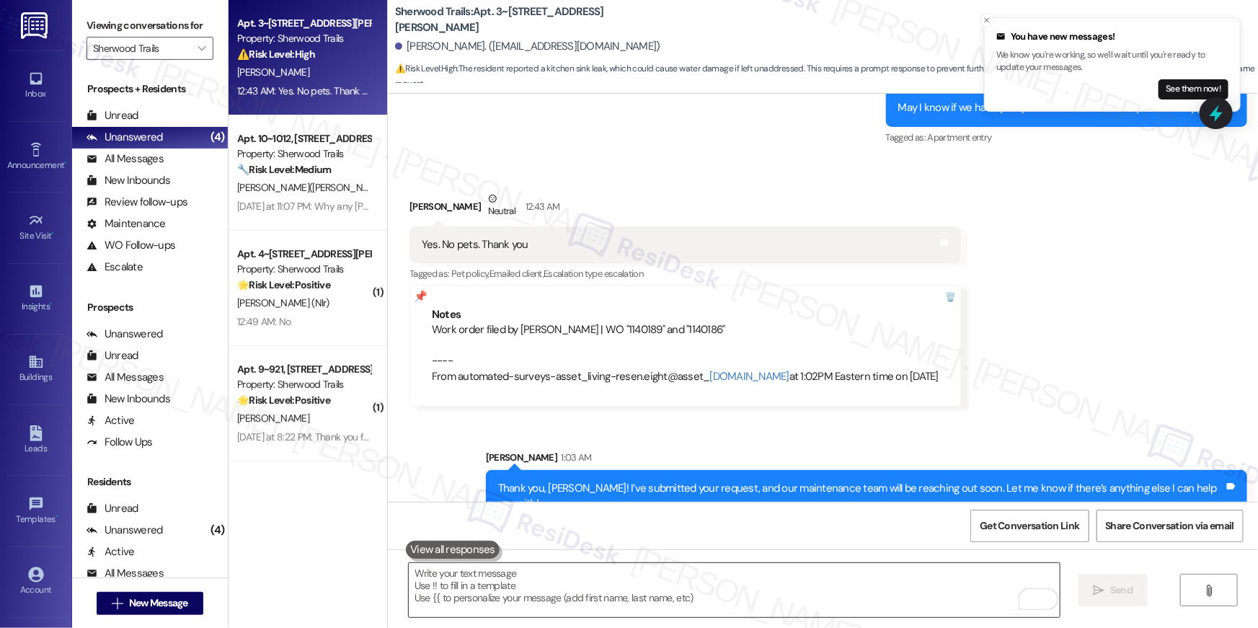
click at [682, 587] on textarea "To enrich screen reader interactions, please activate Accessibility in Grammarl…" at bounding box center [734, 590] width 651 height 54
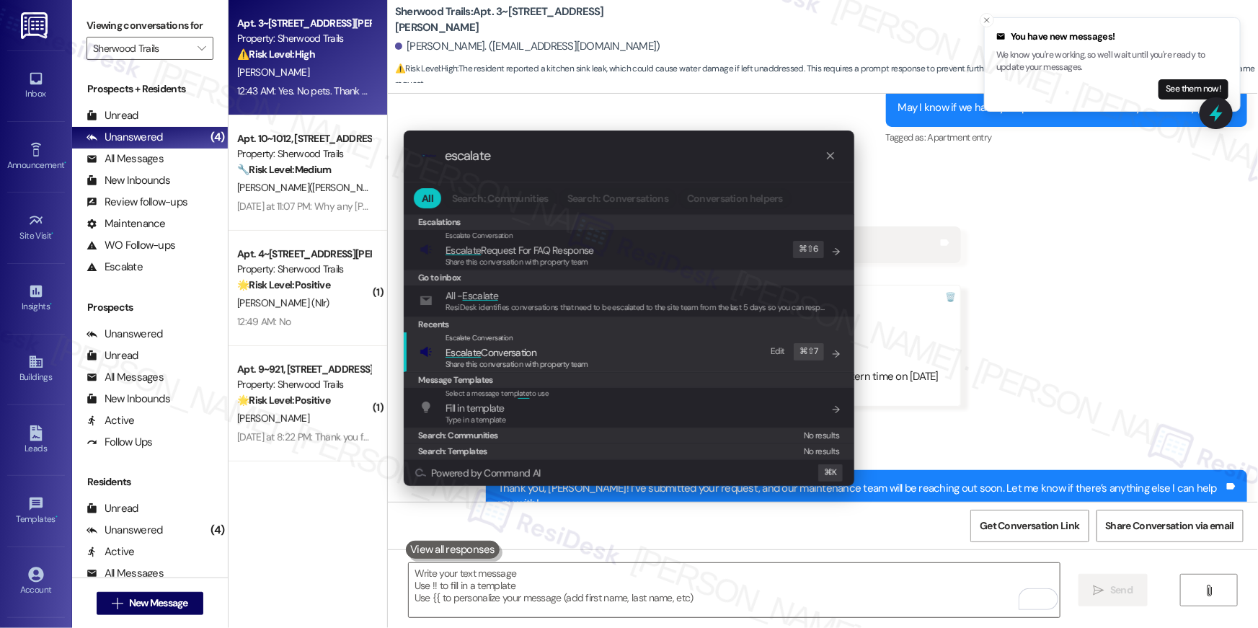
type input "escalate"
click at [555, 363] on span "Share this conversation with property team" at bounding box center [516, 364] width 143 height 10
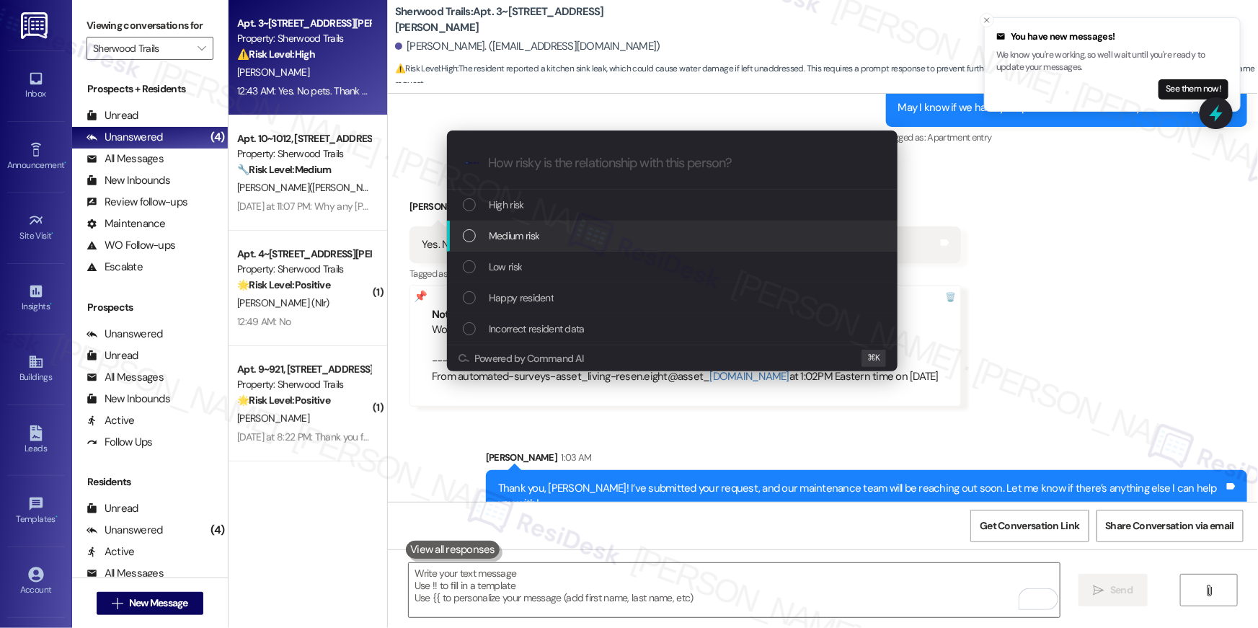
click at [568, 228] on div "Medium risk" at bounding box center [674, 236] width 422 height 16
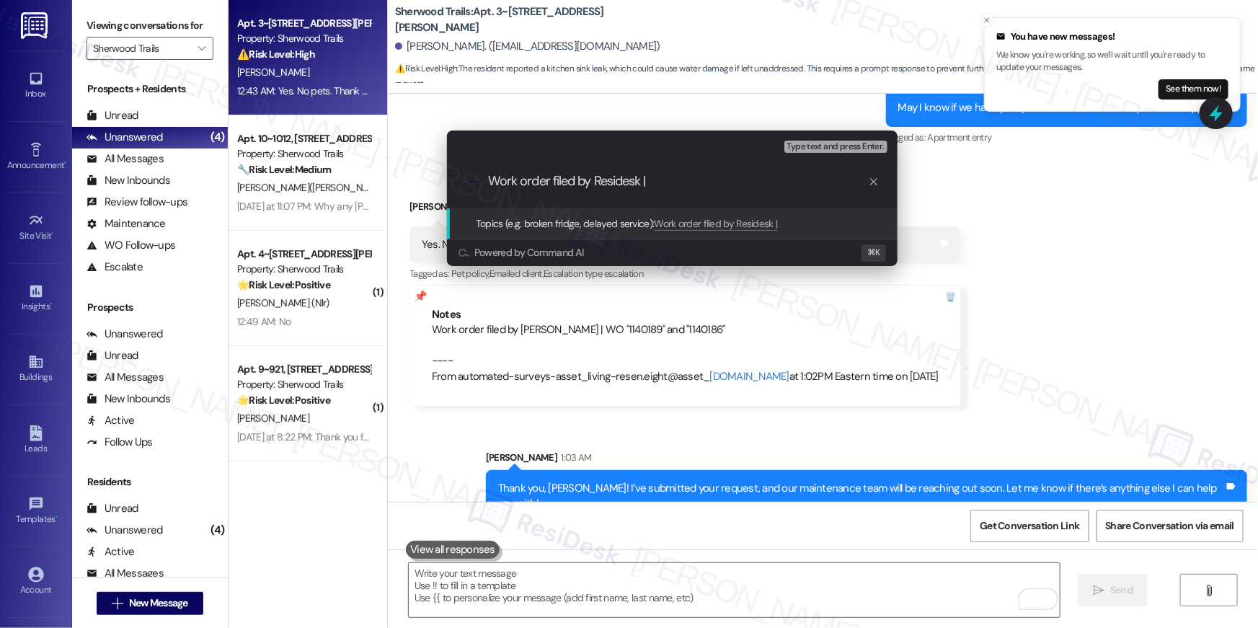
paste input "Work Order # 406461 Hot water"
type input "Work order filed by Residesk | Work Order # 406461 Hot water"
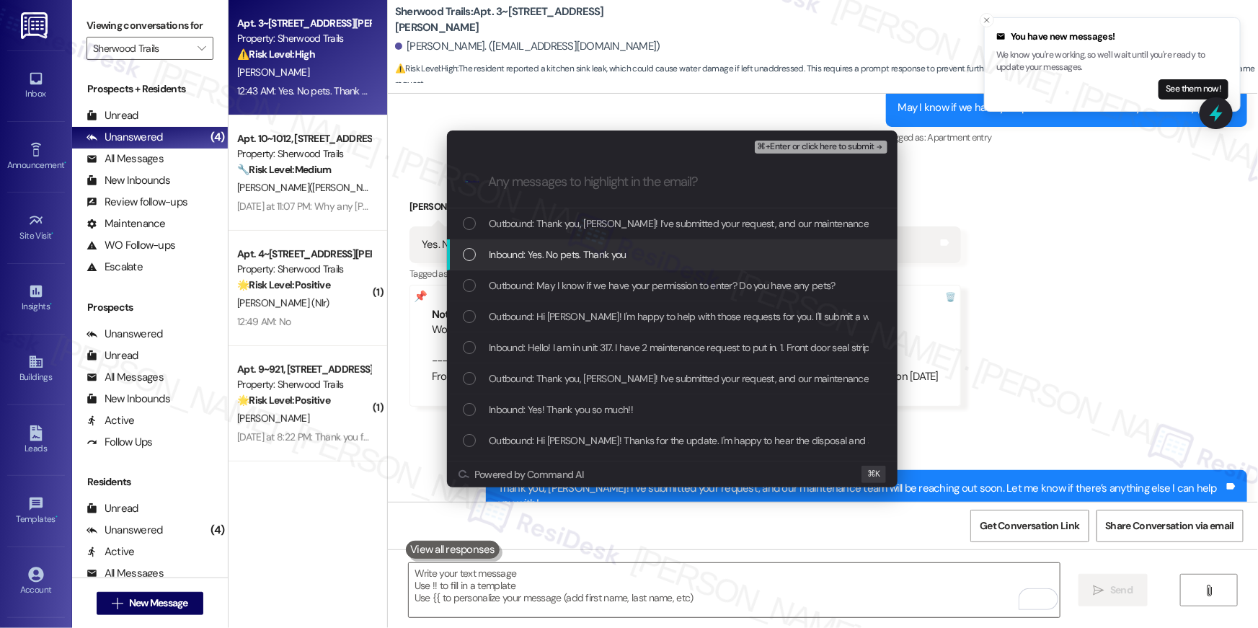
click at [472, 255] on div "List of options" at bounding box center [469, 254] width 13 height 13
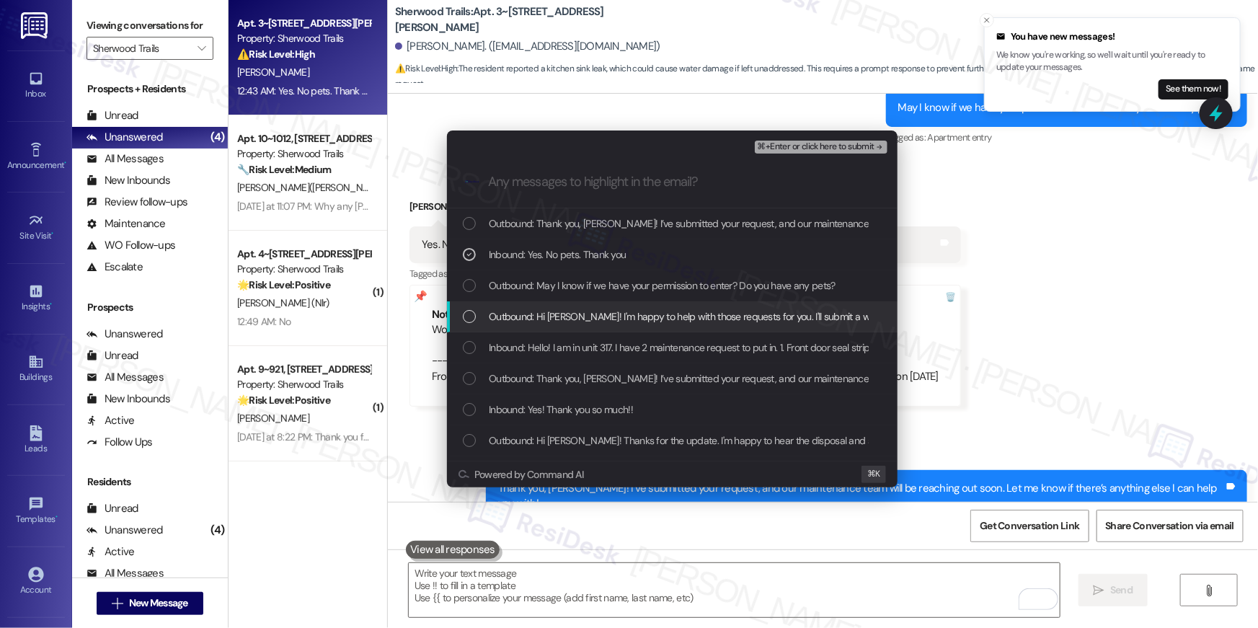
click at [474, 310] on div "List of options" at bounding box center [469, 316] width 13 height 13
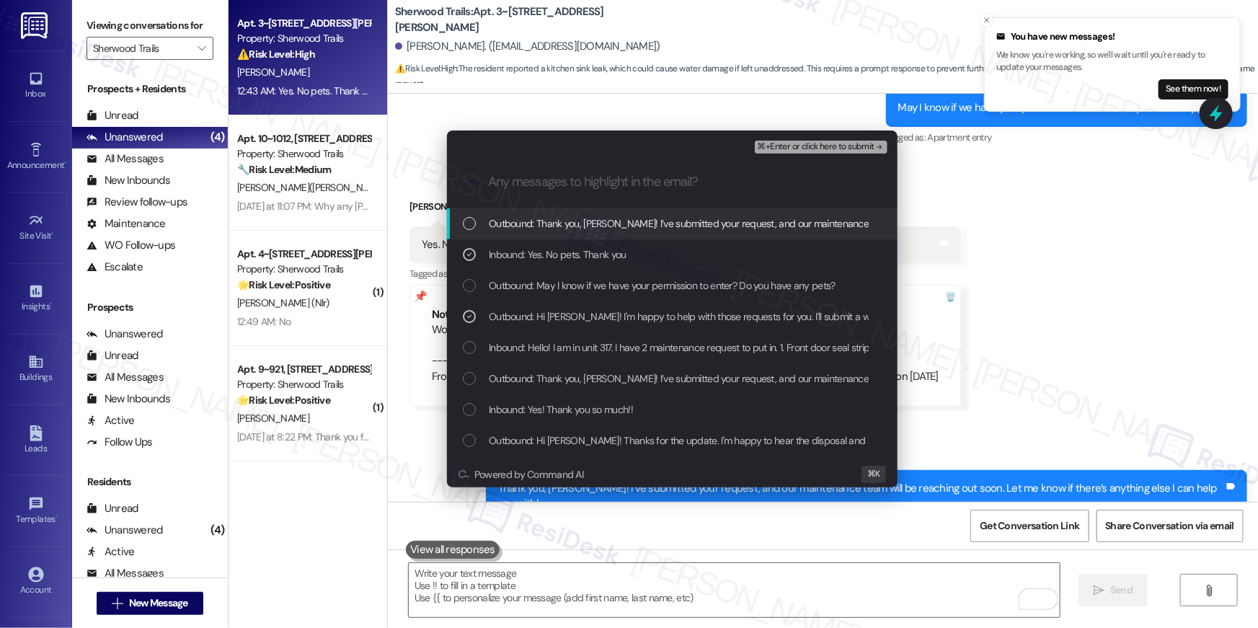
click at [1033, 290] on div "Escalate Conversation Medium risk Work order filed by Residesk | Work Order # 4…" at bounding box center [629, 314] width 1258 height 628
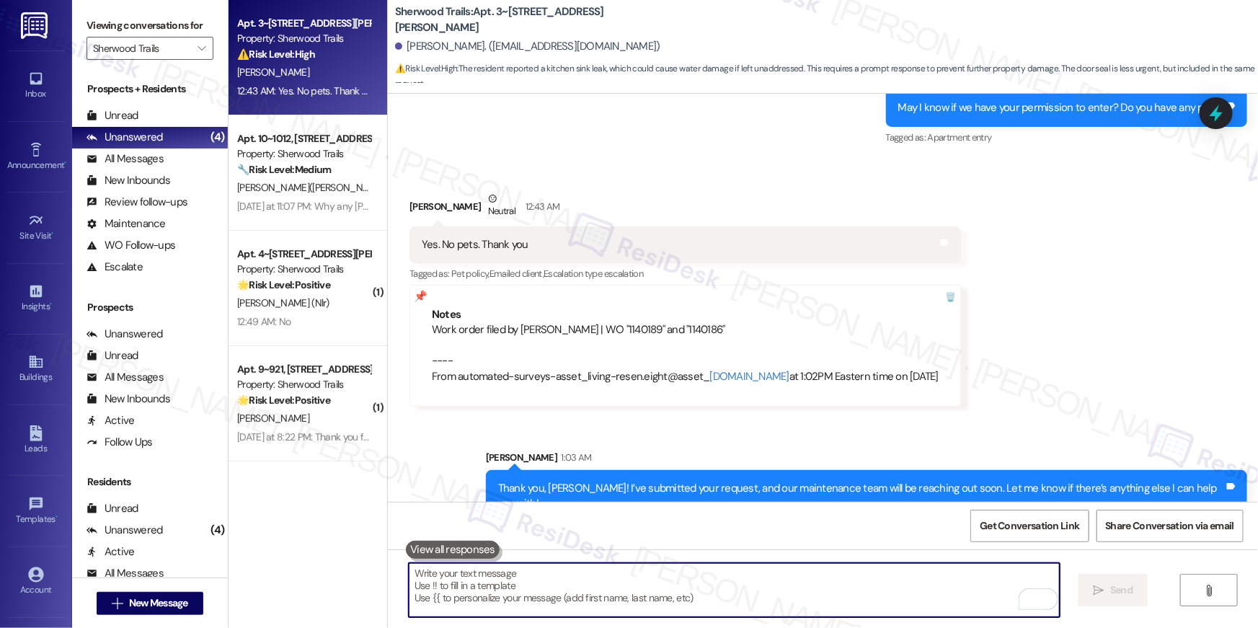
click at [1097, 261] on div "Received via SMS Danielle Williams Neutral 12:43 AM Yes. No pets. Thank you Tag…" at bounding box center [823, 288] width 870 height 259
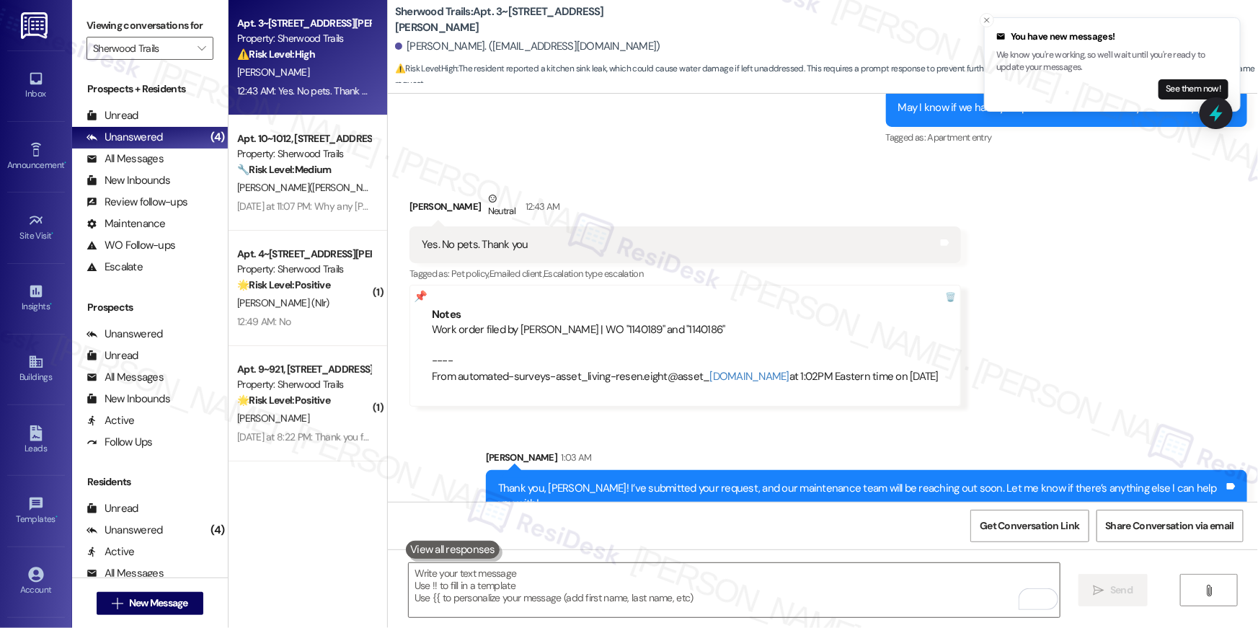
click at [1059, 368] on div "Received via SMS Danielle Williams Neutral 12:43 AM Yes. No pets. Thank you Tag…" at bounding box center [823, 288] width 870 height 259
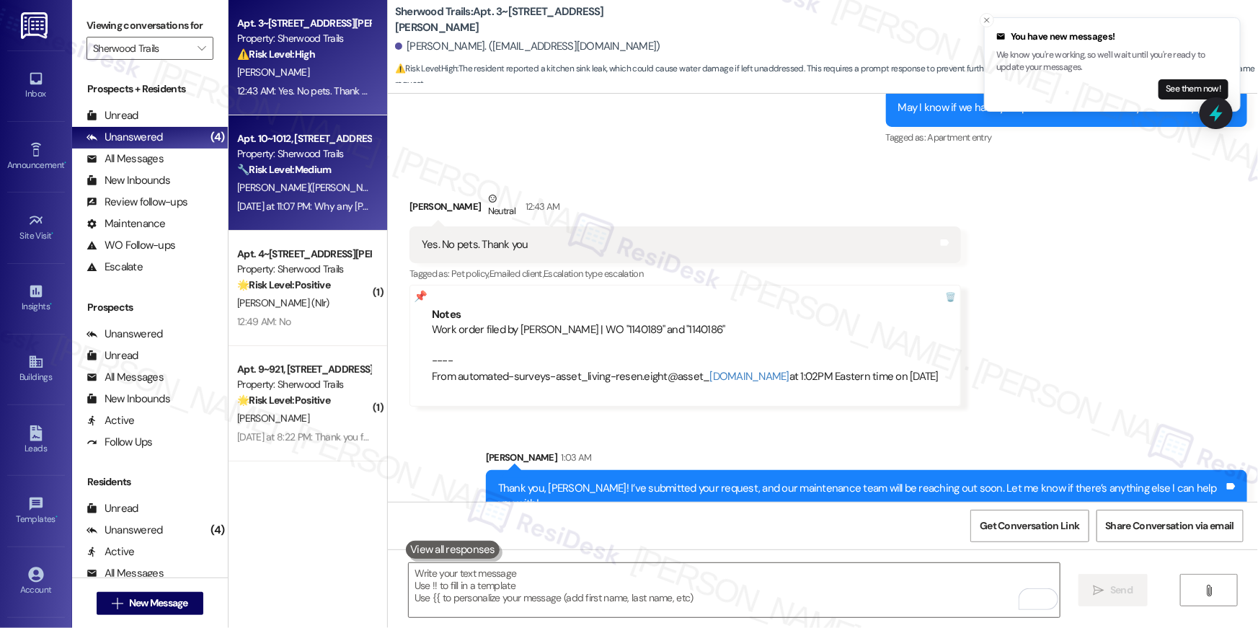
click at [332, 153] on div "Property: Sherwood Trails" at bounding box center [303, 153] width 133 height 15
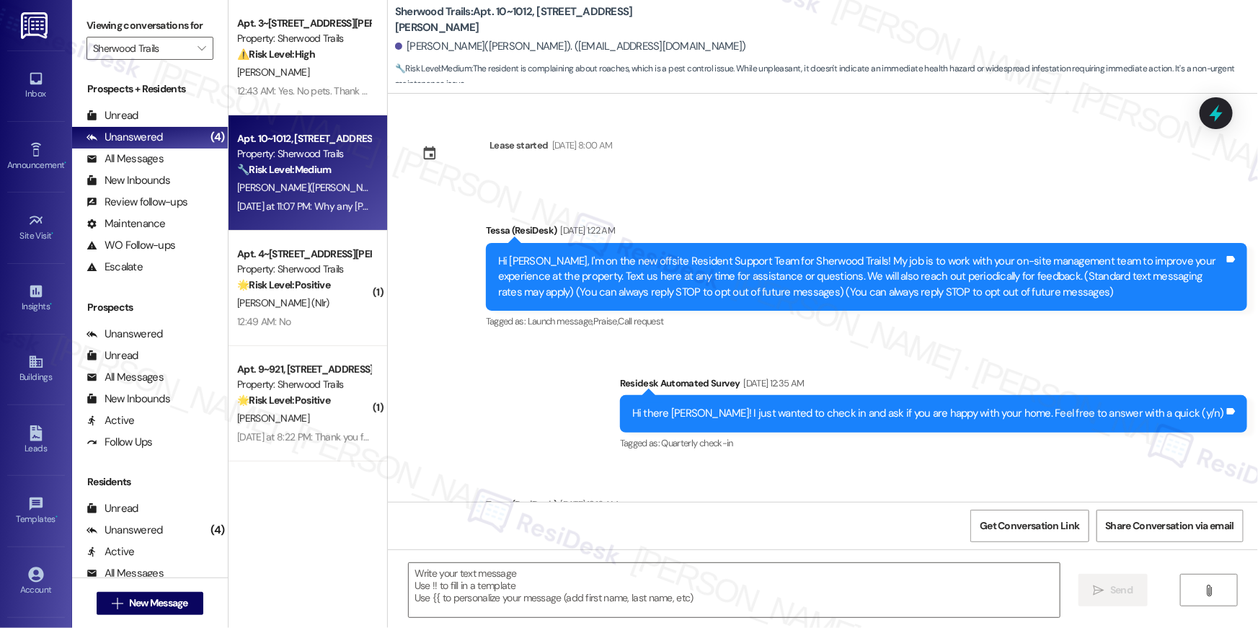
scroll to position [3488, 0]
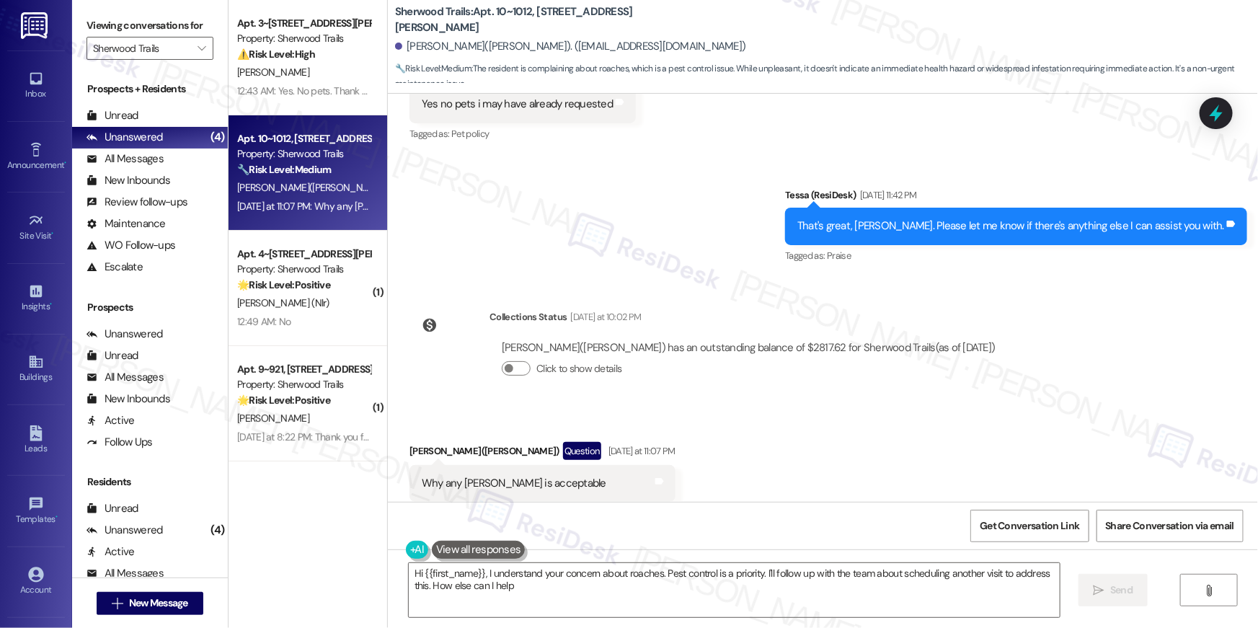
type textarea "Hi {{first_name}}, I understand your concern about roaches. Pest control is a p…"
click at [733, 601] on textarea "Hi {{first_name}}, I understand your concern about roaches. Pest control is a p…" at bounding box center [734, 590] width 651 height 54
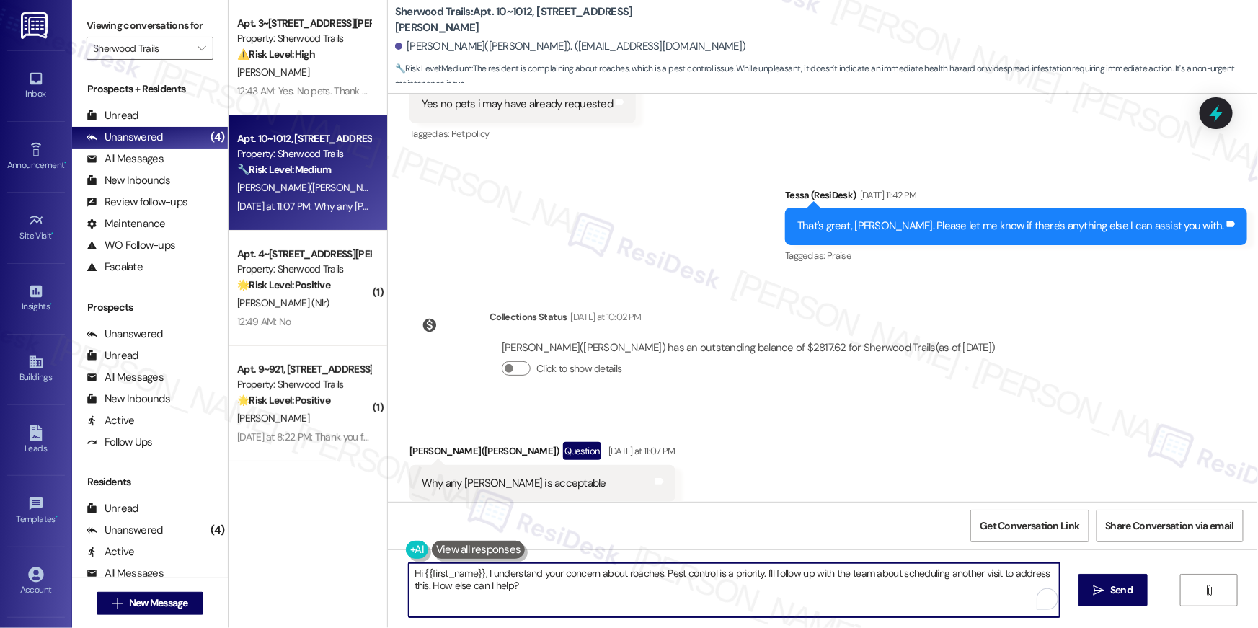
click at [733, 601] on textarea "Hi {{first_name}}, I understand your concern about roaches. Pest control is a p…" at bounding box center [734, 590] width 651 height 54
drag, startPoint x: 733, startPoint y: 601, endPoint x: 492, endPoint y: 580, distance: 242.3
click at [492, 580] on textarea "Hi {{first_name}}, I understand your concern about roaches. Pest control is a p…" at bounding box center [734, 590] width 651 height 54
click at [566, 578] on textarea "Hi {{first_name}}, I understand your concern about roaches. Pest control is a p…" at bounding box center [734, 590] width 651 height 54
paste textarea "To enrich screen reader interactions, please activate Accessibility in Grammarl…"
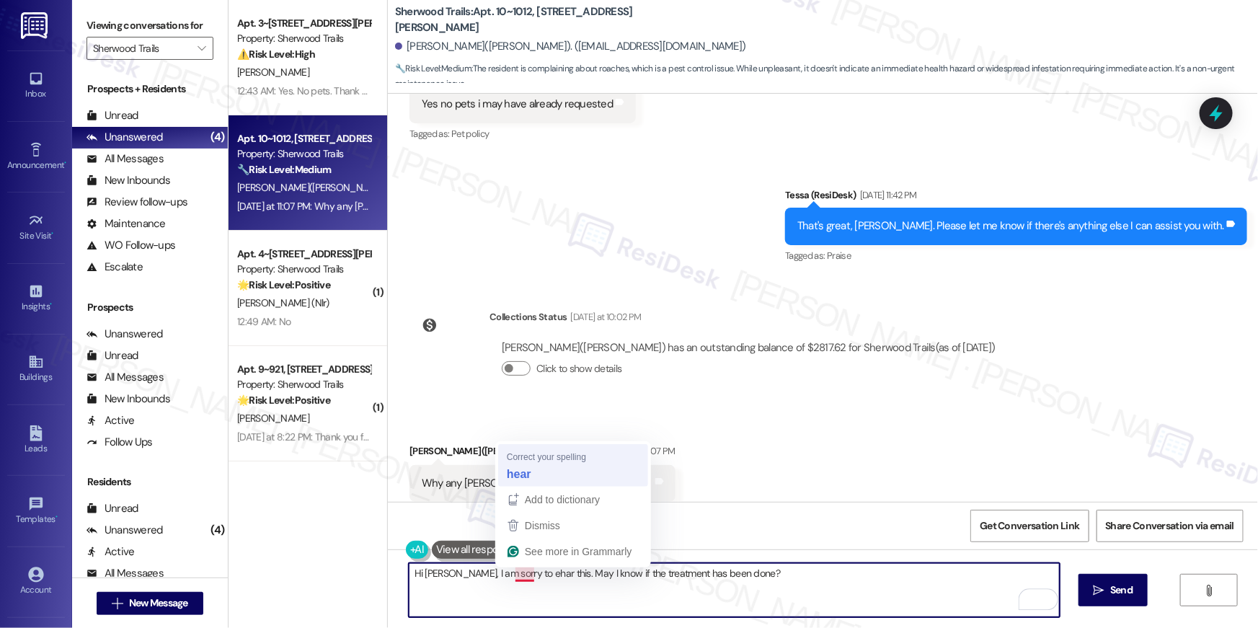
type textarea "Hi Barbara, I am sorry to hear this. May I know if the treatment has been done?"
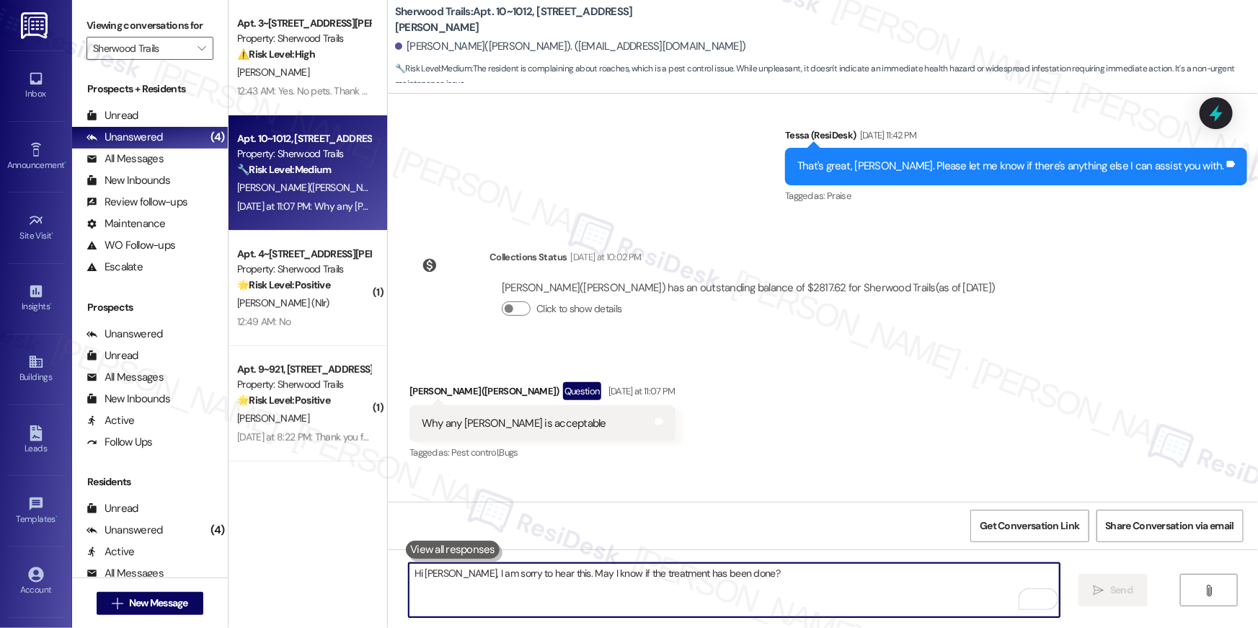
scroll to position [3589, 0]
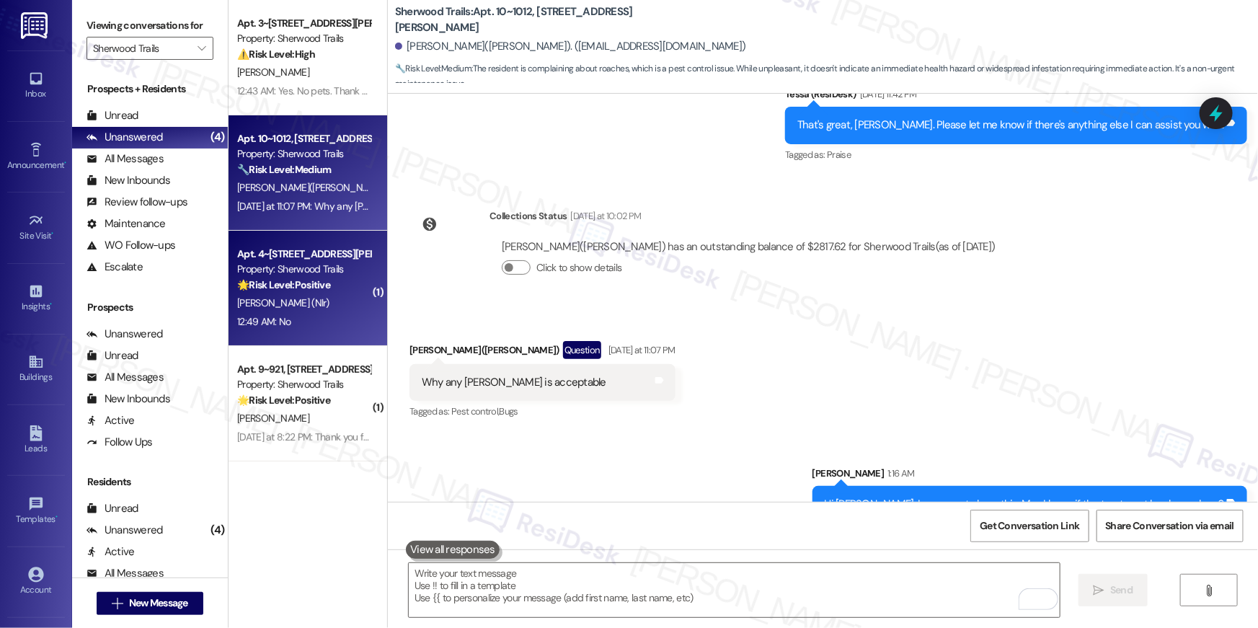
click at [326, 245] on div "Apt. 4~[STREET_ADDRESS][PERSON_NAME] Property: Sherwood Trails 🌟 Risk Level: Po…" at bounding box center [304, 269] width 136 height 49
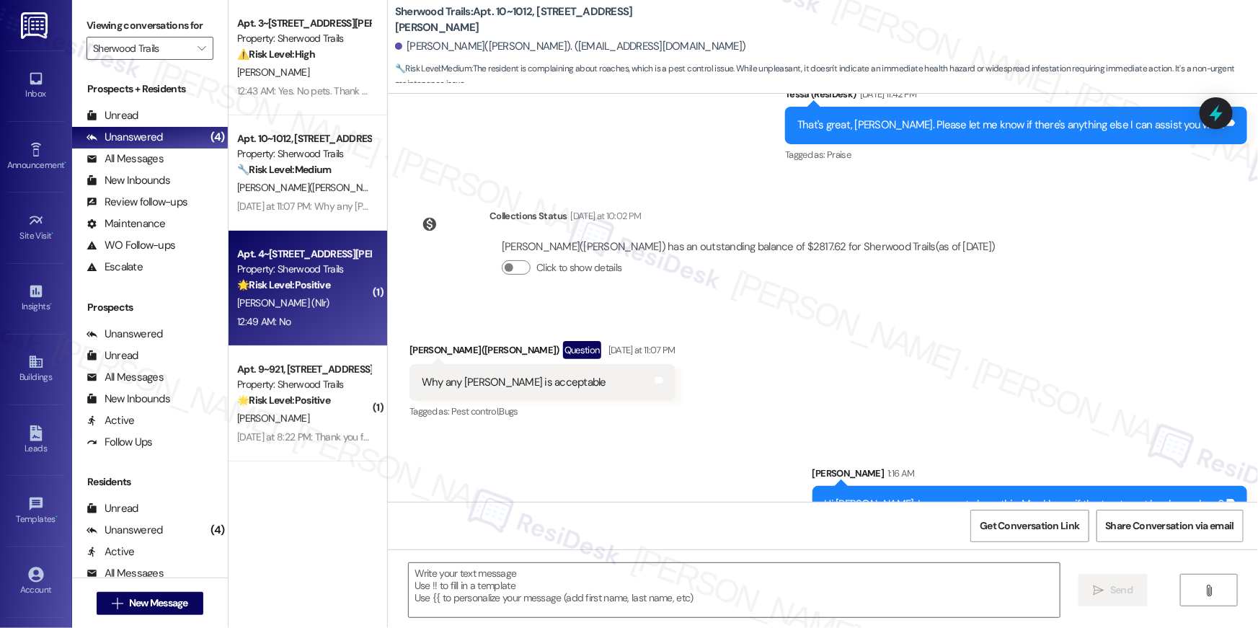
type textarea "Fetching suggested responses. Please feel free to read through the conversation…"
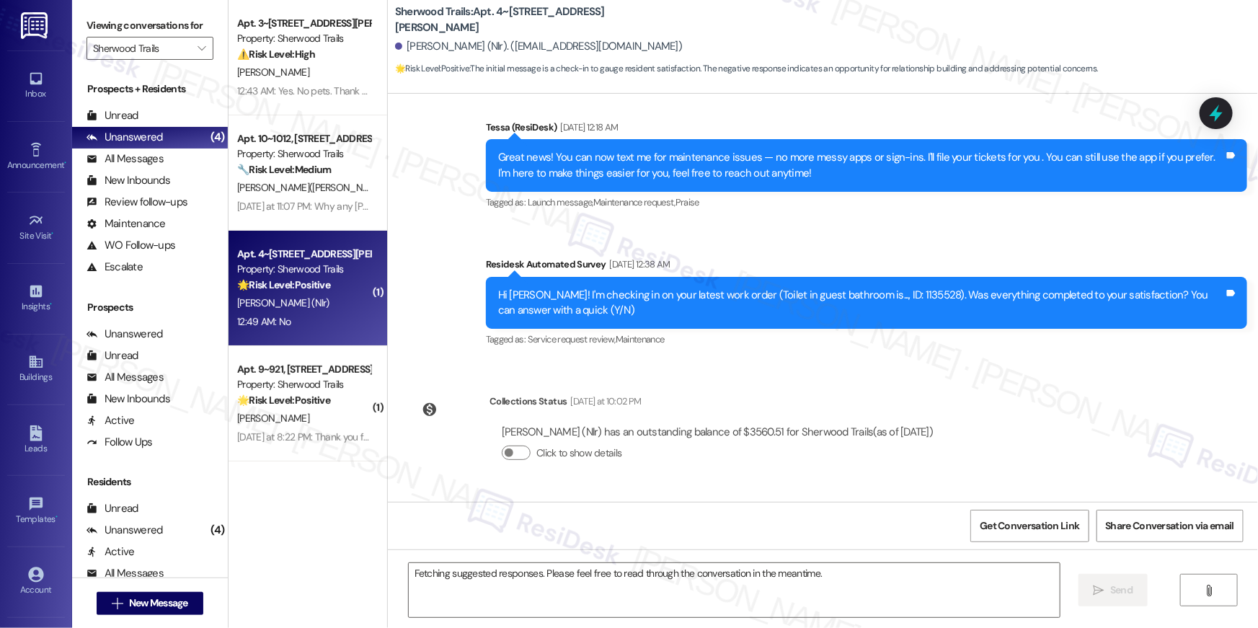
scroll to position [490, 0]
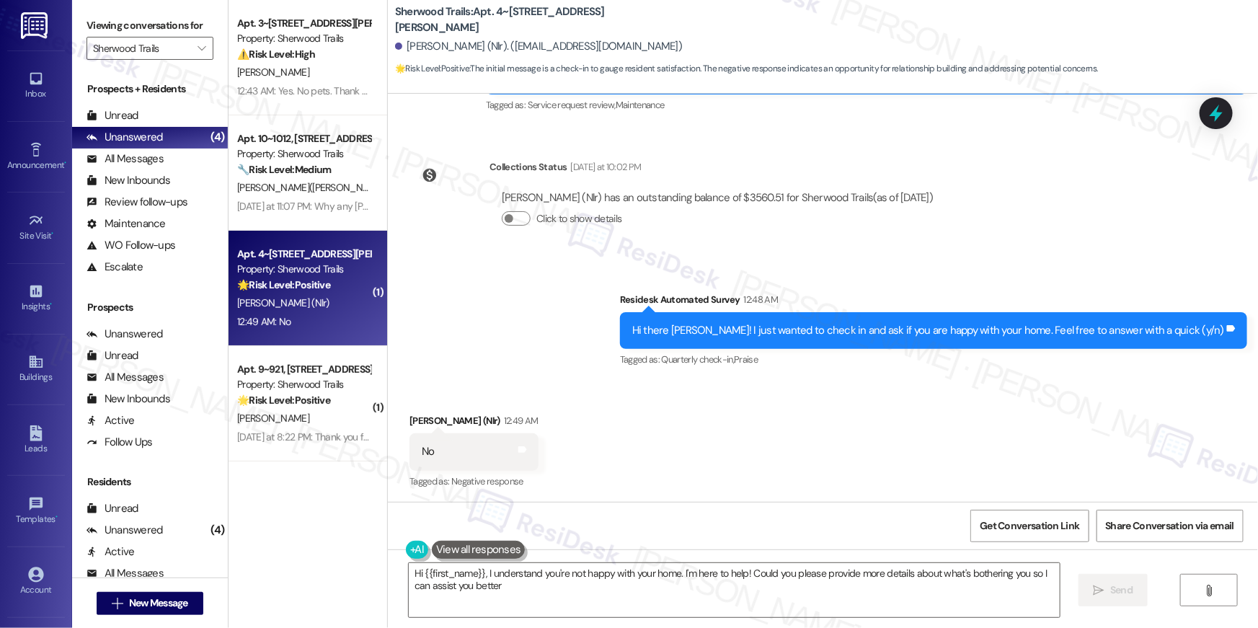
type textarea "Hi {{first_name}}, I understand you're not happy with your home. I'm here to he…"
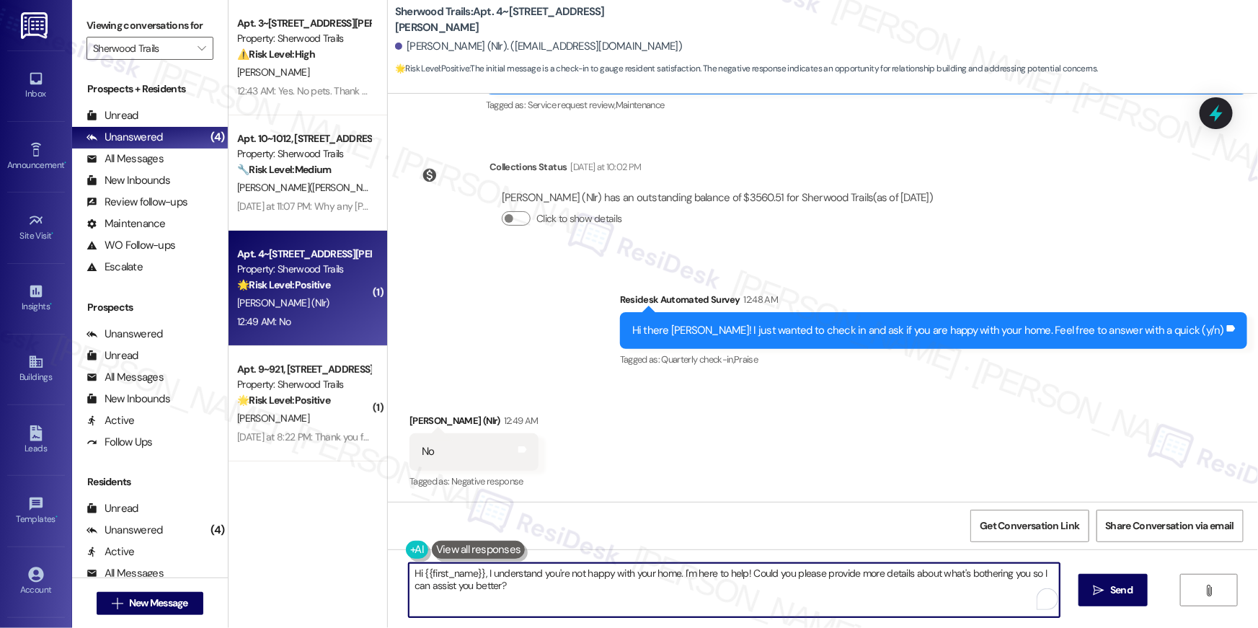
click at [686, 600] on textarea "Hi {{first_name}}, I understand you're not happy with your home. I'm here to he…" at bounding box center [734, 590] width 651 height 54
drag, startPoint x: 836, startPoint y: 595, endPoint x: 994, endPoint y: 595, distance: 157.8
click at [837, 595] on textarea "Hi {{first_name}}, I understand you're not happy with your home. I'm here to he…" at bounding box center [734, 590] width 651 height 54
click at [1093, 593] on icon "" at bounding box center [1098, 590] width 11 height 12
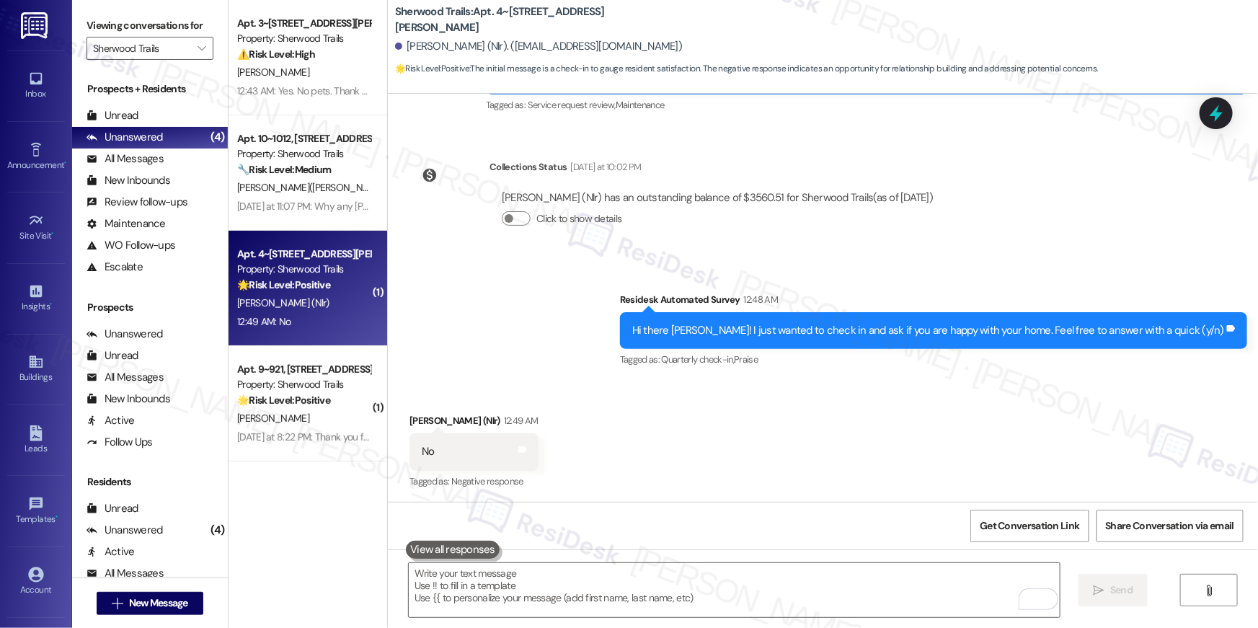
click at [299, 388] on div "Property: Sherwood Trails" at bounding box center [303, 384] width 133 height 15
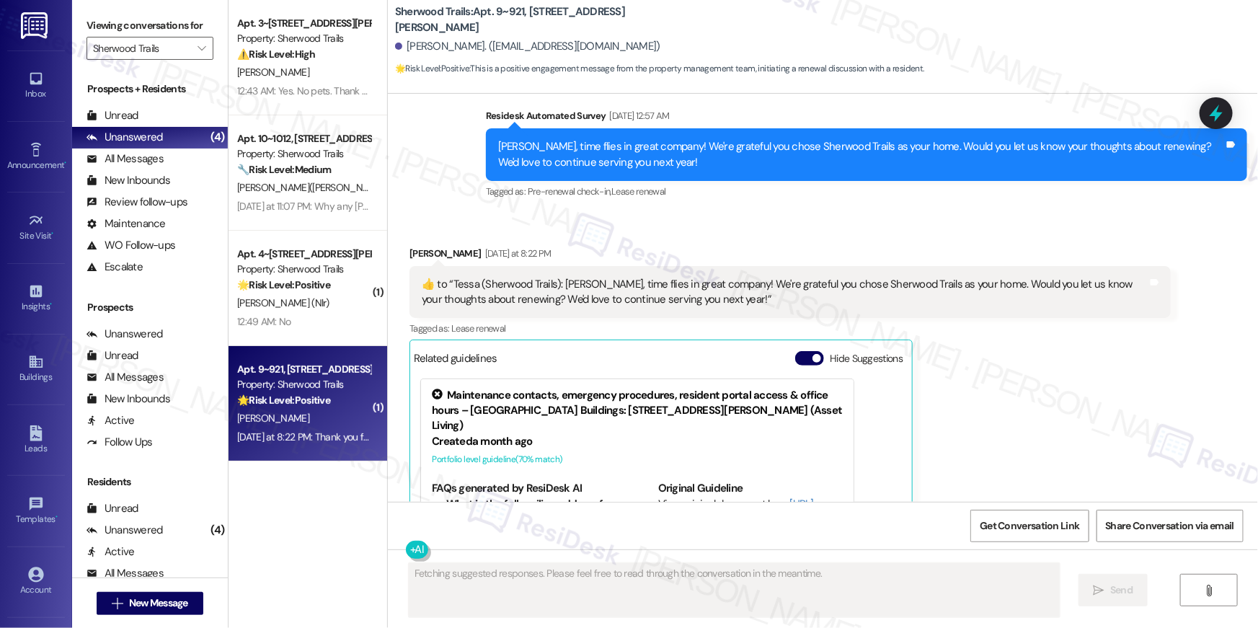
scroll to position [520, 0]
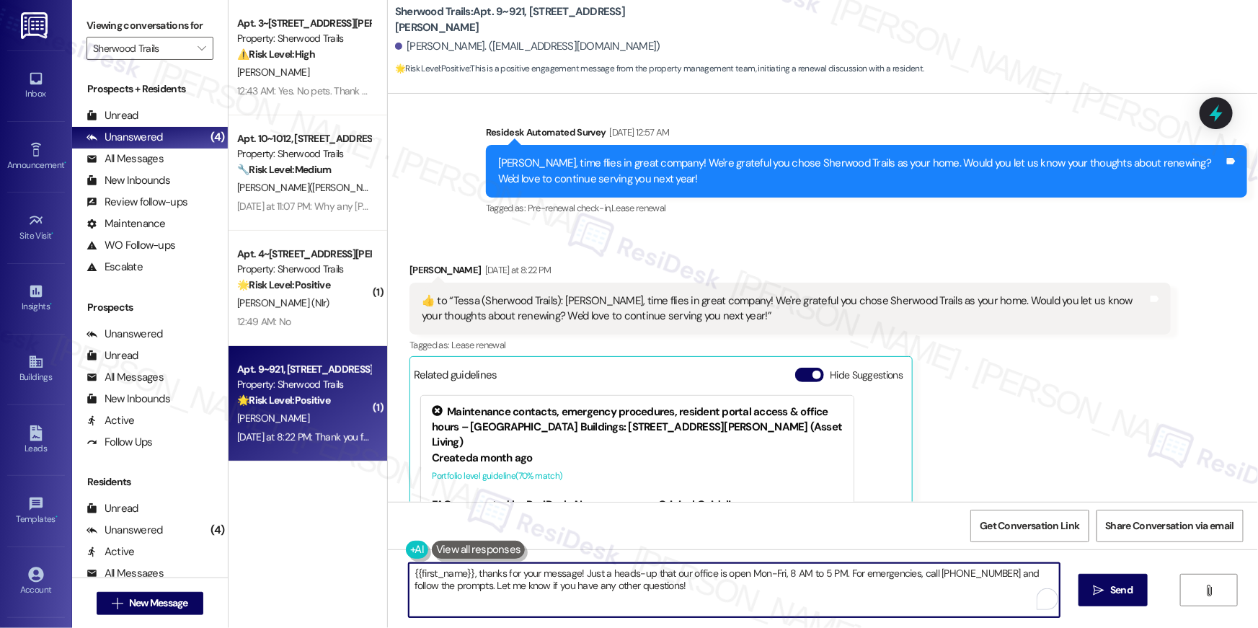
click at [643, 595] on textarea "{{first_name}}, thanks for your message! Just a heads-up that our office is ope…" at bounding box center [734, 590] width 651 height 54
click at [522, 584] on textarea "{{first_name}}, thanks for your message! Just a heads-up that our office is ope…" at bounding box center [734, 590] width 651 height 54
type textarea "Hi Bruce! Thanks for the thumbs up! Please let me know if you have questions ab…"
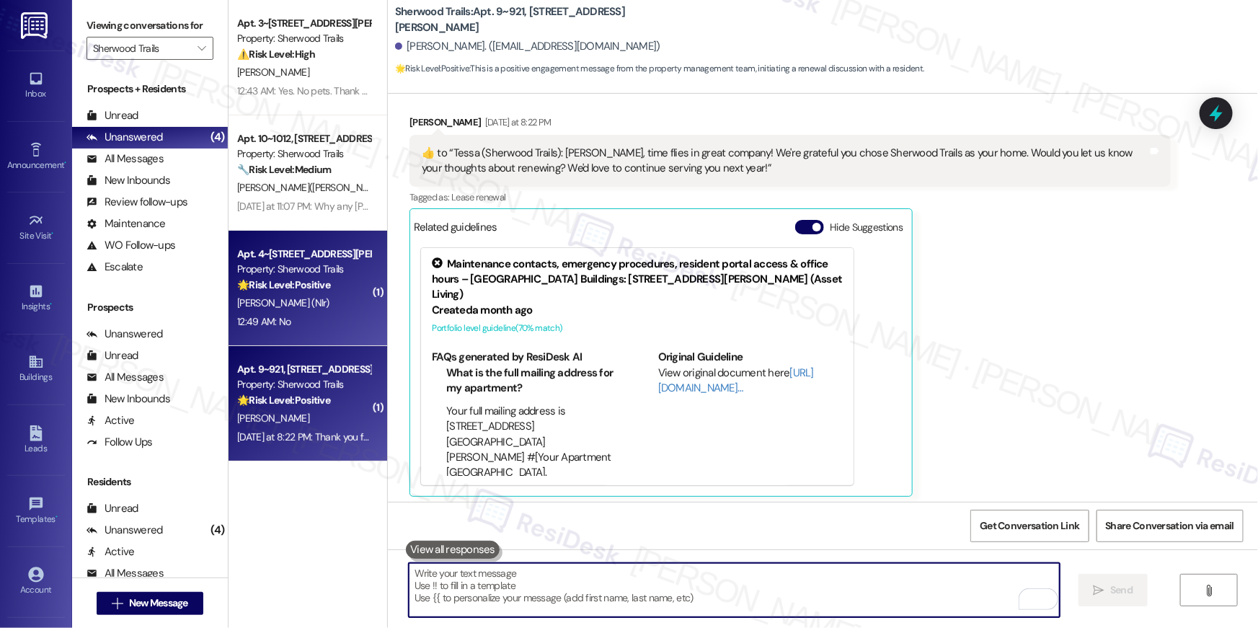
scroll to position [672, 0]
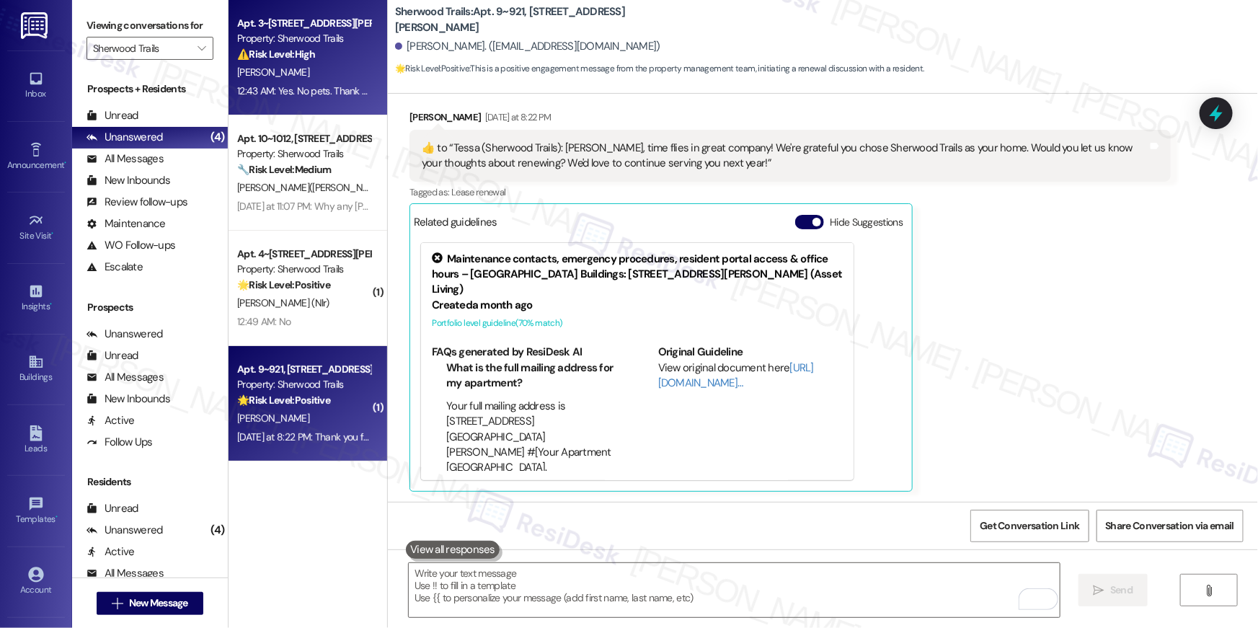
click at [298, 103] on div "Apt. 3~317, 10401 Brockington Road Property: Sherwood Trails ⚠️ Risk Level: Hig…" at bounding box center [307, 57] width 159 height 115
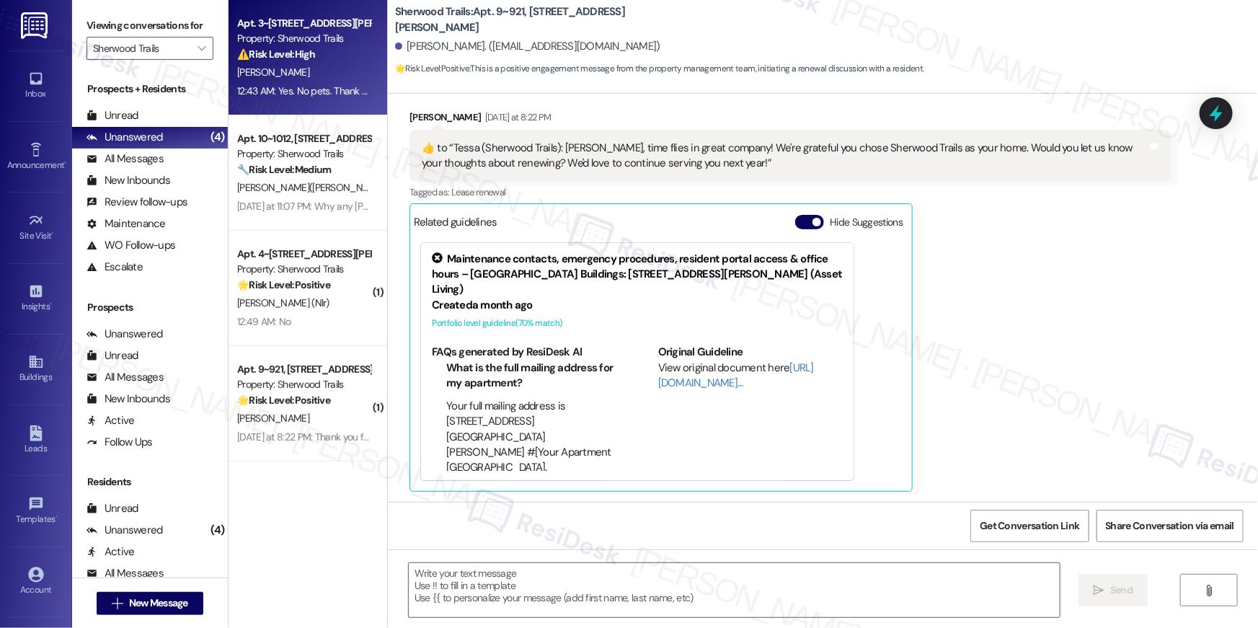
type textarea "Fetching suggested responses. Please feel free to read through the conversation…"
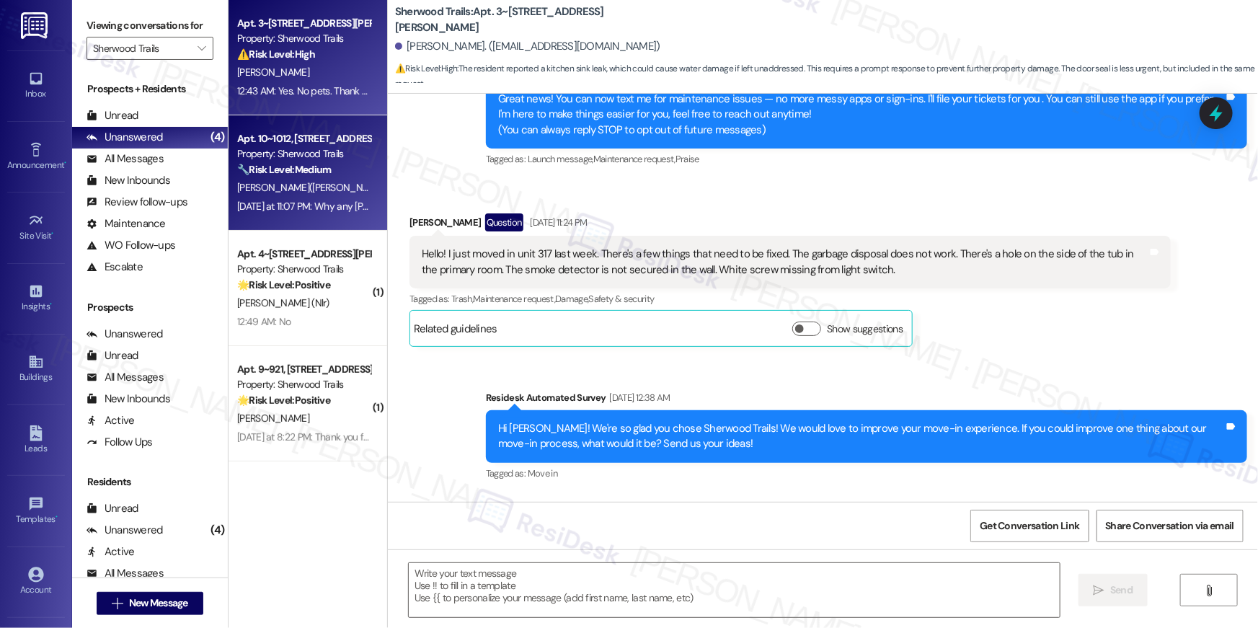
type textarea "Fetching suggested responses. Please feel free to read through the conversation…"
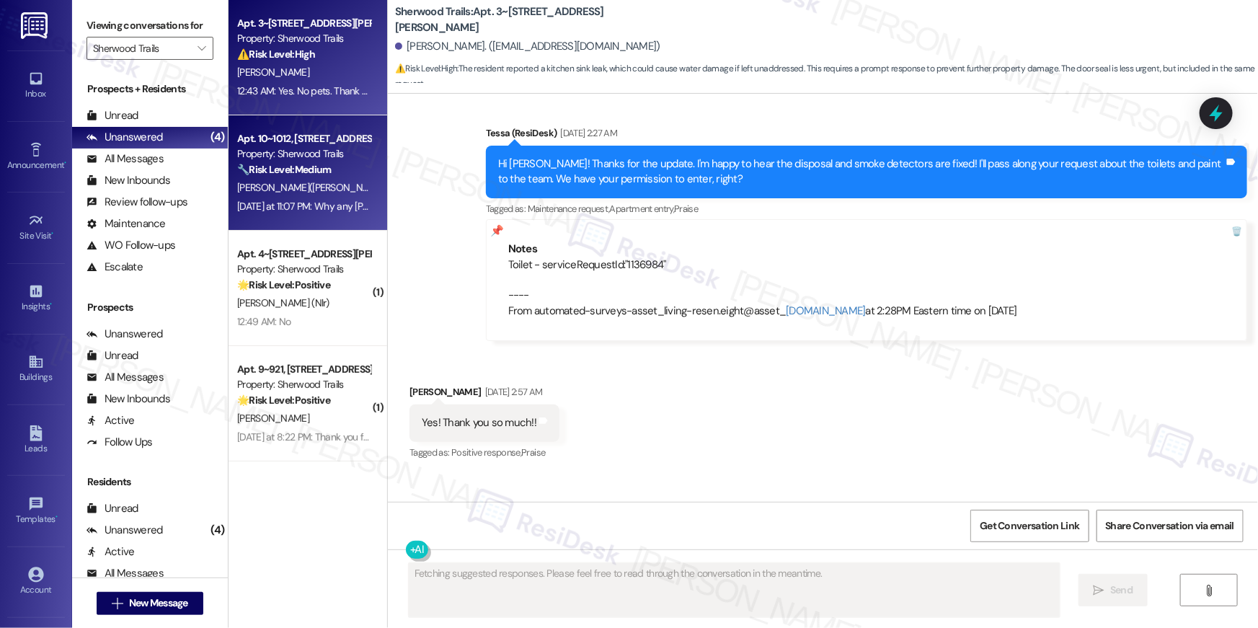
click at [302, 169] on strong "🔧 Risk Level: Medium" at bounding box center [284, 169] width 94 height 13
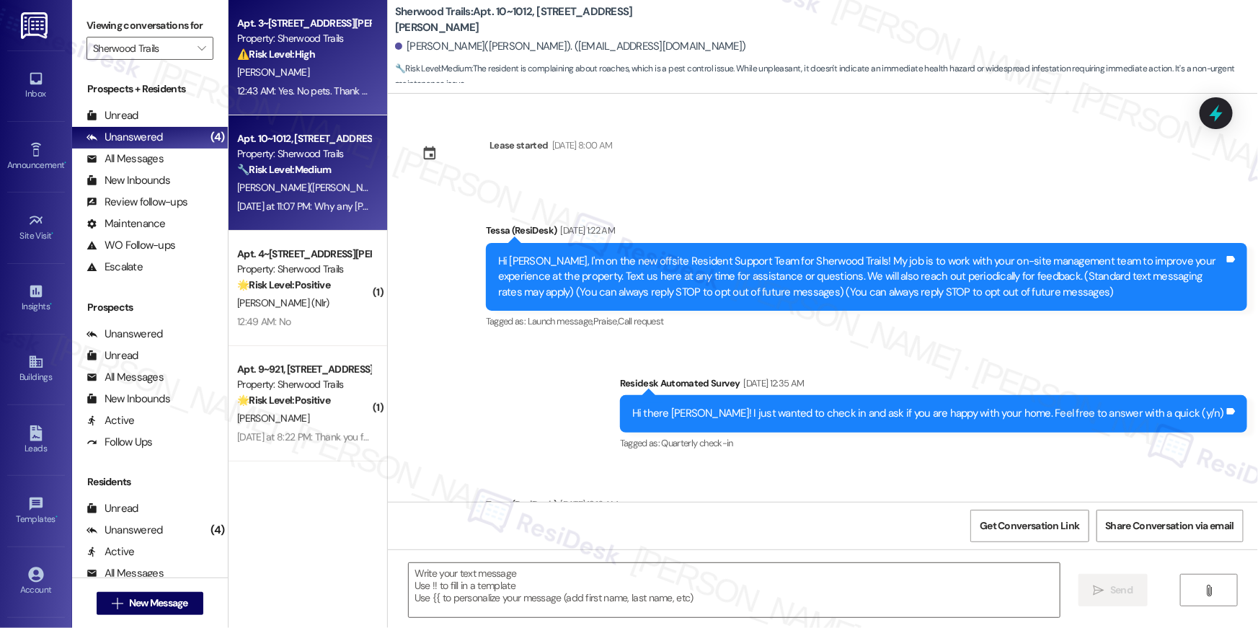
scroll to position [3610, 0]
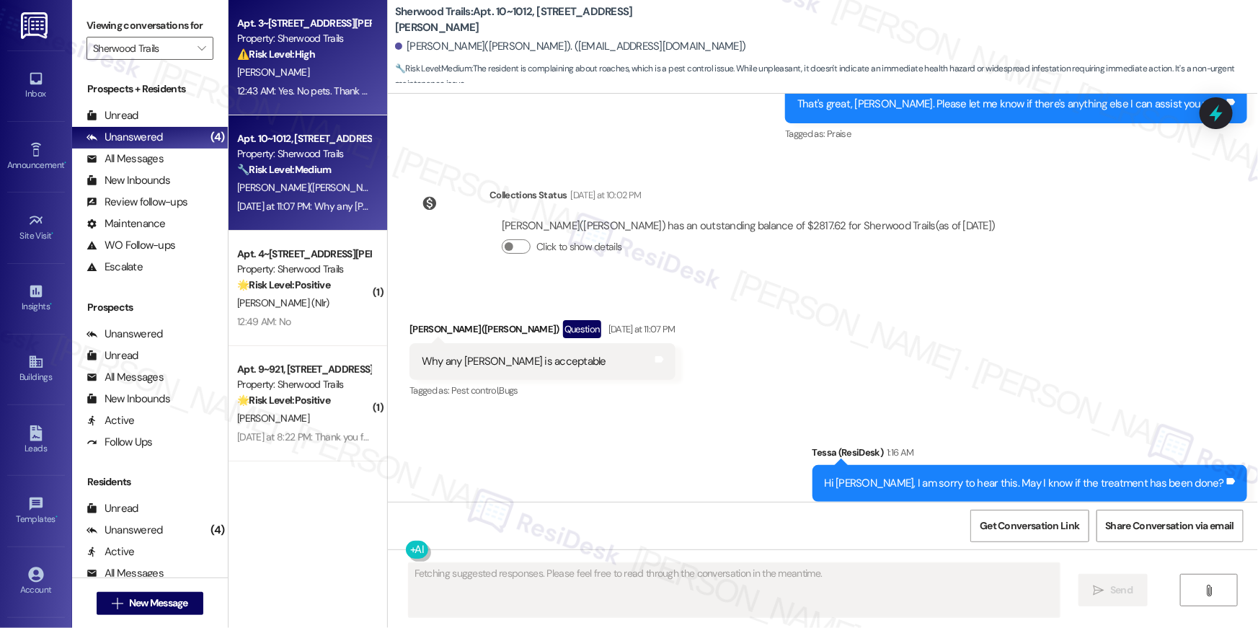
type textarea "Fetching suggested responses. Please feel free to read through the conversation…"
click at [311, 61] on div "⚠️ Risk Level: High The resident reported a kitchen sink leak, which could caus…" at bounding box center [303, 54] width 133 height 15
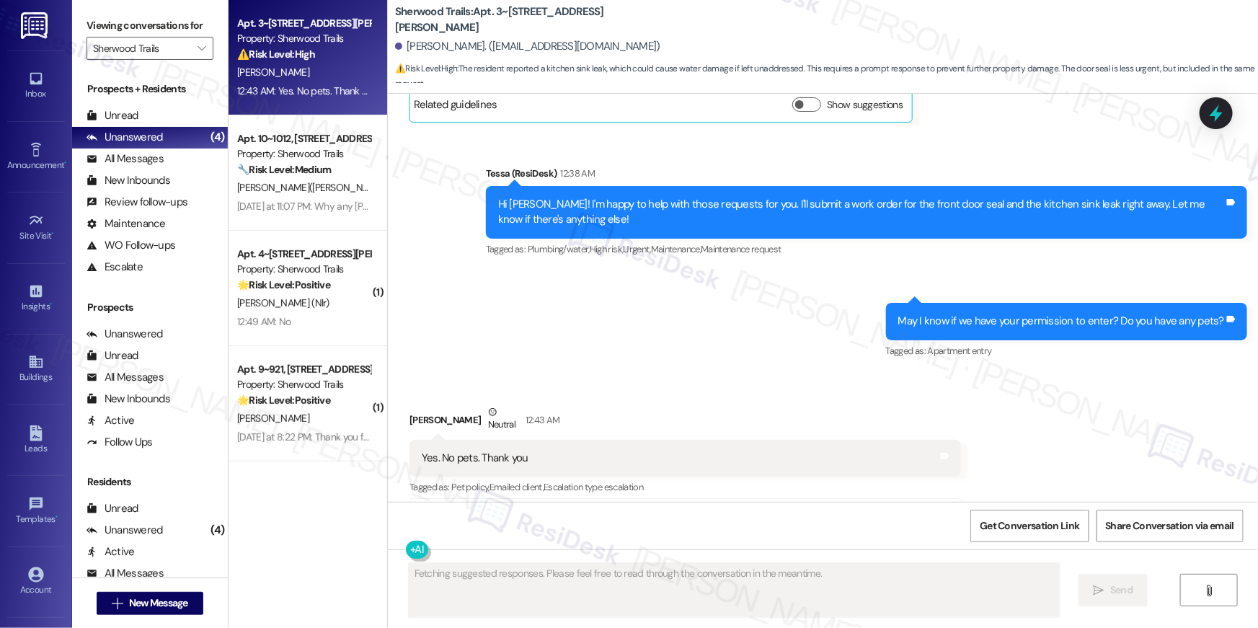
scroll to position [3211, 0]
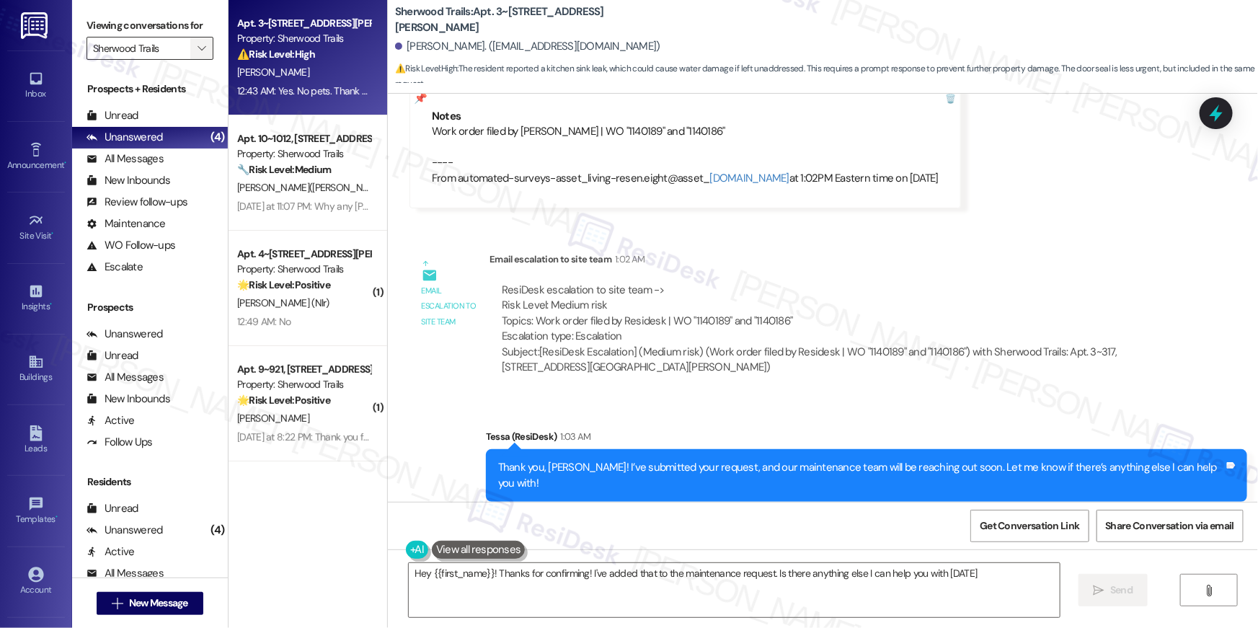
type textarea "Hey {{first_name}}! Thanks for confirming! I've added that to the maintenance r…"
click at [197, 48] on icon "" at bounding box center [201, 49] width 8 height 12
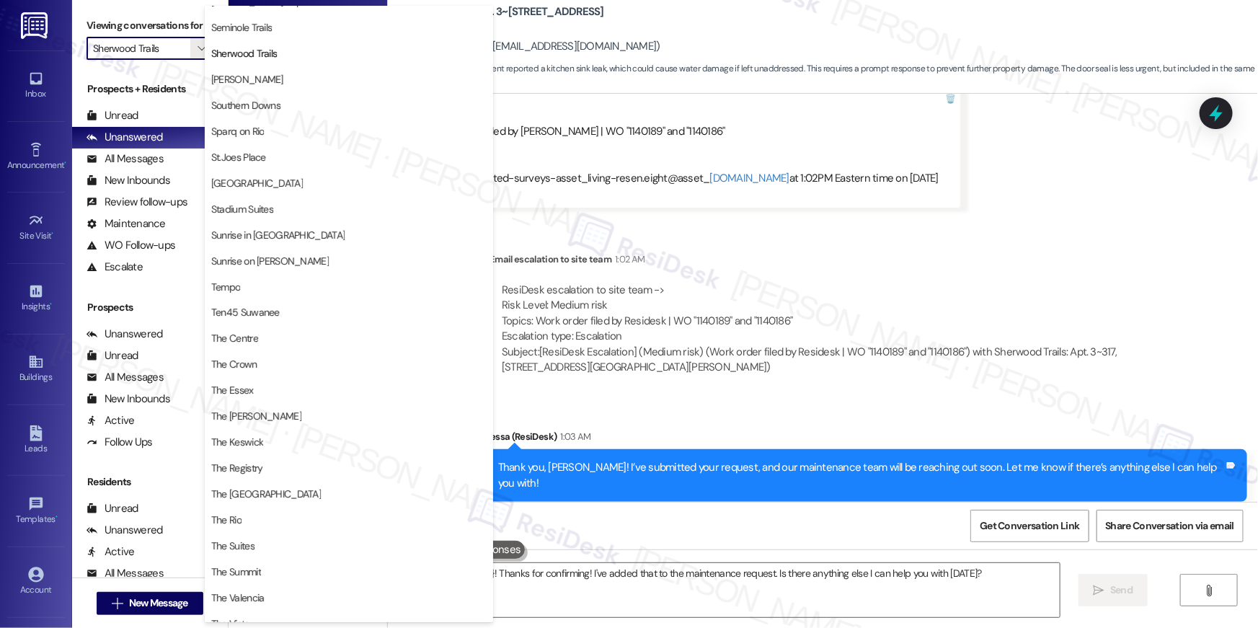
scroll to position [1235, 0]
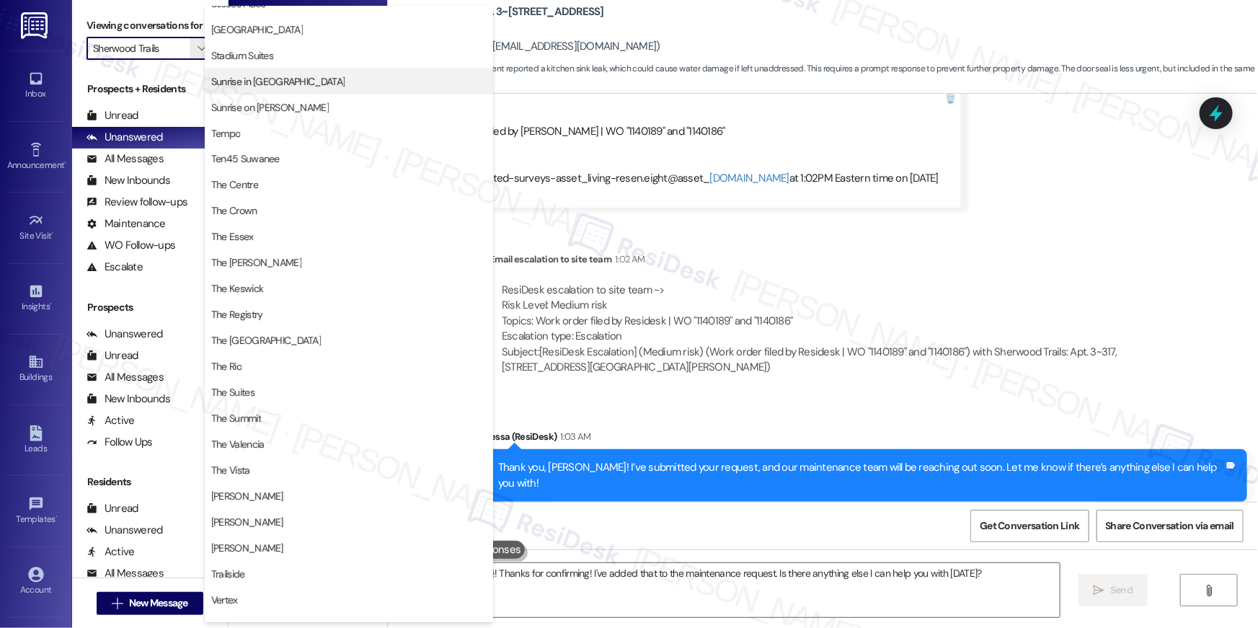
click at [283, 79] on span "Sunrise in [GEOGRAPHIC_DATA]" at bounding box center [277, 81] width 133 height 14
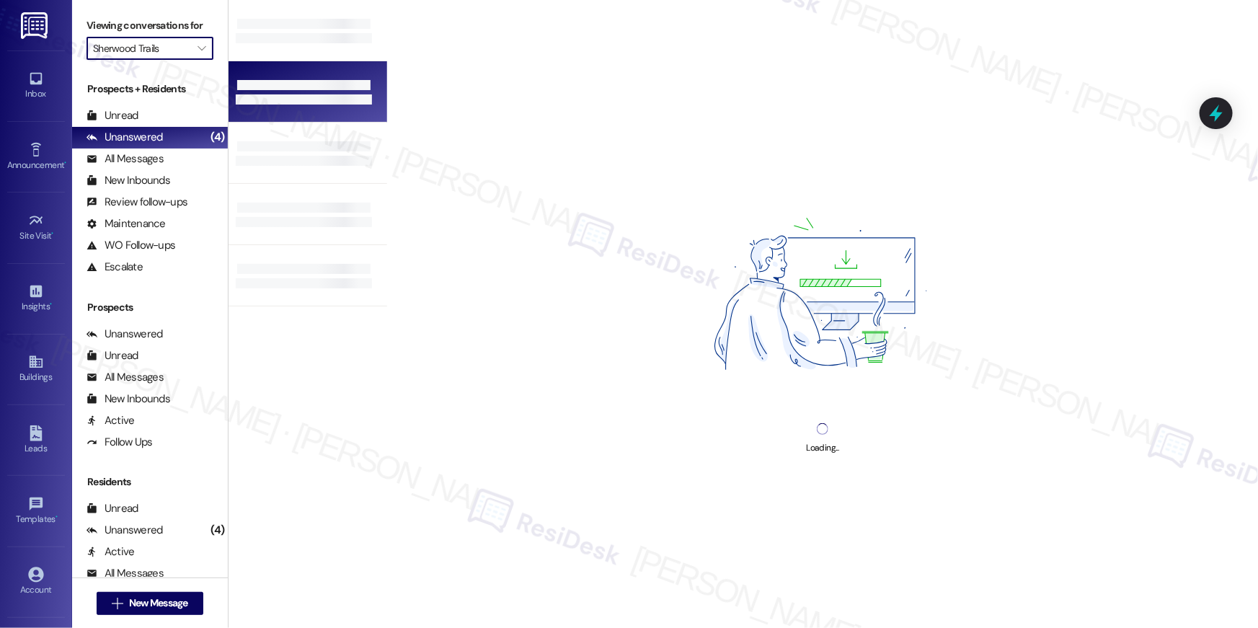
type input "Sunrise in [GEOGRAPHIC_DATA]"
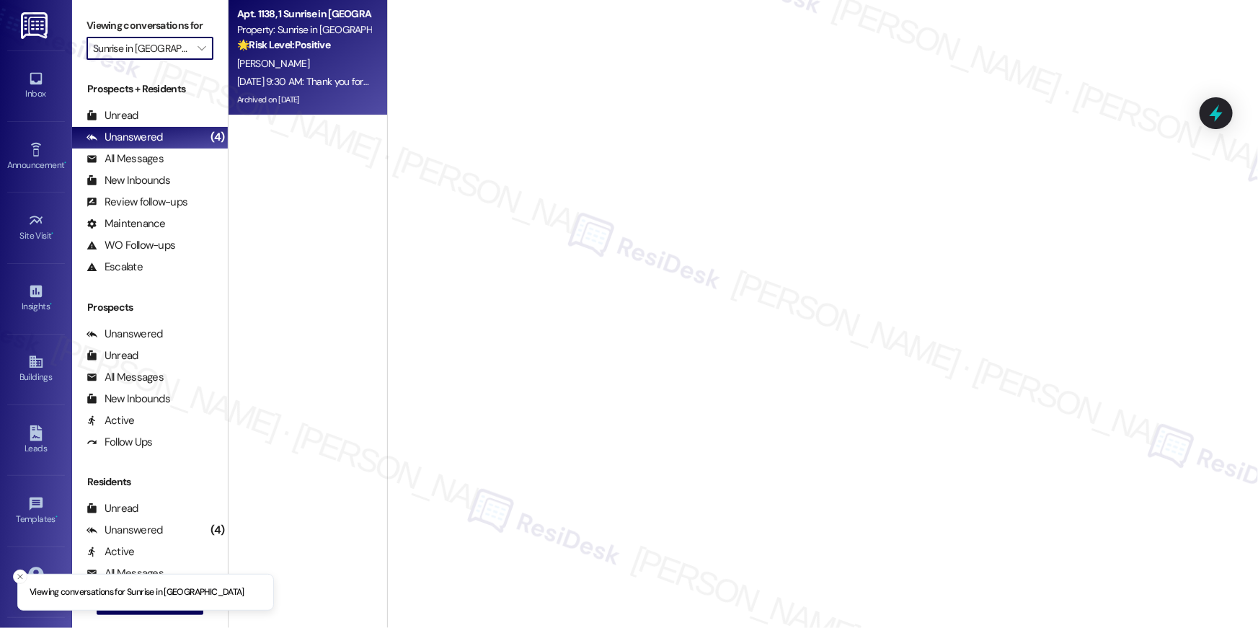
click at [310, 61] on div "L. Sanchez" at bounding box center [304, 64] width 136 height 18
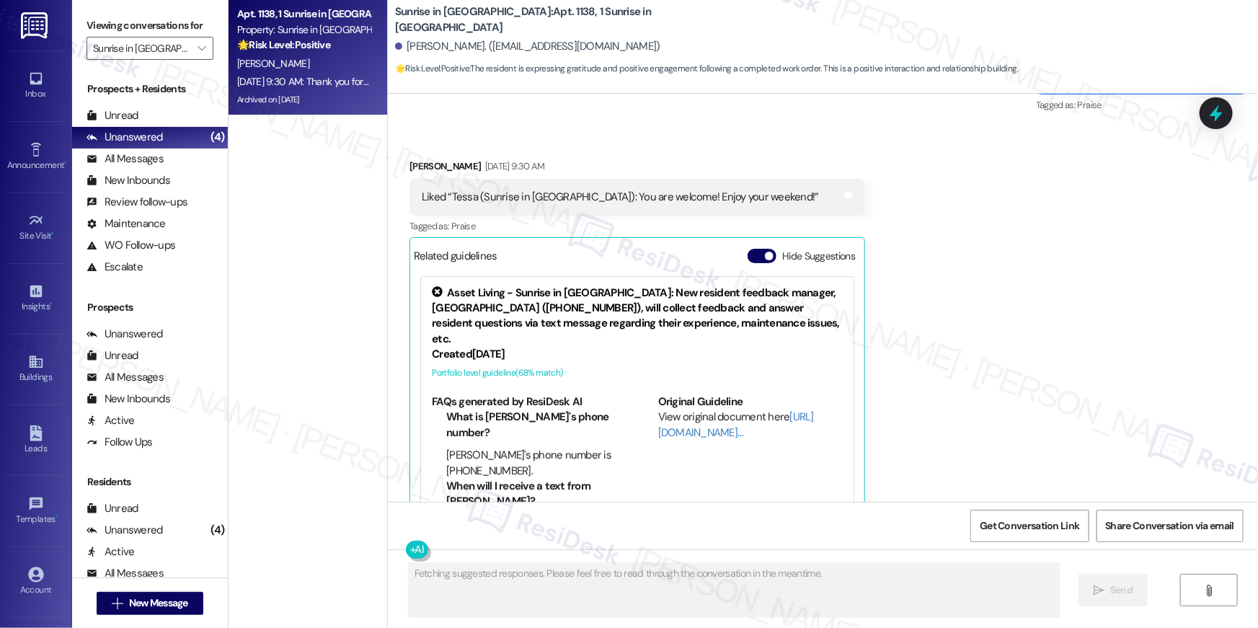
scroll to position [2544, 0]
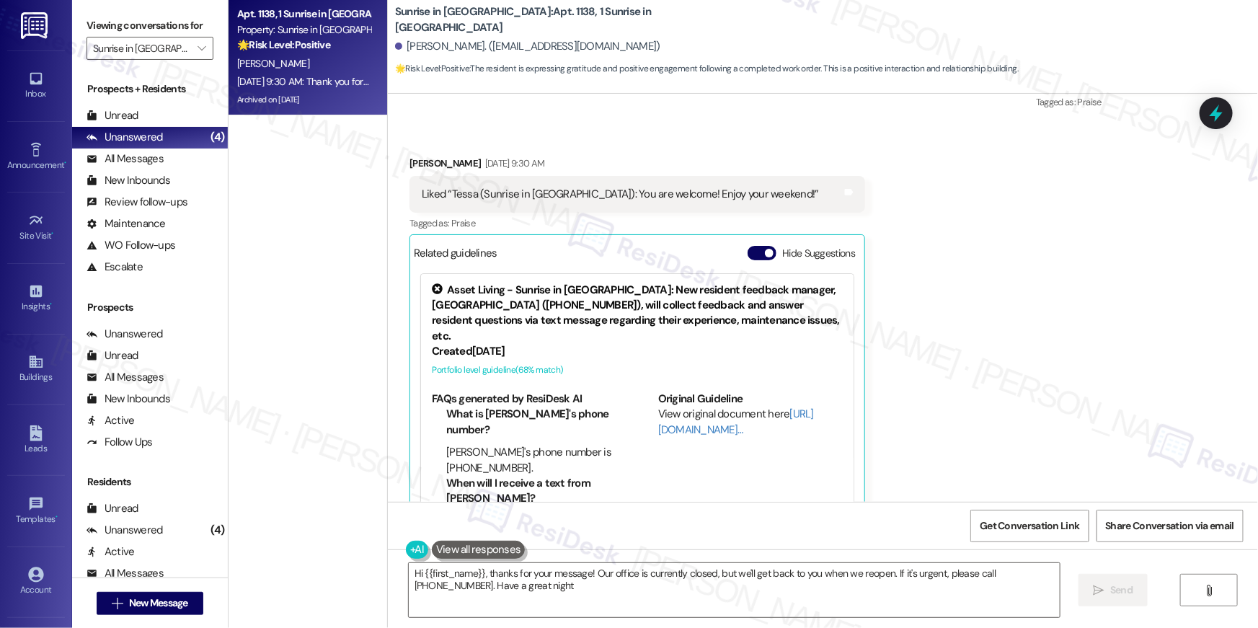
type textarea "Hi {{first_name}}, thanks for your message! Our office is currently closed, but…"
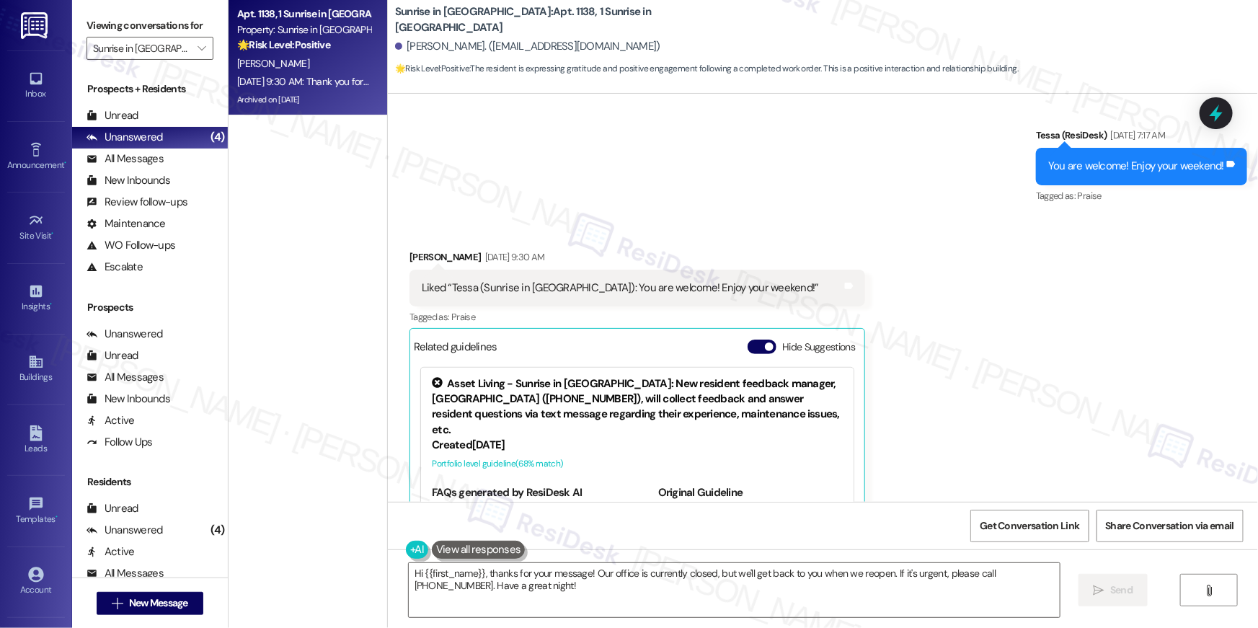
scroll to position [2305, 0]
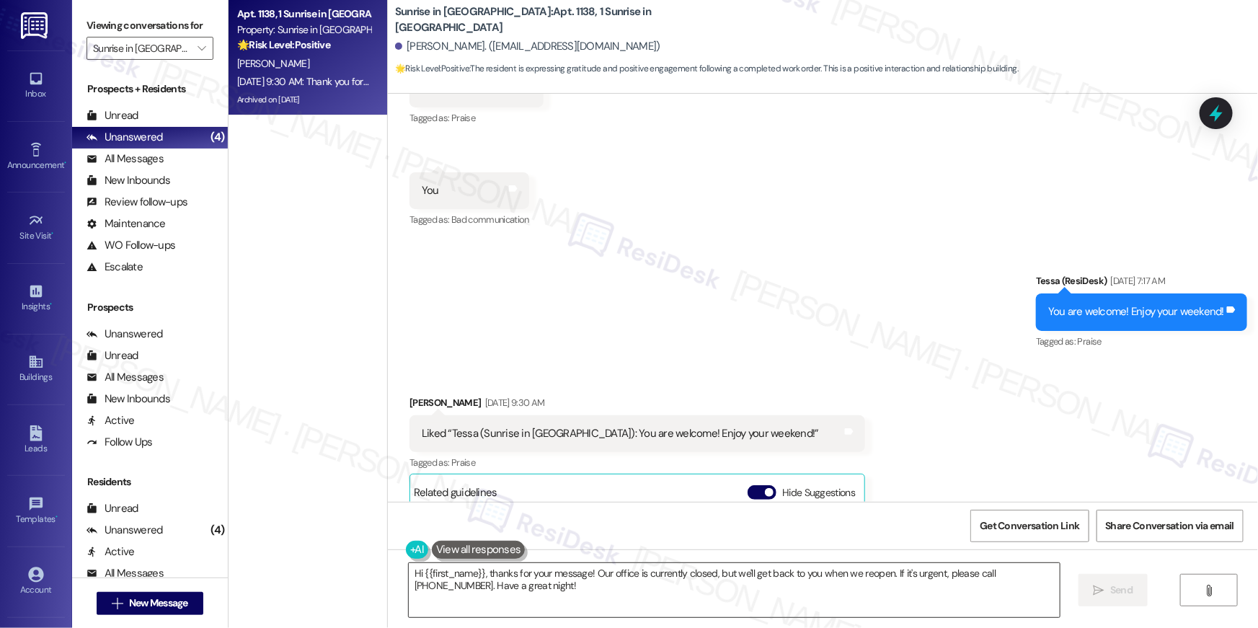
click at [949, 605] on textarea "Hi {{first_name}}, thanks for your message! Our office is currently closed, but…" at bounding box center [734, 590] width 651 height 54
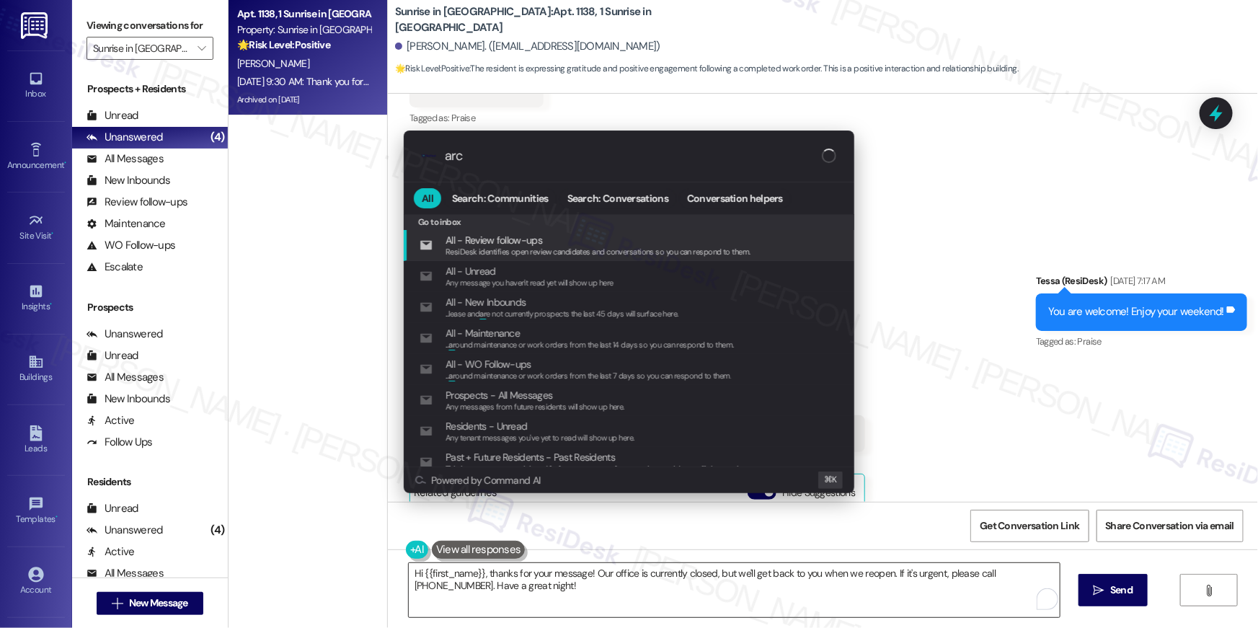
type input "arch"
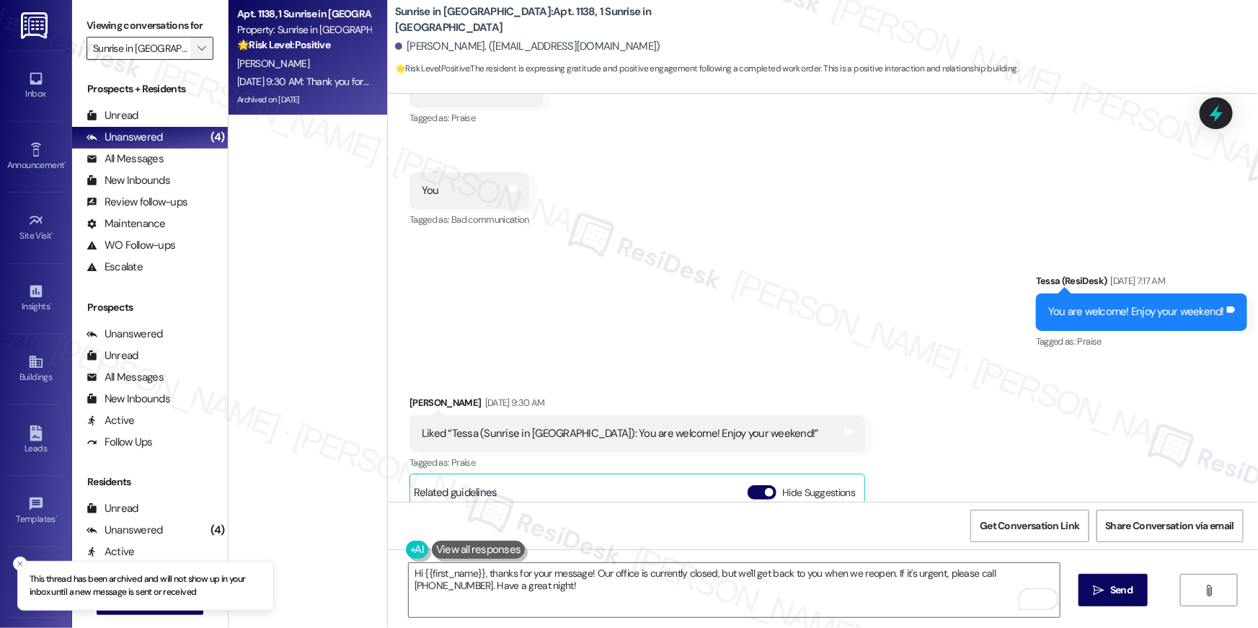
click at [197, 53] on icon "" at bounding box center [201, 49] width 8 height 12
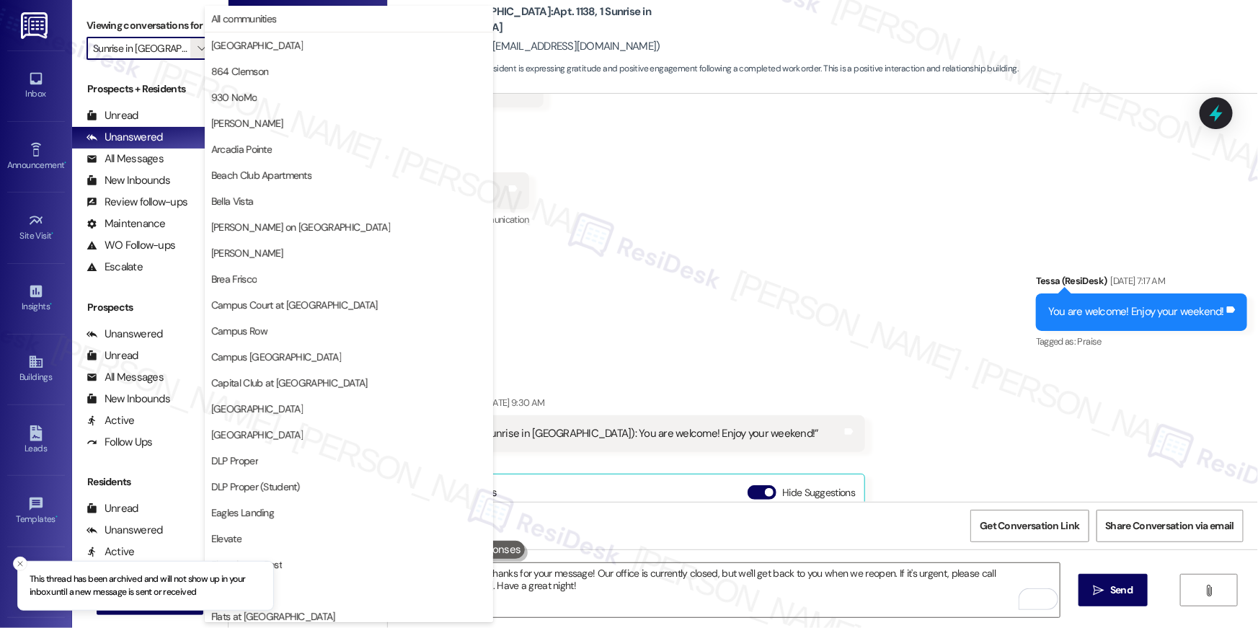
scroll to position [1255, 0]
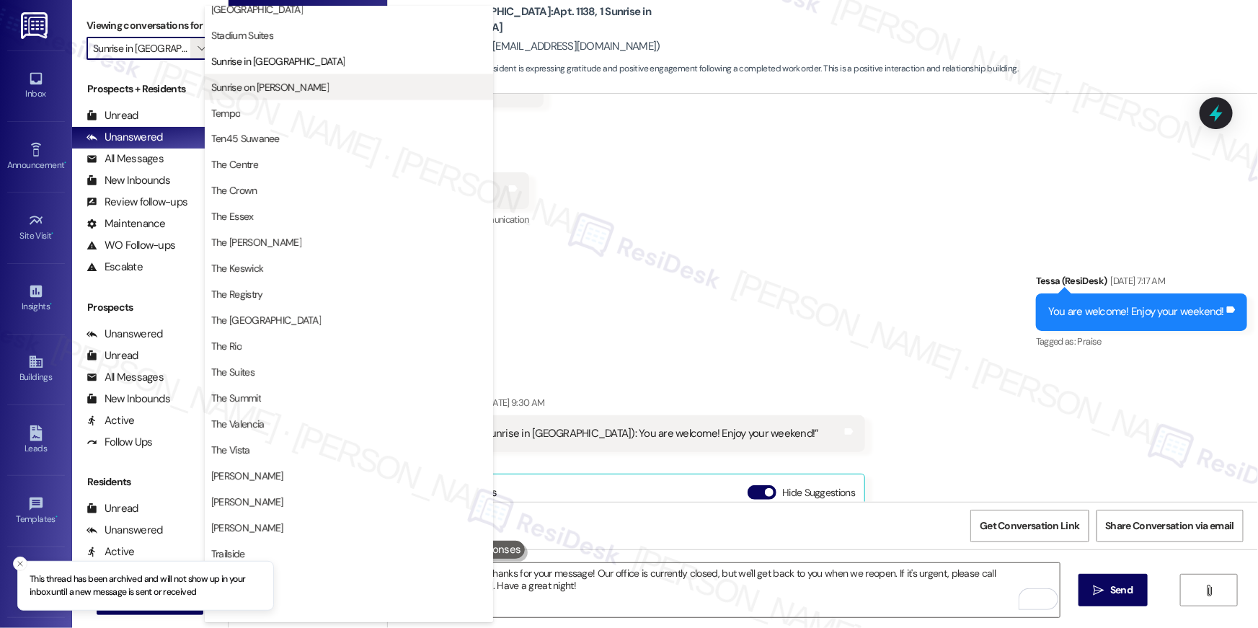
click at [267, 82] on span "Sunrise on [PERSON_NAME]" at bounding box center [269, 87] width 117 height 14
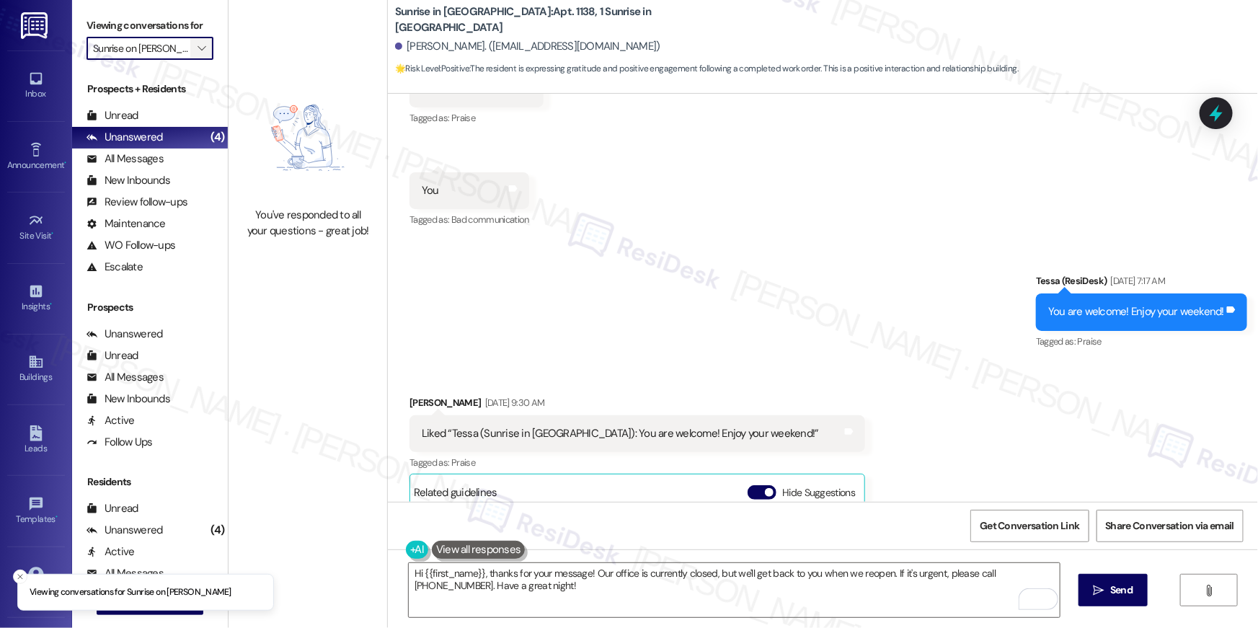
click at [197, 49] on span "" at bounding box center [202, 48] width 14 height 23
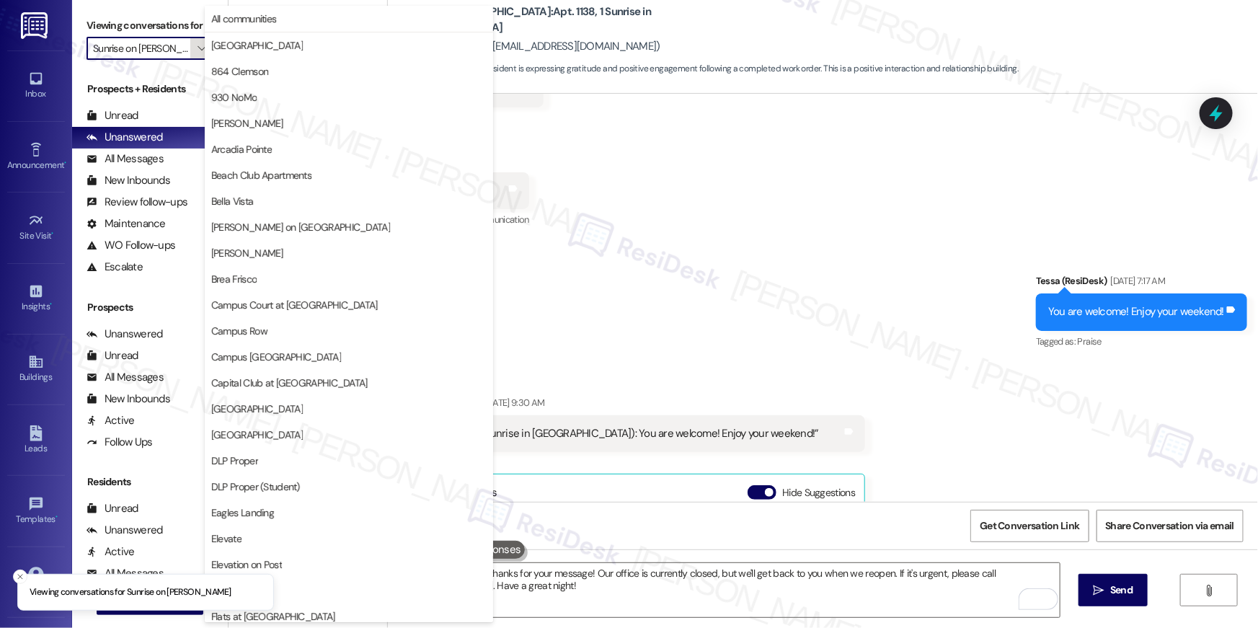
scroll to position [1255, 0]
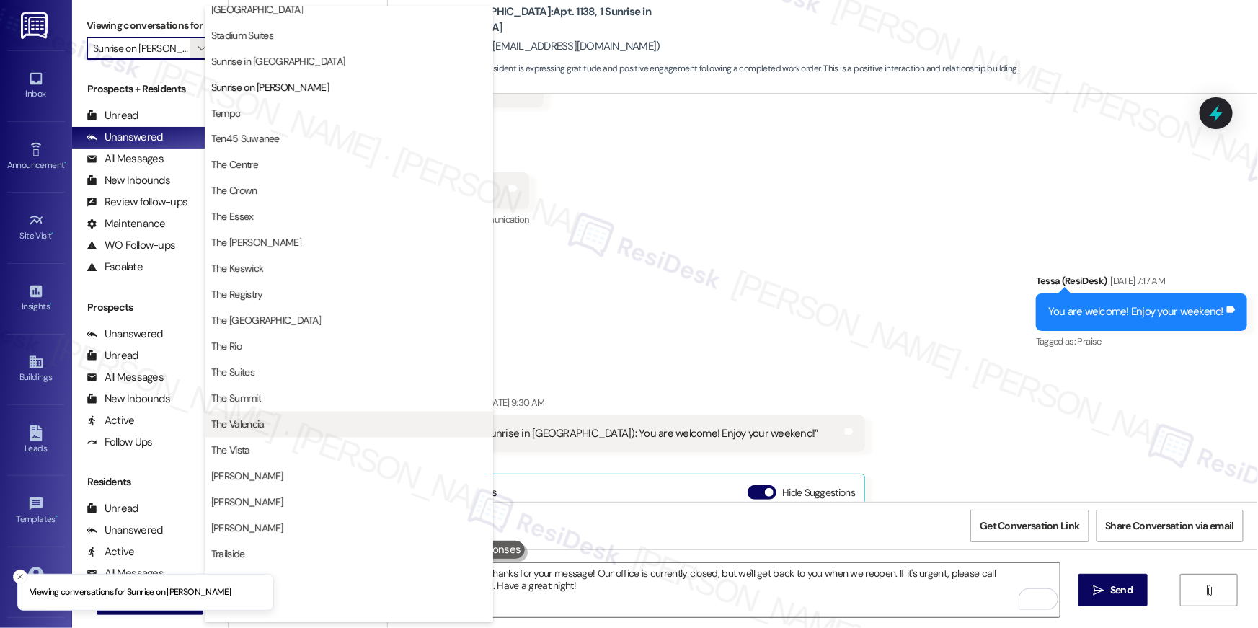
click at [294, 425] on span "The Valencia" at bounding box center [348, 424] width 275 height 14
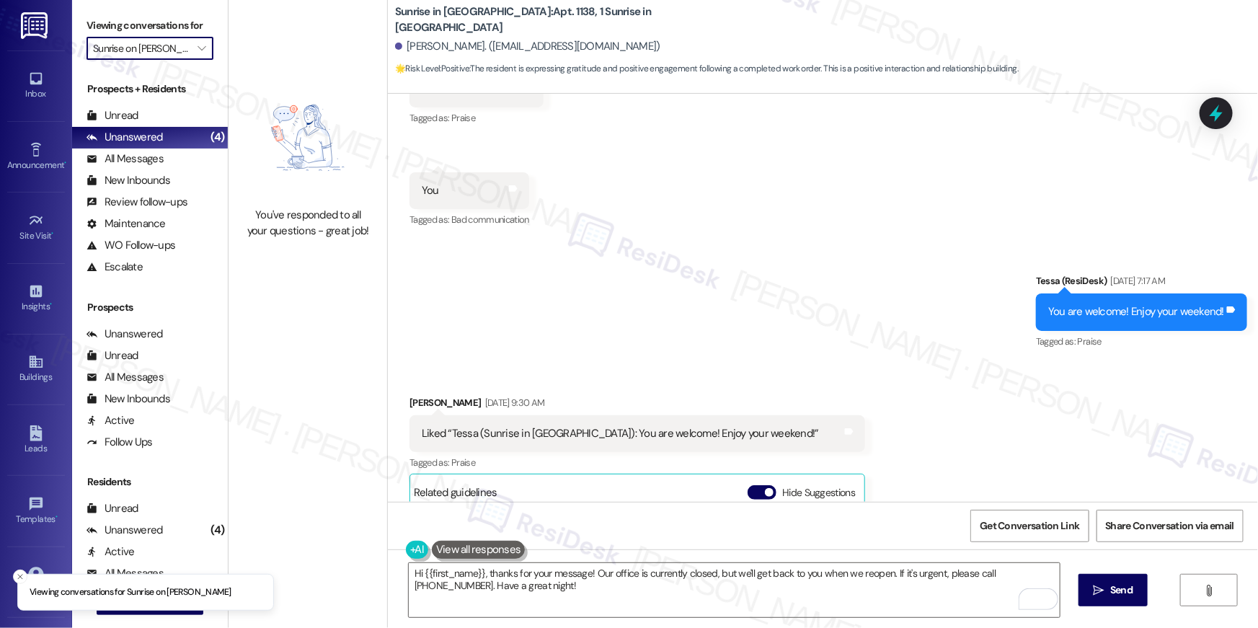
type input "The Valencia"
click at [198, 49] on span "" at bounding box center [202, 48] width 14 height 23
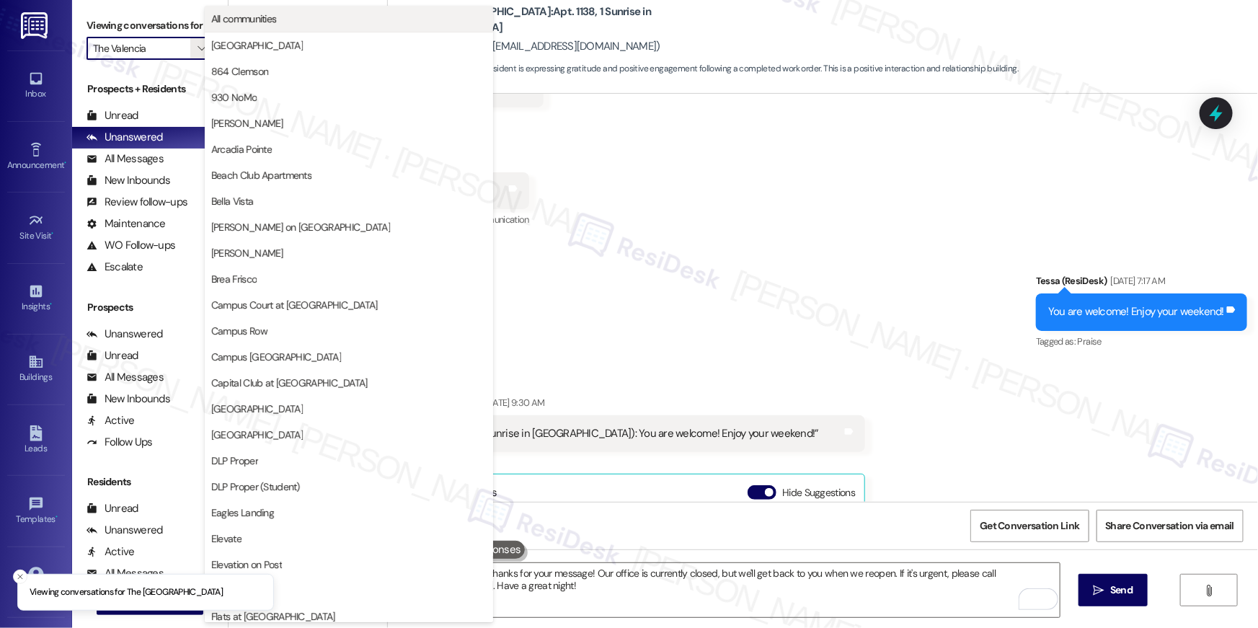
click at [270, 24] on span "All communities" at bounding box center [244, 19] width 66 height 14
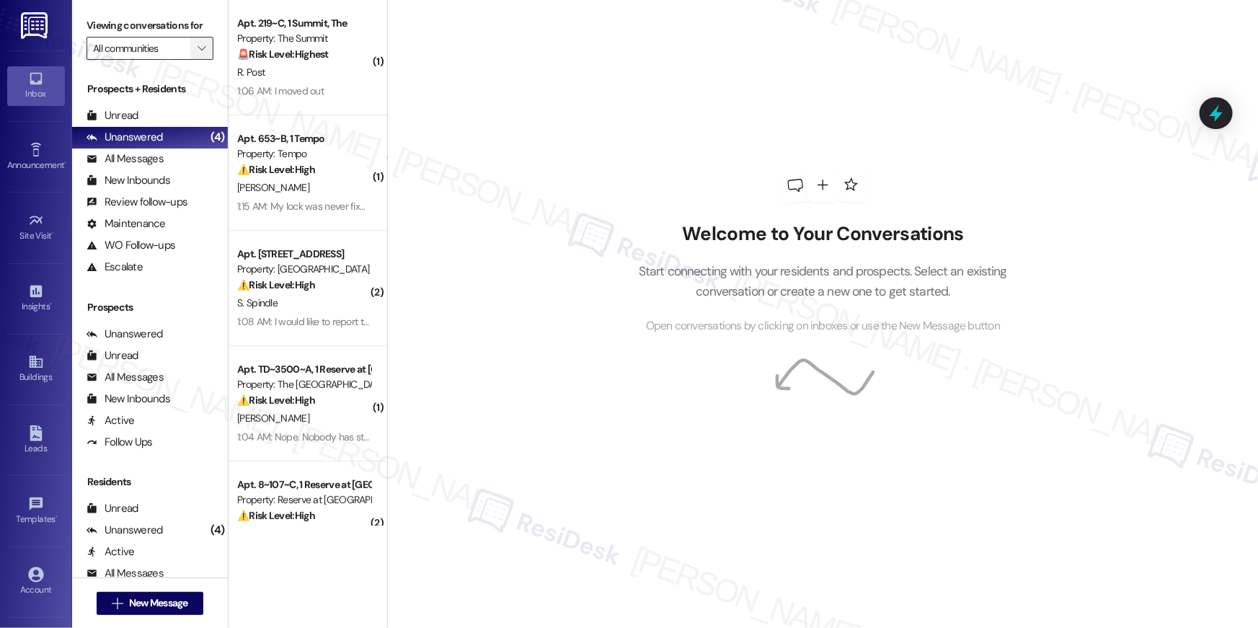
click at [197, 53] on icon "" at bounding box center [201, 49] width 8 height 12
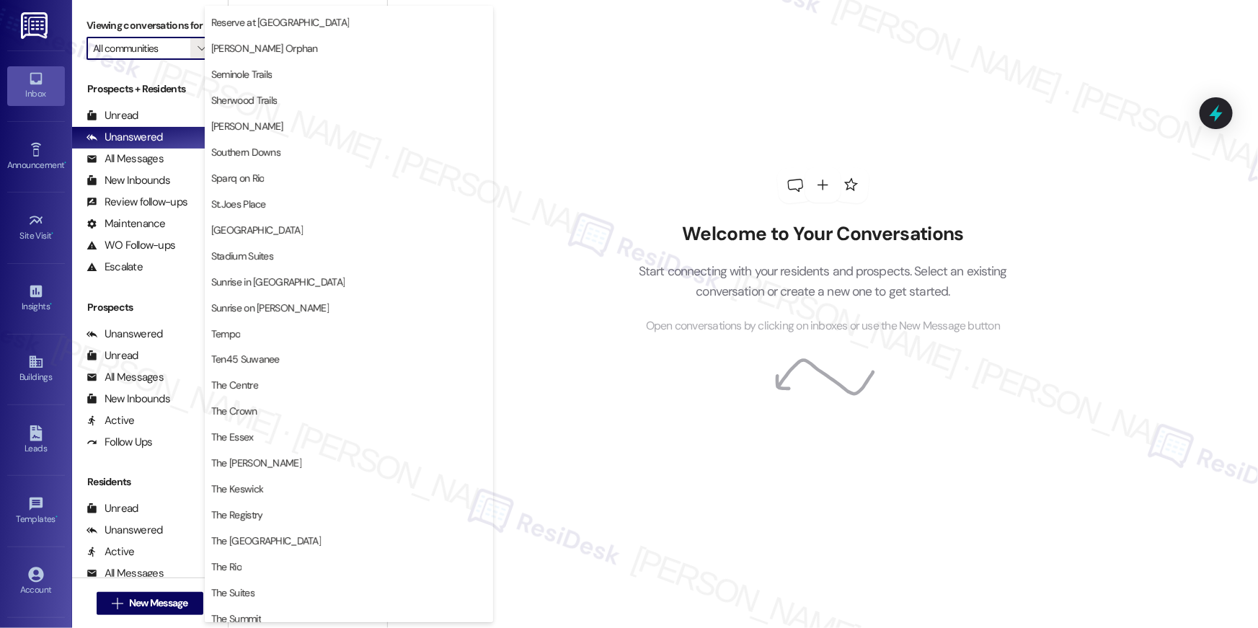
scroll to position [1330, 0]
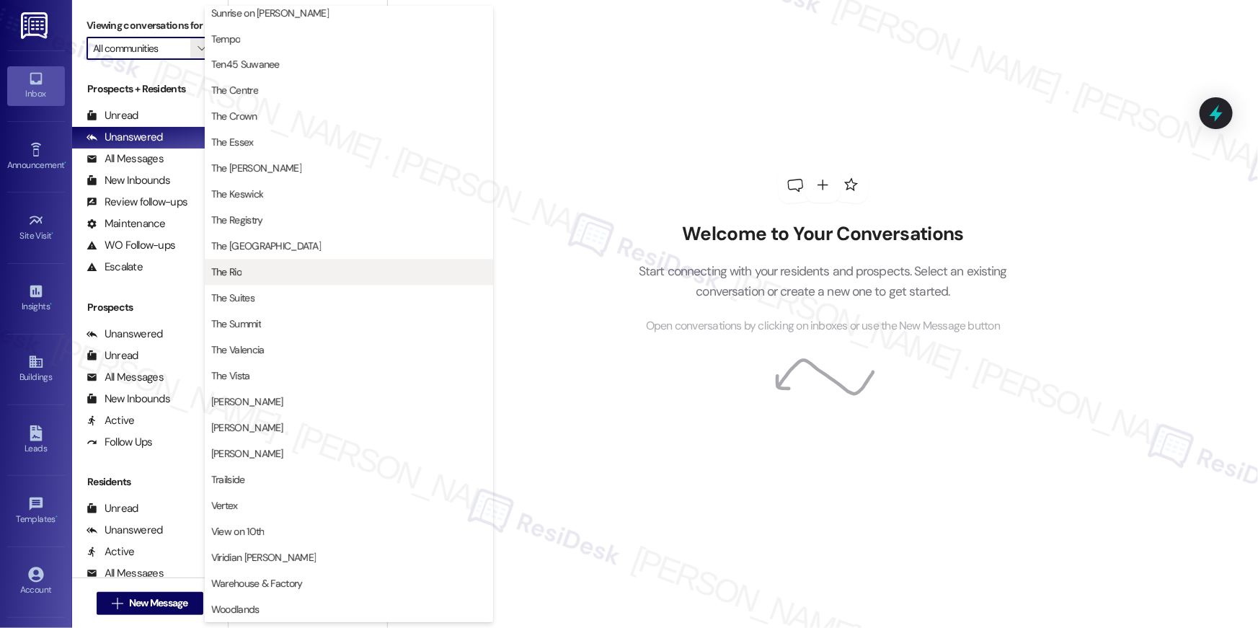
click at [303, 277] on span "The Rio" at bounding box center [348, 272] width 275 height 14
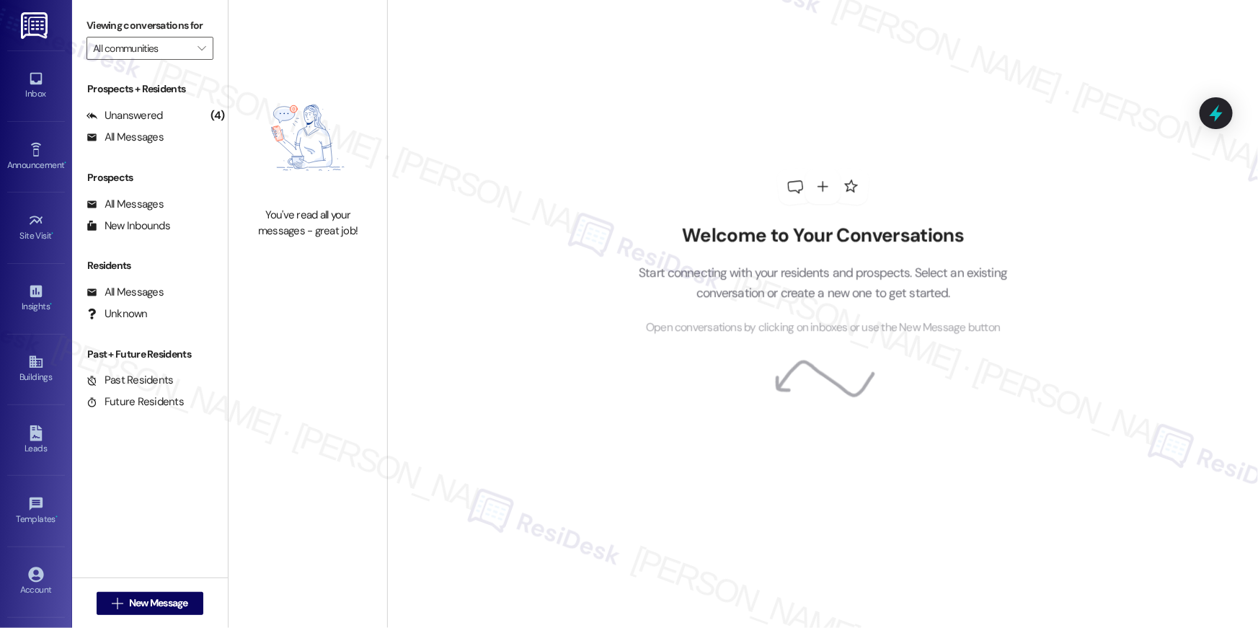
type input "The Rio"
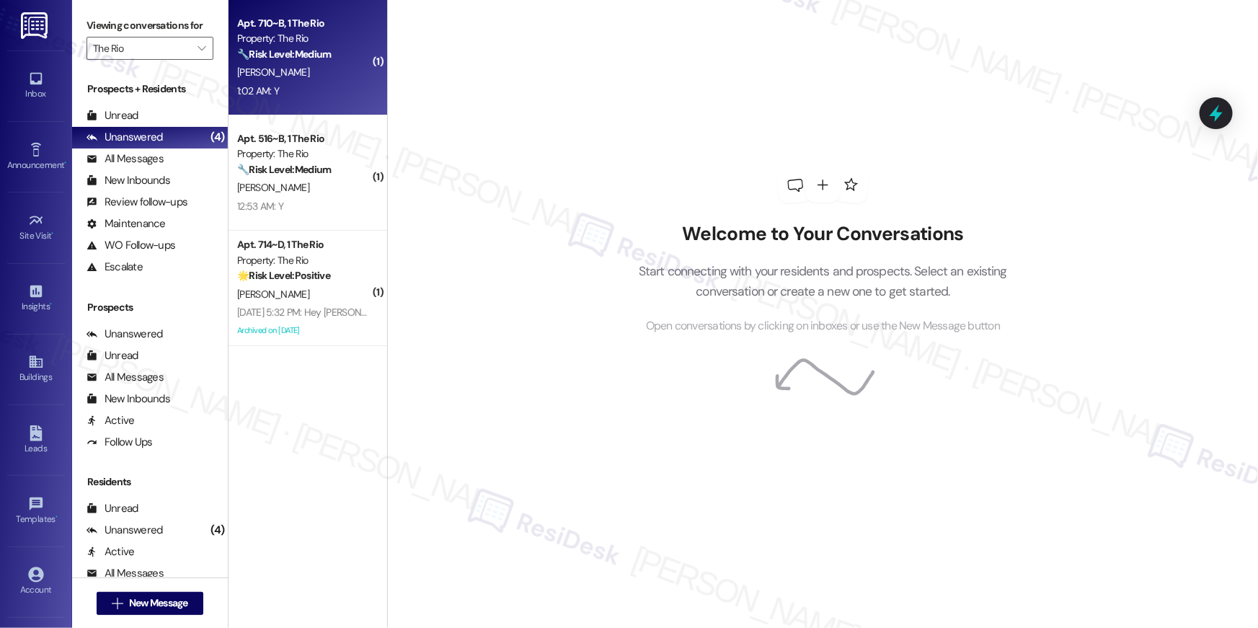
click at [337, 65] on div "P. Mendiola Jr" at bounding box center [304, 72] width 136 height 18
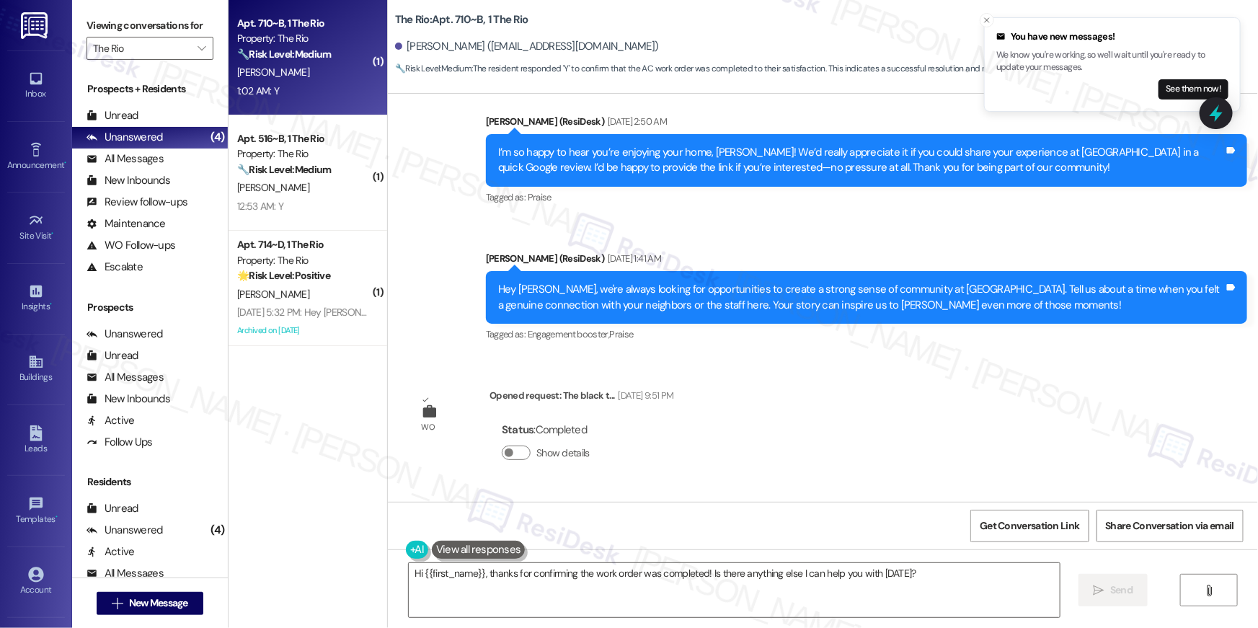
scroll to position [1064, 0]
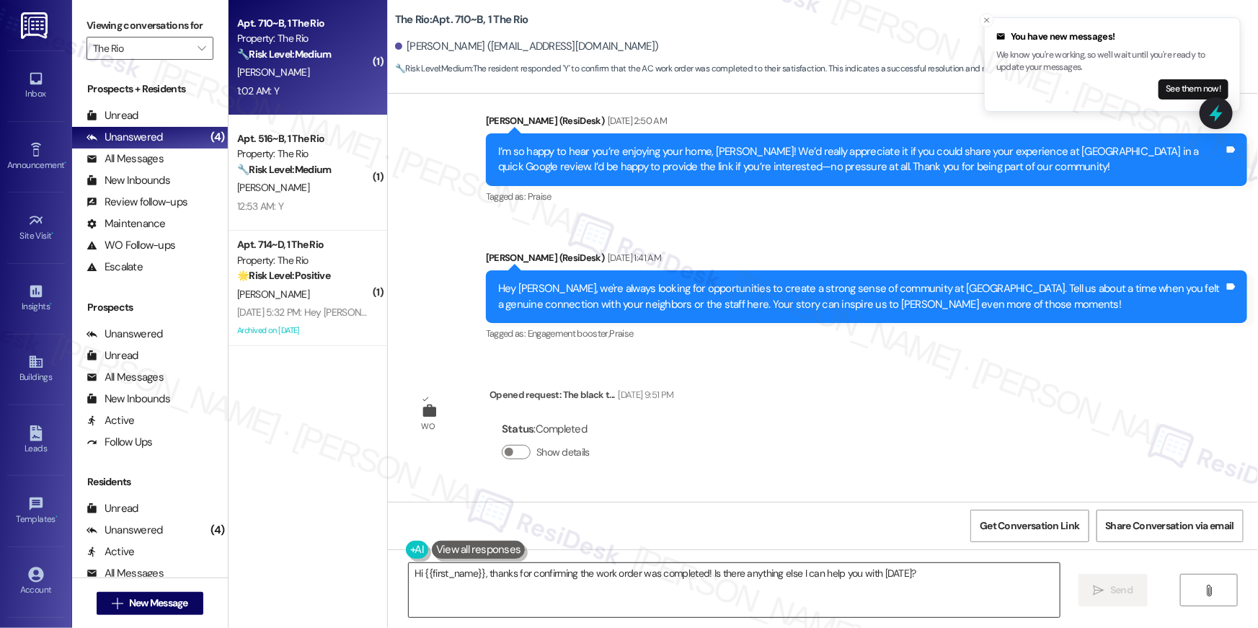
click at [831, 602] on textarea "Hi {{first_name}}, thanks for confirming the work order was completed! Is there…" at bounding box center [734, 590] width 651 height 54
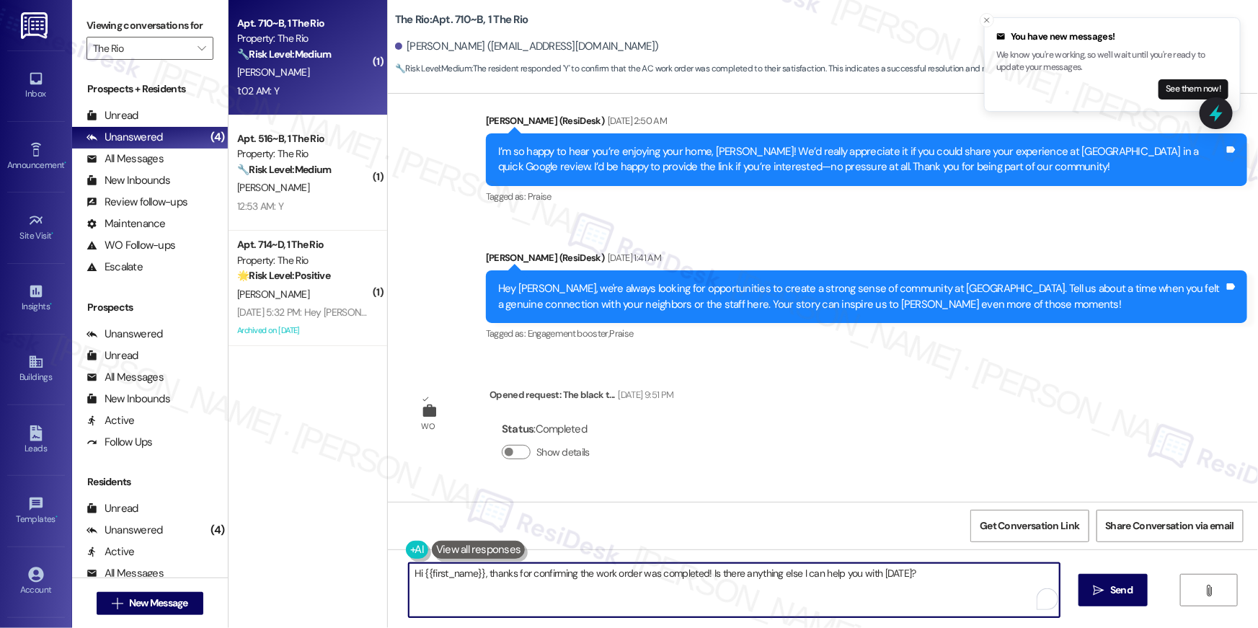
click at [831, 602] on textarea "Hi {{first_name}}, thanks for confirming the work order was completed! Is there…" at bounding box center [734, 590] width 651 height 54
paste textarea "I’m happy to hear your work order is all taken care of! If anything else pops u…"
type textarea "Hi {{first_name}}, I’m happy to hear your work order is all taken care of! If a…"
click at [1100, 591] on icon "" at bounding box center [1098, 590] width 11 height 12
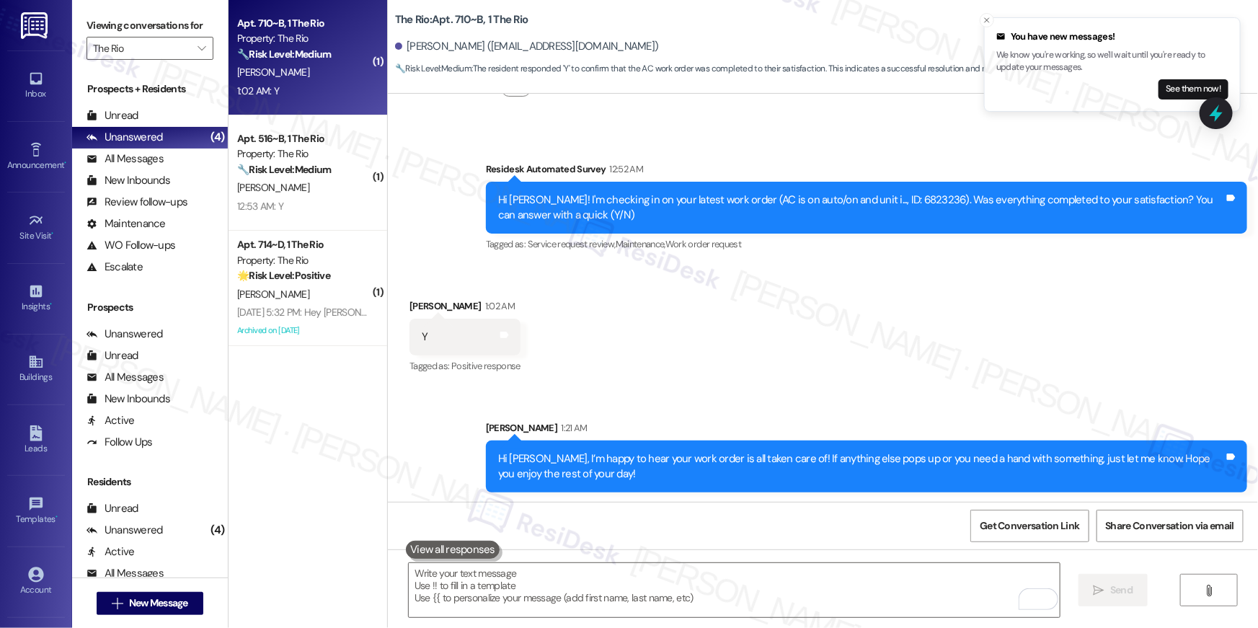
scroll to position [2425, 0]
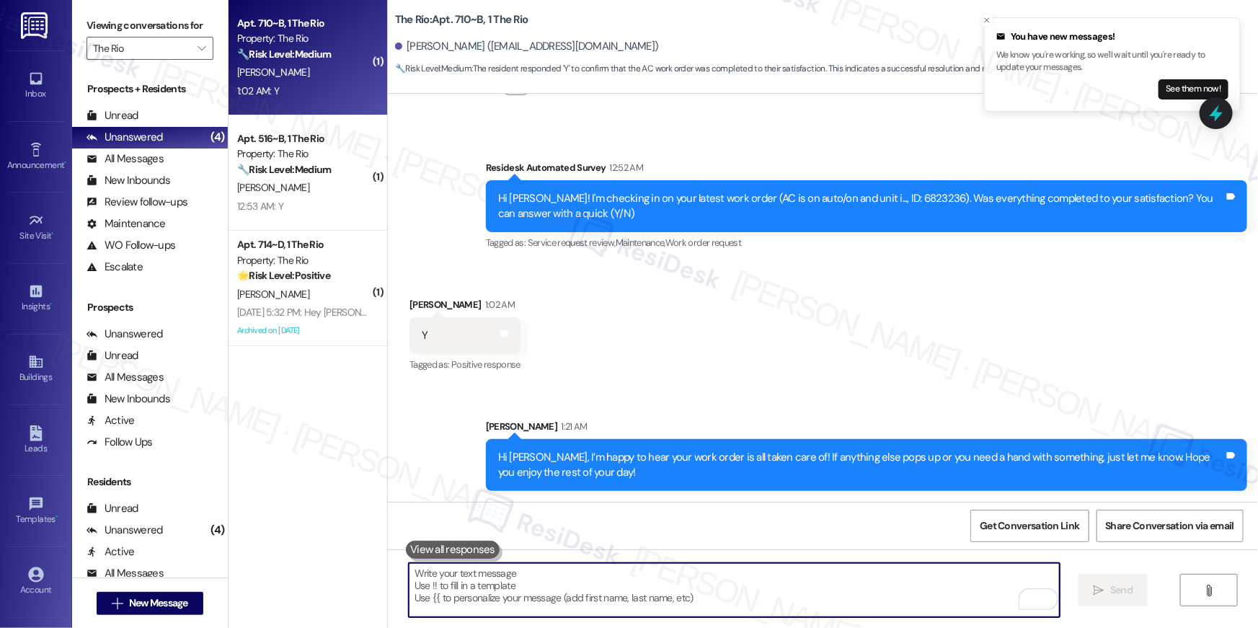
click at [841, 600] on textarea "To enrich screen reader interactions, please activate Accessibility in Grammarl…" at bounding box center [734, 590] width 651 height 54
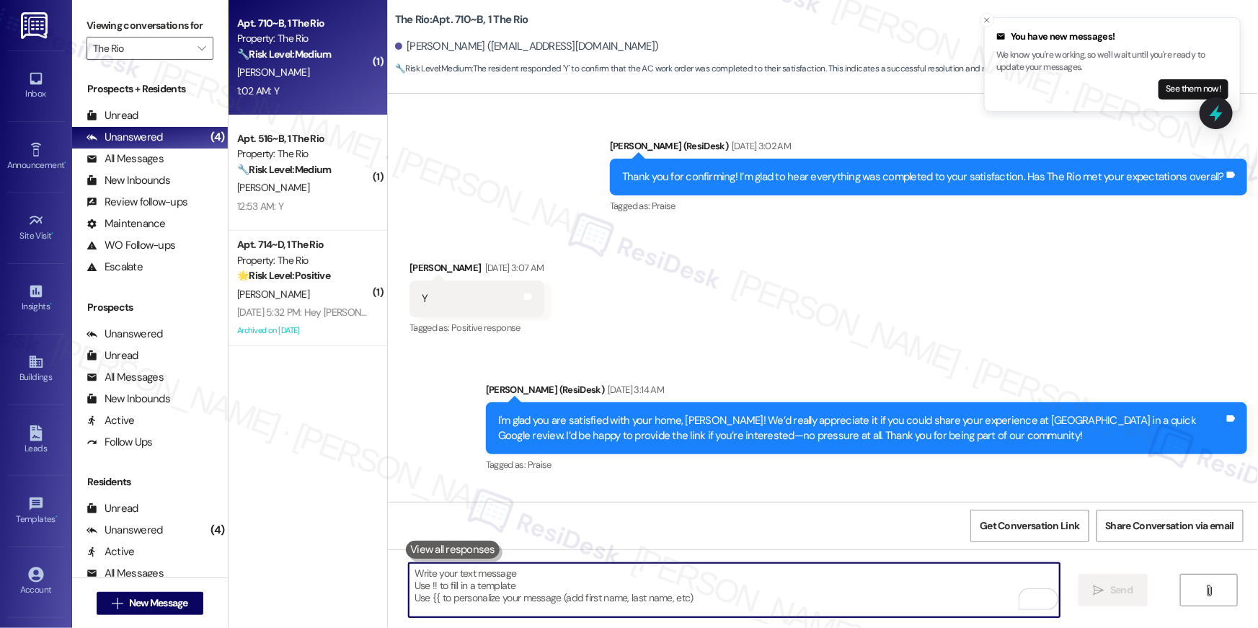
scroll to position [1565, 0]
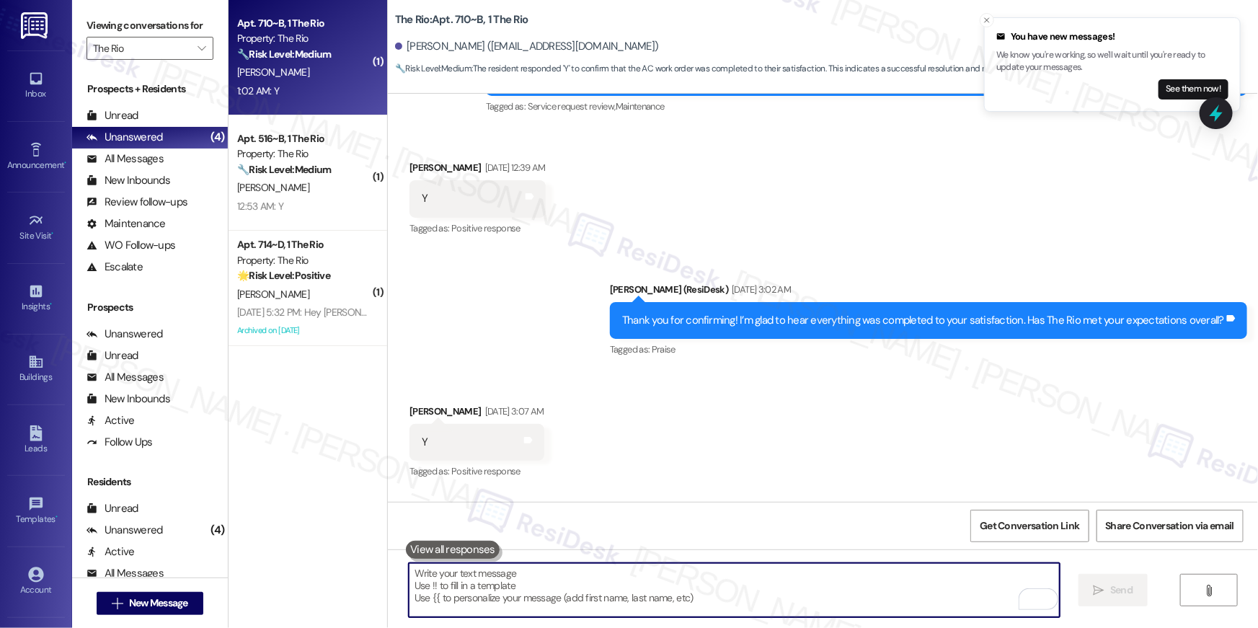
click at [751, 587] on textarea "To enrich screen reader interactions, please activate Accessibility in Grammarl…" at bounding box center [734, 590] width 651 height 54
paste textarea "When you get a chance, would you mind leaving us a quick Google Review? ⭐ It on…"
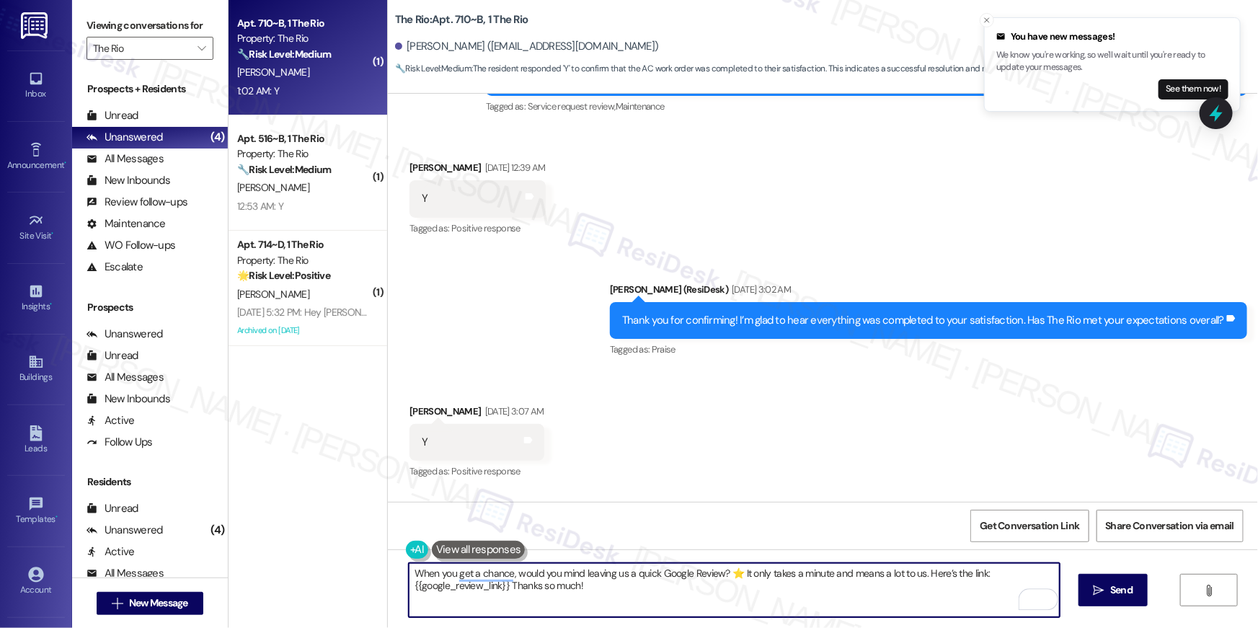
click at [729, 602] on textarea "When you get a chance, would you mind leaving us a quick Google Review? ⭐ It on…" at bounding box center [734, 590] width 651 height 54
type textarea "When you get a chance, would you mind leaving us a quick Google Review? ⭐ It on…"
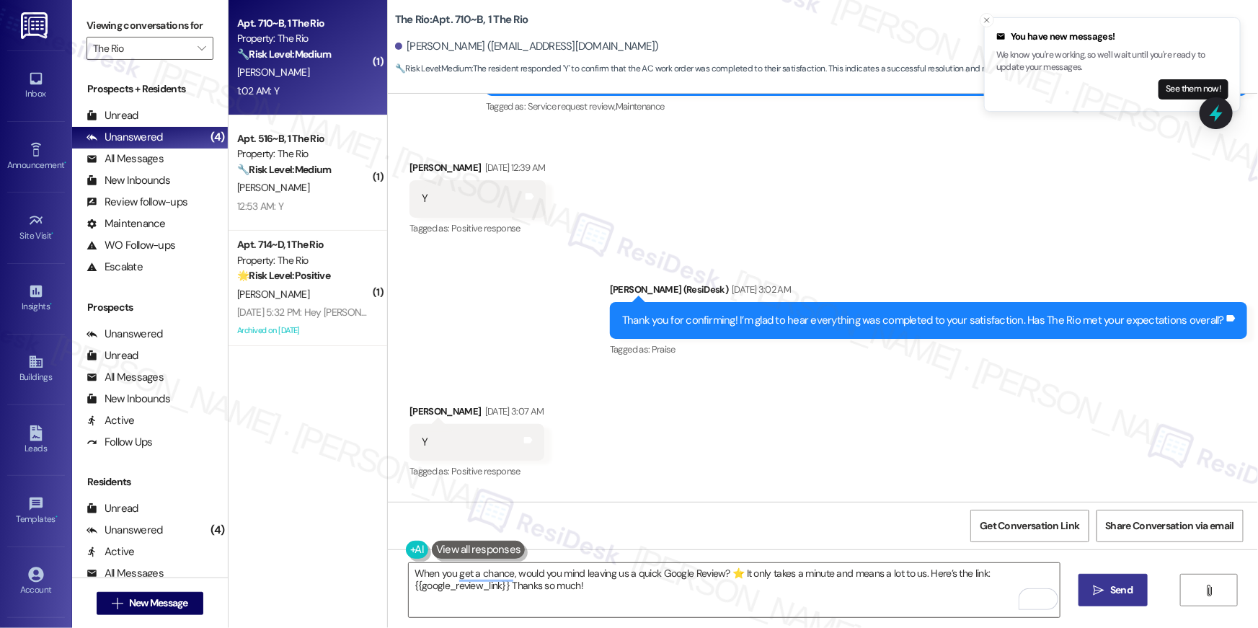
click at [1101, 588] on icon "" at bounding box center [1098, 590] width 11 height 12
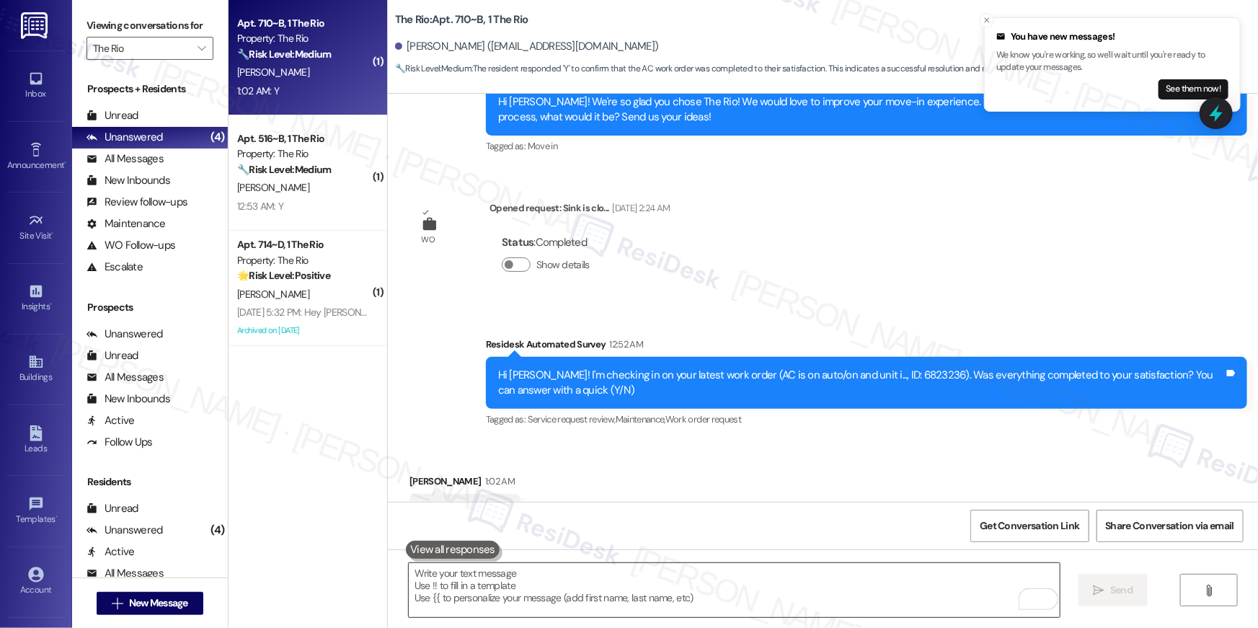
scroll to position [2308, 0]
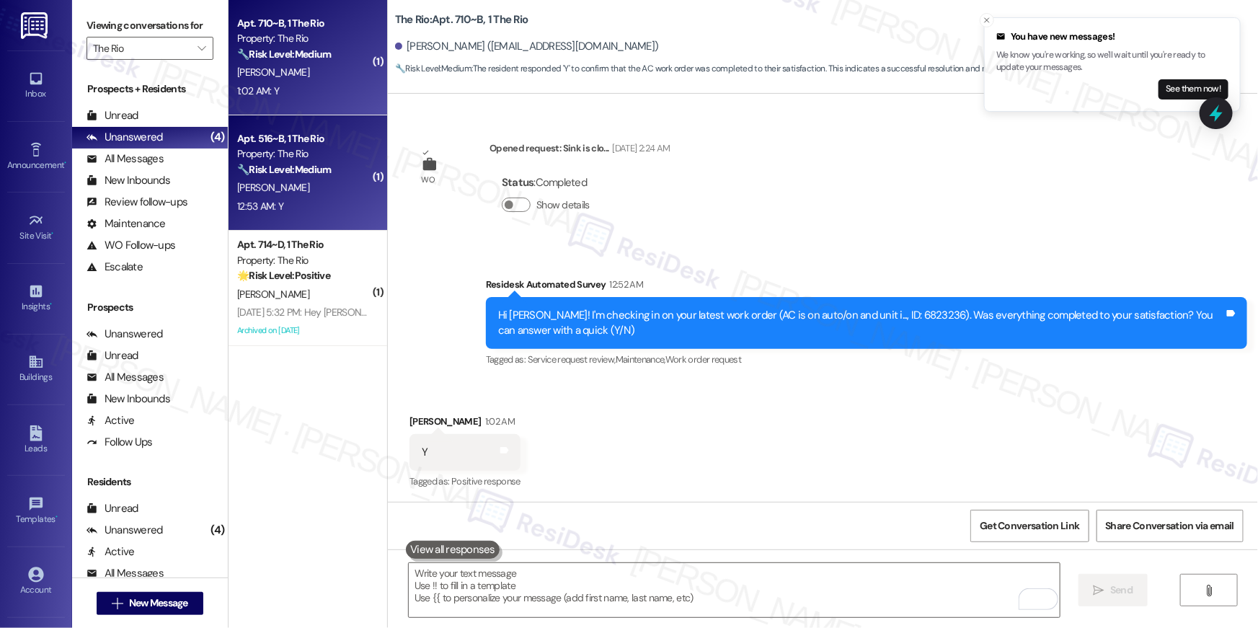
click at [308, 168] on strong "🔧 Risk Level: Medium" at bounding box center [284, 169] width 94 height 13
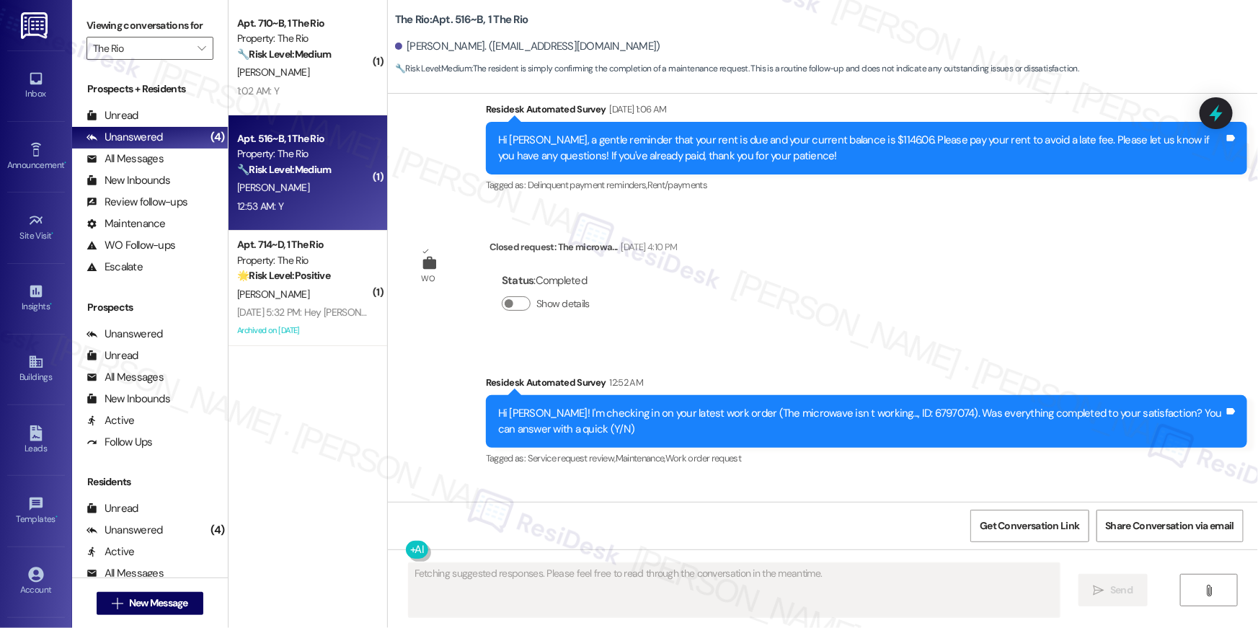
scroll to position [5481, 0]
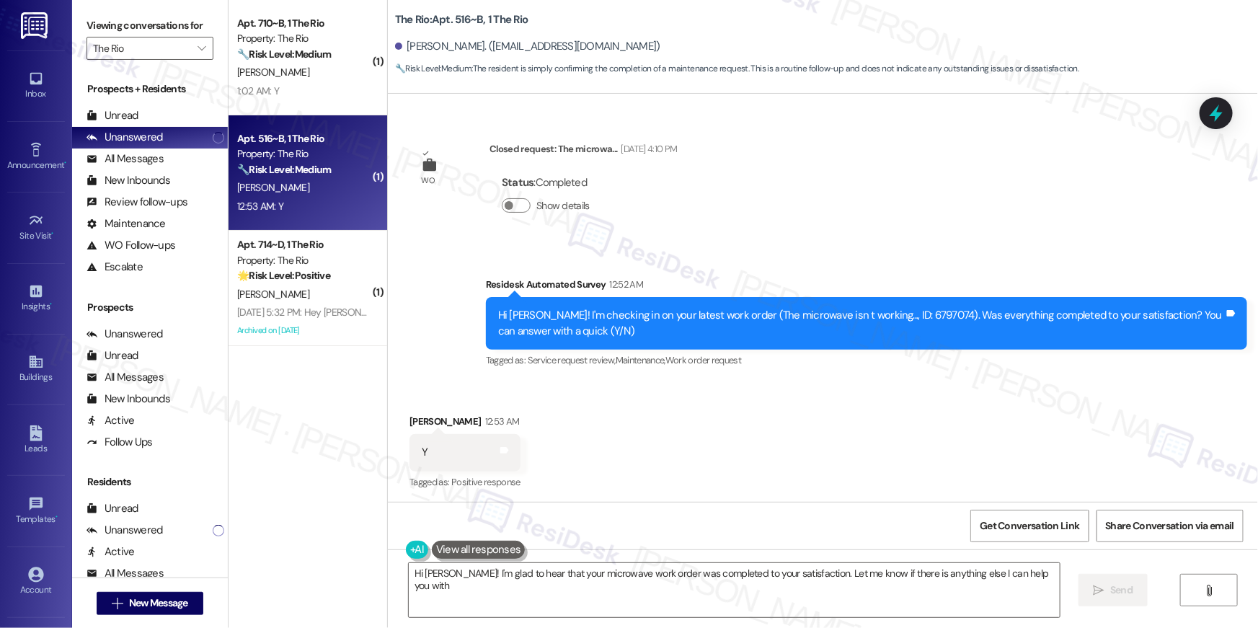
type textarea "Hi Mariann! I'm glad to hear that your microwave work order was completed to yo…"
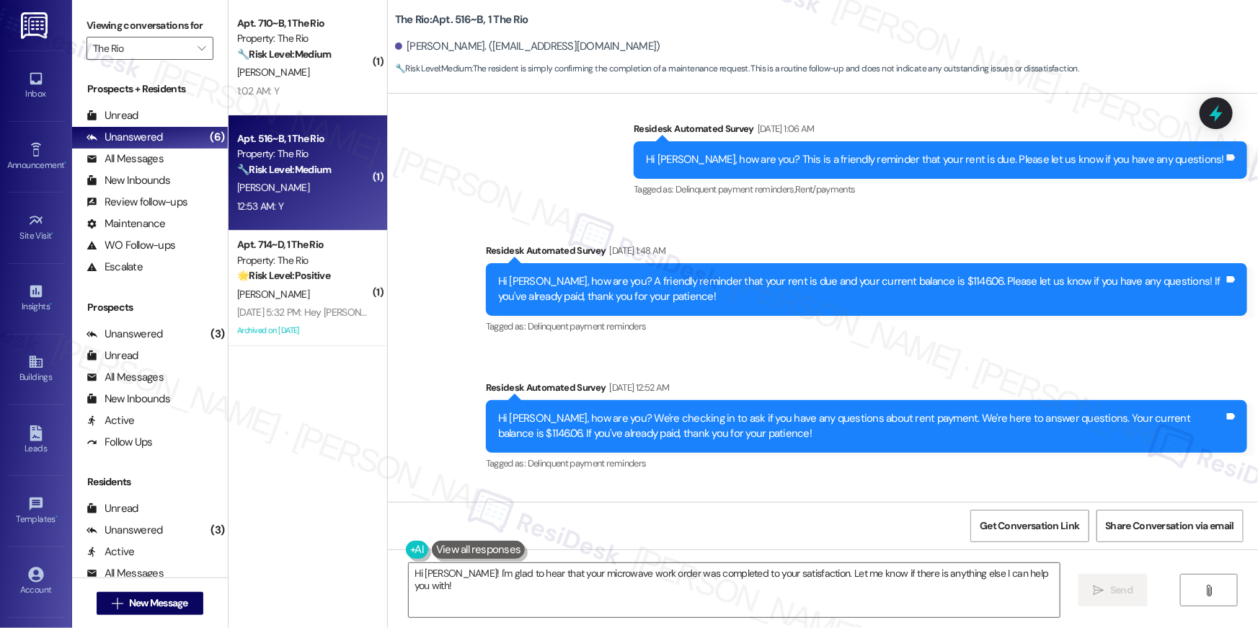
scroll to position [5482, 0]
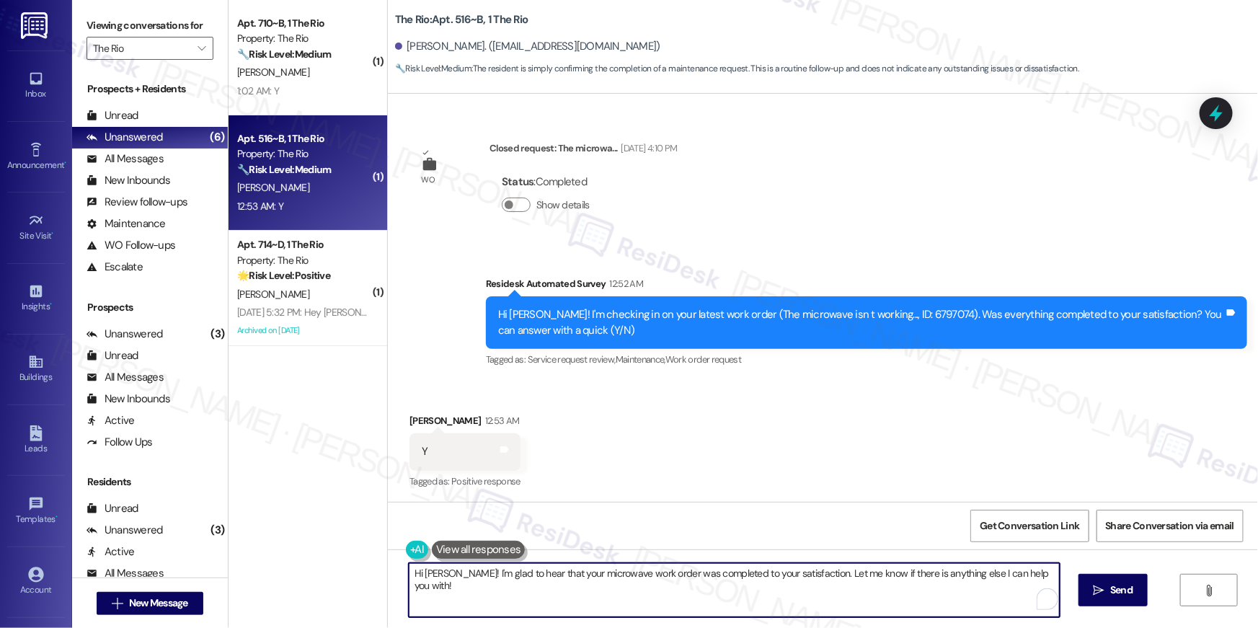
click at [930, 587] on textarea "Hi Mariann! I'm glad to hear that your microwave work order was completed to yo…" at bounding box center [734, 590] width 651 height 54
click at [1101, 596] on span " Send" at bounding box center [1112, 589] width 45 height 15
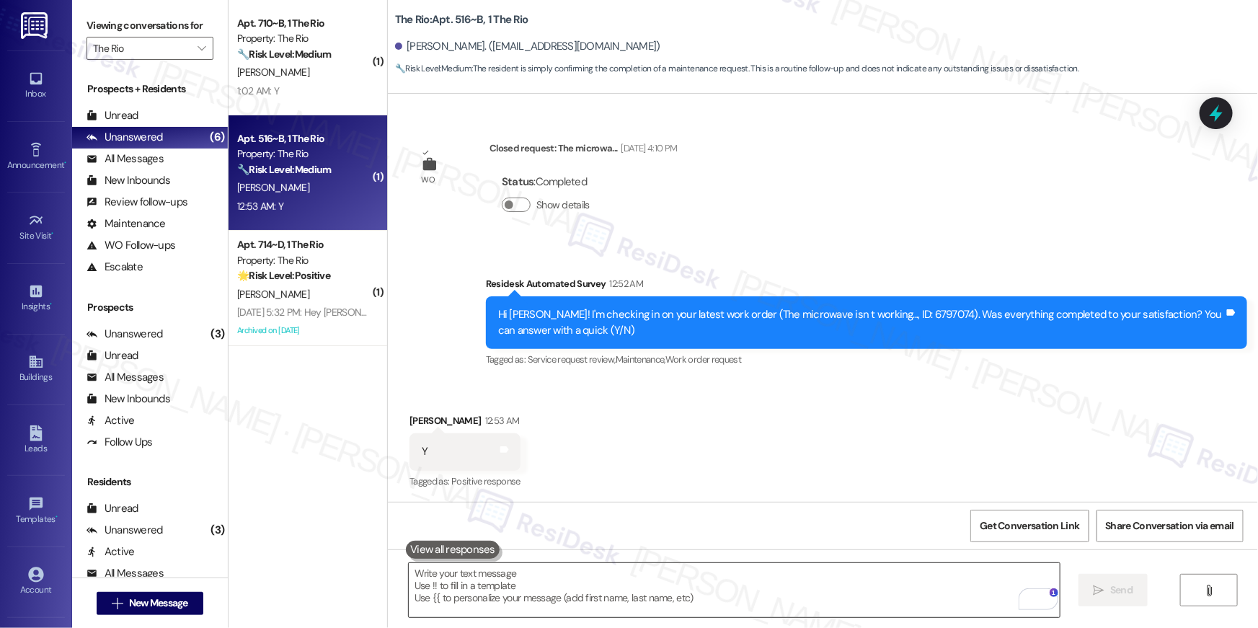
scroll to position [5481, 0]
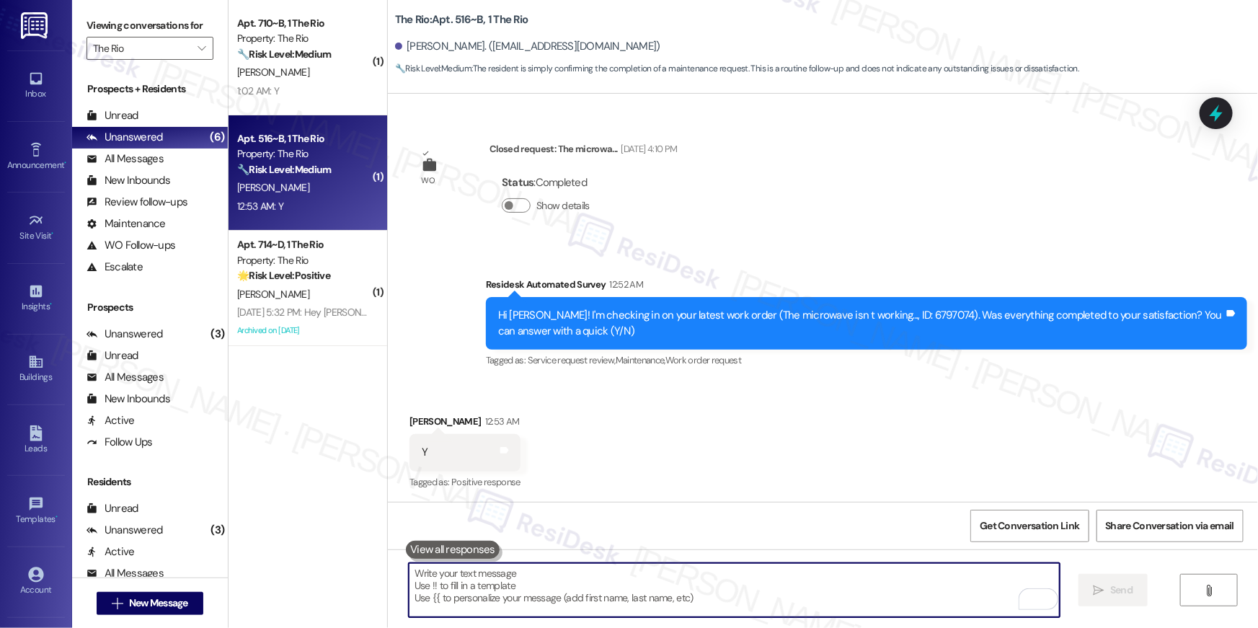
click at [822, 608] on textarea "To enrich screen reader interactions, please activate Accessibility in Grammarl…" at bounding box center [734, 590] width 651 height 54
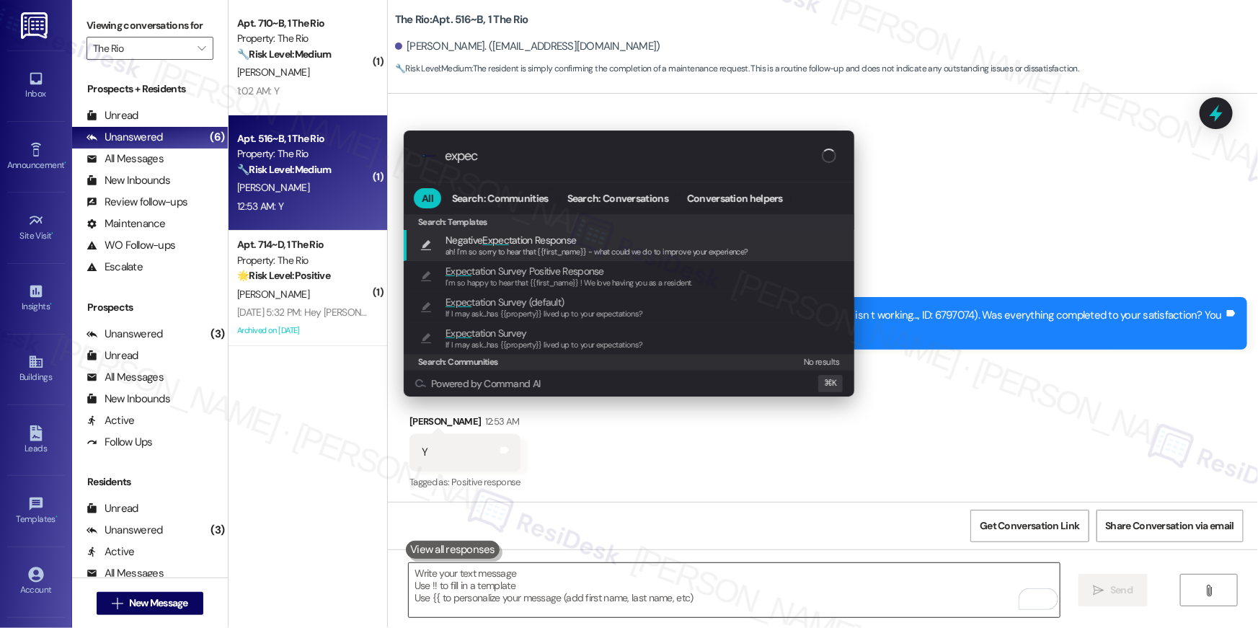
type input "expect"
type textarea "ah! I'm so sorry to hear that {{first_name}} - what could we do to improve your…"
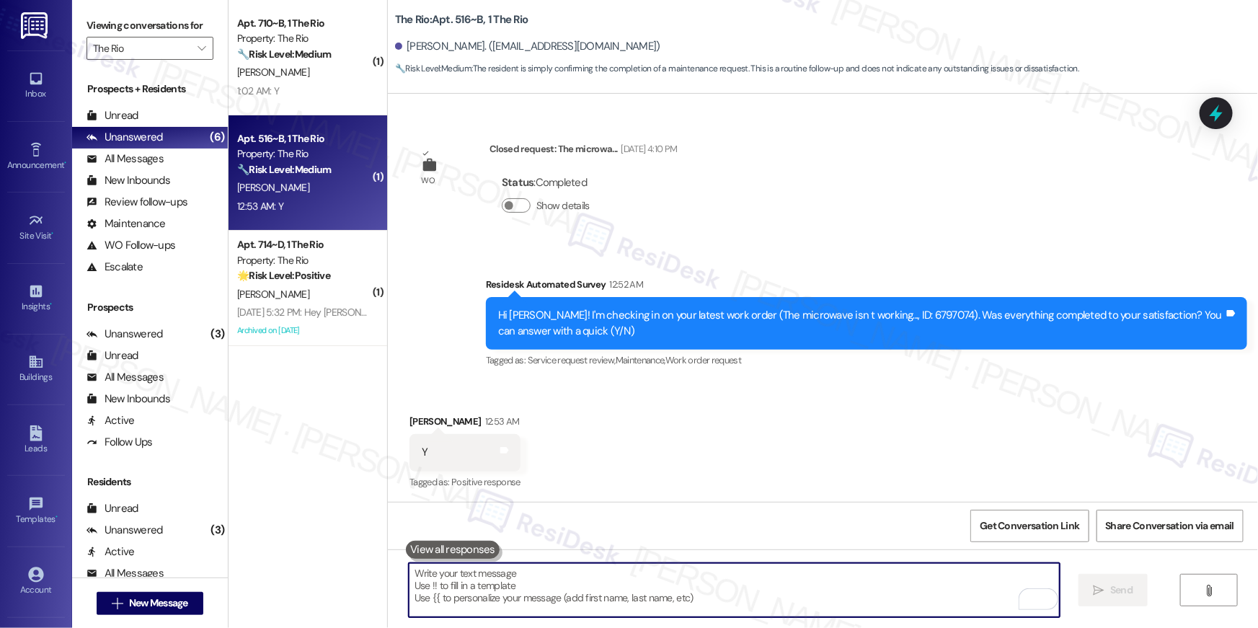
click at [728, 577] on textarea "To enrich screen reader interactions, please activate Accessibility in Grammarl…" at bounding box center [734, 590] width 651 height 54
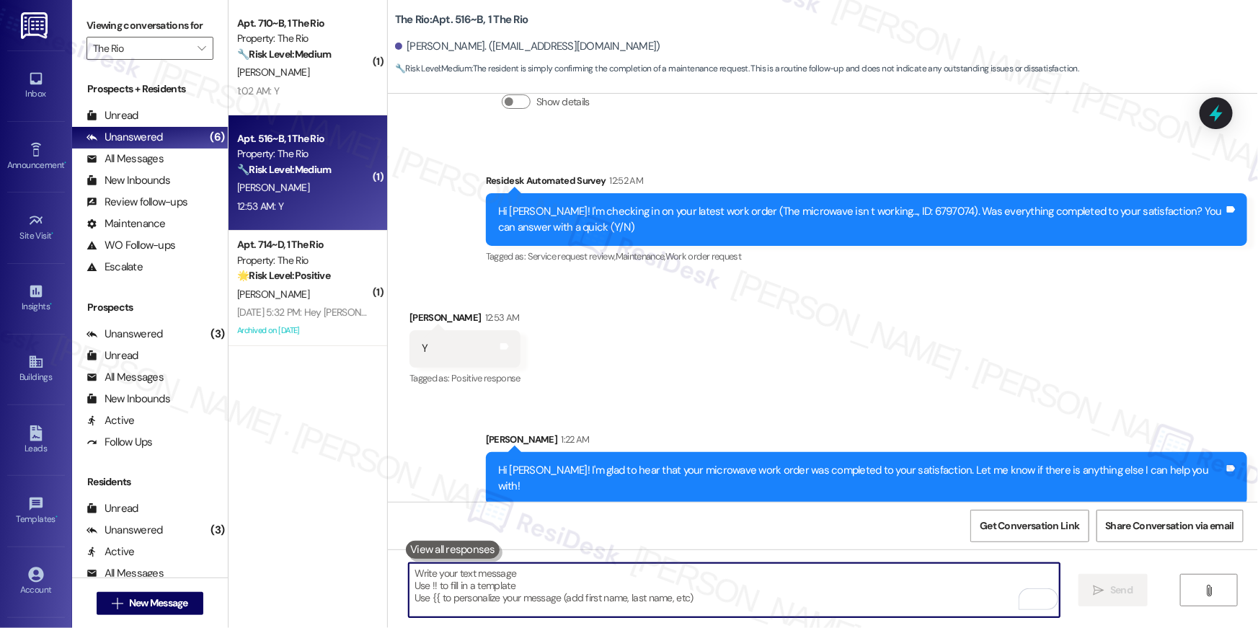
scroll to position [5683, 0]
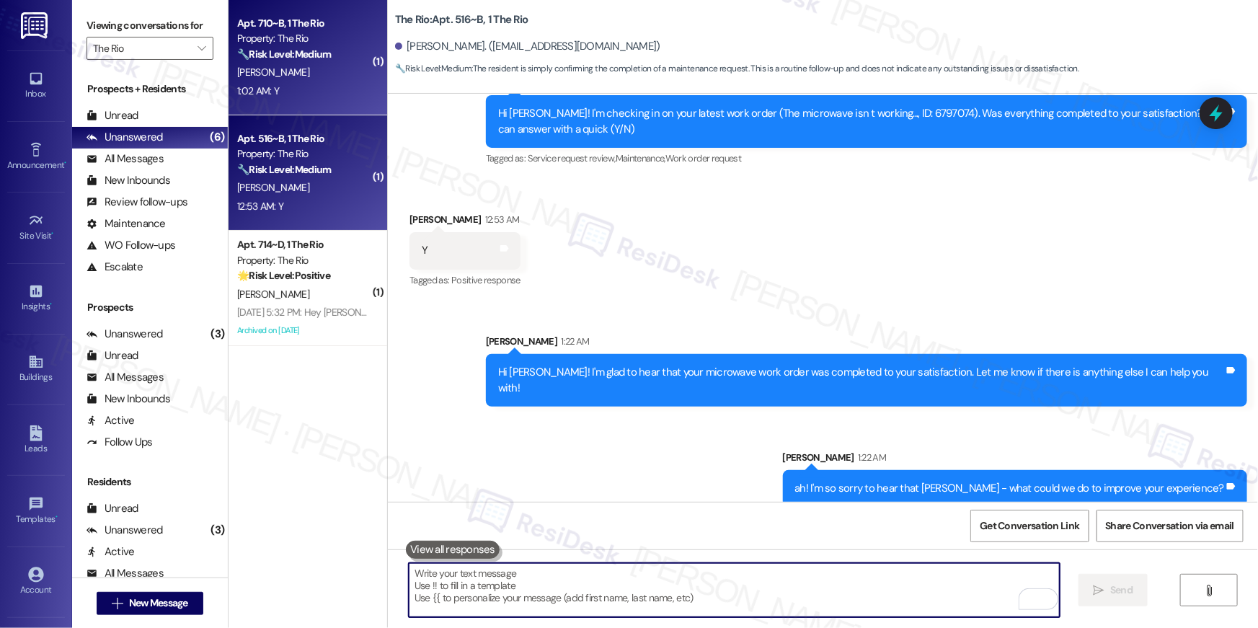
click at [277, 89] on div "1:02 AM: Y 1:02 AM: Y" at bounding box center [304, 91] width 136 height 18
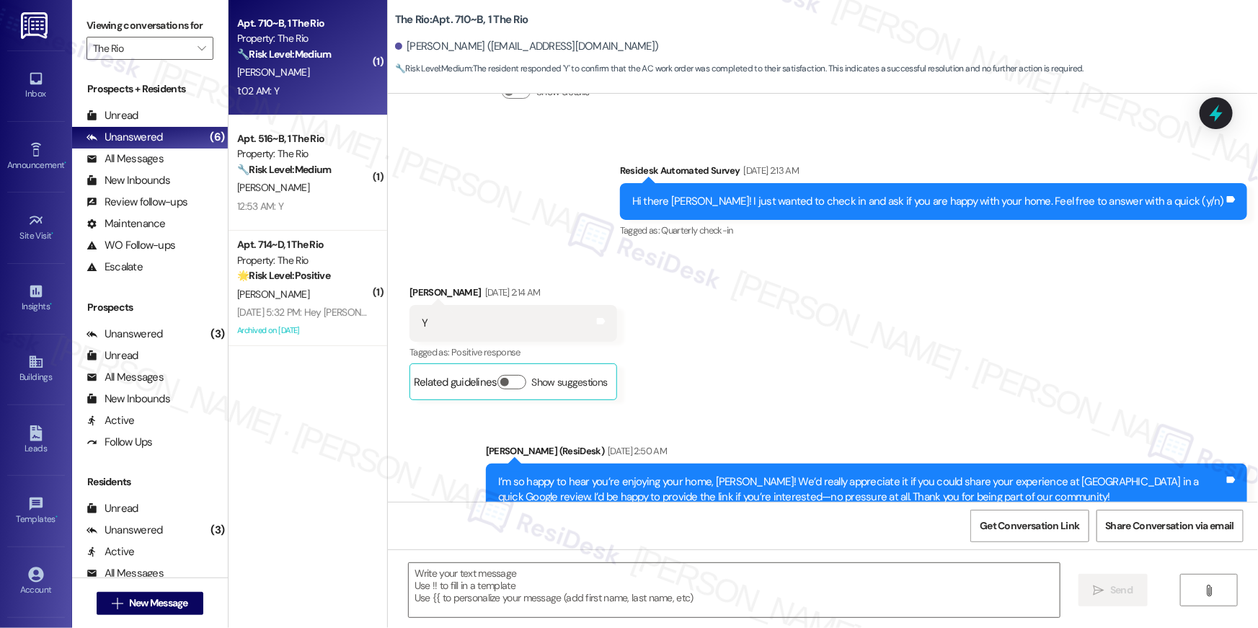
type textarea "Fetching suggested responses. Please feel free to read through the conversation…"
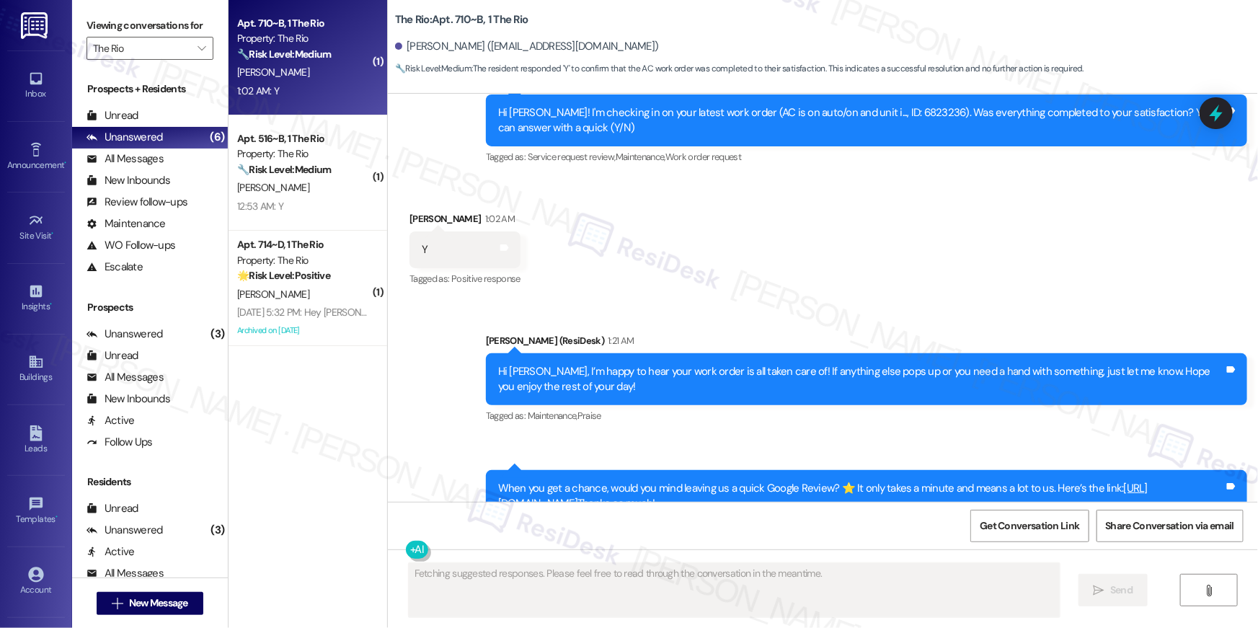
scroll to position [2563, 0]
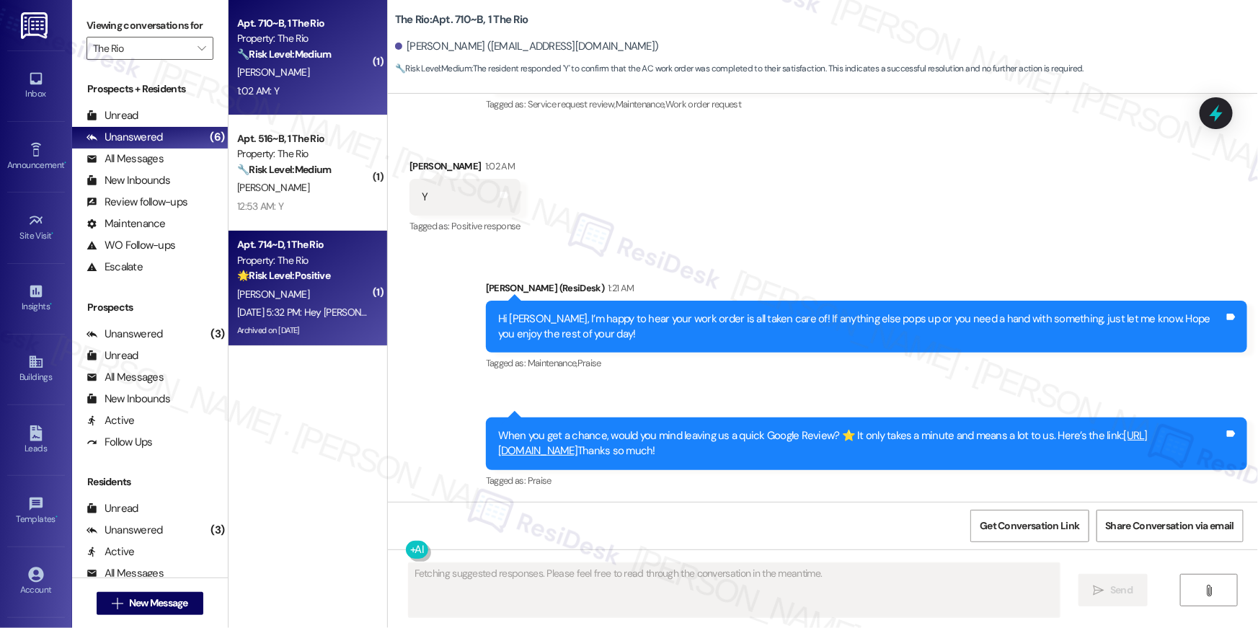
click at [329, 308] on div "Sep 20, 2025 at 5:32 PM: Hey Chaitali, we appreciate your text! We'll be back a…" at bounding box center [555, 312] width 637 height 13
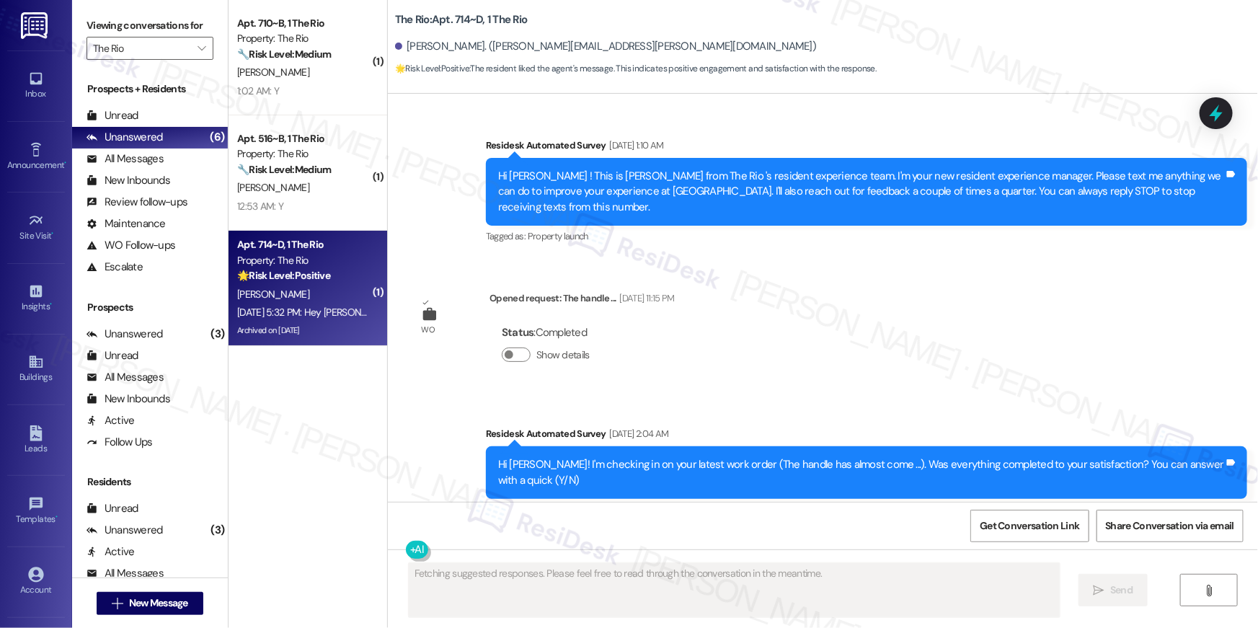
scroll to position [55401, 0]
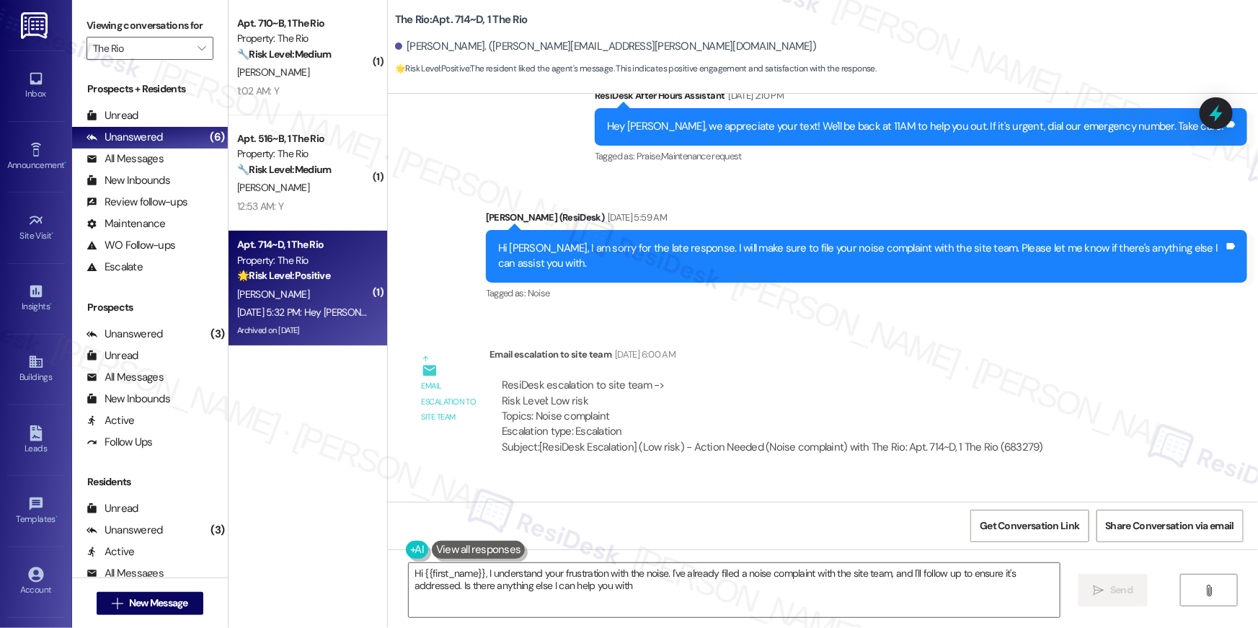
type textarea "Hi {{first_name}}, I understand your frustration with the noise. I've already f…"
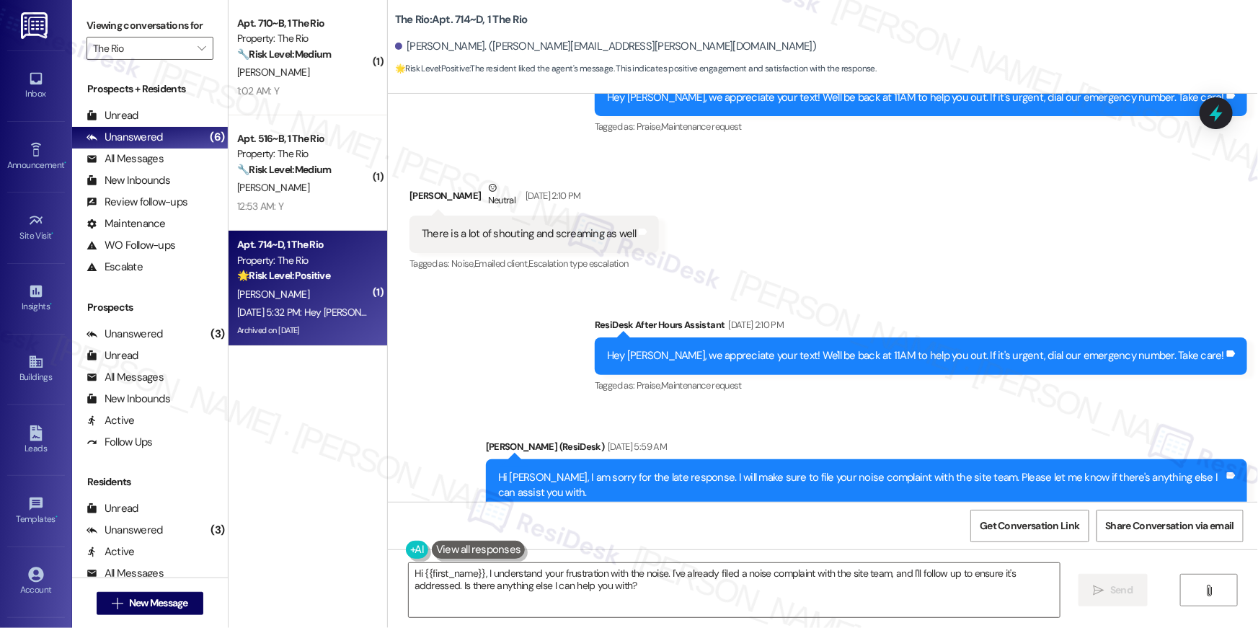
scroll to position [54899, 0]
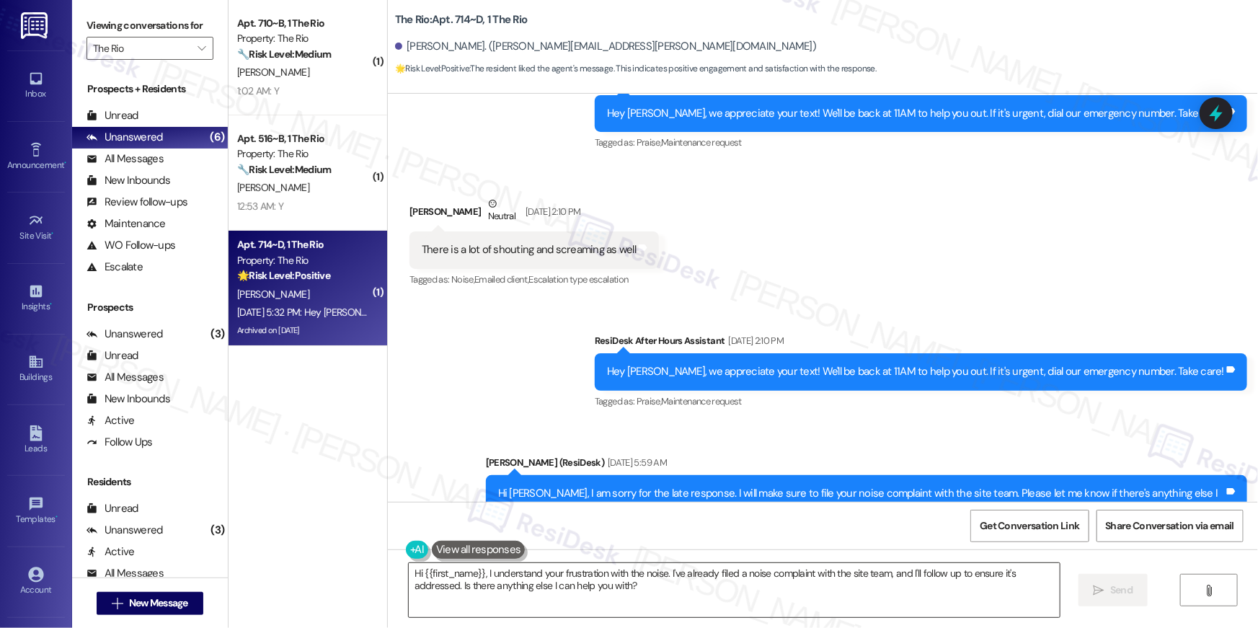
click at [840, 608] on textarea "Hi {{first_name}}, I understand your frustration with the noise. I've already f…" at bounding box center [734, 590] width 651 height 54
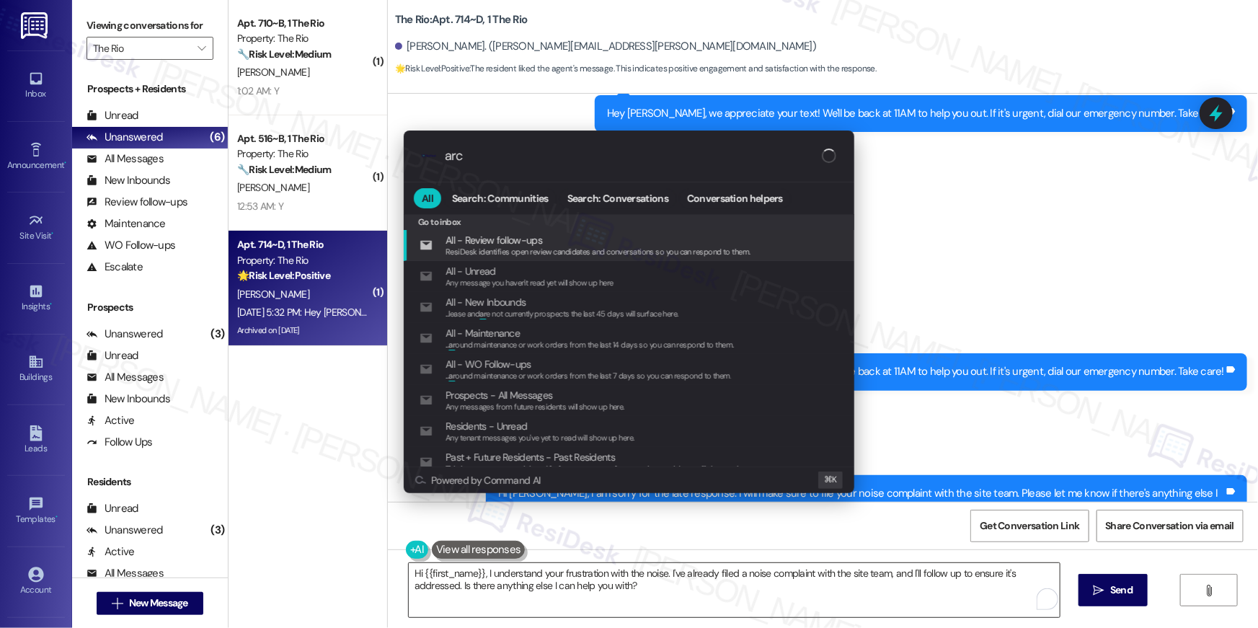
type input "arch"
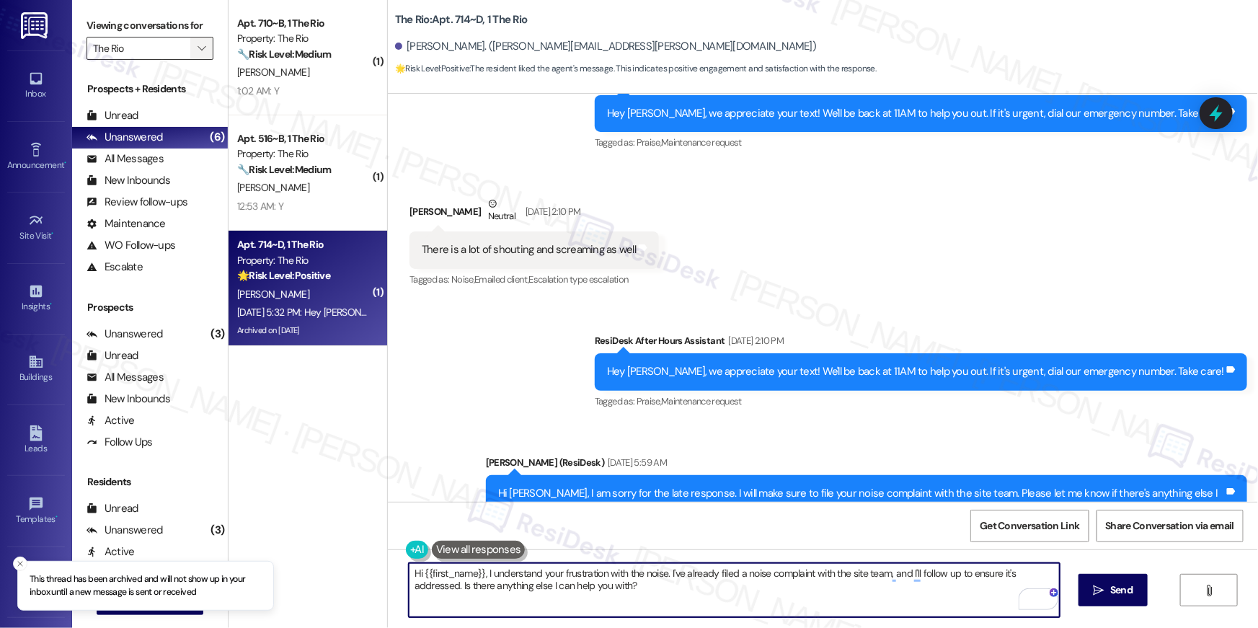
click at [195, 41] on span "" at bounding box center [202, 48] width 14 height 23
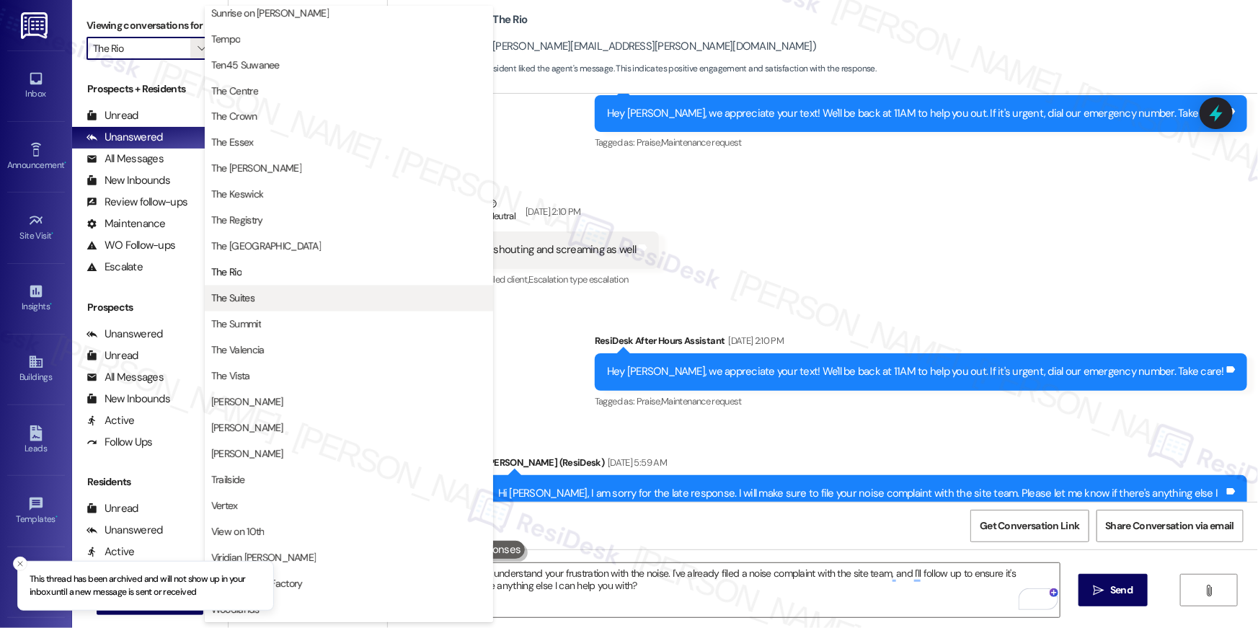
scroll to position [1307, 0]
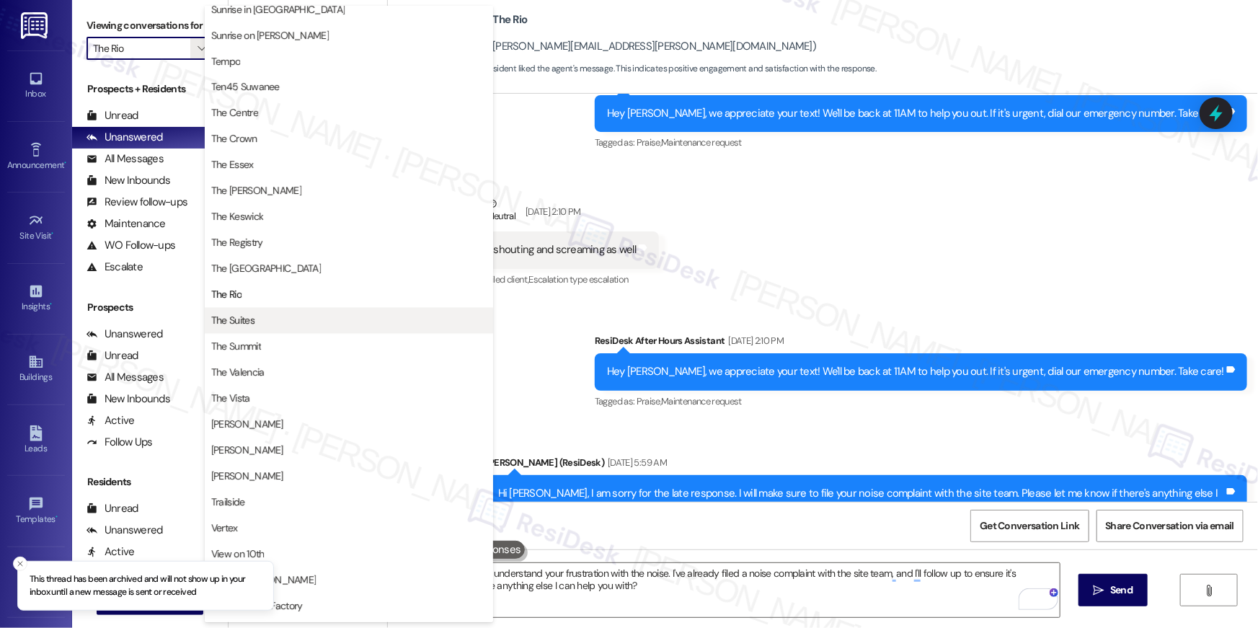
click at [283, 316] on span "The Suites" at bounding box center [348, 320] width 275 height 14
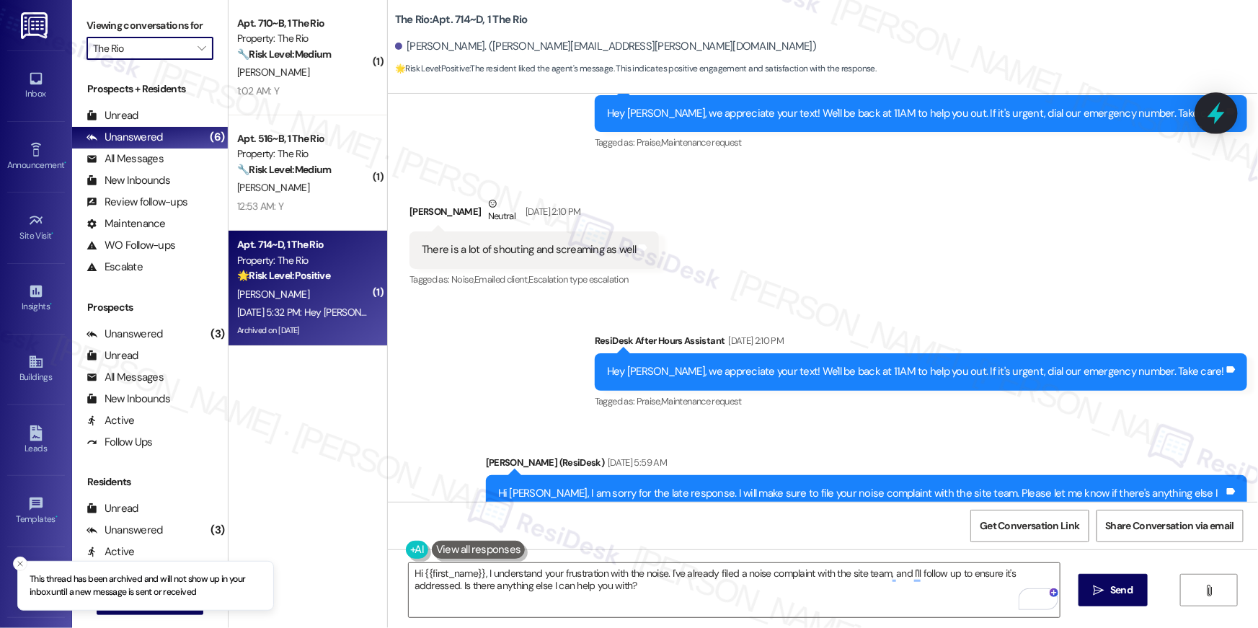
type input "The Suites"
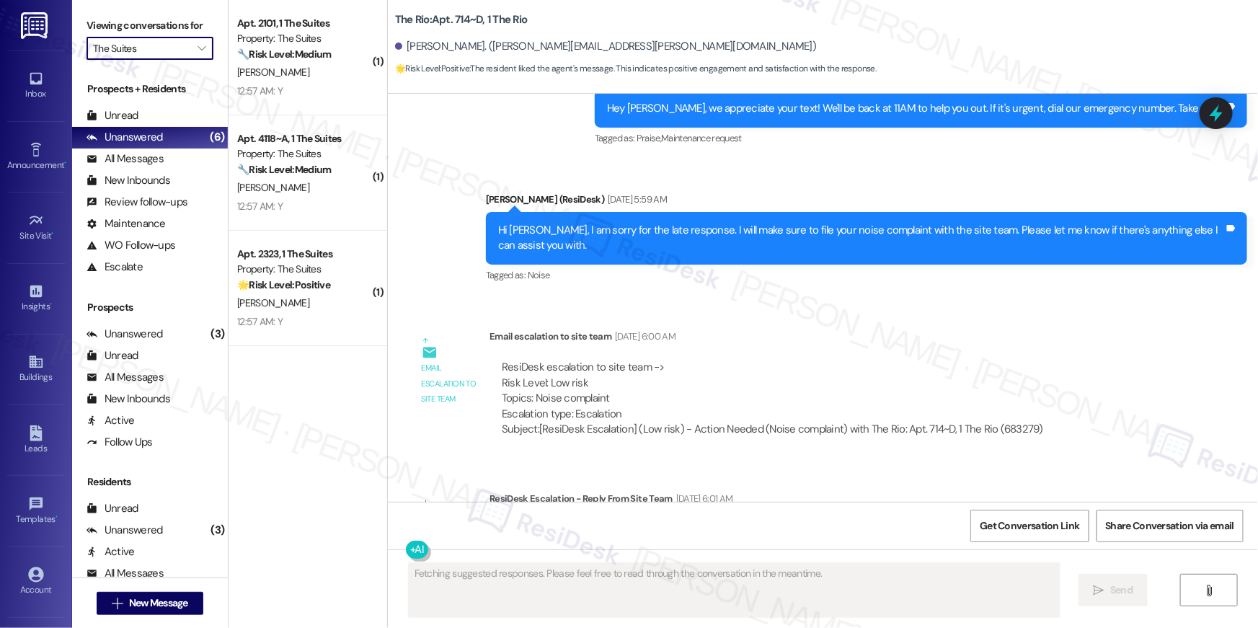
scroll to position [55040, 0]
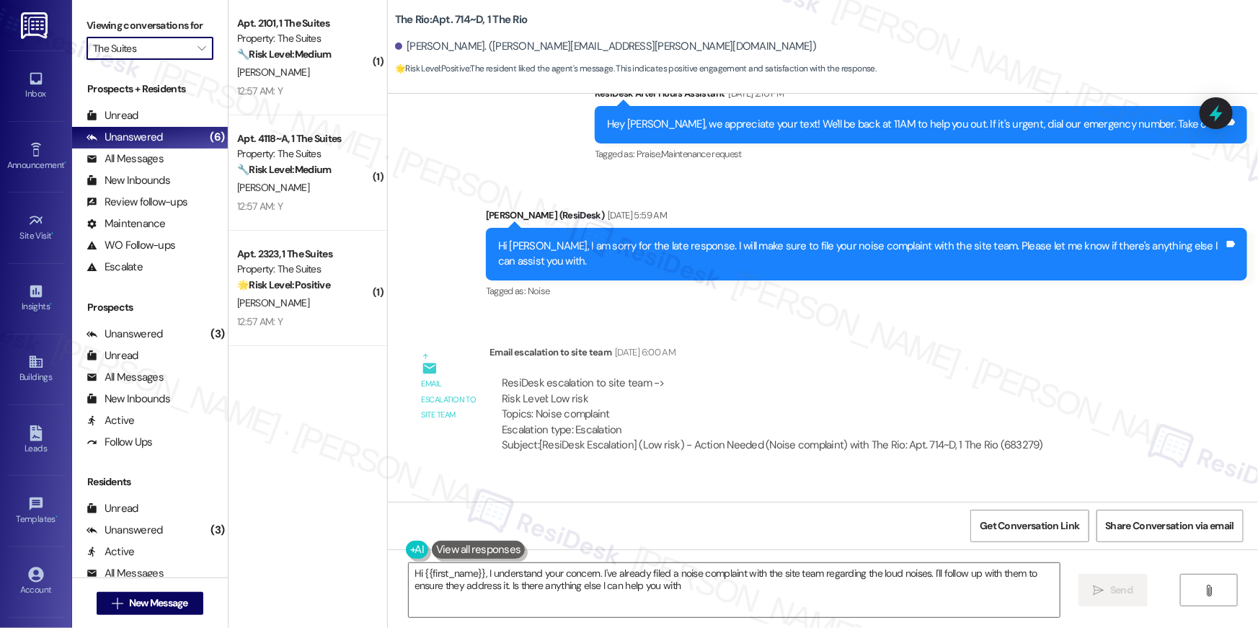
type textarea "Hi {{first_name}}, I understand your concern. I've already filed a noise compla…"
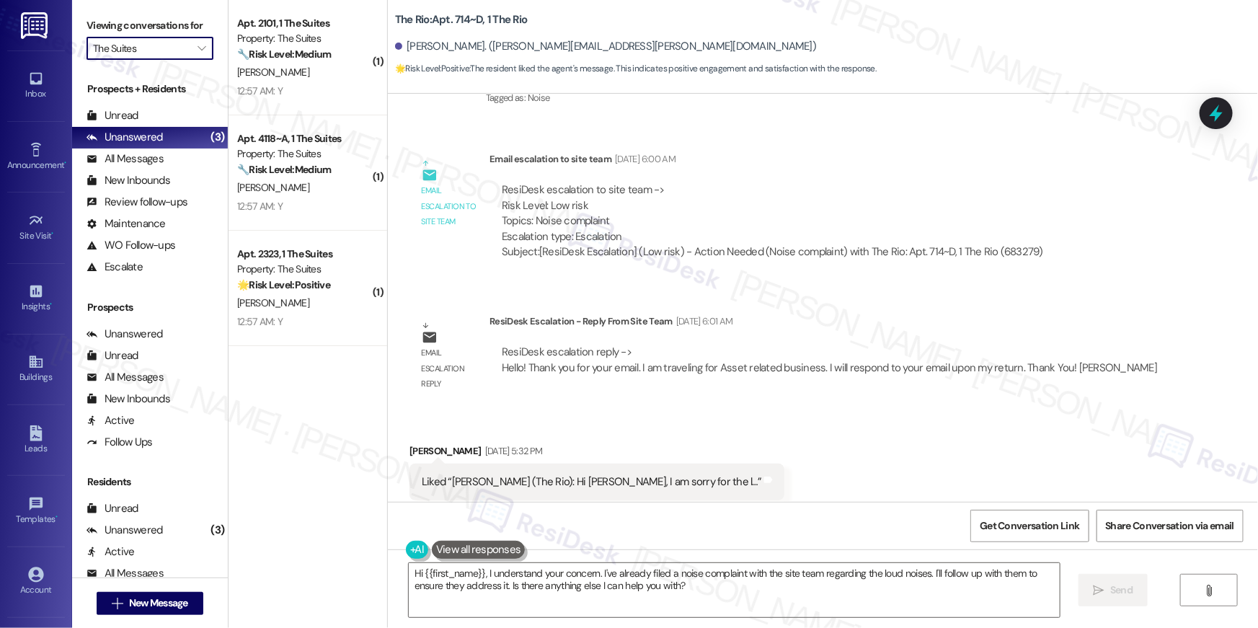
scroll to position [55263, 0]
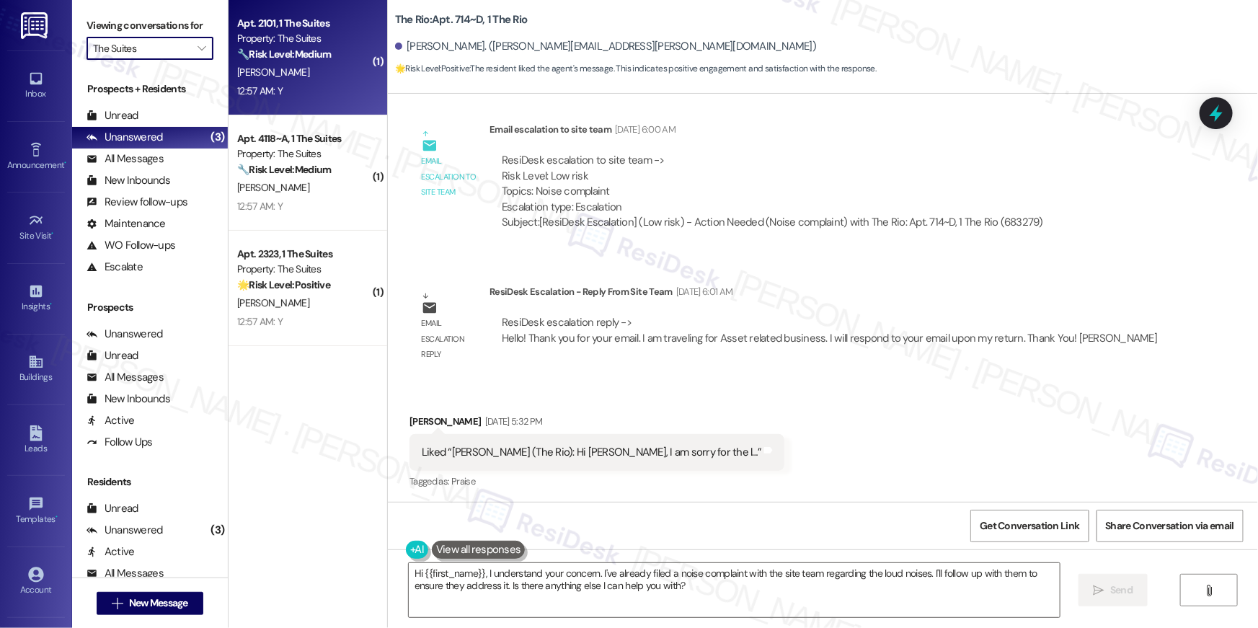
click at [325, 97] on div "12:57 AM: Y 12:57 AM: Y" at bounding box center [304, 91] width 136 height 18
type textarea "Fetching suggested responses. Please feel free to read through the conversation…"
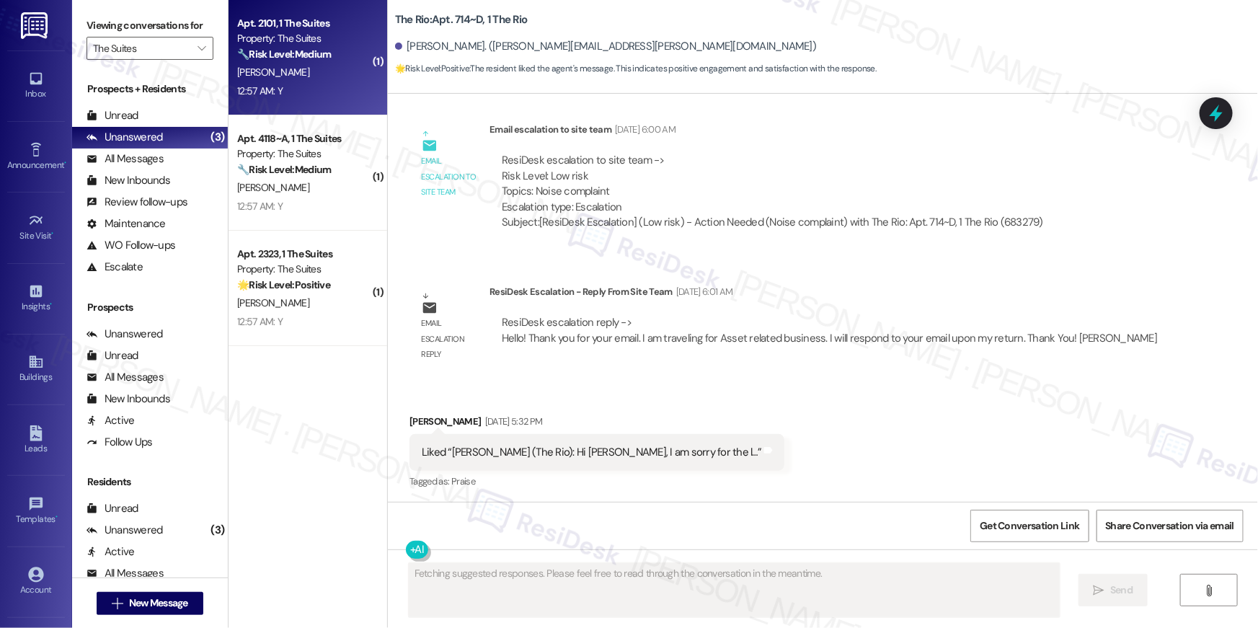
click at [325, 89] on div "12:57 AM: Y 12:57 AM: Y" at bounding box center [304, 91] width 136 height 18
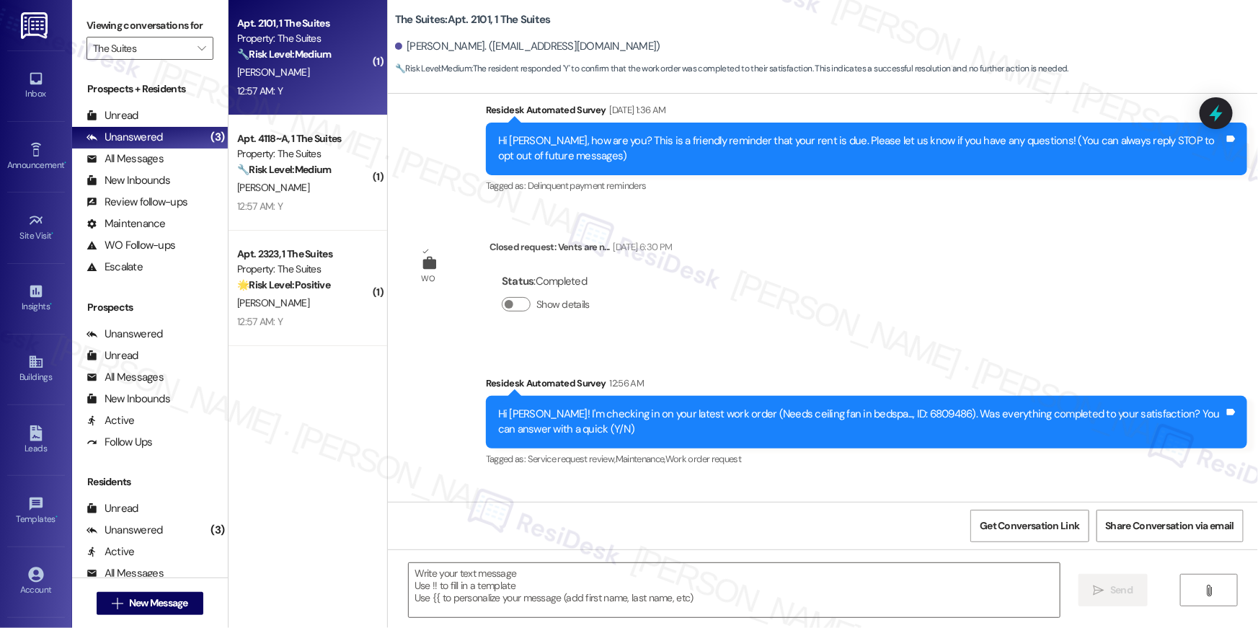
scroll to position [385, 0]
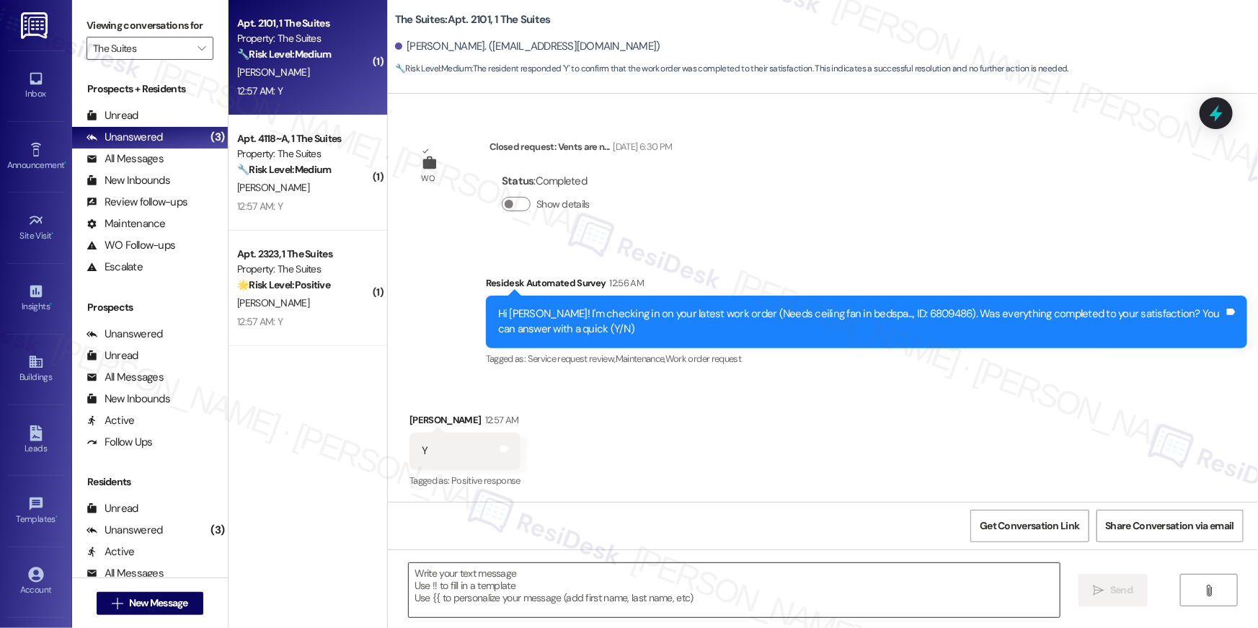
click at [863, 584] on textarea at bounding box center [734, 590] width 651 height 54
paste textarea "Hi {{first_name}}, I’m happy to hear your work order is all taken care of! If a…"
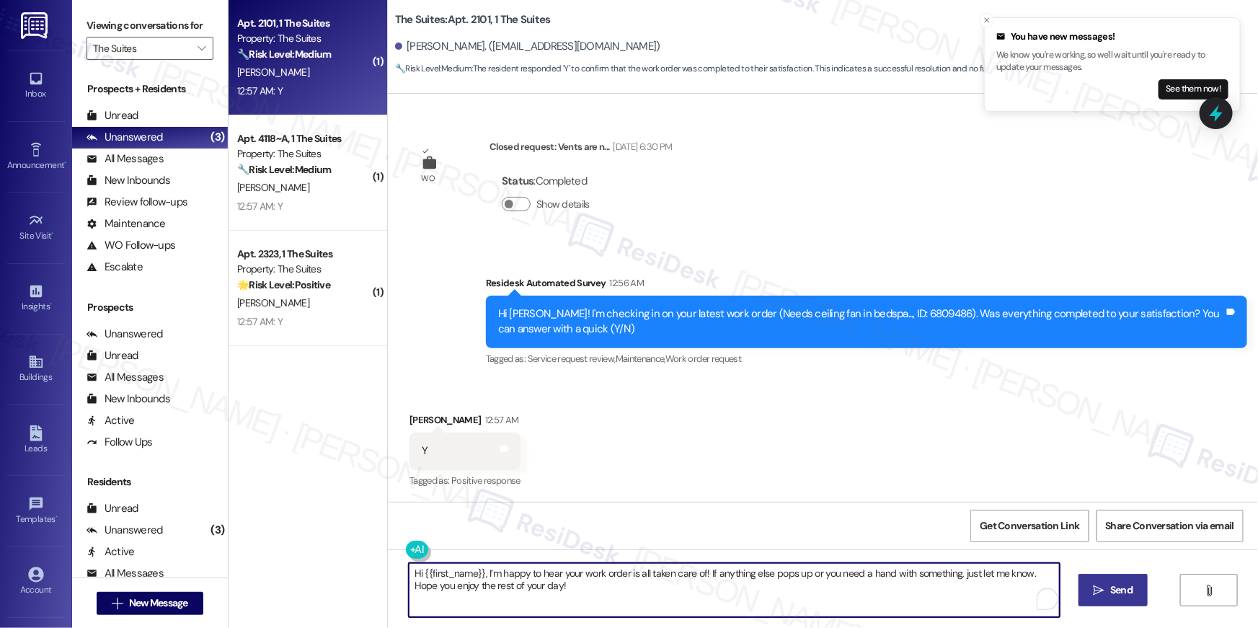
type textarea "Hi {{first_name}}, I’m happy to hear your work order is all taken care of! If a…"
click at [1130, 593] on span "Send" at bounding box center [1121, 589] width 22 height 15
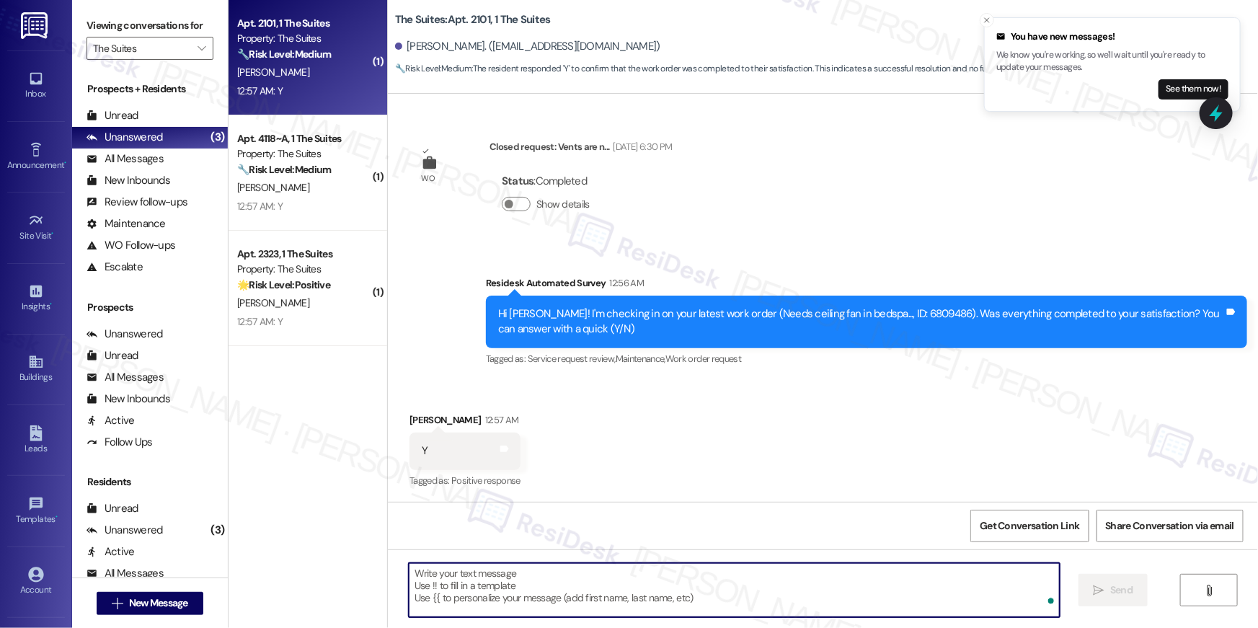
click at [731, 595] on textarea "To enrich screen reader interactions, please activate Accessibility in Grammarl…" at bounding box center [734, 590] width 651 height 54
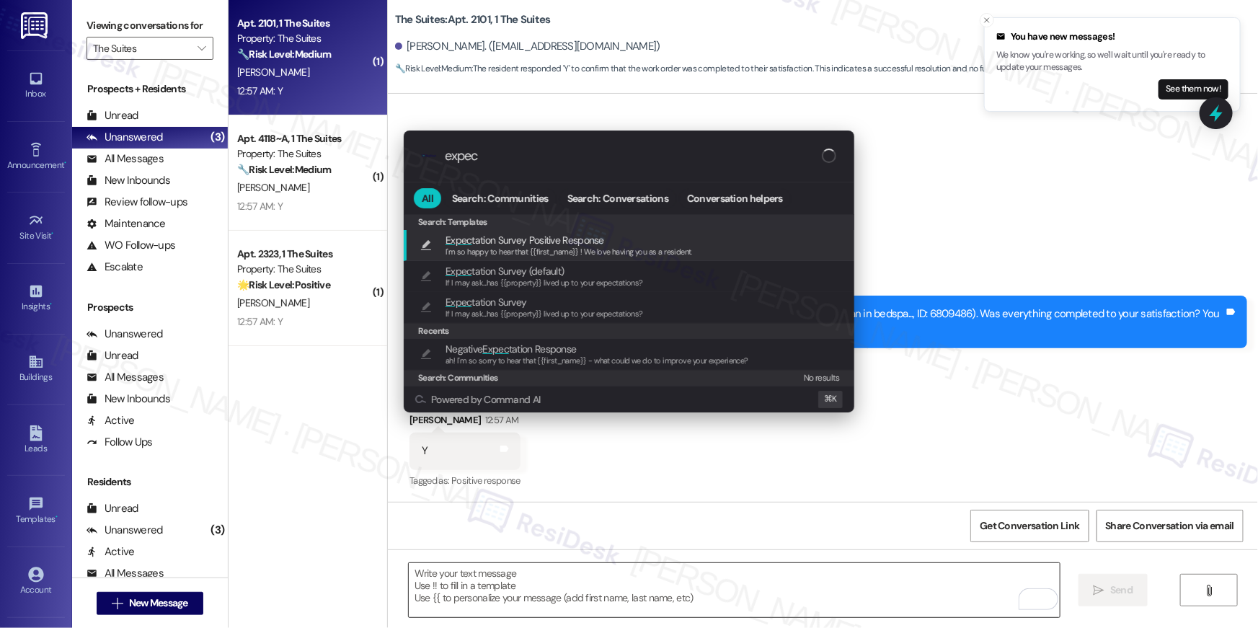
type input "expect"
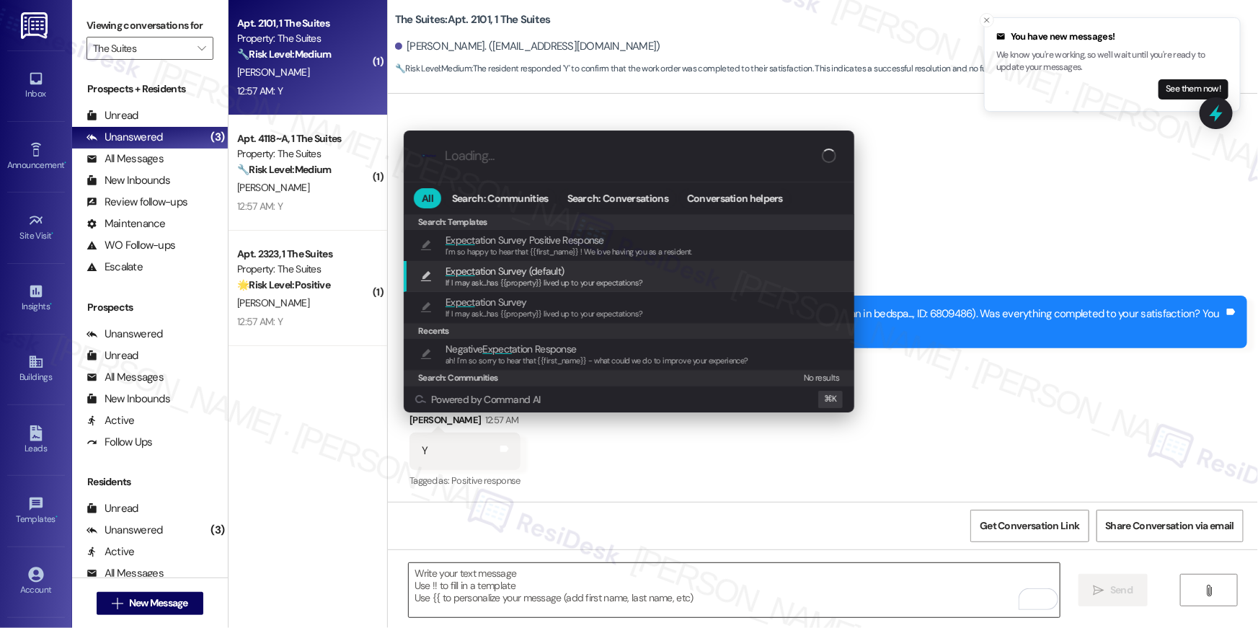
type textarea "If I may ask...has {{property}} lived up to your expectations?"
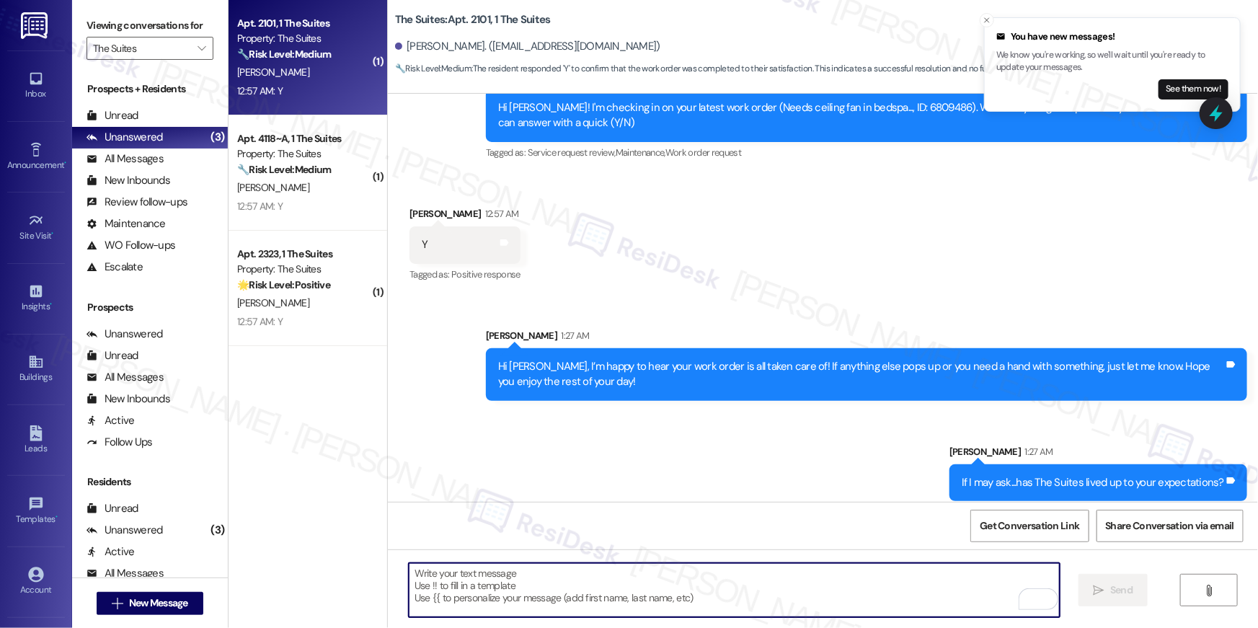
scroll to position [601, 0]
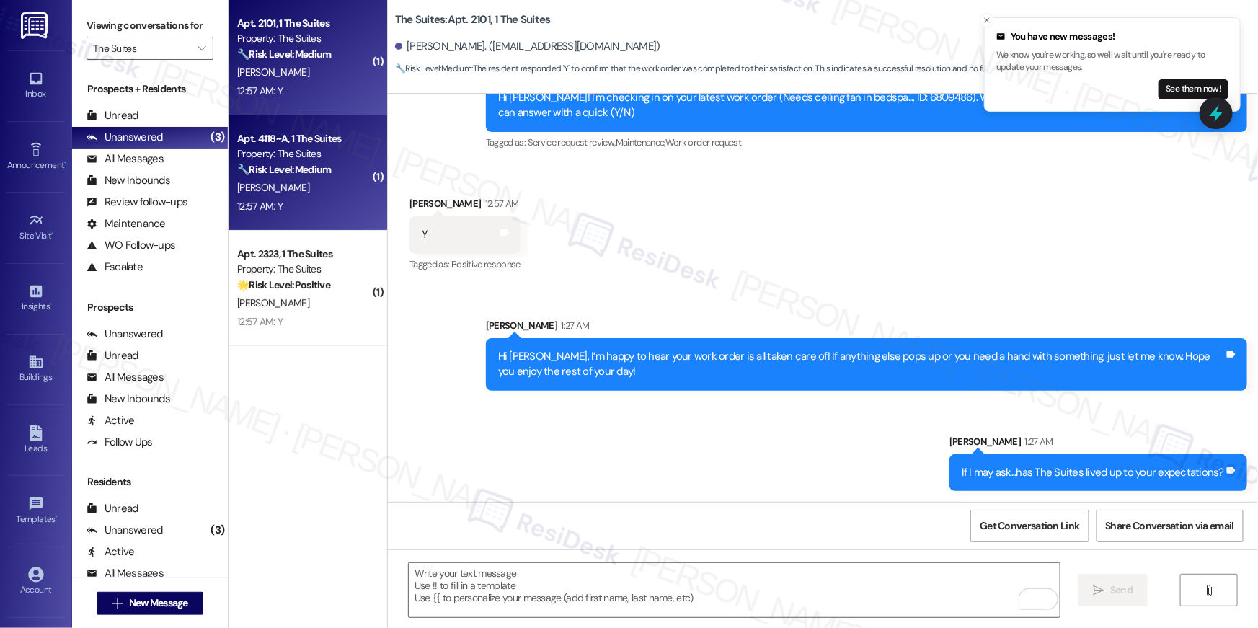
click at [260, 191] on div "[PERSON_NAME]" at bounding box center [304, 188] width 136 height 18
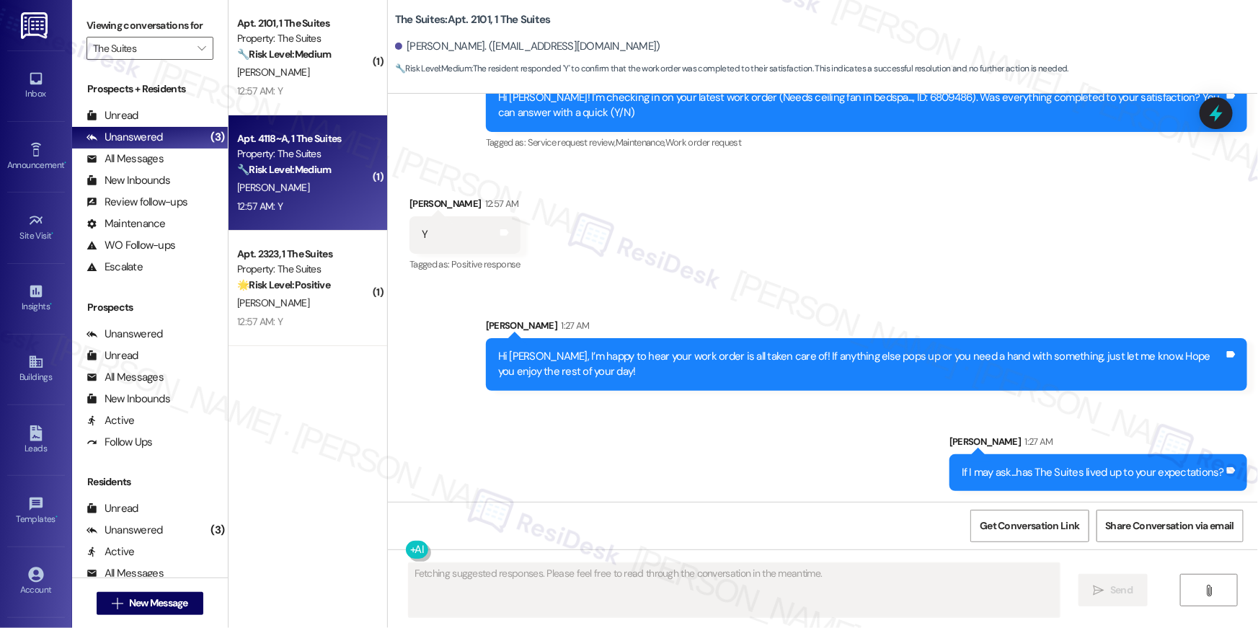
type textarea "Fetching suggested responses. Please feel free to read through the conversation…"
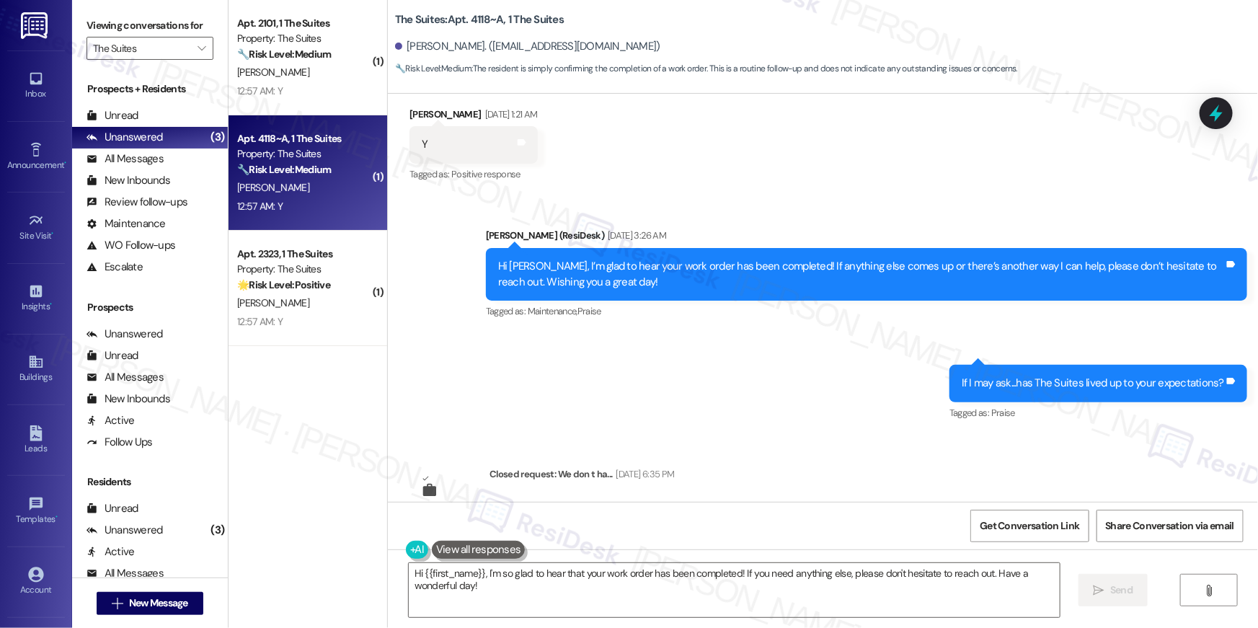
scroll to position [609, 0]
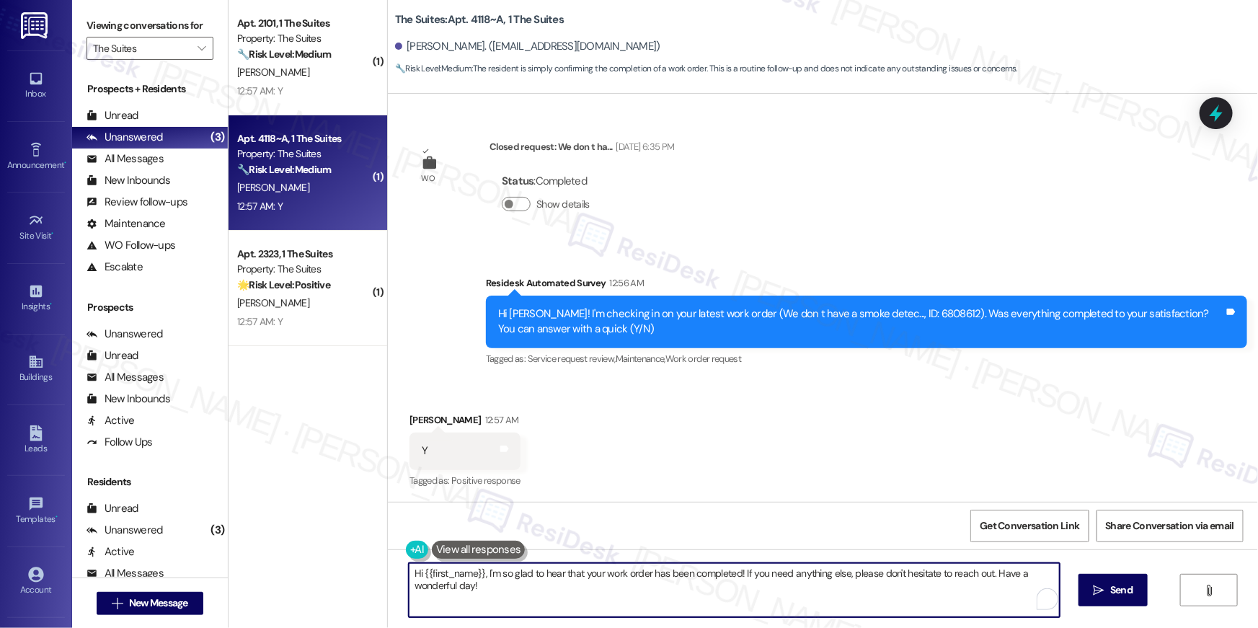
click at [832, 598] on textarea "Hi {{first_name}}, I'm so glad to hear that your work order has been completed!…" at bounding box center [734, 590] width 651 height 54
click at [737, 613] on textarea "Hi {{first_name}}, I'm so glad to hear that your work order has been completed!…" at bounding box center [734, 590] width 651 height 54
paste textarea "’m happy to hear your work order is all taken care of! If anything else pops up…"
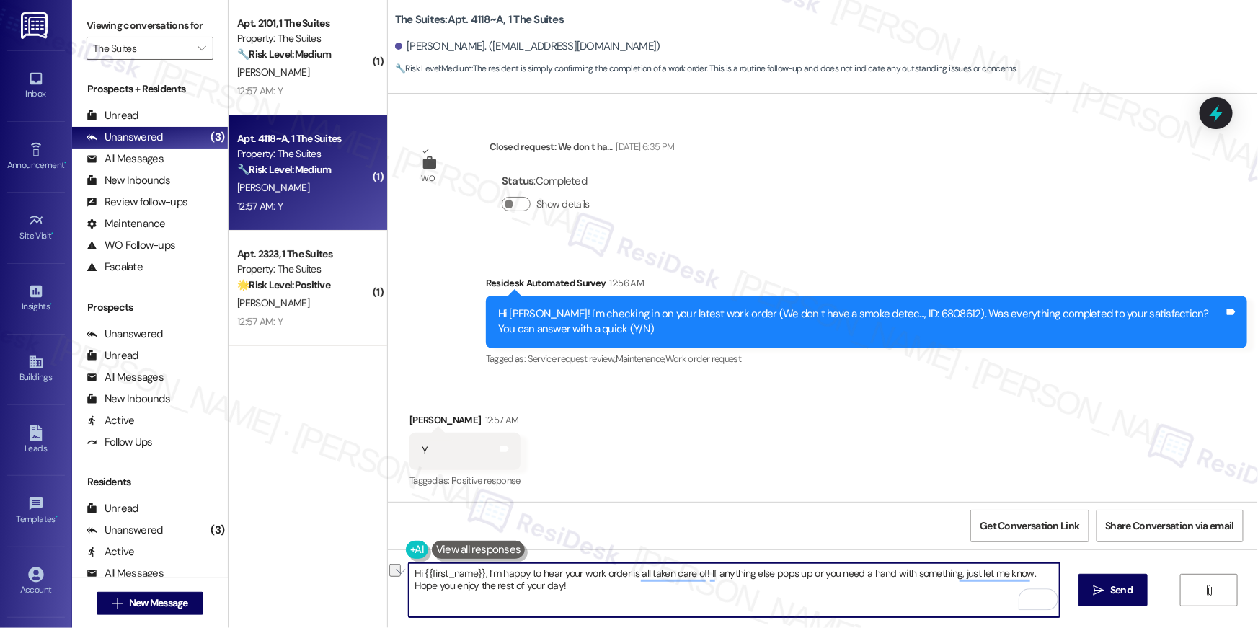
drag, startPoint x: 458, startPoint y: 568, endPoint x: 367, endPoint y: 546, distance: 94.0
click at [368, 571] on div "( 1 ) Apt. 2101, 1 The Suites Property: The Suites 🔧 Risk Level: Medium The res…" at bounding box center [742, 314] width 1029 height 628
click at [621, 577] on textarea "I’m happy to hear your work order is all taken care of! If anything else pops u…" at bounding box center [734, 590] width 651 height 54
click at [755, 601] on textarea "I’m happy to hear your work order is all taken care of, [PERSON_NAME]! If anyth…" at bounding box center [734, 590] width 651 height 54
type textarea "I’m happy to hear your work order is all taken care of, [PERSON_NAME]! If anyth…"
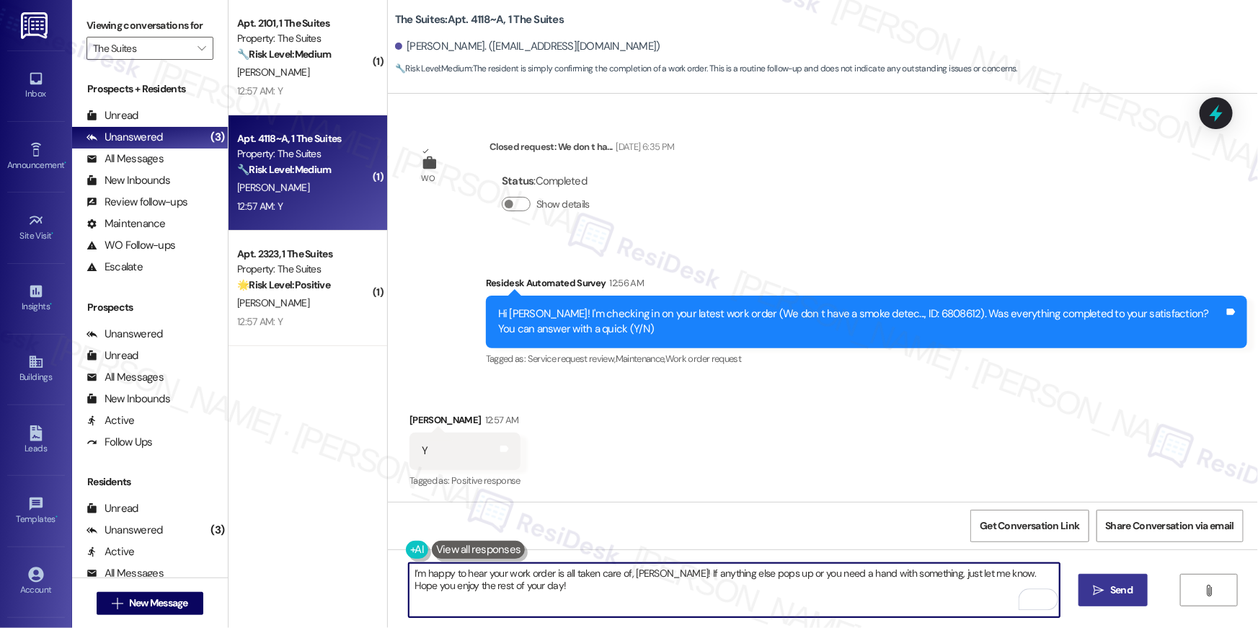
click at [1110, 592] on span "Send" at bounding box center [1121, 589] width 22 height 15
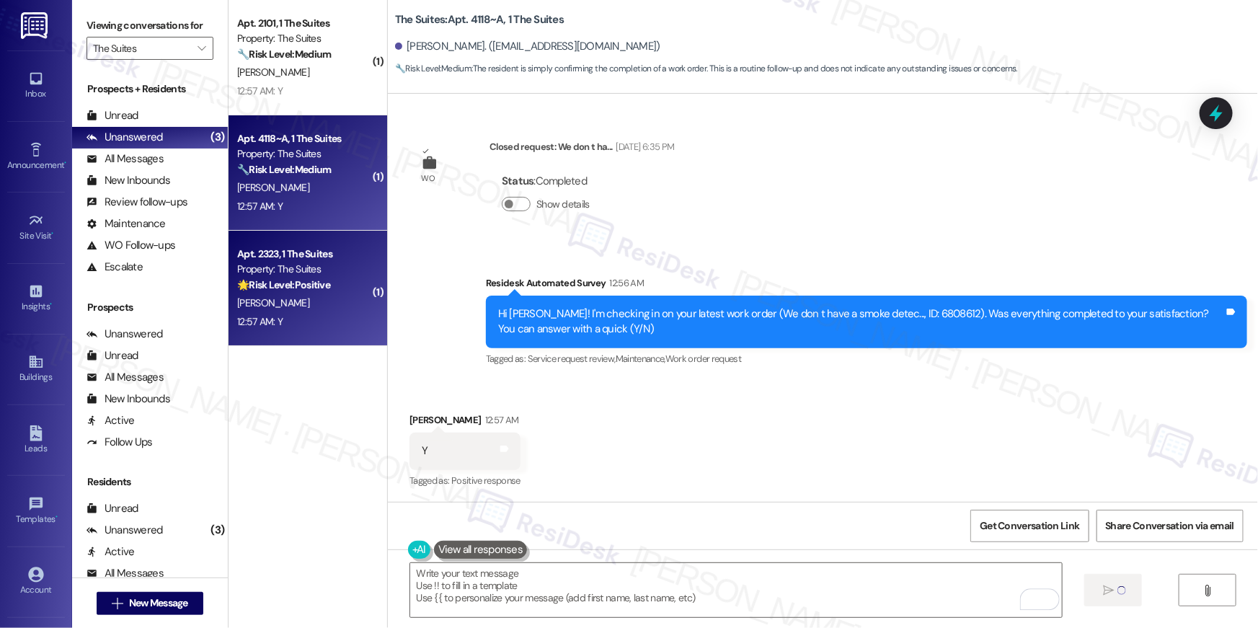
type textarea "Fetching suggested responses. Please feel free to read through the conversation…"
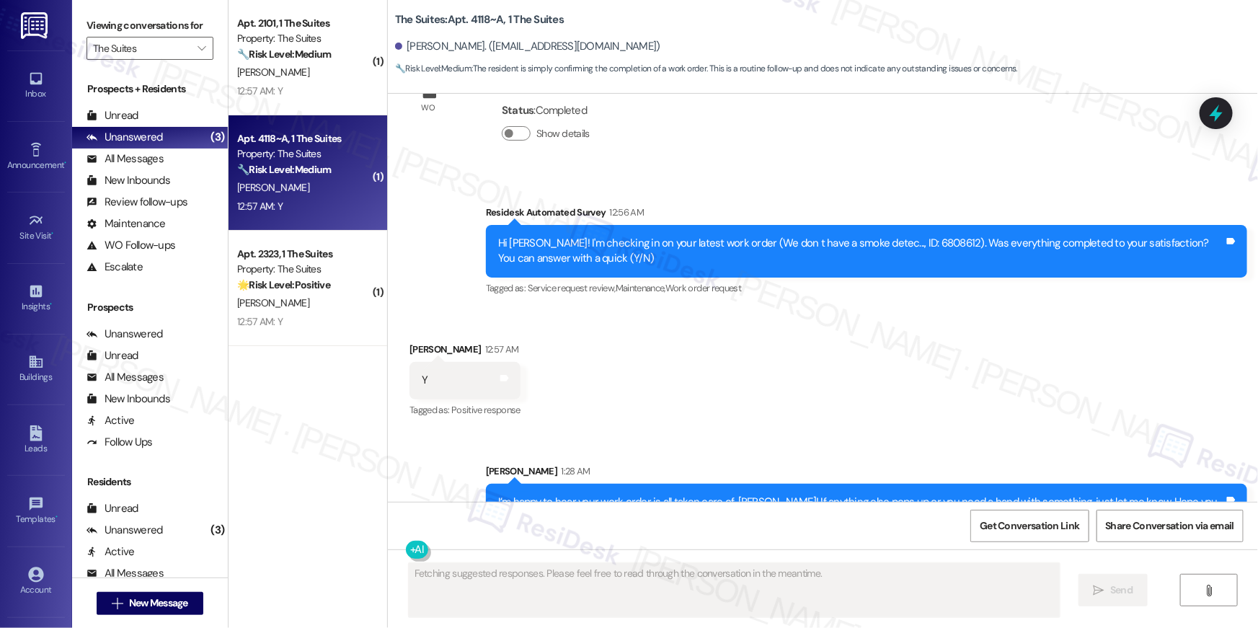
scroll to position [725, 0]
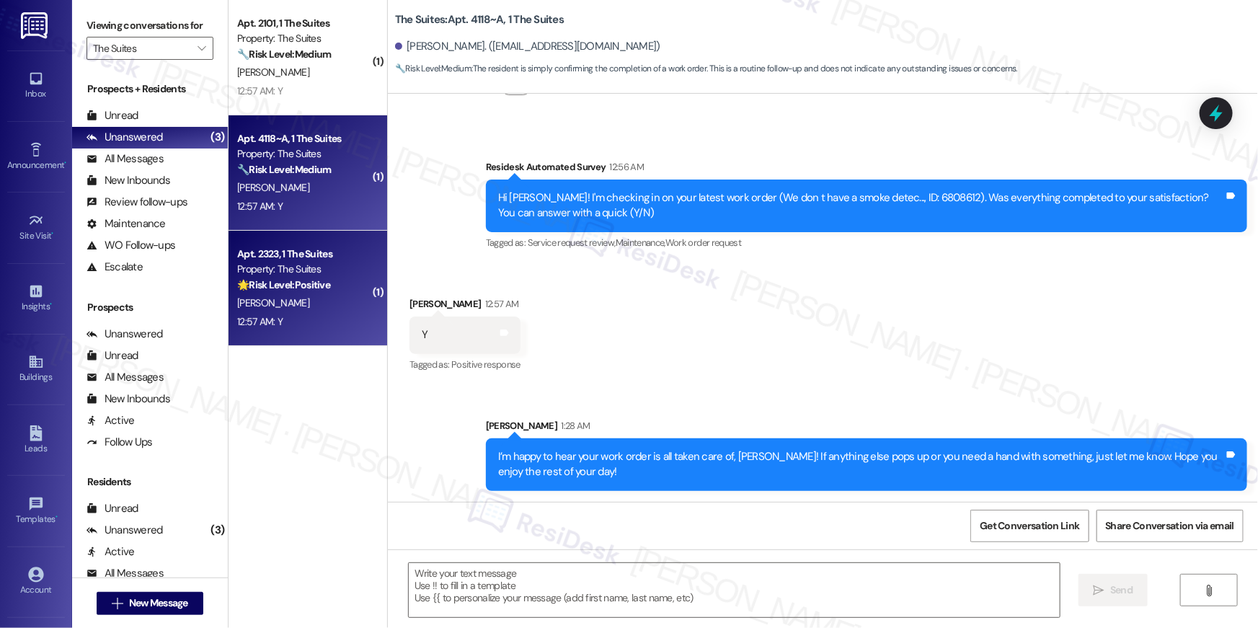
click at [346, 311] on div "[PERSON_NAME]" at bounding box center [304, 303] width 136 height 18
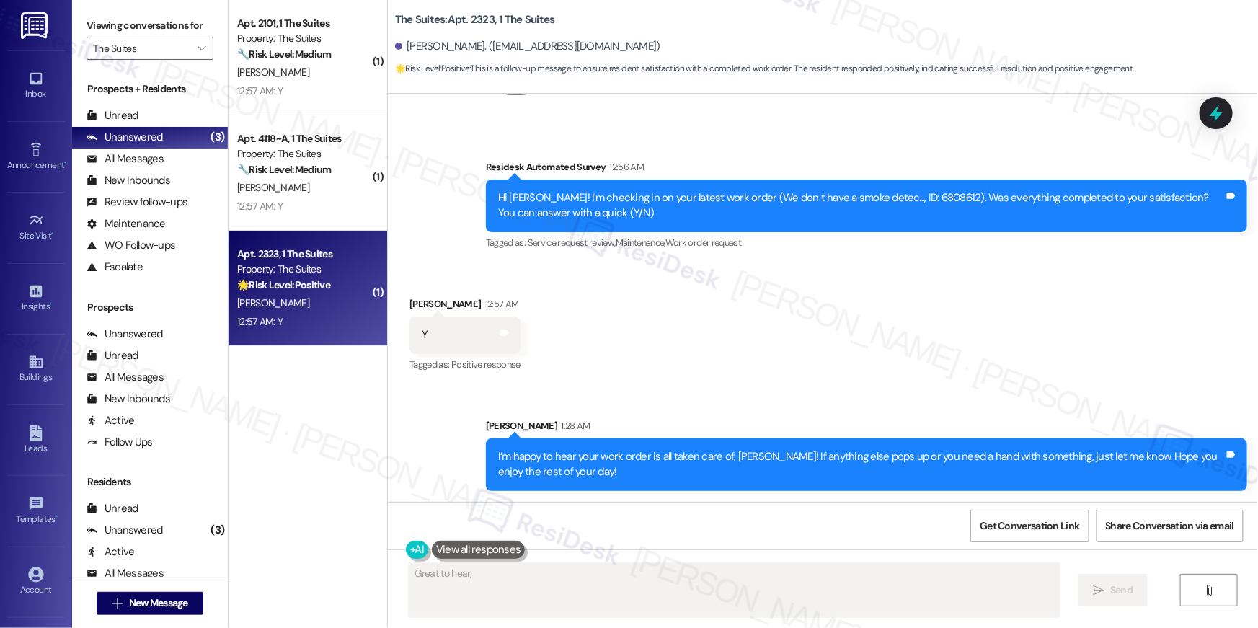
scroll to position [0, 0]
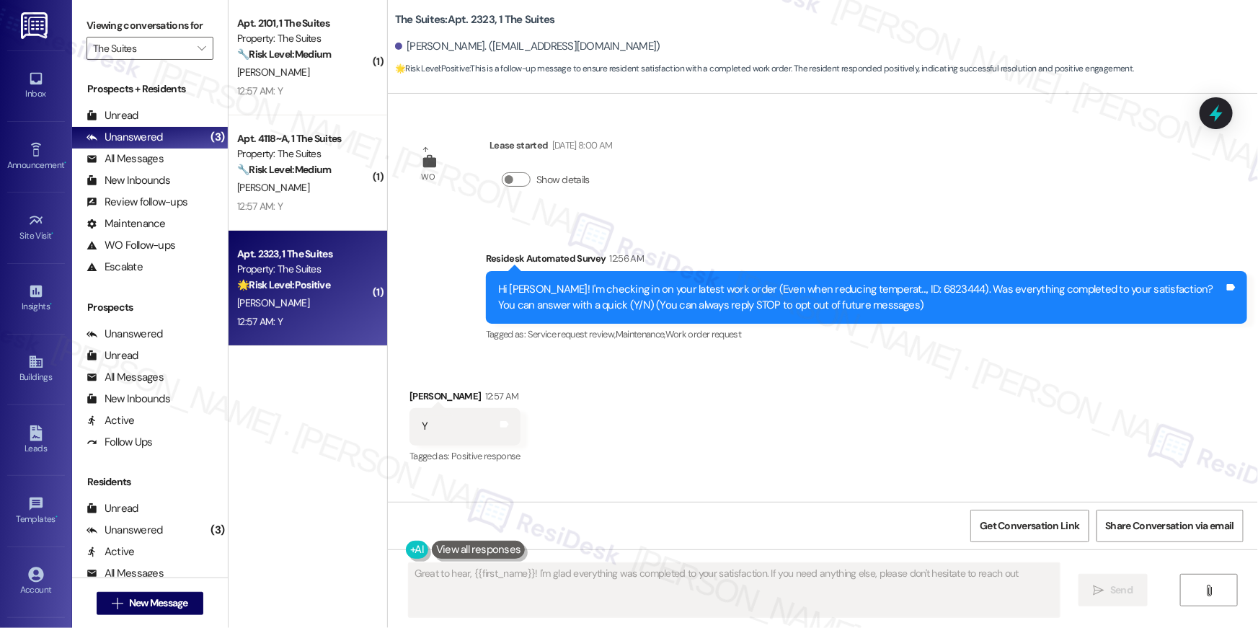
type textarea "Great to hear, {{first_name}}! I'm glad everything was completed to your satisf…"
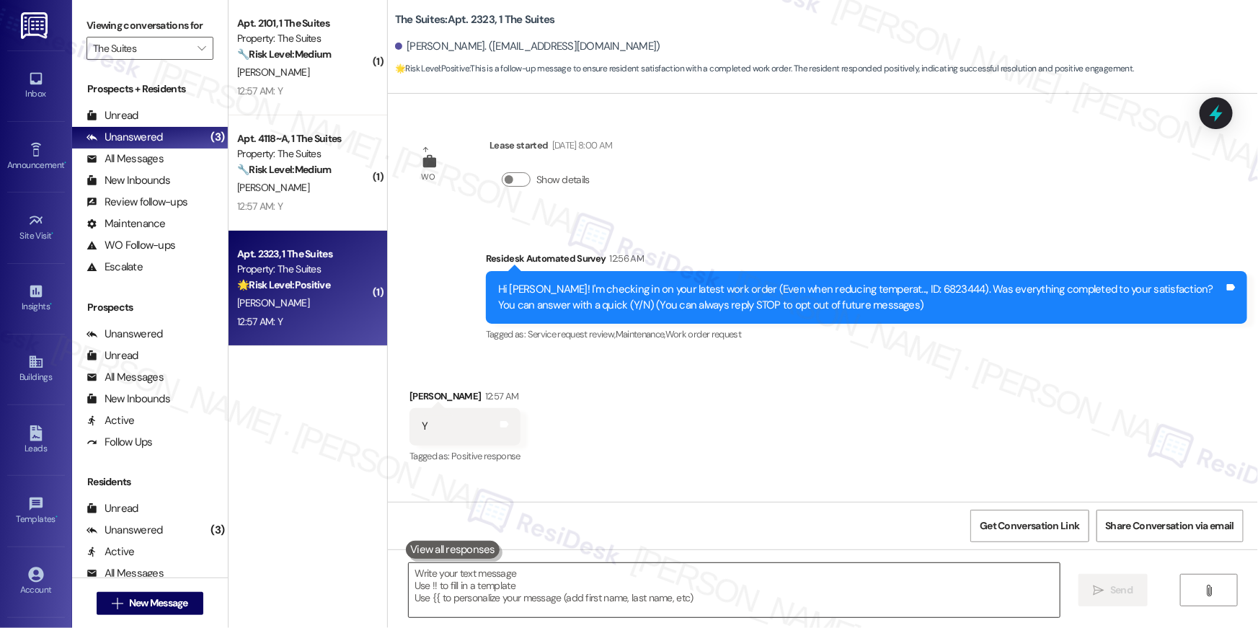
click at [945, 589] on textarea at bounding box center [734, 590] width 651 height 54
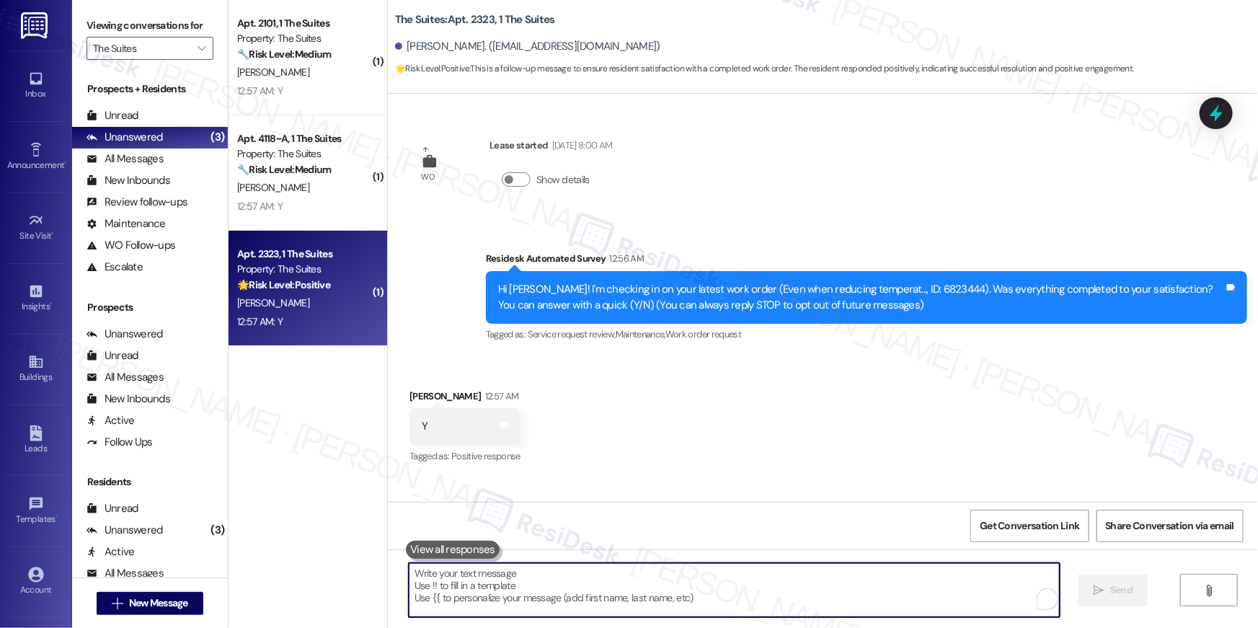
click at [946, 590] on textarea "To enrich screen reader interactions, please activate Accessibility in Grammarl…" at bounding box center [734, 590] width 651 height 54
paste textarea "Hi {{first_name}}, I’m happy to hear your work order is all taken care of! If a…"
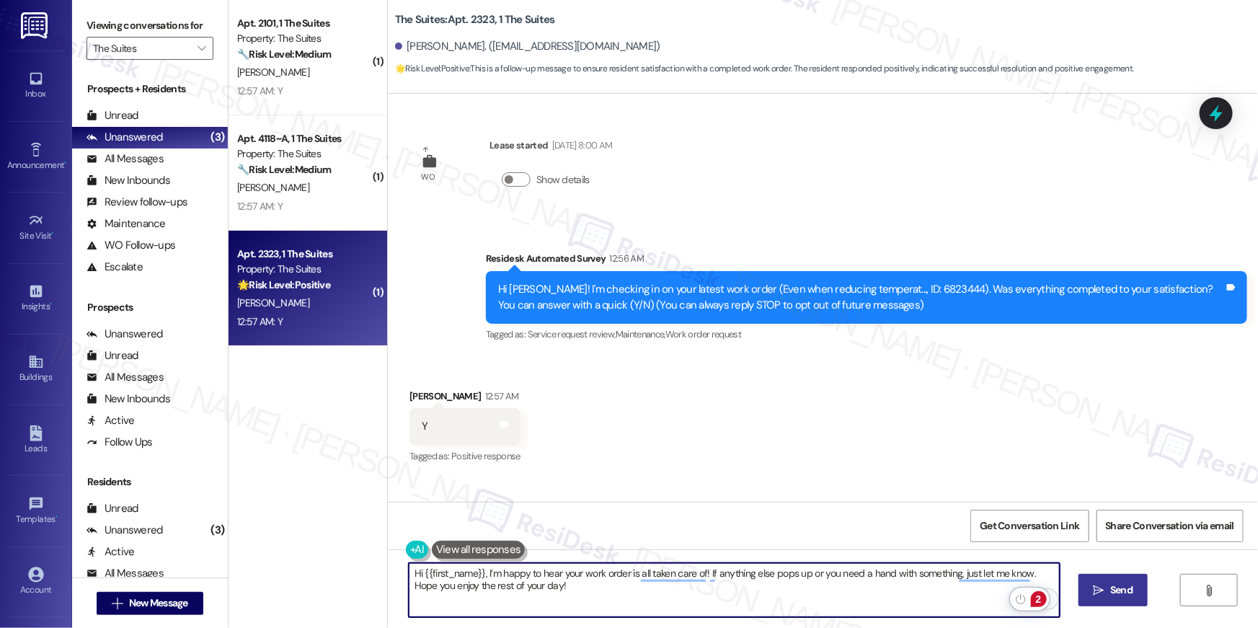
type textarea "Hi {{first_name}}, I’m happy to hear your work order is all taken care of! If a…"
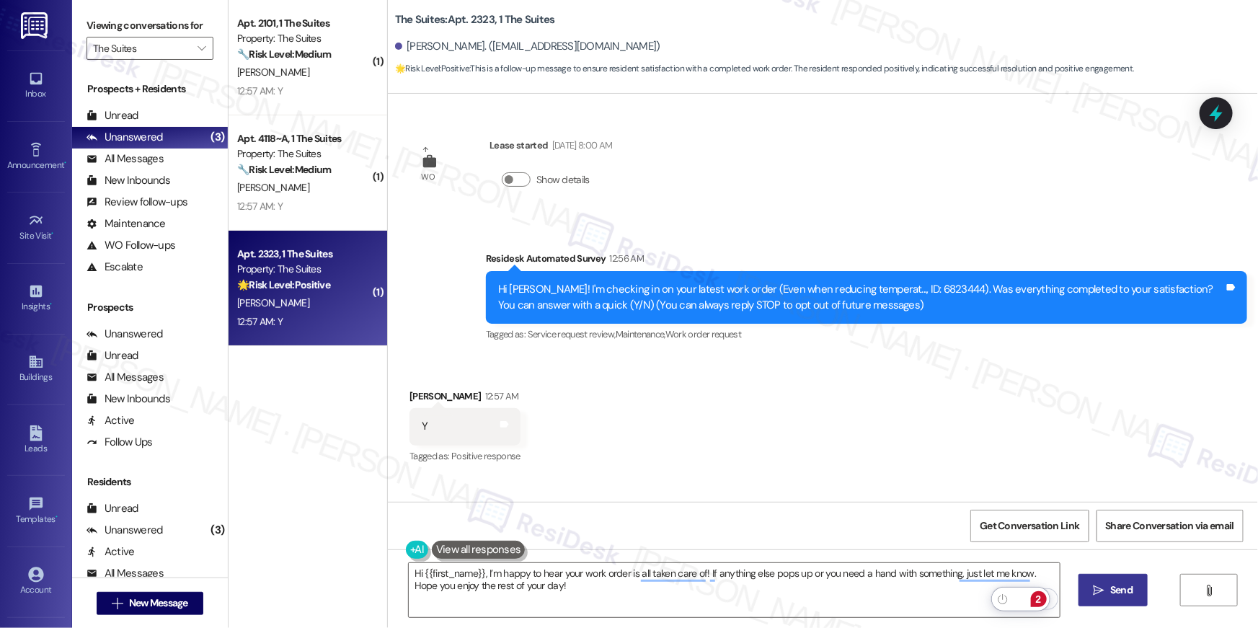
click at [1115, 595] on span "Send" at bounding box center [1121, 589] width 22 height 15
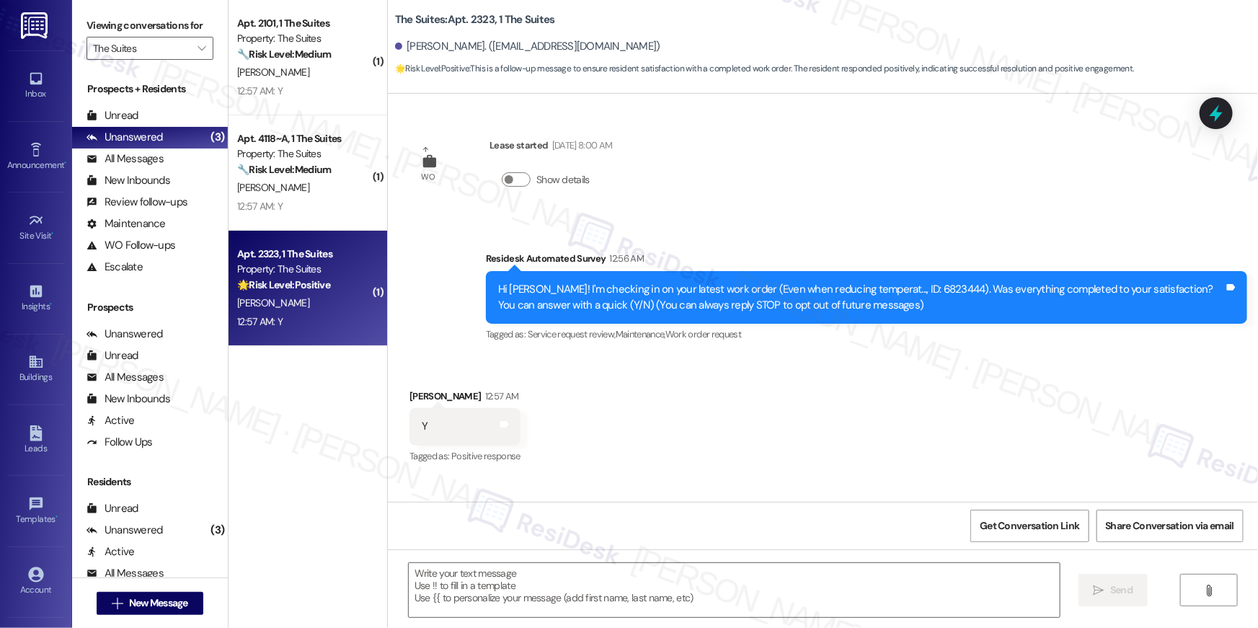
click at [769, 434] on div "Received via SMS [PERSON_NAME] 12:57 AM Y Tags and notes Tagged as: Positive re…" at bounding box center [823, 417] width 870 height 122
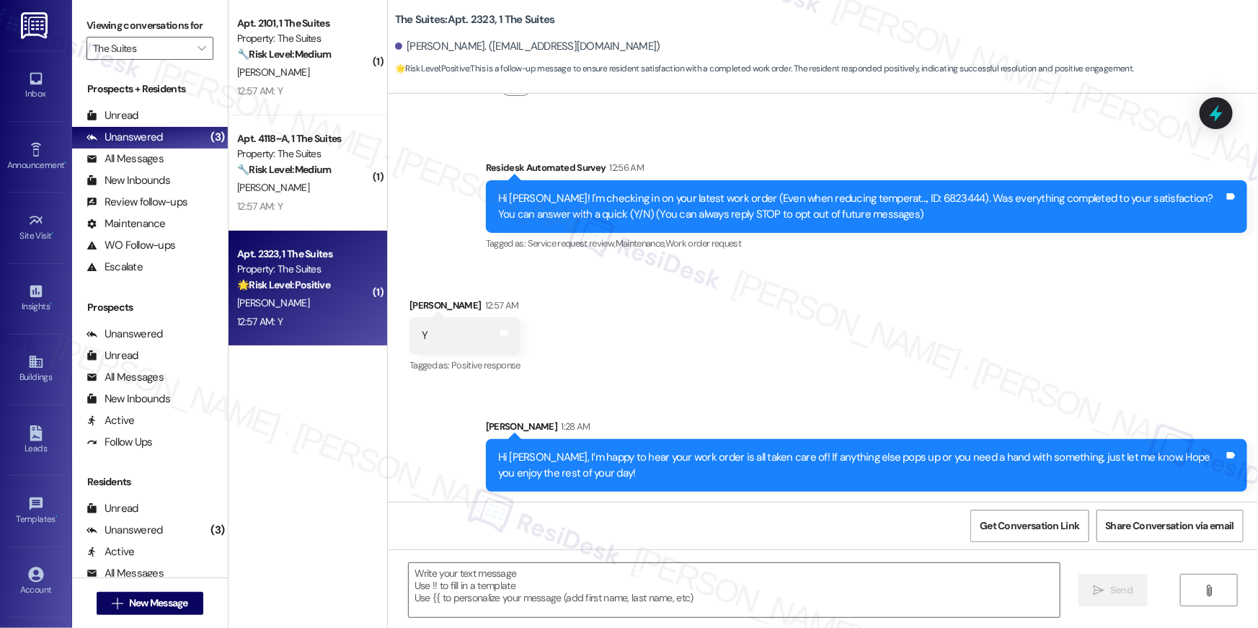
scroll to position [92, 0]
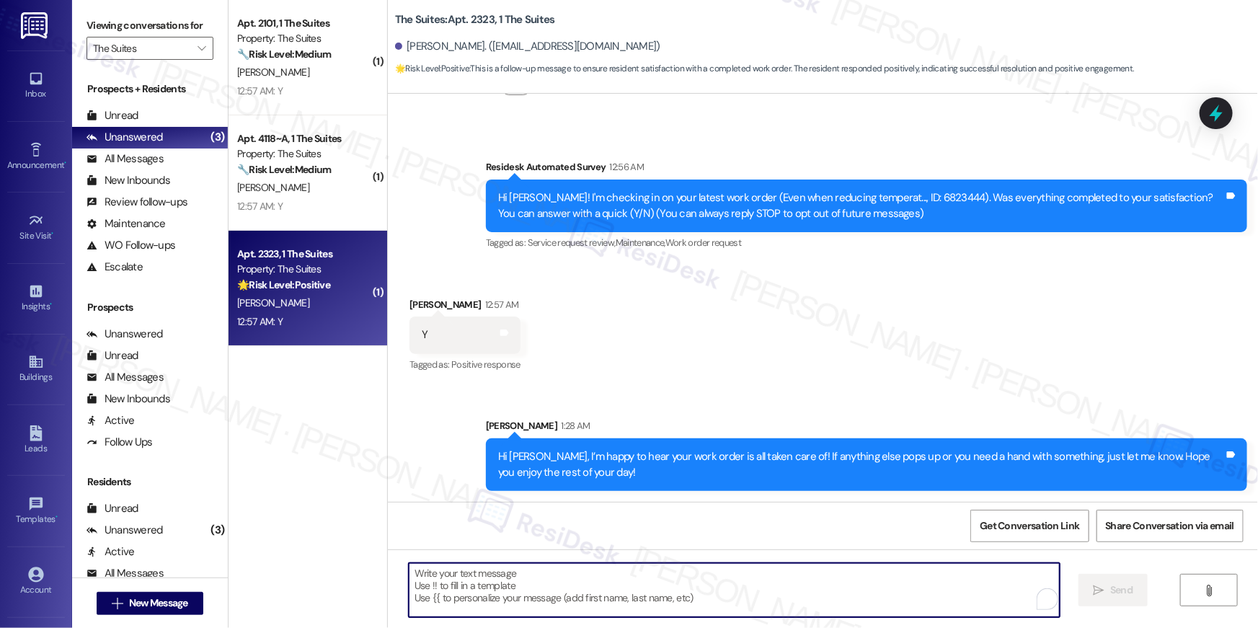
click at [720, 595] on textarea "To enrich screen reader interactions, please activate Accessibility in Grammarl…" at bounding box center [734, 590] width 651 height 54
click at [795, 596] on textarea "To enrich screen reader interactions, please activate Accessibility in Grammarl…" at bounding box center [734, 590] width 651 height 54
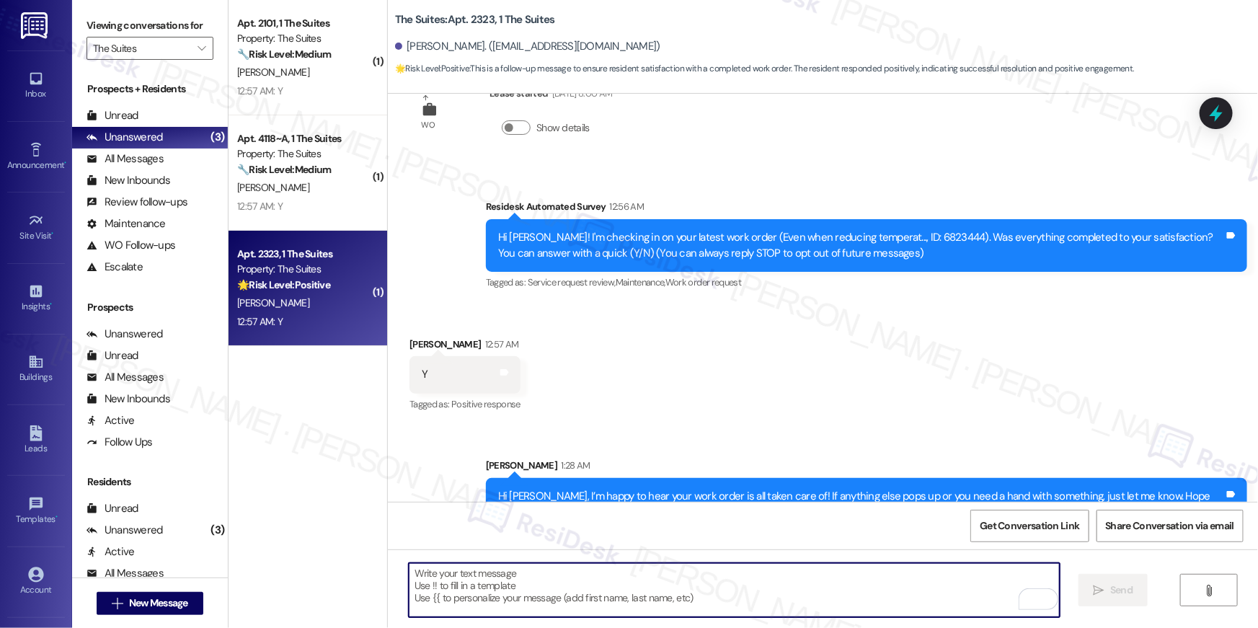
scroll to position [0, 0]
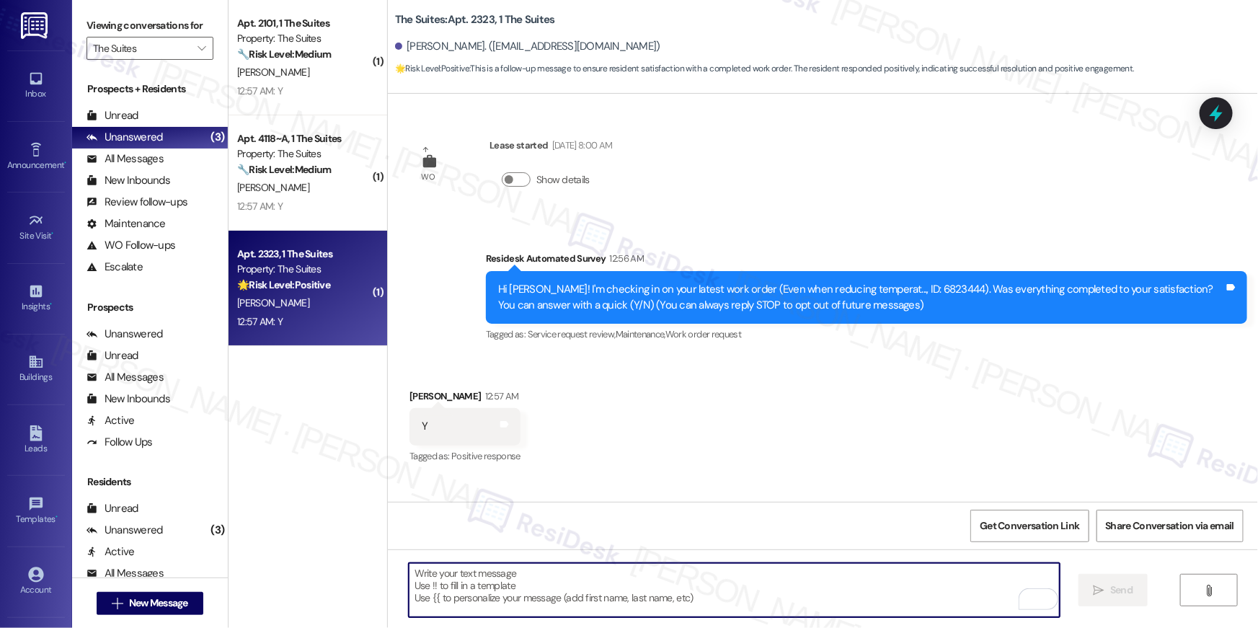
click at [821, 588] on textarea "To enrich screen reader interactions, please activate Accessibility in Grammarl…" at bounding box center [734, 590] width 651 height 54
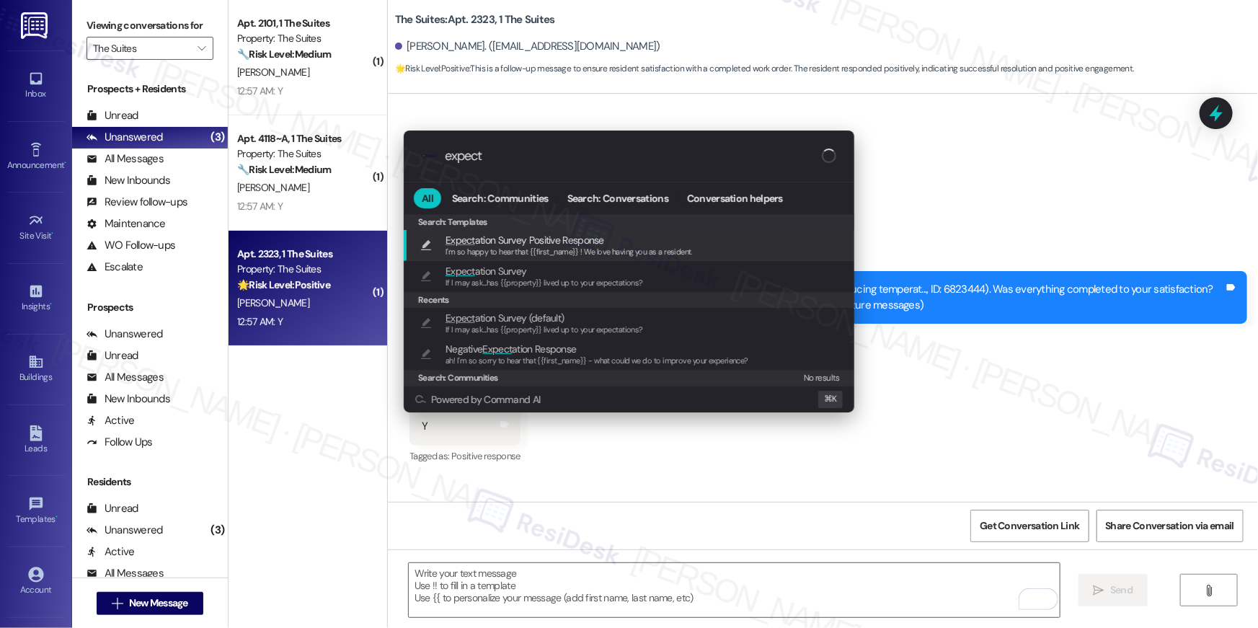
type input "expect"
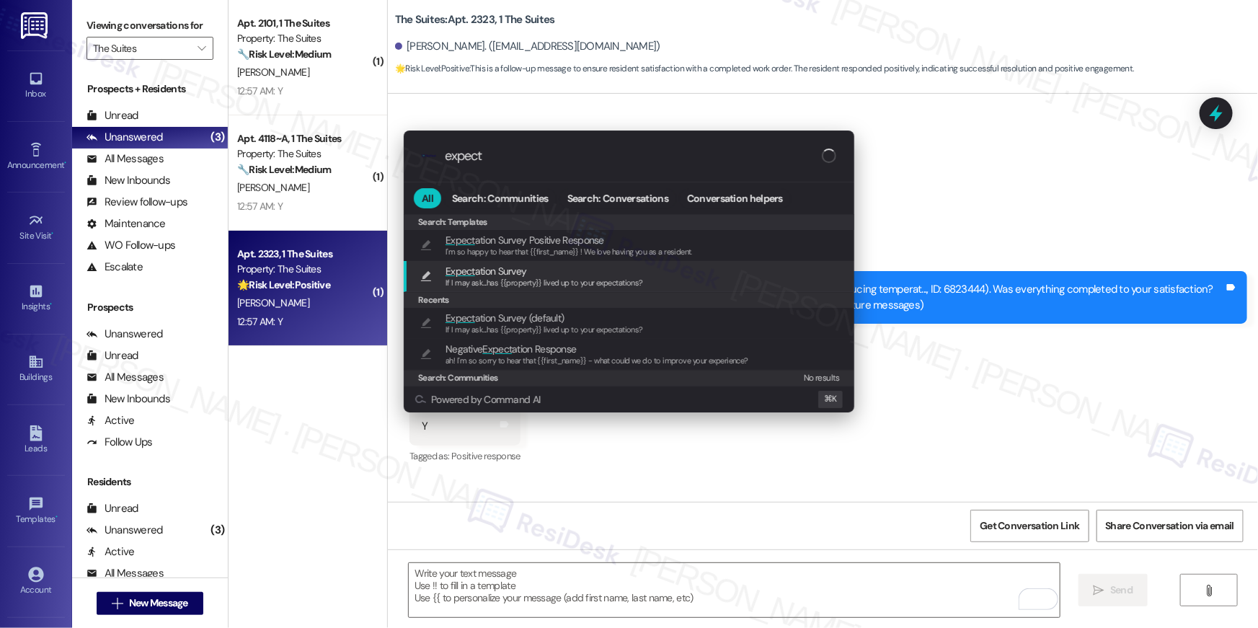
click at [685, 272] on div "Expect ation Survey If I may ask...has {{property}} lived up to your expectatio…" at bounding box center [630, 276] width 422 height 27
type textarea "If I may ask...has {{property}} lived up to your expectations?"
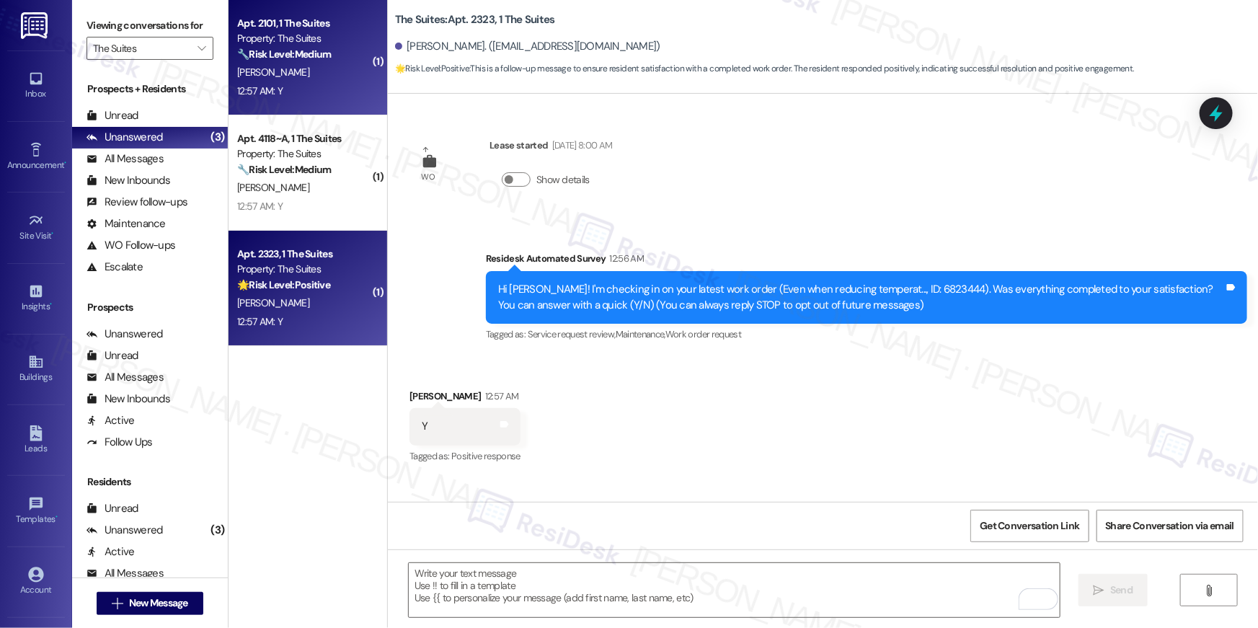
click at [315, 61] on div "🔧 Risk Level: Medium The resident responded 'Y' to confirm that the work order …" at bounding box center [303, 54] width 133 height 15
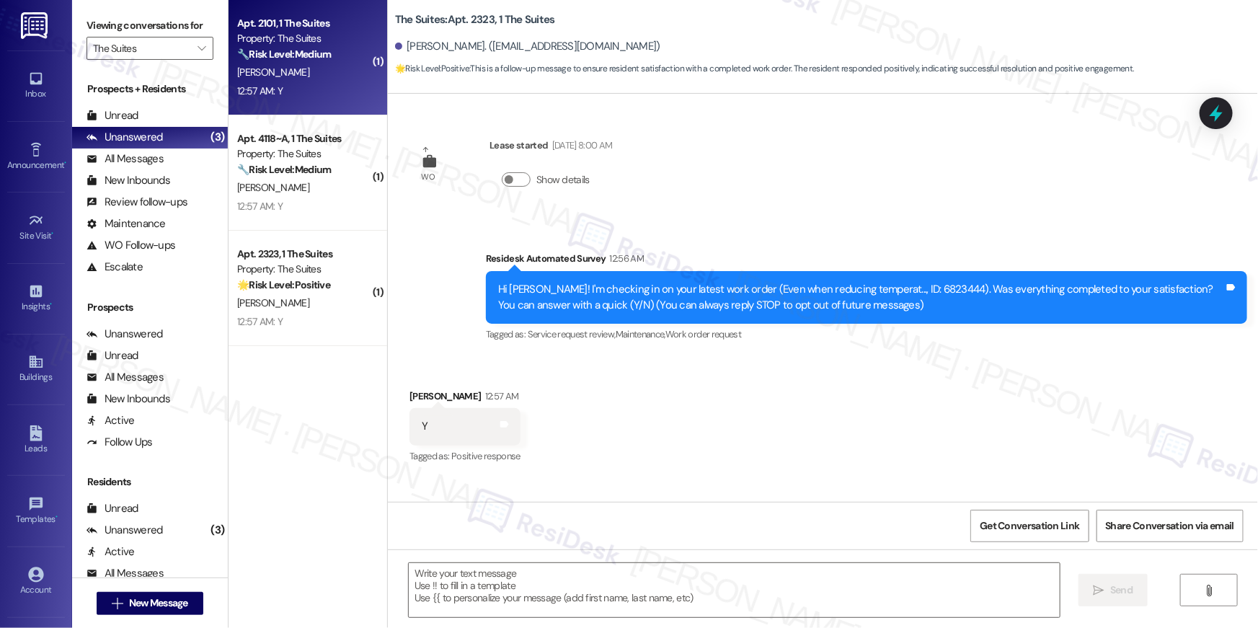
type textarea "Fetching suggested responses. Please feel free to read through the conversation…"
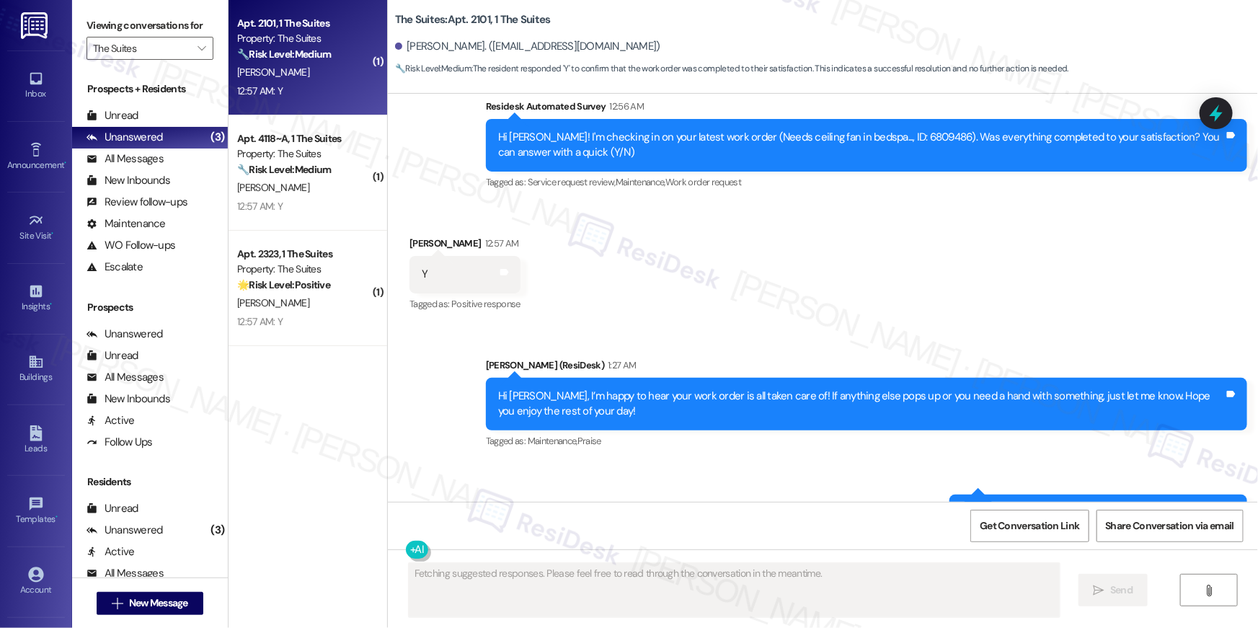
scroll to position [623, 0]
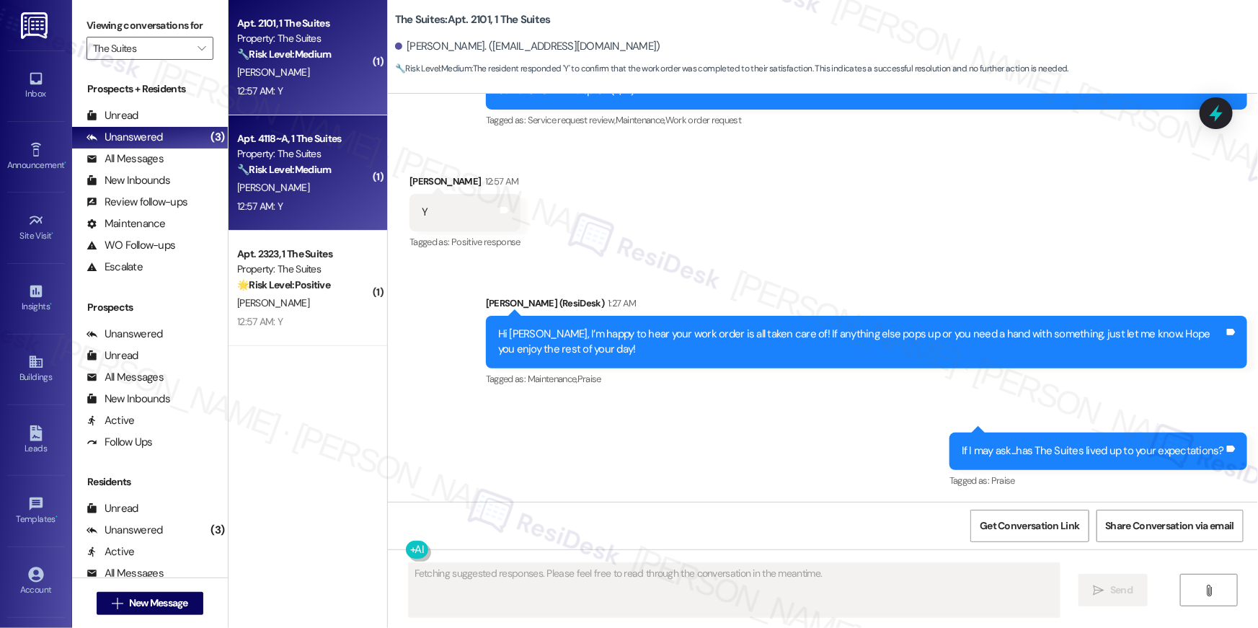
click at [321, 192] on div "[PERSON_NAME]" at bounding box center [304, 188] width 136 height 18
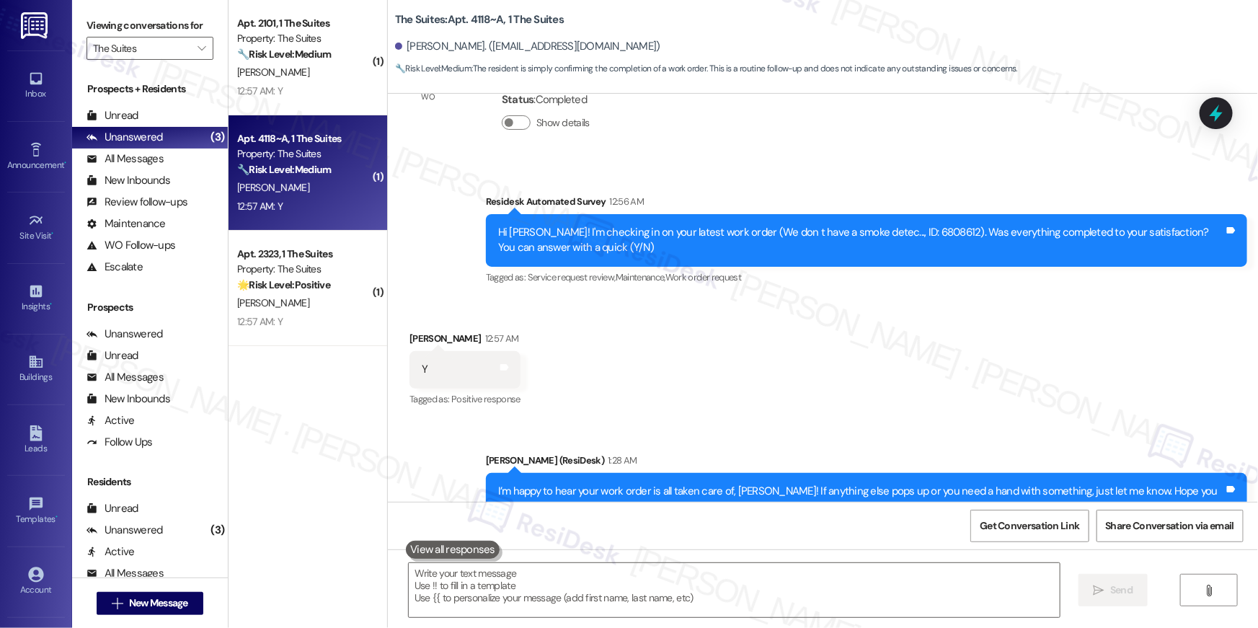
scroll to position [746, 0]
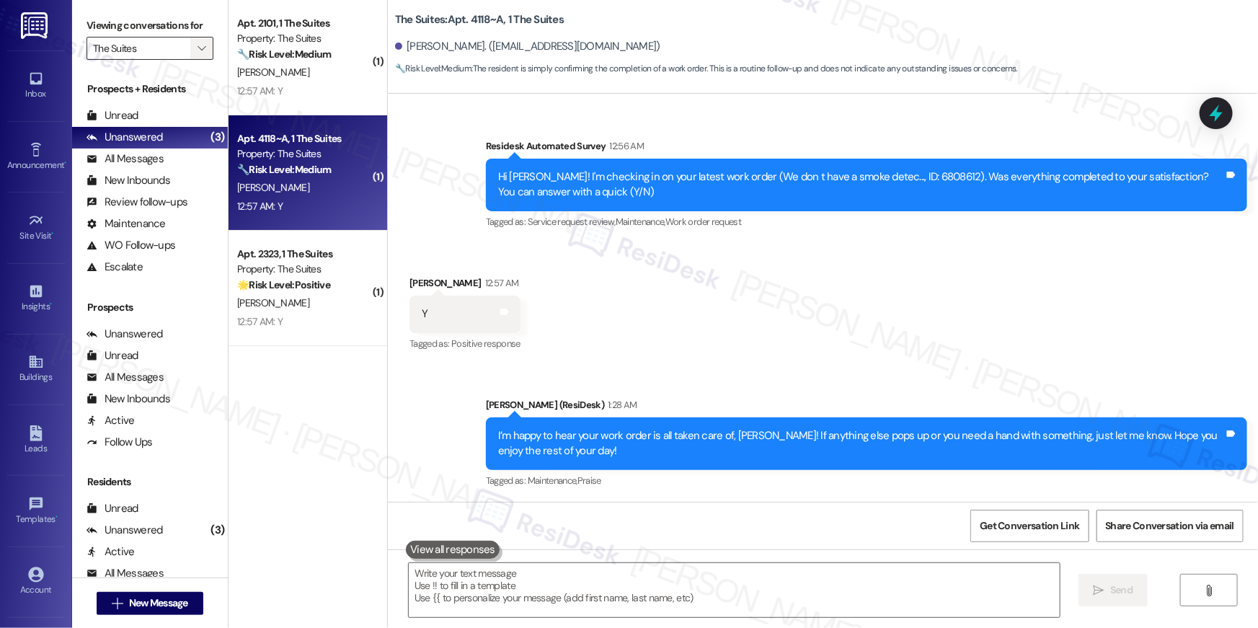
click at [190, 46] on button "" at bounding box center [201, 48] width 23 height 23
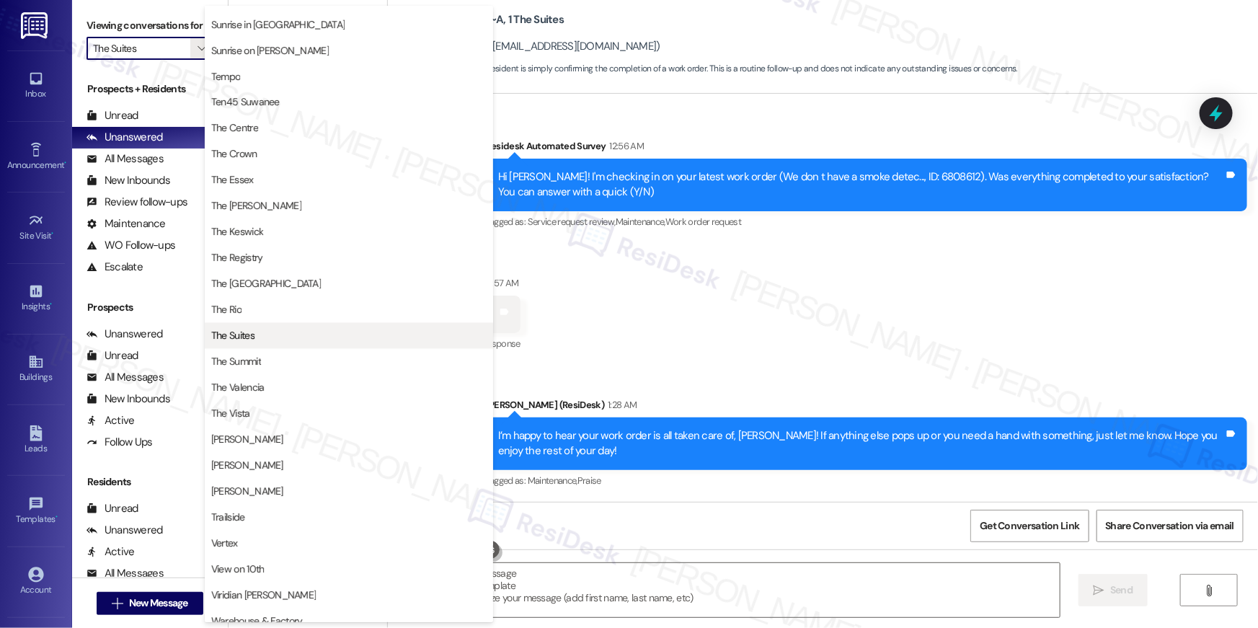
scroll to position [1307, 0]
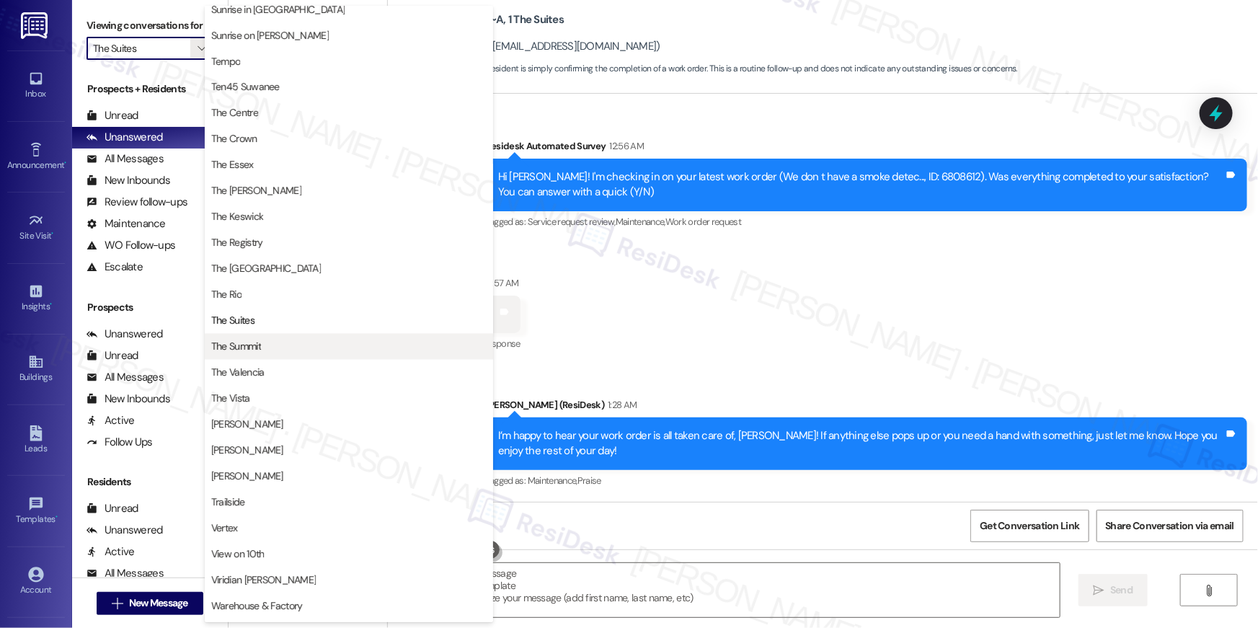
click at [293, 347] on span "The Summit" at bounding box center [348, 346] width 275 height 14
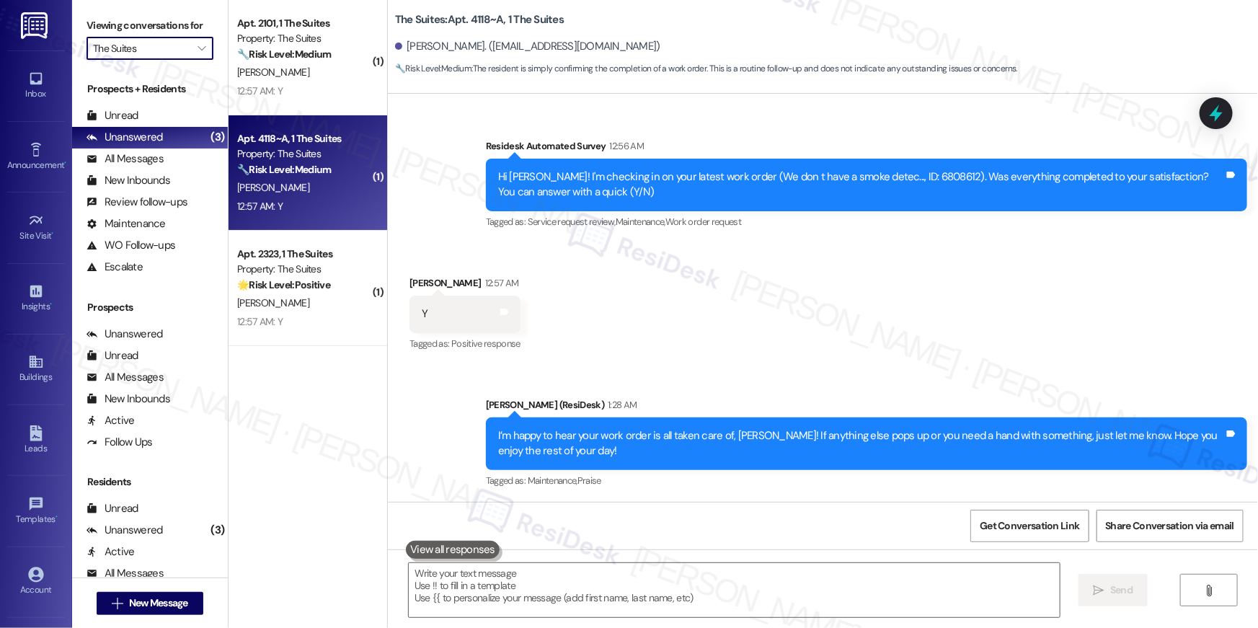
type input "The Summit"
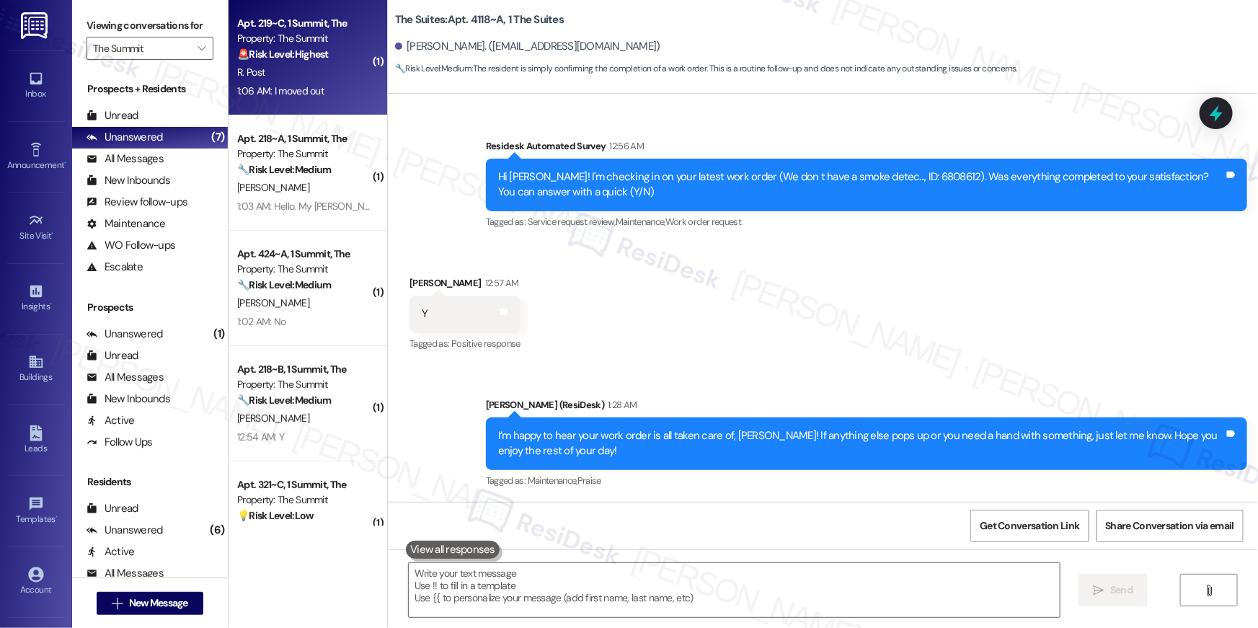
click at [336, 92] on div "1:06 AM: I moved out 1:06 AM: I moved out" at bounding box center [304, 91] width 136 height 18
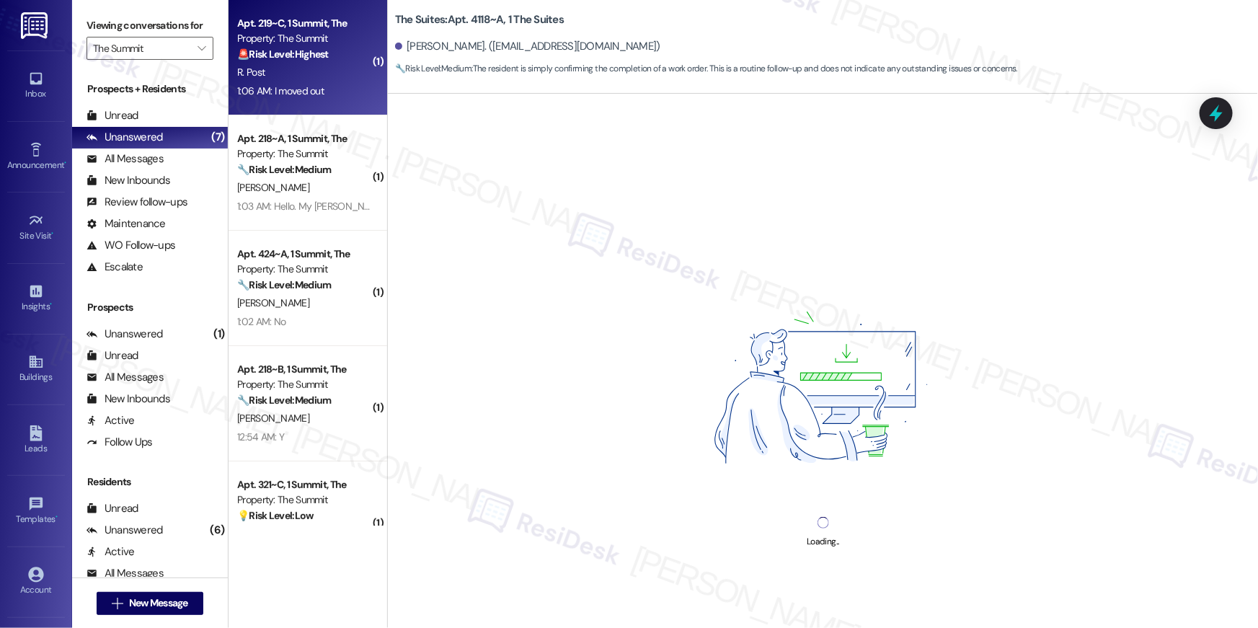
click at [320, 86] on div "1:06 AM: I moved out 1:06 AM: I moved out" at bounding box center [304, 91] width 136 height 18
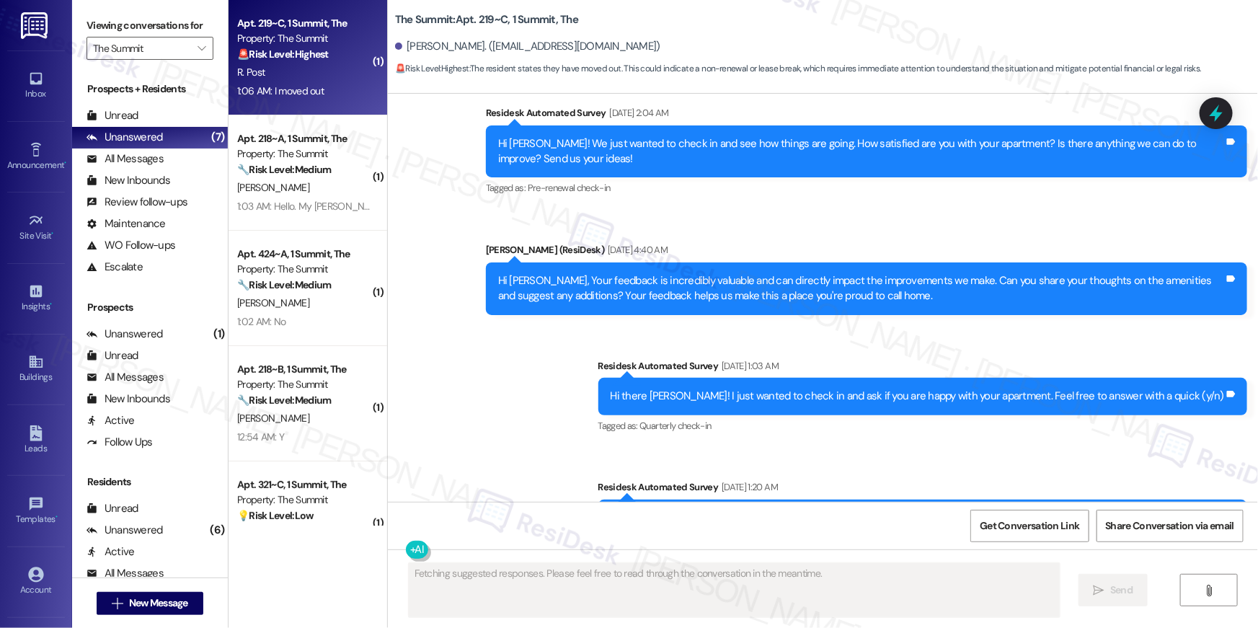
type textarea "Fetching suggested responses. Please feel free to read through the conversation…"
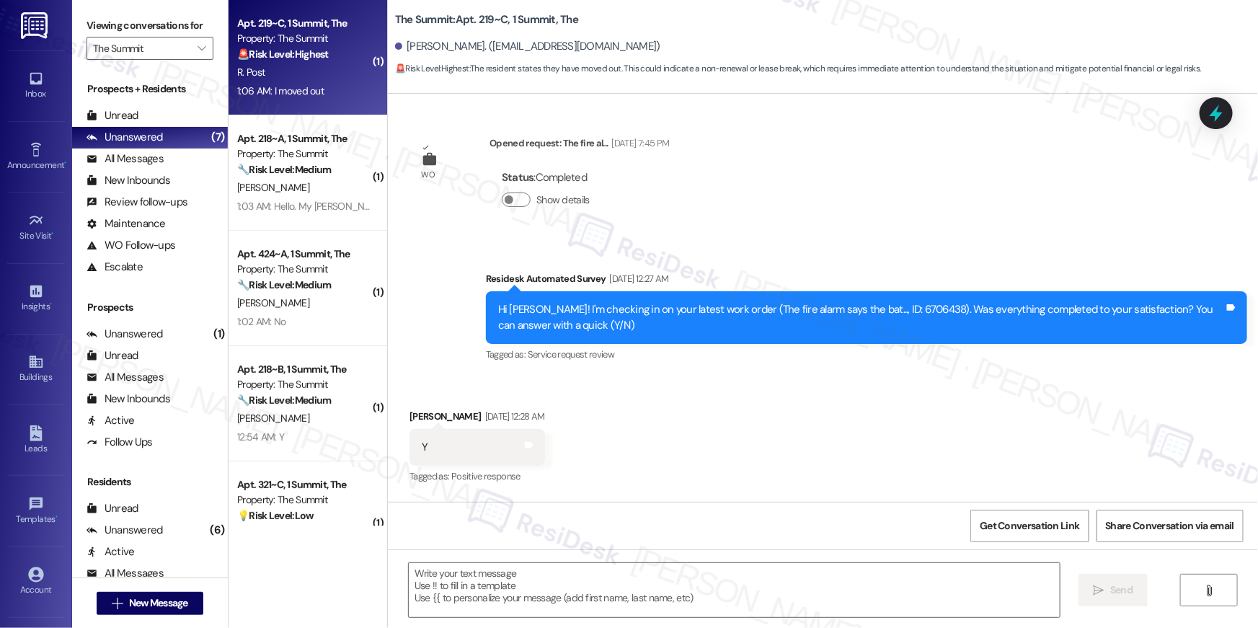
scroll to position [3970, 0]
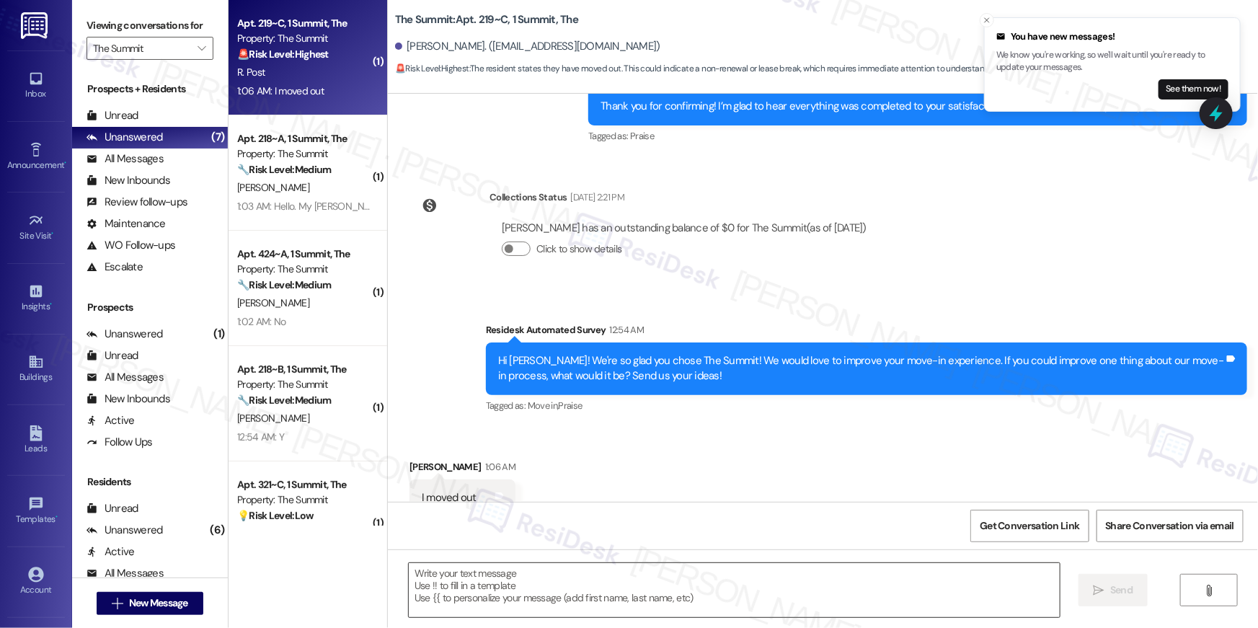
click at [824, 577] on textarea at bounding box center [734, 590] width 651 height 54
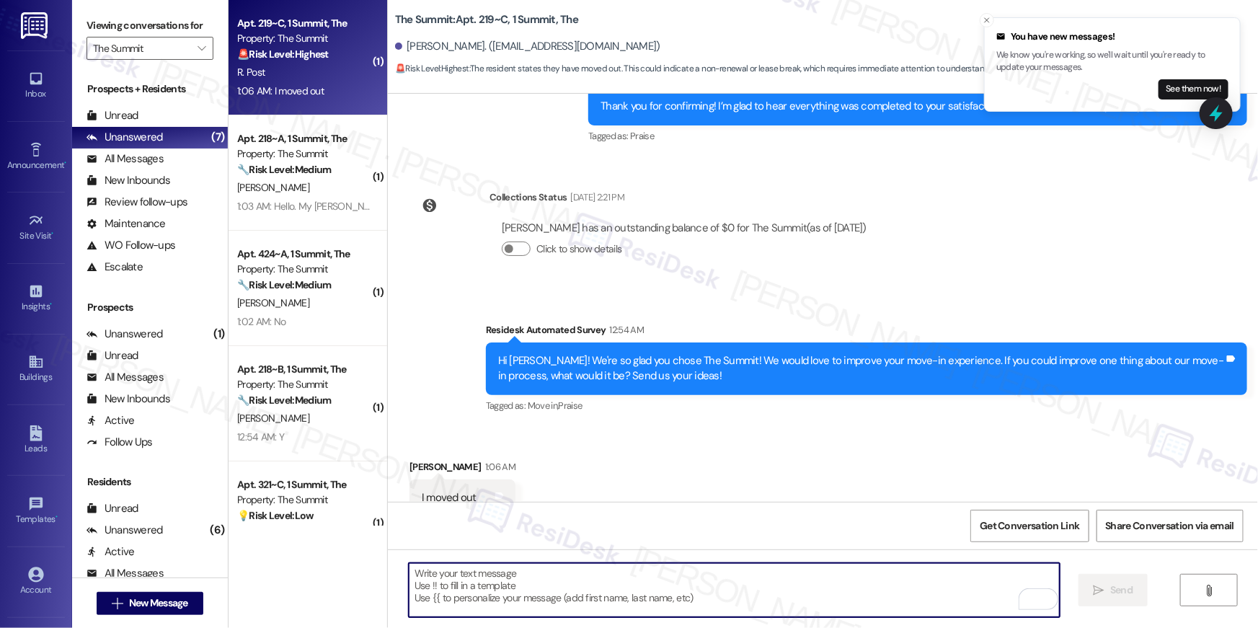
scroll to position [166, 0]
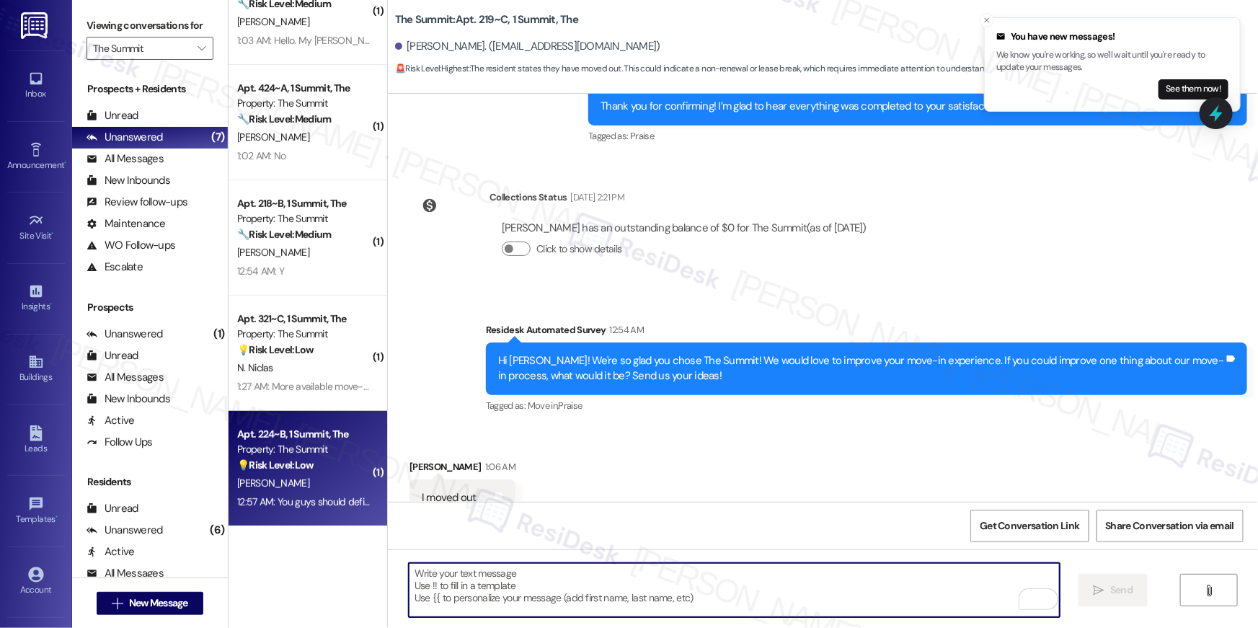
click at [321, 484] on div "[PERSON_NAME]" at bounding box center [304, 483] width 136 height 18
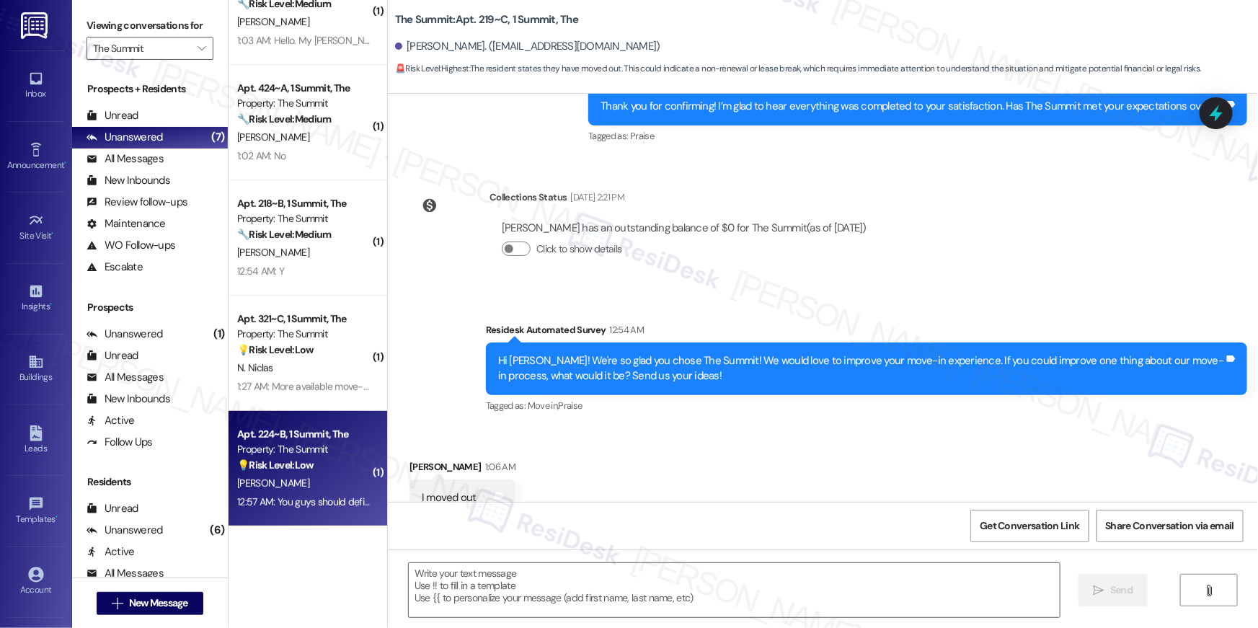
type textarea "Fetching suggested responses. Please feel free to read through the conversation…"
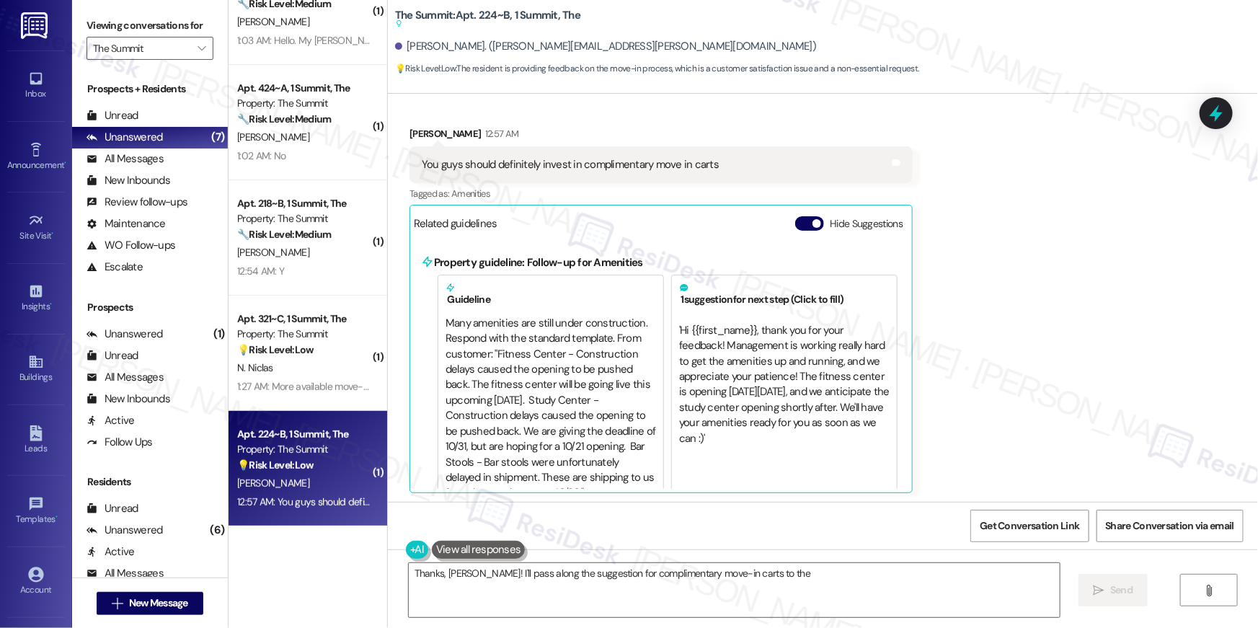
scroll to position [235, 0]
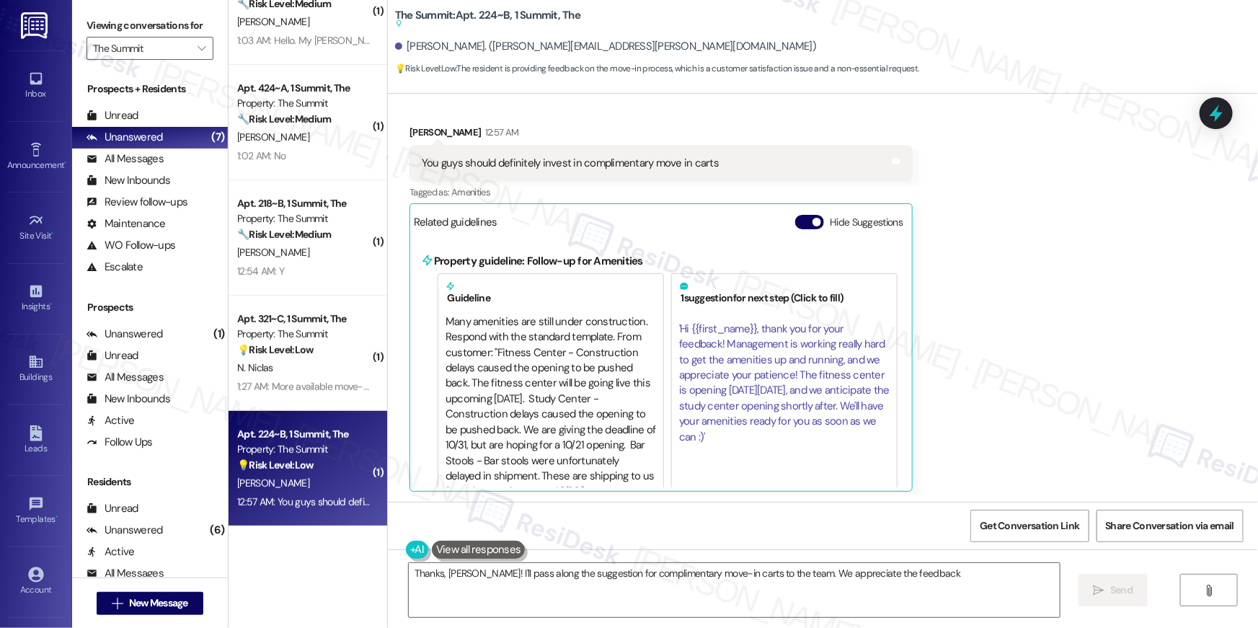
type textarea "Thanks, [PERSON_NAME]! I'll pass along the suggestion for complimentary move-in…"
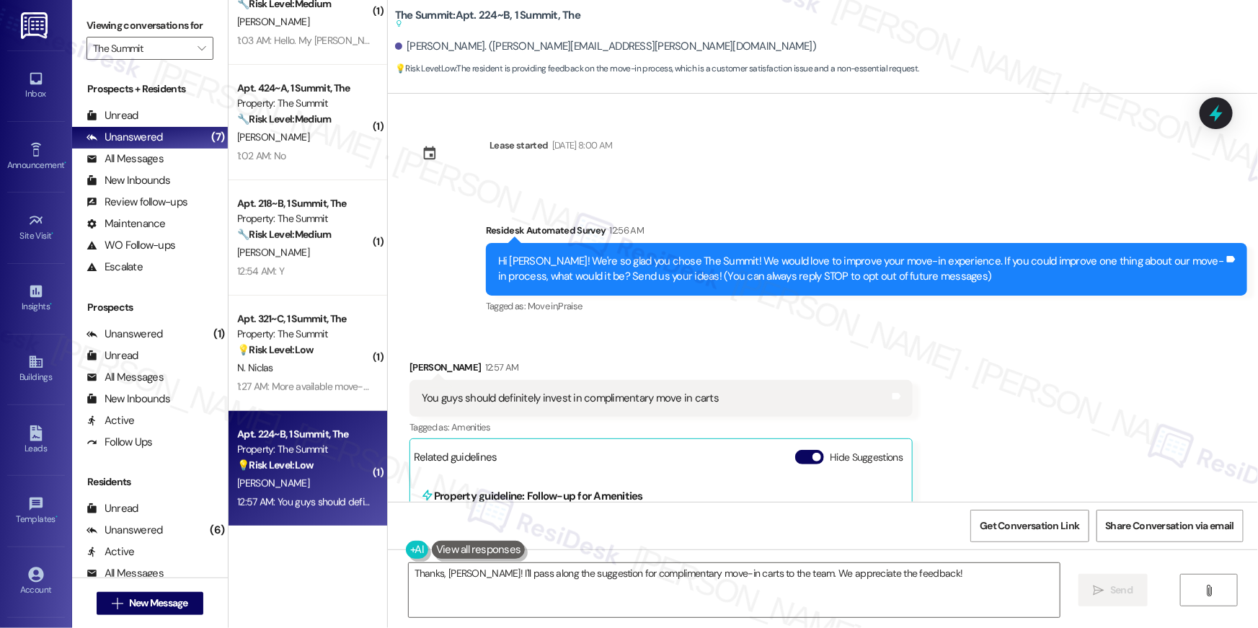
scroll to position [0, 0]
